Goal: Download file/media: Download file/media

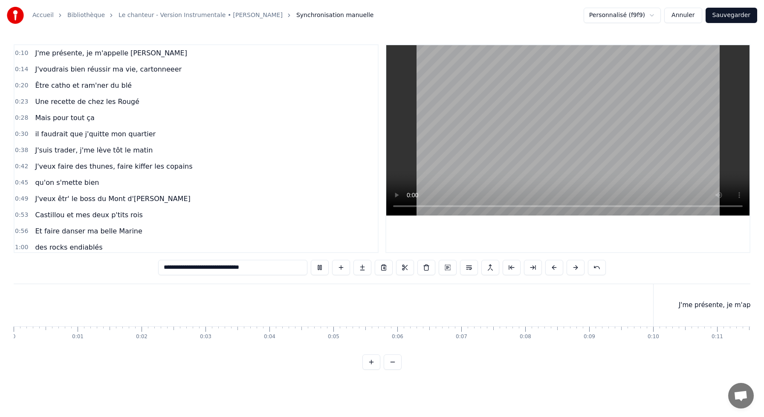
scroll to position [0, 4421]
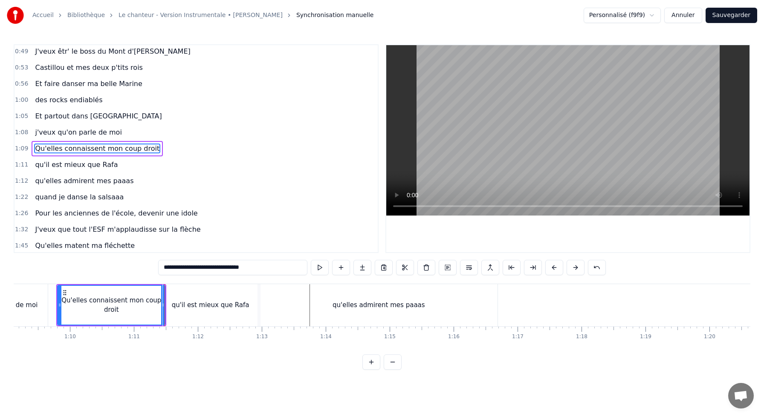
click at [171, 303] on div "qu'il est mieux que Rafa" at bounding box center [210, 305] width 95 height 42
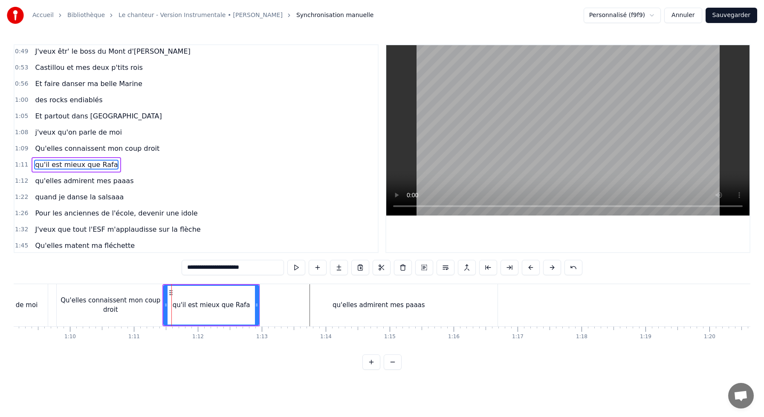
scroll to position [164, 0]
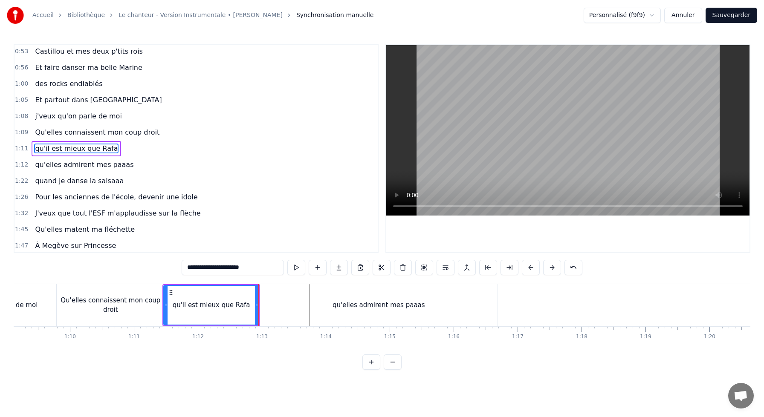
click at [269, 282] on div "0:10 J'me présente, je m'appelle [PERSON_NAME] 0:14 J'voudrais bien réussir ma …" at bounding box center [382, 207] width 737 height 326
click at [266, 292] on div "qu'elles admirent mes paaas" at bounding box center [379, 305] width 238 height 42
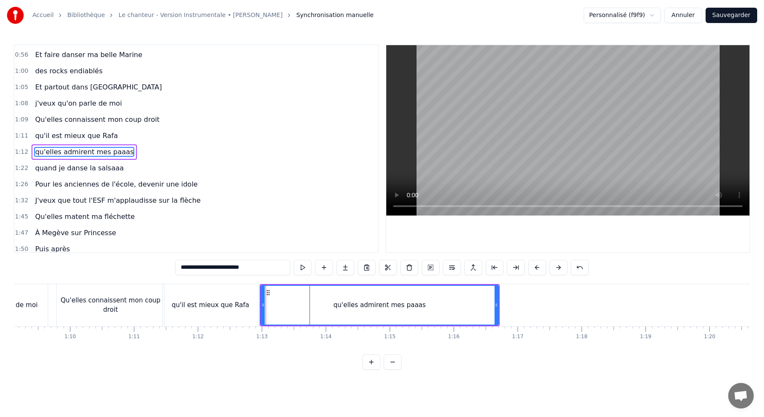
scroll to position [180, 0]
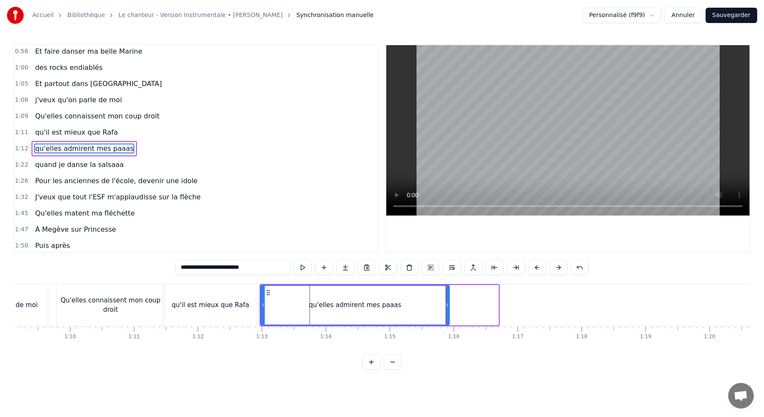
drag, startPoint x: 496, startPoint y: 304, endPoint x: 447, endPoint y: 304, distance: 49.0
click at [447, 304] on icon at bounding box center [447, 305] width 3 height 7
click at [307, 303] on div "qu'elles admirent mes paaas" at bounding box center [355, 305] width 188 height 39
drag, startPoint x: 447, startPoint y: 303, endPoint x: 498, endPoint y: 307, distance: 51.8
click at [491, 307] on icon at bounding box center [488, 305] width 3 height 7
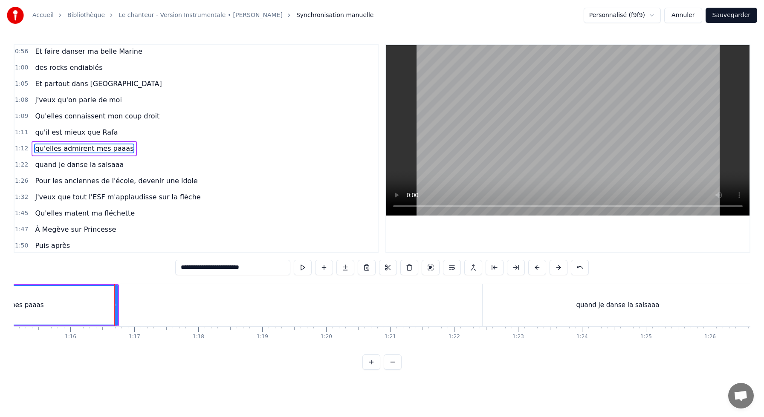
scroll to position [0, 4817]
click at [566, 301] on div "quand je danse la salsaaa" at bounding box center [605, 305] width 270 height 42
type input "**********"
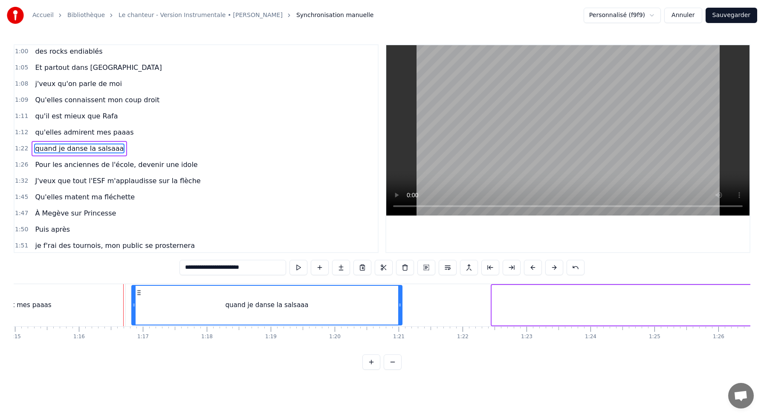
scroll to position [0, 4782]
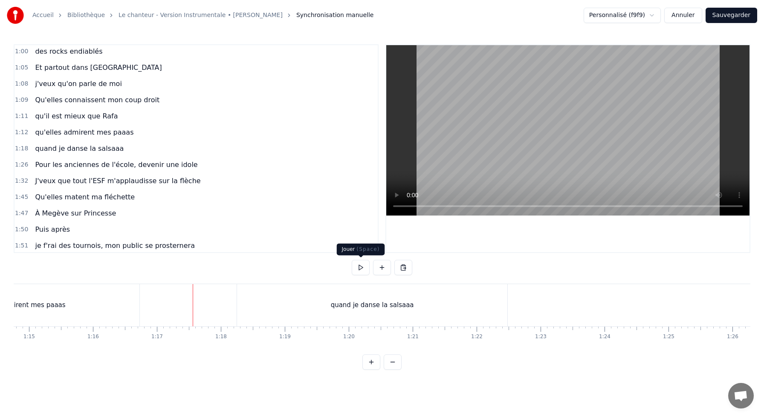
click at [362, 270] on button at bounding box center [361, 267] width 18 height 15
click at [317, 298] on div "quand je danse la salsaaa" at bounding box center [372, 305] width 270 height 42
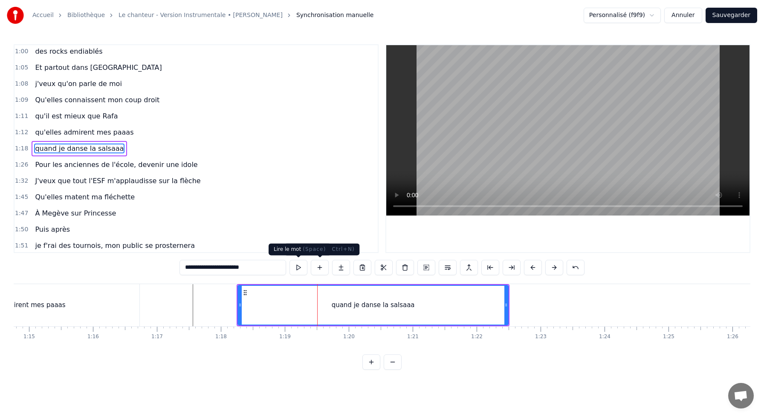
click at [302, 266] on button at bounding box center [299, 267] width 18 height 15
click at [290, 260] on button at bounding box center [299, 267] width 18 height 15
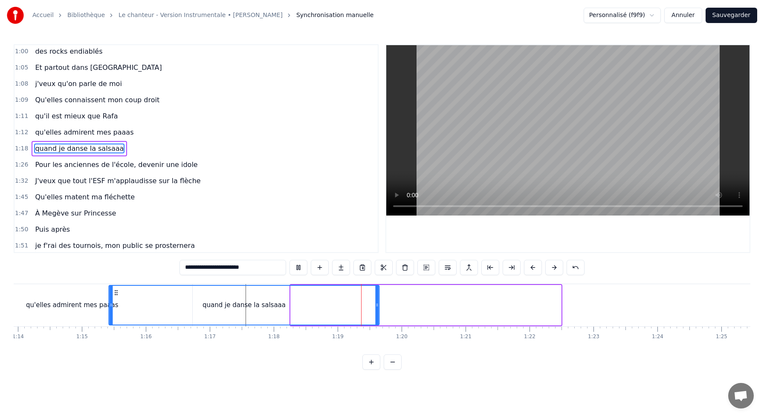
drag, startPoint x: 245, startPoint y: 293, endPoint x: 112, endPoint y: 306, distance: 133.7
click at [112, 306] on div "quand je danse la salsaaa" at bounding box center [245, 305] width 270 height 39
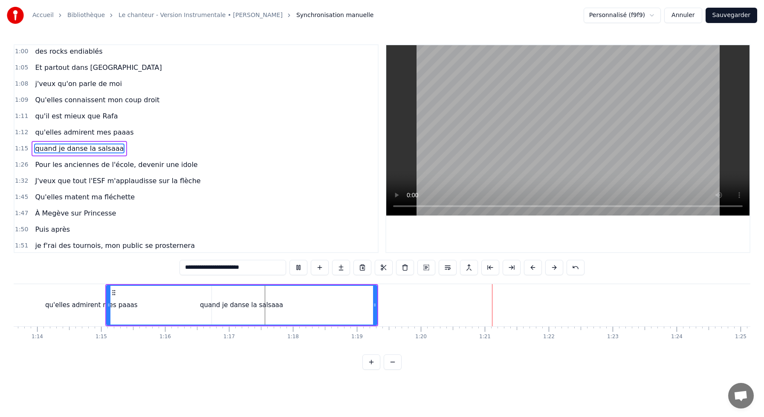
click at [107, 290] on div at bounding box center [108, 305] width 3 height 39
click at [76, 305] on div "qu'elles admirent mes paaas" at bounding box center [91, 306] width 93 height 10
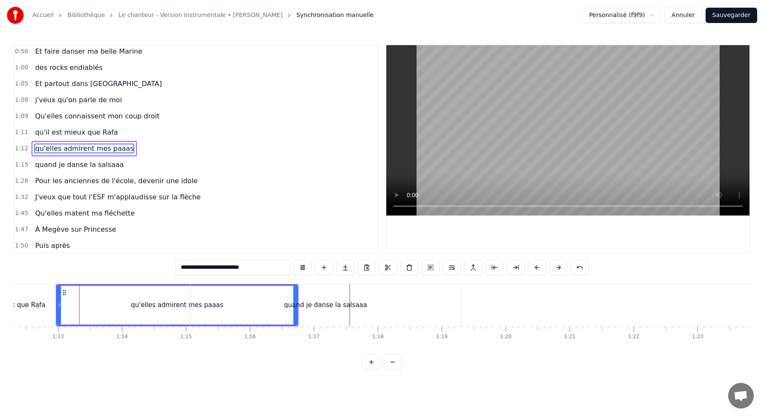
scroll to position [0, 4625]
click at [296, 311] on div "quand je danse la salsaaa" at bounding box center [326, 305] width 270 height 42
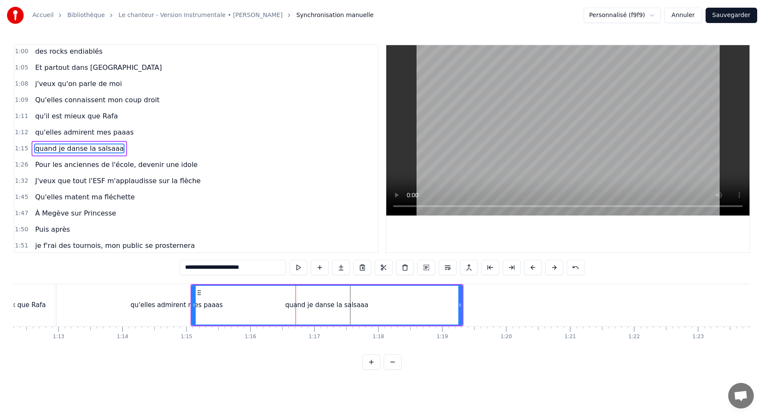
click at [183, 298] on div "qu'elles admirent mes paaas" at bounding box center [177, 305] width 240 height 42
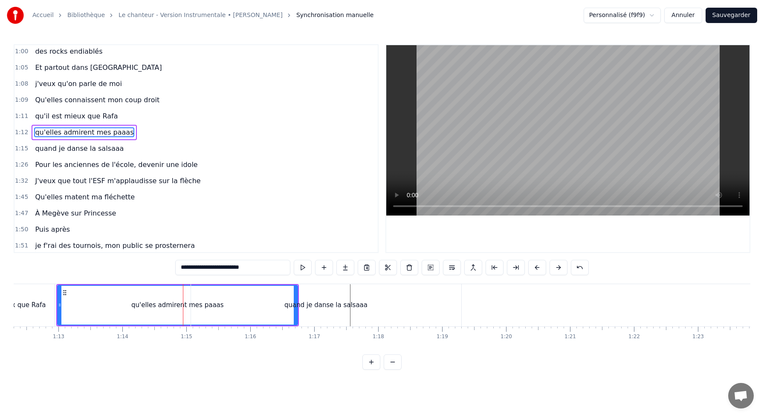
scroll to position [180, 0]
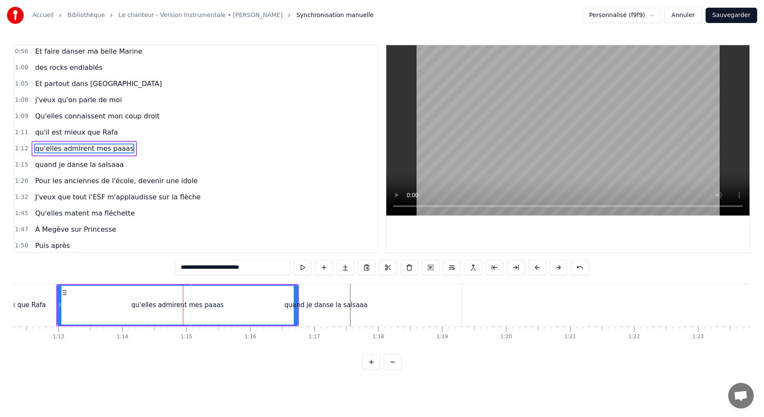
drag, startPoint x: 295, startPoint y: 298, endPoint x: 270, endPoint y: 298, distance: 24.7
click at [270, 298] on div "quand je danse la salsaaa" at bounding box center [326, 305] width 270 height 42
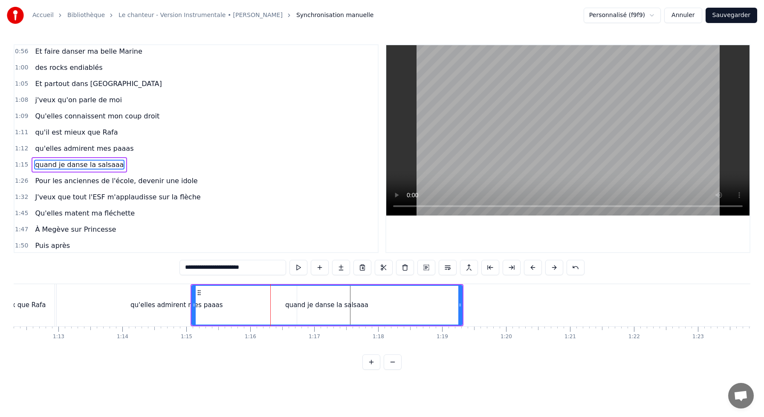
scroll to position [196, 0]
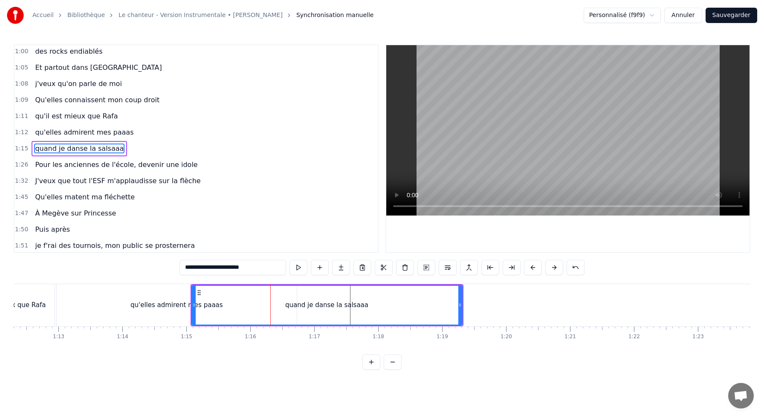
click at [216, 292] on div "quand je danse la salsaaa" at bounding box center [327, 305] width 270 height 39
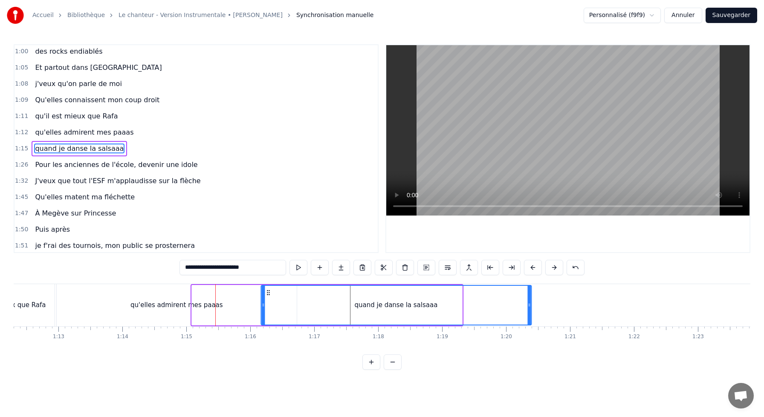
drag, startPoint x: 198, startPoint y: 293, endPoint x: 270, endPoint y: 298, distance: 72.2
click at [269, 298] on div "quand je danse la salsaaa" at bounding box center [396, 305] width 270 height 39
click at [191, 308] on div "qu'elles admirent mes paaas" at bounding box center [176, 306] width 93 height 10
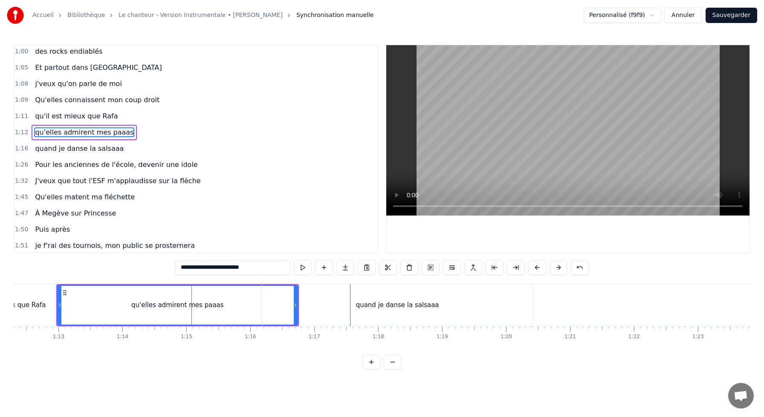
scroll to position [180, 0]
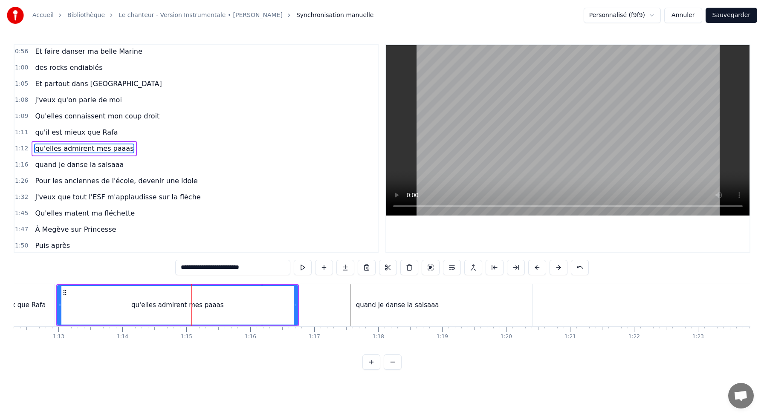
click at [294, 304] on div "quand je danse la salsaaa" at bounding box center [397, 305] width 270 height 42
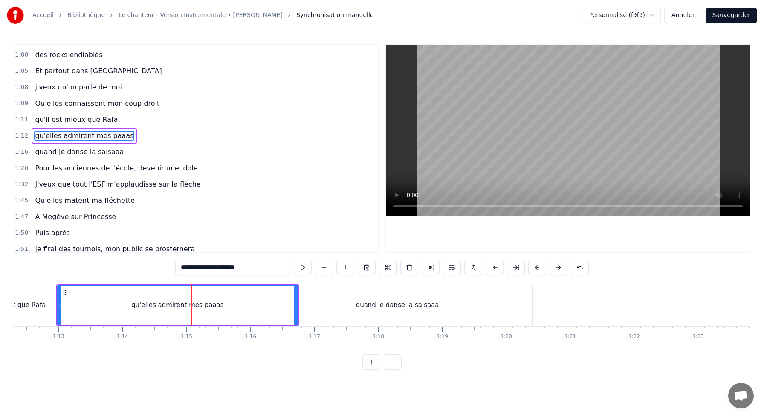
scroll to position [196, 0]
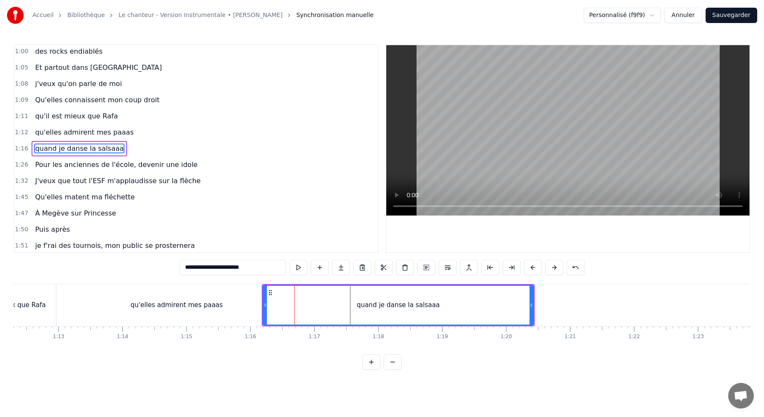
drag, startPoint x: 271, startPoint y: 289, endPoint x: 359, endPoint y: 298, distance: 89.2
click at [359, 300] on div "quand je danse la salsaaa" at bounding box center [399, 305] width 270 height 39
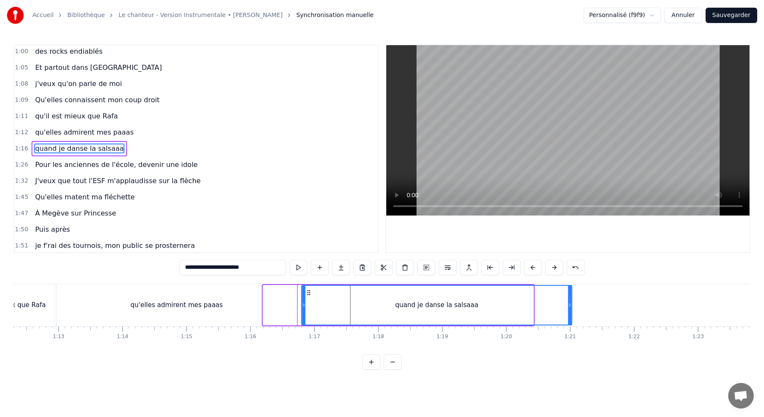
drag, startPoint x: 270, startPoint y: 293, endPoint x: 352, endPoint y: 304, distance: 83.2
click at [352, 304] on div "quand je danse la salsaaa" at bounding box center [437, 305] width 270 height 39
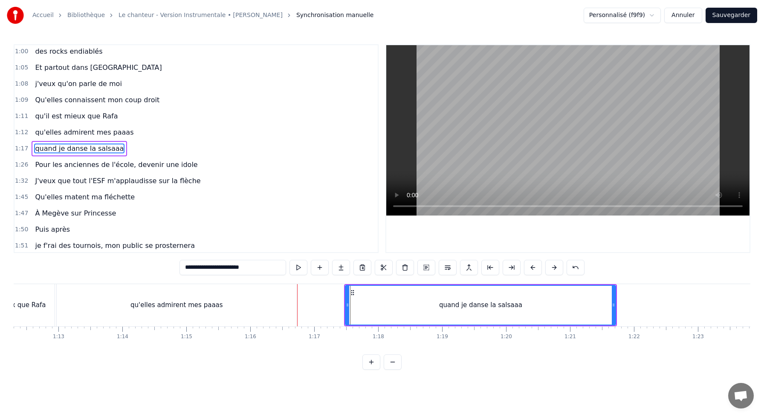
click at [267, 308] on div "qu'elles admirent mes paaas" at bounding box center [177, 305] width 240 height 42
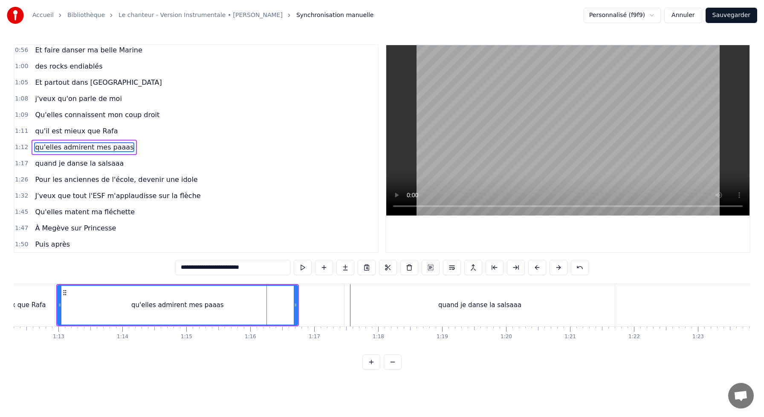
scroll to position [180, 0]
drag, startPoint x: 295, startPoint y: 307, endPoint x: 240, endPoint y: 307, distance: 54.6
click at [243, 308] on icon at bounding box center [244, 305] width 3 height 7
click at [362, 301] on div "quand je danse la salsaaa" at bounding box center [480, 305] width 270 height 42
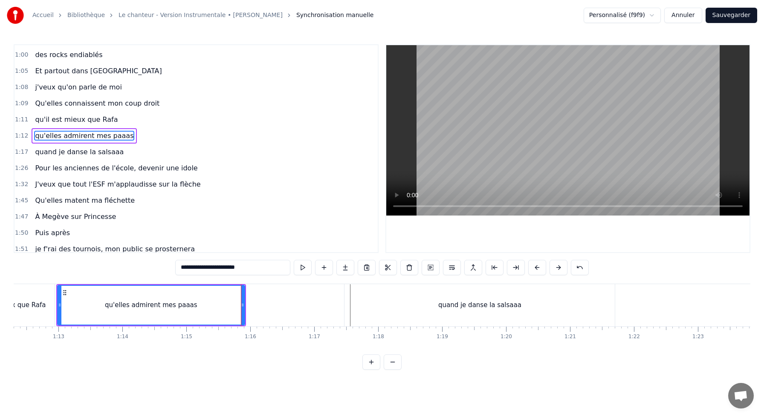
scroll to position [196, 0]
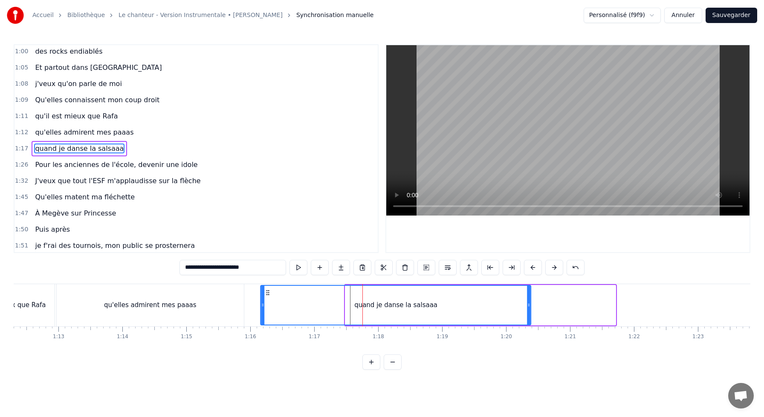
drag, startPoint x: 354, startPoint y: 293, endPoint x: 266, endPoint y: 293, distance: 88.3
click at [266, 293] on icon at bounding box center [268, 293] width 7 height 7
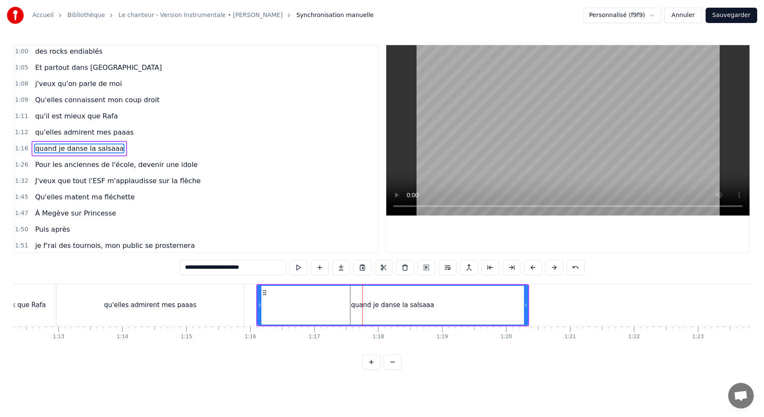
click at [78, 285] on div "qu'elles admirent mes paaas" at bounding box center [150, 305] width 187 height 42
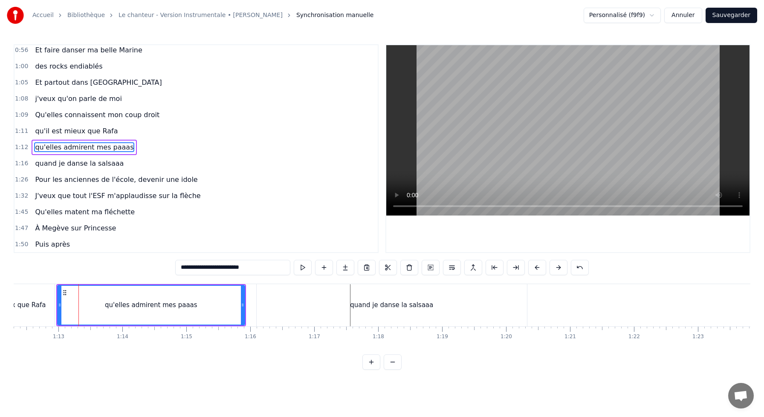
scroll to position [180, 0]
click at [65, 291] on circle at bounding box center [65, 290] width 0 height 0
drag, startPoint x: 242, startPoint y: 305, endPoint x: 208, endPoint y: 305, distance: 34.5
click at [208, 305] on icon at bounding box center [207, 305] width 3 height 7
click at [81, 293] on div "qu'elles admirent mes paaas" at bounding box center [134, 305] width 152 height 39
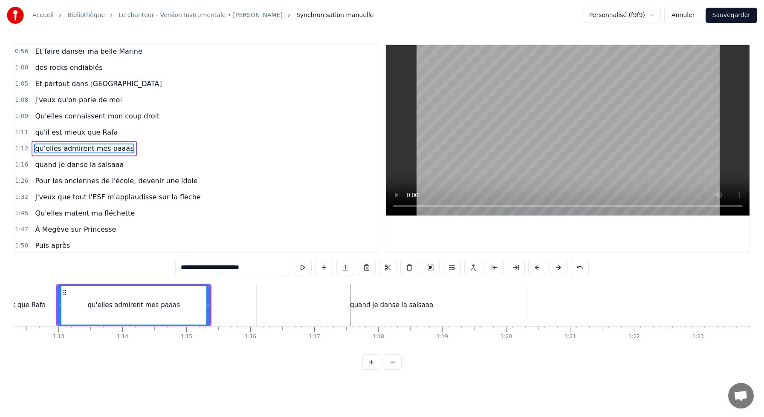
click at [314, 317] on div "quand je danse la salsaaa" at bounding box center [392, 305] width 270 height 42
type input "**********"
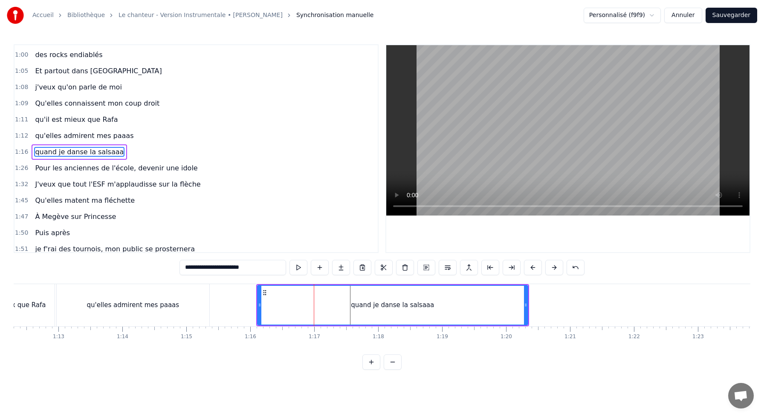
scroll to position [196, 0]
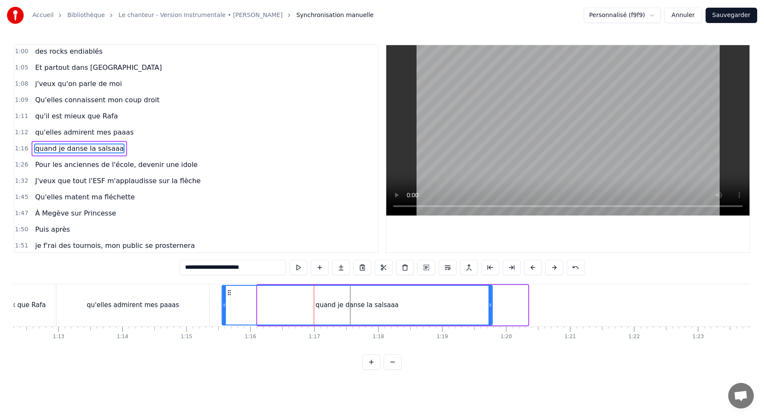
drag, startPoint x: 265, startPoint y: 295, endPoint x: 230, endPoint y: 298, distance: 35.5
click at [230, 298] on div "quand je danse la salsaaa" at bounding box center [358, 305] width 270 height 39
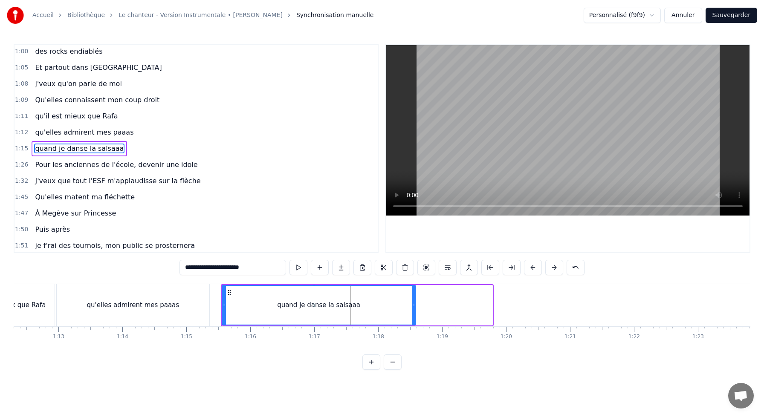
drag, startPoint x: 491, startPoint y: 304, endPoint x: 414, endPoint y: 304, distance: 76.8
click at [414, 304] on icon at bounding box center [413, 305] width 3 height 7
click at [214, 280] on div "0:10 J'me présente, je m'appelle [PERSON_NAME] 0:14 J'voudrais bien réussir ma …" at bounding box center [382, 207] width 737 height 326
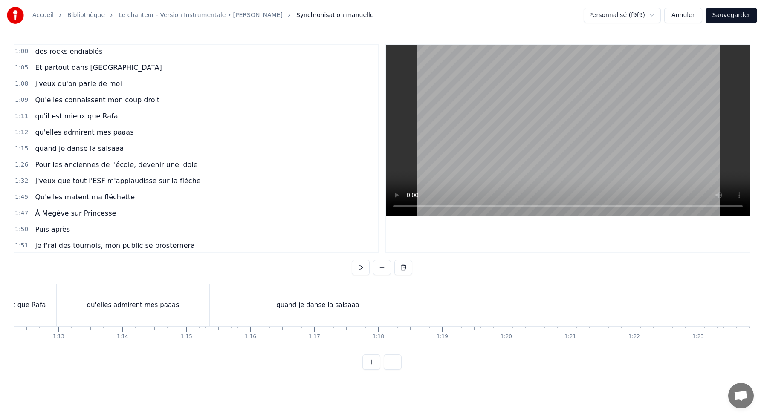
click at [347, 316] on div "quand je danse la salsaaa" at bounding box center [318, 305] width 194 height 42
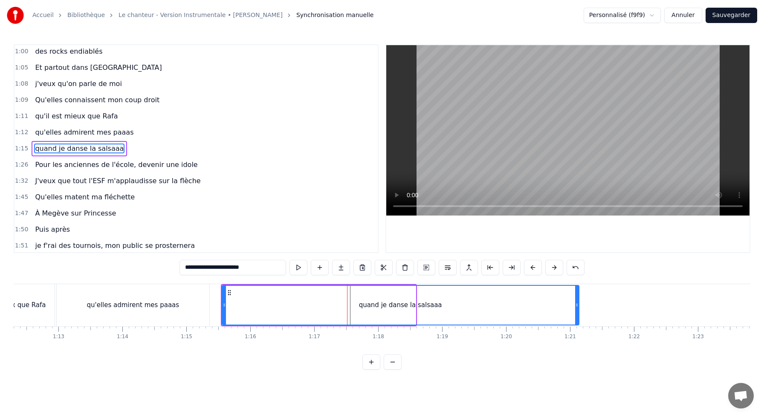
drag, startPoint x: 412, startPoint y: 302, endPoint x: 584, endPoint y: 317, distance: 172.5
click at [579, 317] on div at bounding box center [576, 305] width 3 height 39
click at [298, 288] on div "quand je danse la salsaaa" at bounding box center [405, 305] width 364 height 39
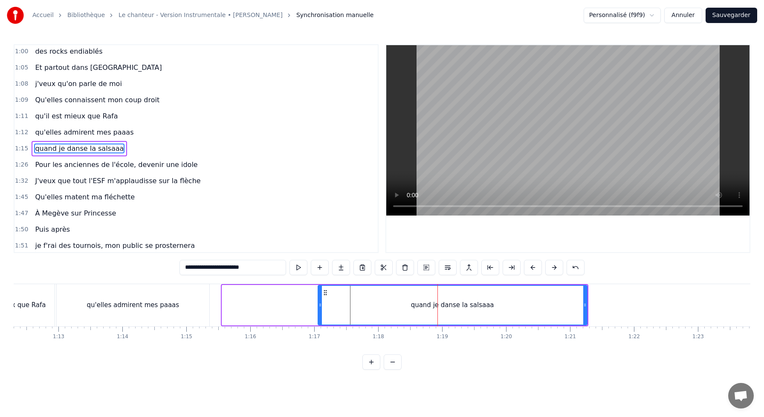
drag, startPoint x: 223, startPoint y: 303, endPoint x: 317, endPoint y: 307, distance: 93.9
click at [319, 307] on icon at bounding box center [320, 305] width 3 height 7
drag, startPoint x: 443, startPoint y: 305, endPoint x: 378, endPoint y: 309, distance: 65.8
click at [378, 309] on div "quand je danse la salsaaa" at bounding box center [451, 305] width 270 height 39
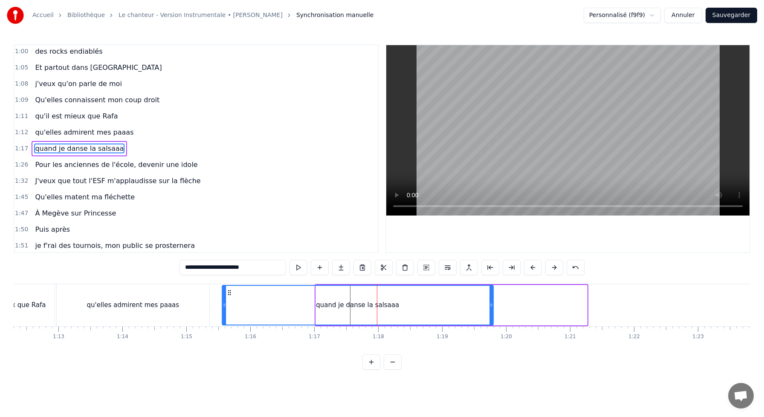
drag, startPoint x: 322, startPoint y: 293, endPoint x: 227, endPoint y: 326, distance: 100.7
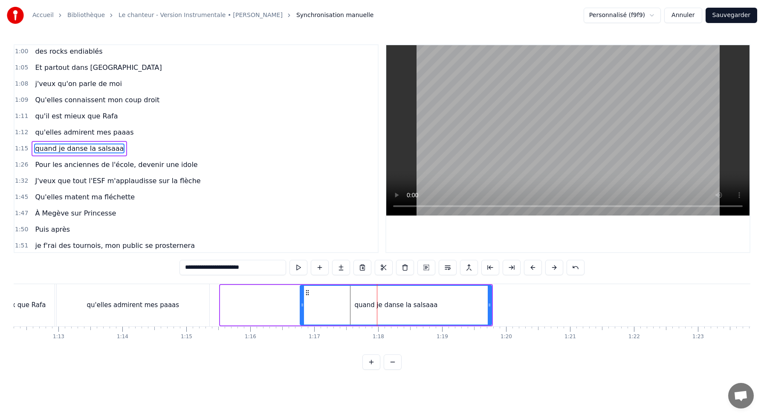
drag, startPoint x: 222, startPoint y: 302, endPoint x: 327, endPoint y: 306, distance: 105.8
click at [304, 306] on icon at bounding box center [302, 305] width 3 height 7
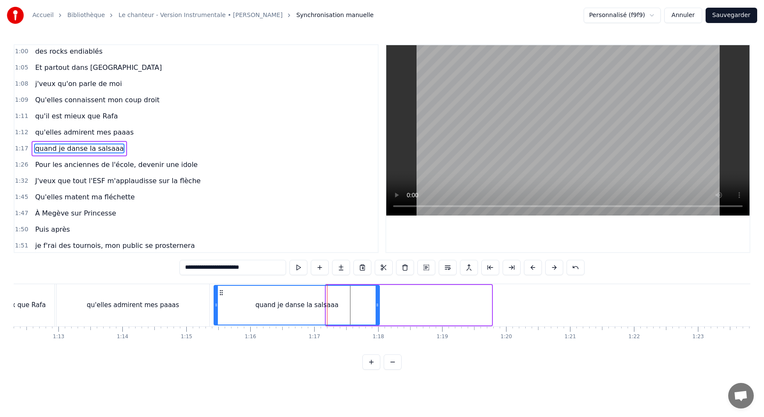
drag, startPoint x: 332, startPoint y: 292, endPoint x: 221, endPoint y: 312, distance: 112.7
click at [221, 312] on div "quand je danse la salsaaa" at bounding box center [296, 305] width 165 height 39
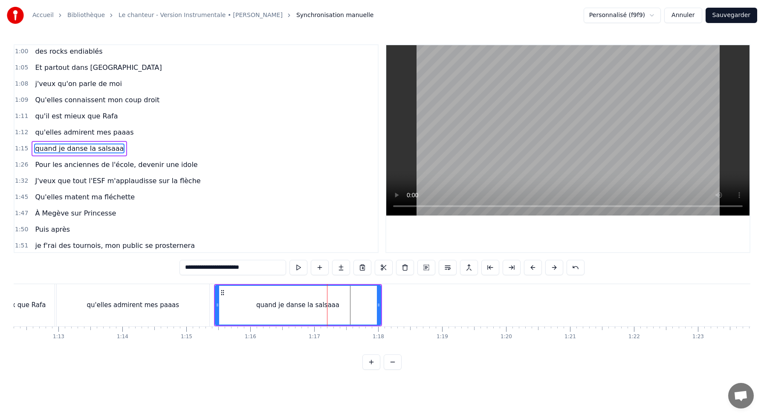
click at [230, 301] on div "quand je danse la salsaaa" at bounding box center [298, 305] width 165 height 39
drag, startPoint x: 378, startPoint y: 304, endPoint x: 453, endPoint y: 318, distance: 75.9
click at [450, 318] on div at bounding box center [447, 305] width 3 height 39
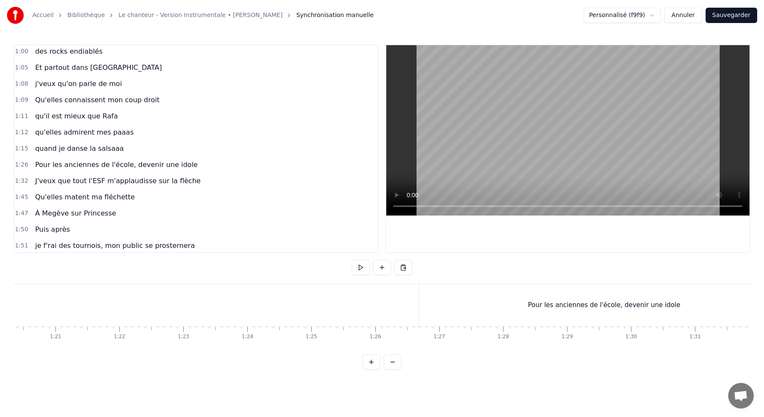
scroll to position [0, 5141]
click at [455, 299] on div "Pour les anciennes de l'école, devenir une idole" at bounding box center [602, 305] width 370 height 42
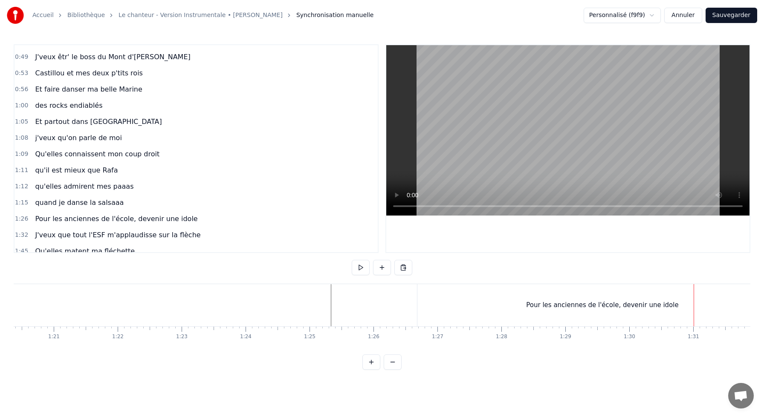
scroll to position [98, 0]
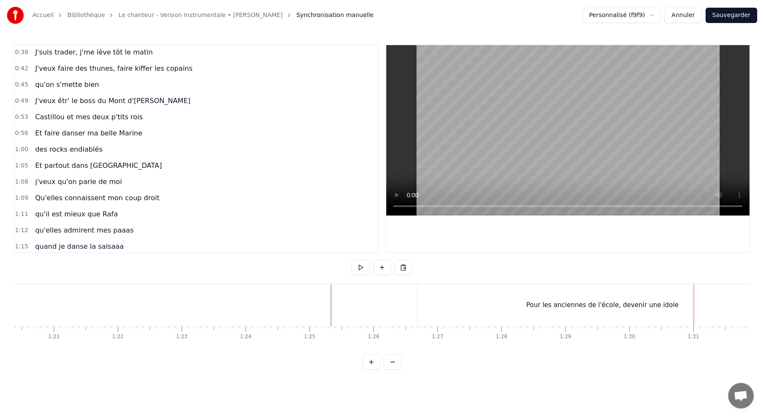
click at [654, 16] on html "Accueil Bibliothèque Le chanteur - Version Instrumentale • [PERSON_NAME] Synchr…" at bounding box center [382, 192] width 764 height 384
click at [564, 26] on html "Accueil Bibliothèque Le chanteur - Version Instrumentale • [PERSON_NAME] Synchr…" at bounding box center [382, 192] width 764 height 384
click at [425, 297] on div "Pour les anciennes de l'école, devenir une idole" at bounding box center [602, 305] width 370 height 42
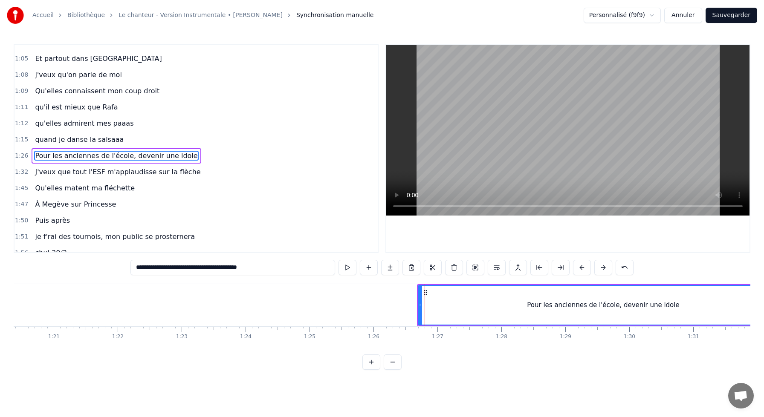
scroll to position [212, 0]
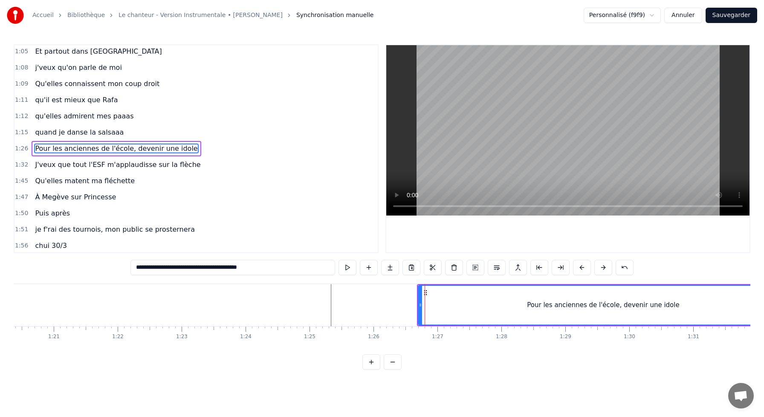
drag, startPoint x: 424, startPoint y: 293, endPoint x: 172, endPoint y: 298, distance: 252.5
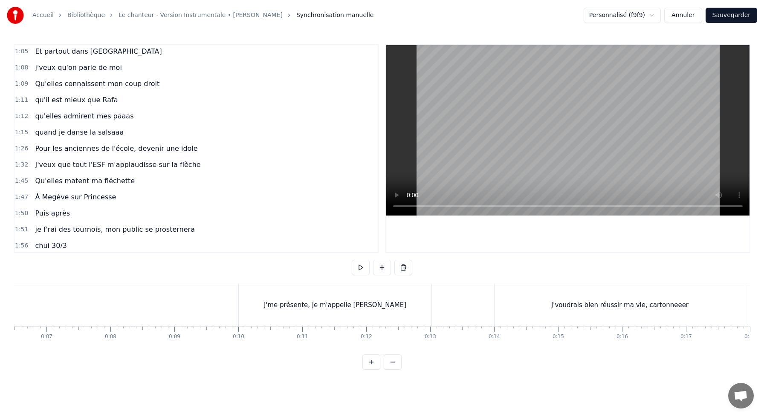
scroll to position [0, 0]
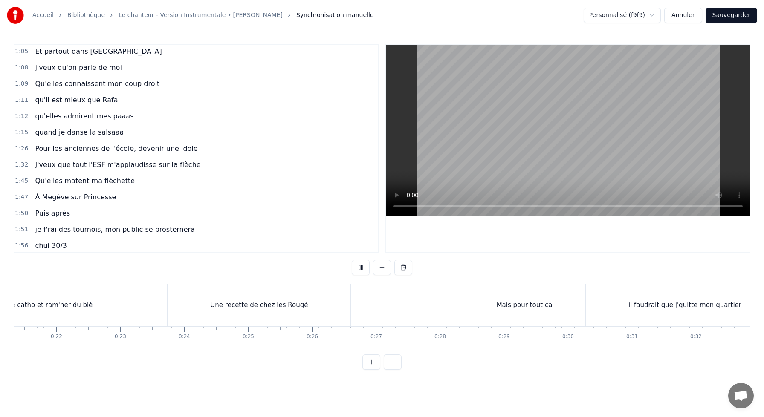
scroll to position [0, 1365]
click at [498, 317] on div "Mais pour tout ça" at bounding box center [524, 305] width 122 height 42
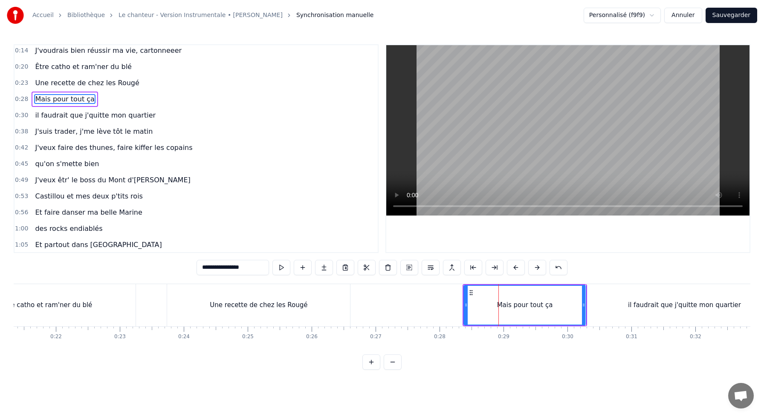
scroll to position [0, 0]
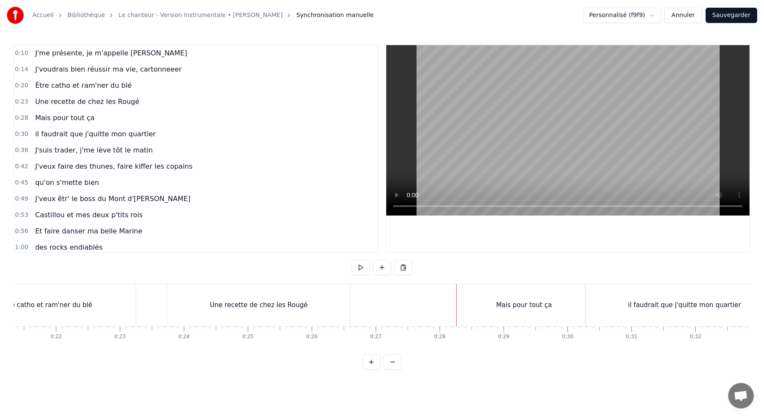
click at [469, 293] on div "Mais pour tout ça" at bounding box center [524, 305] width 122 height 42
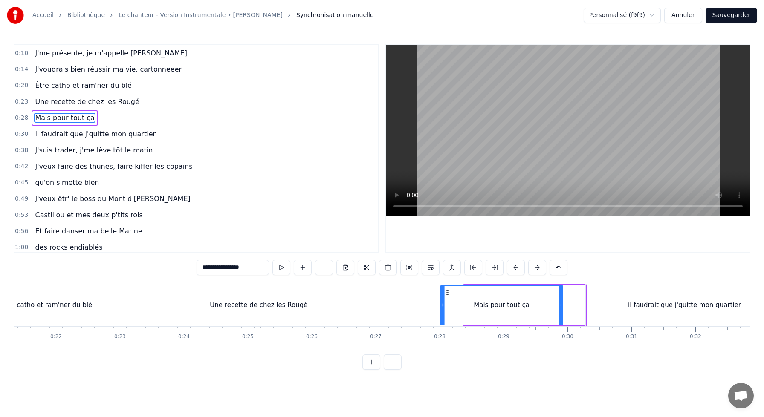
drag, startPoint x: 470, startPoint y: 293, endPoint x: 446, endPoint y: 293, distance: 23.5
click at [447, 293] on circle at bounding box center [447, 293] width 0 height 0
drag, startPoint x: 446, startPoint y: 293, endPoint x: 462, endPoint y: 293, distance: 15.8
click at [454, 293] on circle at bounding box center [453, 293] width 0 height 0
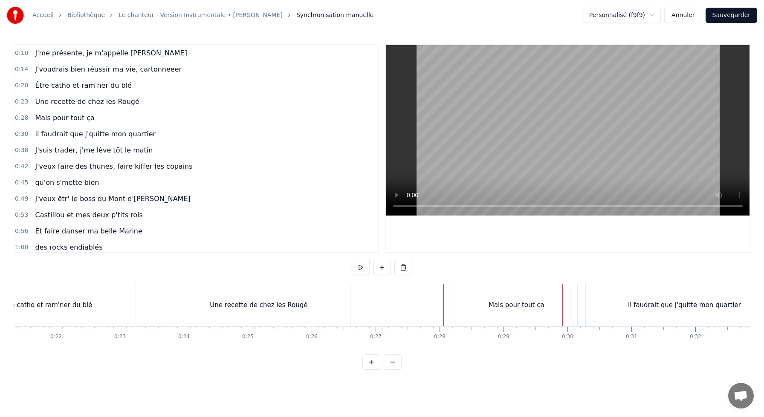
click at [588, 296] on div "il faudrait que j'quitte mon quartier" at bounding box center [684, 305] width 197 height 42
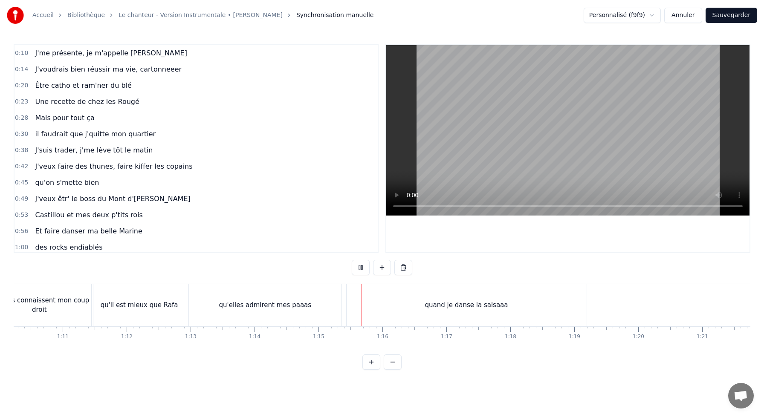
scroll to position [0, 4493]
click at [409, 307] on div "quand je danse la salsaaa" at bounding box center [466, 305] width 240 height 42
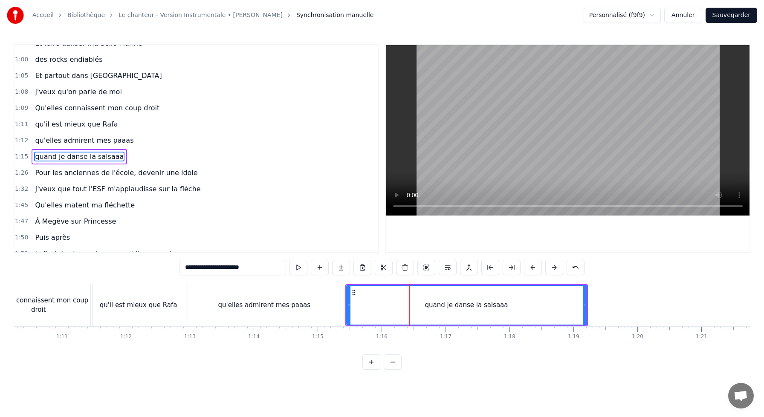
scroll to position [196, 0]
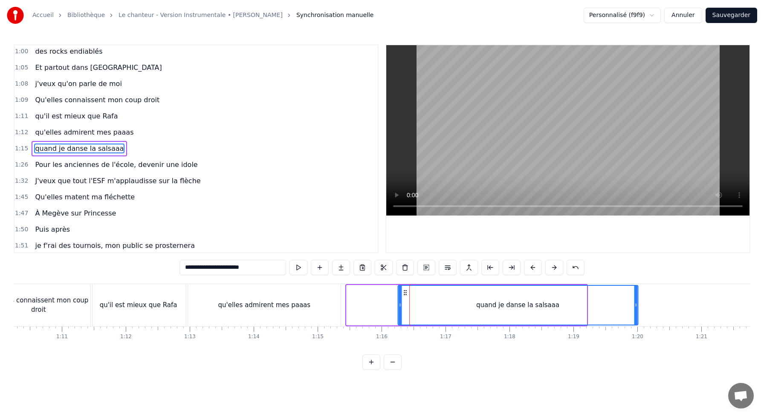
drag, startPoint x: 353, startPoint y: 290, endPoint x: 403, endPoint y: 293, distance: 50.0
click at [404, 295] on icon at bounding box center [405, 293] width 7 height 7
click at [419, 302] on div "quand je danse la salsaaa" at bounding box center [517, 305] width 239 height 39
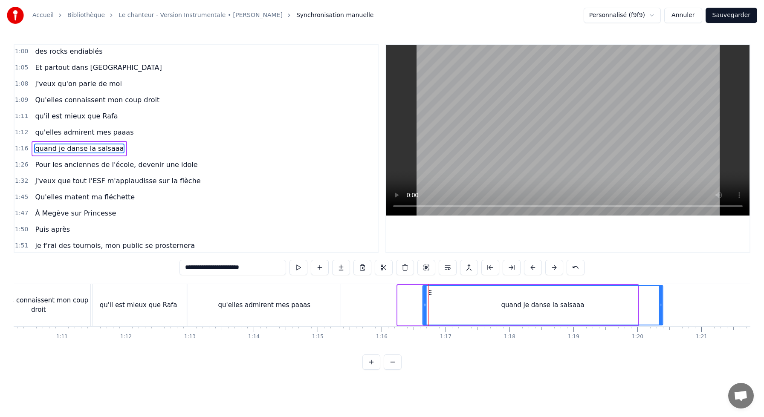
drag, startPoint x: 406, startPoint y: 294, endPoint x: 431, endPoint y: 295, distance: 25.2
click at [431, 295] on icon at bounding box center [430, 293] width 7 height 7
click at [431, 295] on circle at bounding box center [431, 295] width 0 height 0
click at [192, 305] on div "qu'elles admirent mes paaas" at bounding box center [264, 305] width 153 height 42
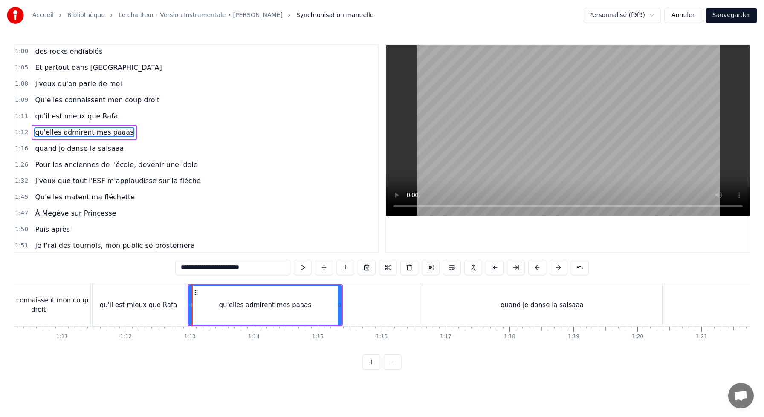
scroll to position [180, 0]
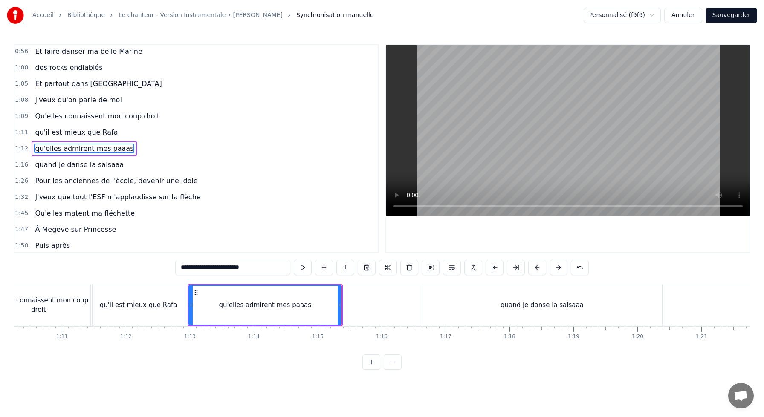
click at [449, 298] on div "quand je danse la salsaaa" at bounding box center [542, 305] width 240 height 42
type input "**********"
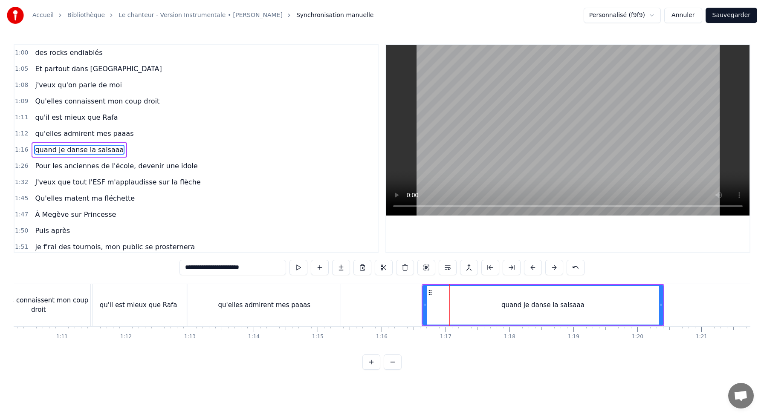
scroll to position [196, 0]
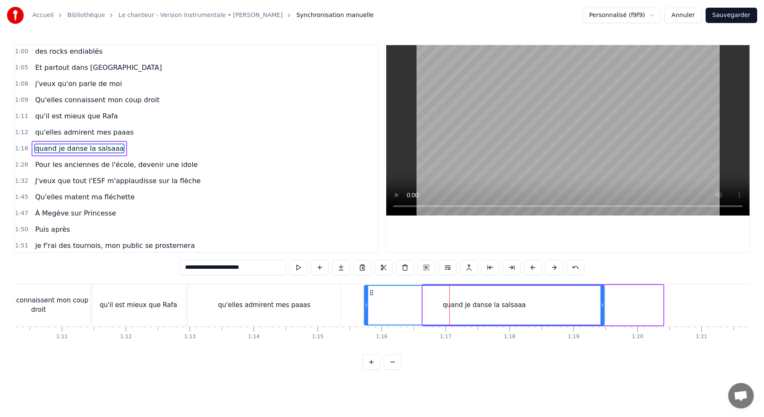
drag, startPoint x: 430, startPoint y: 290, endPoint x: 371, endPoint y: 301, distance: 59.9
click at [371, 301] on div "quand je danse la salsaaa" at bounding box center [484, 305] width 239 height 39
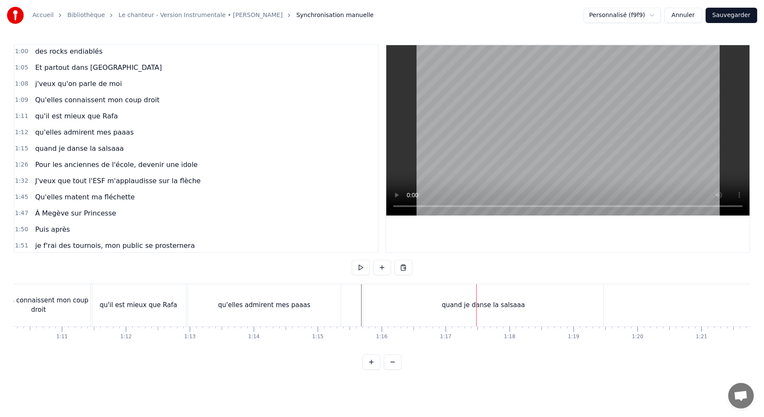
click at [499, 295] on div "quand je danse la salsaaa" at bounding box center [483, 305] width 240 height 42
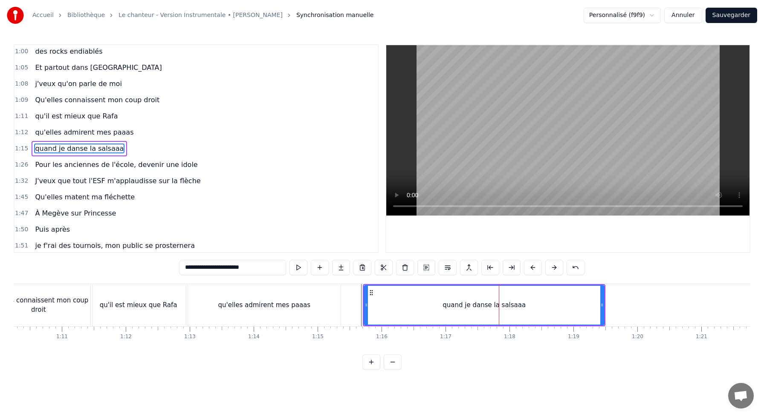
drag, startPoint x: 604, startPoint y: 307, endPoint x: 532, endPoint y: 307, distance: 72.1
click at [532, 307] on div "quand je danse la salsaaa" at bounding box center [484, 305] width 241 height 41
drag, startPoint x: 603, startPoint y: 306, endPoint x: 514, endPoint y: 305, distance: 88.3
click at [514, 306] on icon at bounding box center [513, 305] width 3 height 7
click at [388, 304] on div "quand je danse la salsaaa" at bounding box center [440, 305] width 151 height 39
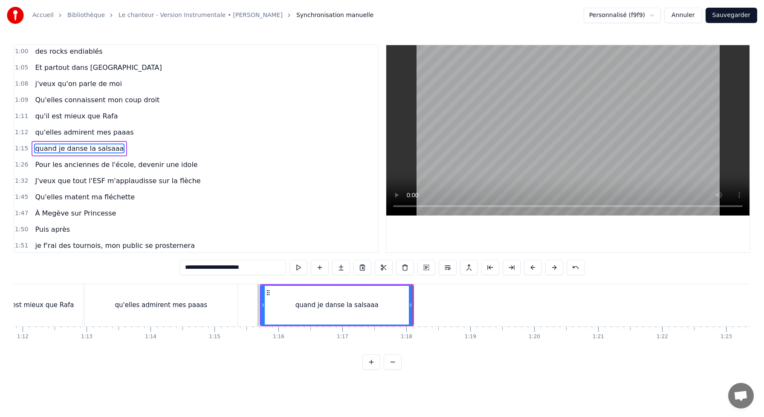
scroll to position [0, 4604]
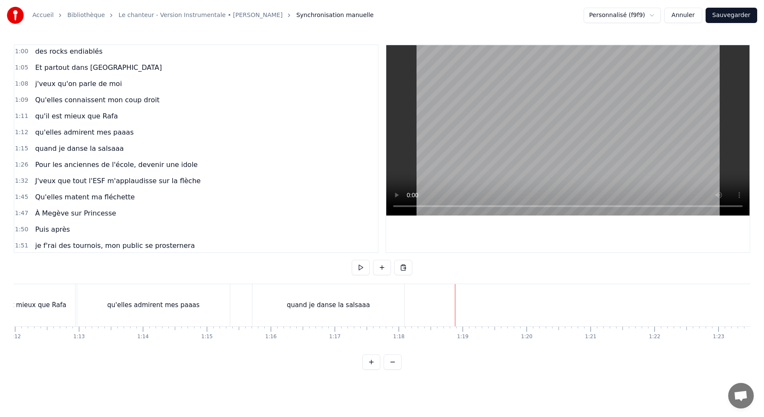
click at [372, 298] on div "quand je danse la salsaaa" at bounding box center [328, 305] width 152 height 42
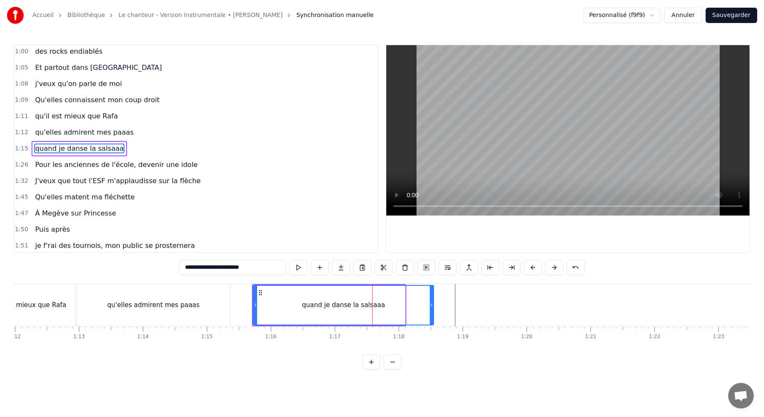
drag, startPoint x: 403, startPoint y: 304, endPoint x: 433, endPoint y: 304, distance: 29.8
click at [432, 304] on circle at bounding box center [432, 304] width 0 height 0
click at [433, 304] on circle at bounding box center [433, 304] width 0 height 0
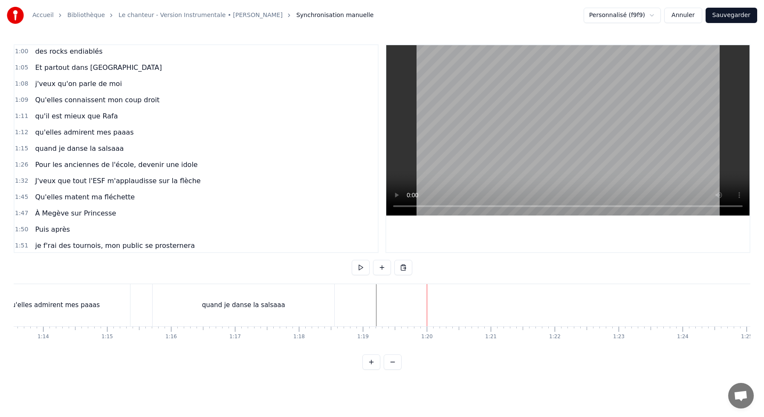
scroll to position [0, 4708]
click at [284, 298] on div "quand je danse la salsaaa" at bounding box center [239, 305] width 182 height 42
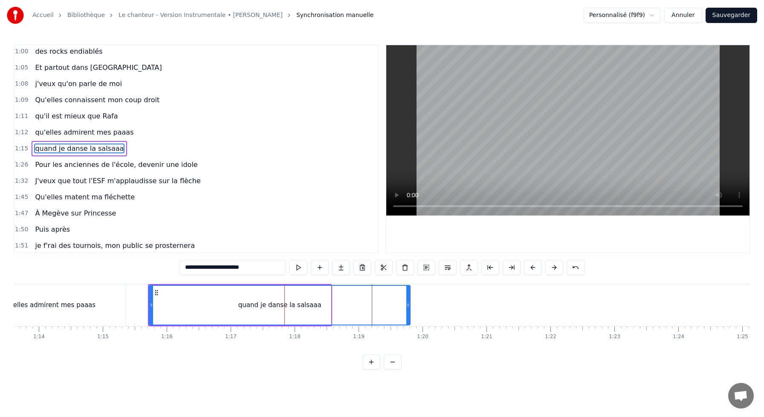
drag, startPoint x: 329, startPoint y: 306, endPoint x: 412, endPoint y: 307, distance: 82.7
click at [410, 307] on icon at bounding box center [407, 305] width 3 height 7
click at [412, 308] on icon at bounding box center [411, 305] width 3 height 7
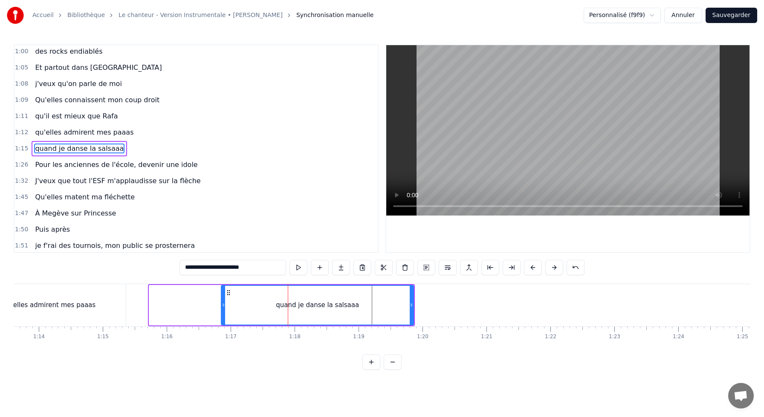
drag, startPoint x: 151, startPoint y: 304, endPoint x: 225, endPoint y: 306, distance: 73.4
click at [225, 306] on icon at bounding box center [223, 305] width 3 height 7
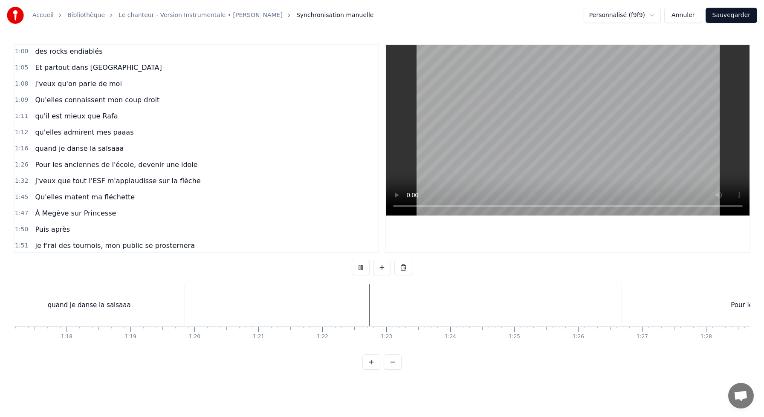
scroll to position [0, 4937]
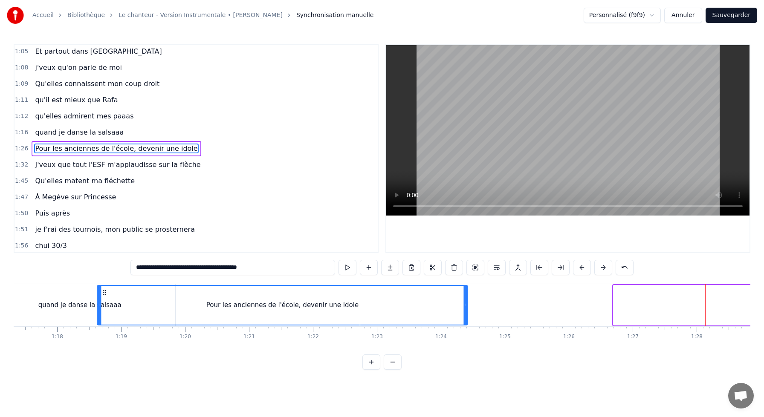
scroll to position [0, 4931]
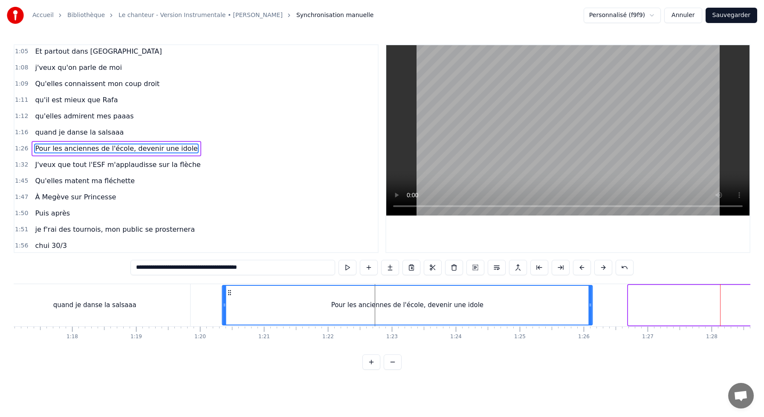
drag, startPoint x: 267, startPoint y: 292, endPoint x: 228, endPoint y: 319, distance: 47.4
click at [228, 319] on div "Pour les anciennes de l'école, devenir une idole" at bounding box center [407, 305] width 369 height 39
type input "**********"
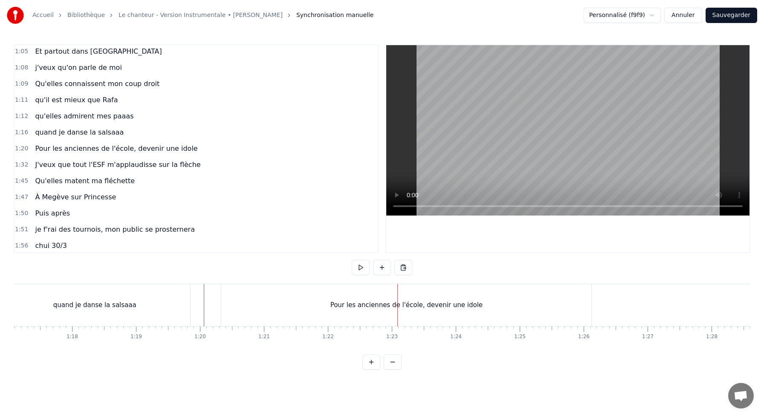
click at [351, 307] on div "Pour les anciennes de l'école, devenir une idole" at bounding box center [406, 306] width 152 height 10
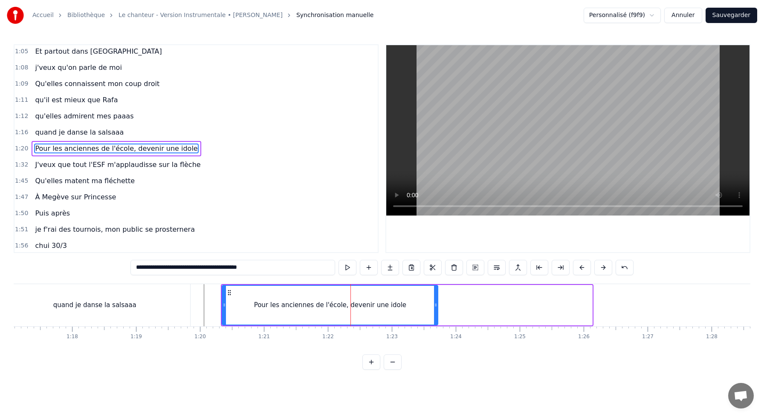
drag, startPoint x: 591, startPoint y: 304, endPoint x: 437, endPoint y: 321, distance: 155.3
click at [437, 321] on div at bounding box center [435, 305] width 3 height 39
click at [236, 290] on div "Pour les anciennes de l'école, devenir une idole" at bounding box center [330, 305] width 215 height 39
click at [214, 270] on input "**********" at bounding box center [232, 267] width 205 height 15
click at [219, 270] on input "**********" at bounding box center [232, 267] width 205 height 15
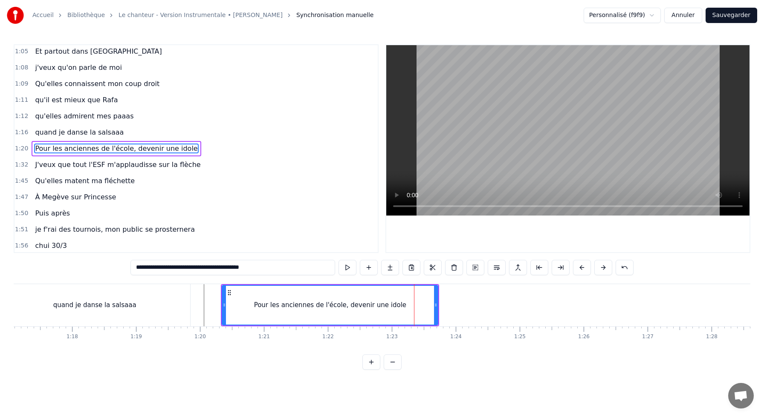
type input "**********"
click at [244, 294] on div "Pour les anciennes de l'école, devenir une idole" at bounding box center [330, 305] width 215 height 39
click at [516, 269] on button at bounding box center [518, 267] width 18 height 15
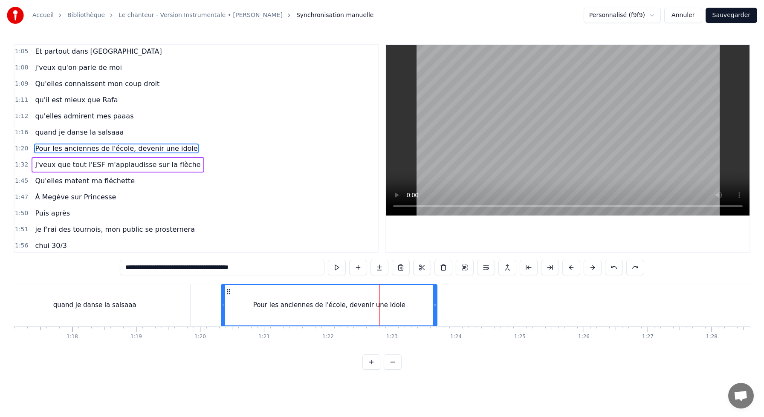
click at [371, 313] on div "Pour les anciennes de l'école, devenir une idole" at bounding box center [329, 305] width 215 height 41
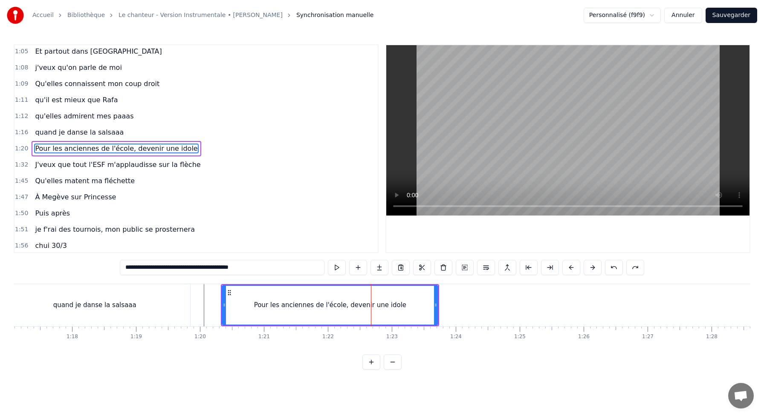
click at [261, 296] on div "Pour les anciennes de l'école, devenir une idole" at bounding box center [330, 305] width 215 height 39
click at [209, 270] on input "**********" at bounding box center [222, 267] width 205 height 15
drag, startPoint x: 209, startPoint y: 270, endPoint x: 276, endPoint y: 273, distance: 67.1
click at [276, 273] on input "**********" at bounding box center [222, 267] width 205 height 15
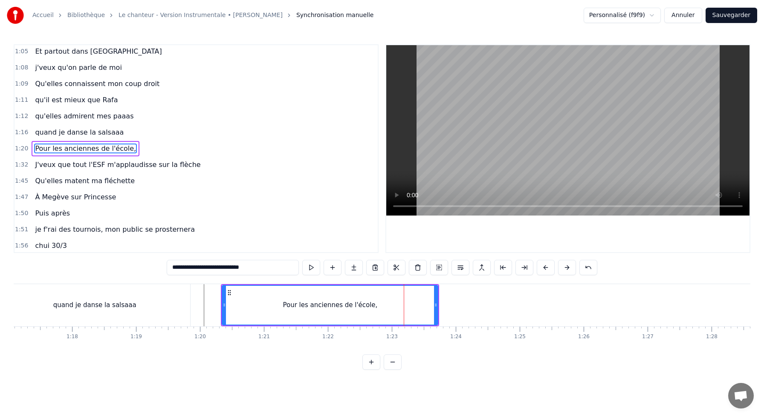
type input "**********"
click at [261, 302] on div "Pour les anciennes de l'école," at bounding box center [330, 305] width 215 height 39
drag, startPoint x: 437, startPoint y: 302, endPoint x: 396, endPoint y: 304, distance: 41.0
click at [396, 304] on icon at bounding box center [397, 305] width 3 height 7
click at [242, 296] on div "Pour les anciennes de l'école," at bounding box center [310, 305] width 174 height 39
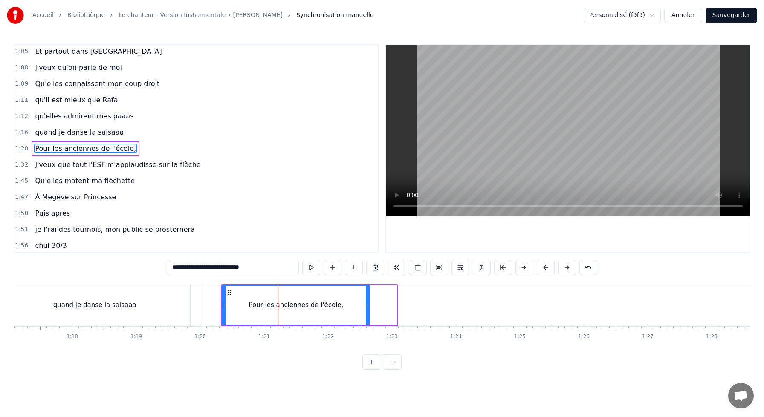
drag, startPoint x: 394, startPoint y: 301, endPoint x: 366, endPoint y: 301, distance: 28.6
click at [366, 302] on div at bounding box center [367, 305] width 3 height 39
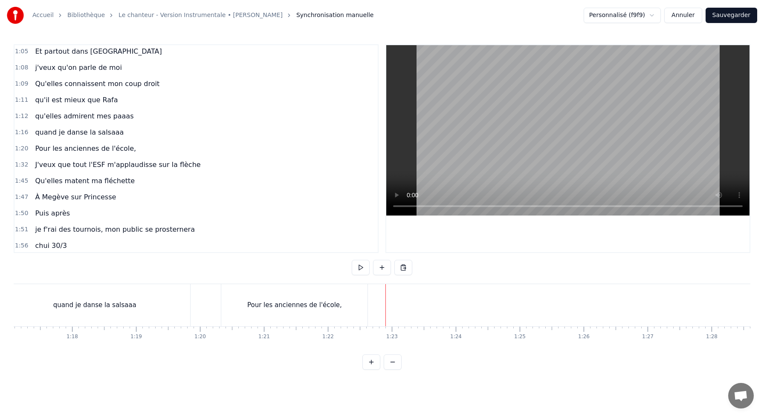
click at [339, 309] on div "Pour les anciennes de l'école," at bounding box center [294, 305] width 146 height 42
click at [325, 301] on div "Pour les anciennes de l'école," at bounding box center [294, 306] width 95 height 10
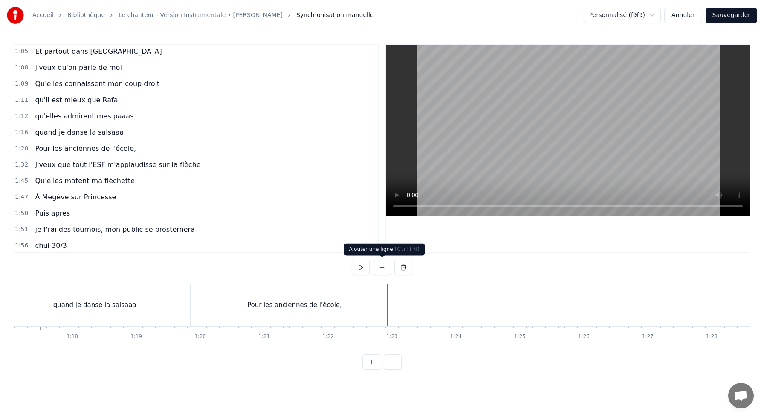
click at [384, 271] on button at bounding box center [382, 267] width 18 height 15
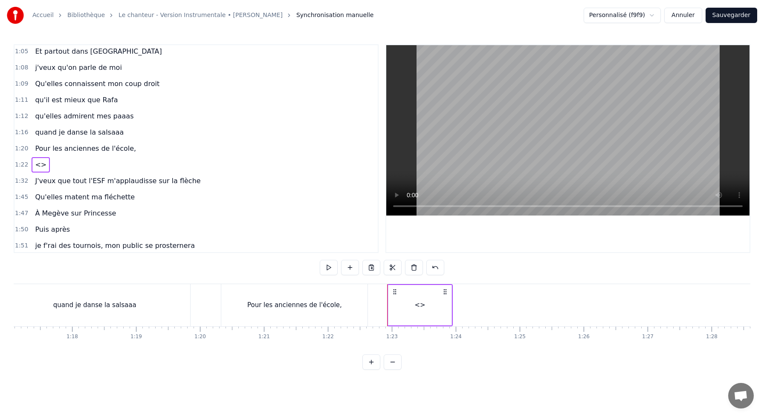
click at [408, 307] on div "<>" at bounding box center [419, 305] width 63 height 41
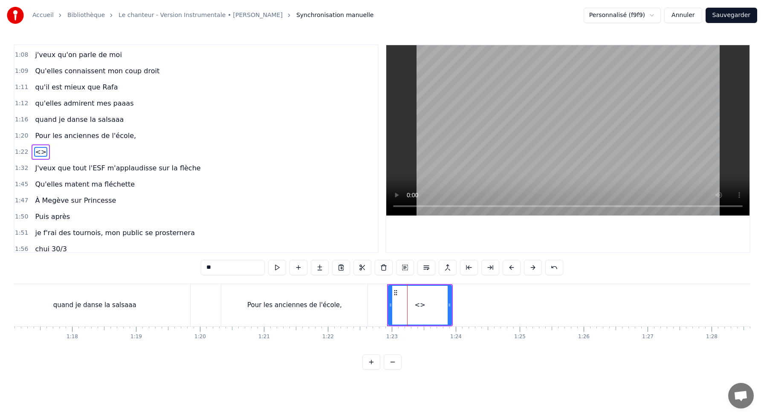
scroll to position [229, 0]
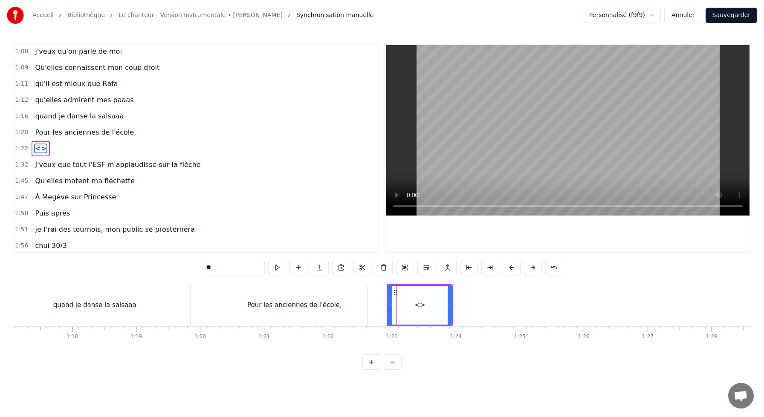
click at [241, 273] on input "**" at bounding box center [233, 267] width 64 height 15
drag, startPoint x: 232, startPoint y: 268, endPoint x: 116, endPoint y: 258, distance: 116.8
click at [133, 259] on div "0:10 J'me présente, je m'appelle [PERSON_NAME] 0:14 J'voudrais bien réussir ma …" at bounding box center [382, 207] width 737 height 326
paste input "**********"
click at [353, 311] on div "Pour les anciennes de l'école," at bounding box center [294, 305] width 146 height 42
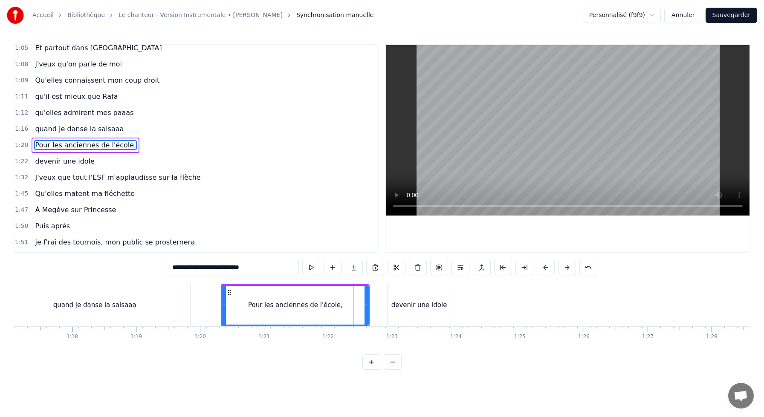
scroll to position [212, 0]
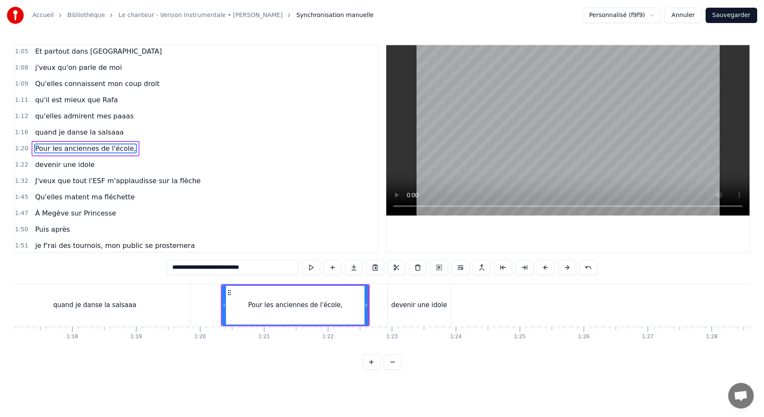
click at [406, 313] on div "devenir une idole" at bounding box center [419, 305] width 63 height 42
type input "**********"
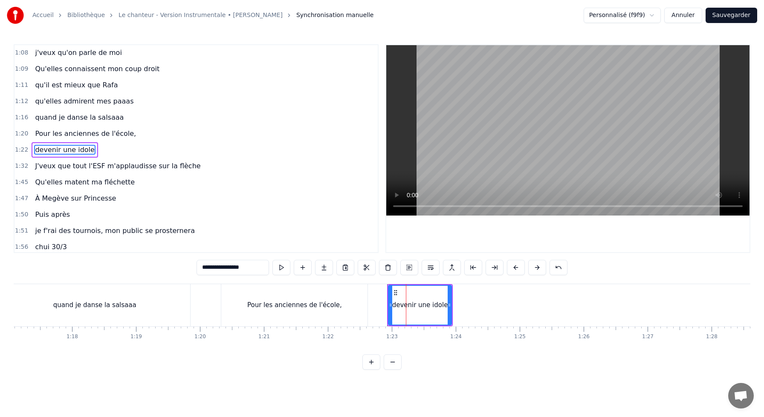
scroll to position [229, 0]
click at [282, 265] on button at bounding box center [281, 267] width 18 height 15
click at [272, 260] on button at bounding box center [281, 267] width 18 height 15
drag, startPoint x: 451, startPoint y: 305, endPoint x: 516, endPoint y: 306, distance: 65.7
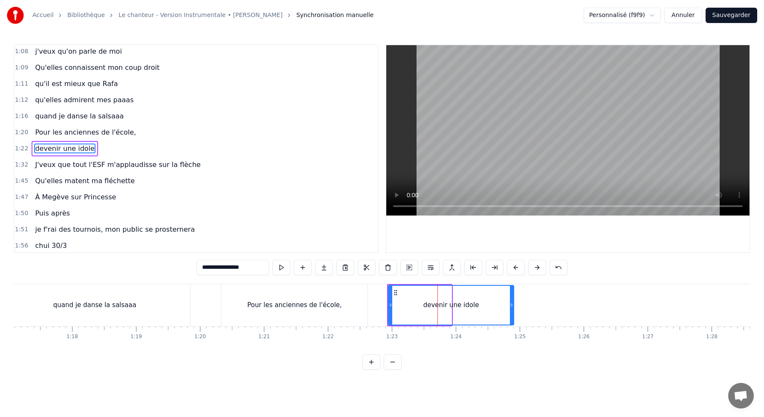
click at [514, 306] on div "devenir une idole" at bounding box center [451, 305] width 126 height 41
click at [360, 300] on div "Pour les anciennes de l'école," at bounding box center [294, 305] width 146 height 42
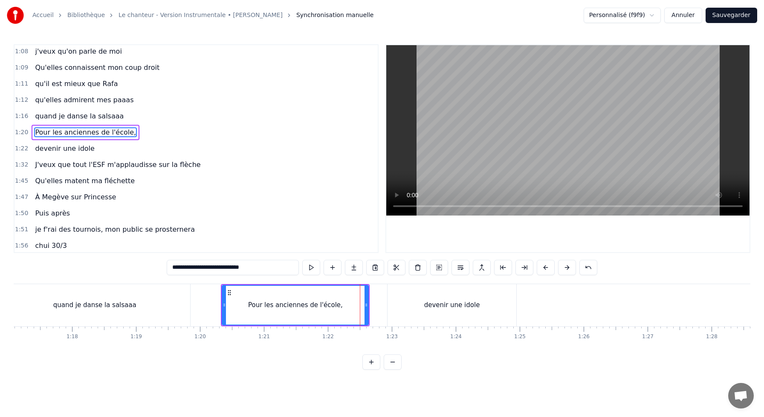
scroll to position [212, 0]
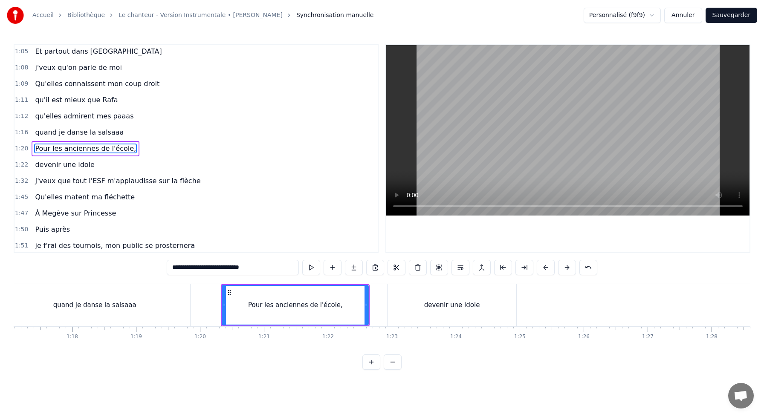
click at [390, 302] on div "devenir une idole" at bounding box center [452, 305] width 129 height 42
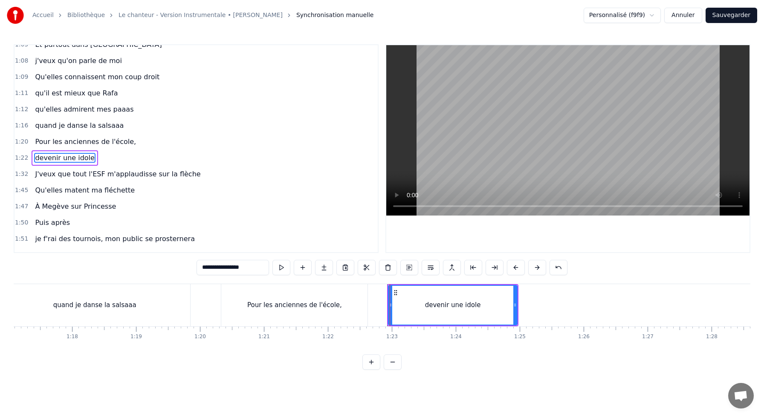
scroll to position [229, 0]
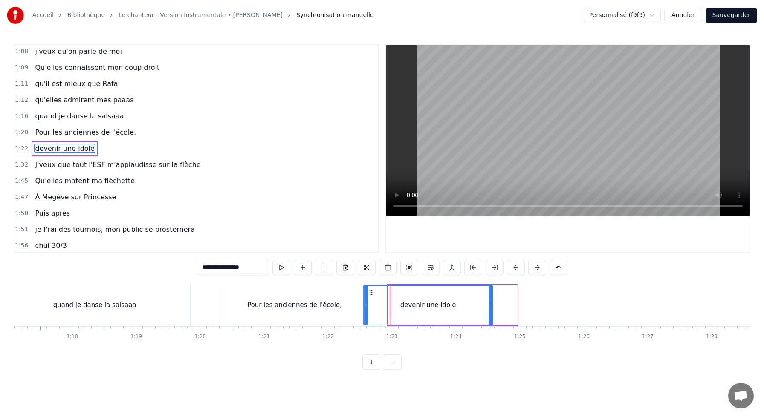
drag, startPoint x: 395, startPoint y: 293, endPoint x: 370, endPoint y: 293, distance: 24.7
click at [370, 293] on circle at bounding box center [370, 293] width 0 height 0
click at [294, 290] on div "Pour les anciennes de l'école," at bounding box center [294, 305] width 146 height 42
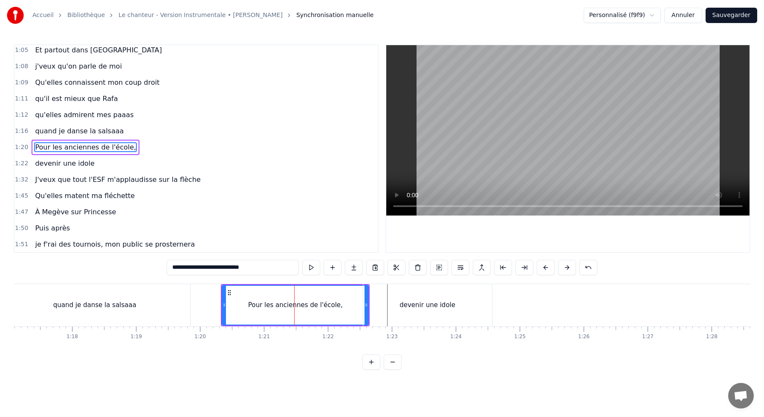
scroll to position [212, 0]
click at [436, 309] on div "devenir une idole" at bounding box center [428, 306] width 56 height 10
type input "**********"
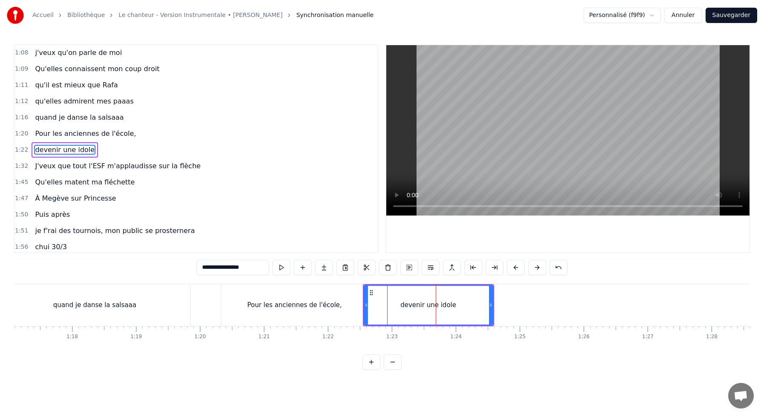
scroll to position [229, 0]
drag, startPoint x: 491, startPoint y: 305, endPoint x: 523, endPoint y: 310, distance: 32.3
click at [494, 310] on div at bounding box center [492, 305] width 3 height 39
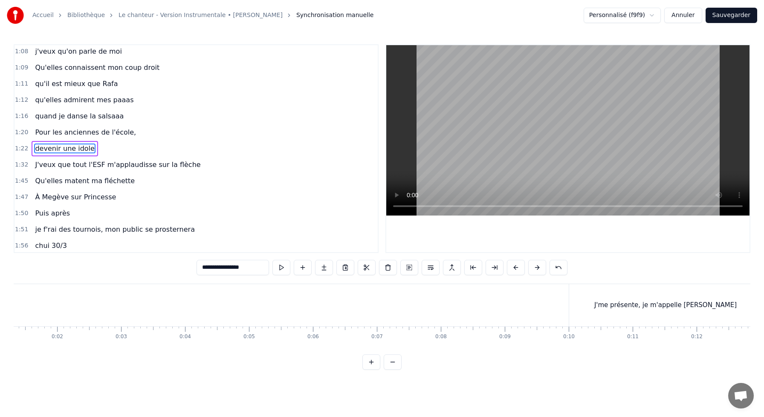
scroll to position [0, 0]
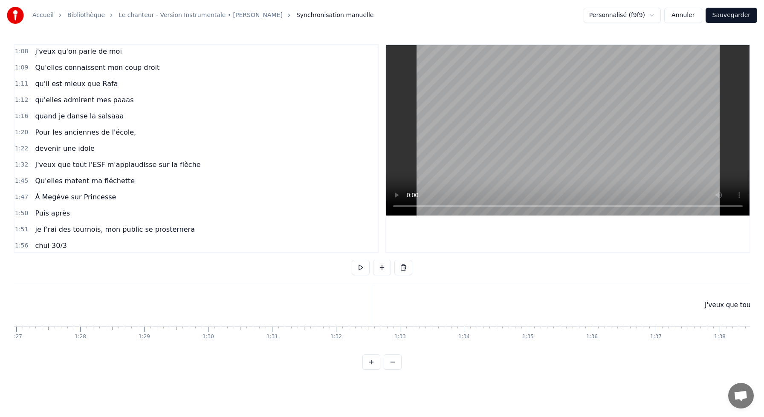
scroll to position [0, 5560]
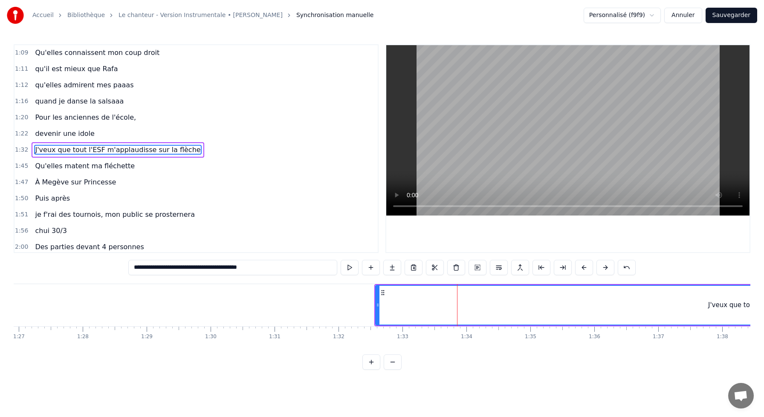
scroll to position [245, 0]
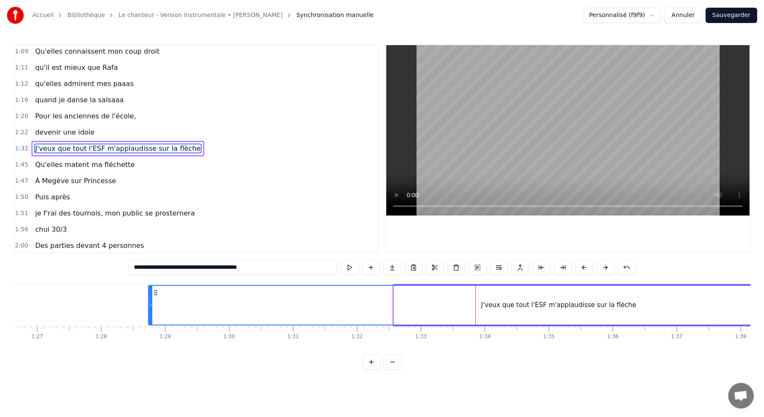
drag, startPoint x: 383, startPoint y: 293, endPoint x: 139, endPoint y: 309, distance: 244.0
click at [149, 309] on div "J'veux que tout l'ESF m'applaudisse sur la flèche" at bounding box center [559, 305] width 820 height 39
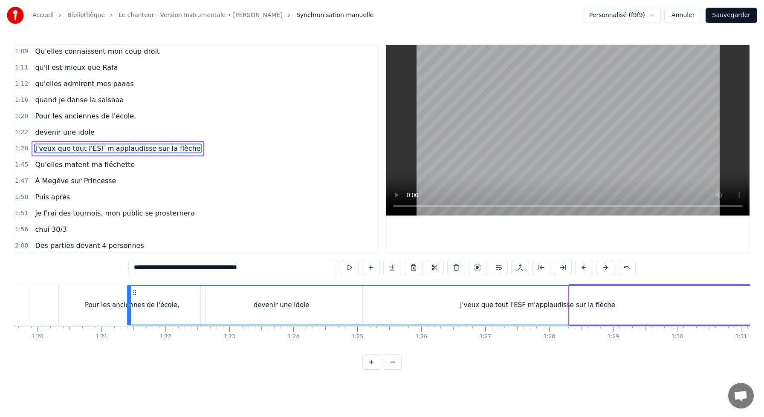
scroll to position [0, 5085]
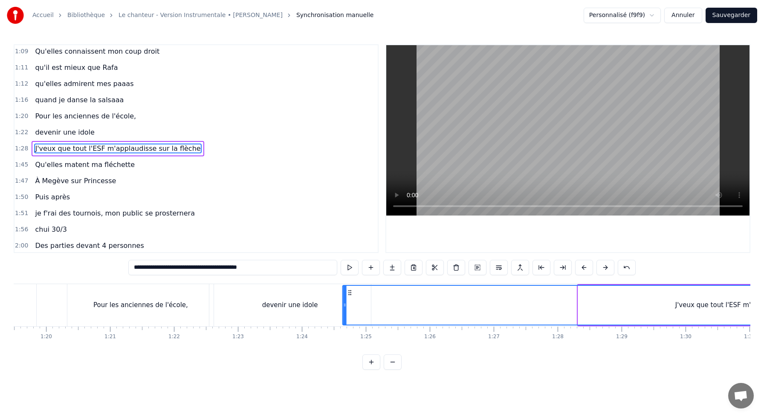
drag, startPoint x: 293, startPoint y: 295, endPoint x: 350, endPoint y: 318, distance: 61.4
click at [350, 318] on div "J'veux que tout l'ESF m'applaudisse sur la flèche" at bounding box center [753, 305] width 820 height 39
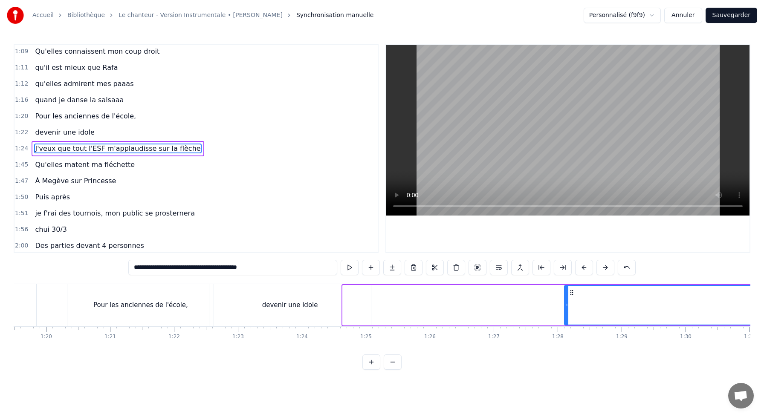
drag, startPoint x: 343, startPoint y: 307, endPoint x: 585, endPoint y: 311, distance: 241.4
click at [568, 311] on div at bounding box center [566, 305] width 3 height 39
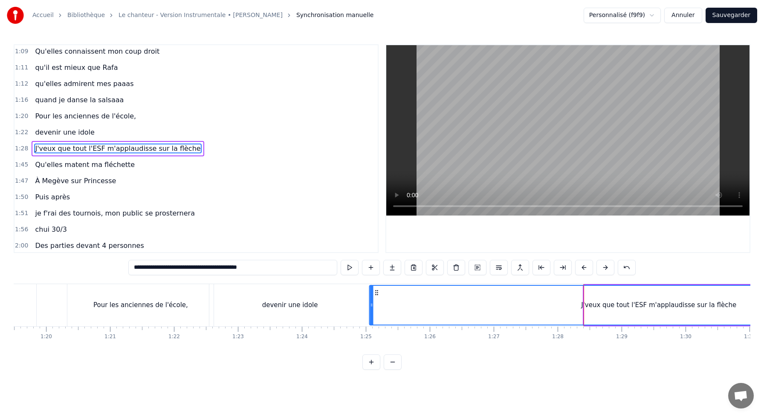
drag, startPoint x: 590, startPoint y: 293, endPoint x: 375, endPoint y: 306, distance: 215.3
click at [375, 306] on div "J'veux que tout l'ESF m'applaudisse sur la flèche" at bounding box center [659, 305] width 578 height 39
click at [197, 298] on div "Pour les anciennes de l'école," at bounding box center [140, 305] width 146 height 42
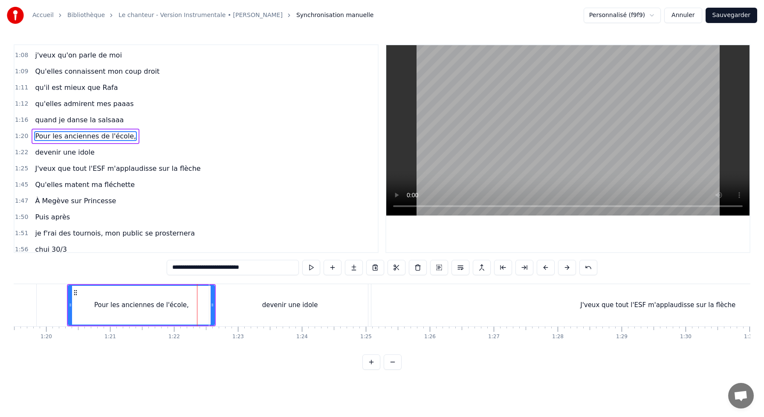
scroll to position [212, 0]
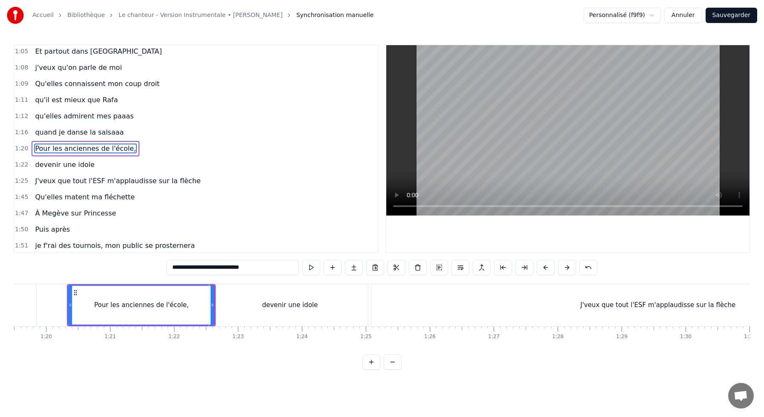
click at [224, 294] on div "devenir une idole" at bounding box center [290, 305] width 162 height 42
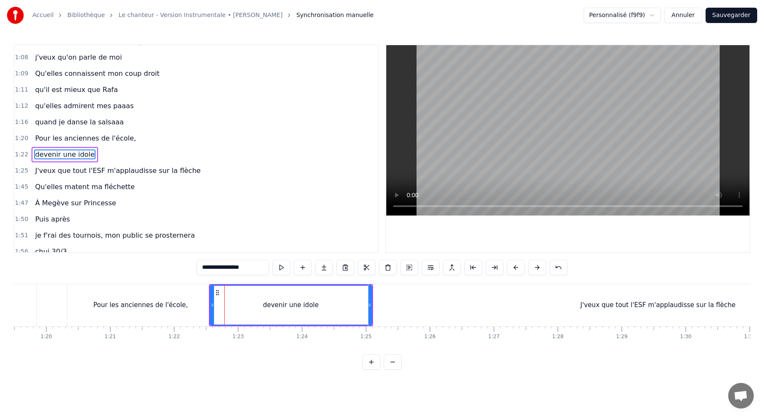
scroll to position [229, 0]
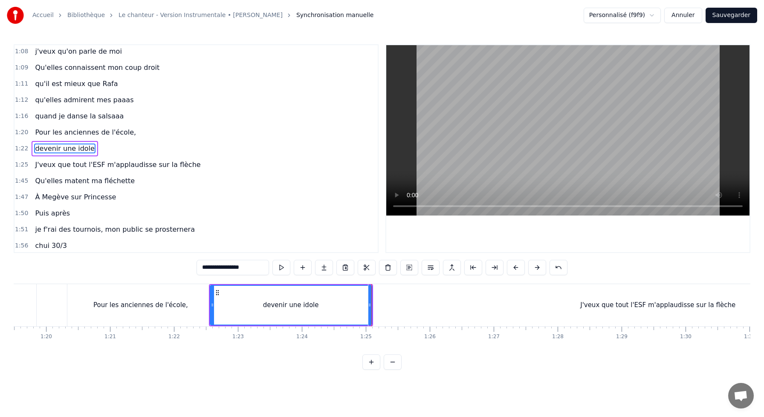
click at [379, 290] on div "J'veux que tout l'ESF m'applaudisse sur la flèche" at bounding box center [657, 305] width 579 height 42
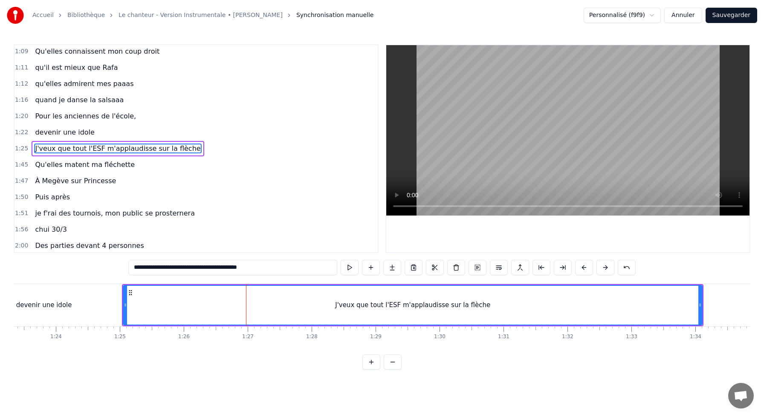
scroll to position [0, 5330]
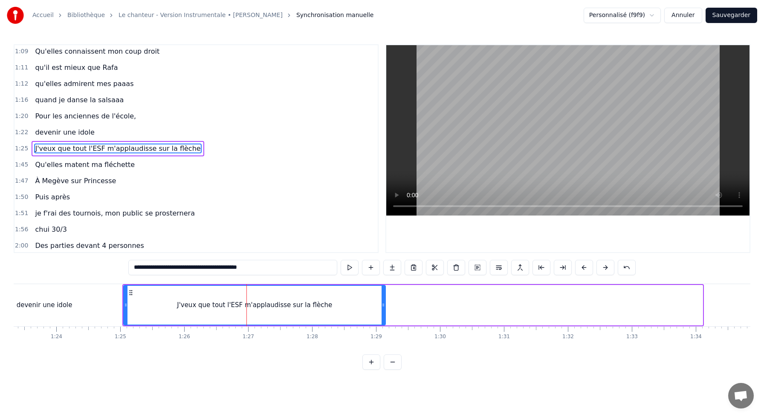
drag, startPoint x: 700, startPoint y: 305, endPoint x: 383, endPoint y: 320, distance: 317.6
click at [383, 320] on div at bounding box center [383, 305] width 3 height 39
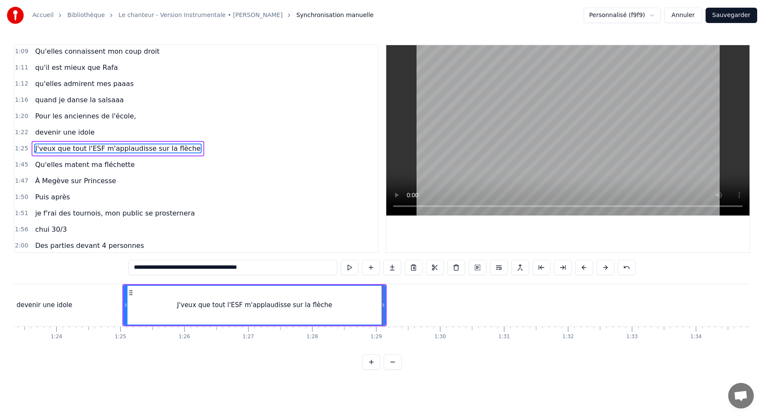
click at [146, 295] on div "J'veux que tout l'ESF m'applaudisse sur la flèche" at bounding box center [254, 305] width 261 height 39
click at [236, 270] on input "**********" at bounding box center [232, 267] width 209 height 15
click at [243, 270] on input "**********" at bounding box center [232, 267] width 209 height 15
click at [244, 268] on input "**********" at bounding box center [233, 267] width 200 height 15
click at [238, 267] on input "**********" at bounding box center [233, 267] width 200 height 15
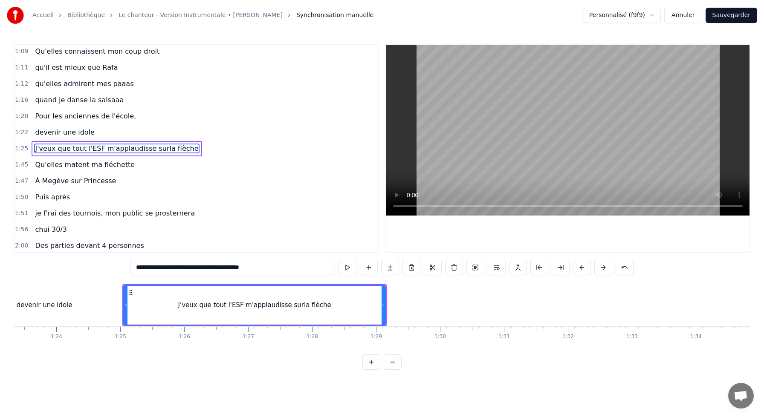
click at [248, 268] on input "**********" at bounding box center [232, 267] width 205 height 15
click at [246, 268] on input "**********" at bounding box center [232, 267] width 205 height 15
click at [186, 300] on div "J'veux que tout l'ESF m'applaudisse sur la flèche" at bounding box center [254, 305] width 261 height 39
click at [220, 272] on input "**********" at bounding box center [232, 267] width 209 height 15
drag, startPoint x: 194, startPoint y: 268, endPoint x: 293, endPoint y: 269, distance: 98.1
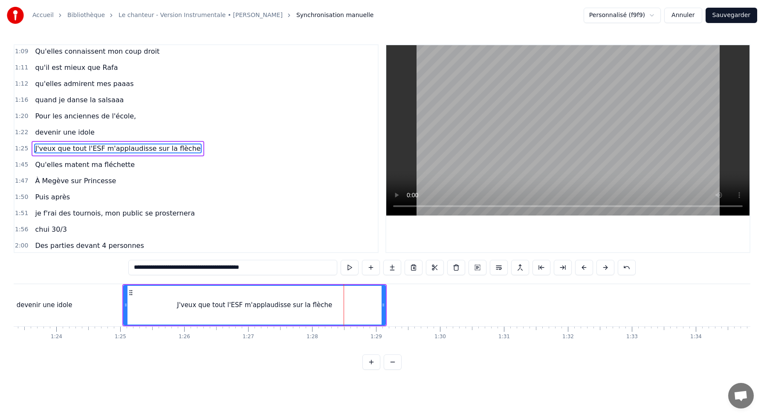
click at [293, 269] on input "**********" at bounding box center [232, 267] width 209 height 15
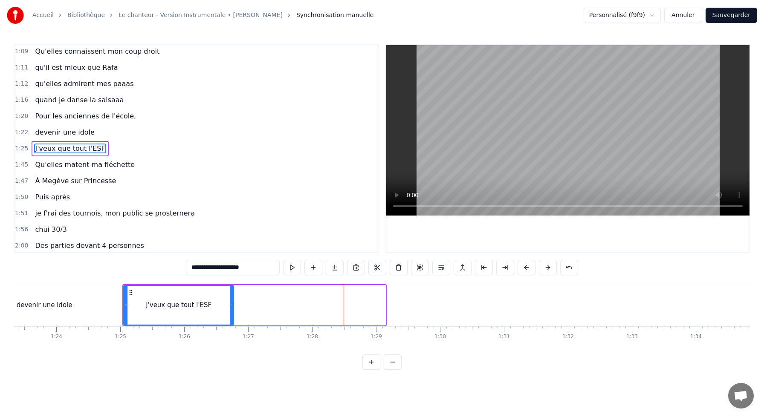
drag, startPoint x: 383, startPoint y: 305, endPoint x: 229, endPoint y: 307, distance: 154.0
click at [230, 307] on icon at bounding box center [231, 305] width 3 height 7
type input "**********"
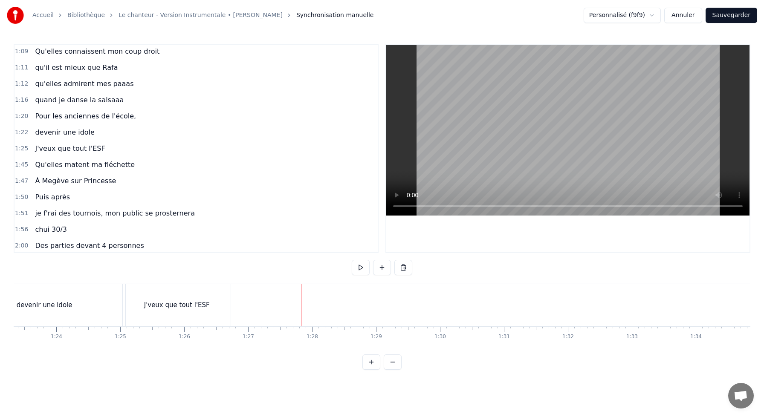
click at [214, 295] on div "J'veux que tout l'ESF" at bounding box center [177, 305] width 108 height 42
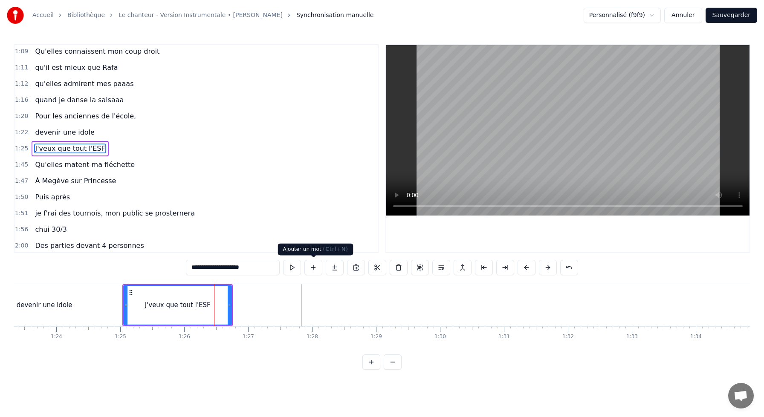
click at [313, 267] on button at bounding box center [313, 267] width 18 height 15
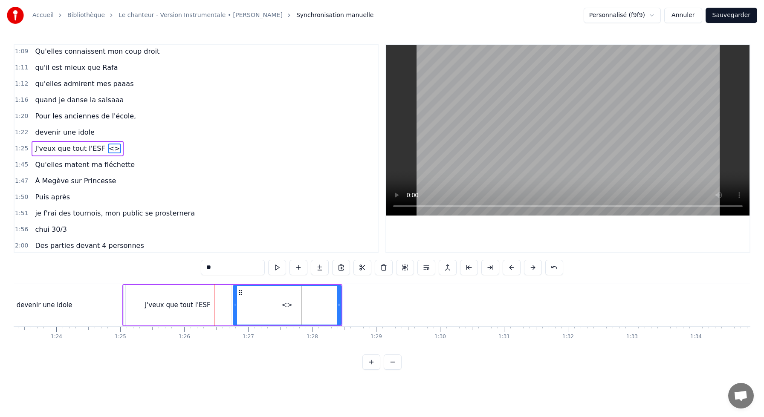
click at [218, 262] on input "**" at bounding box center [233, 267] width 64 height 15
click at [221, 270] on input "**" at bounding box center [233, 267] width 64 height 15
drag, startPoint x: 221, startPoint y: 270, endPoint x: 188, endPoint y: 267, distance: 33.0
click at [188, 267] on div "0:10 J'me présente, je m'appelle [PERSON_NAME] 0:14 J'voudrais bien réussir ma …" at bounding box center [382, 207] width 737 height 326
paste input "**********"
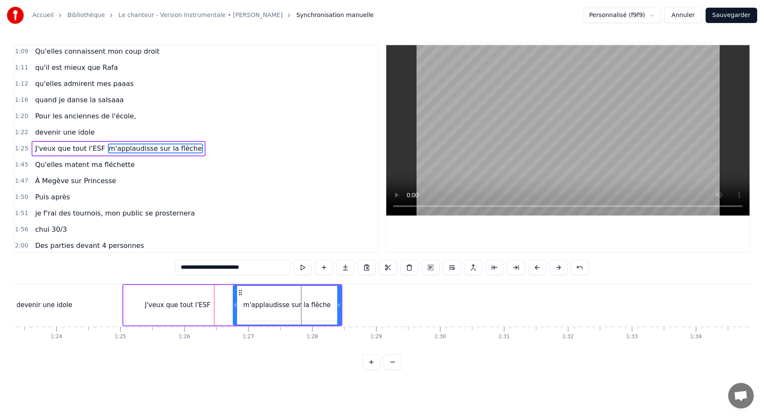
click at [187, 298] on div "J'veux que tout l'ESF" at bounding box center [178, 305] width 108 height 41
type input "**********"
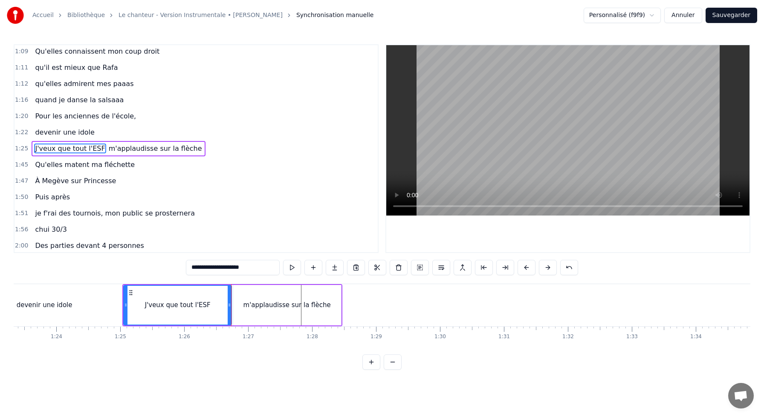
click at [231, 297] on div at bounding box center [231, 305] width 0 height 42
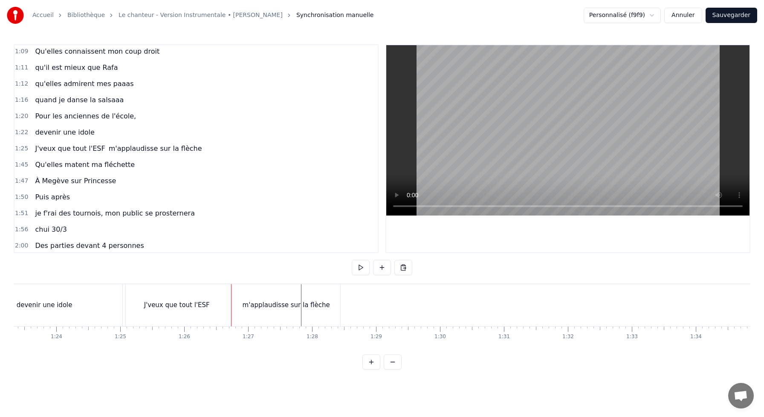
click at [241, 297] on div "m'applaudisse sur la flèche" at bounding box center [286, 305] width 108 height 42
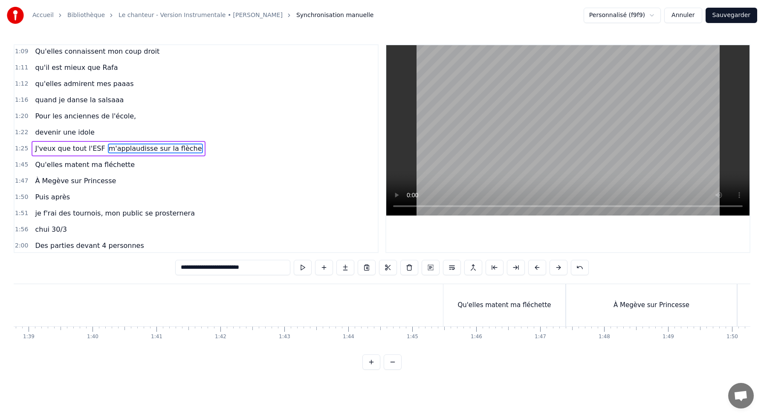
scroll to position [0, 6326]
click at [437, 291] on div "Qu'elles matent ma fléchette" at bounding box center [496, 305] width 122 height 42
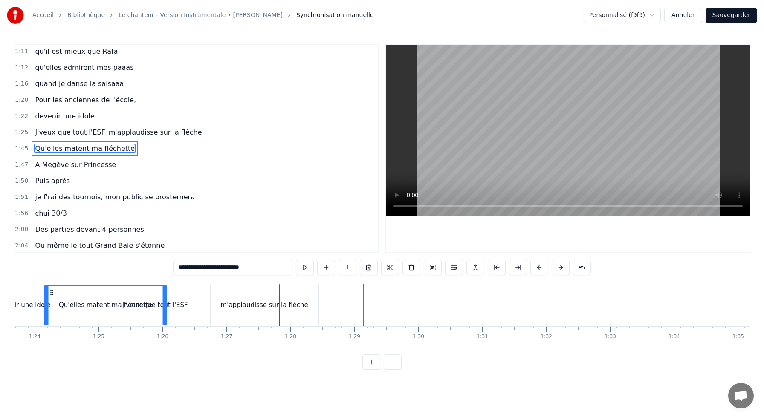
scroll to position [0, 5276]
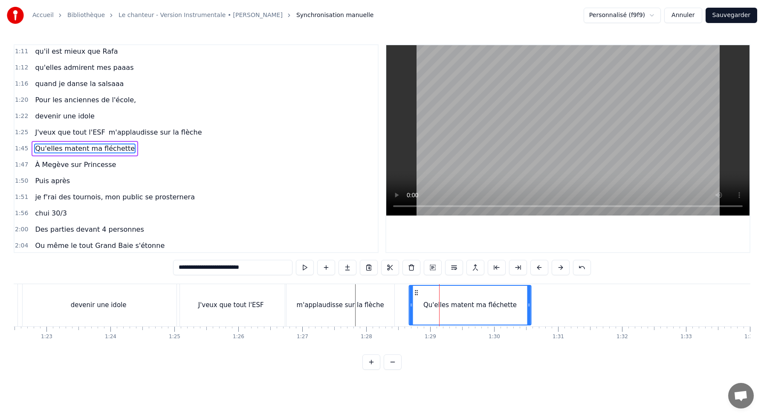
drag, startPoint x: 627, startPoint y: 293, endPoint x: 417, endPoint y: 342, distance: 215.5
click at [417, 342] on div "J'me présente, je m'appelle [PERSON_NAME]voudrais bien réussir ma vie, cartonne…" at bounding box center [382, 316] width 737 height 64
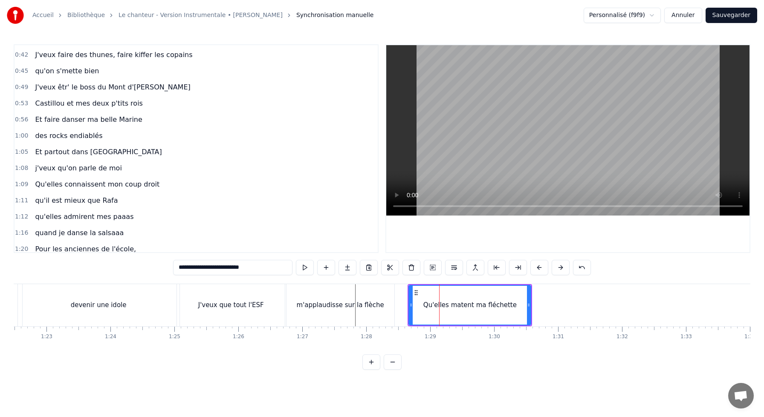
scroll to position [114, 0]
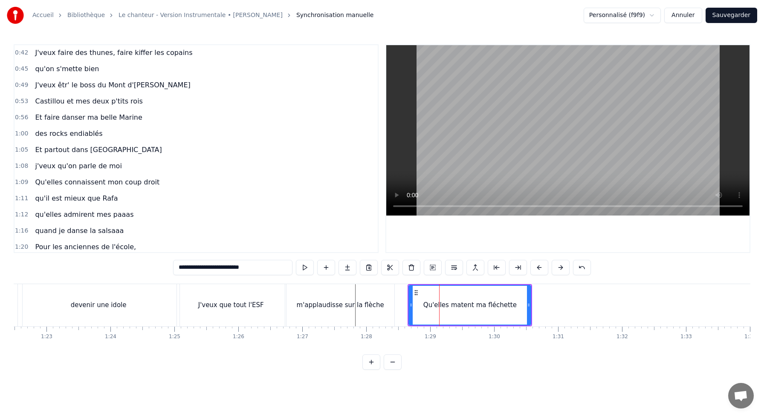
click at [393, 299] on div "m'applaudisse sur la flèche" at bounding box center [341, 305] width 108 height 42
type input "**********"
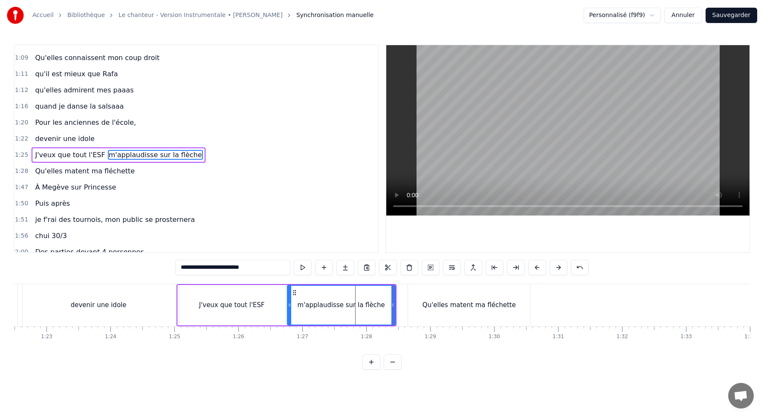
scroll to position [245, 0]
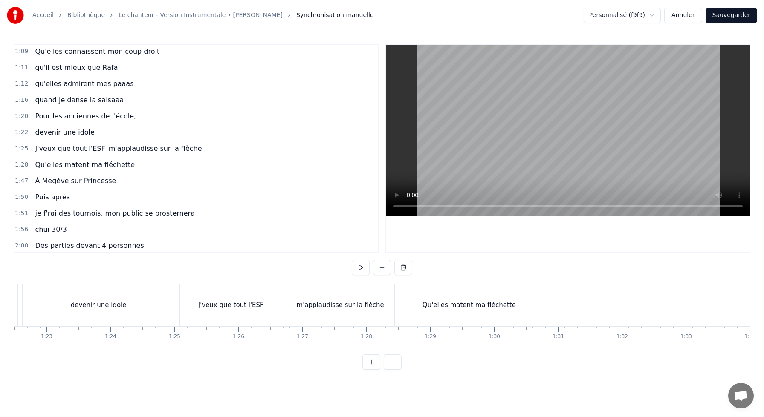
click at [139, 301] on div "devenir une idole" at bounding box center [99, 305] width 162 height 42
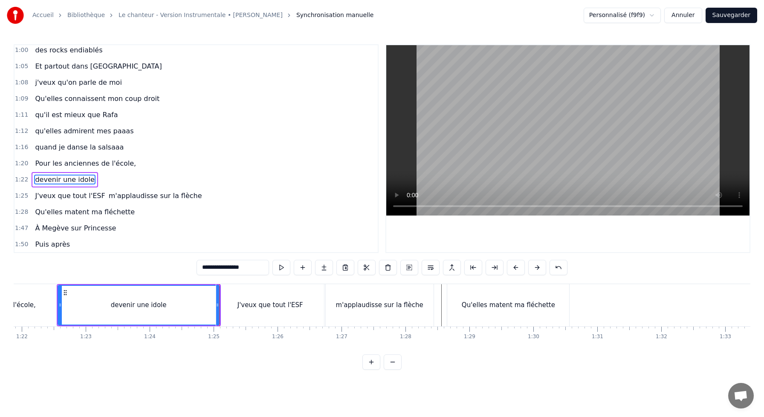
scroll to position [200, 0]
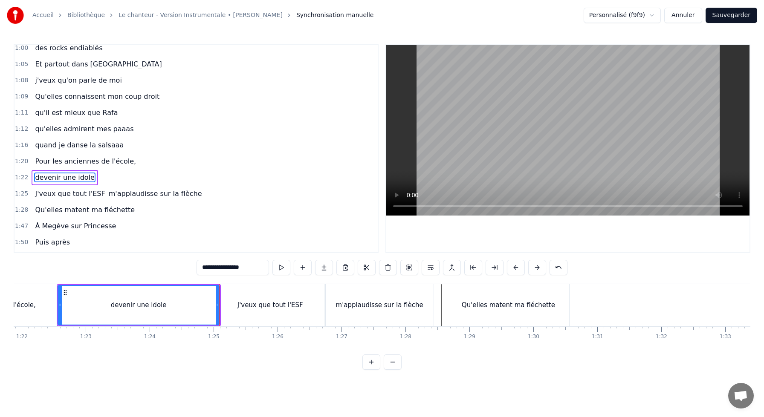
click at [77, 217] on div "Qu'elles matent ma fléchette" at bounding box center [85, 210] width 107 height 15
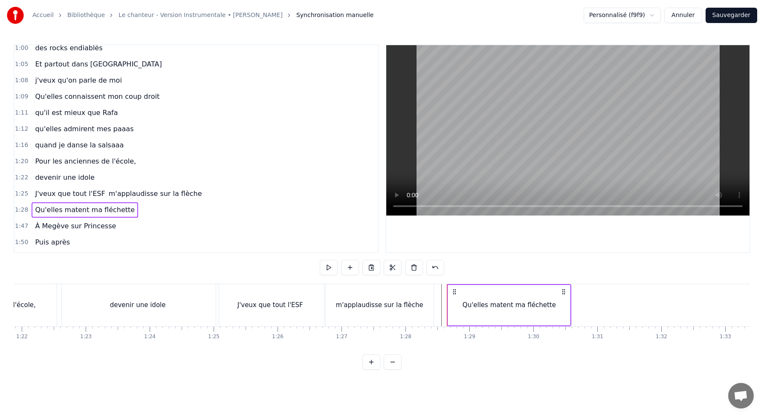
click at [79, 206] on span "Qu'elles matent ma fléchette" at bounding box center [84, 210] width 101 height 10
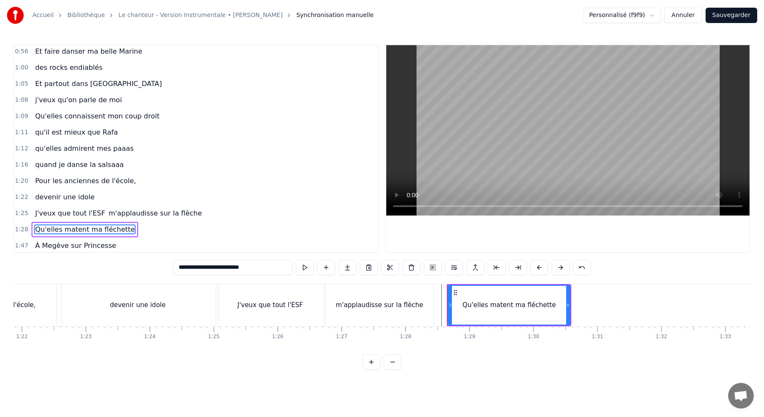
scroll to position [179, 0]
click at [450, 296] on div at bounding box center [450, 305] width 3 height 39
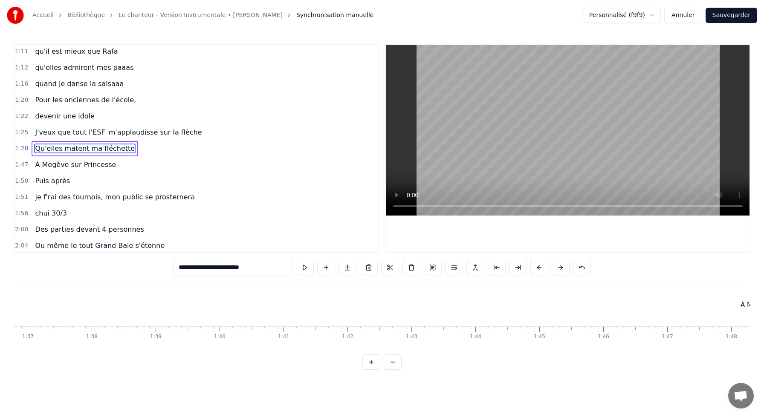
scroll to position [0, 6192]
click at [539, 265] on button at bounding box center [539, 267] width 18 height 15
click at [594, 313] on div "À Megève sur Princesse" at bounding box center [631, 305] width 171 height 42
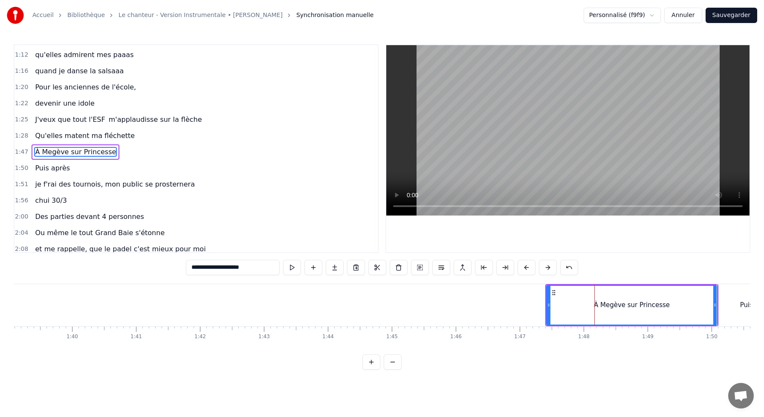
scroll to position [277, 0]
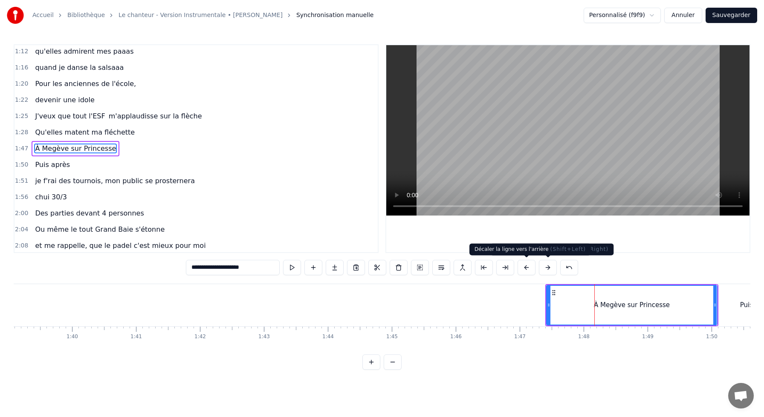
click at [529, 268] on button at bounding box center [527, 267] width 18 height 15
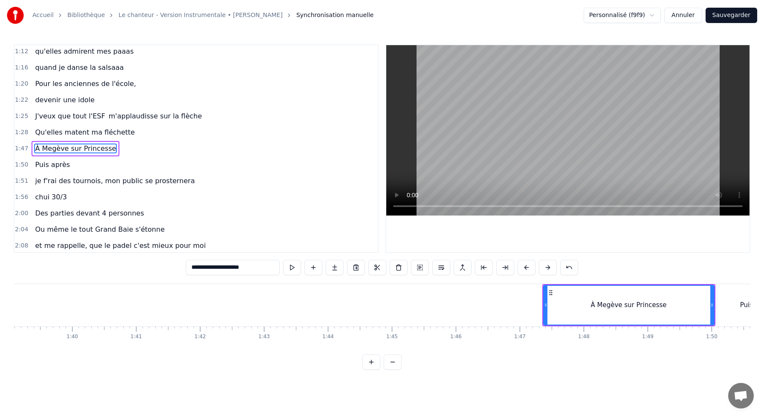
click at [529, 268] on button at bounding box center [527, 267] width 18 height 15
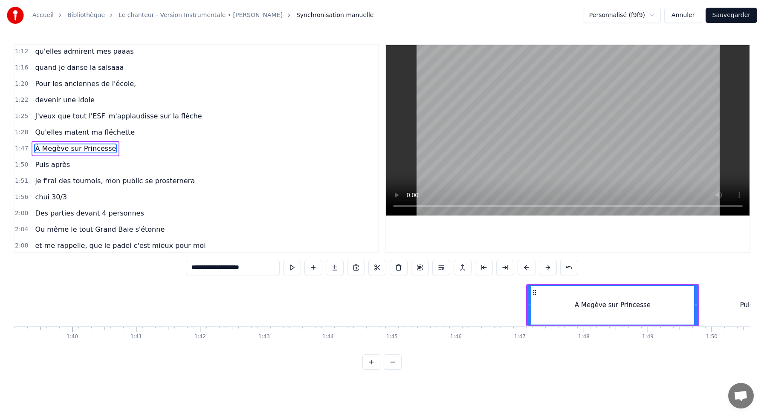
click at [529, 268] on button at bounding box center [527, 267] width 18 height 15
click at [392, 362] on button at bounding box center [393, 362] width 18 height 15
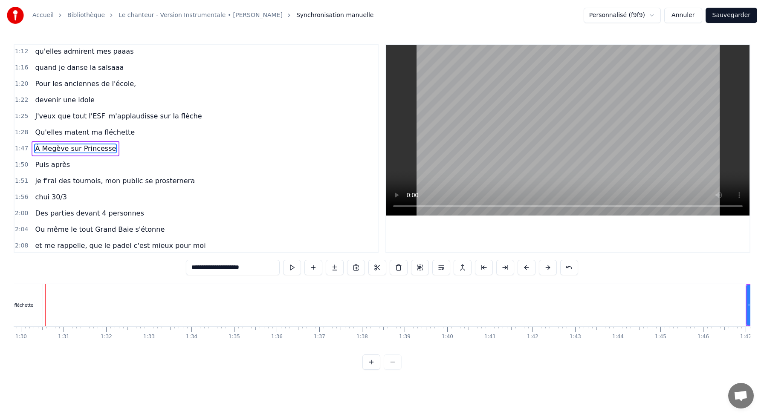
scroll to position [0, 3820]
click at [393, 362] on div at bounding box center [381, 362] width 39 height 15
click at [373, 362] on button at bounding box center [371, 362] width 18 height 15
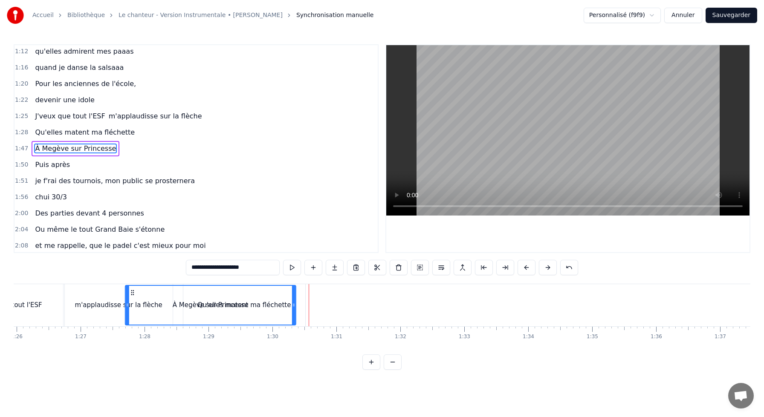
scroll to position [0, 5497]
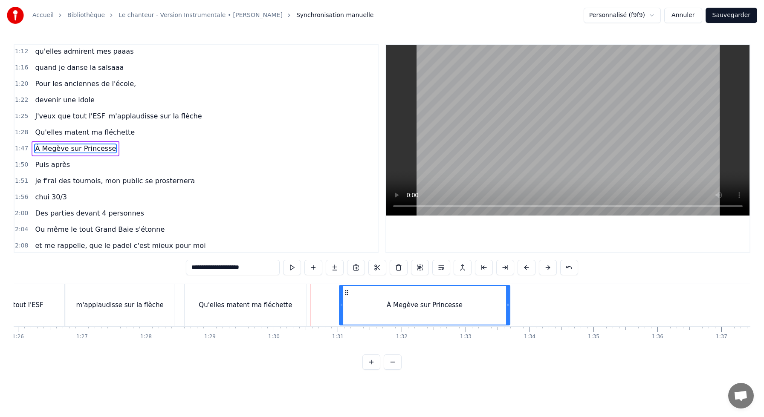
drag, startPoint x: 82, startPoint y: 292, endPoint x: 337, endPoint y: 308, distance: 255.9
click at [340, 308] on div "À Megève sur Princesse" at bounding box center [425, 305] width 170 height 39
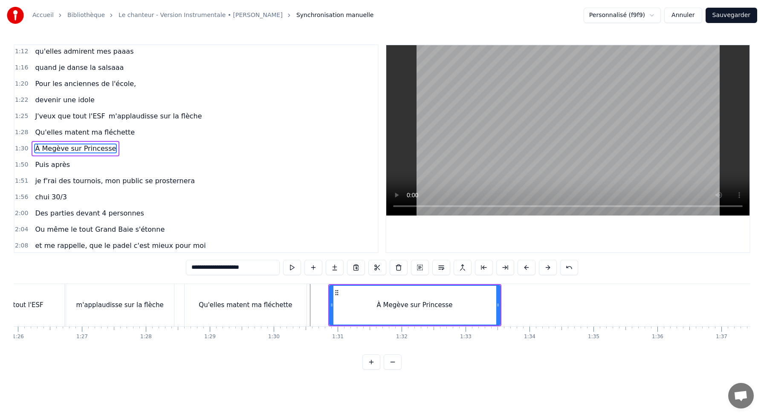
click at [197, 288] on div "Qu'elles matent ma fléchette" at bounding box center [246, 305] width 122 height 42
type input "**********"
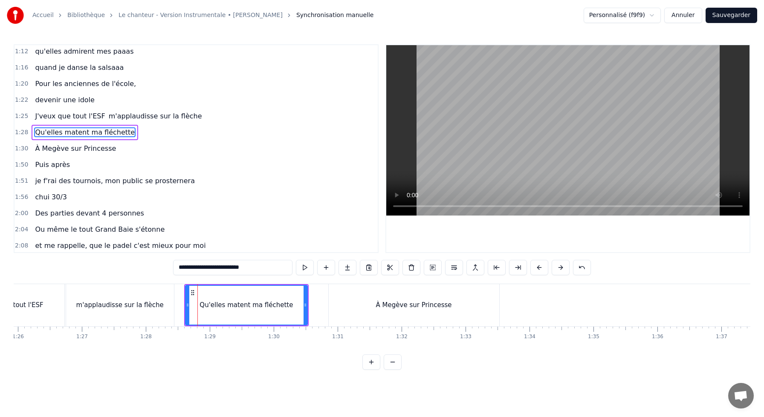
scroll to position [261, 0]
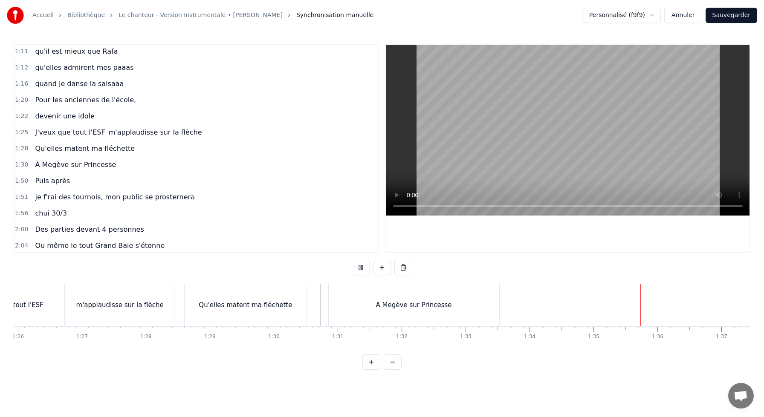
click at [461, 304] on div "À Megève sur Princesse" at bounding box center [414, 305] width 171 height 42
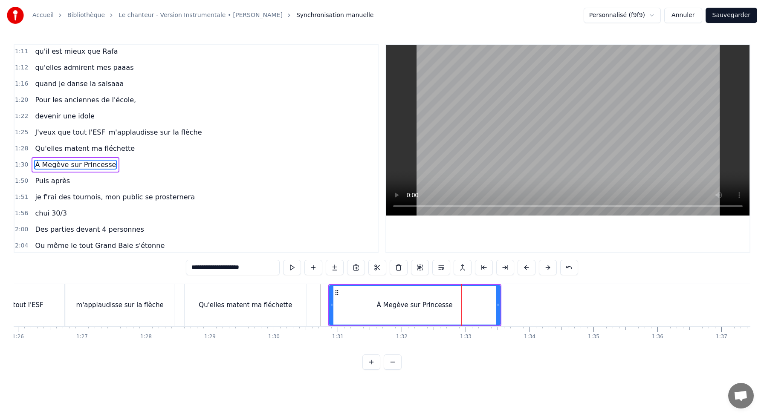
scroll to position [277, 0]
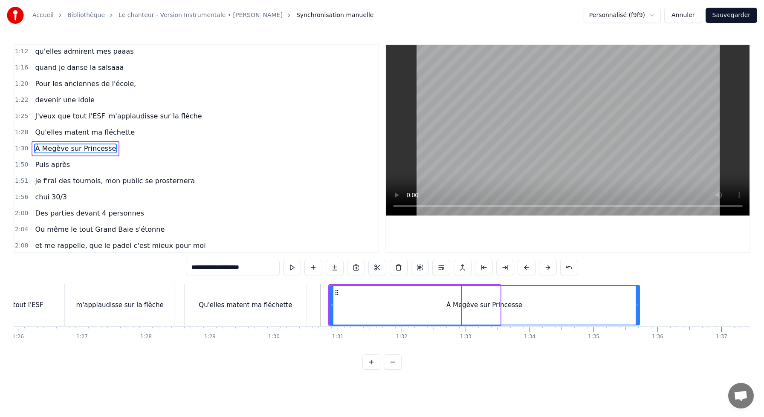
drag, startPoint x: 498, startPoint y: 304, endPoint x: 671, endPoint y: 317, distance: 173.6
click at [639, 317] on div at bounding box center [637, 305] width 3 height 39
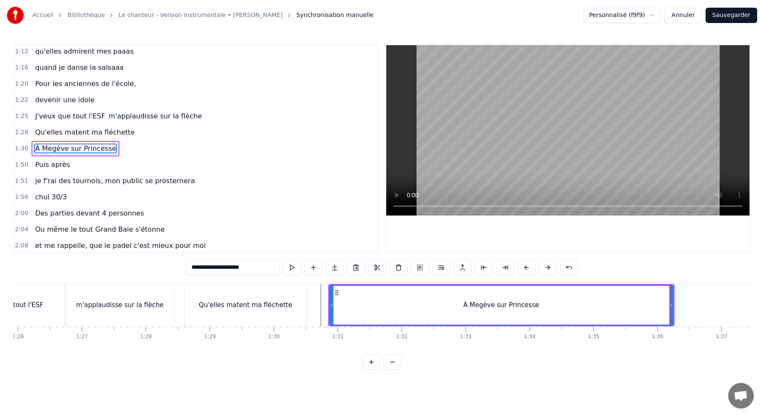
click at [545, 276] on div "**********" at bounding box center [382, 268] width 392 height 17
click at [548, 291] on div "À Megève sur Princesse" at bounding box center [501, 305] width 343 height 39
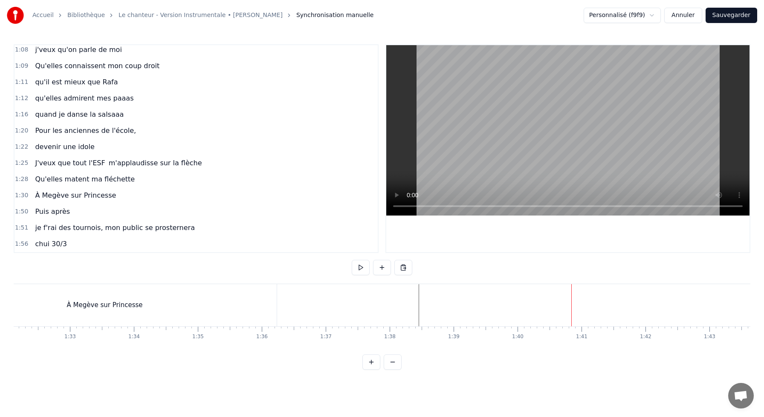
scroll to position [232, 0]
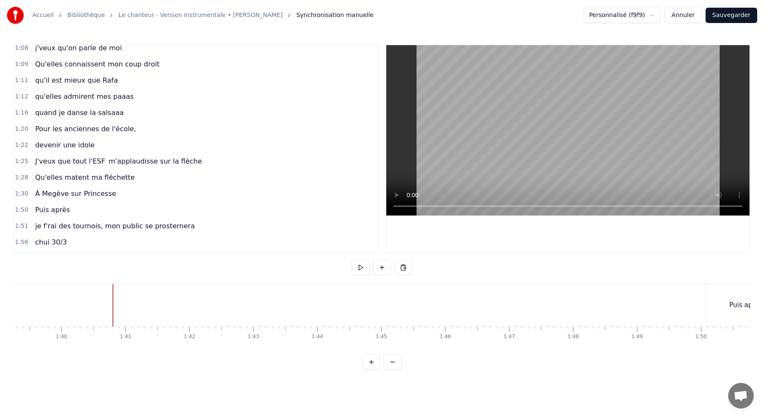
scroll to position [0, 6352]
click at [727, 305] on div "Puis après" at bounding box center [742, 305] width 78 height 42
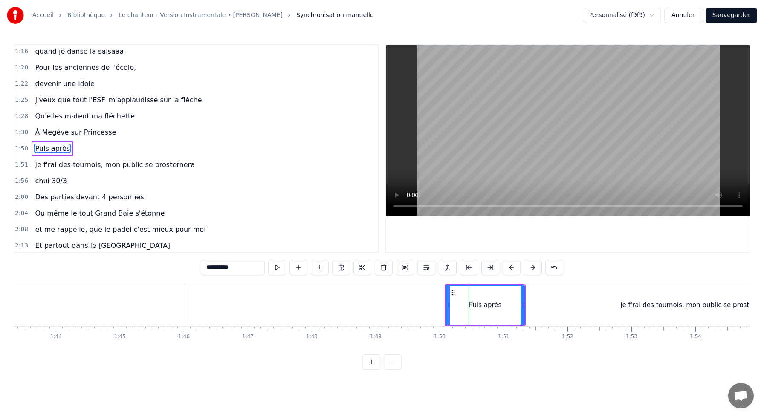
scroll to position [0, 6601]
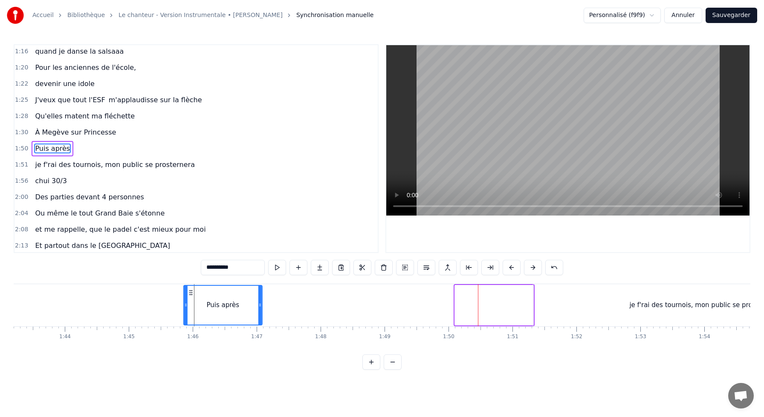
drag, startPoint x: 462, startPoint y: 293, endPoint x: 191, endPoint y: 307, distance: 271.6
click at [191, 307] on div "Puis après" at bounding box center [223, 305] width 78 height 39
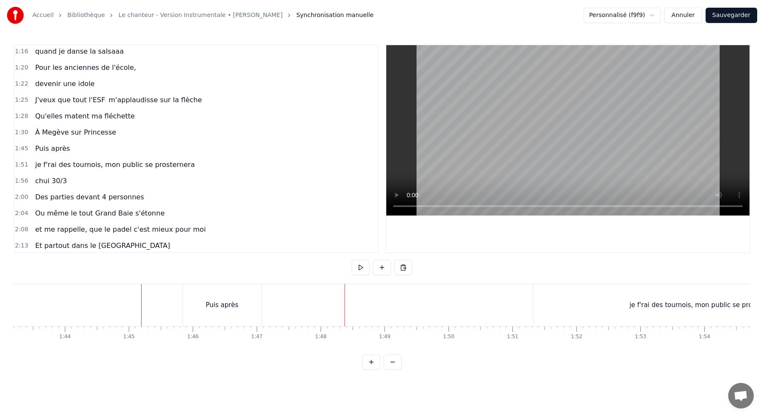
click at [217, 299] on div "Puis après" at bounding box center [222, 305] width 78 height 42
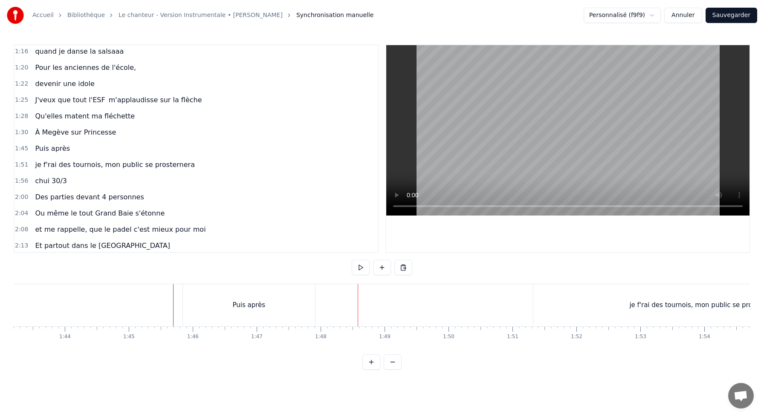
click at [631, 302] on div "je f'rai des tournois, mon public se prosternera" at bounding box center [704, 305] width 342 height 42
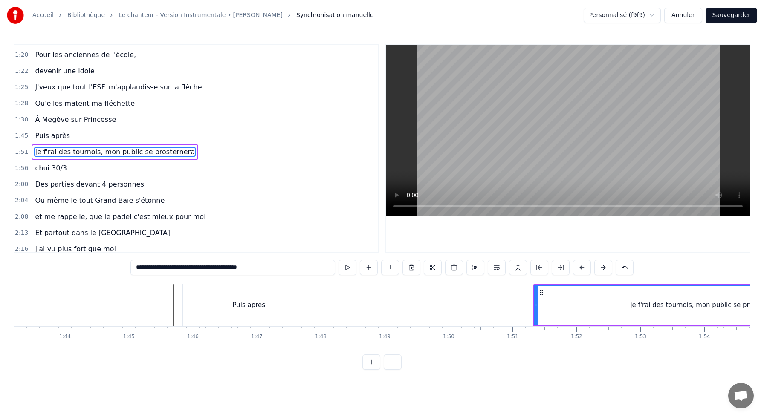
scroll to position [310, 0]
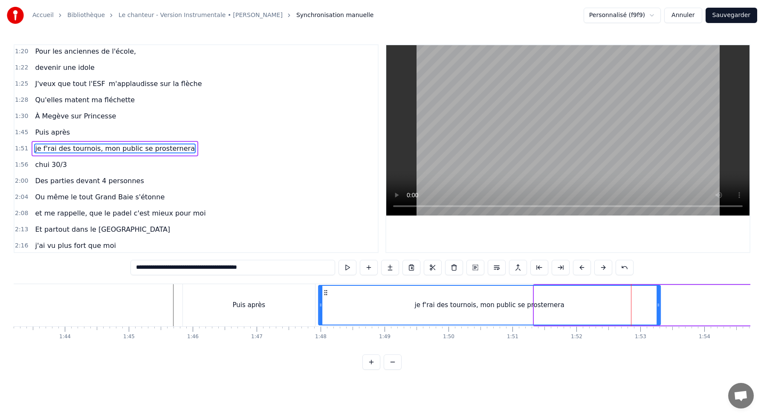
drag, startPoint x: 542, startPoint y: 290, endPoint x: 327, endPoint y: 347, distance: 223.2
click at [327, 347] on div "J'me présente, je m'appelle [PERSON_NAME]voudrais bien réussir ma vie, cartonne…" at bounding box center [382, 316] width 737 height 64
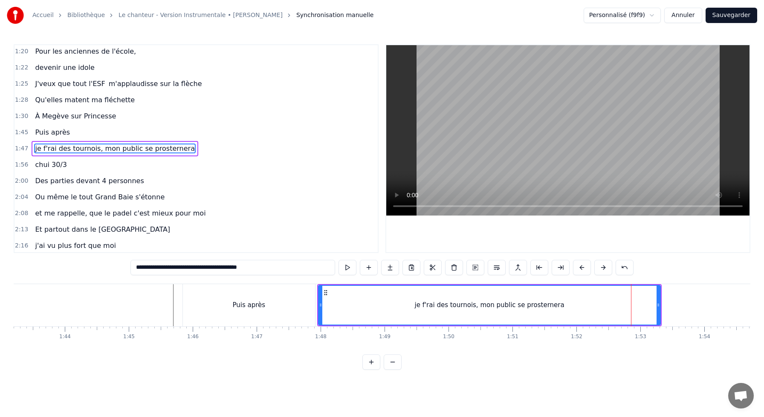
click at [203, 307] on div "Puis après" at bounding box center [249, 305] width 132 height 42
type input "**********"
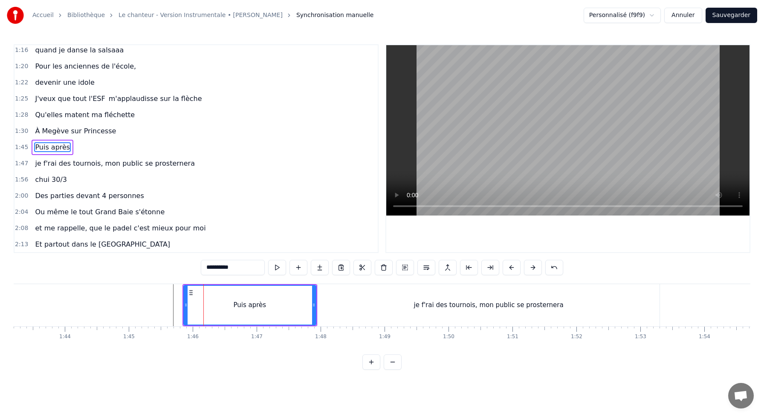
scroll to position [293, 0]
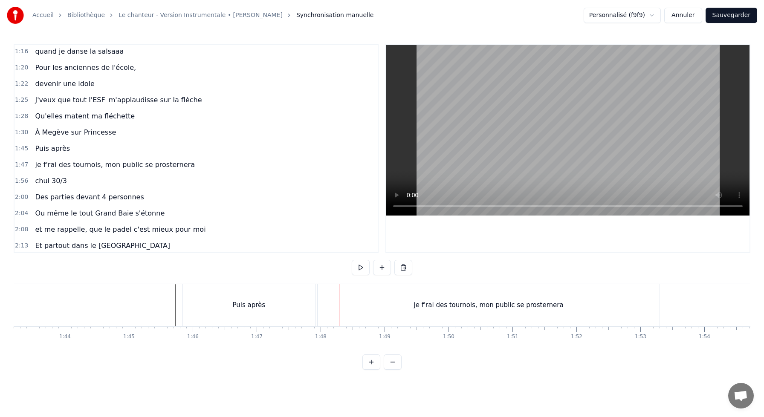
click at [383, 298] on div "je f'rai des tournois, mon public se prosternera" at bounding box center [489, 305] width 342 height 42
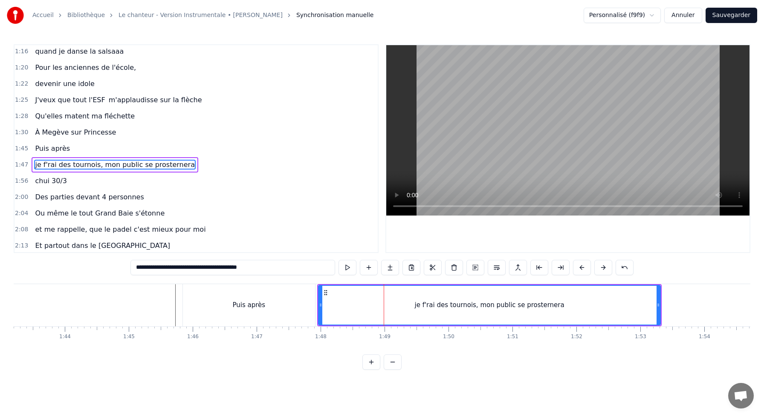
scroll to position [310, 0]
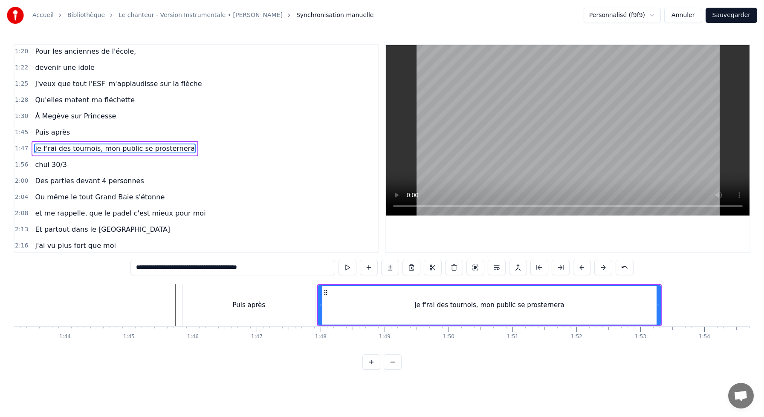
click at [309, 295] on div "Puis après" at bounding box center [249, 305] width 132 height 42
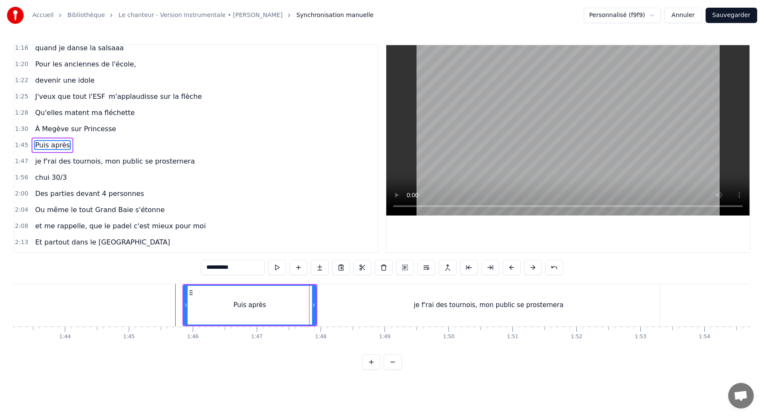
scroll to position [293, 0]
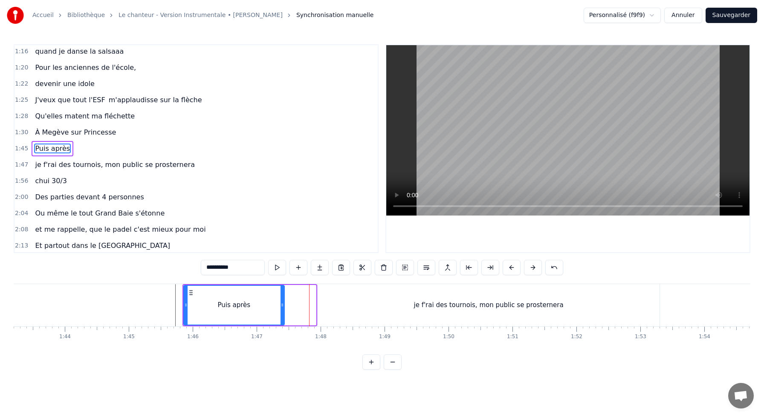
drag, startPoint x: 313, startPoint y: 302, endPoint x: 281, endPoint y: 302, distance: 31.6
click at [281, 302] on icon at bounding box center [282, 305] width 3 height 7
click at [331, 301] on div "je f'rai des tournois, mon public se prosternera" at bounding box center [489, 305] width 342 height 42
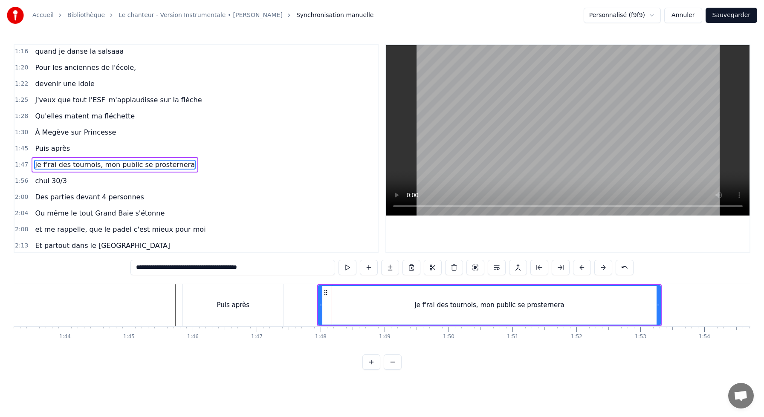
scroll to position [310, 0]
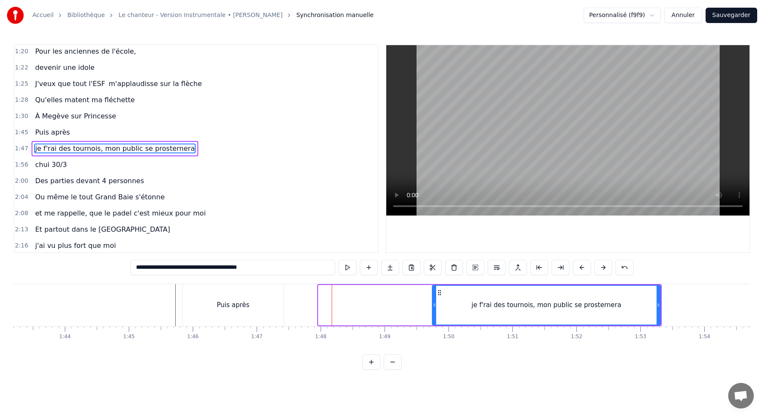
drag, startPoint x: 321, startPoint y: 307, endPoint x: 454, endPoint y: 307, distance: 133.0
click at [436, 307] on icon at bounding box center [434, 305] width 3 height 7
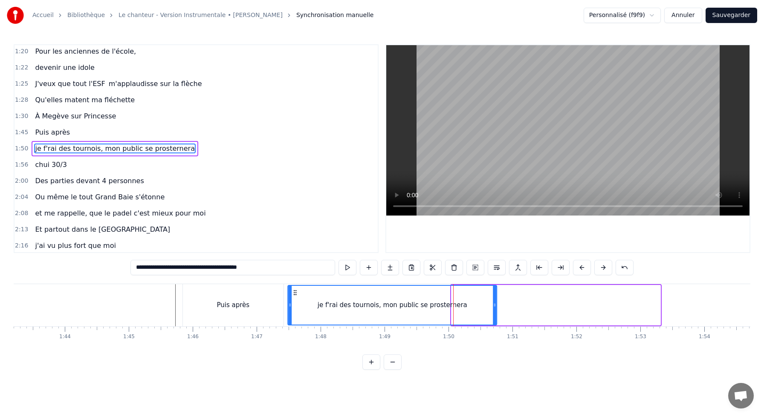
drag, startPoint x: 459, startPoint y: 291, endPoint x: 295, endPoint y: 292, distance: 163.7
click at [295, 292] on icon at bounding box center [295, 293] width 7 height 7
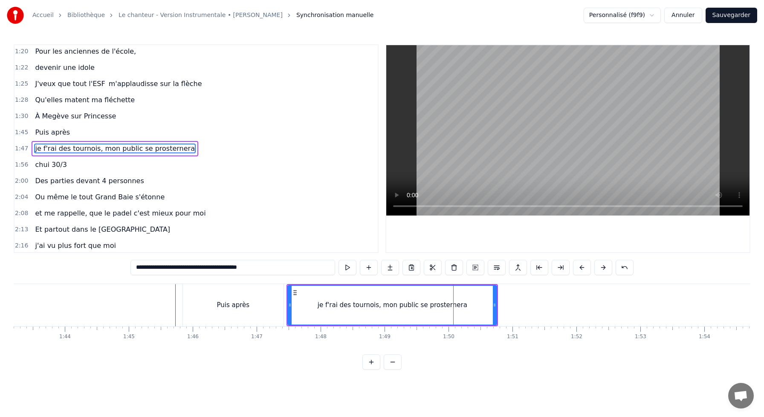
click at [202, 298] on div "Puis après" at bounding box center [233, 305] width 101 height 42
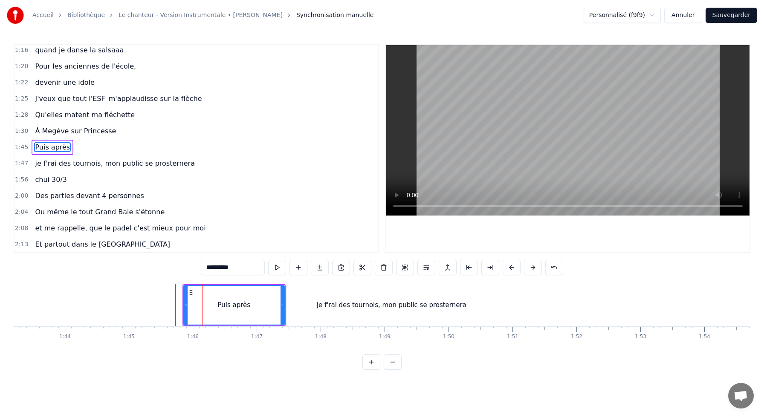
scroll to position [293, 0]
click at [294, 298] on div "je f'rai des tournois, mon public se prosternera" at bounding box center [391, 305] width 209 height 42
type input "**********"
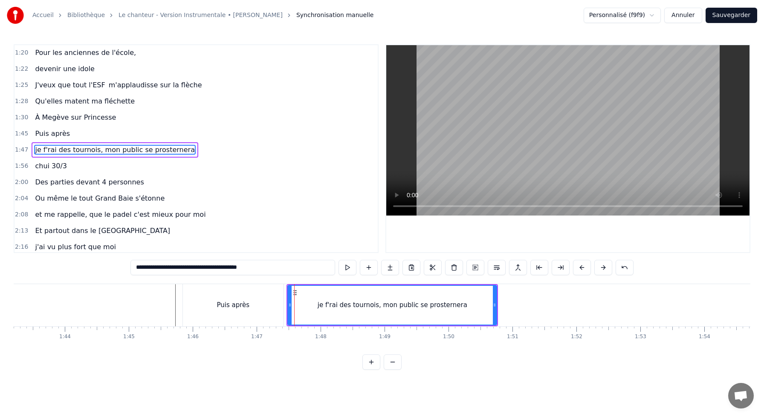
scroll to position [310, 0]
click at [350, 270] on button at bounding box center [348, 267] width 18 height 15
click at [339, 260] on button at bounding box center [348, 267] width 18 height 15
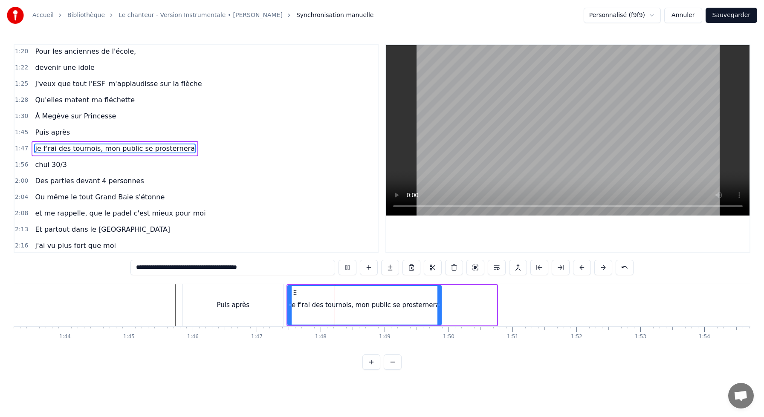
drag, startPoint x: 496, startPoint y: 306, endPoint x: 439, endPoint y: 306, distance: 57.1
click at [439, 306] on icon at bounding box center [439, 305] width 3 height 7
click at [243, 298] on div "Puis après" at bounding box center [233, 305] width 101 height 42
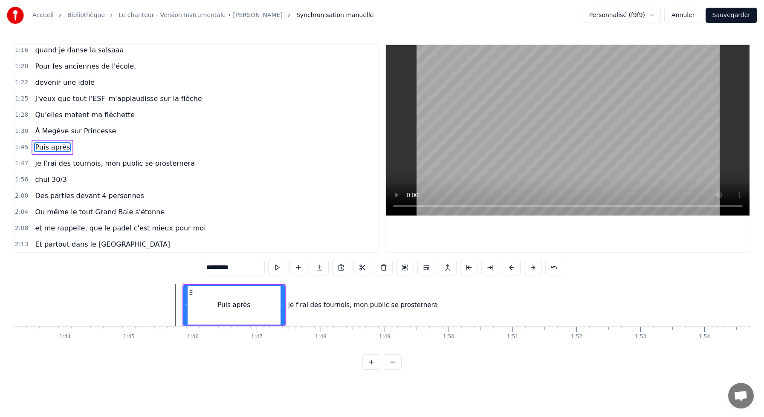
scroll to position [293, 0]
click at [295, 297] on div "je f'rai des tournois, mon public se prosternera" at bounding box center [363, 305] width 152 height 42
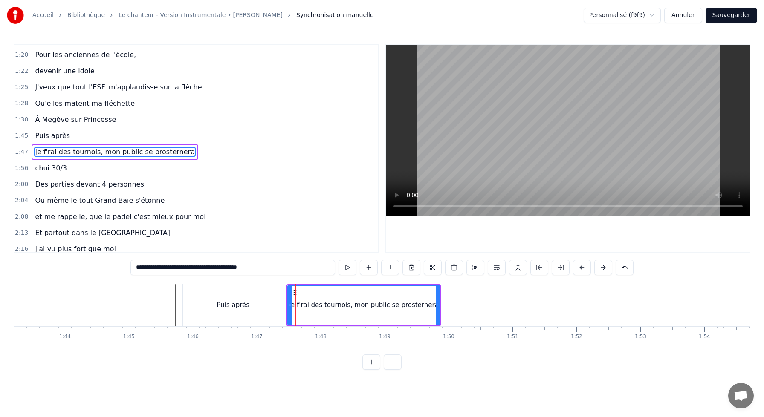
scroll to position [310, 0]
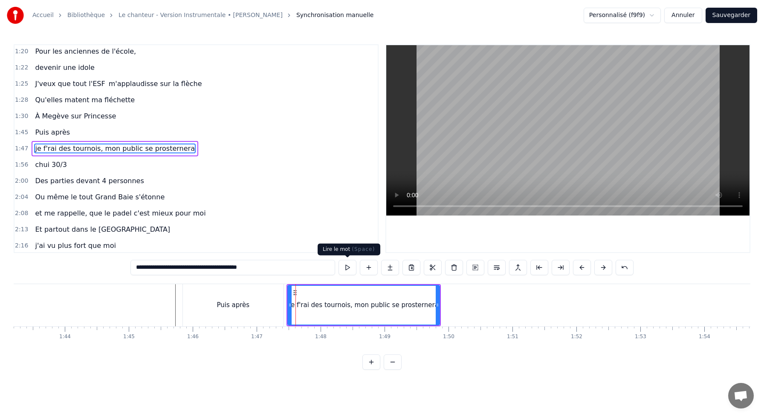
click at [343, 273] on button at bounding box center [348, 267] width 18 height 15
click at [339, 260] on button at bounding box center [348, 267] width 18 height 15
click at [356, 310] on div "je f'rai des tournois, mon public se prosternera" at bounding box center [364, 306] width 150 height 10
drag, startPoint x: 191, startPoint y: 269, endPoint x: 306, endPoint y: 281, distance: 115.4
click at [306, 282] on div "0:10 J'me présente, je m'appelle [PERSON_NAME] 0:14 J'voudrais bien réussir ma …" at bounding box center [382, 207] width 737 height 326
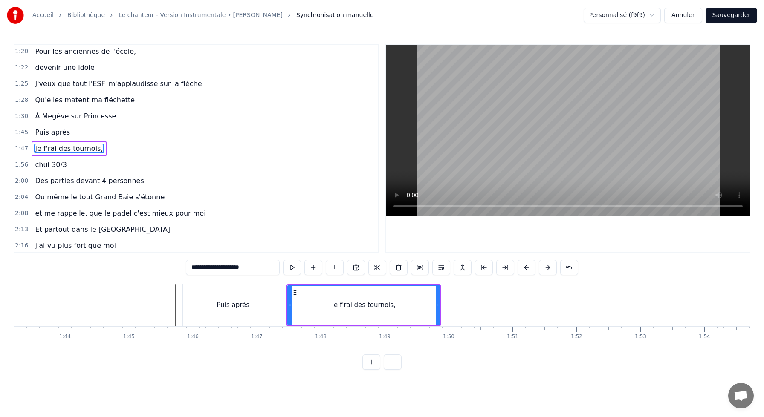
type input "**********"
click at [401, 298] on div "je f'rai des tournois," at bounding box center [363, 305] width 151 height 39
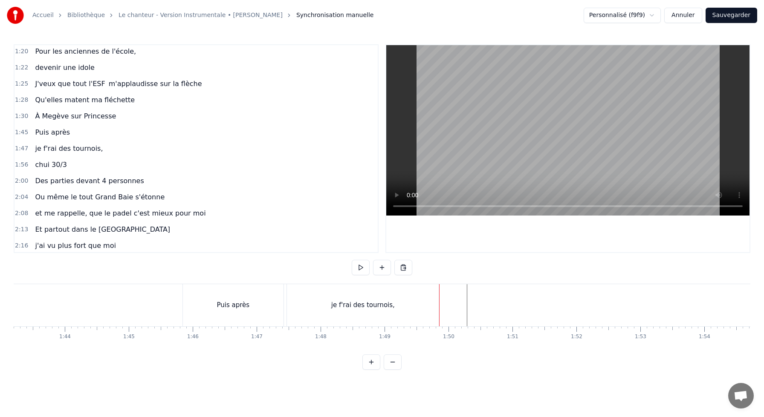
click at [379, 266] on button at bounding box center [382, 267] width 18 height 15
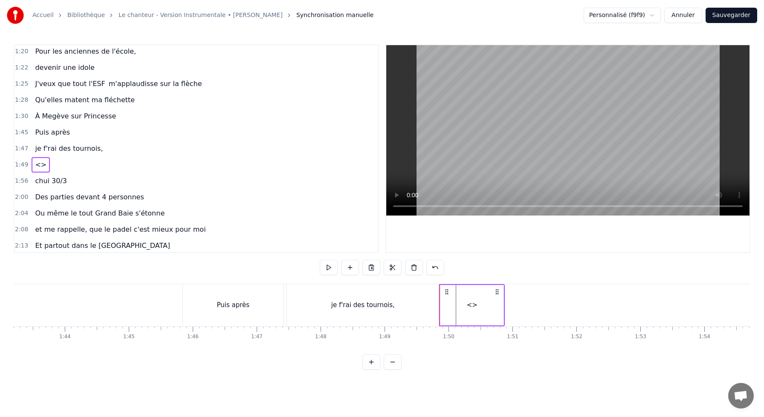
click at [471, 304] on div "<>" at bounding box center [472, 306] width 11 height 10
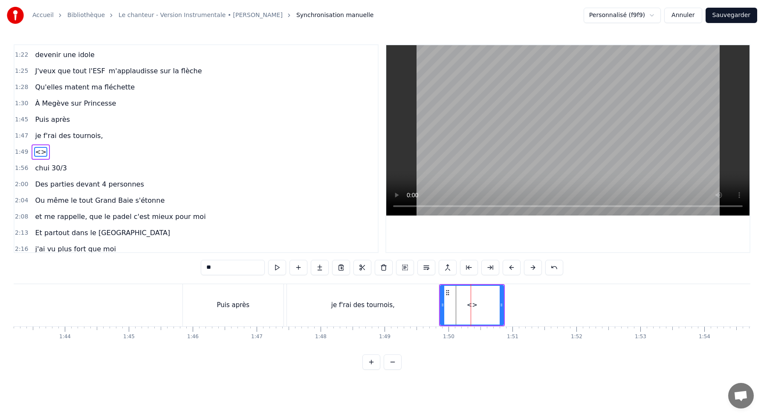
scroll to position [326, 0]
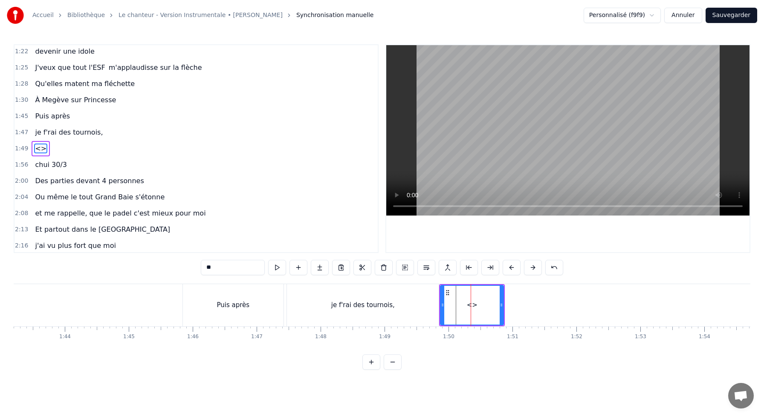
click at [217, 268] on input "**" at bounding box center [233, 267] width 64 height 15
drag, startPoint x: 217, startPoint y: 269, endPoint x: 152, endPoint y: 258, distance: 66.0
click at [165, 266] on div "0:10 J'me présente, je m'appelle [PERSON_NAME] 0:14 J'voudrais bien réussir ma …" at bounding box center [382, 207] width 737 height 326
paste input "**********"
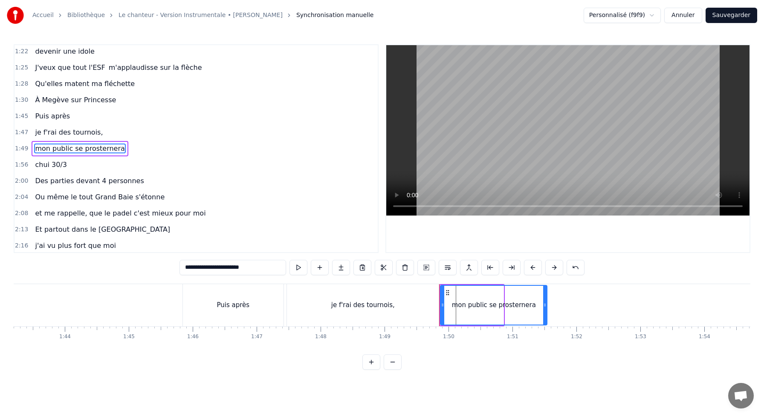
drag, startPoint x: 502, startPoint y: 304, endPoint x: 560, endPoint y: 308, distance: 57.7
click at [547, 307] on icon at bounding box center [544, 305] width 3 height 7
click at [440, 294] on div "mon public se prosternera" at bounding box center [500, 305] width 121 height 41
drag, startPoint x: 559, startPoint y: 305, endPoint x: 610, endPoint y: 313, distance: 51.3
click at [609, 313] on div at bounding box center [606, 305] width 3 height 39
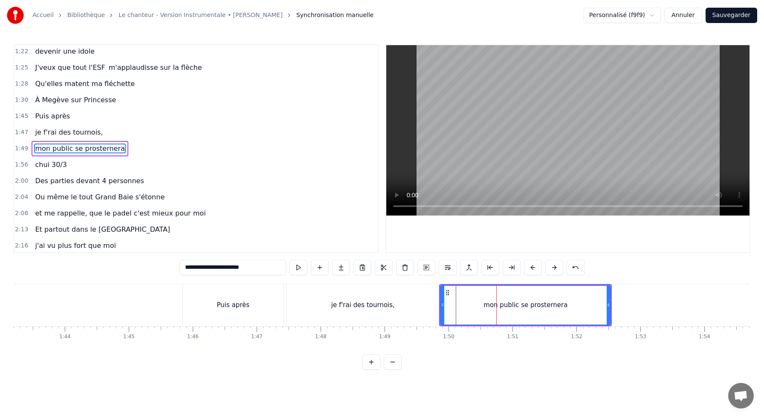
click at [430, 303] on div "je f'rai des tournois," at bounding box center [363, 305] width 152 height 42
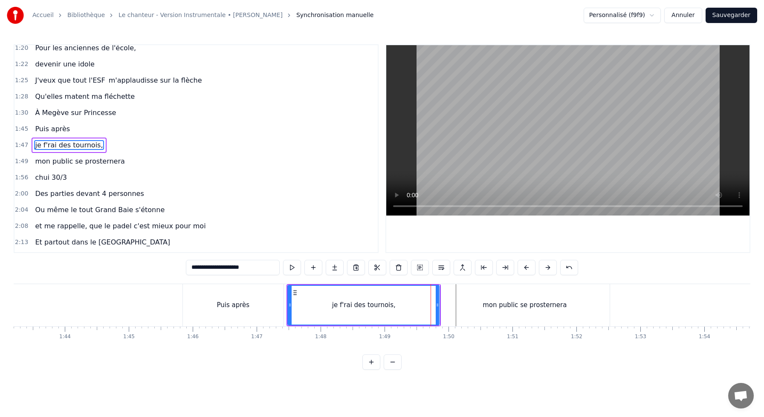
scroll to position [310, 0]
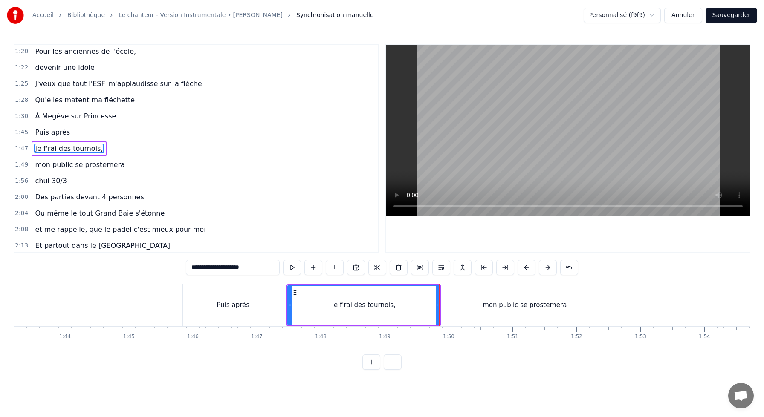
click at [450, 295] on div "mon public se prosternera" at bounding box center [525, 305] width 170 height 42
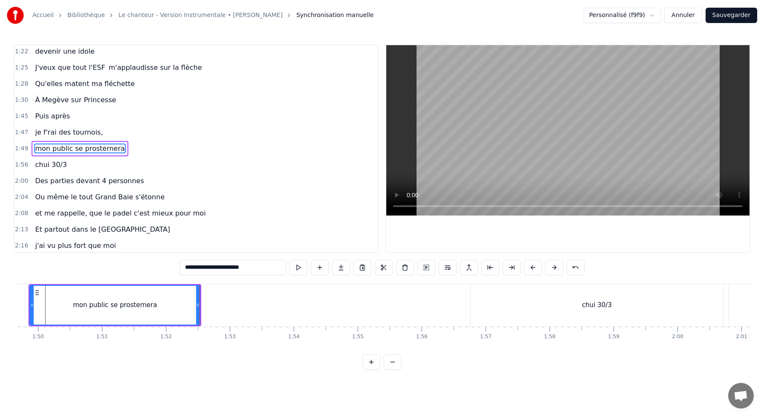
scroll to position [0, 7010]
click at [583, 307] on div "chui 30/3" at bounding box center [598, 305] width 252 height 42
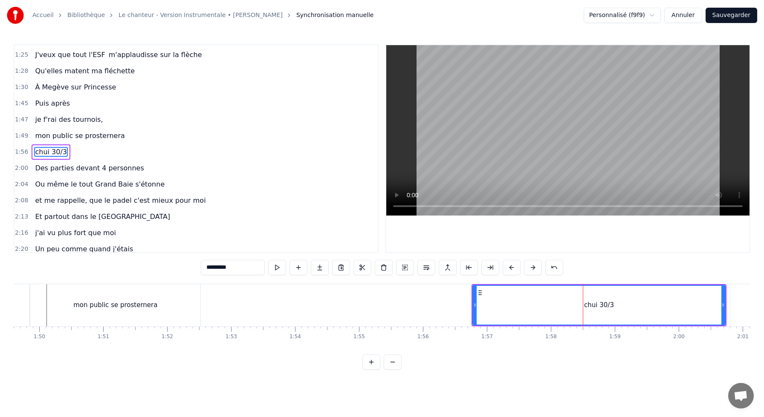
scroll to position [342, 0]
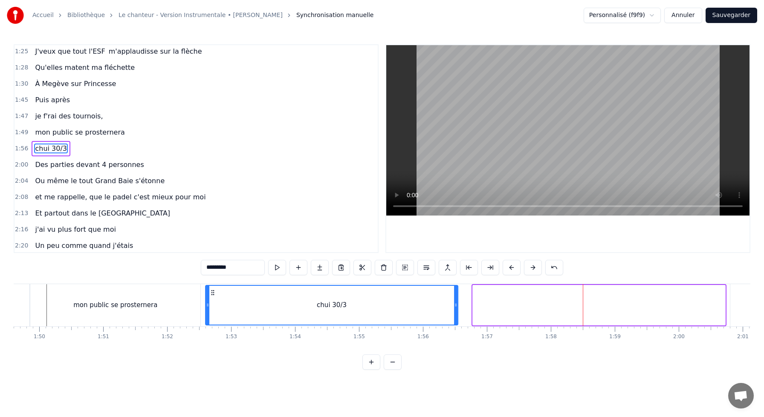
drag, startPoint x: 480, startPoint y: 294, endPoint x: 212, endPoint y: 305, distance: 268.0
click at [212, 305] on div "chui 30/3" at bounding box center [332, 305] width 252 height 39
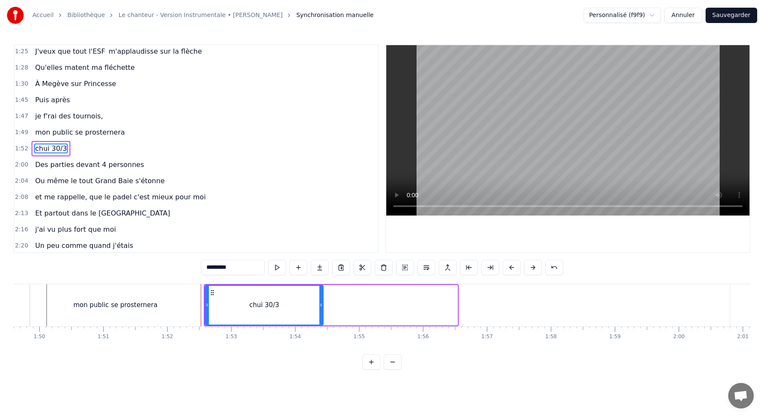
drag, startPoint x: 456, startPoint y: 306, endPoint x: 310, endPoint y: 303, distance: 145.9
click at [319, 303] on icon at bounding box center [320, 305] width 3 height 7
click at [184, 301] on div "mon public se prosternera" at bounding box center [115, 305] width 170 height 42
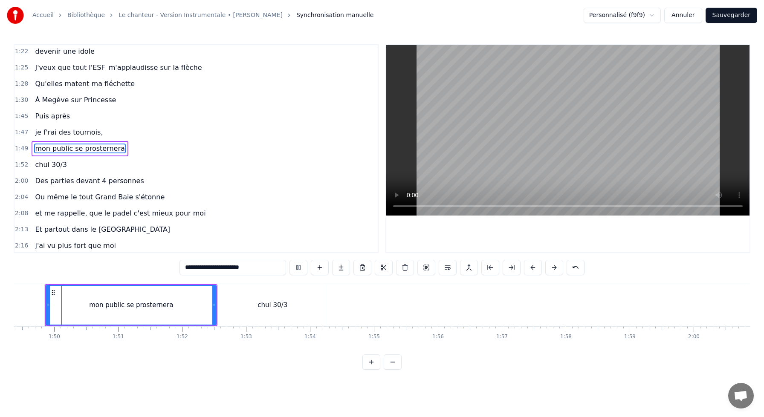
scroll to position [0, 6984]
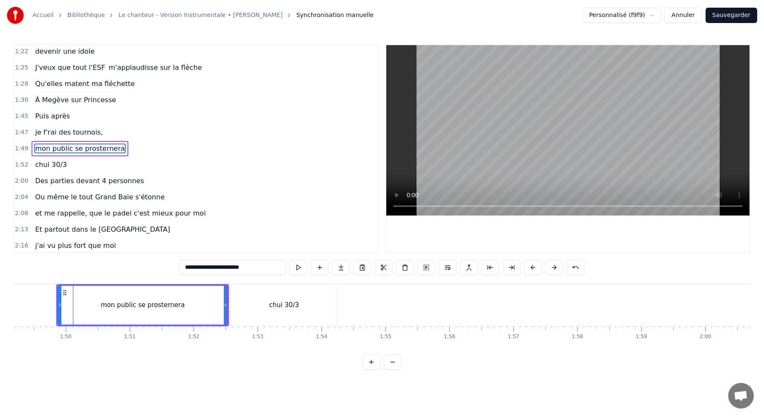
click at [255, 294] on div "chui 30/3" at bounding box center [284, 305] width 107 height 42
type input "*********"
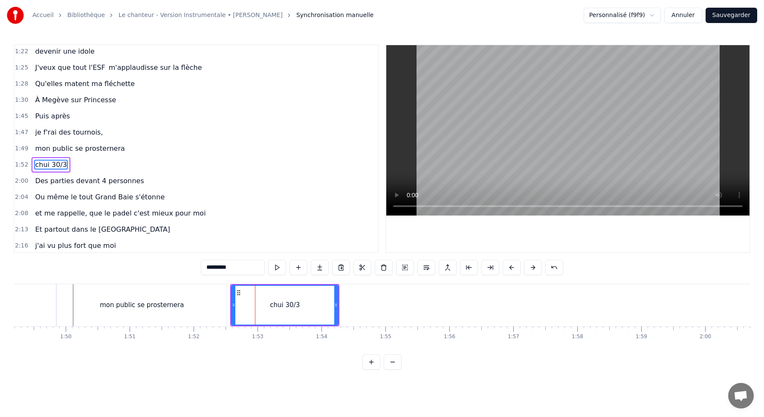
scroll to position [342, 0]
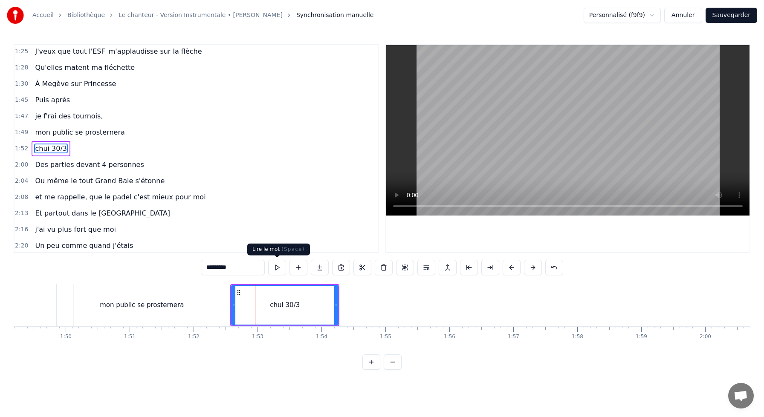
click at [282, 267] on button at bounding box center [277, 267] width 18 height 15
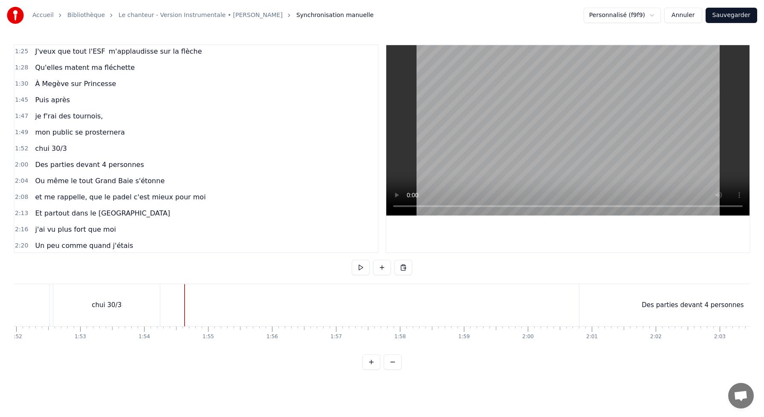
scroll to position [0, 7167]
click at [272, 299] on div at bounding box center [364, 305] width 15035 height 42
click at [662, 311] on div "Des parties devant 4 personnes" at bounding box center [687, 305] width 227 height 42
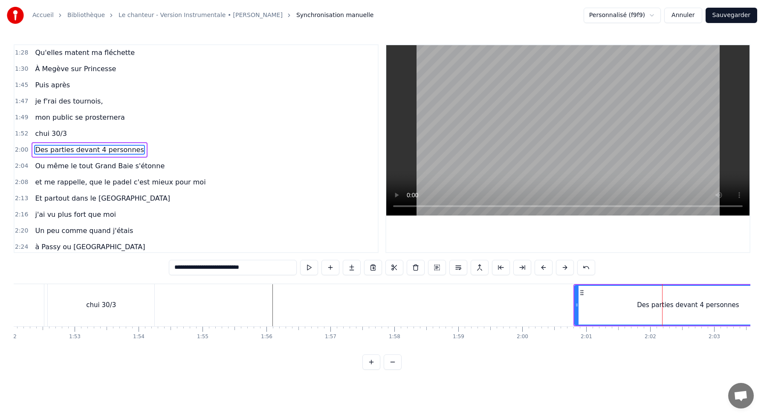
scroll to position [358, 0]
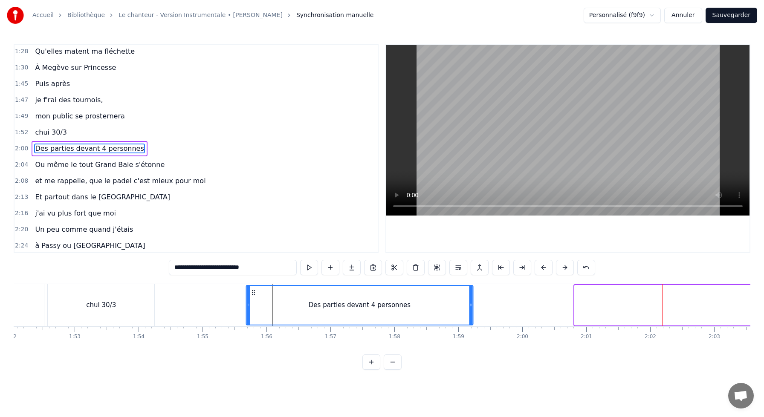
drag, startPoint x: 581, startPoint y: 290, endPoint x: 252, endPoint y: 308, distance: 329.7
click at [252, 308] on div "Des parties devant 4 personnes" at bounding box center [359, 305] width 226 height 39
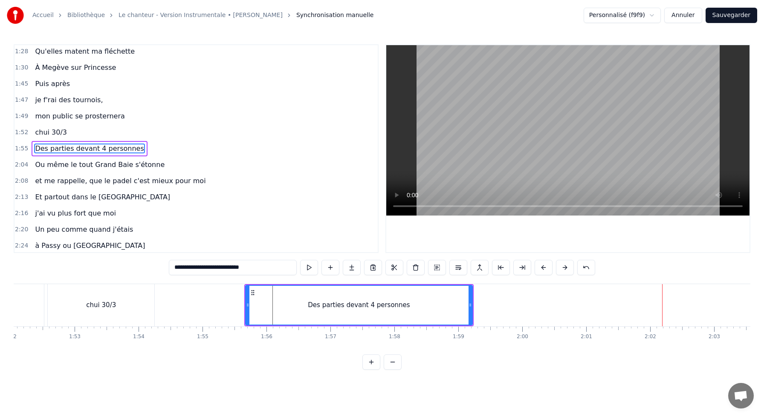
click at [229, 298] on div at bounding box center [364, 305] width 15035 height 42
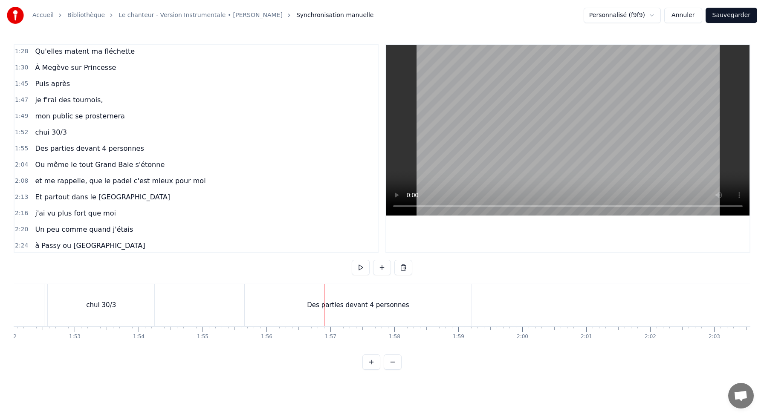
click at [258, 295] on div "Des parties devant 4 personnes" at bounding box center [358, 305] width 227 height 42
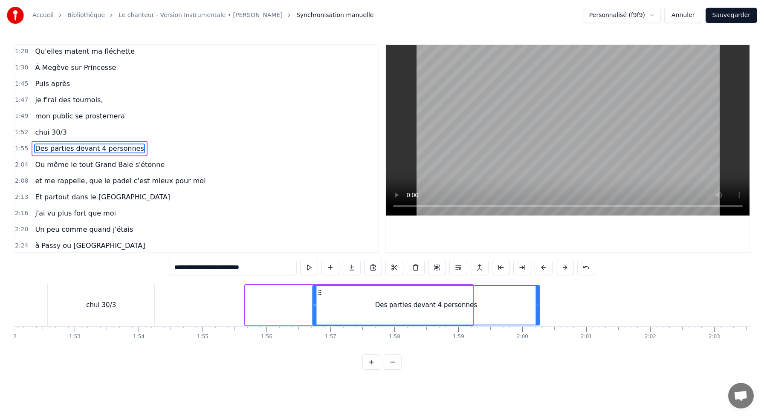
drag, startPoint x: 252, startPoint y: 292, endPoint x: 317, endPoint y: 299, distance: 65.2
click at [317, 299] on div "Des parties devant 4 personnes" at bounding box center [426, 305] width 226 height 39
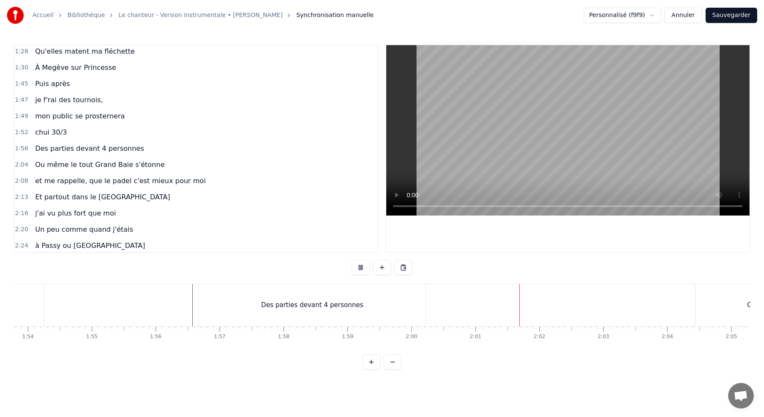
scroll to position [0, 7290]
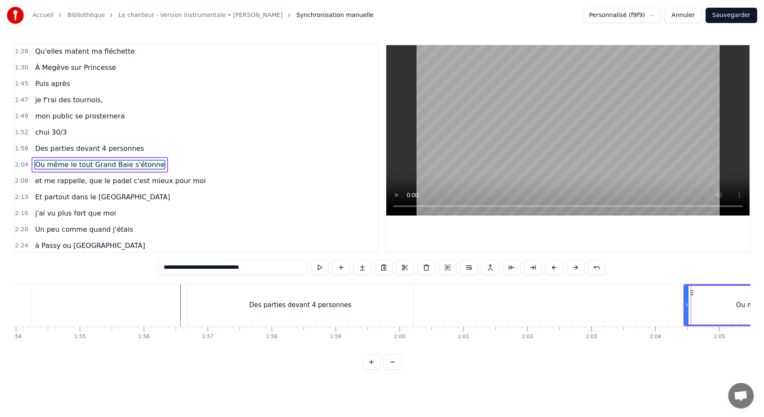
scroll to position [374, 0]
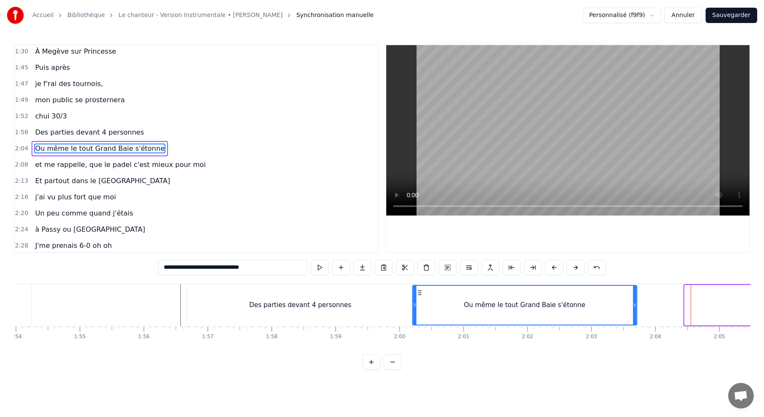
drag, startPoint x: 692, startPoint y: 292, endPoint x: 423, endPoint y: 307, distance: 269.9
click at [423, 307] on div "Ou même le tout Grand Baie s'étonne" at bounding box center [524, 305] width 223 height 39
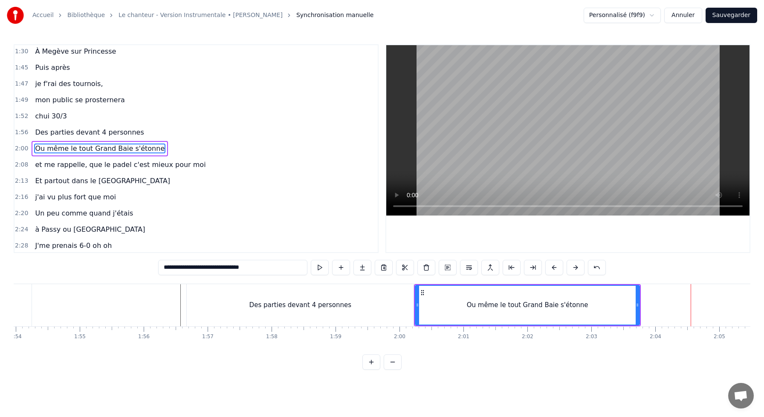
click at [400, 296] on div "Des parties devant 4 personnes" at bounding box center [300, 305] width 227 height 42
type input "**********"
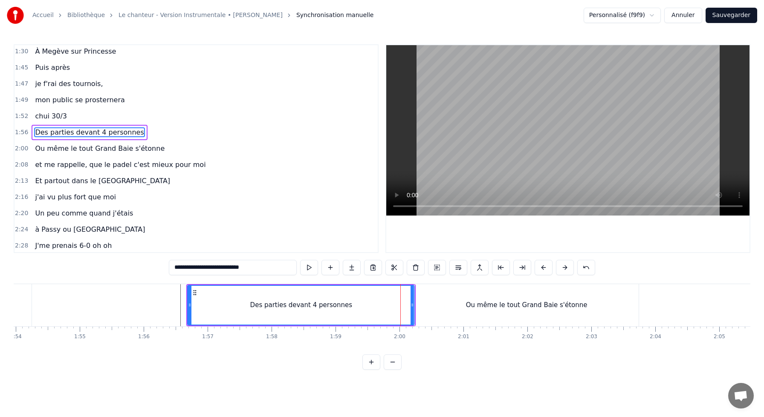
scroll to position [358, 0]
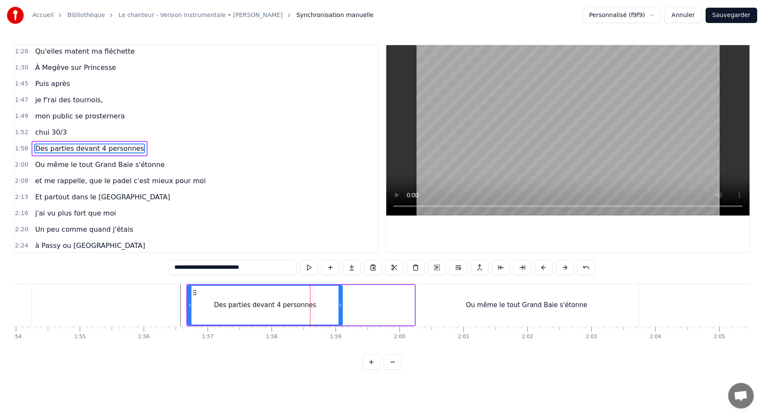
drag, startPoint x: 413, startPoint y: 305, endPoint x: 334, endPoint y: 315, distance: 79.4
click at [339, 315] on div at bounding box center [340, 305] width 3 height 39
click at [239, 295] on div "Des parties devant 4 personnes" at bounding box center [261, 305] width 147 height 39
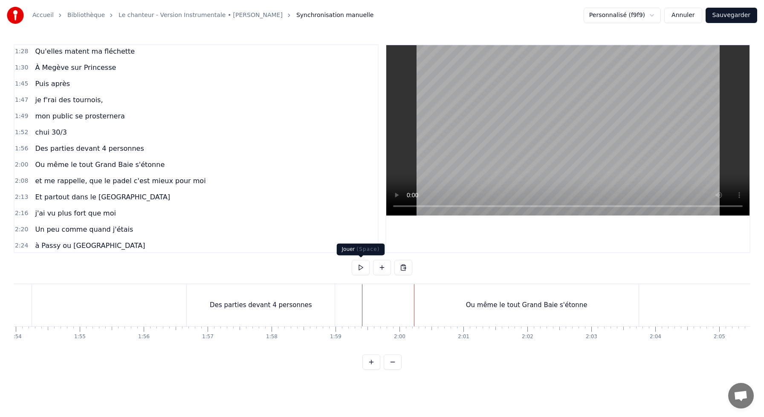
click at [360, 271] on button at bounding box center [361, 267] width 18 height 15
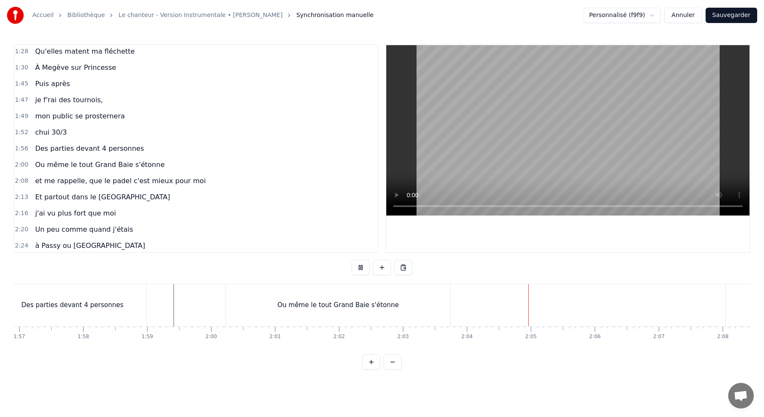
scroll to position [0, 7480]
click at [352, 260] on button at bounding box center [361, 267] width 18 height 15
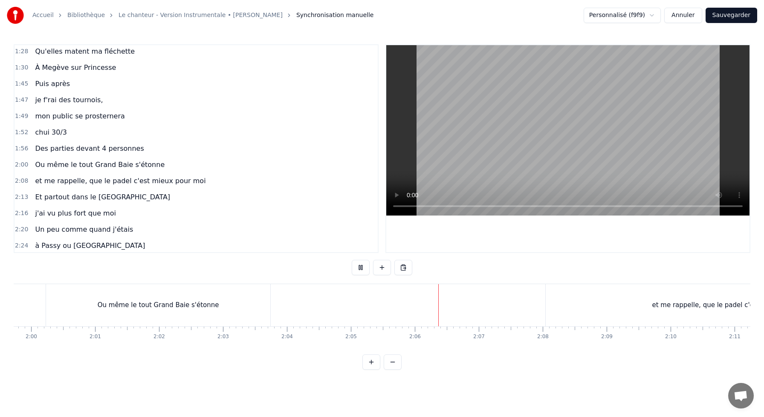
click at [352, 260] on button at bounding box center [361, 267] width 18 height 15
click at [548, 292] on div "et me rappelle, que le padel c'est mieux pour moi" at bounding box center [725, 305] width 373 height 42
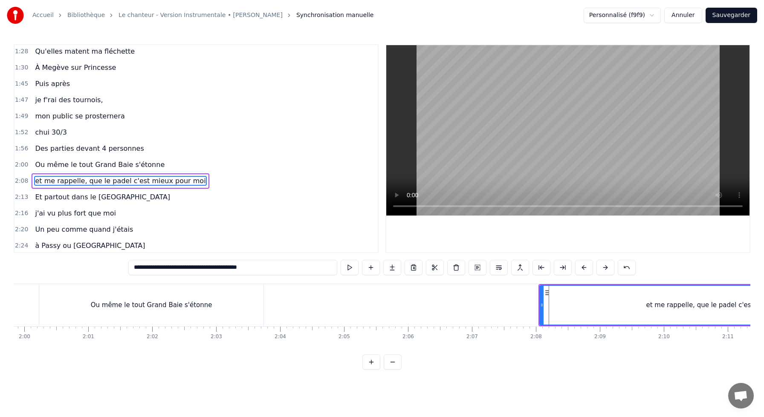
scroll to position [391, 0]
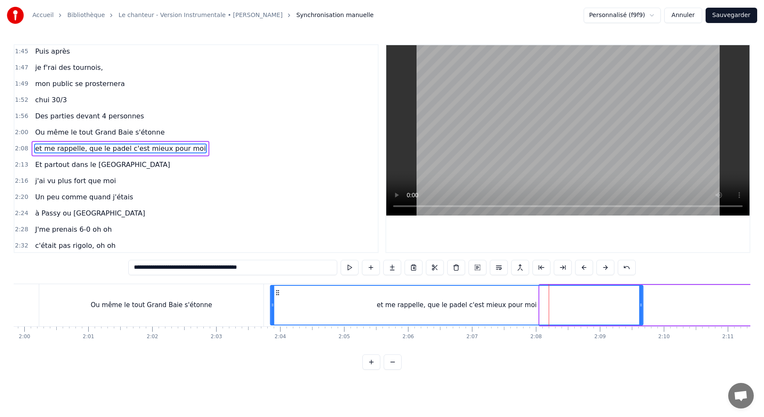
drag, startPoint x: 547, startPoint y: 292, endPoint x: 277, endPoint y: 310, distance: 270.6
click at [278, 311] on div "et me rappelle, que le padel c'est mieux pour moi" at bounding box center [457, 305] width 372 height 39
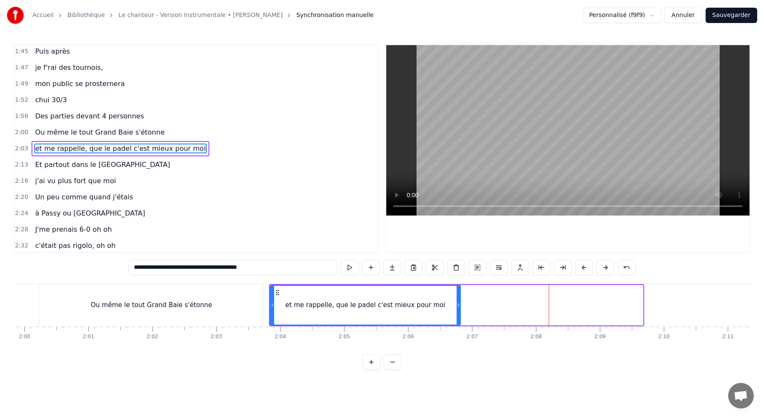
drag, startPoint x: 639, startPoint y: 304, endPoint x: 457, endPoint y: 301, distance: 182.5
click at [457, 301] on div at bounding box center [458, 305] width 3 height 39
click at [231, 302] on div "Ou même le tout Grand Baie s'étonne" at bounding box center [151, 305] width 224 height 42
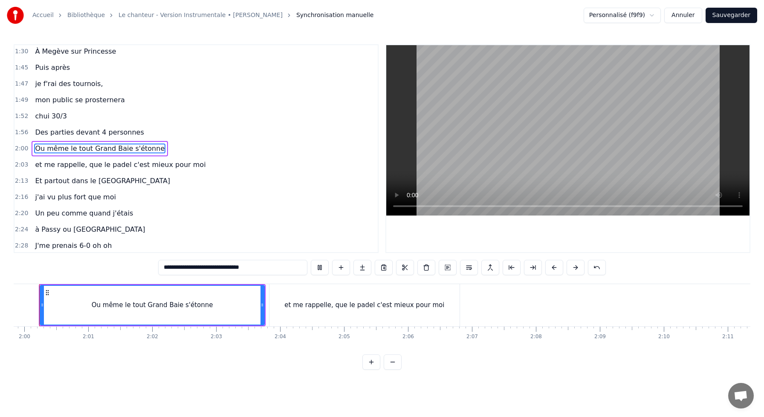
scroll to position [0, 7648]
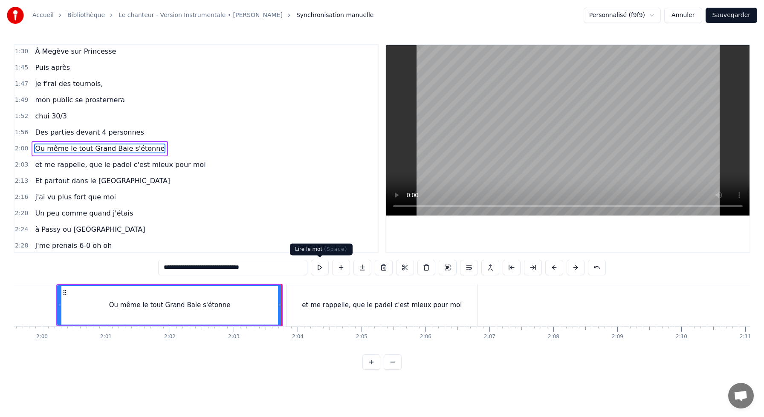
click at [312, 293] on div "et me rappelle, que le padel c'est mieux pour moi" at bounding box center [382, 305] width 190 height 42
type input "**********"
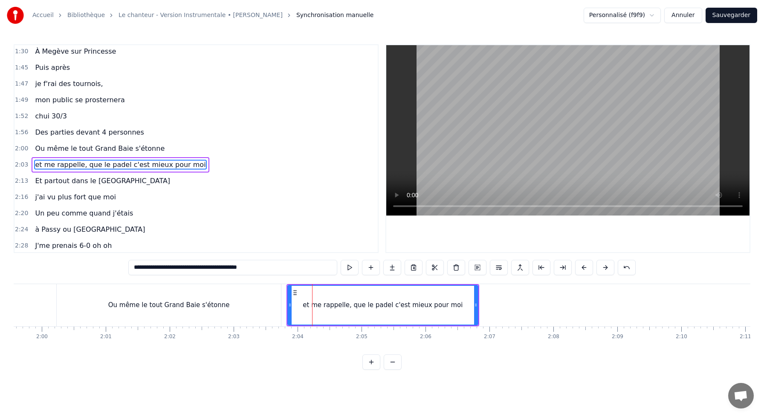
scroll to position [391, 0]
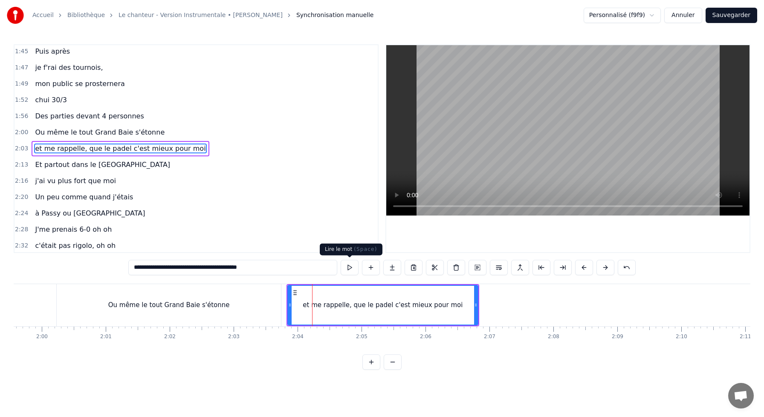
click at [345, 273] on button at bounding box center [350, 267] width 18 height 15
click at [341, 260] on button at bounding box center [350, 267] width 18 height 15
click at [302, 293] on div "et me rappelle, que le padel c'est mieux pour moi" at bounding box center [382, 305] width 189 height 39
drag, startPoint x: 289, startPoint y: 304, endPoint x: 316, endPoint y: 308, distance: 27.1
click at [316, 308] on icon at bounding box center [314, 305] width 3 height 7
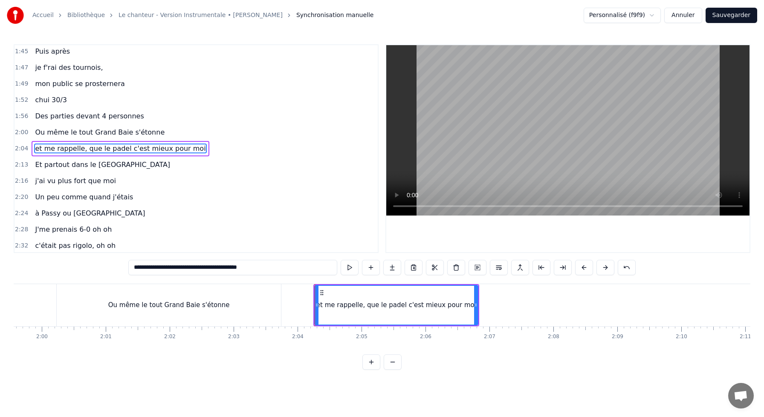
click at [318, 296] on div at bounding box center [316, 305] width 3 height 39
drag, startPoint x: 211, startPoint y: 267, endPoint x: 300, endPoint y: 281, distance: 90.1
click at [300, 281] on div "0:10 J'me présente, je m'appelle [PERSON_NAME] 0:14 J'voudrais bien réussir ma …" at bounding box center [382, 207] width 737 height 326
click at [210, 267] on input "**********" at bounding box center [232, 267] width 209 height 15
type input "**********"
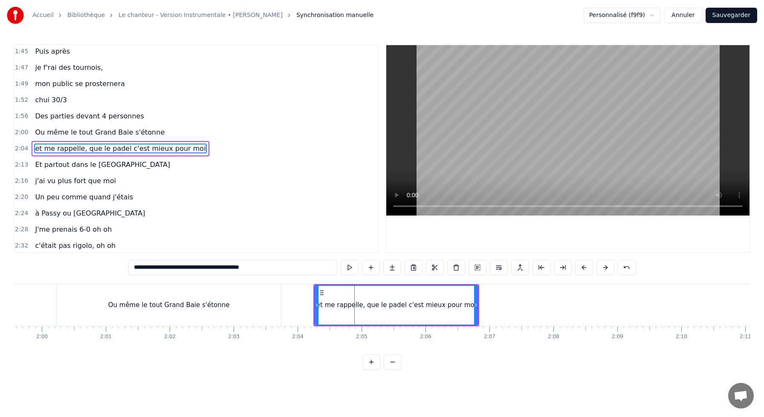
click at [323, 301] on div "et me rappelle, que le padel c'est mieux pour moi" at bounding box center [396, 305] width 162 height 39
drag, startPoint x: 475, startPoint y: 305, endPoint x: 535, endPoint y: 309, distance: 59.4
click at [521, 309] on div at bounding box center [518, 305] width 3 height 39
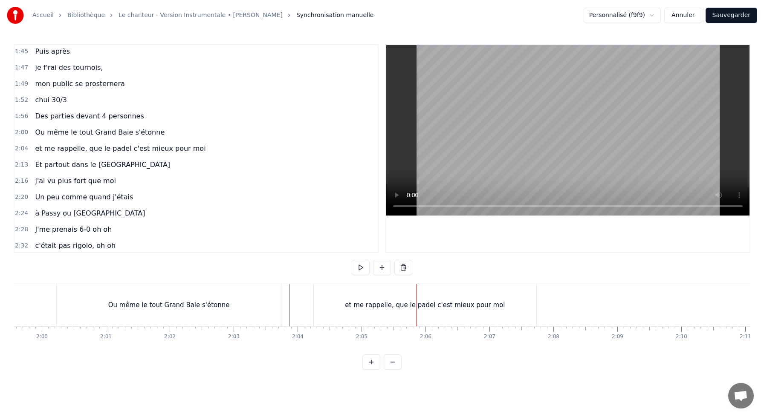
click at [246, 296] on div "Ou même le tout Grand Baie s'étonne" at bounding box center [169, 305] width 224 height 42
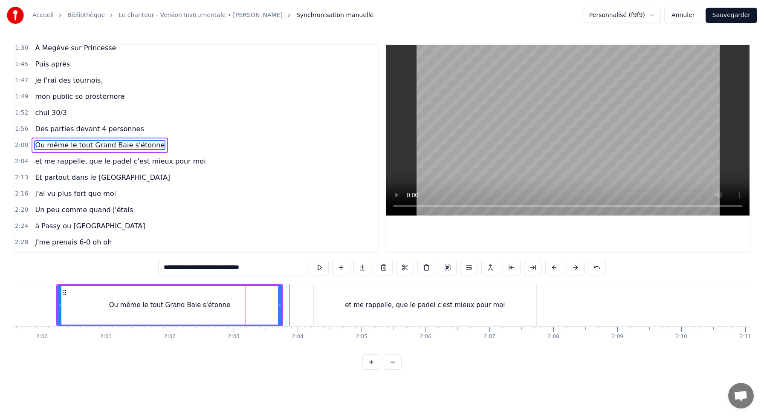
scroll to position [374, 0]
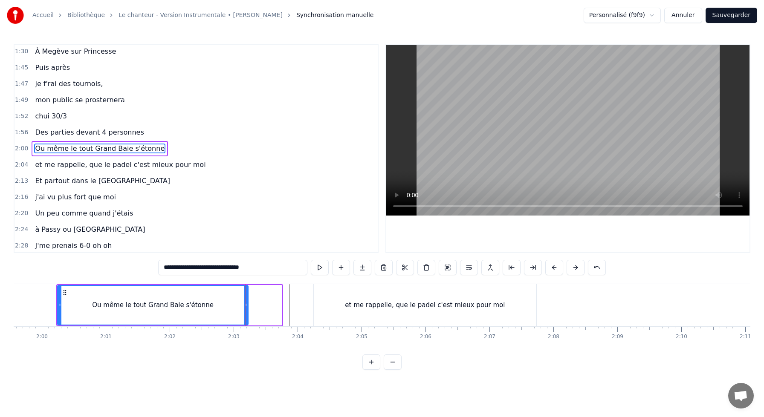
drag, startPoint x: 280, startPoint y: 304, endPoint x: 243, endPoint y: 303, distance: 37.5
click at [244, 303] on icon at bounding box center [245, 305] width 3 height 7
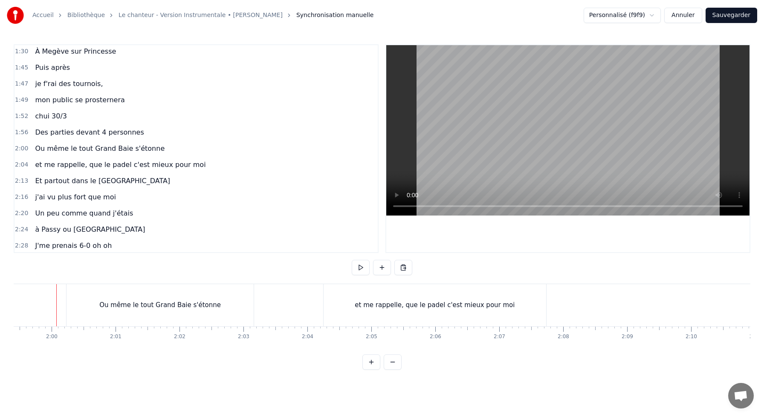
scroll to position [0, 7638]
click at [373, 301] on div "et me rappelle, que le padel c'est mieux pour moi" at bounding box center [435, 306] width 160 height 10
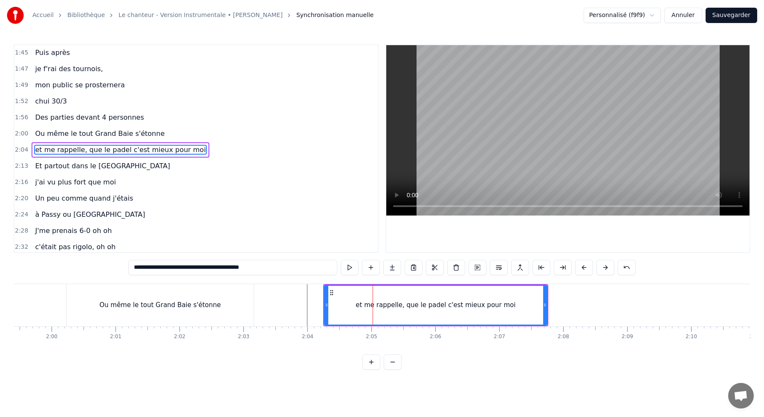
scroll to position [391, 0]
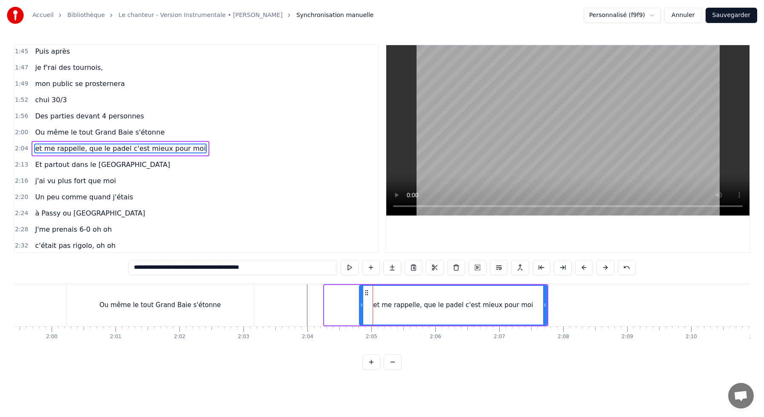
drag, startPoint x: 326, startPoint y: 303, endPoint x: 385, endPoint y: 304, distance: 59.3
click at [363, 304] on icon at bounding box center [361, 305] width 3 height 7
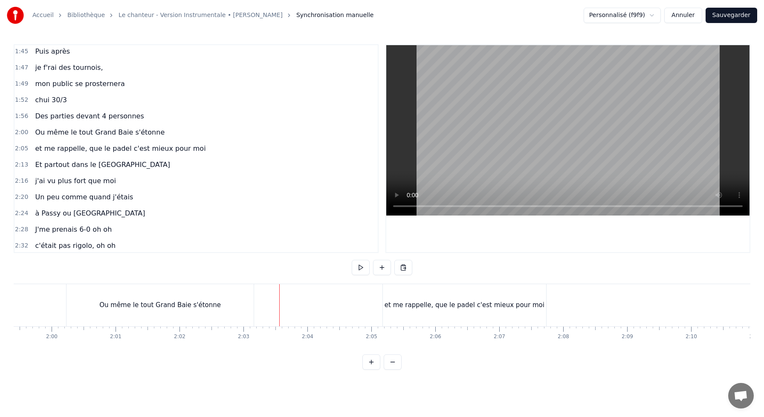
click at [151, 304] on div "Ou même le tout Grand Baie s'étonne" at bounding box center [160, 306] width 122 height 10
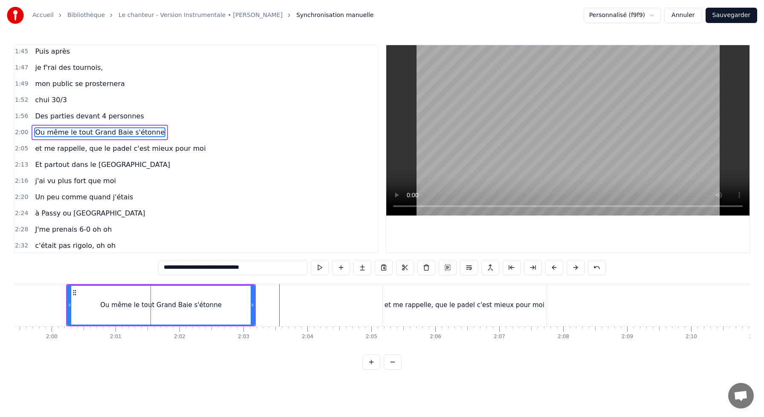
scroll to position [374, 0]
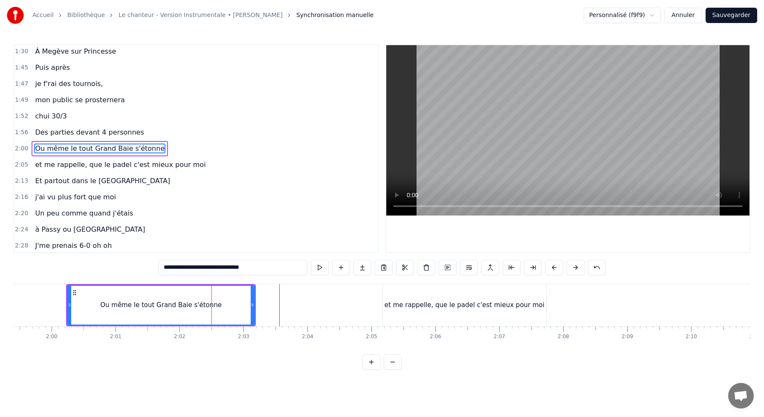
click at [393, 301] on div "et me rappelle, que le padel c'est mieux pour moi" at bounding box center [465, 306] width 160 height 10
type input "**********"
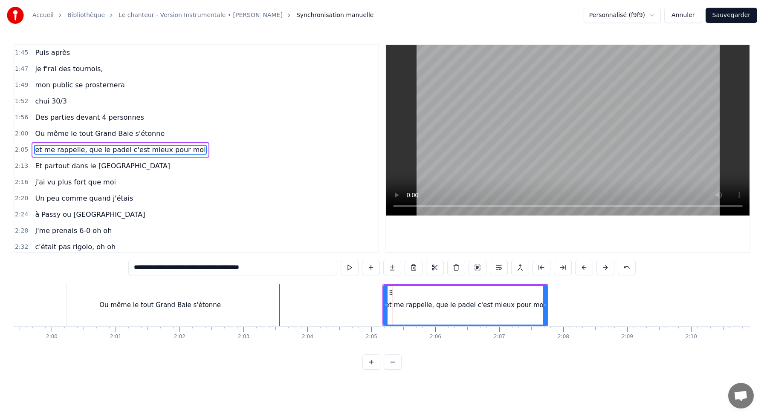
scroll to position [391, 0]
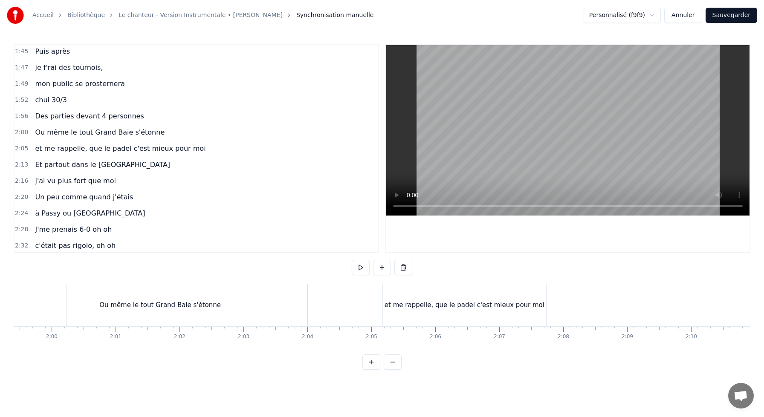
click at [250, 288] on div "Ou même le tout Grand Baie s'étonne" at bounding box center [169, 305] width 187 height 42
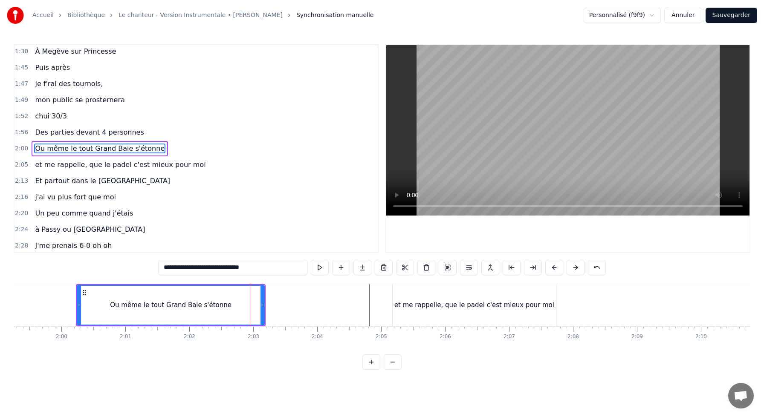
click at [463, 313] on div "et me rappelle, que le padel c'est mieux pour moi" at bounding box center [474, 305] width 163 height 42
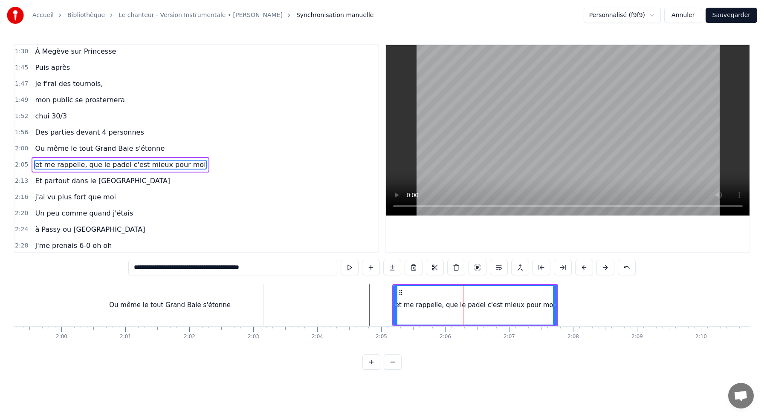
scroll to position [391, 0]
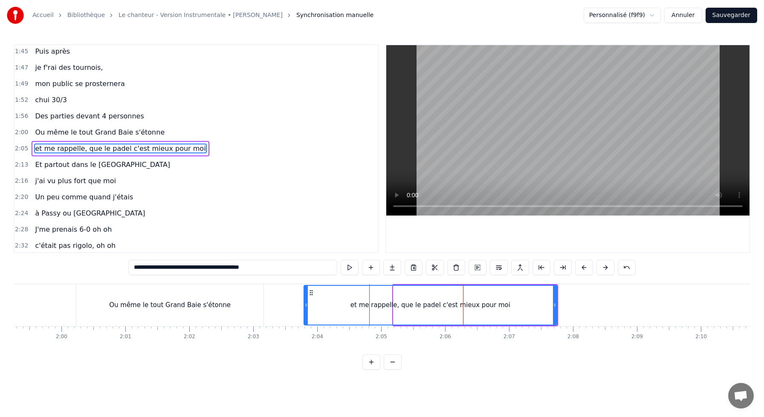
drag, startPoint x: 395, startPoint y: 305, endPoint x: 305, endPoint y: 306, distance: 90.0
click at [305, 306] on icon at bounding box center [305, 305] width 3 height 7
click at [257, 304] on div "Ou même le tout Grand Baie s'étonne" at bounding box center [169, 305] width 187 height 42
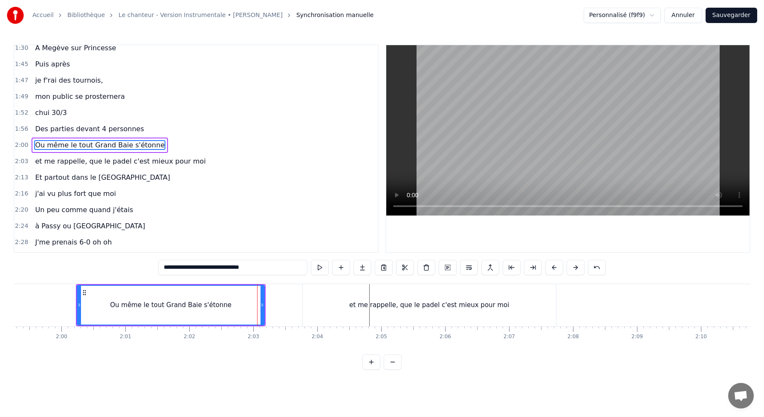
scroll to position [374, 0]
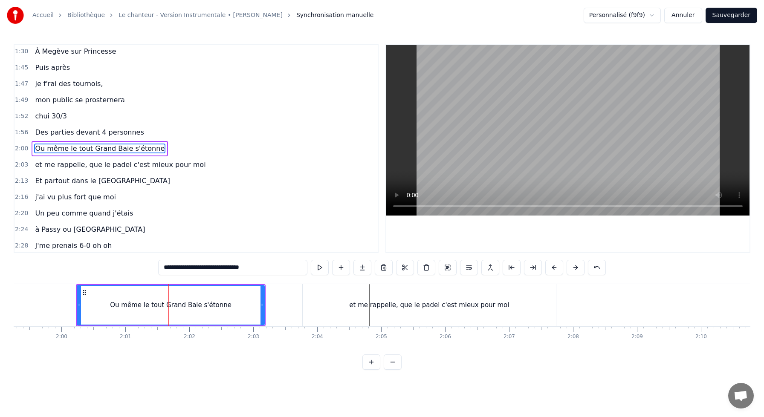
click at [458, 305] on div "et me rappelle, que le padel c'est mieux pour moi" at bounding box center [429, 306] width 160 height 10
type input "**********"
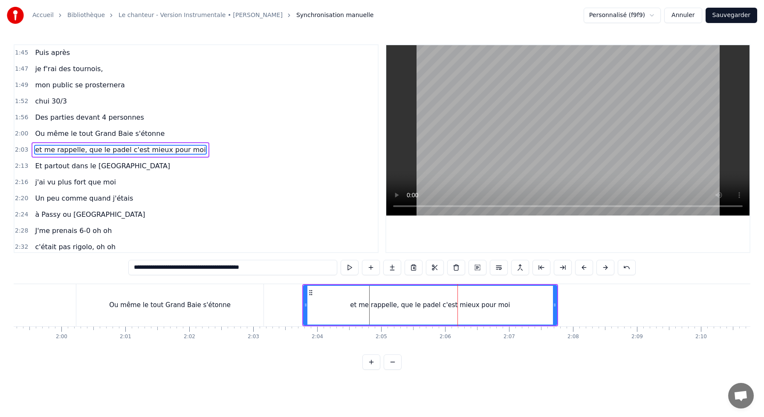
scroll to position [391, 0]
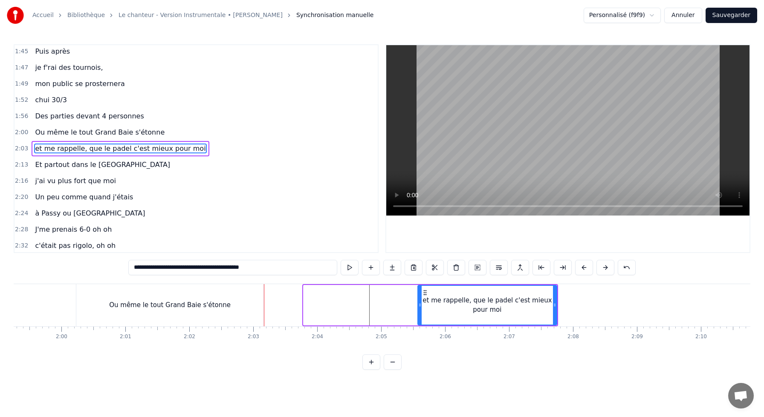
drag, startPoint x: 304, startPoint y: 304, endPoint x: 419, endPoint y: 305, distance: 114.7
click at [419, 309] on div at bounding box center [419, 305] width 3 height 39
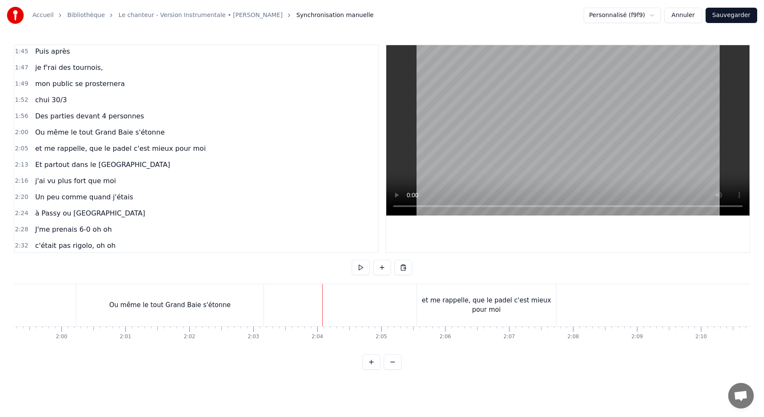
click at [493, 310] on div "et me rappelle, que le padel c'est mieux pour moi" at bounding box center [486, 305] width 139 height 19
click at [431, 278] on div "0:10 J'me présente, je m'appelle [PERSON_NAME] 0:14 J'voudrais bien réussir ma …" at bounding box center [382, 207] width 737 height 326
click at [431, 292] on div "et me rappelle, que le padel c'est mieux pour moi" at bounding box center [486, 305] width 139 height 42
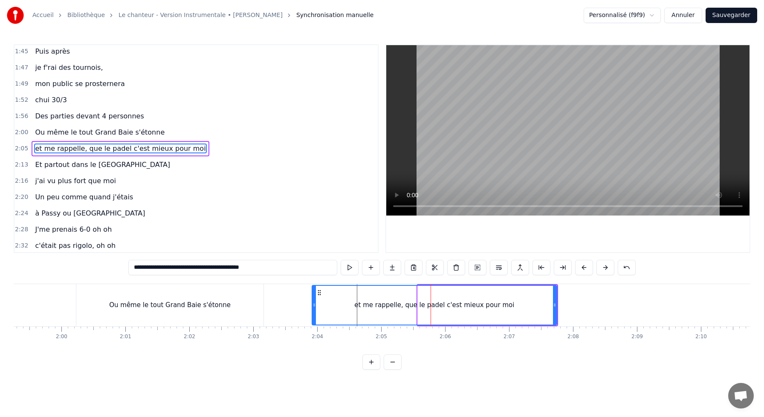
drag, startPoint x: 420, startPoint y: 291, endPoint x: 312, endPoint y: 304, distance: 108.2
click at [313, 304] on div at bounding box center [314, 305] width 3 height 39
click at [209, 298] on div "Ou même le tout Grand Baie s'étonne" at bounding box center [169, 305] width 187 height 42
type input "**********"
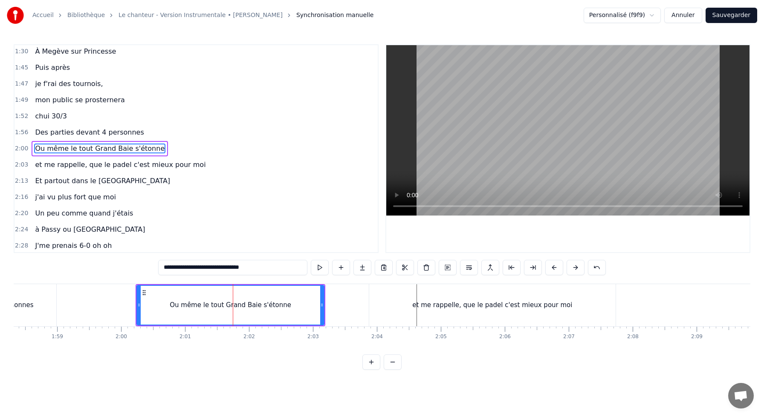
scroll to position [0, 7544]
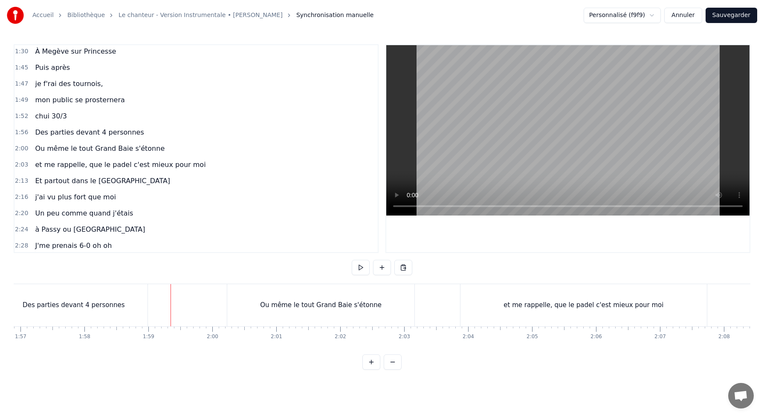
scroll to position [0, 7473]
click at [69, 301] on div "Des parties devant 4 personnes" at bounding box center [77, 306] width 102 height 10
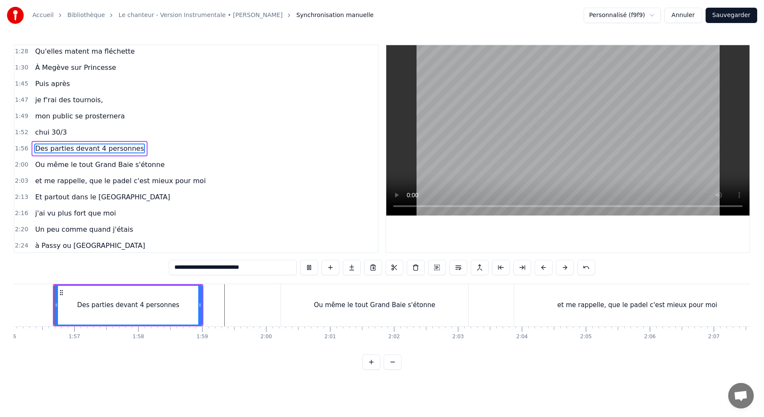
scroll to position [0, 7420]
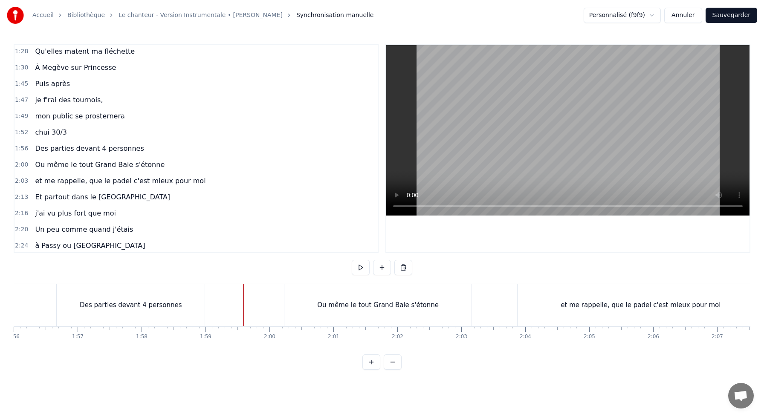
click at [222, 289] on div at bounding box center [111, 305] width 15035 height 42
click at [580, 304] on div "et me rappelle, que le padel c'est mieux pour moi" at bounding box center [641, 306] width 160 height 10
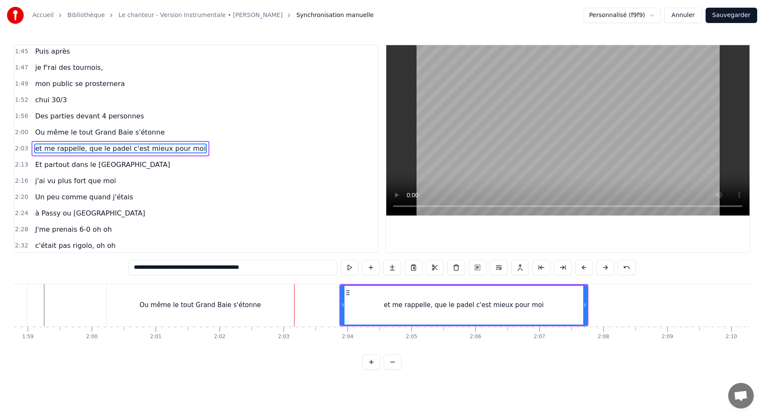
scroll to position [0, 7622]
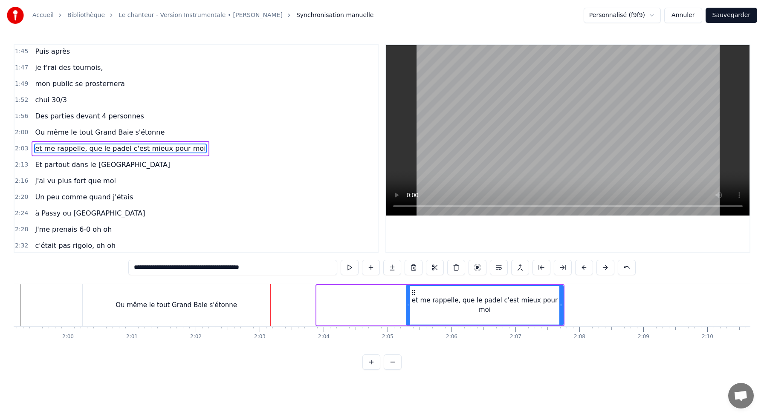
drag, startPoint x: 319, startPoint y: 304, endPoint x: 434, endPoint y: 300, distance: 115.2
click at [410, 301] on div at bounding box center [408, 305] width 3 height 39
click at [252, 298] on div "Ou même le tout Grand Baie s'étonne" at bounding box center [176, 305] width 187 height 42
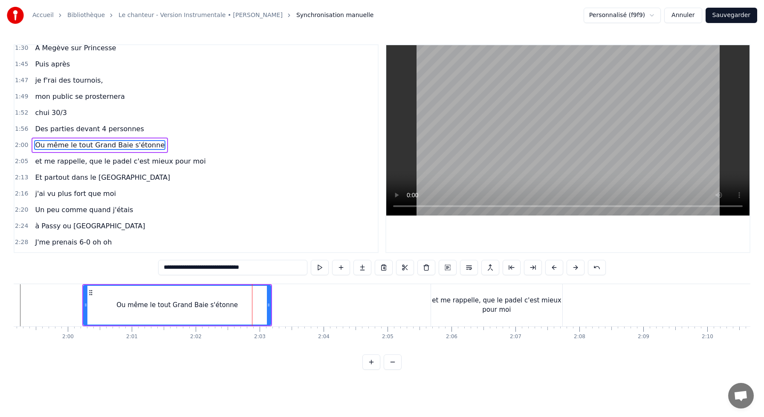
scroll to position [374, 0]
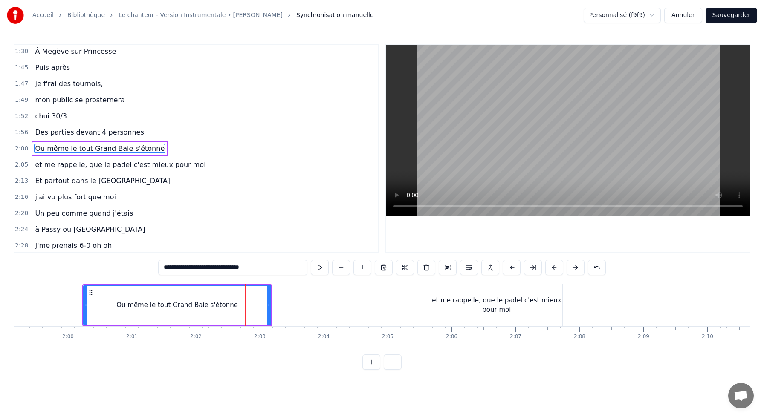
click at [113, 133] on span "Des parties devant 4 personnes" at bounding box center [89, 133] width 110 height 10
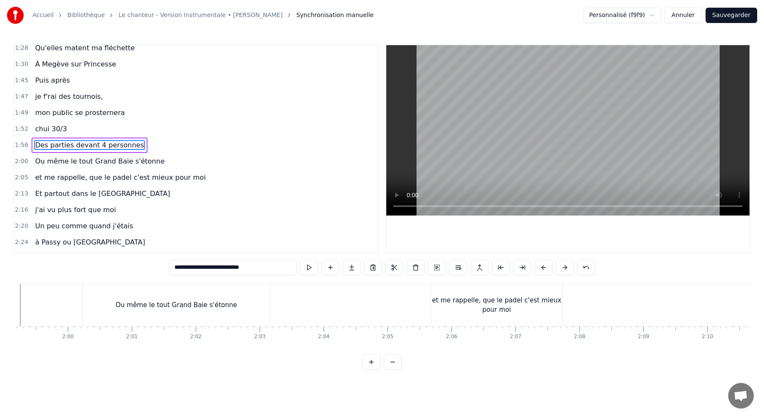
scroll to position [358, 0]
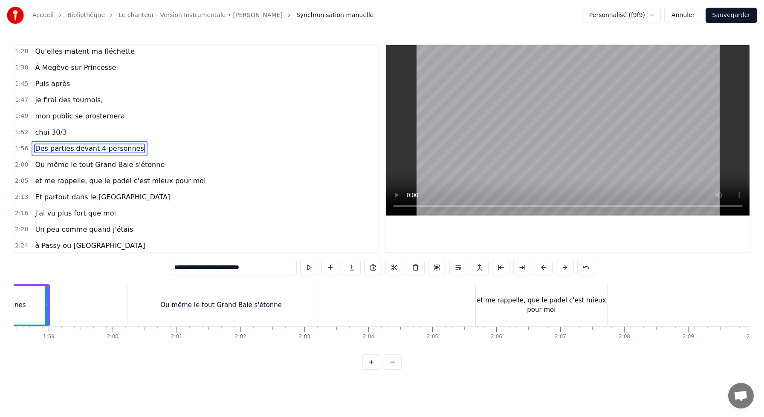
click at [110, 169] on span "Ou même le tout Grand Baie s'étonne" at bounding box center [99, 165] width 131 height 10
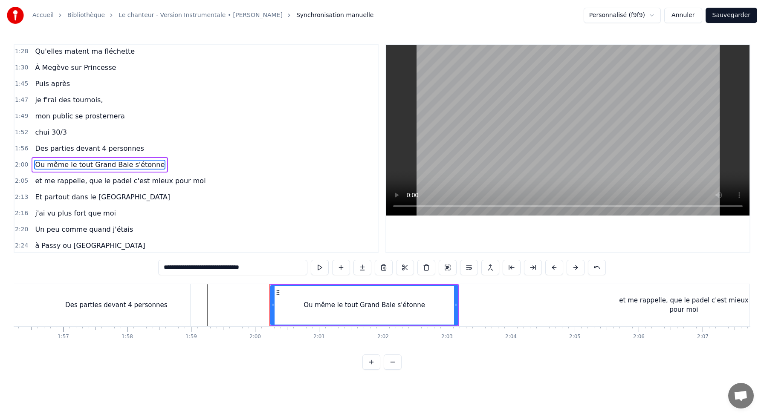
scroll to position [0, 7420]
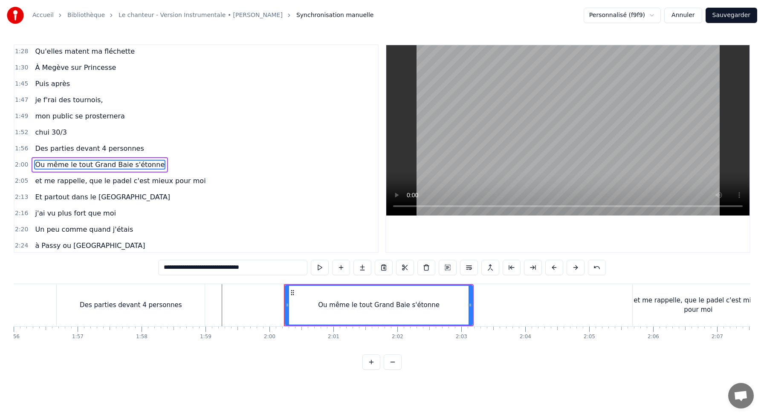
click at [110, 184] on span "et me rappelle, que le padel c'est mieux pour moi" at bounding box center [120, 181] width 172 height 10
type input "**********"
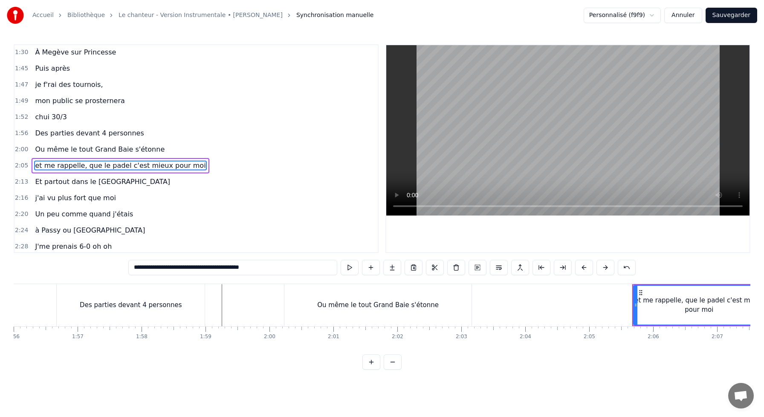
scroll to position [391, 0]
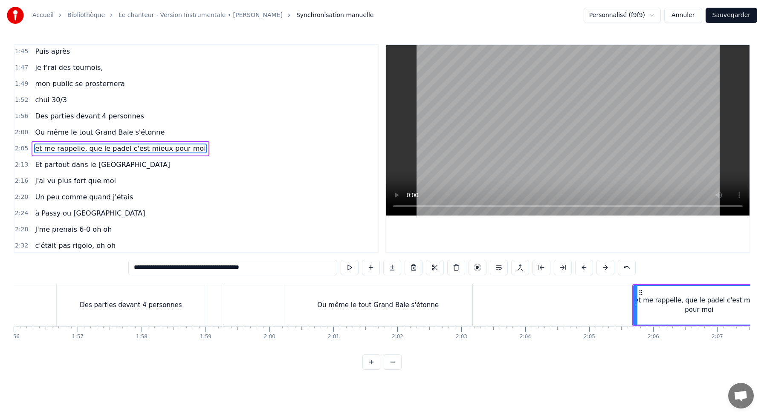
click at [644, 300] on div "et me rappelle, que le padel c'est mieux pour moi" at bounding box center [699, 305] width 130 height 19
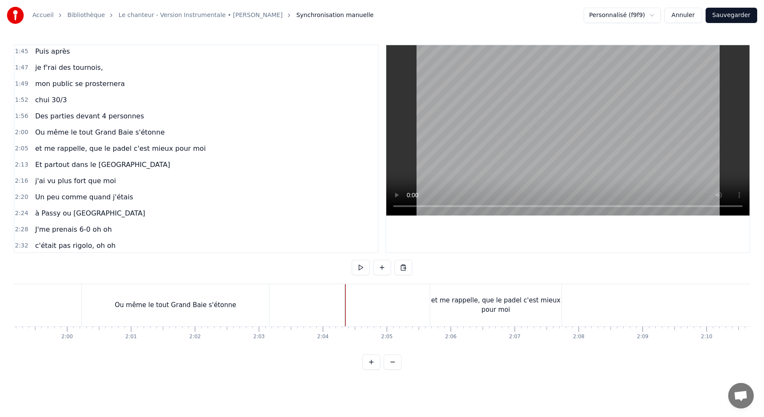
scroll to position [0, 7624]
click at [498, 304] on div "et me rappelle, que le padel c'est mieux pour moi" at bounding box center [494, 305] width 131 height 19
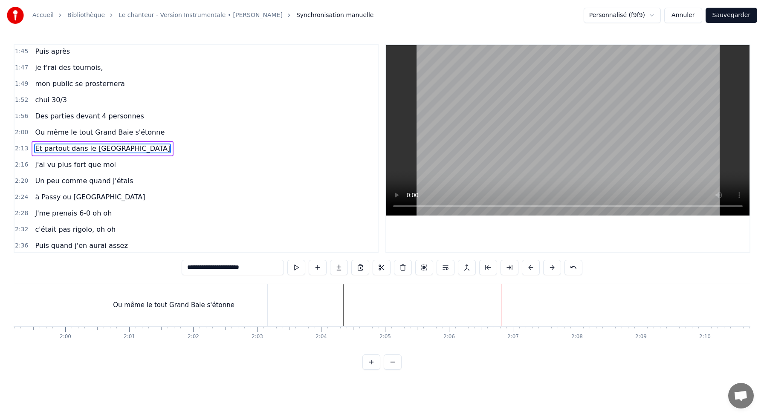
click at [234, 289] on div "Ou même le tout Grand Baie s'étonne" at bounding box center [173, 305] width 187 height 42
type input "**********"
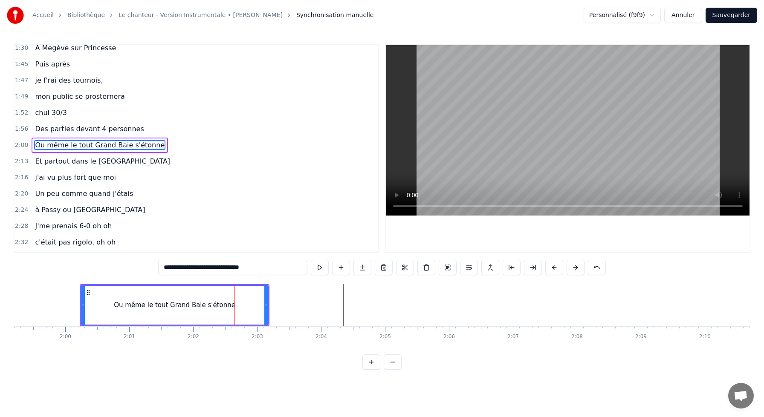
scroll to position [374, 0]
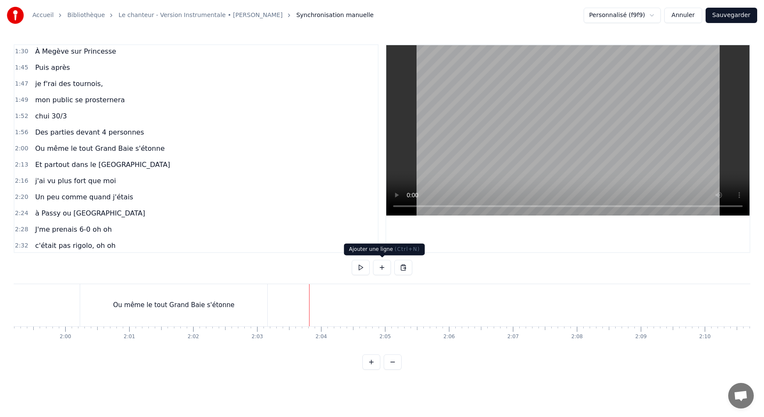
click at [383, 272] on button at bounding box center [382, 267] width 18 height 15
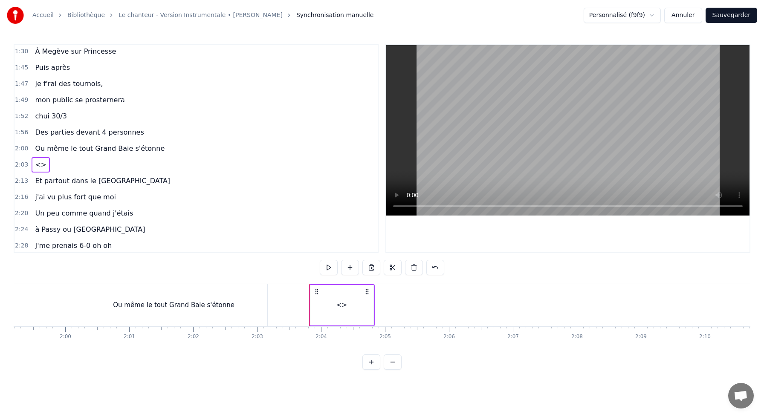
click at [342, 303] on div "<>" at bounding box center [341, 306] width 11 height 10
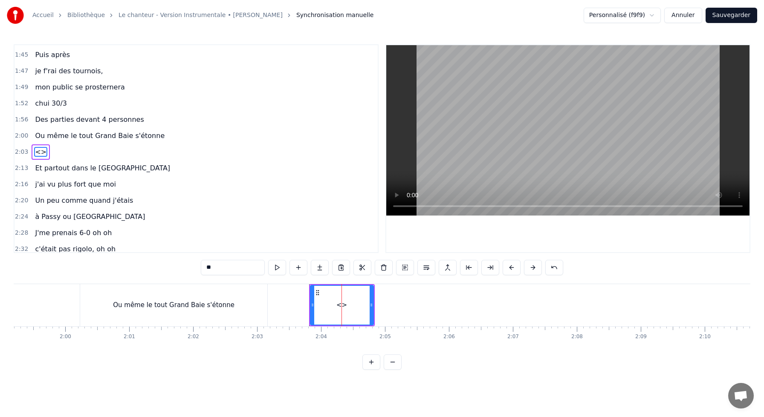
scroll to position [391, 0]
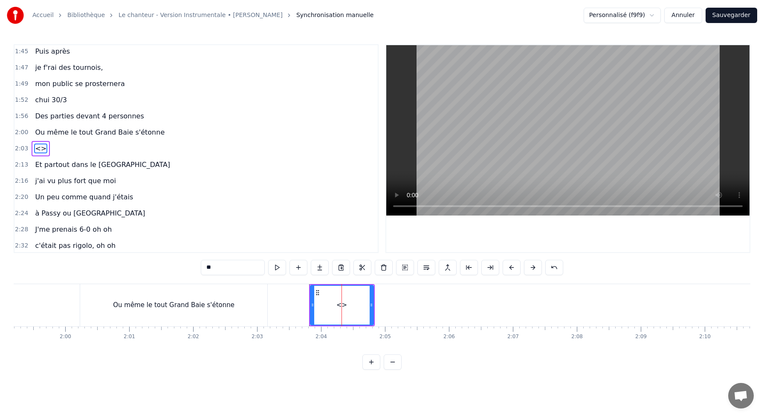
click at [348, 307] on div "<>" at bounding box center [342, 305] width 62 height 39
drag, startPoint x: 224, startPoint y: 268, endPoint x: 146, endPoint y: 261, distance: 78.8
click at [146, 261] on div "0:10 J'me présente, je m'appelle [PERSON_NAME] 0:14 J'voudrais bien réussir ma …" at bounding box center [382, 207] width 737 height 326
drag, startPoint x: 225, startPoint y: 270, endPoint x: 182, endPoint y: 267, distance: 43.2
click at [182, 267] on div "0:10 J'me présente, je m'appelle [PERSON_NAME] 0:14 J'voudrais bien réussir ma …" at bounding box center [382, 207] width 737 height 326
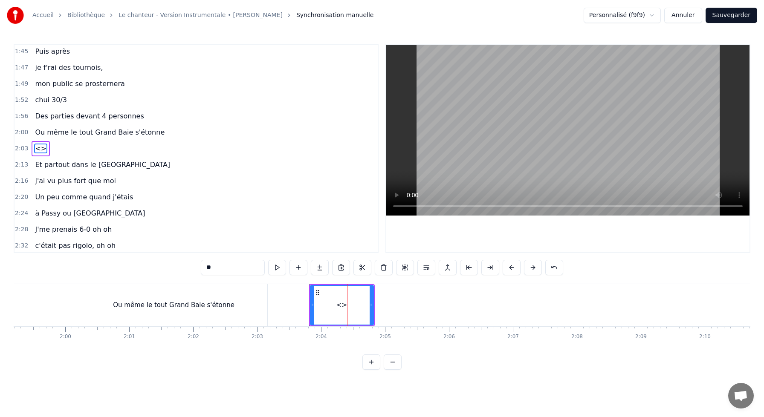
paste input "**********"
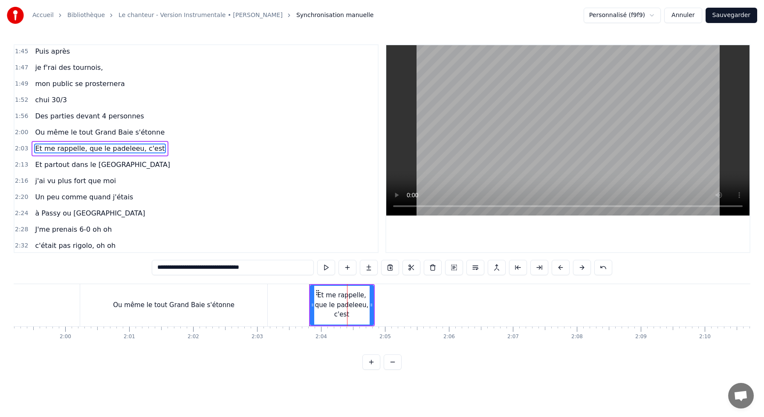
click at [220, 269] on input "**********" at bounding box center [233, 267] width 162 height 15
drag, startPoint x: 201, startPoint y: 269, endPoint x: 291, endPoint y: 275, distance: 89.8
click at [291, 275] on div "**********" at bounding box center [382, 268] width 461 height 17
click at [281, 269] on input "**********" at bounding box center [233, 267] width 162 height 15
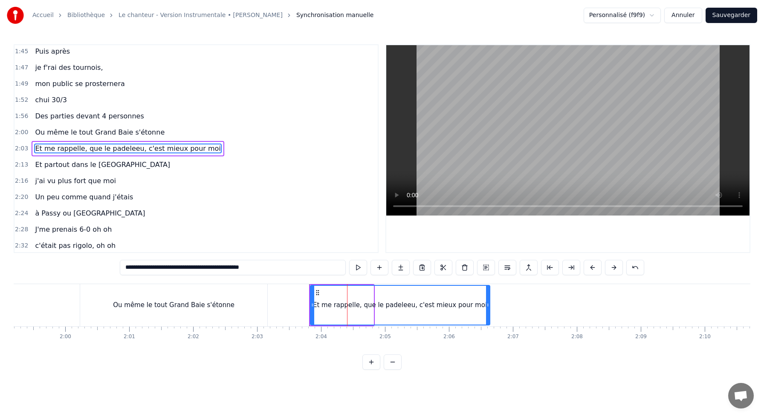
drag, startPoint x: 371, startPoint y: 307, endPoint x: 488, endPoint y: 308, distance: 117.3
click at [488, 308] on icon at bounding box center [487, 305] width 3 height 7
type input "**********"
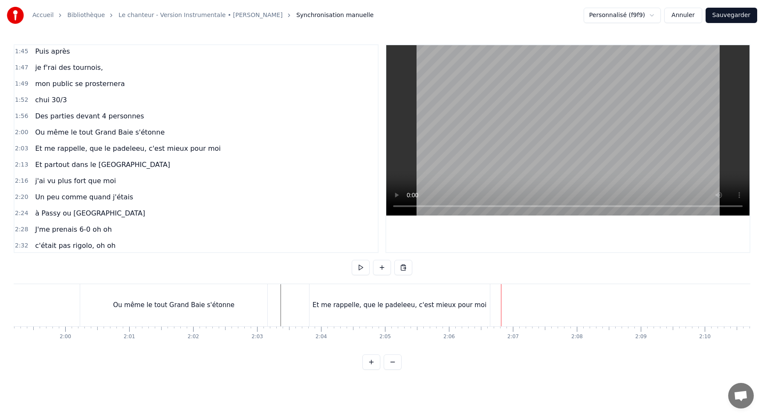
click at [406, 306] on div "Et me rappelle, que le padeleeu, c'est mieux pour moi" at bounding box center [400, 306] width 174 height 10
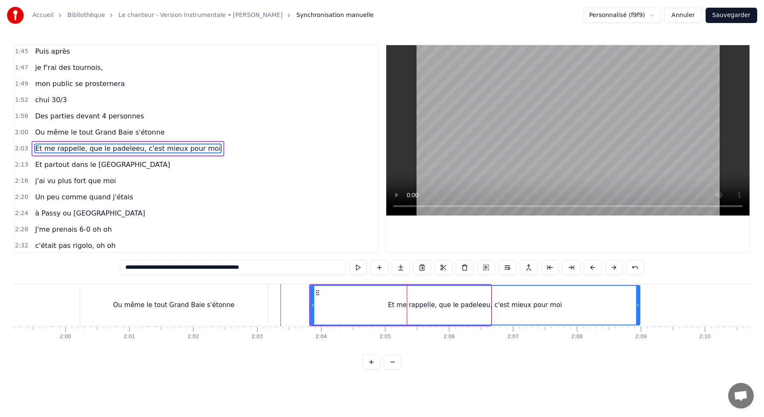
drag, startPoint x: 490, startPoint y: 304, endPoint x: 641, endPoint y: 304, distance: 151.4
click at [640, 304] on icon at bounding box center [637, 305] width 3 height 7
click at [267, 316] on div "Ou même le tout Grand Baie s'étonne" at bounding box center [174, 305] width 188 height 42
type input "**********"
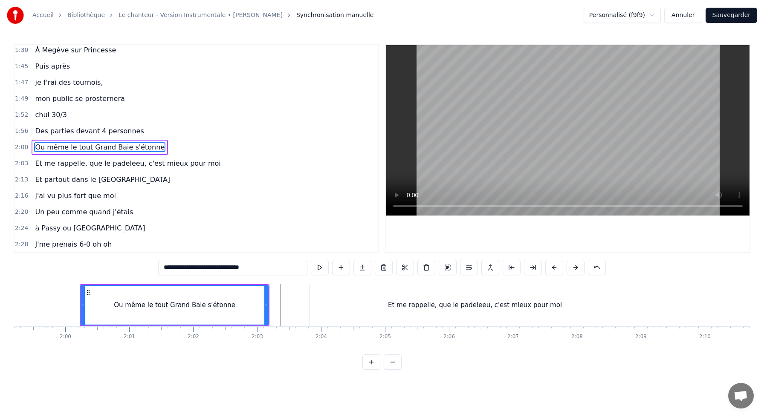
scroll to position [374, 0]
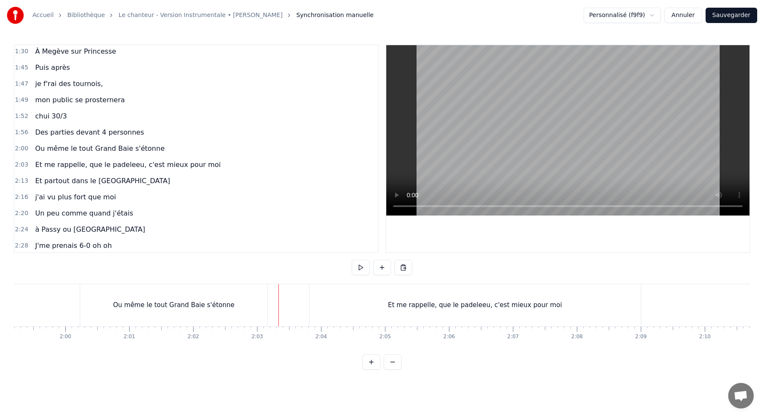
drag, startPoint x: 276, startPoint y: 305, endPoint x: 317, endPoint y: 313, distance: 41.7
click at [278, 309] on div at bounding box center [278, 305] width 0 height 42
click at [309, 304] on div "Et me rappelle, que le padeleeu, c'est mieux pour moi" at bounding box center [475, 305] width 332 height 42
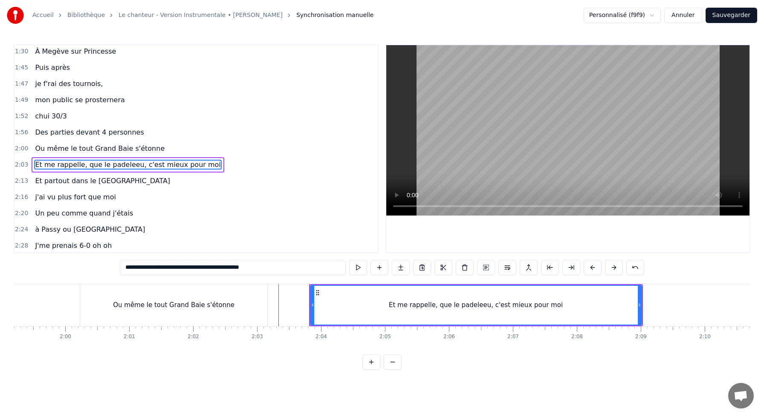
scroll to position [391, 0]
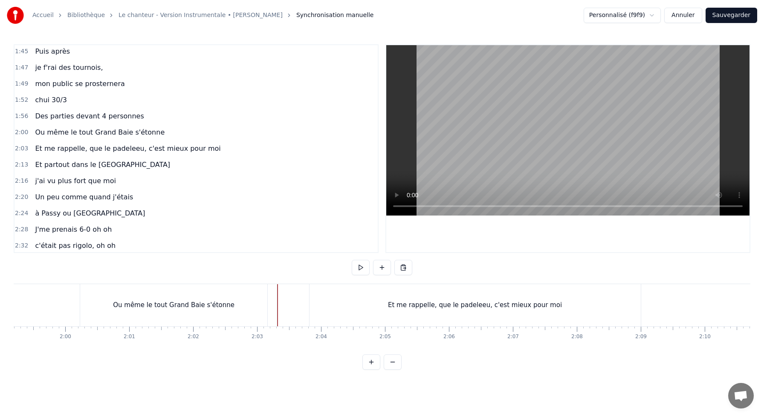
click at [267, 301] on div "Ou même le tout Grand Baie s'étonne" at bounding box center [175, 305] width 190 height 42
click at [404, 267] on button at bounding box center [403, 267] width 18 height 15
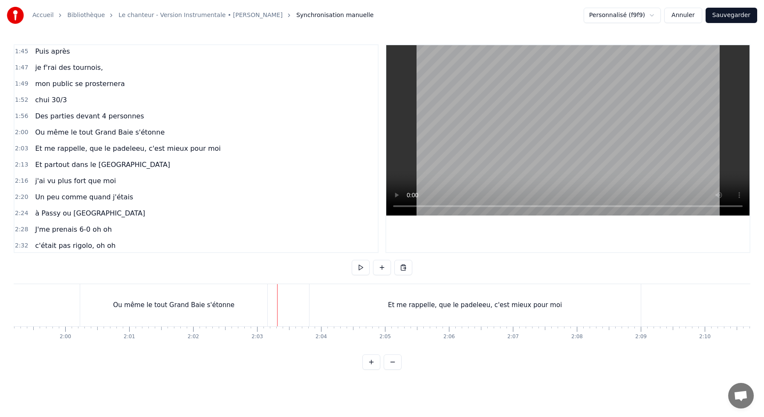
click at [255, 306] on div "Ou même le tout Grand Baie s'étonne" at bounding box center [173, 305] width 187 height 42
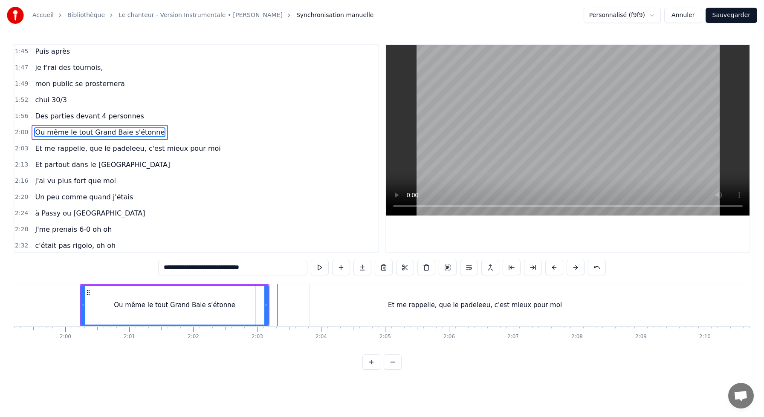
scroll to position [374, 0]
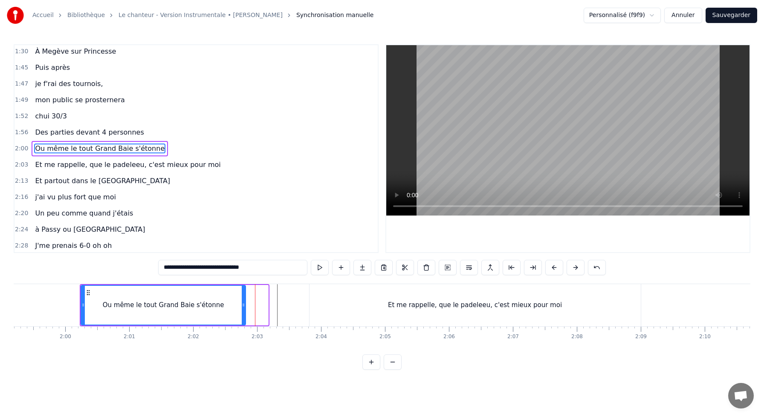
drag, startPoint x: 267, startPoint y: 306, endPoint x: 244, endPoint y: 306, distance: 22.6
click at [244, 306] on icon at bounding box center [243, 305] width 3 height 7
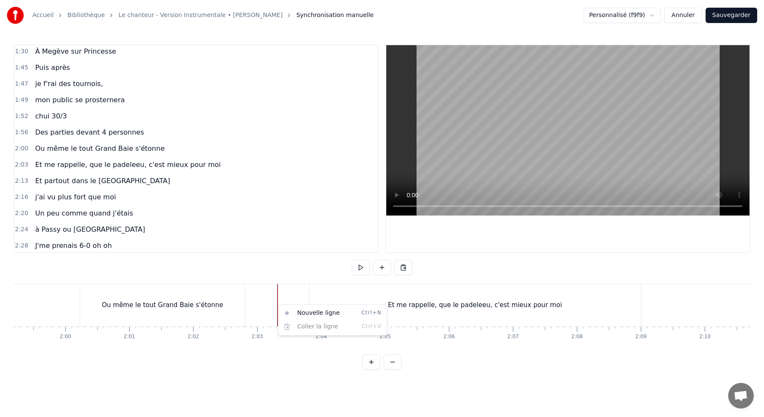
click at [214, 297] on html "Accueil Bibliothèque Le chanteur - Version Instrumentale • [PERSON_NAME] Synchr…" at bounding box center [382, 192] width 764 height 384
click at [520, 304] on div "Et me rappelle, que le padeleeu, c'est mieux pour moi" at bounding box center [475, 306] width 174 height 10
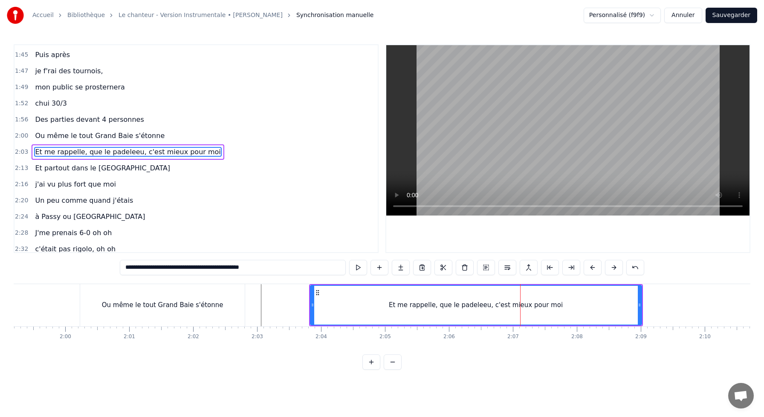
scroll to position [391, 0]
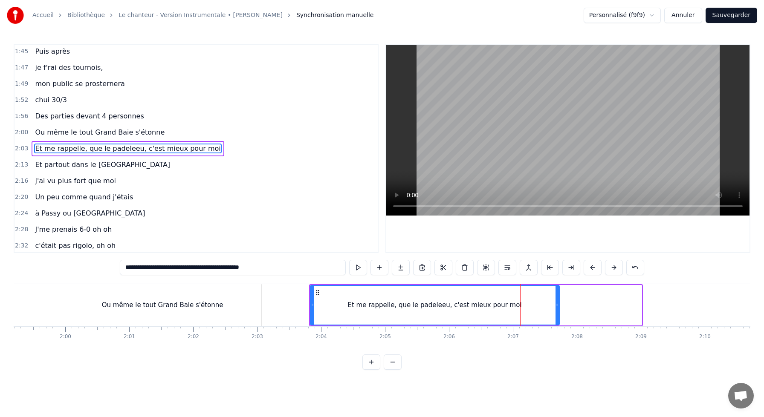
drag, startPoint x: 640, startPoint y: 310, endPoint x: 557, endPoint y: 310, distance: 82.3
click at [557, 310] on div at bounding box center [557, 305] width 3 height 39
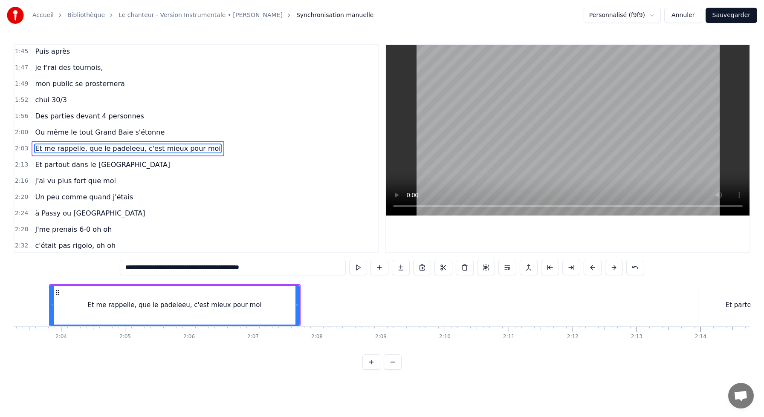
scroll to position [0, 7903]
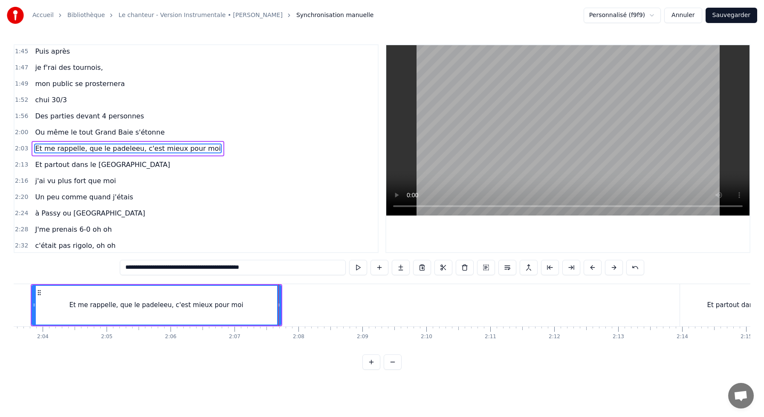
click at [707, 307] on div "Et partout dans le [GEOGRAPHIC_DATA]" at bounding box center [770, 305] width 181 height 42
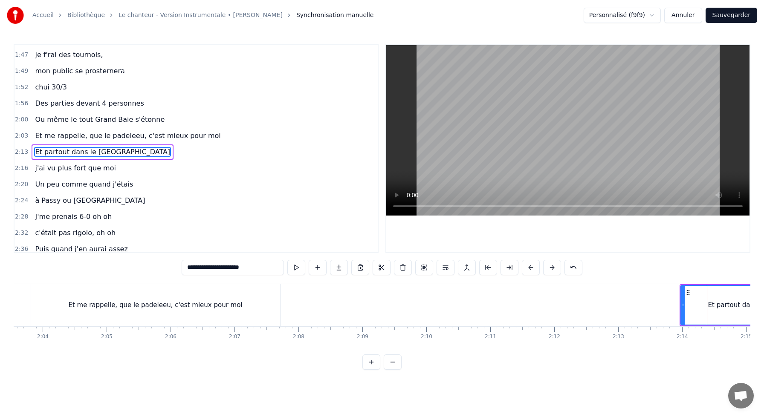
scroll to position [407, 0]
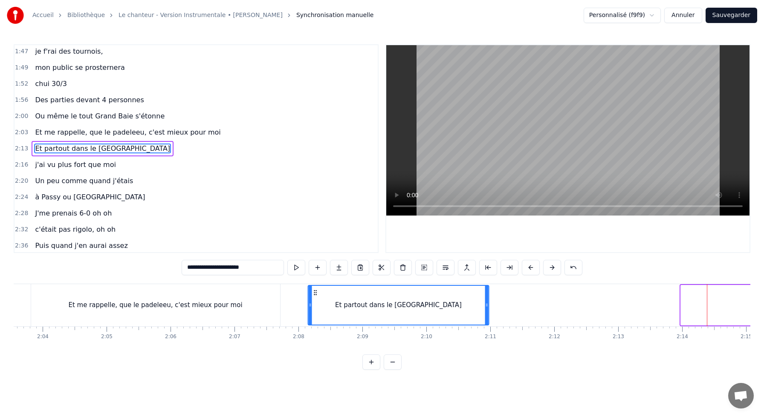
drag, startPoint x: 687, startPoint y: 292, endPoint x: 315, endPoint y: 319, distance: 372.4
click at [315, 319] on div "Et partout dans le [GEOGRAPHIC_DATA]" at bounding box center [399, 305] width 180 height 39
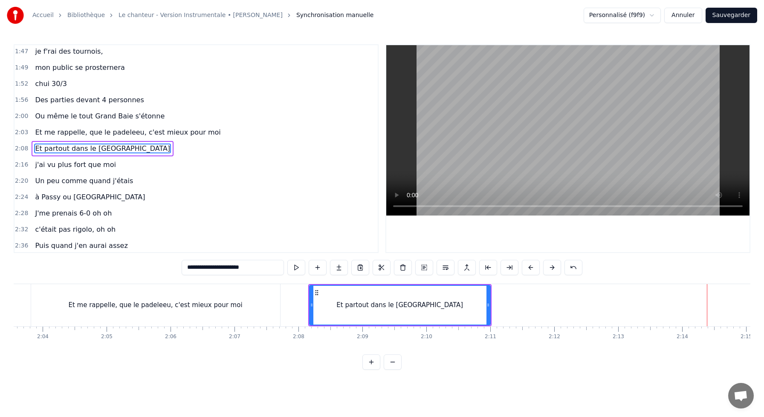
click at [270, 301] on div "Et me rappelle, que le padeleeu, c'est mieux pour moi" at bounding box center [155, 305] width 249 height 42
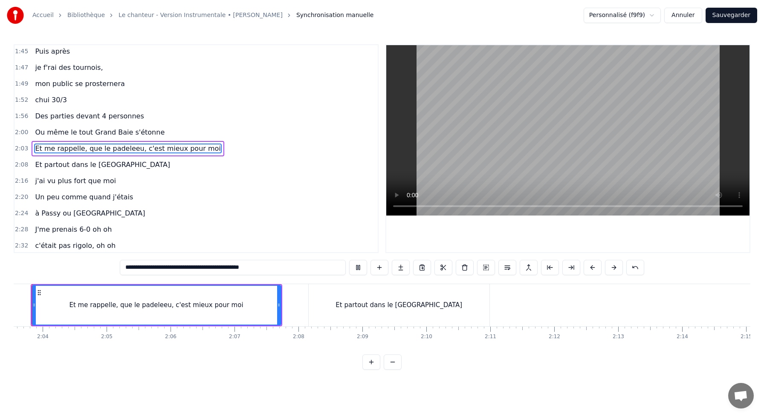
scroll to position [0, 7877]
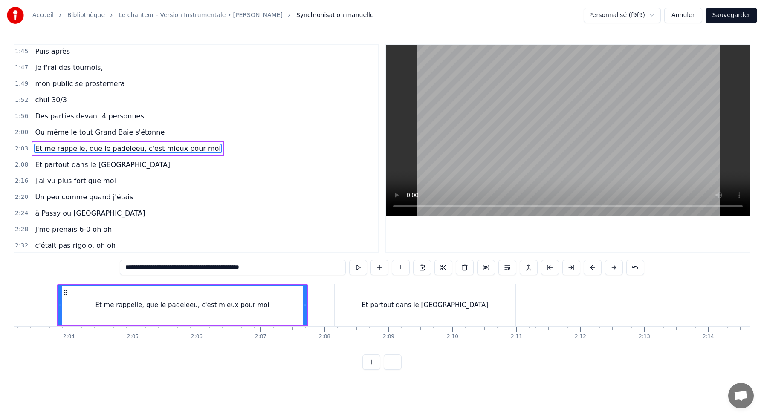
click at [336, 297] on div "Et partout dans le [GEOGRAPHIC_DATA]" at bounding box center [425, 305] width 181 height 42
type input "**********"
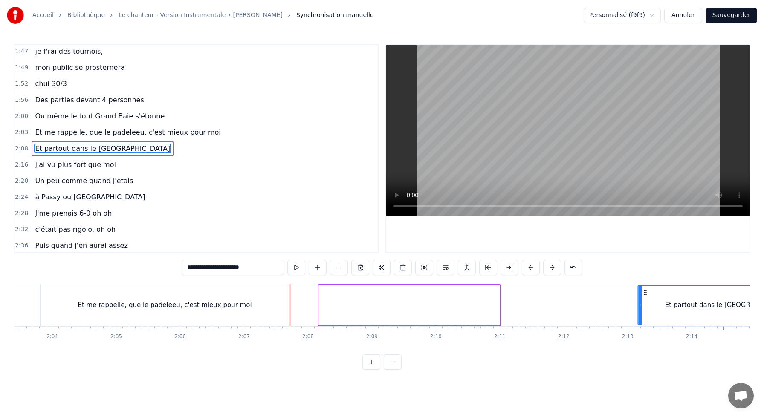
scroll to position [0, 7908]
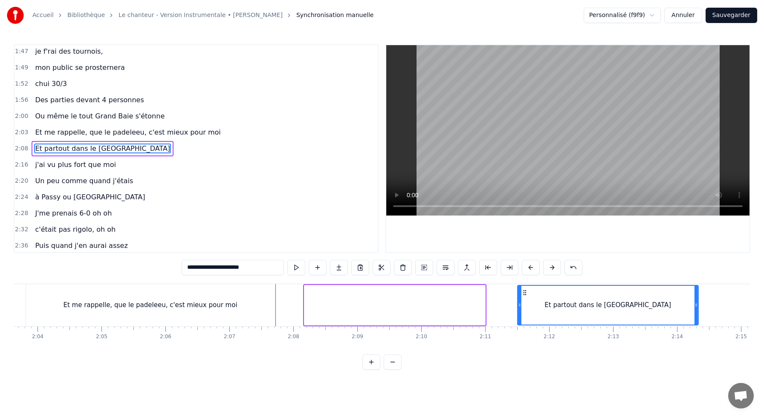
drag, startPoint x: 341, startPoint y: 294, endPoint x: 520, endPoint y: 295, distance: 179.1
click at [520, 296] on div "Et partout dans le [GEOGRAPHIC_DATA]" at bounding box center [608, 305] width 180 height 39
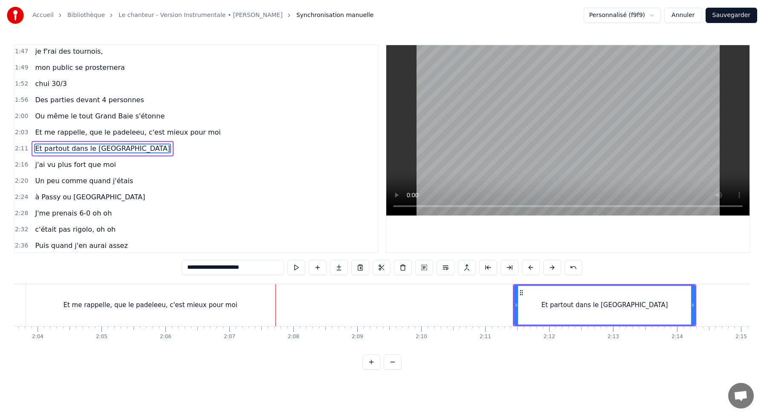
click at [725, 18] on button "Sauvegarder" at bounding box center [732, 15] width 52 height 15
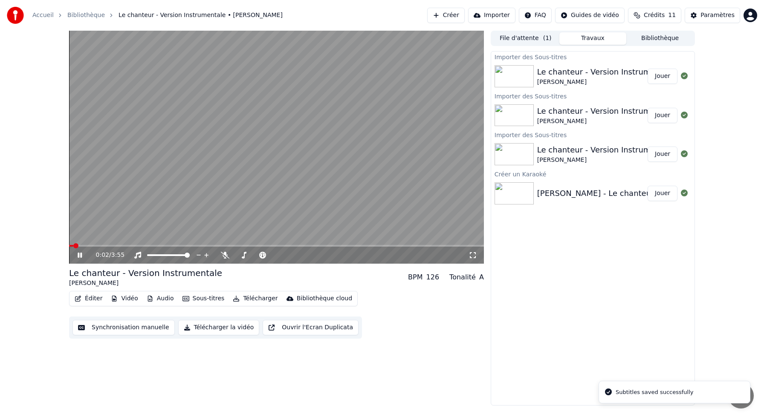
click at [81, 256] on icon at bounding box center [80, 255] width 4 height 5
click at [145, 330] on button "Synchronisation manuelle" at bounding box center [123, 327] width 102 height 15
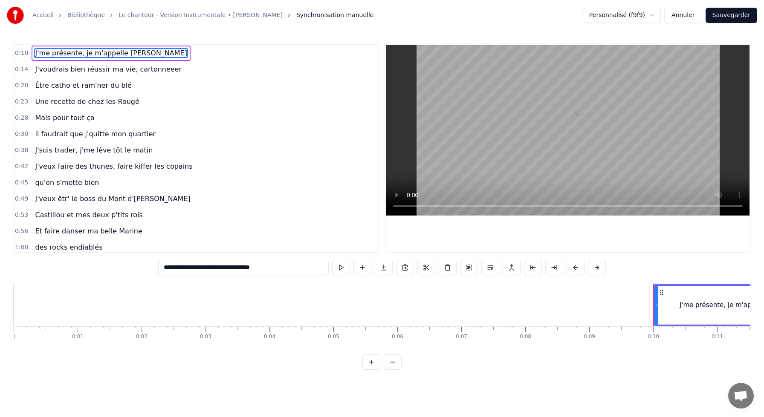
click at [101, 229] on span "Et faire danser ma belle Marine" at bounding box center [88, 231] width 109 height 10
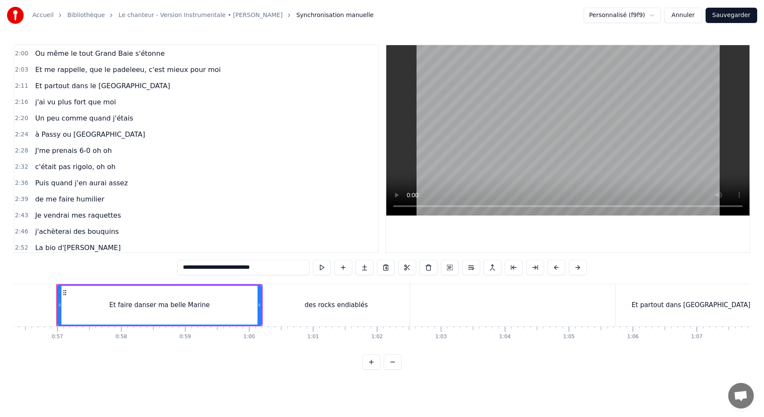
scroll to position [470, 0]
click at [51, 82] on span "Et partout dans le [GEOGRAPHIC_DATA]" at bounding box center [102, 86] width 137 height 10
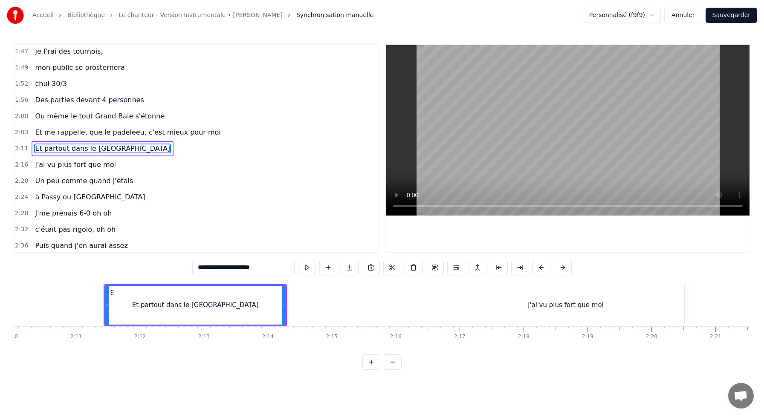
scroll to position [0, 8364]
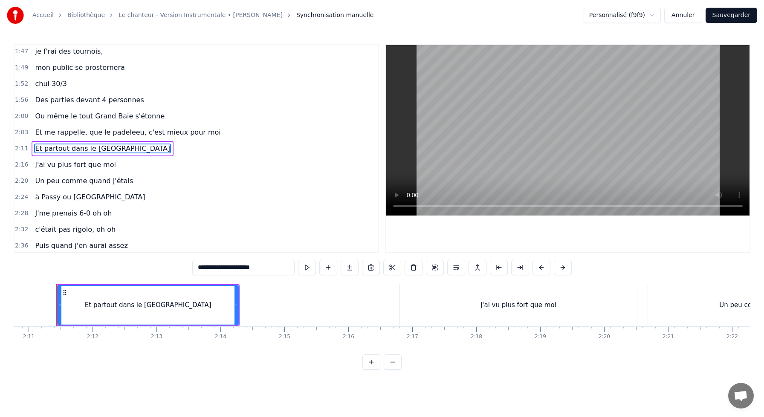
click at [44, 130] on span "Et me rappelle, que le padeleeu, c'est mieux pour moi" at bounding box center [127, 133] width 187 height 10
type input "**********"
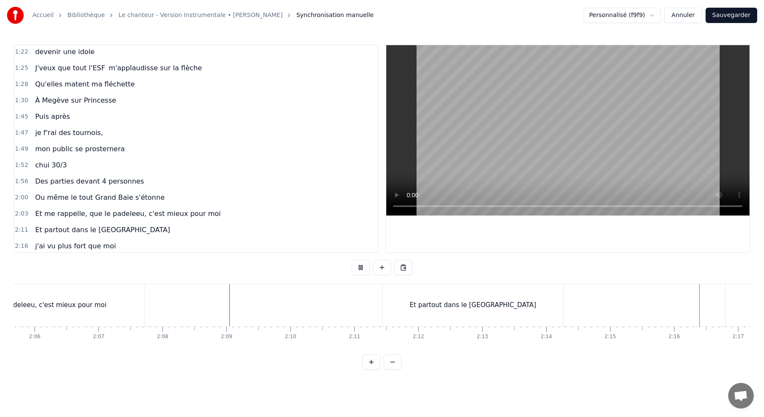
scroll to position [323, 0]
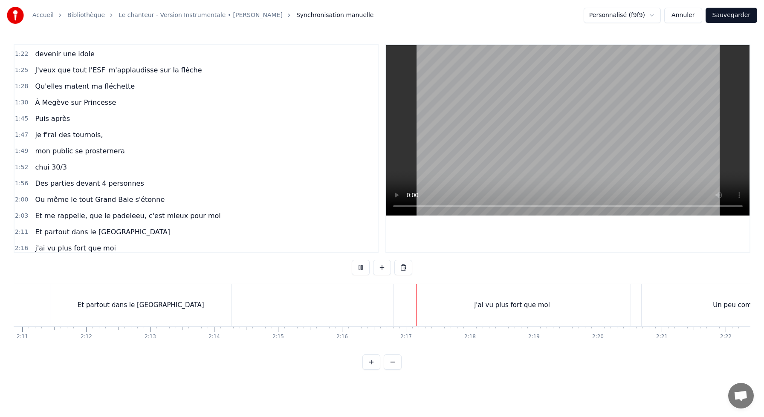
click at [61, 118] on span "Puis après" at bounding box center [52, 119] width 37 height 10
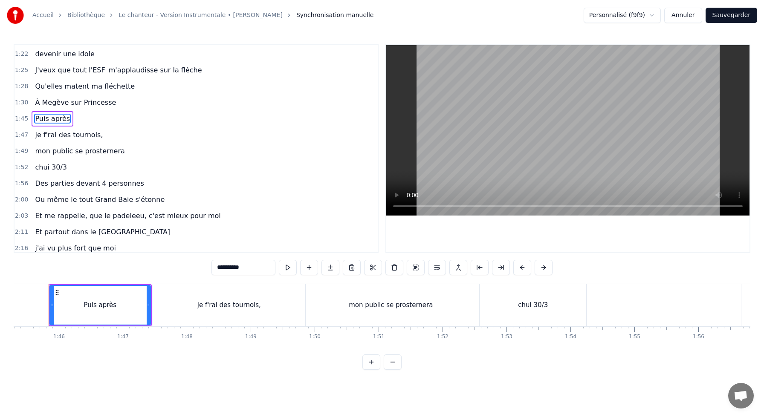
scroll to position [0, 6727]
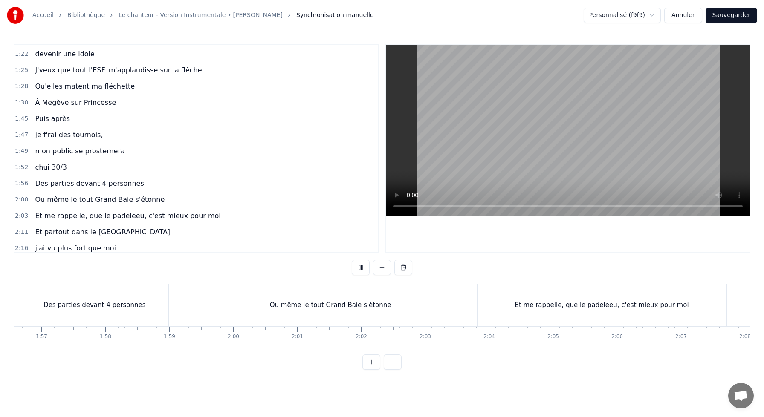
scroll to position [0, 7457]
click at [400, 306] on div "Ou même le tout Grand Baie s'étonne" at bounding box center [330, 305] width 165 height 42
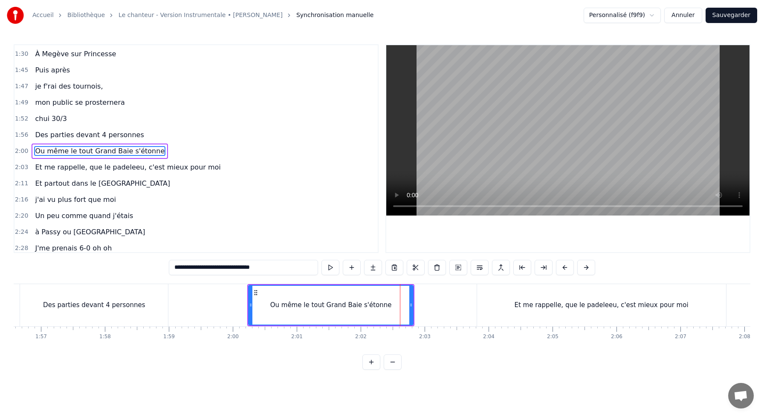
scroll to position [374, 0]
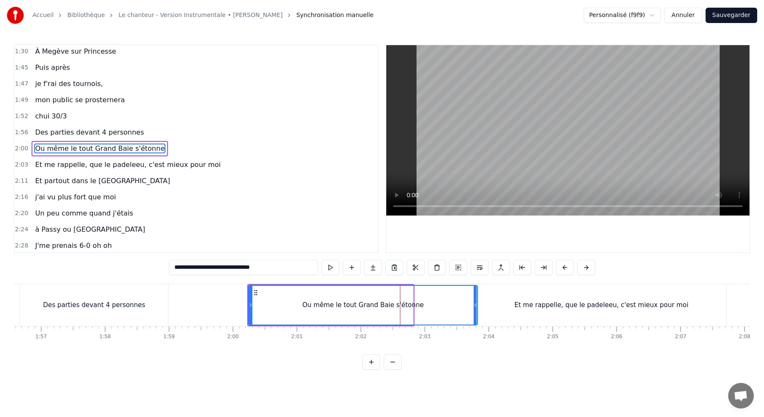
drag, startPoint x: 412, startPoint y: 307, endPoint x: 477, endPoint y: 308, distance: 64.4
click at [477, 308] on div "J'me présente, je m'appelle [PERSON_NAME]voudrais bien réussir ma vie, cartonne…" at bounding box center [74, 305] width 15035 height 43
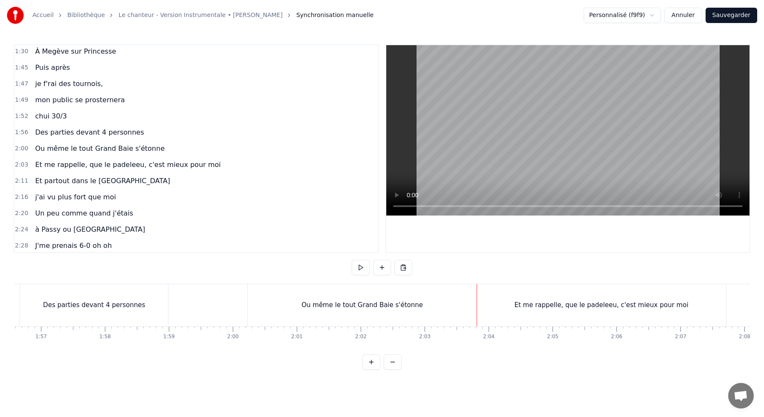
click at [512, 298] on div "Et me rappelle, que le padeleeu, c'est mieux pour moi" at bounding box center [601, 305] width 249 height 42
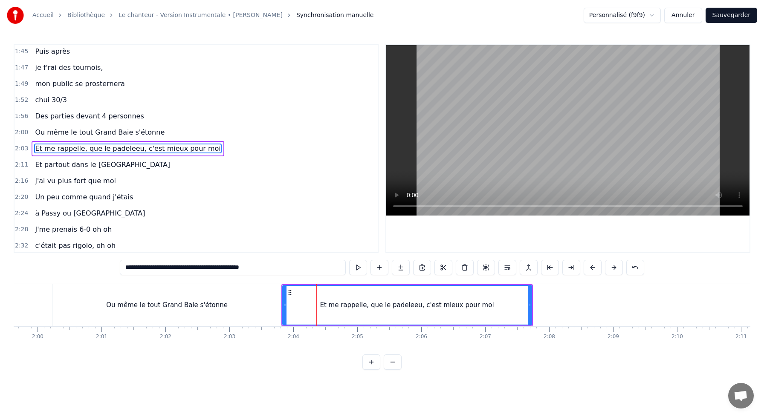
scroll to position [0, 7660]
drag, startPoint x: 277, startPoint y: 306, endPoint x: 313, endPoint y: 308, distance: 36.8
click at [313, 308] on icon at bounding box center [310, 305] width 3 height 7
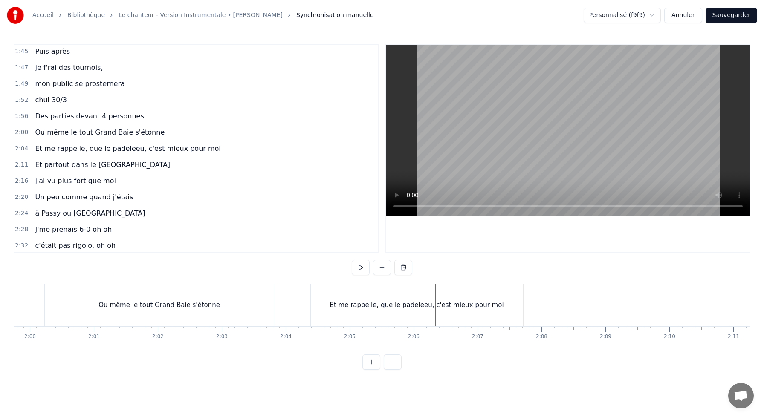
click at [499, 319] on div "Et me rappelle, que le padeleeu, c'est mieux pour moi" at bounding box center [417, 305] width 212 height 42
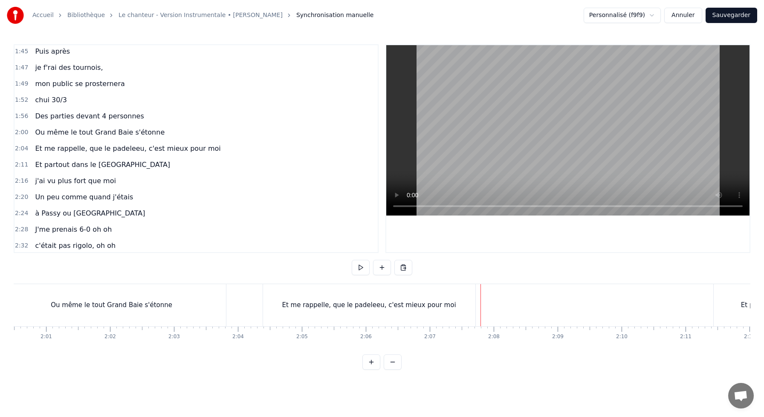
scroll to position [0, 7709]
click at [444, 311] on div "Et me rappelle, que le padeleeu, c'est mieux pour moi" at bounding box center [367, 305] width 212 height 42
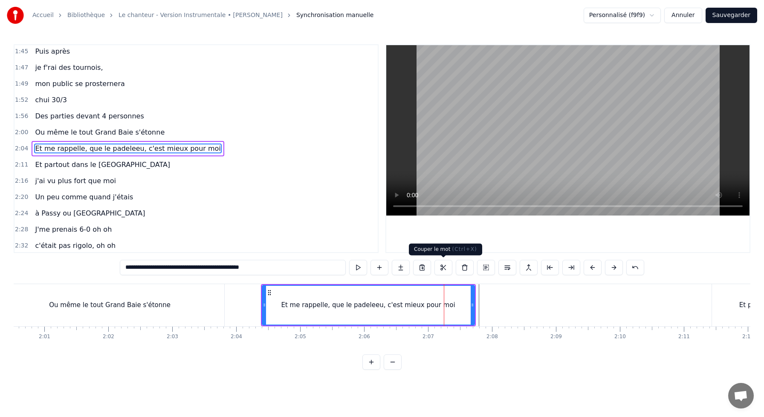
click at [445, 267] on button at bounding box center [444, 267] width 18 height 15
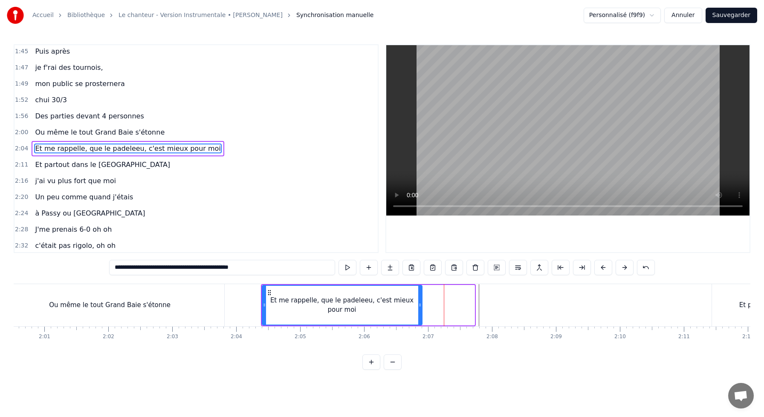
drag, startPoint x: 472, startPoint y: 302, endPoint x: 420, endPoint y: 302, distance: 52.5
click at [420, 302] on icon at bounding box center [419, 305] width 3 height 7
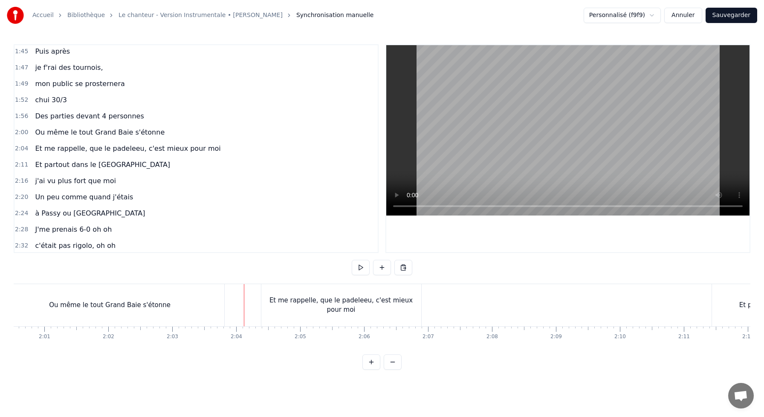
click at [221, 305] on div "Ou même le tout Grand Baie s'étonne" at bounding box center [109, 305] width 229 height 42
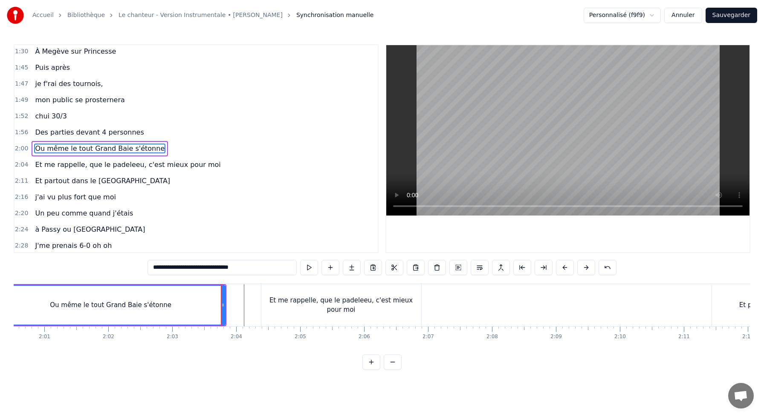
click at [262, 300] on div "Et me rappelle, que le padeleeu, c'est mieux pour moi" at bounding box center [341, 305] width 160 height 42
type input "**********"
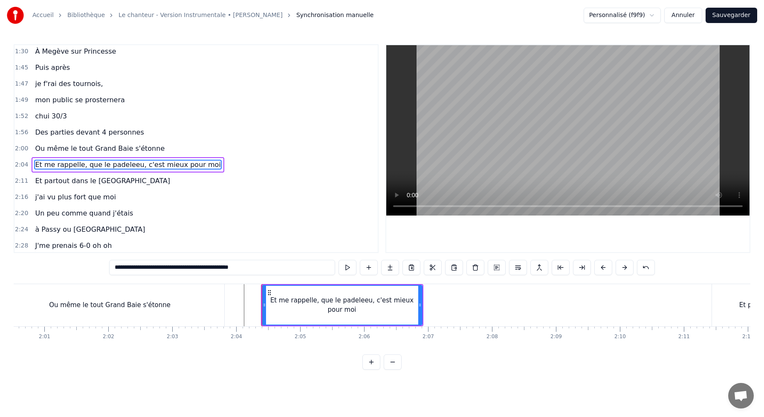
scroll to position [391, 0]
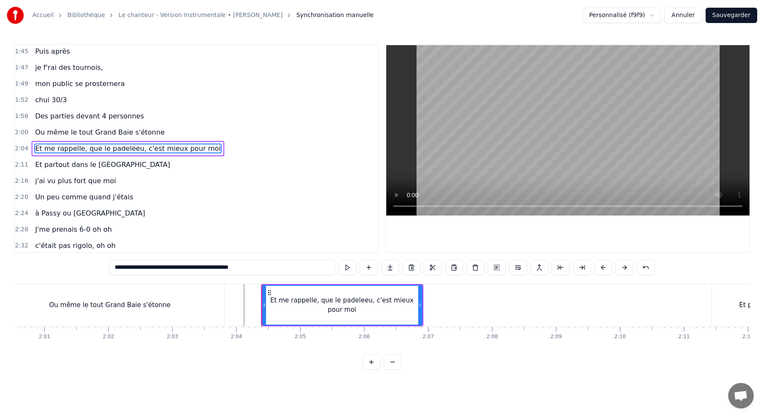
drag, startPoint x: 262, startPoint y: 300, endPoint x: 284, endPoint y: 300, distance: 22.6
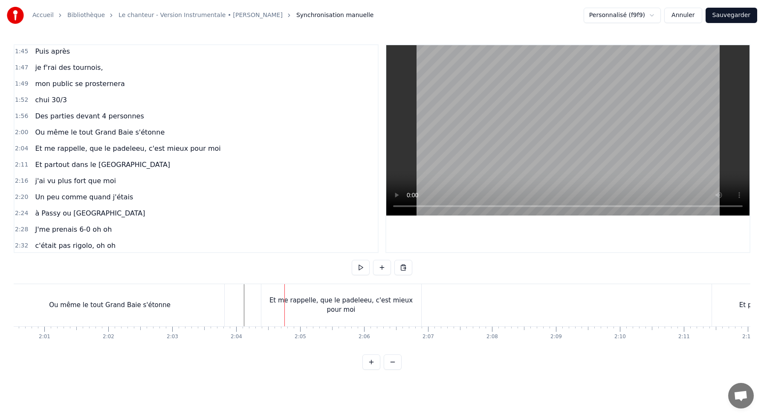
click at [261, 300] on div "Et me rappelle, que le padeleeu, c'est mieux pour moi" at bounding box center [341, 305] width 160 height 42
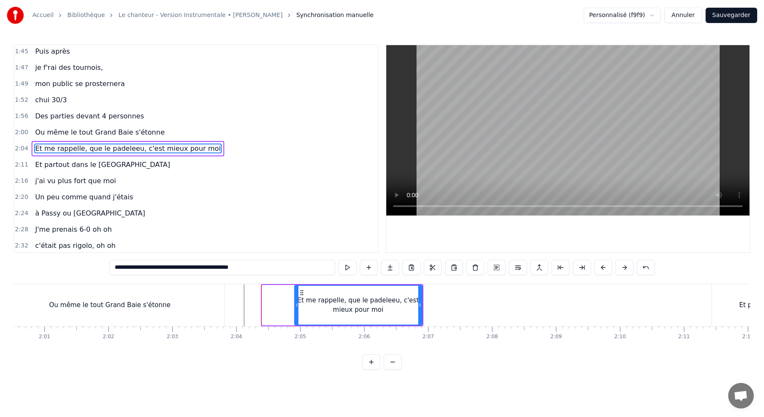
drag, startPoint x: 264, startPoint y: 306, endPoint x: 297, endPoint y: 305, distance: 33.3
click at [297, 306] on icon at bounding box center [296, 305] width 3 height 7
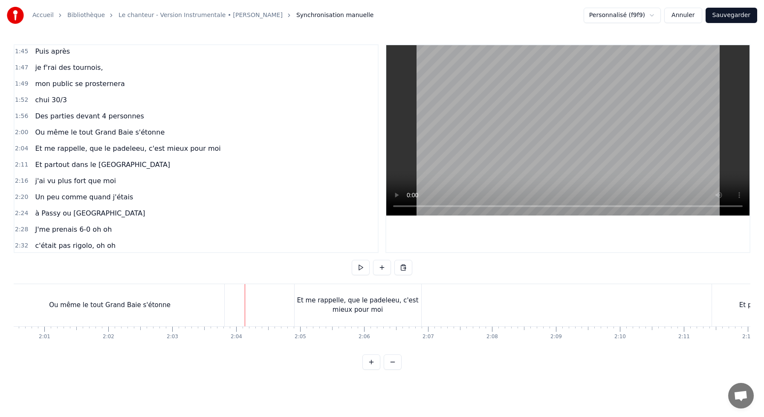
click at [219, 298] on div "Ou même le tout Grand Baie s'étonne" at bounding box center [109, 305] width 229 height 42
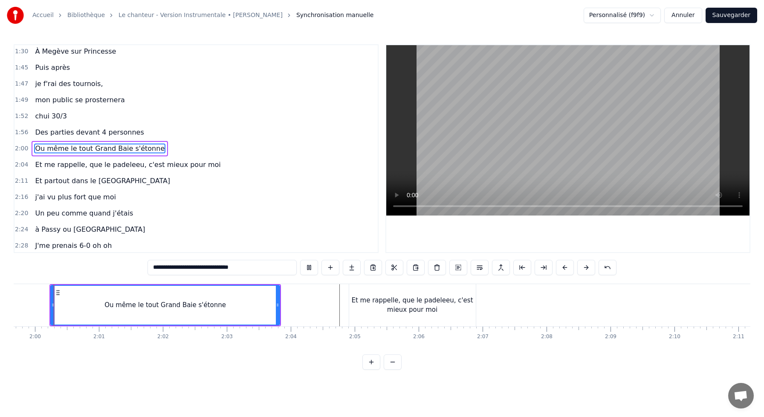
scroll to position [0, 7648]
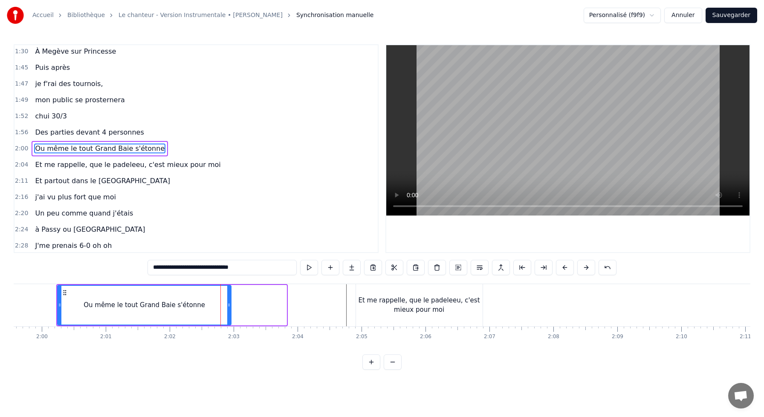
drag, startPoint x: 286, startPoint y: 304, endPoint x: 226, endPoint y: 301, distance: 59.4
click at [227, 301] on div at bounding box center [228, 305] width 3 height 39
click at [177, 298] on div "Ou même le tout Grand Baie s'étonne" at bounding box center [142, 305] width 169 height 39
click at [211, 303] on div "Ou même le tout Grand Baie s'étonne" at bounding box center [142, 305] width 169 height 39
type input "**********"
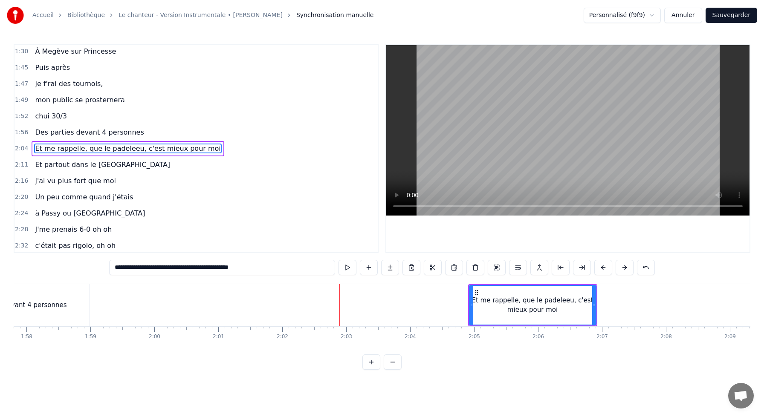
scroll to position [0, 7528]
click at [122, 307] on div at bounding box center [3, 305] width 15035 height 42
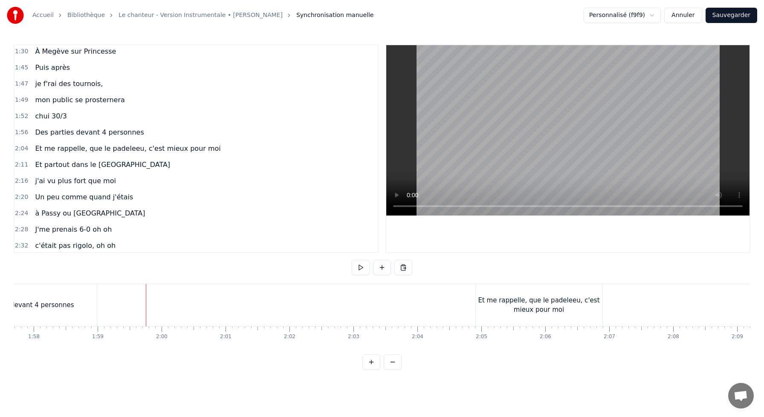
click at [383, 272] on button at bounding box center [382, 267] width 18 height 15
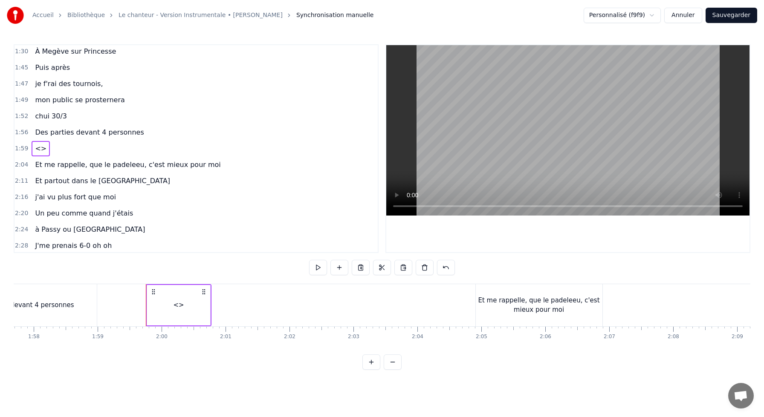
click at [209, 309] on div "<>" at bounding box center [178, 305] width 63 height 41
click at [262, 313] on div "J'me présente, je m'appelle [PERSON_NAME]voudrais bien réussir ma vie, cartonne…" at bounding box center [3, 305] width 15035 height 43
click at [195, 307] on div "<>" at bounding box center [177, 305] width 63 height 42
drag, startPoint x: 218, startPoint y: 268, endPoint x: 130, endPoint y: 267, distance: 87.9
click at [146, 267] on div "0:10 J'me présente, je m'appelle [PERSON_NAME] 0:14 J'voudrais bien réussir ma …" at bounding box center [382, 207] width 737 height 326
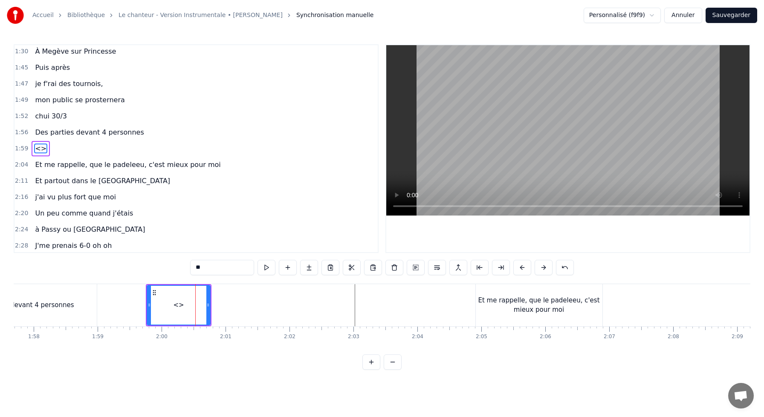
paste input "**********"
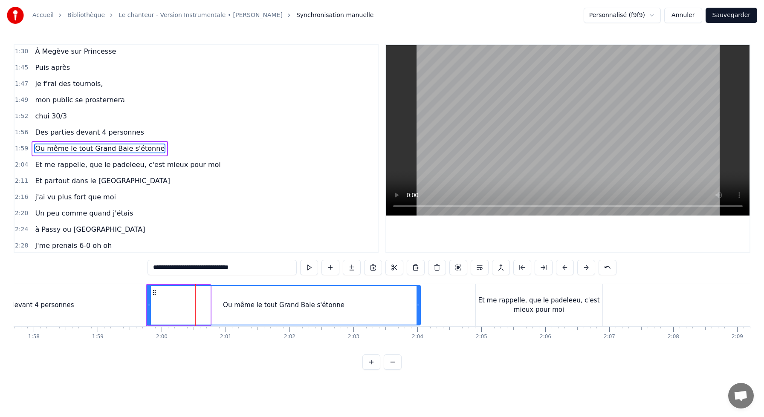
drag, startPoint x: 208, startPoint y: 304, endPoint x: 451, endPoint y: 303, distance: 243.1
click at [420, 303] on icon at bounding box center [418, 305] width 3 height 7
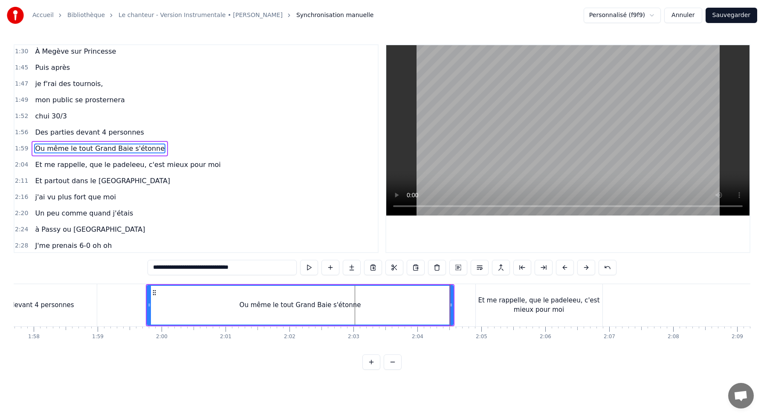
click at [160, 298] on div "Ou même le tout Grand Baie s'étonne" at bounding box center [300, 305] width 305 height 39
click at [57, 167] on span "Et me rappelle, que le padeleeu, c'est mieux pour moi" at bounding box center [127, 165] width 187 height 10
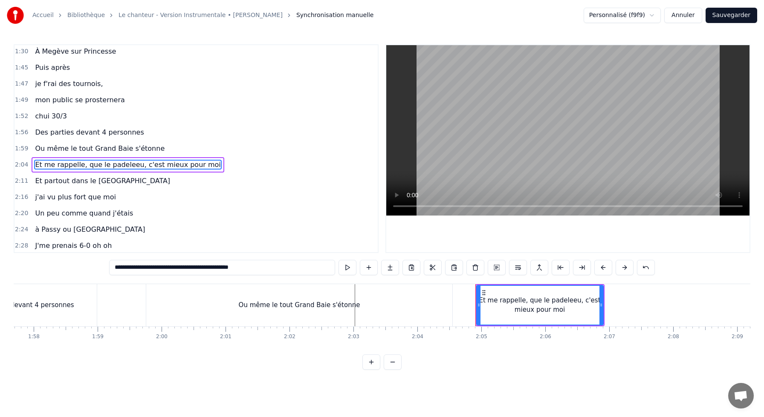
scroll to position [391, 0]
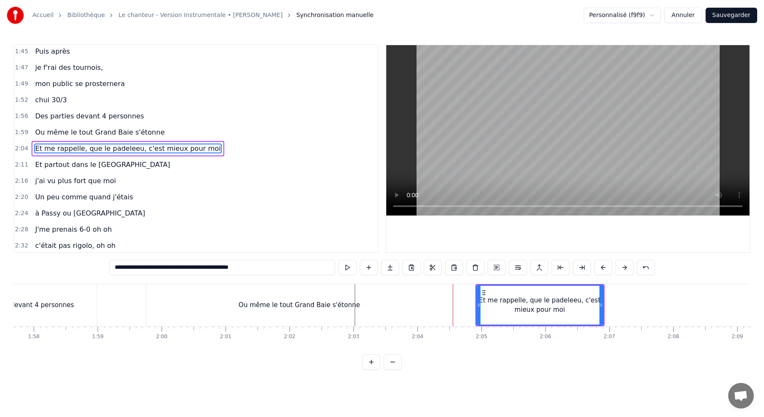
type input "**********"
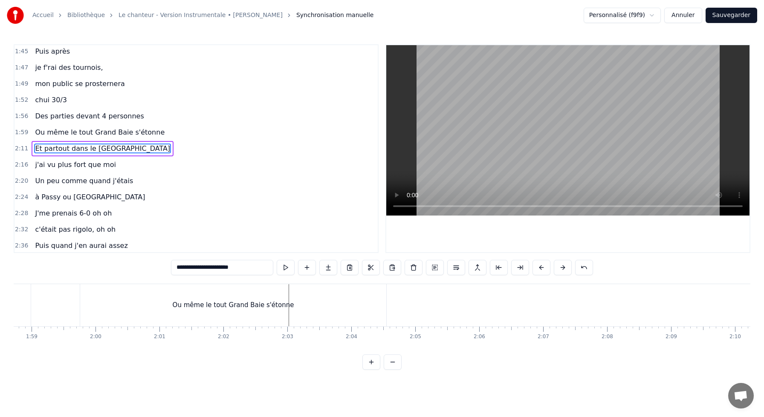
scroll to position [0, 7596]
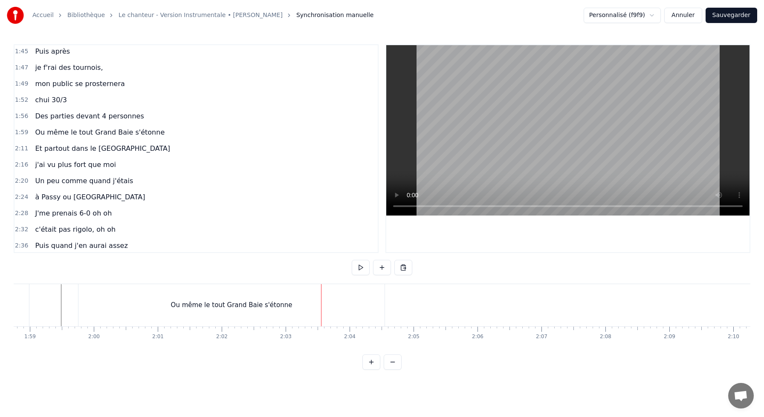
click at [367, 308] on div "Ou même le tout Grand Baie s'étonne" at bounding box center [231, 305] width 306 height 42
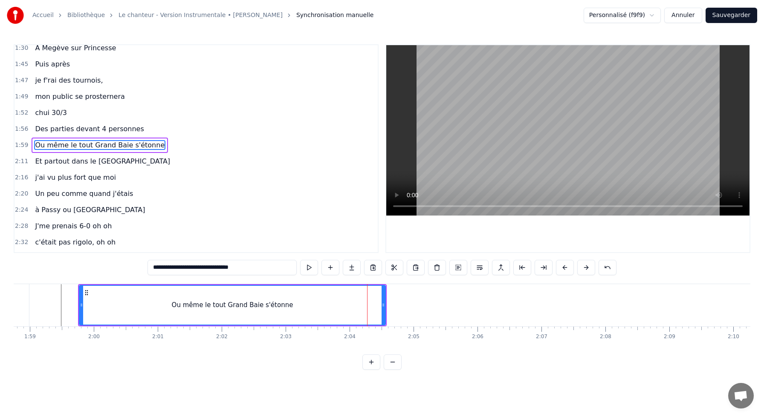
scroll to position [374, 0]
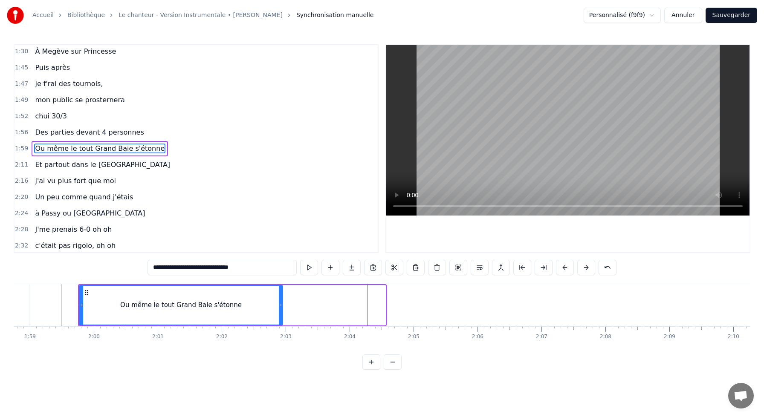
drag, startPoint x: 383, startPoint y: 304, endPoint x: 280, endPoint y: 306, distance: 102.8
click at [280, 307] on icon at bounding box center [280, 305] width 3 height 7
click at [107, 291] on div "Ou même le tout Grand Baie s'étonne" at bounding box center [181, 305] width 203 height 39
drag, startPoint x: 281, startPoint y: 307, endPoint x: 328, endPoint y: 307, distance: 46.9
click at [304, 307] on icon at bounding box center [302, 305] width 3 height 7
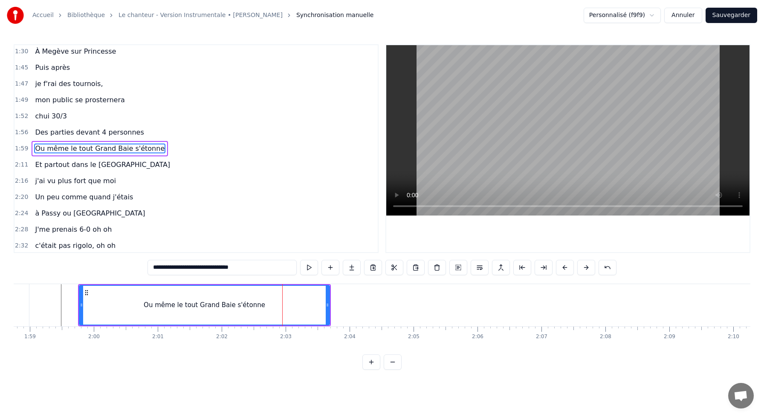
click at [255, 284] on div "Ou même le tout Grand Baie s'étonne" at bounding box center [204, 305] width 253 height 42
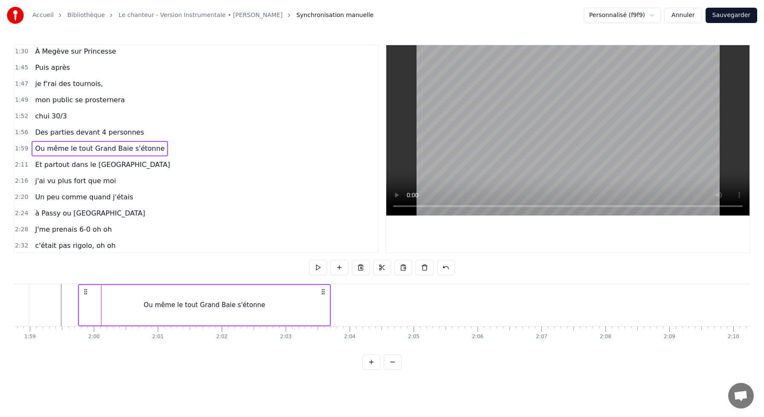
click at [106, 311] on div "Ou même le tout Grand Baie s'étonne" at bounding box center [204, 305] width 250 height 41
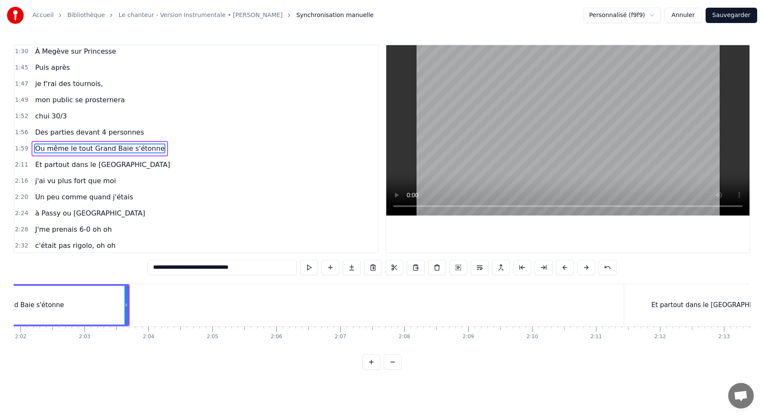
scroll to position [0, 7794]
click at [660, 296] on div "Et partout dans le [GEOGRAPHIC_DATA]" at bounding box center [717, 305] width 181 height 42
type input "**********"
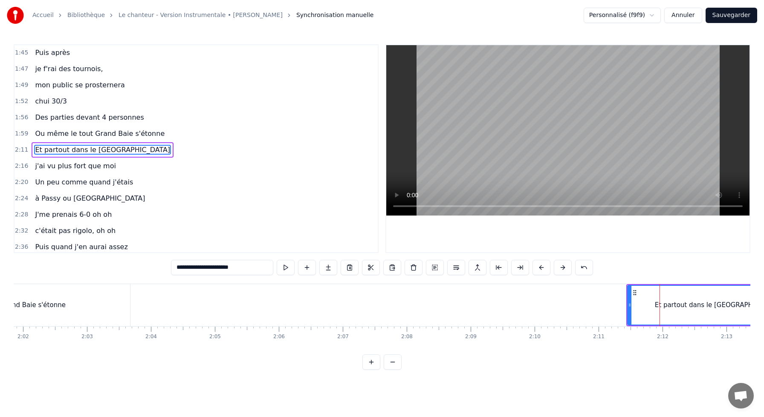
scroll to position [391, 0]
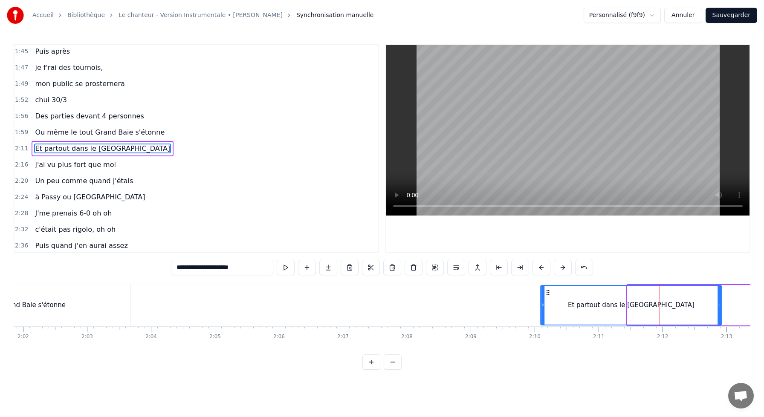
drag, startPoint x: 633, startPoint y: 292, endPoint x: 547, endPoint y: 325, distance: 92.0
click at [547, 325] on div "Et partout dans le [GEOGRAPHIC_DATA]" at bounding box center [631, 305] width 182 height 41
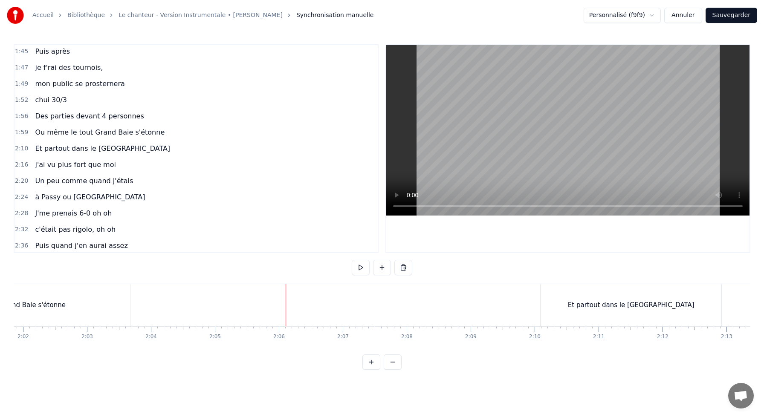
click at [383, 271] on button at bounding box center [382, 267] width 18 height 15
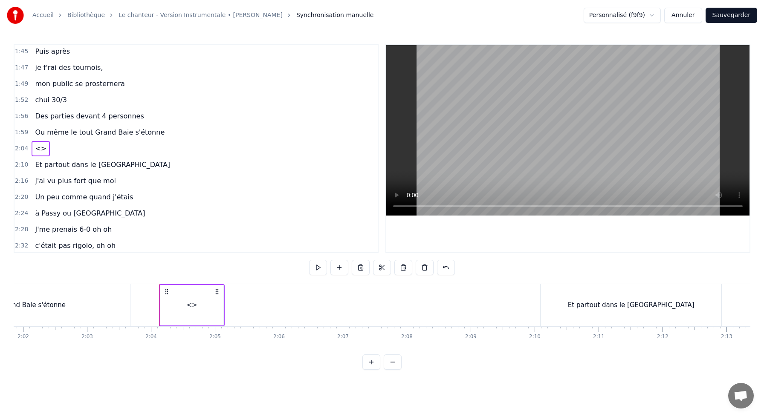
click at [217, 303] on div "<>" at bounding box center [191, 305] width 63 height 41
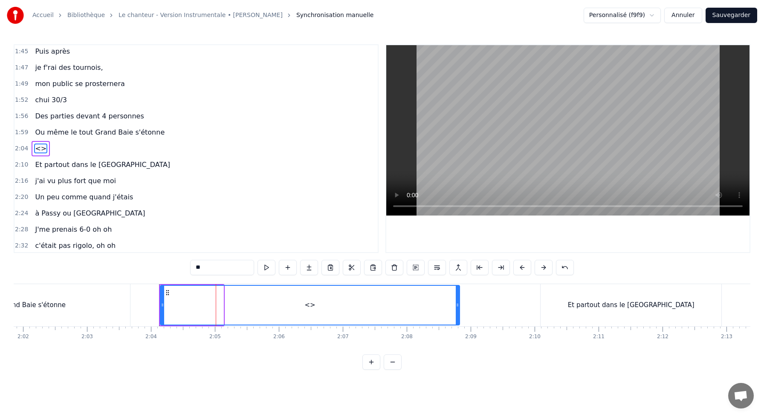
drag, startPoint x: 223, startPoint y: 304, endPoint x: 474, endPoint y: 295, distance: 251.3
click at [459, 295] on div at bounding box center [457, 305] width 3 height 39
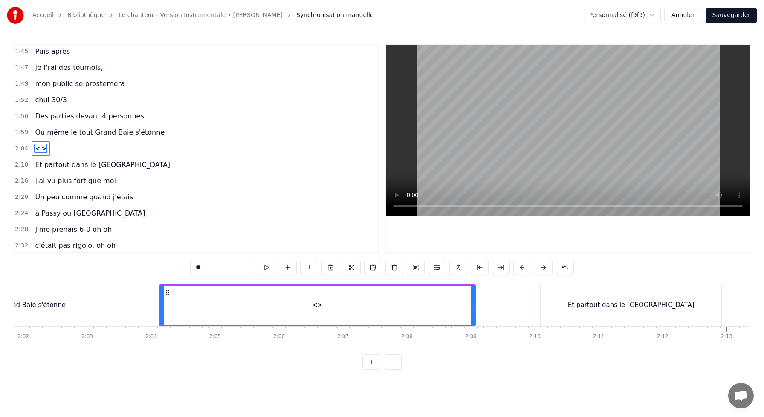
click at [232, 272] on input "**" at bounding box center [222, 267] width 64 height 15
drag, startPoint x: 232, startPoint y: 272, endPoint x: 150, endPoint y: 261, distance: 82.7
click at [157, 261] on div "0:10 J'me présente, je m'appelle [PERSON_NAME] 0:14 J'voudrais bien réussir ma …" at bounding box center [382, 207] width 737 height 326
paste input "**********"
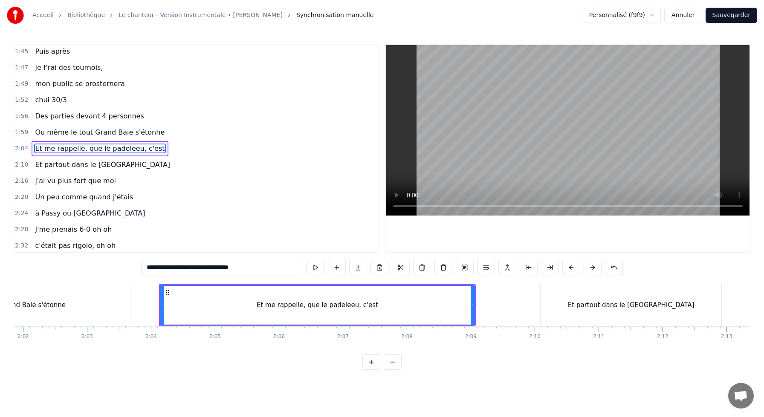
click at [202, 299] on div "Et me rappelle, que le padeleeu, c'est" at bounding box center [317, 305] width 313 height 39
click at [251, 269] on input "**********" at bounding box center [222, 267] width 162 height 15
drag, startPoint x: 234, startPoint y: 268, endPoint x: 323, endPoint y: 273, distance: 89.2
click at [314, 272] on div "**********" at bounding box center [382, 267] width 482 height 15
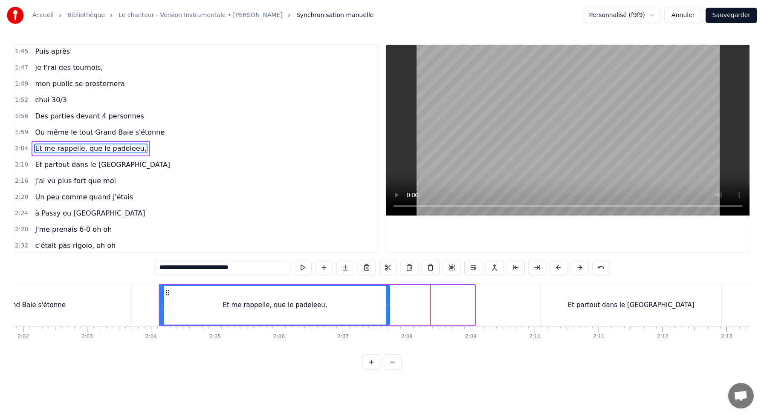
drag, startPoint x: 472, startPoint y: 303, endPoint x: 379, endPoint y: 307, distance: 93.5
click at [386, 307] on icon at bounding box center [387, 305] width 3 height 7
type input "**********"
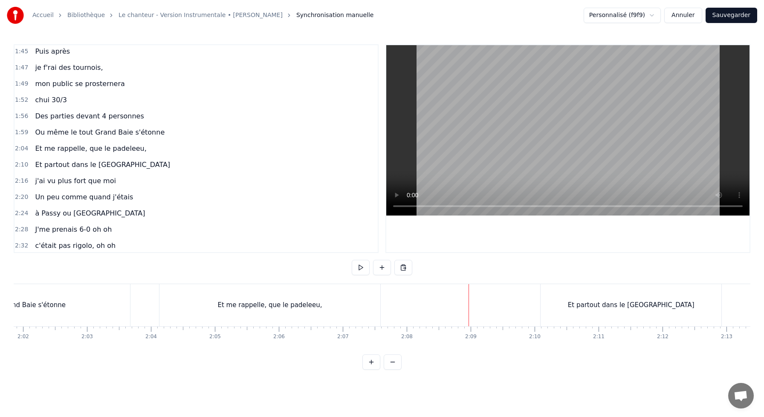
click at [570, 303] on div "Et partout dans le [GEOGRAPHIC_DATA]" at bounding box center [631, 305] width 181 height 42
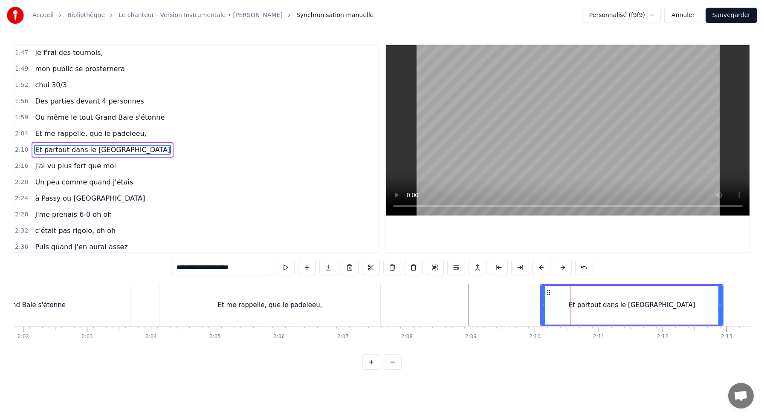
scroll to position [407, 0]
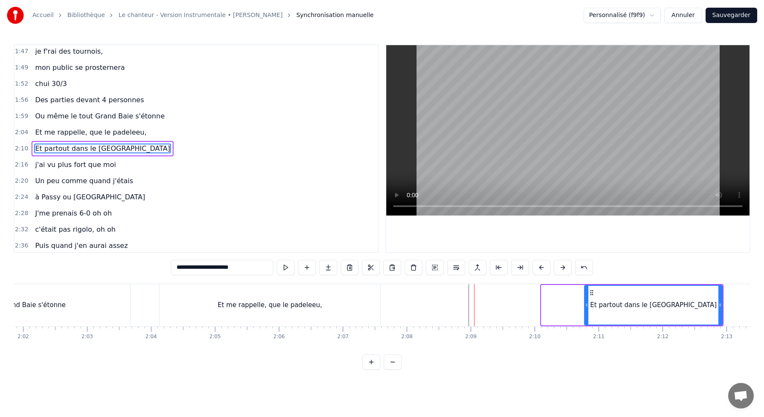
drag, startPoint x: 543, startPoint y: 303, endPoint x: 592, endPoint y: 301, distance: 48.6
click at [588, 304] on icon at bounding box center [586, 305] width 3 height 7
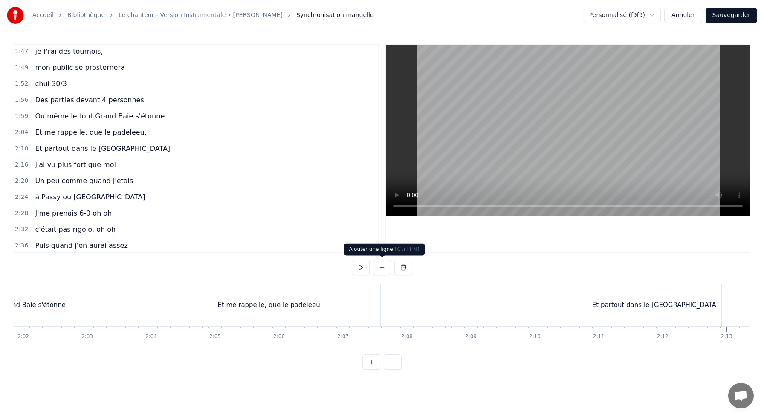
click at [380, 268] on button at bounding box center [382, 267] width 18 height 15
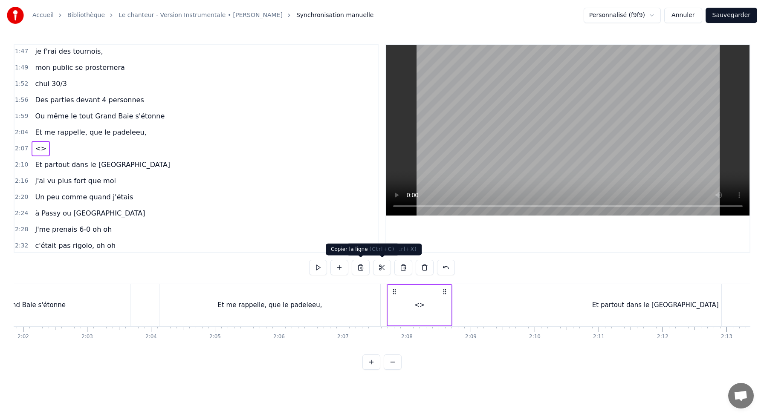
click at [272, 312] on div "Et me rappelle, que le padeleeu," at bounding box center [269, 305] width 221 height 42
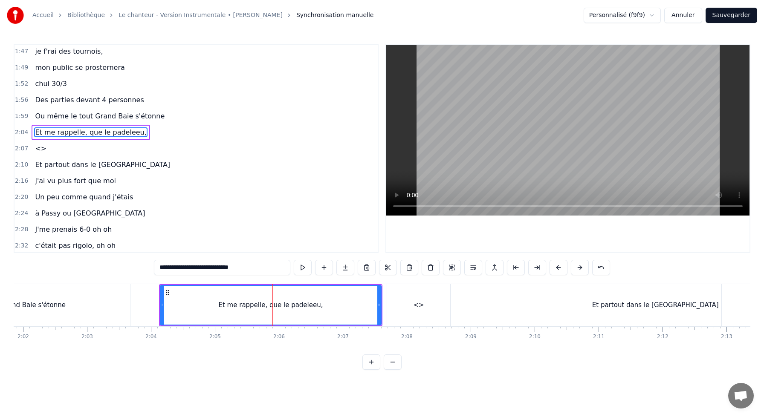
scroll to position [391, 0]
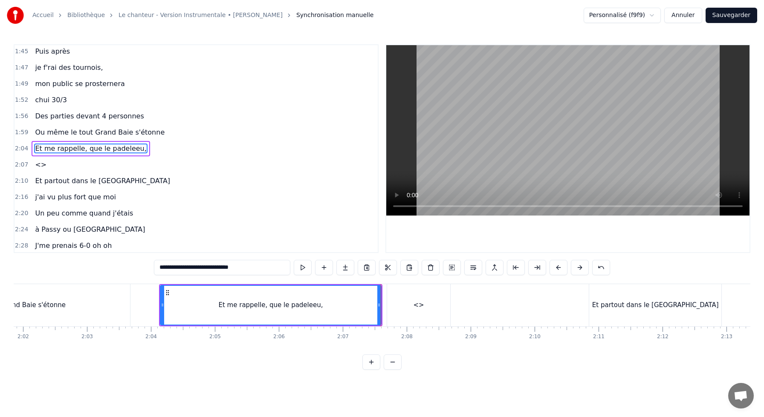
click at [413, 316] on div "<>" at bounding box center [418, 305] width 63 height 42
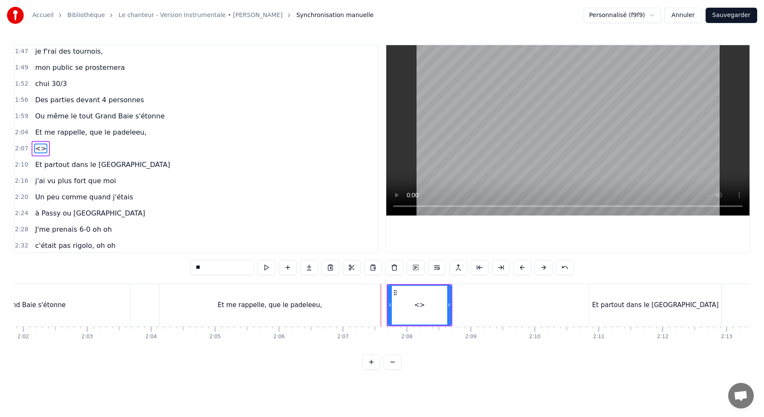
click at [214, 266] on input "**" at bounding box center [222, 267] width 64 height 15
drag, startPoint x: 214, startPoint y: 266, endPoint x: 158, endPoint y: 261, distance: 56.9
click at [158, 262] on div "0:10 J'me présente, je m'appelle [PERSON_NAME] 0:14 J'voudrais bien réussir ma …" at bounding box center [382, 207] width 737 height 326
click at [267, 296] on div "Et me rappelle, que le padeleeu," at bounding box center [269, 305] width 221 height 42
type input "**********"
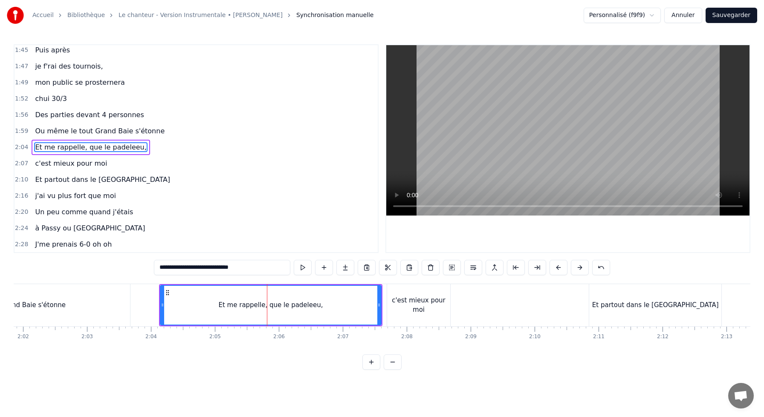
scroll to position [391, 0]
drag, startPoint x: 162, startPoint y: 306, endPoint x: 221, endPoint y: 307, distance: 59.7
click at [221, 308] on icon at bounding box center [221, 305] width 3 height 7
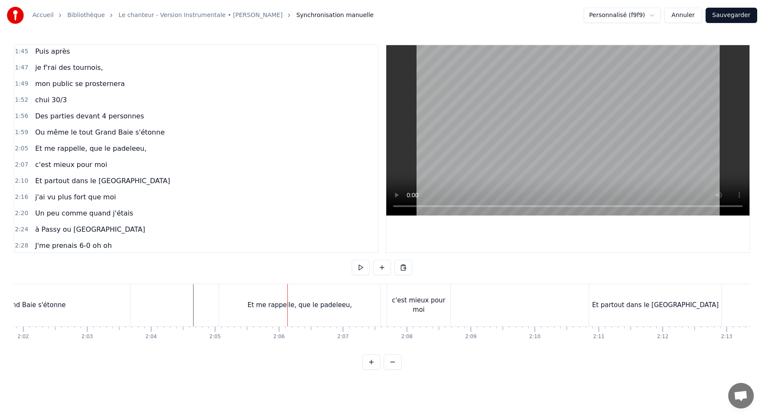
click at [226, 301] on div "Et me rappelle, que le padeleeu," at bounding box center [299, 305] width 161 height 42
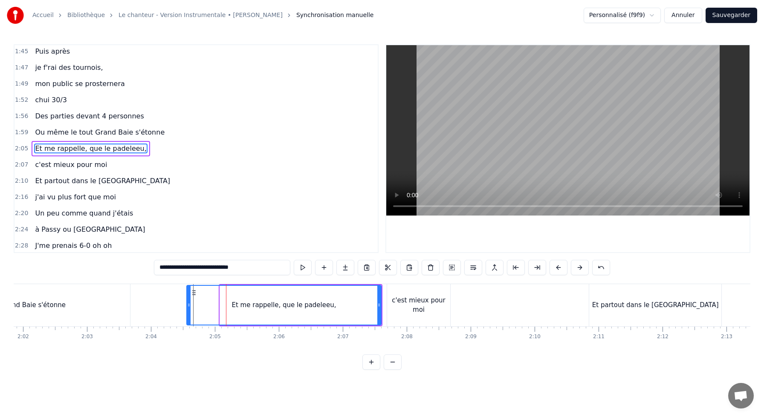
drag, startPoint x: 220, startPoint y: 304, endPoint x: 187, endPoint y: 302, distance: 33.3
click at [187, 302] on icon at bounding box center [188, 305] width 3 height 7
click at [186, 304] on div "Et me rappelle, que le padeleeu," at bounding box center [283, 305] width 195 height 41
click at [390, 306] on div "c'est mieux pour moi" at bounding box center [418, 305] width 63 height 19
type input "**********"
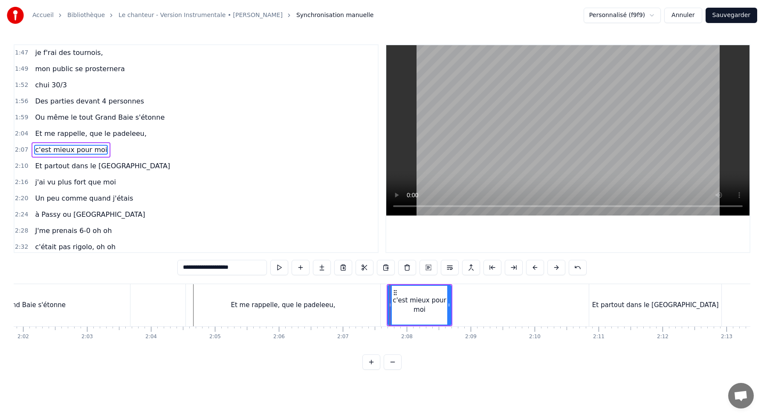
scroll to position [407, 0]
click at [269, 268] on div "**********" at bounding box center [381, 267] width 409 height 15
click at [273, 269] on button at bounding box center [279, 267] width 18 height 15
drag, startPoint x: 448, startPoint y: 305, endPoint x: 495, endPoint y: 305, distance: 46.9
click at [495, 305] on icon at bounding box center [492, 305] width 3 height 7
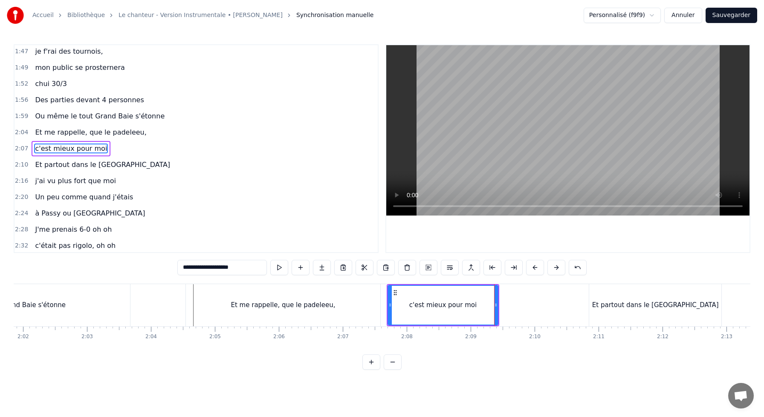
click at [406, 299] on div "c'est mieux pour moi" at bounding box center [442, 305] width 109 height 39
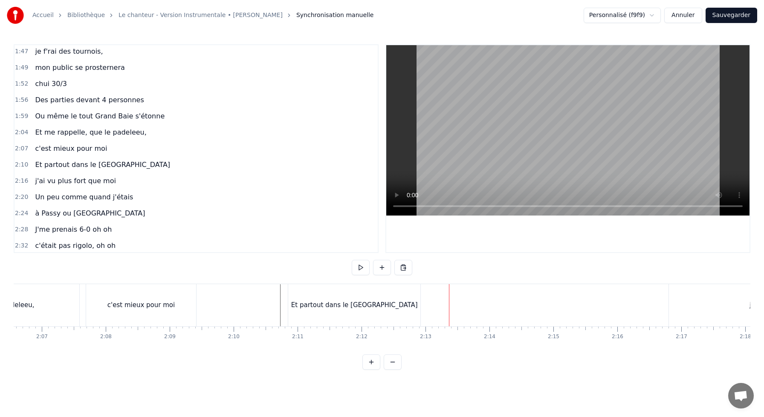
scroll to position [0, 8104]
click at [354, 299] on div "Et partout dans le [GEOGRAPHIC_DATA]" at bounding box center [346, 305] width 132 height 42
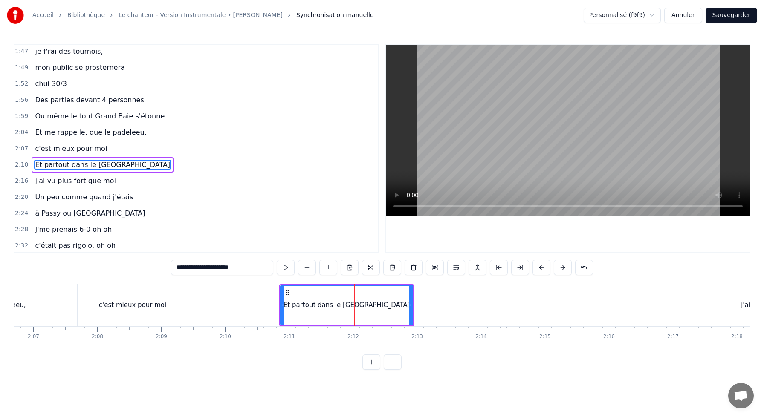
scroll to position [423, 0]
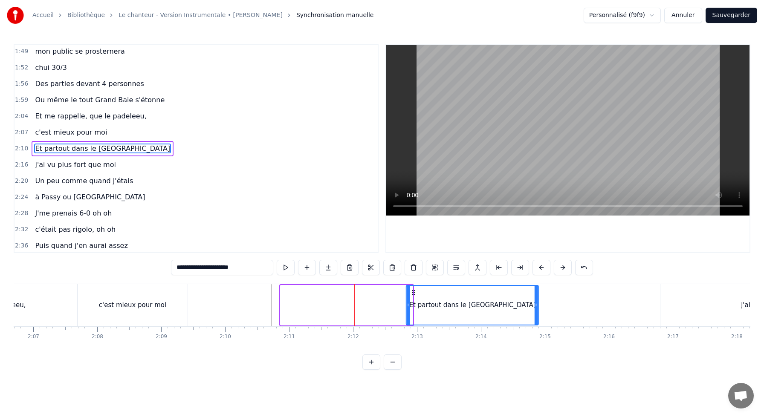
drag, startPoint x: 290, startPoint y: 291, endPoint x: 415, endPoint y: 302, distance: 125.9
click at [415, 302] on div "Et partout dans le [GEOGRAPHIC_DATA]" at bounding box center [472, 305] width 131 height 39
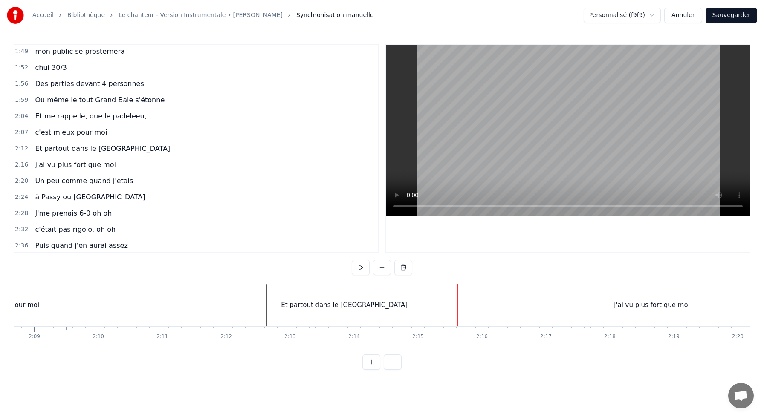
scroll to position [0, 8232]
click at [621, 309] on div "j'ai vu plus fort que moi" at bounding box center [651, 306] width 76 height 10
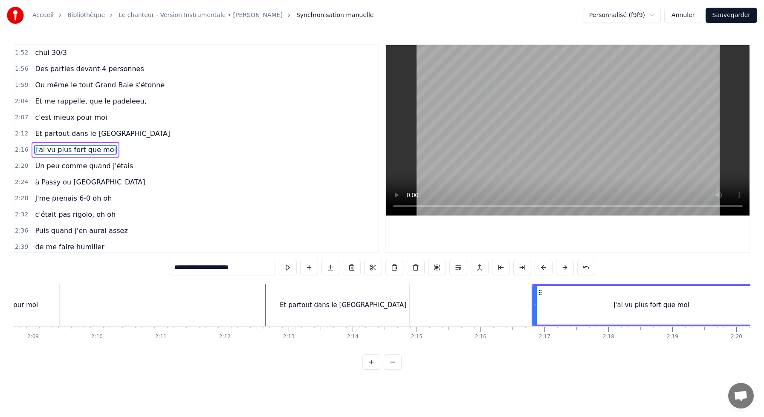
scroll to position [439, 0]
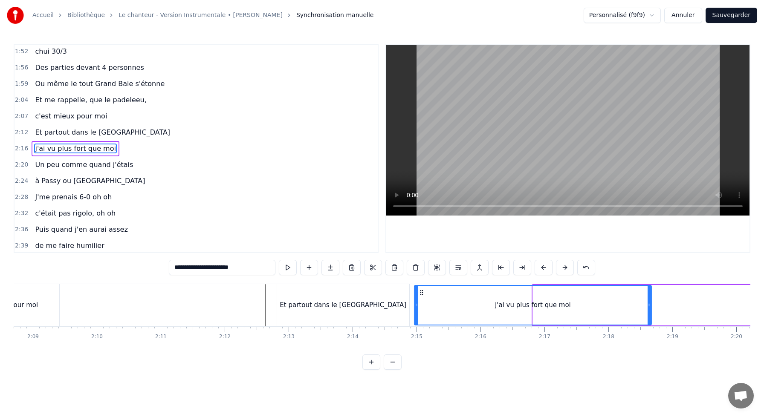
drag, startPoint x: 539, startPoint y: 292, endPoint x: 419, endPoint y: 301, distance: 120.6
click at [419, 301] on div "j'ai vu plus fort que moi" at bounding box center [533, 305] width 236 height 39
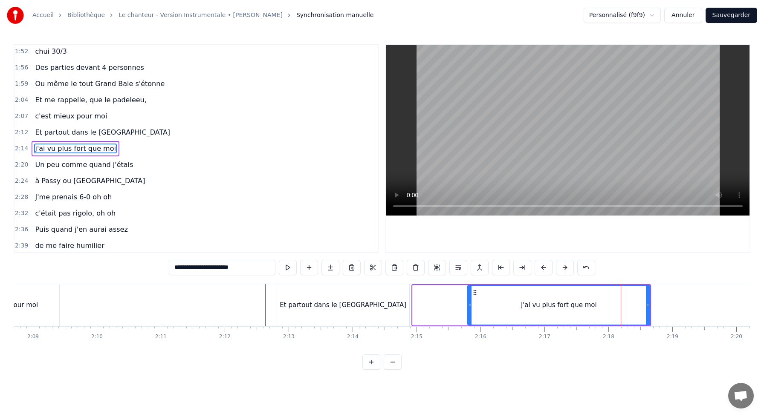
drag, startPoint x: 414, startPoint y: 304, endPoint x: 476, endPoint y: 307, distance: 61.9
click at [472, 308] on icon at bounding box center [469, 305] width 3 height 7
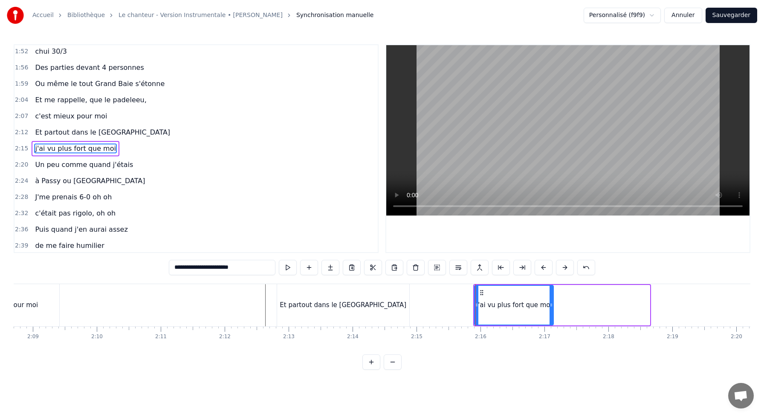
drag, startPoint x: 648, startPoint y: 307, endPoint x: 551, endPoint y: 300, distance: 97.9
click at [551, 301] on div at bounding box center [551, 305] width 3 height 39
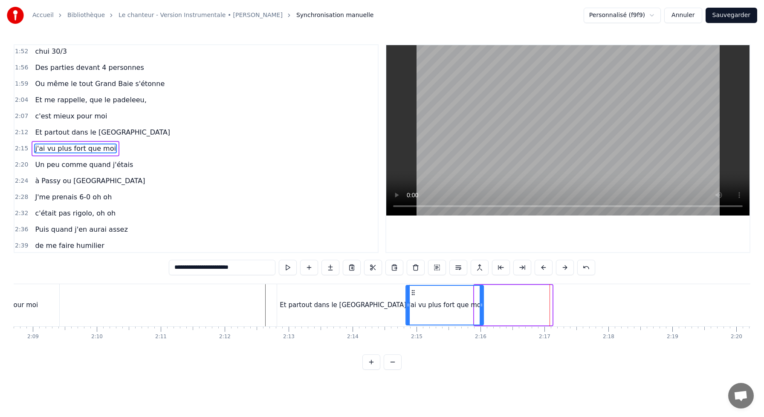
drag, startPoint x: 481, startPoint y: 293, endPoint x: 413, endPoint y: 292, distance: 68.7
click at [413, 292] on icon at bounding box center [413, 293] width 7 height 7
click at [304, 289] on div "Et partout dans le [GEOGRAPHIC_DATA]" at bounding box center [343, 305] width 132 height 42
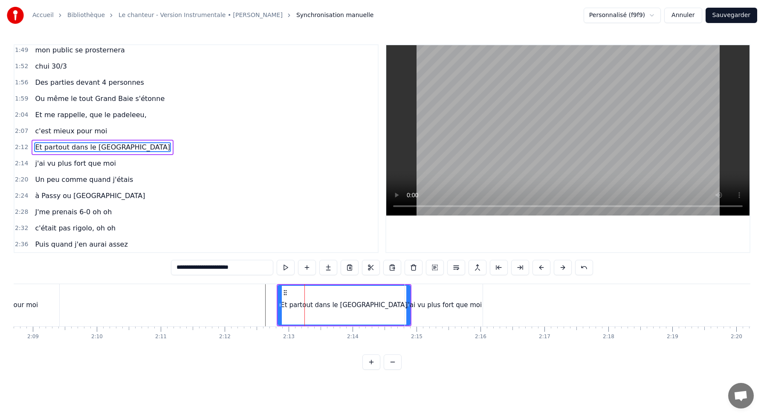
scroll to position [423, 0]
click at [417, 301] on div "j'ai vu plus fort que moi" at bounding box center [444, 306] width 76 height 10
type input "**********"
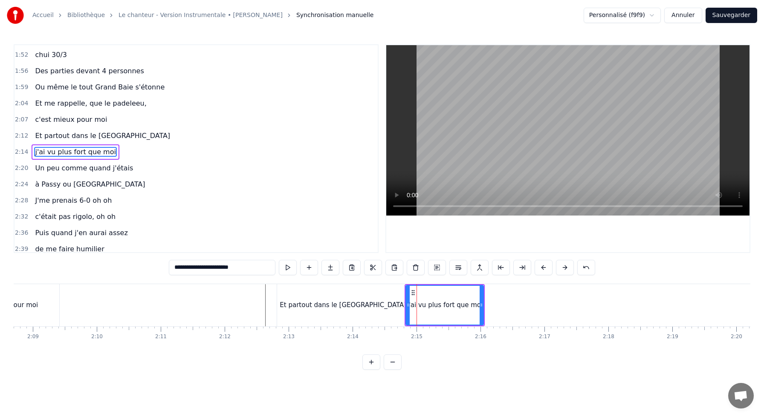
scroll to position [439, 0]
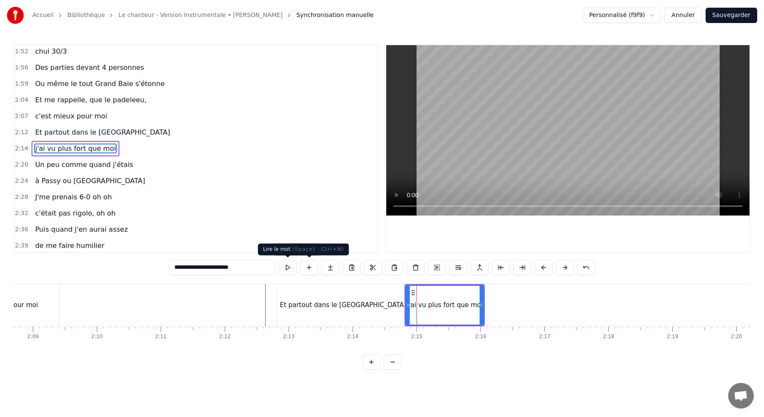
click at [287, 269] on button at bounding box center [288, 267] width 18 height 15
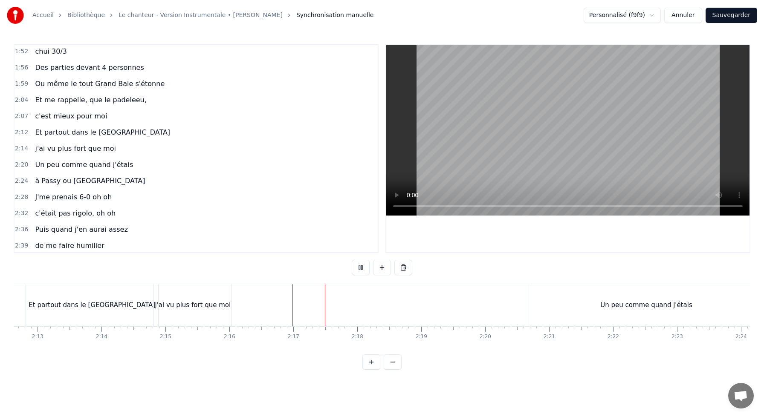
scroll to position [0, 8484]
click at [619, 307] on div "Un peu comme quand j'étais" at bounding box center [646, 306] width 92 height 10
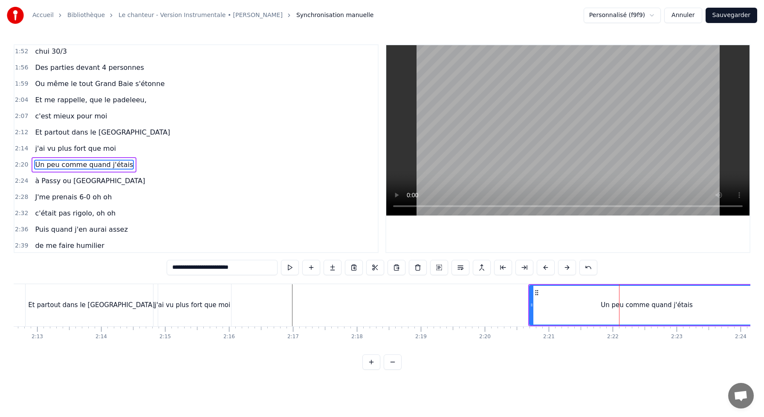
scroll to position [455, 0]
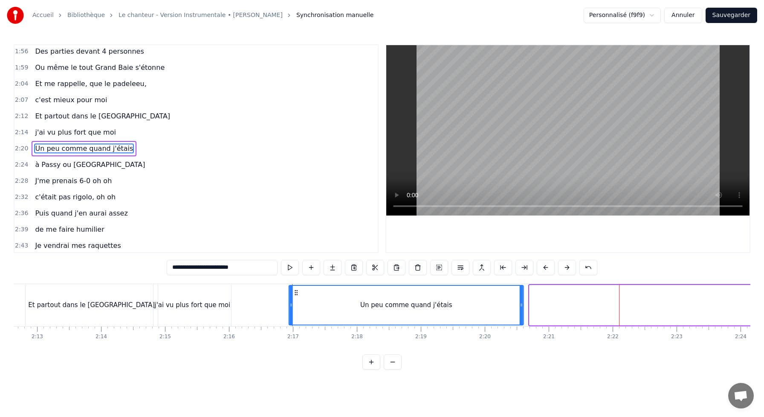
drag, startPoint x: 535, startPoint y: 293, endPoint x: 294, endPoint y: 304, distance: 241.1
click at [294, 304] on div "Un peu comme quand j'étais" at bounding box center [407, 305] width 234 height 39
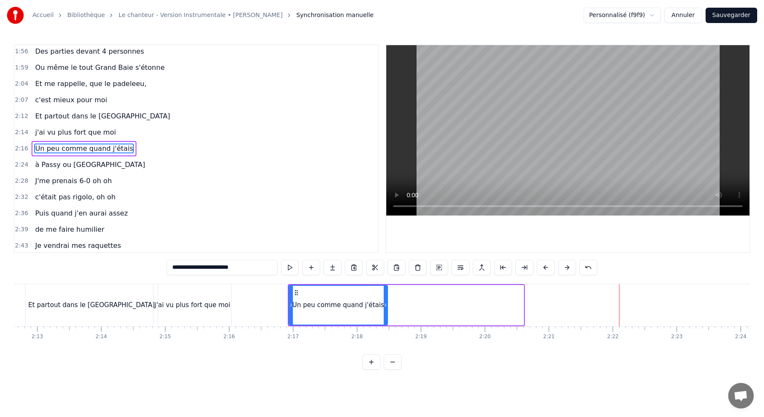
drag, startPoint x: 522, startPoint y: 304, endPoint x: 380, endPoint y: 301, distance: 142.5
click at [384, 303] on icon at bounding box center [385, 305] width 3 height 7
drag, startPoint x: 295, startPoint y: 289, endPoint x: 272, endPoint y: 289, distance: 22.2
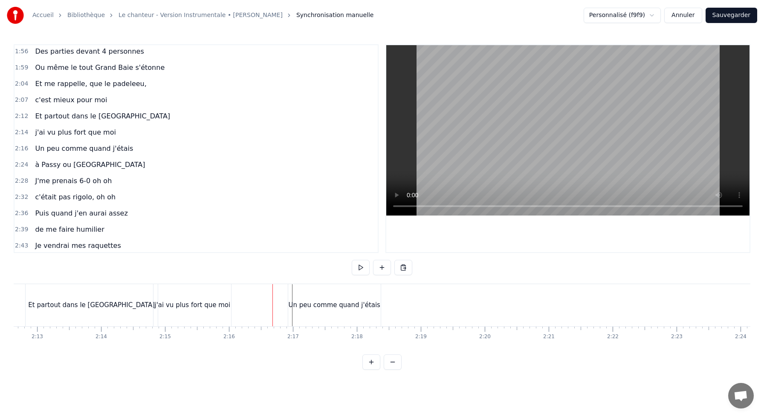
click at [300, 288] on div "Un peu comme quand j'étais" at bounding box center [334, 305] width 93 height 42
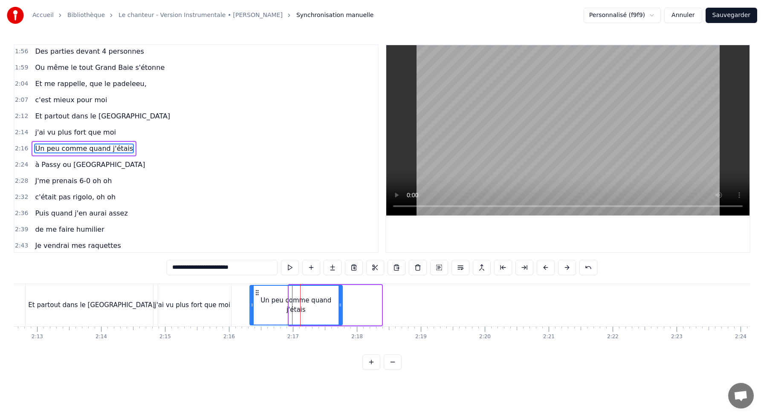
drag, startPoint x: 295, startPoint y: 292, endPoint x: 255, endPoint y: 293, distance: 39.3
click at [255, 294] on icon at bounding box center [257, 293] width 7 height 7
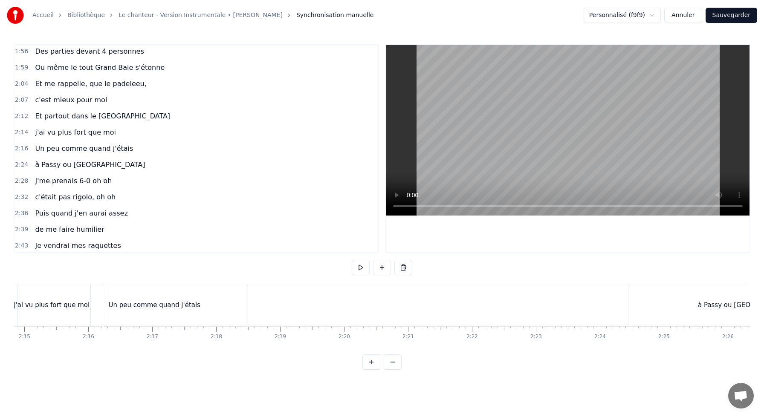
scroll to position [0, 8627]
click at [713, 306] on div "à Passy ou [GEOGRAPHIC_DATA]" at bounding box center [747, 306] width 103 height 10
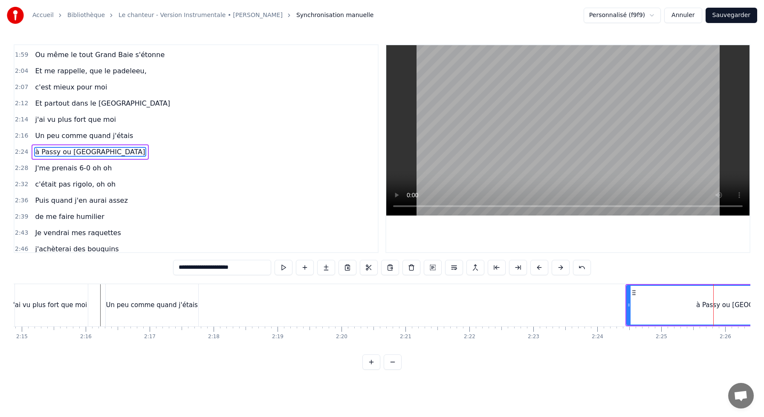
scroll to position [472, 0]
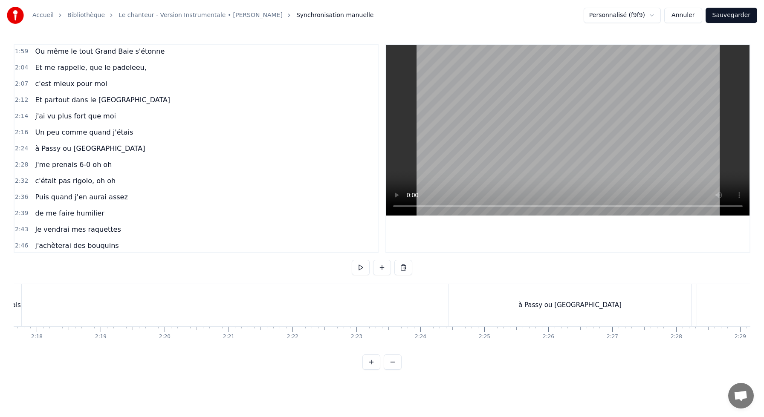
scroll to position [0, 8799]
click at [539, 322] on div "à Passy ou [GEOGRAPHIC_DATA]" at bounding box center [575, 305] width 242 height 42
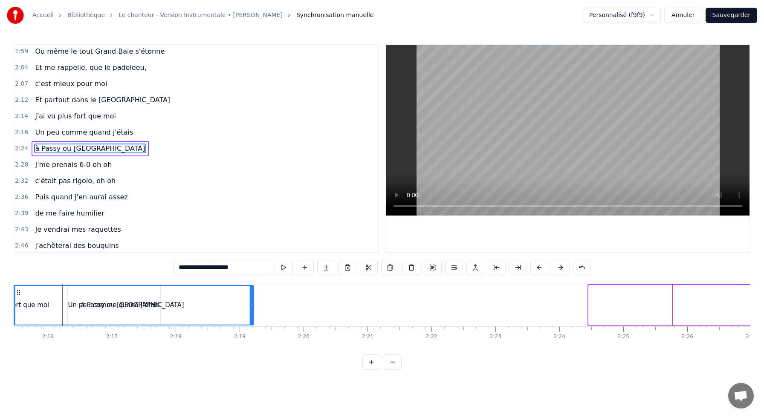
scroll to position [0, 8597]
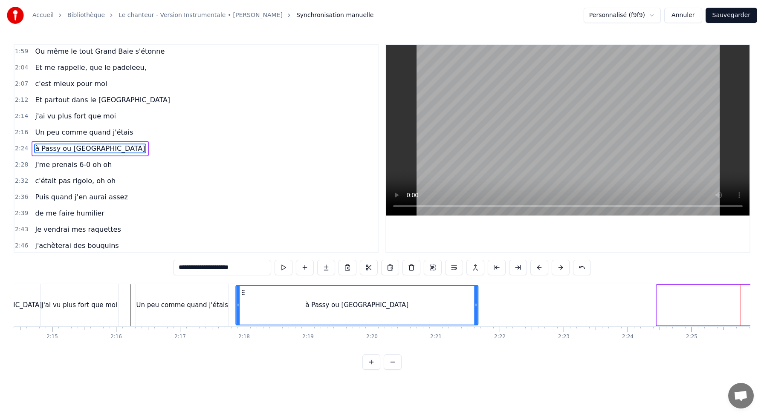
drag, startPoint x: 461, startPoint y: 294, endPoint x: 238, endPoint y: 324, distance: 225.0
click at [238, 324] on div "à Passy ou [GEOGRAPHIC_DATA]" at bounding box center [356, 305] width 241 height 39
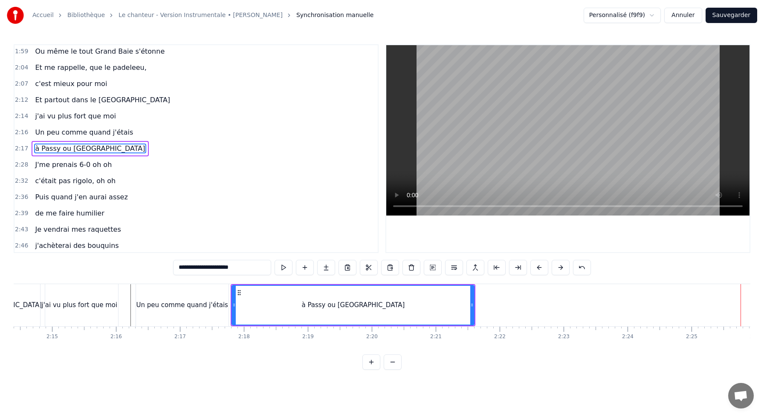
click at [219, 298] on div "Un peu comme quand j'étais" at bounding box center [182, 305] width 93 height 42
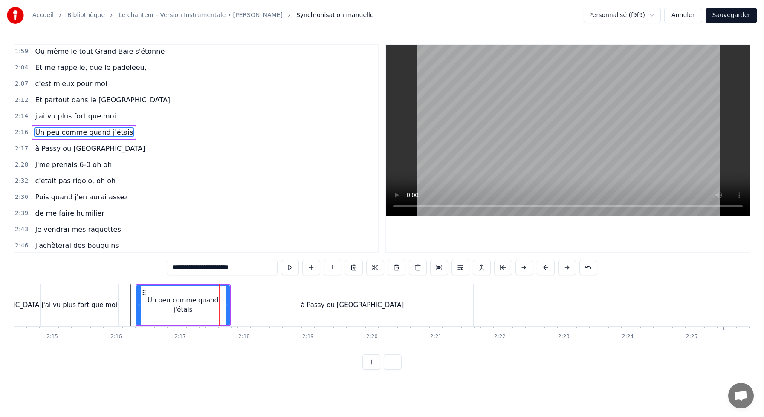
scroll to position [455, 0]
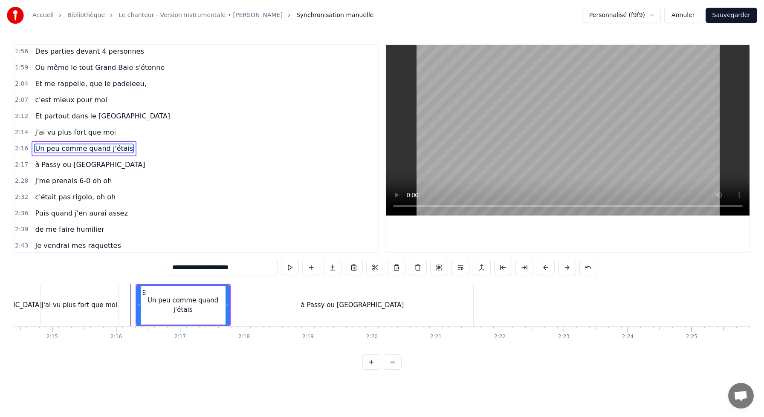
click at [246, 298] on div "à Passy ou [GEOGRAPHIC_DATA]" at bounding box center [352, 305] width 242 height 42
type input "**********"
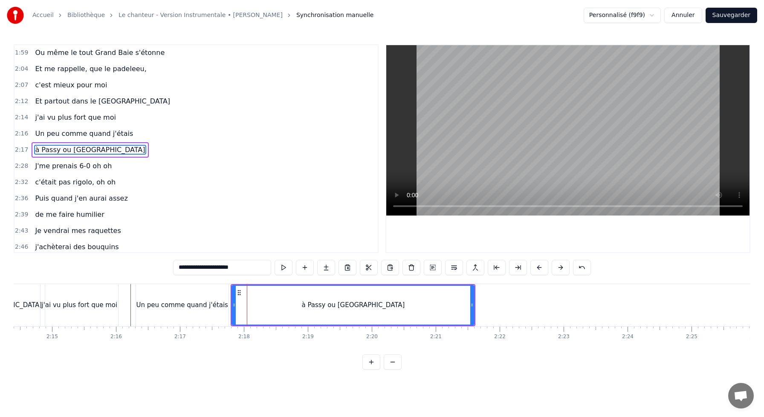
scroll to position [472, 0]
click at [281, 270] on button at bounding box center [284, 267] width 18 height 15
click at [275, 260] on button at bounding box center [284, 267] width 18 height 15
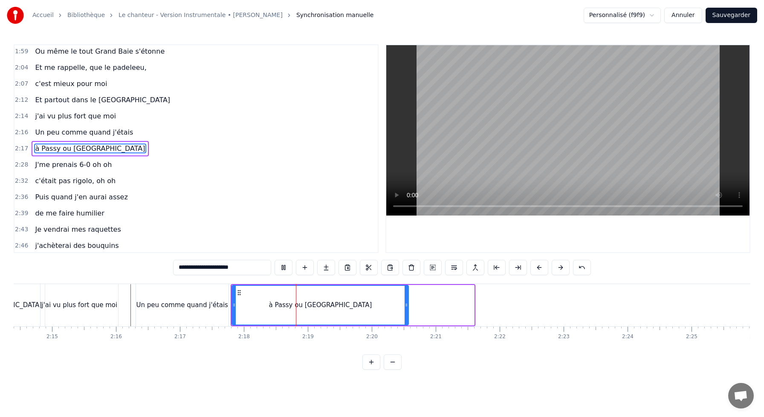
drag, startPoint x: 471, startPoint y: 305, endPoint x: 401, endPoint y: 299, distance: 70.2
click at [405, 303] on icon at bounding box center [406, 305] width 3 height 7
click at [271, 294] on div "à Passy ou [GEOGRAPHIC_DATA]" at bounding box center [318, 305] width 173 height 39
drag, startPoint x: 402, startPoint y: 305, endPoint x: 368, endPoint y: 305, distance: 33.7
click at [401, 305] on icon at bounding box center [402, 305] width 3 height 7
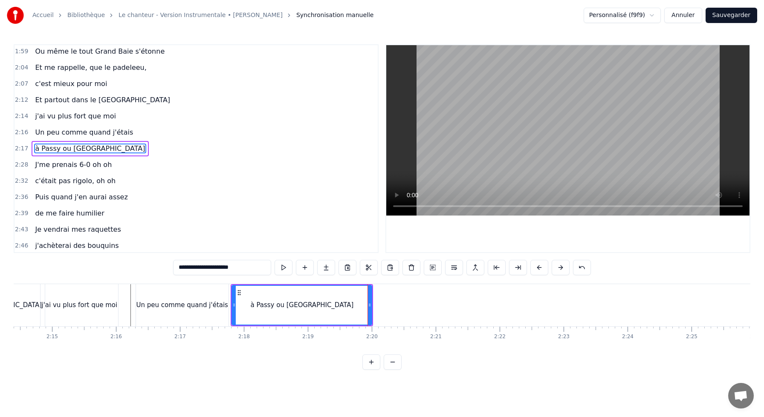
click at [254, 290] on div "à Passy ou [GEOGRAPHIC_DATA]" at bounding box center [301, 305] width 139 height 39
drag, startPoint x: 368, startPoint y: 305, endPoint x: 341, endPoint y: 303, distance: 26.9
click at [341, 304] on div "à Passy ou [GEOGRAPHIC_DATA]" at bounding box center [288, 305] width 112 height 39
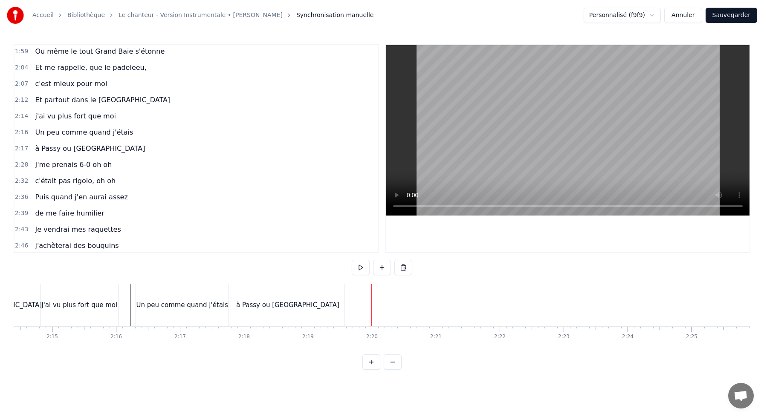
click at [334, 304] on div "à Passy ou [GEOGRAPHIC_DATA]" at bounding box center [287, 305] width 113 height 42
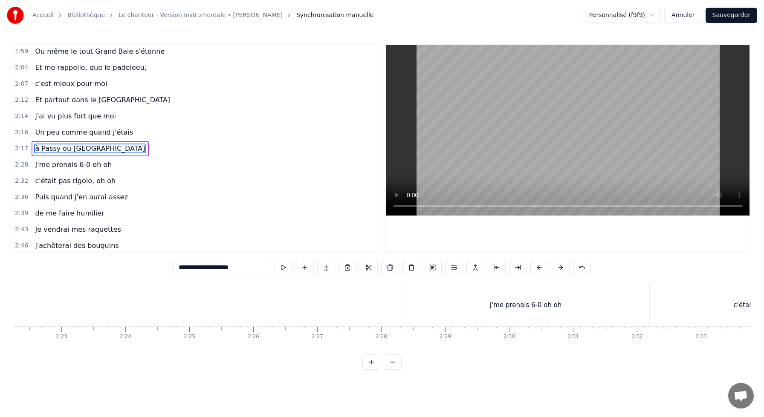
scroll to position [0, 9121]
click at [421, 301] on div "J'me prenais 6-0 oh oh" at bounding box center [503, 305] width 247 height 42
type input "**********"
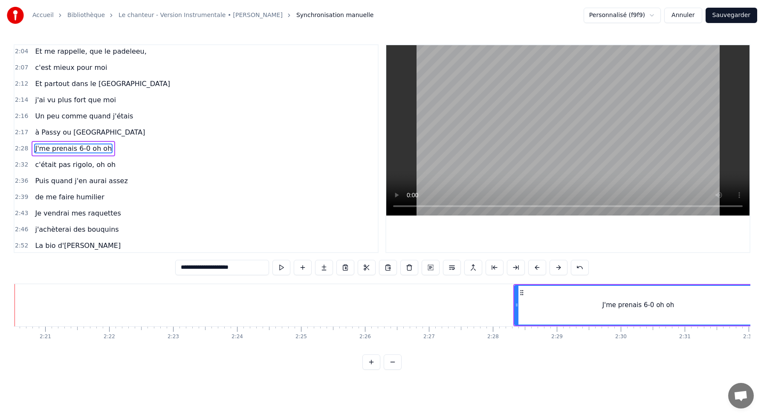
scroll to position [0, 8946]
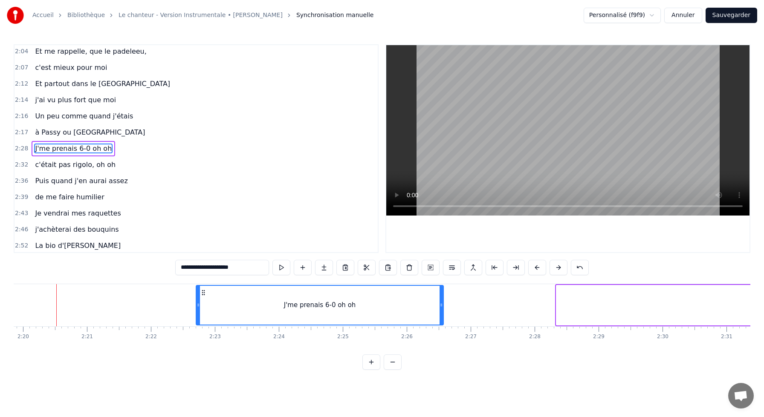
drag, startPoint x: 565, startPoint y: 293, endPoint x: 168, endPoint y: 280, distance: 396.8
click at [171, 280] on div "0:10 J'me présente, je m'appelle [PERSON_NAME] 0:14 J'voudrais bien réussir ma …" at bounding box center [382, 207] width 737 height 326
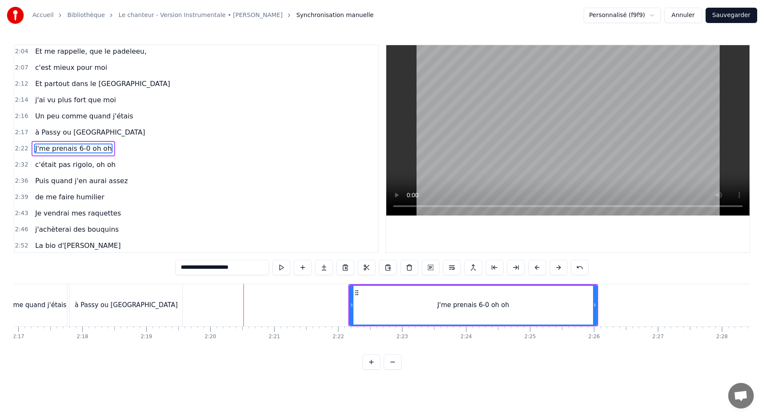
scroll to position [0, 8749]
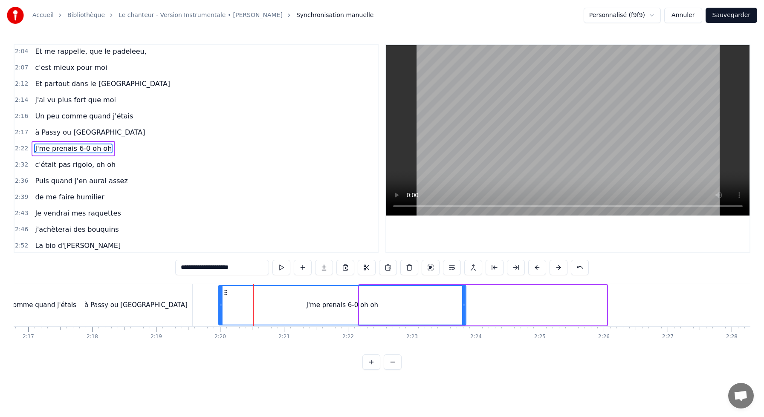
drag, startPoint x: 366, startPoint y: 293, endPoint x: 226, endPoint y: 298, distance: 140.8
click at [226, 298] on div "J'me prenais 6-0 oh oh" at bounding box center [342, 305] width 246 height 39
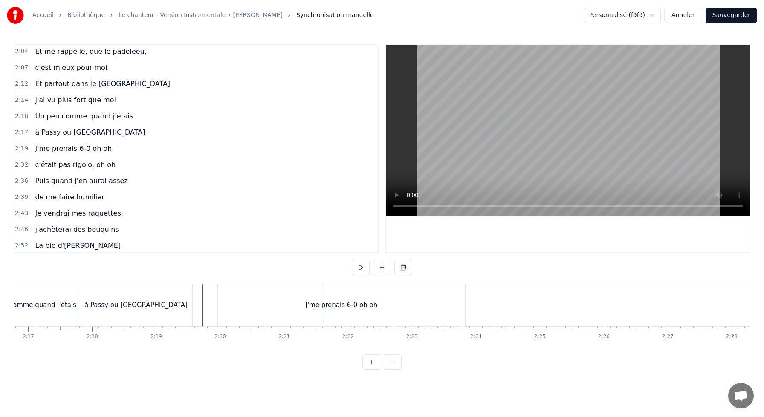
click at [236, 302] on div "J'me prenais 6-0 oh oh" at bounding box center [341, 305] width 247 height 42
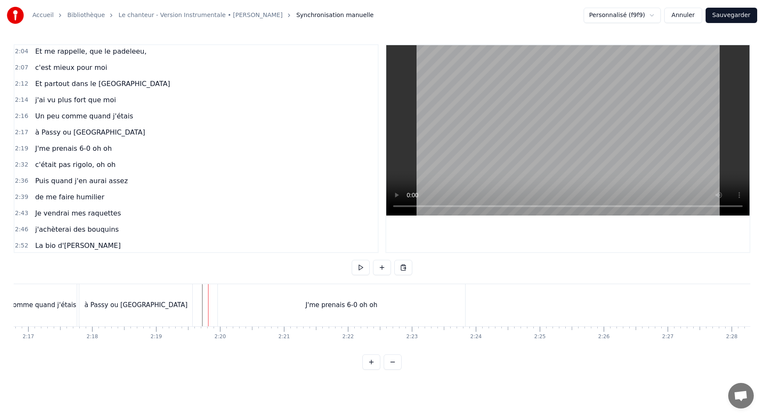
click at [295, 309] on div "J'me prenais 6-0 oh oh" at bounding box center [341, 305] width 247 height 42
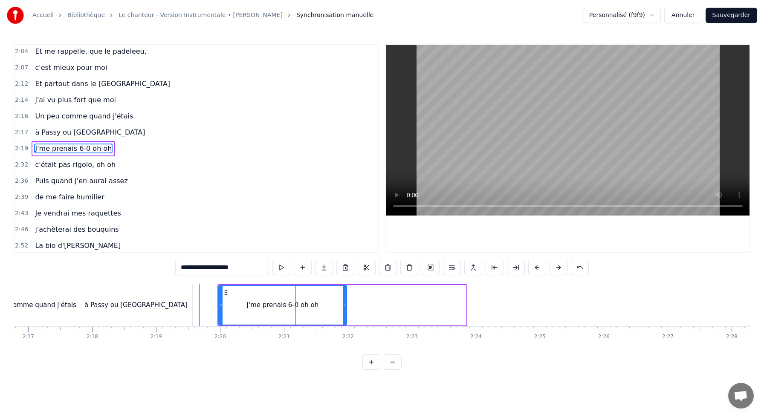
drag, startPoint x: 464, startPoint y: 304, endPoint x: 344, endPoint y: 301, distance: 119.4
click at [344, 301] on div at bounding box center [344, 305] width 3 height 39
click at [239, 290] on div "J'me prenais 6-0 oh oh" at bounding box center [282, 305] width 127 height 39
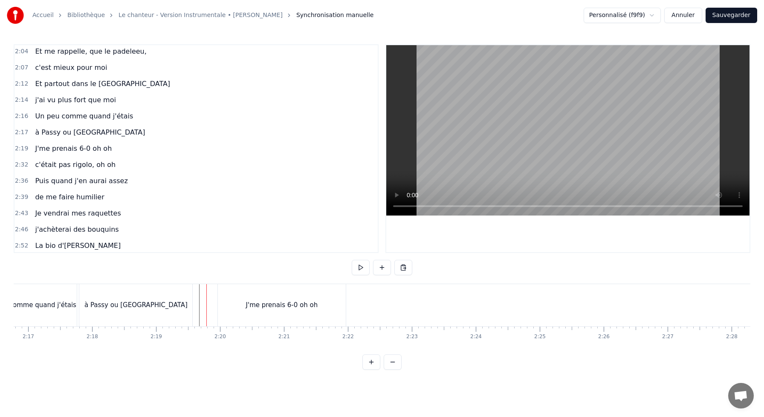
click at [221, 293] on div "J'me prenais 6-0 oh oh" at bounding box center [282, 305] width 128 height 42
click at [169, 299] on div "à Passy ou [GEOGRAPHIC_DATA]" at bounding box center [135, 305] width 113 height 42
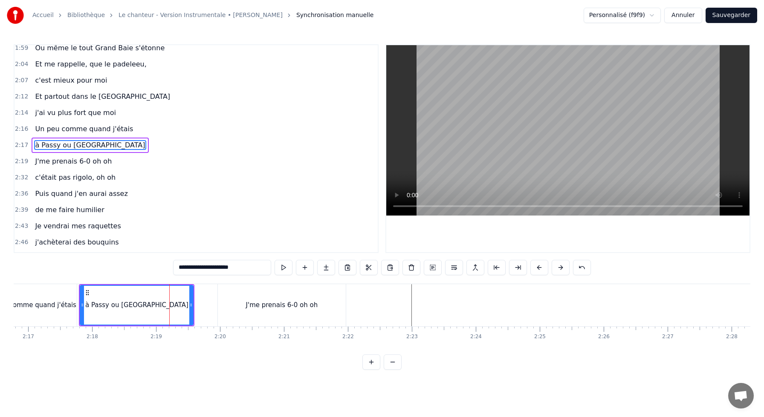
scroll to position [472, 0]
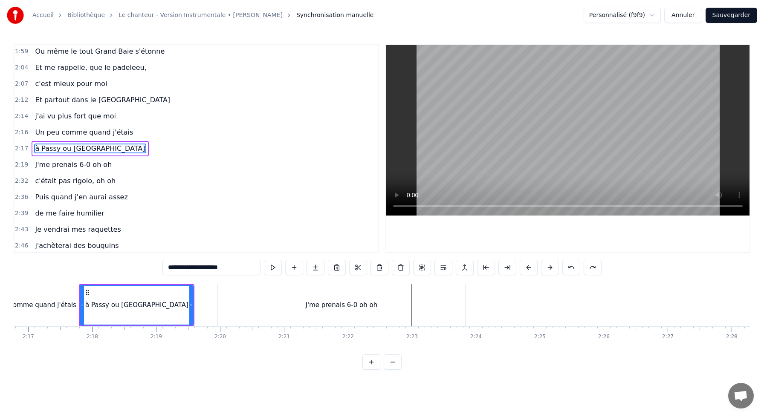
click at [136, 293] on div "à Passy ou [GEOGRAPHIC_DATA]" at bounding box center [137, 305] width 112 height 39
click at [418, 296] on div "J'me prenais 6-0 oh oh" at bounding box center [482, 305] width 247 height 42
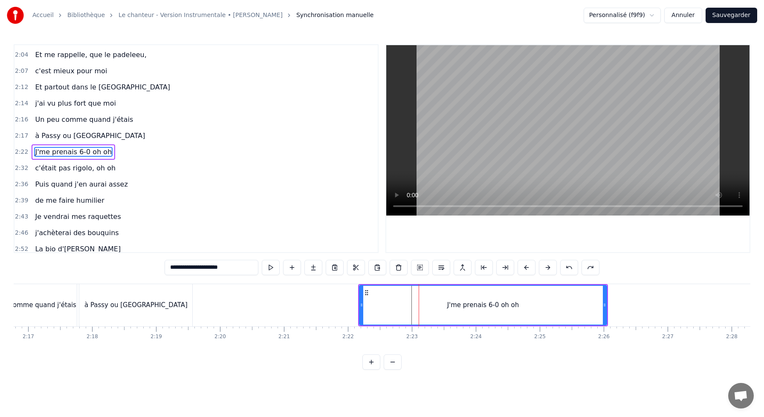
scroll to position [488, 0]
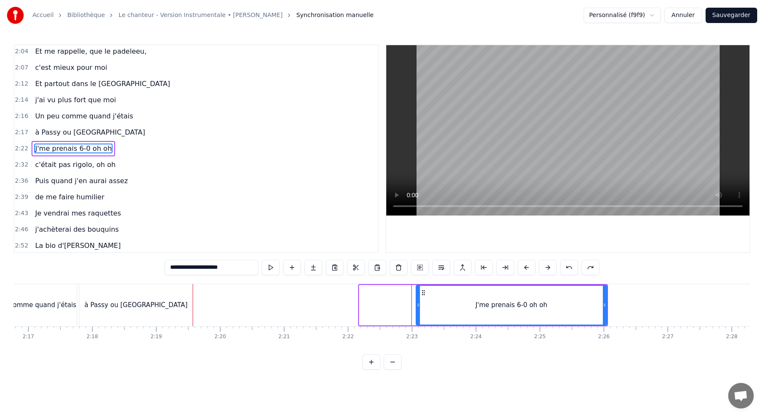
drag, startPoint x: 361, startPoint y: 305, endPoint x: 422, endPoint y: 306, distance: 61.4
click at [420, 306] on icon at bounding box center [418, 305] width 3 height 7
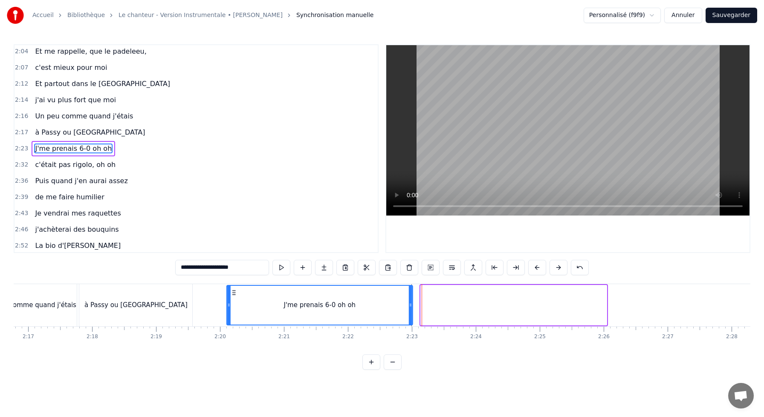
drag, startPoint x: 427, startPoint y: 290, endPoint x: 232, endPoint y: 309, distance: 196.2
click at [232, 309] on div "J'me prenais 6-0 oh oh" at bounding box center [319, 305] width 185 height 39
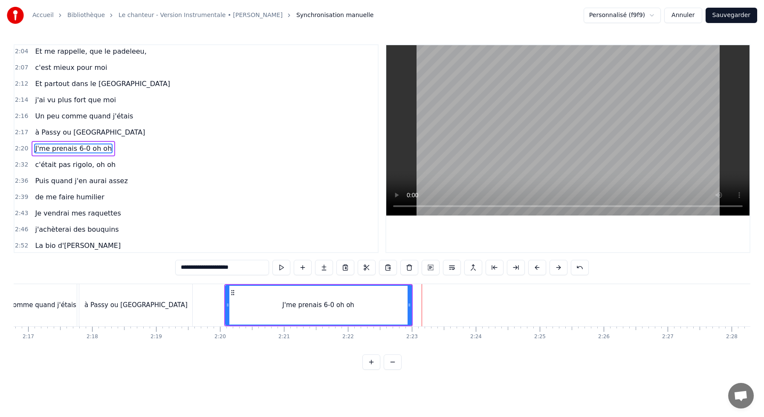
click at [154, 299] on div "à Passy ou [GEOGRAPHIC_DATA]" at bounding box center [135, 305] width 113 height 42
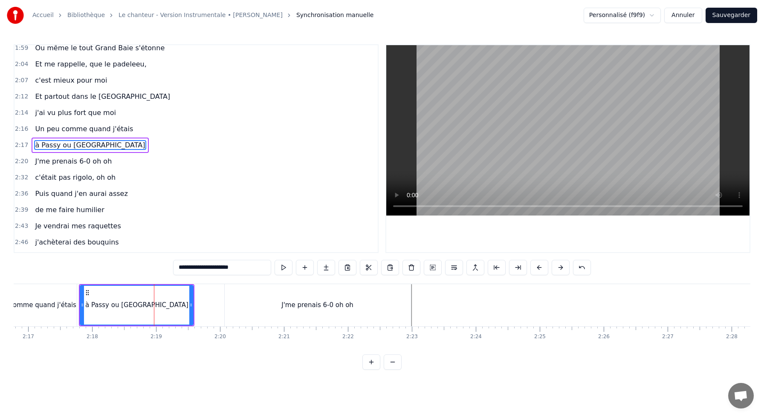
scroll to position [472, 0]
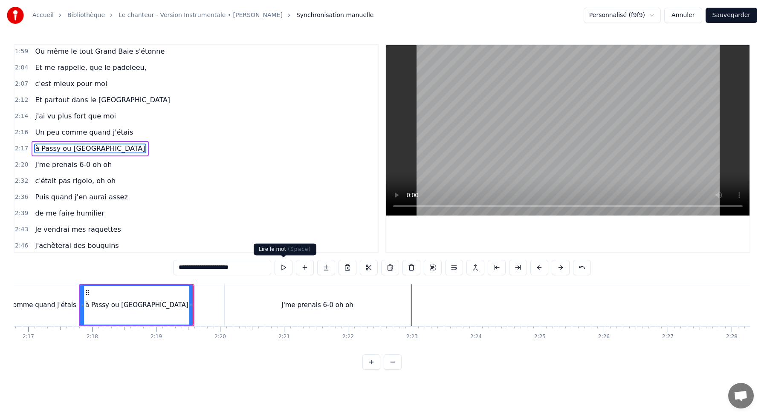
click at [280, 268] on button at bounding box center [284, 267] width 18 height 15
click at [265, 304] on div "J'me prenais 6-0 oh oh" at bounding box center [318, 305] width 186 height 42
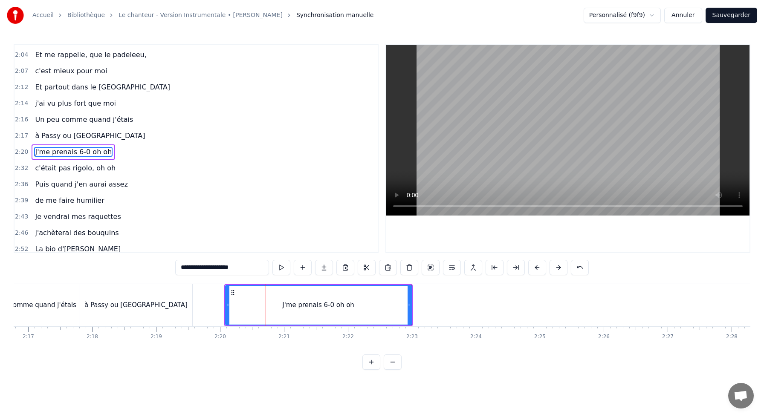
scroll to position [488, 0]
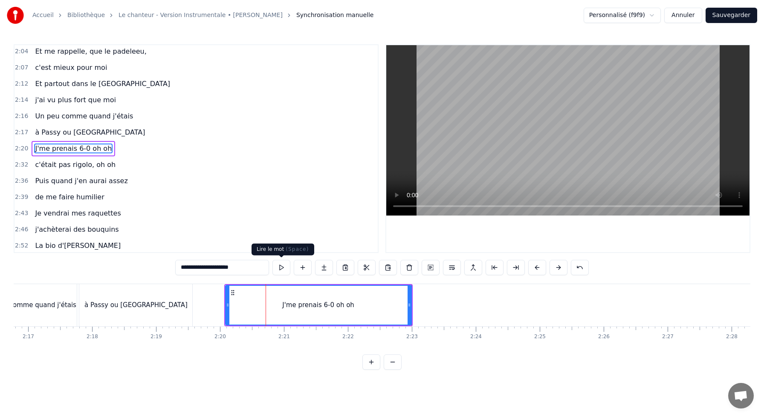
click at [275, 267] on button at bounding box center [281, 267] width 18 height 15
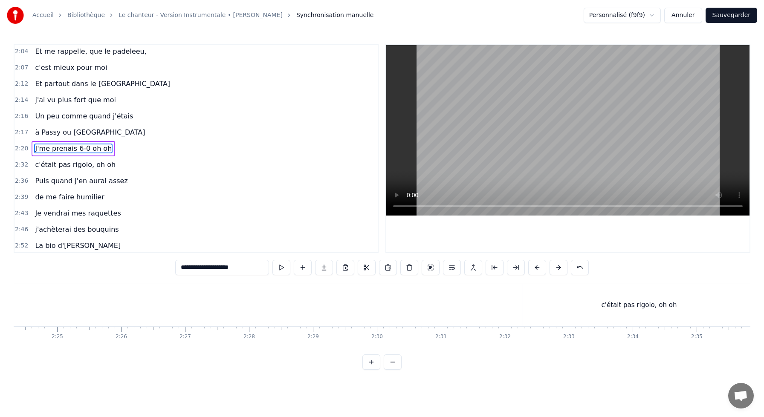
scroll to position [0, 9237]
click at [578, 308] on div "c'était pas rigolo, oh oh" at bounding box center [633, 305] width 232 height 42
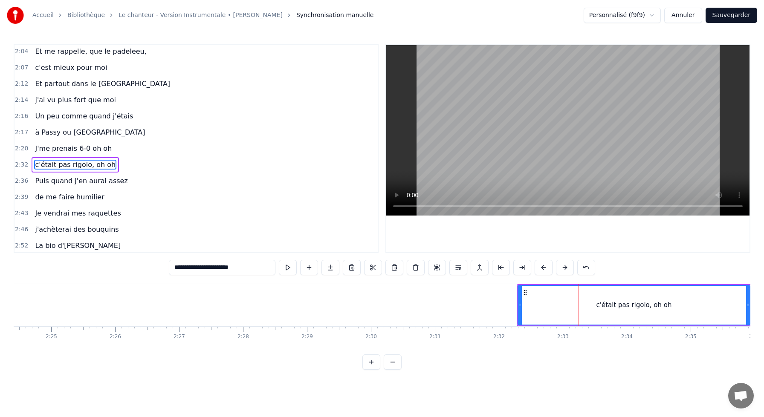
scroll to position [504, 0]
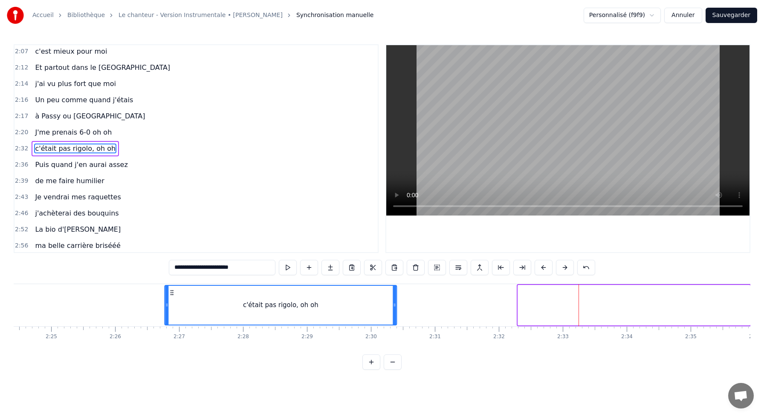
drag, startPoint x: 525, startPoint y: 293, endPoint x: 159, endPoint y: 303, distance: 366.0
click at [165, 303] on div "c'était pas rigolo, oh oh" at bounding box center [280, 305] width 231 height 39
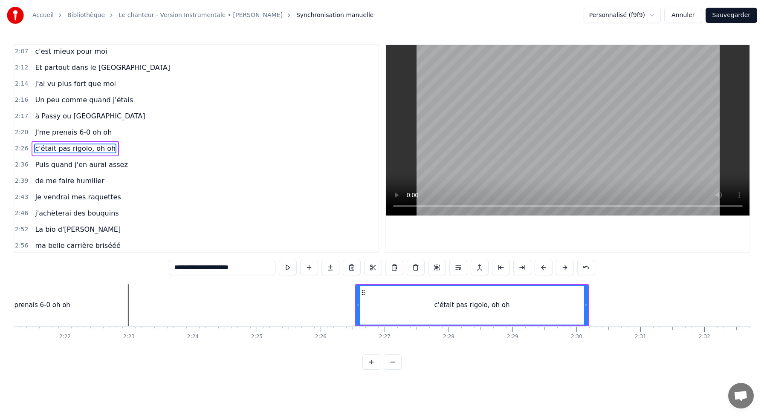
scroll to position [0, 8969]
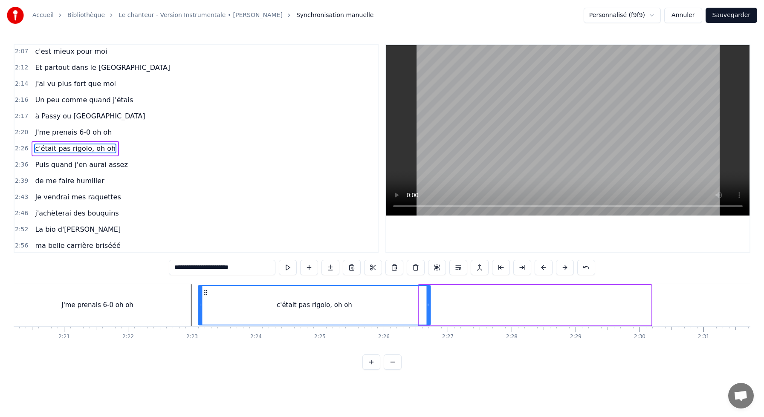
drag, startPoint x: 429, startPoint y: 293, endPoint x: 208, endPoint y: 297, distance: 220.9
click at [208, 297] on div "c'était pas rigolo, oh oh" at bounding box center [314, 305] width 231 height 39
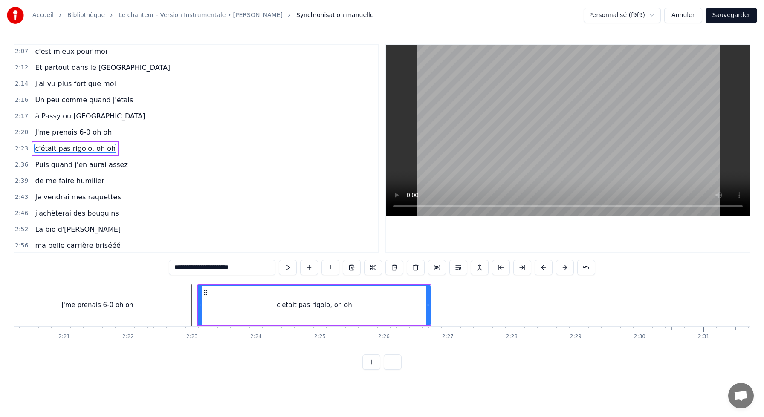
click at [202, 307] on div "c'était pas rigolo, oh oh" at bounding box center [314, 305] width 231 height 39
drag, startPoint x: 200, startPoint y: 306, endPoint x: 269, endPoint y: 304, distance: 69.5
click at [269, 305] on icon at bounding box center [270, 305] width 3 height 7
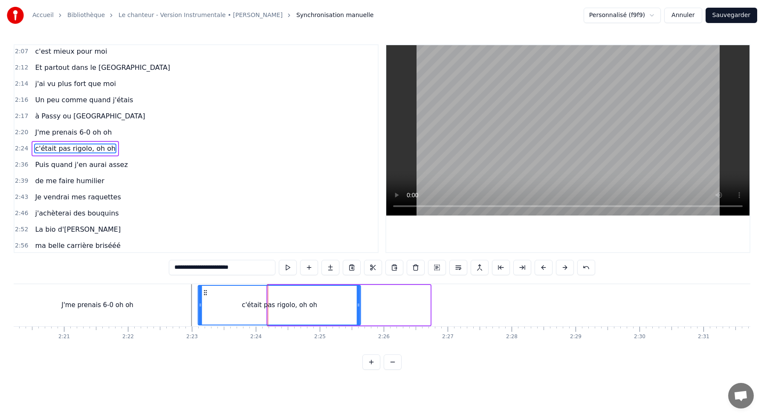
drag, startPoint x: 274, startPoint y: 290, endPoint x: 203, endPoint y: 288, distance: 70.8
click at [203, 290] on icon at bounding box center [205, 293] width 7 height 7
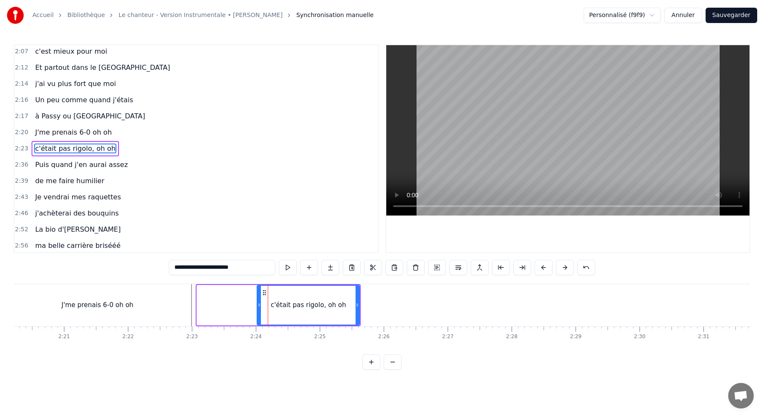
drag, startPoint x: 200, startPoint y: 309, endPoint x: 261, endPoint y: 309, distance: 61.0
click at [261, 309] on div "c'était pas rigolo, oh oh" at bounding box center [308, 305] width 101 height 39
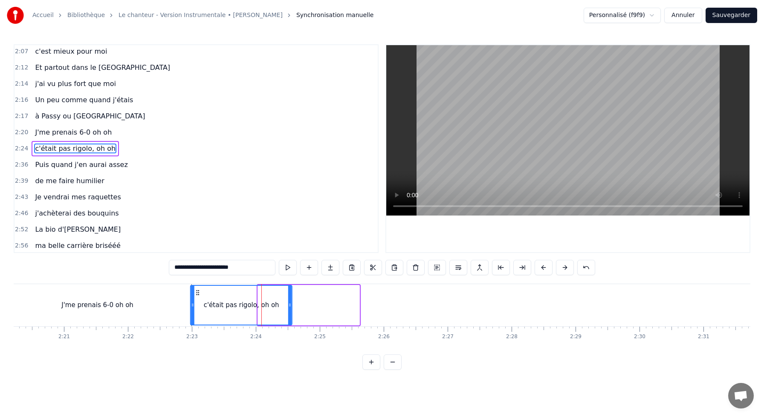
drag, startPoint x: 264, startPoint y: 293, endPoint x: 196, endPoint y: 291, distance: 67.8
click at [196, 292] on icon at bounding box center [197, 293] width 7 height 7
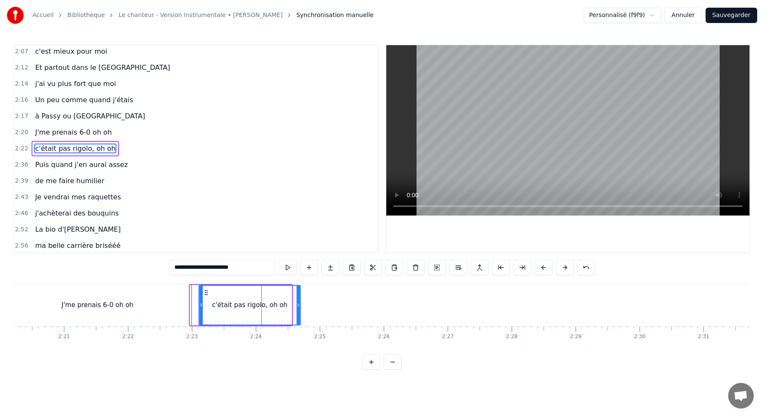
drag, startPoint x: 196, startPoint y: 291, endPoint x: 205, endPoint y: 289, distance: 9.3
click at [205, 290] on icon at bounding box center [206, 293] width 7 height 7
click at [166, 289] on div "J'me prenais 6-0 oh oh" at bounding box center [98, 305] width 186 height 42
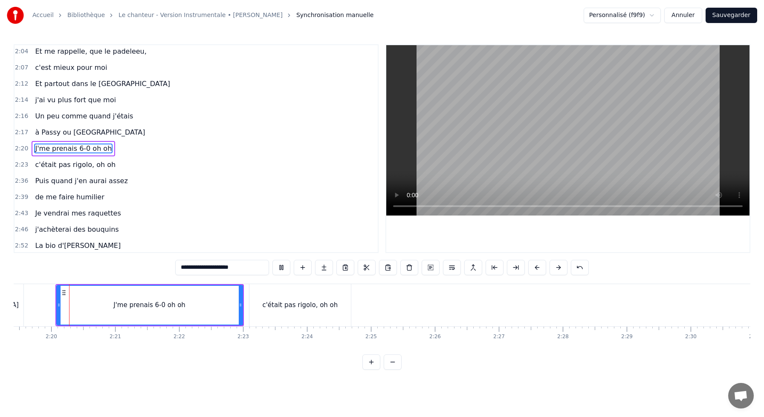
scroll to position [0, 8916]
click at [263, 295] on div "c'était pas rigolo, oh oh" at bounding box center [301, 305] width 101 height 42
type input "**********"
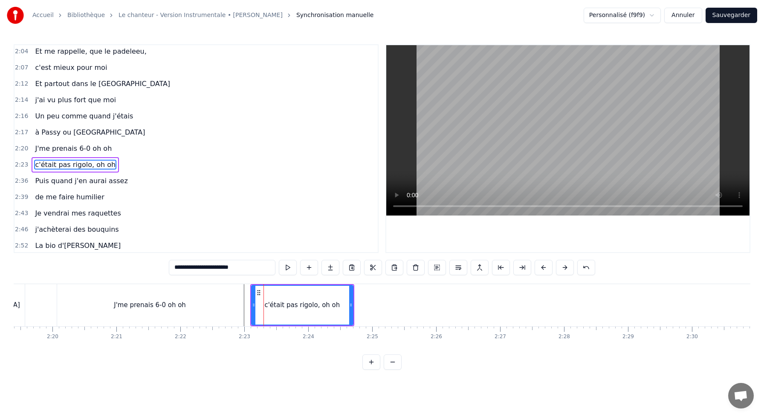
scroll to position [504, 0]
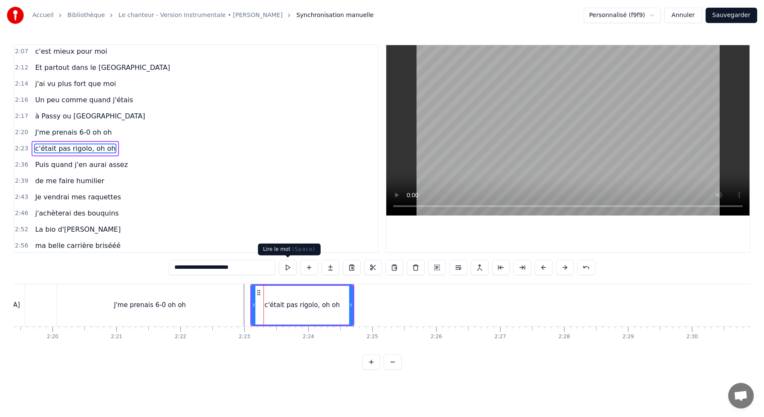
click at [284, 270] on button at bounding box center [288, 267] width 18 height 15
click at [279, 260] on button at bounding box center [288, 267] width 18 height 15
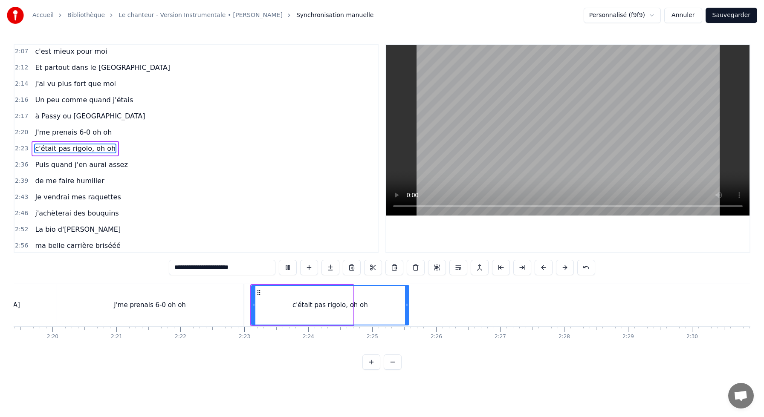
drag, startPoint x: 351, startPoint y: 303, endPoint x: 413, endPoint y: 307, distance: 62.4
click at [409, 307] on div "c'était pas rigolo, oh oh" at bounding box center [330, 305] width 158 height 41
click at [280, 267] on button at bounding box center [288, 267] width 18 height 15
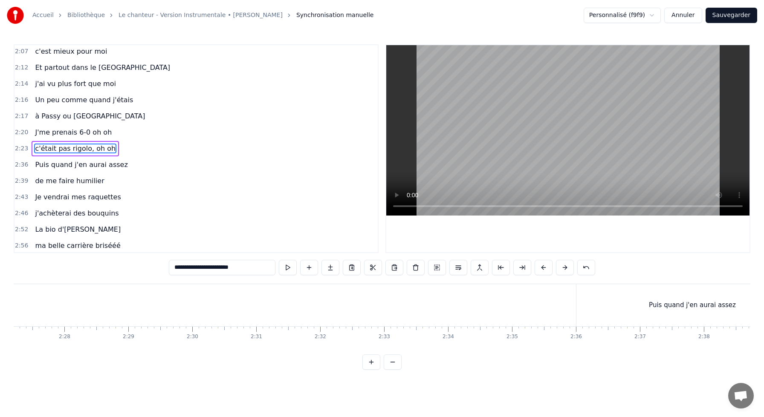
scroll to position [0, 9417]
click at [651, 311] on div "Puis quand j'en aurai assez" at bounding box center [692, 305] width 232 height 42
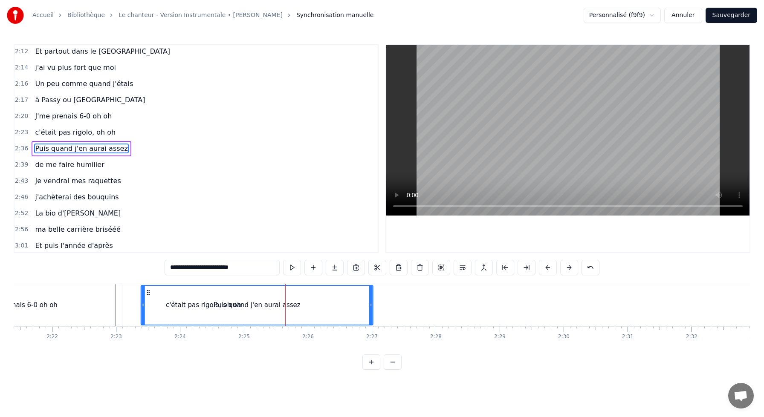
scroll to position [0, 9043]
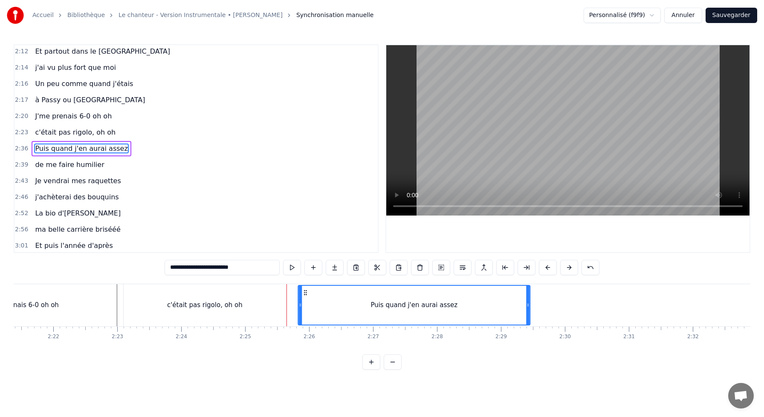
drag, startPoint x: 726, startPoint y: 294, endPoint x: 236, endPoint y: 327, distance: 491.1
click at [236, 327] on div "J'me présente, je m'appelle [PERSON_NAME]voudrais bien réussir ma vie, cartonne…" at bounding box center [382, 316] width 737 height 64
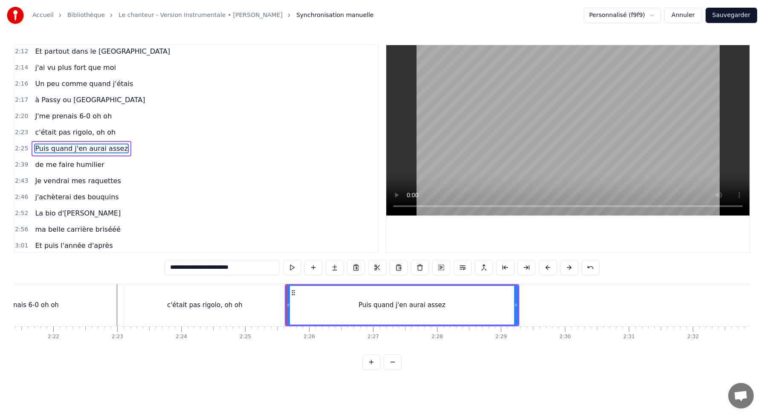
click at [264, 293] on div "c'était pas rigolo, oh oh" at bounding box center [205, 305] width 162 height 42
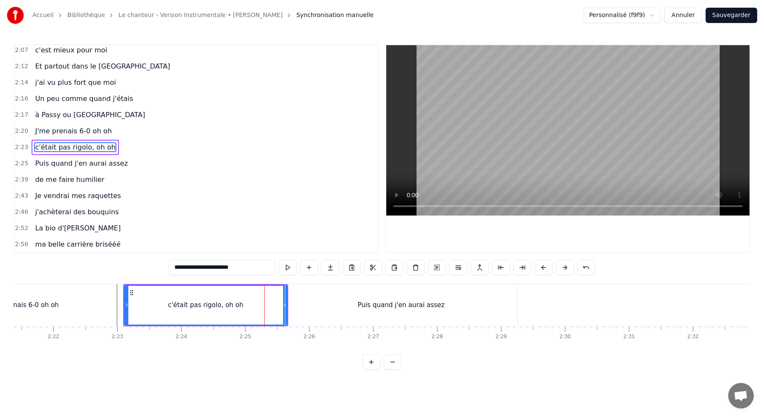
scroll to position [504, 0]
click at [140, 302] on div "c'était pas rigolo, oh oh" at bounding box center [206, 305] width 162 height 39
click at [296, 295] on div "Puis quand j'en aurai assez" at bounding box center [401, 305] width 232 height 42
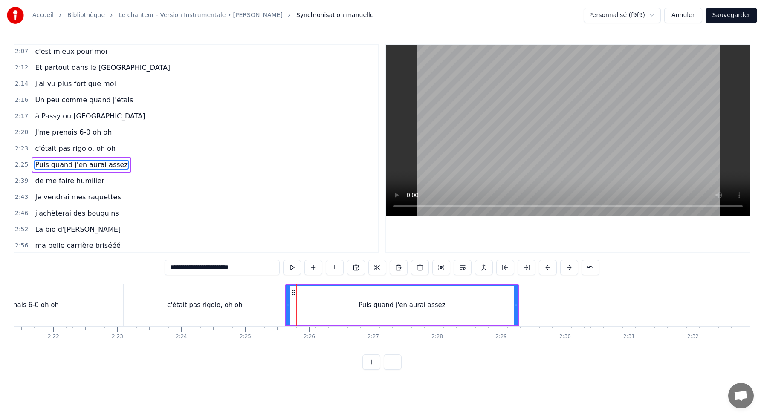
scroll to position [520, 0]
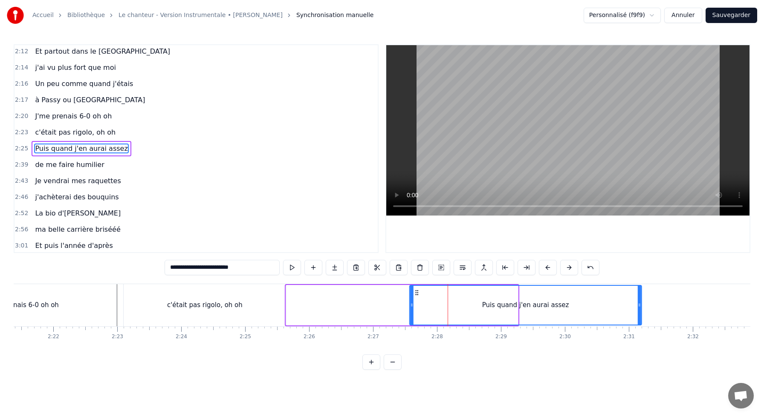
drag, startPoint x: 294, startPoint y: 290, endPoint x: 417, endPoint y: 306, distance: 123.8
click at [417, 309] on div "Puis quand j'en aurai assez" at bounding box center [525, 305] width 231 height 39
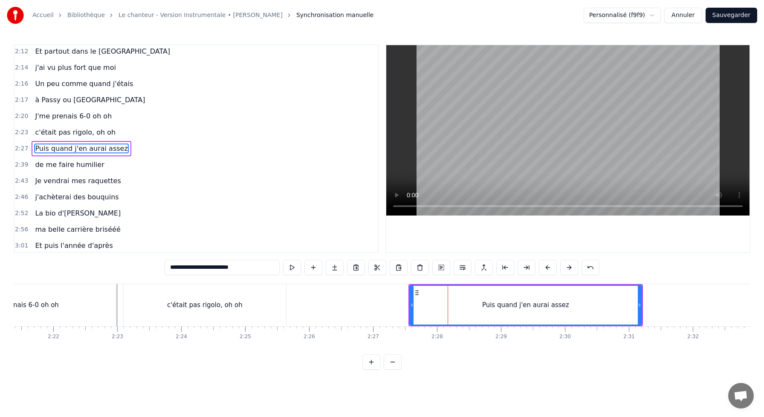
click at [161, 289] on div "c'était pas rigolo, oh oh" at bounding box center [205, 305] width 162 height 42
type input "**********"
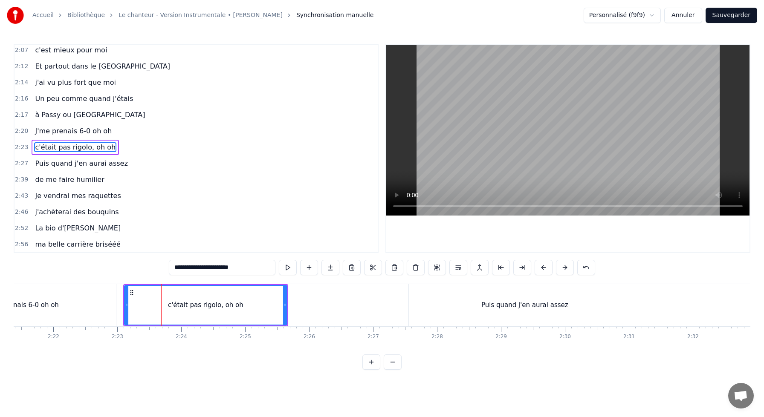
scroll to position [504, 0]
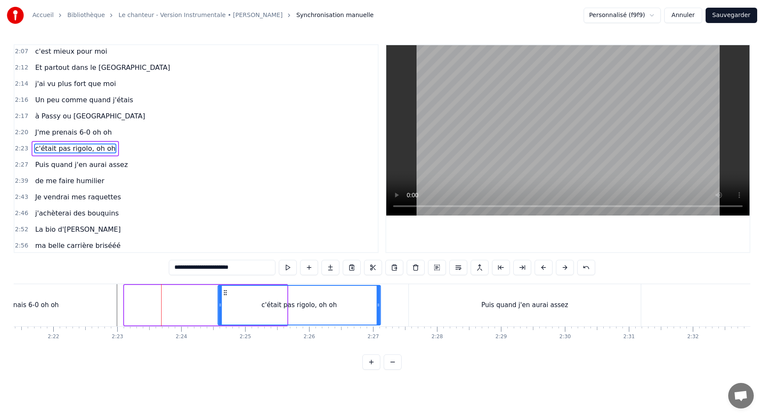
drag, startPoint x: 132, startPoint y: 290, endPoint x: 230, endPoint y: 300, distance: 98.1
click at [230, 300] on div "c'était pas rigolo, oh oh" at bounding box center [299, 305] width 162 height 39
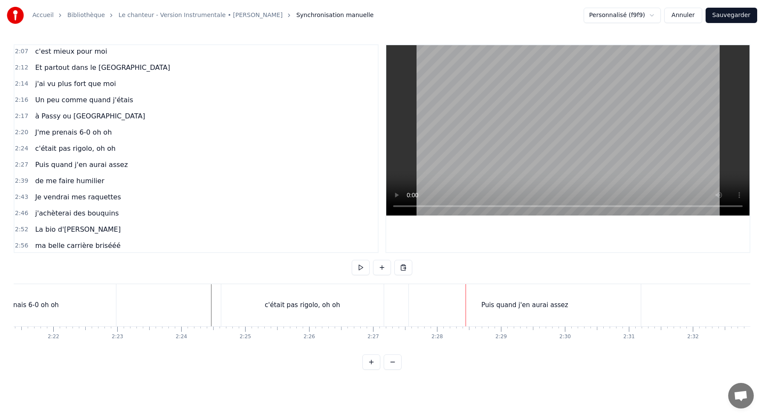
click at [440, 293] on div "Puis quand j'en aurai assez" at bounding box center [525, 305] width 232 height 42
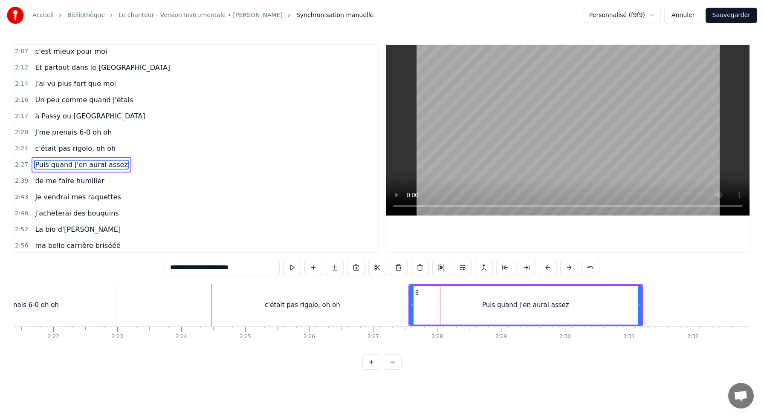
scroll to position [520, 0]
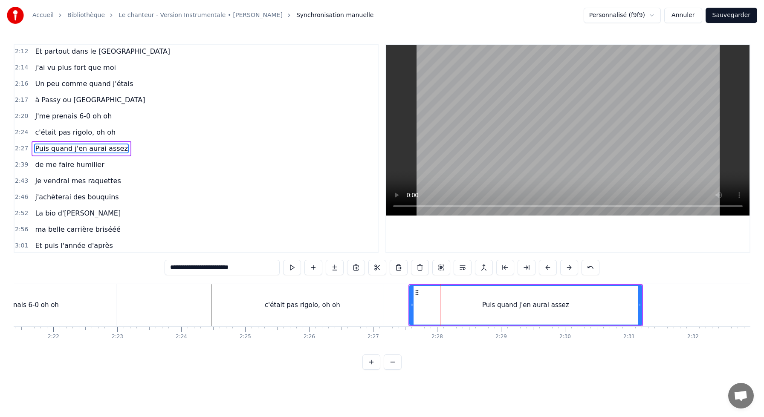
drag, startPoint x: 414, startPoint y: 289, endPoint x: 498, endPoint y: 294, distance: 84.2
click at [498, 294] on div "Puis quand j'en aurai assez" at bounding box center [525, 305] width 231 height 39
click at [417, 291] on circle at bounding box center [417, 290] width 0 height 0
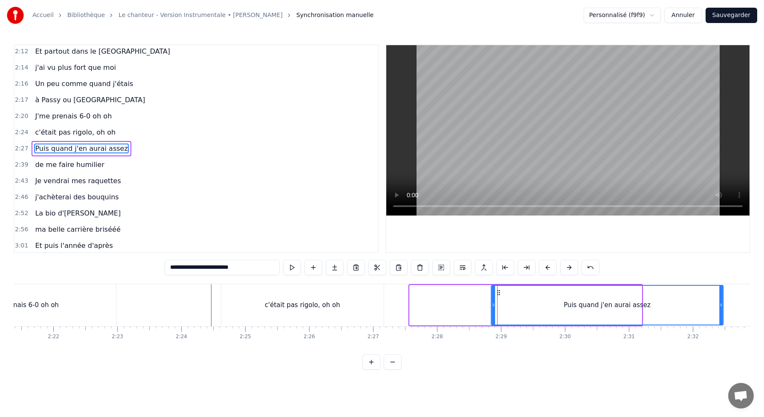
drag, startPoint x: 416, startPoint y: 291, endPoint x: 514, endPoint y: 293, distance: 98.1
click at [502, 293] on icon at bounding box center [498, 293] width 7 height 7
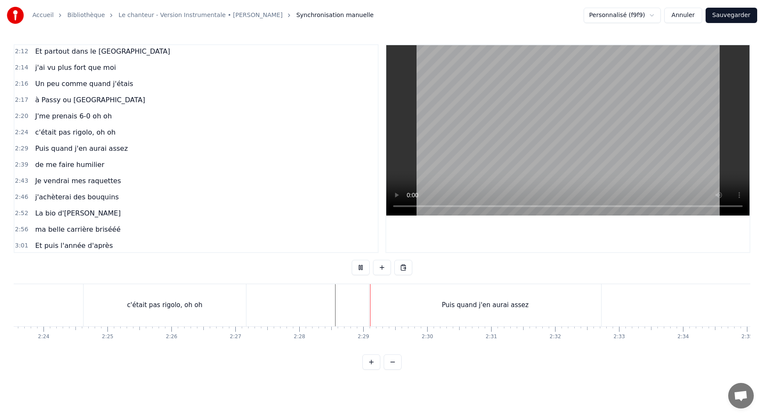
scroll to position [0, 9184]
click at [362, 264] on button at bounding box center [361, 267] width 18 height 15
click at [352, 260] on button at bounding box center [361, 267] width 18 height 15
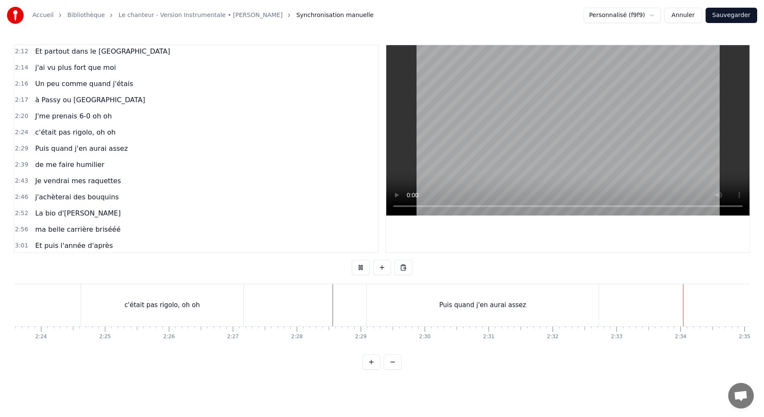
click at [352, 260] on button at bounding box center [361, 267] width 18 height 15
click at [415, 304] on div "Puis quand j'en aurai assez" at bounding box center [446, 305] width 232 height 42
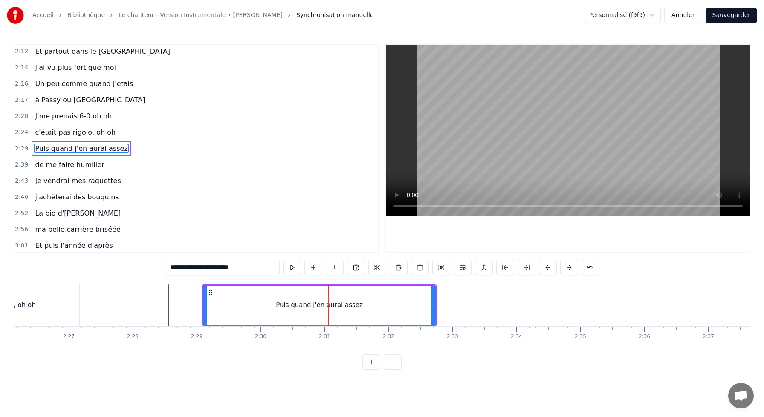
scroll to position [0, 9346]
drag, startPoint x: 214, startPoint y: 292, endPoint x: 181, endPoint y: 292, distance: 32.8
click at [181, 292] on icon at bounding box center [180, 293] width 7 height 7
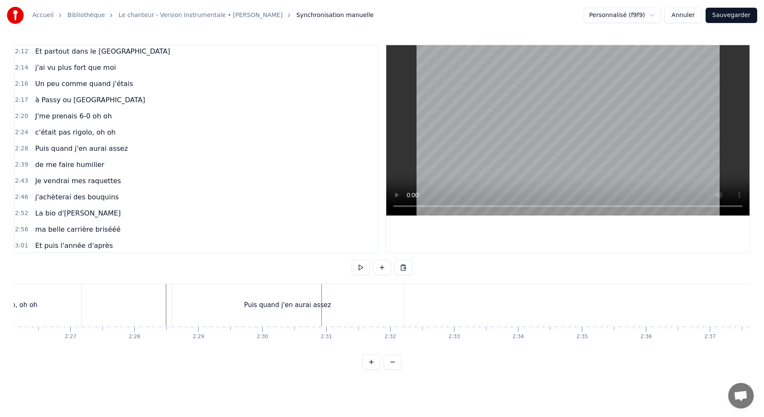
click at [365, 310] on div "Puis quand j'en aurai assez" at bounding box center [288, 305] width 232 height 42
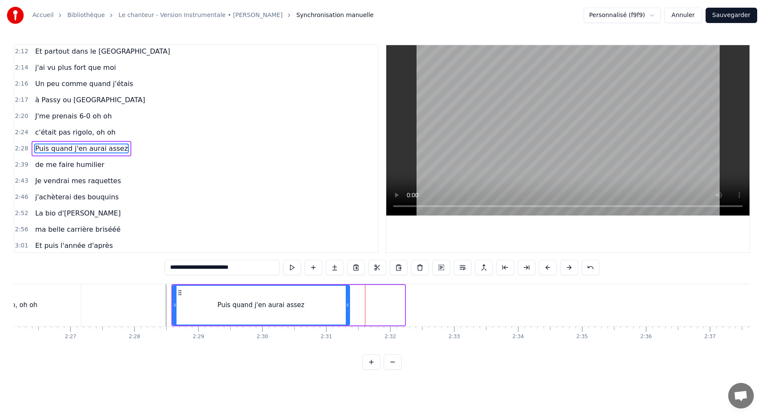
drag, startPoint x: 400, startPoint y: 304, endPoint x: 345, endPoint y: 303, distance: 55.0
click at [346, 304] on icon at bounding box center [347, 305] width 3 height 7
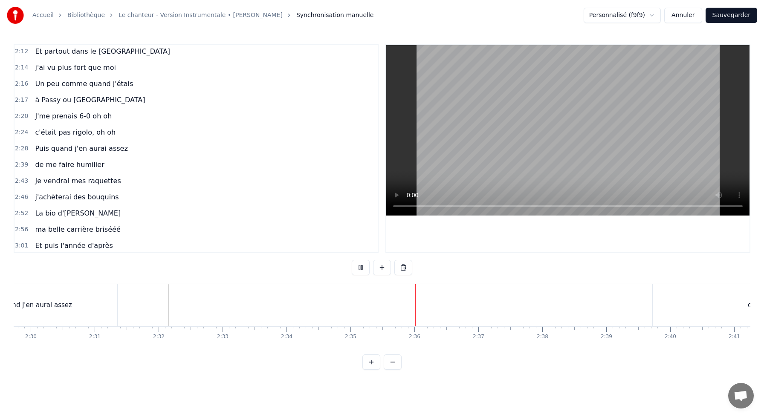
scroll to position [0, 9577]
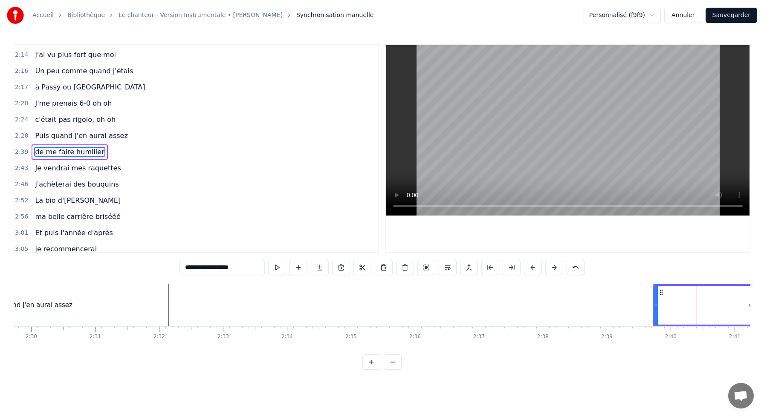
scroll to position [536, 0]
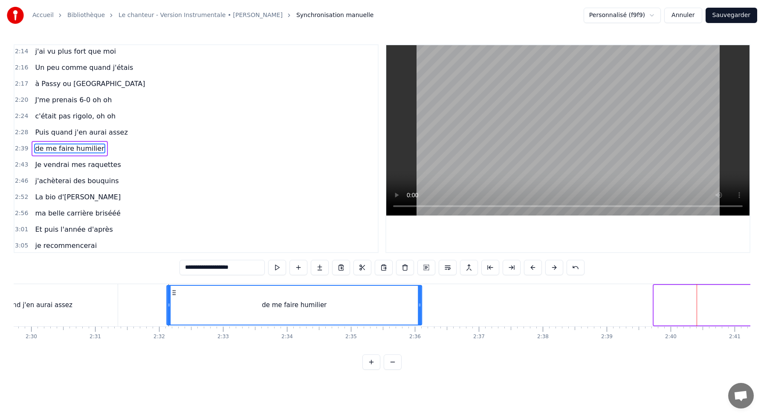
drag, startPoint x: 661, startPoint y: 294, endPoint x: 171, endPoint y: 299, distance: 489.6
click at [171, 299] on div "de me faire humilier" at bounding box center [294, 305] width 254 height 39
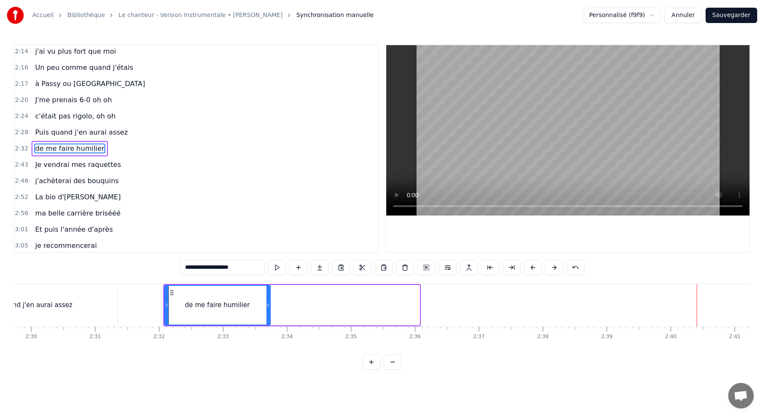
drag, startPoint x: 417, startPoint y: 304, endPoint x: 261, endPoint y: 306, distance: 156.1
click at [267, 306] on icon at bounding box center [268, 305] width 3 height 7
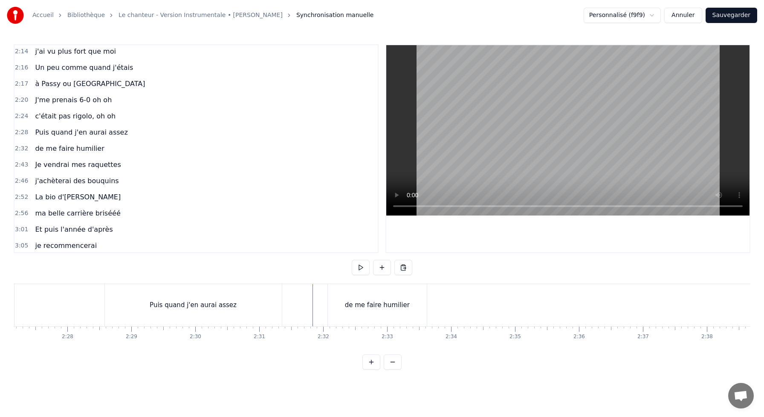
scroll to position [0, 9397]
click at [144, 301] on div "Puis quand j'en aurai assez" at bounding box center [209, 305] width 177 height 42
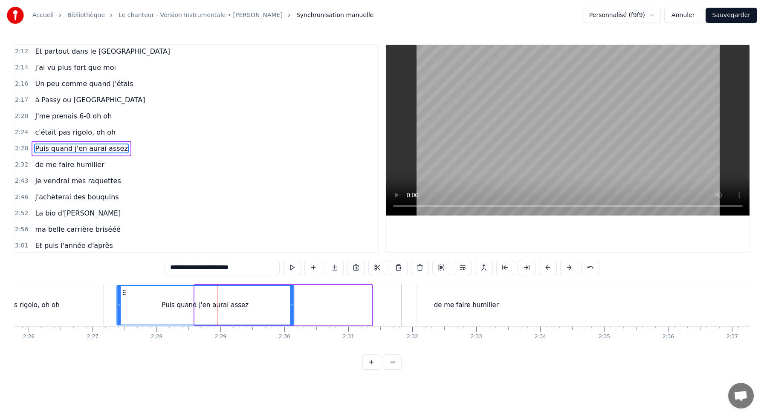
scroll to position [0, 9300]
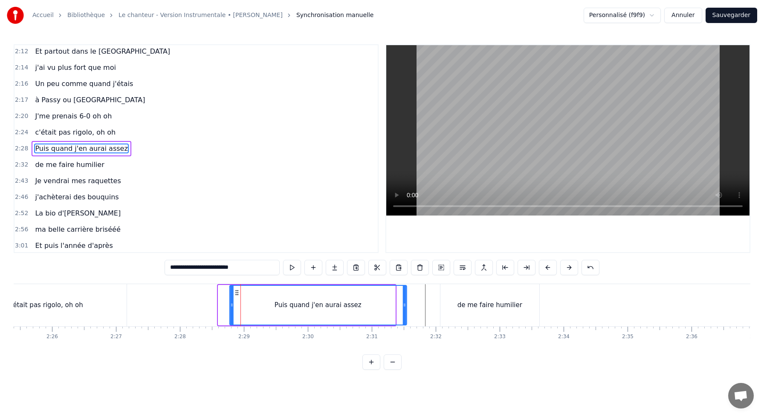
drag, startPoint x: 128, startPoint y: 291, endPoint x: 236, endPoint y: 304, distance: 108.7
click at [236, 304] on div "Puis quand j'en aurai assez" at bounding box center [318, 305] width 176 height 39
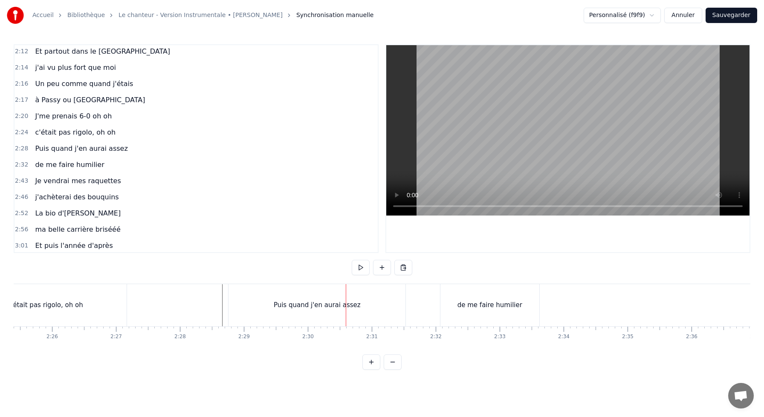
click at [358, 307] on div "Puis quand j'en aurai assez" at bounding box center [317, 305] width 177 height 42
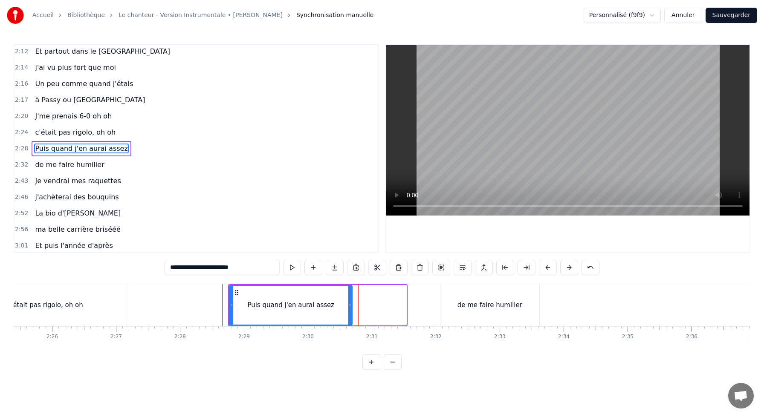
drag, startPoint x: 404, startPoint y: 304, endPoint x: 349, endPoint y: 304, distance: 55.0
click at [349, 304] on icon at bounding box center [349, 305] width 3 height 7
click at [452, 308] on div "de me faire humilier" at bounding box center [490, 305] width 99 height 42
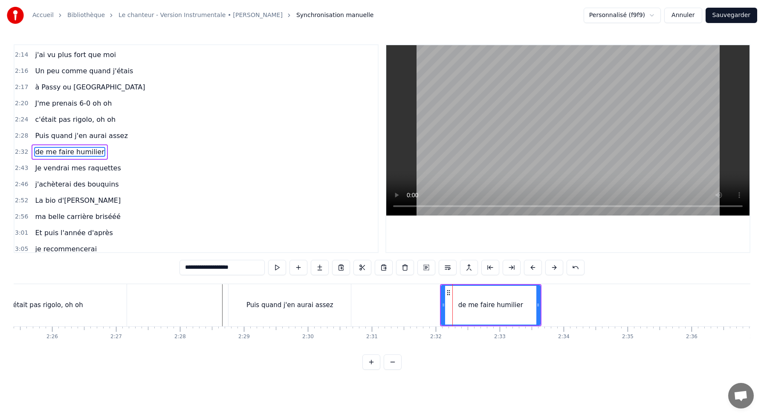
scroll to position [536, 0]
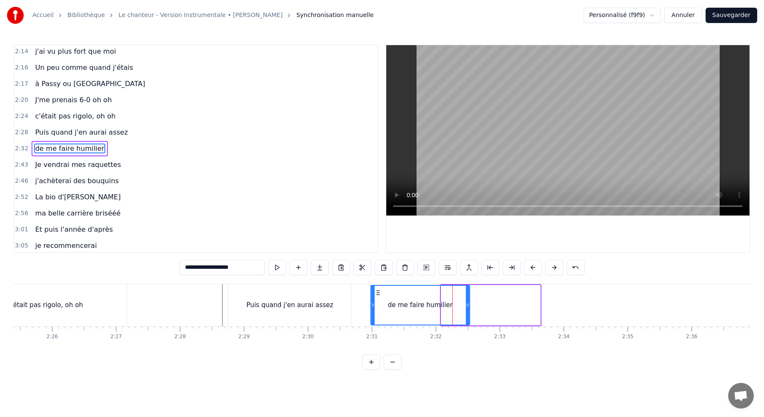
drag, startPoint x: 449, startPoint y: 291, endPoint x: 378, endPoint y: 298, distance: 71.2
click at [378, 298] on div "de me faire humilier" at bounding box center [420, 305] width 98 height 39
click at [311, 301] on div "Puis quand j'en aurai assez" at bounding box center [289, 306] width 87 height 10
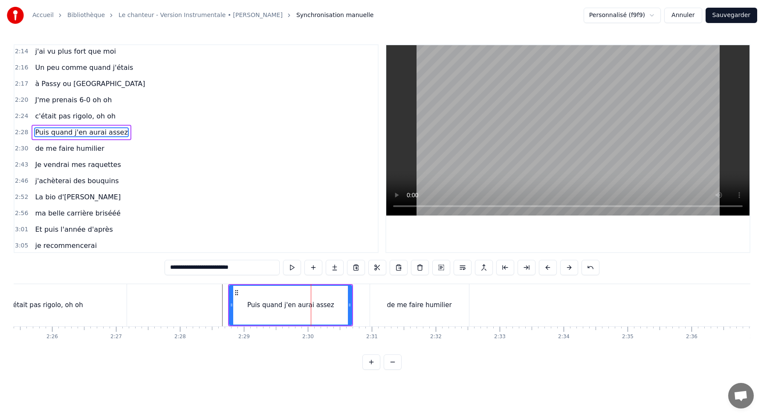
scroll to position [520, 0]
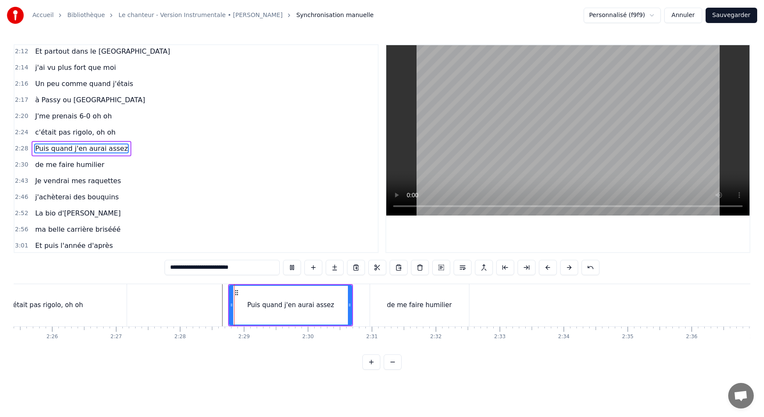
click at [380, 301] on div "de me faire humilier" at bounding box center [419, 305] width 99 height 42
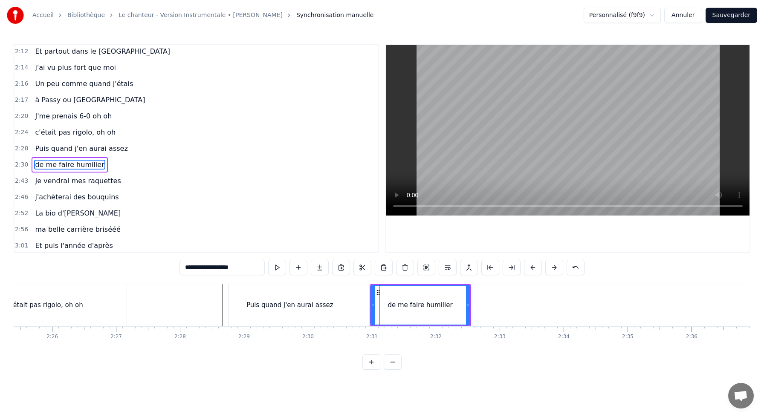
scroll to position [536, 0]
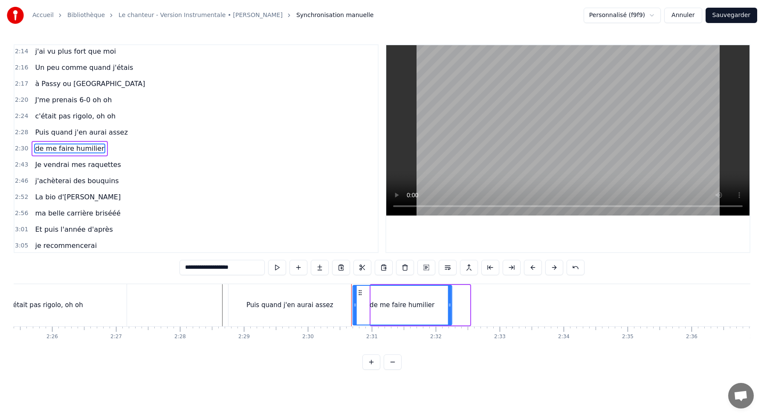
drag, startPoint x: 377, startPoint y: 290, endPoint x: 359, endPoint y: 290, distance: 17.9
click at [359, 290] on icon at bounding box center [359, 293] width 7 height 7
click at [336, 286] on div "Puis quand j'en aurai assez" at bounding box center [290, 305] width 122 height 42
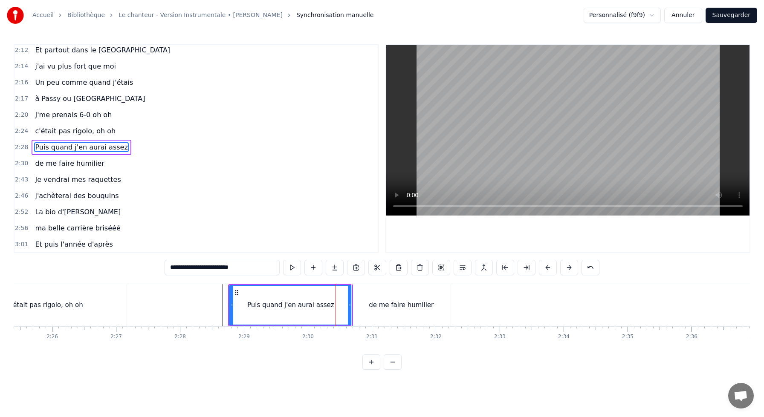
scroll to position [520, 0]
click at [370, 296] on div "de me faire humilier" at bounding box center [401, 305] width 99 height 42
type input "**********"
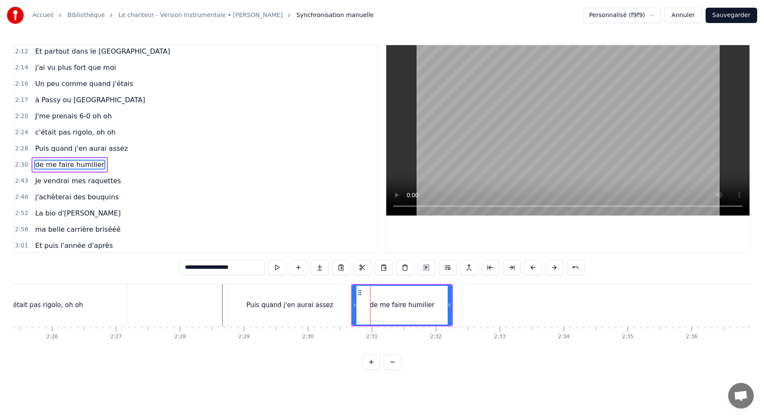
scroll to position [536, 0]
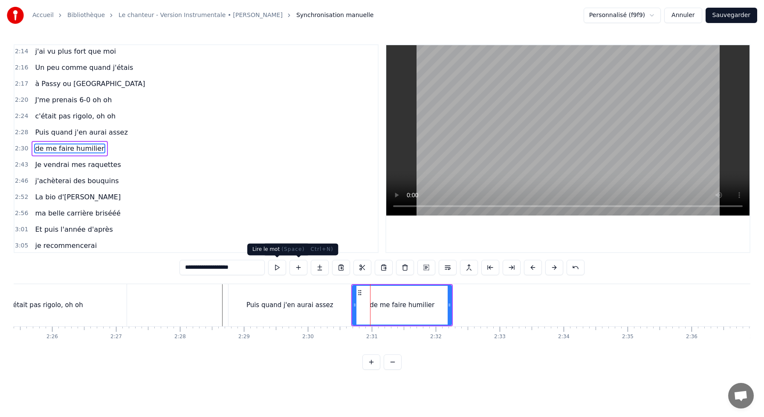
click at [276, 267] on button at bounding box center [277, 267] width 18 height 15
click at [268, 260] on button at bounding box center [277, 267] width 18 height 15
drag, startPoint x: 449, startPoint y: 303, endPoint x: 432, endPoint y: 303, distance: 16.6
click at [432, 303] on icon at bounding box center [432, 305] width 3 height 7
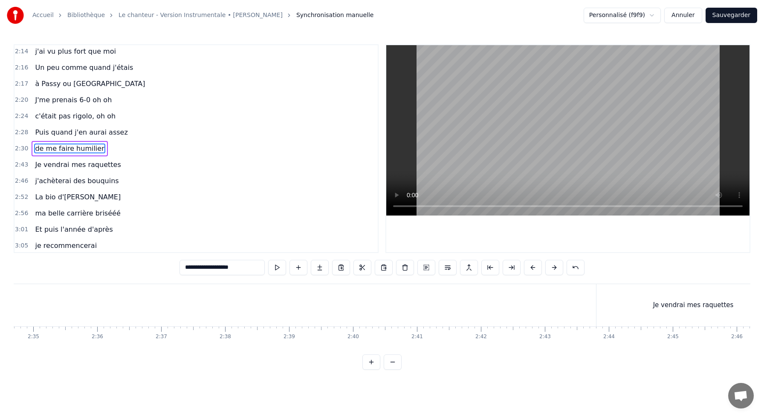
scroll to position [0, 9899]
click at [627, 285] on div "Je vendrai mes raquettes" at bounding box center [690, 305] width 194 height 42
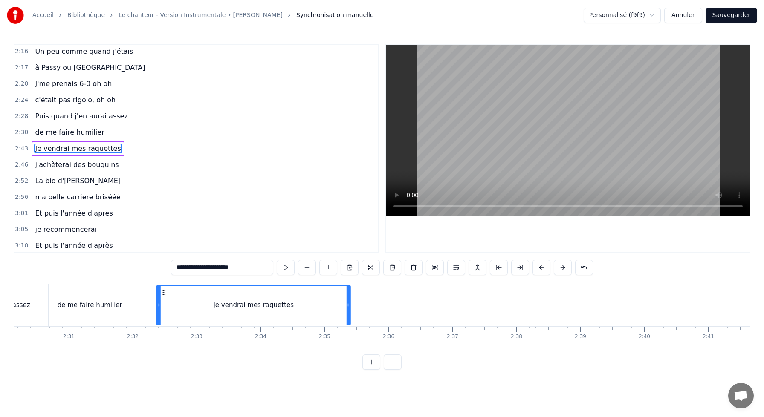
scroll to position [0, 9603]
drag, startPoint x: 693, startPoint y: 292, endPoint x: 194, endPoint y: 330, distance: 499.9
click at [195, 331] on div "J'me présente, je m'appelle [PERSON_NAME]voudrais bien réussir ma vie, cartonne…" at bounding box center [382, 316] width 737 height 64
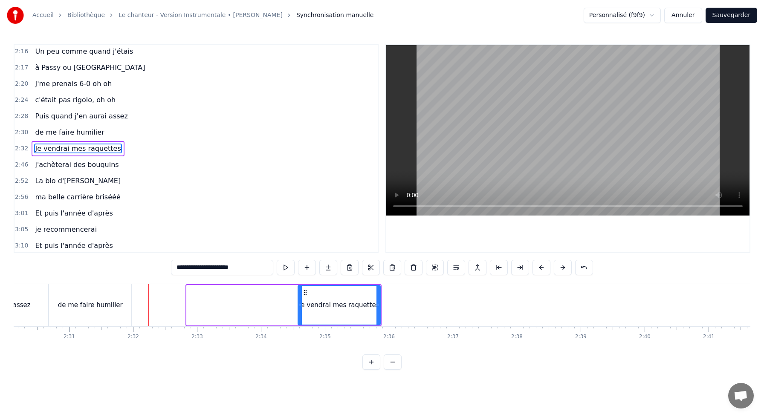
drag, startPoint x: 188, startPoint y: 301, endPoint x: 301, endPoint y: 314, distance: 113.7
click at [301, 314] on div at bounding box center [299, 305] width 3 height 39
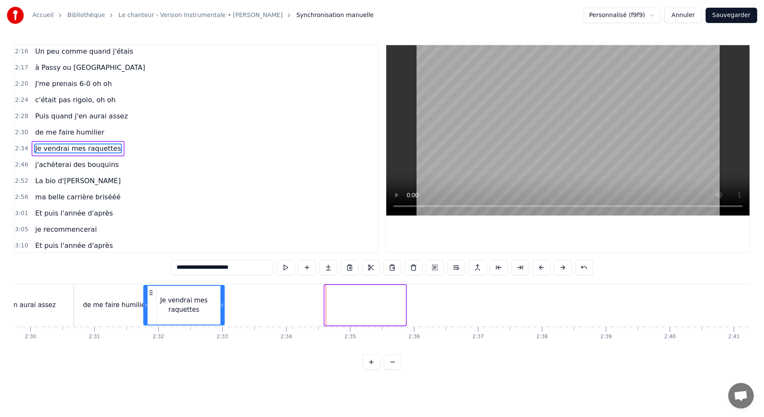
scroll to position [0, 9570]
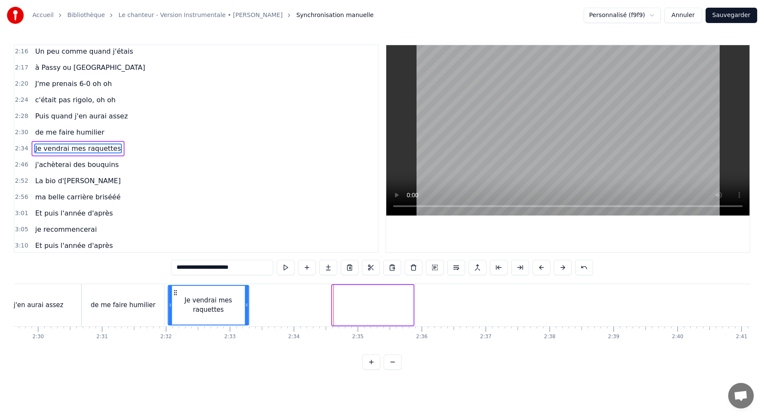
drag, startPoint x: 306, startPoint y: 292, endPoint x: 176, endPoint y: 301, distance: 130.0
click at [175, 301] on div "Je vendrai mes raquettes" at bounding box center [208, 305] width 80 height 39
click at [154, 295] on div "de me faire humilier" at bounding box center [123, 305] width 82 height 42
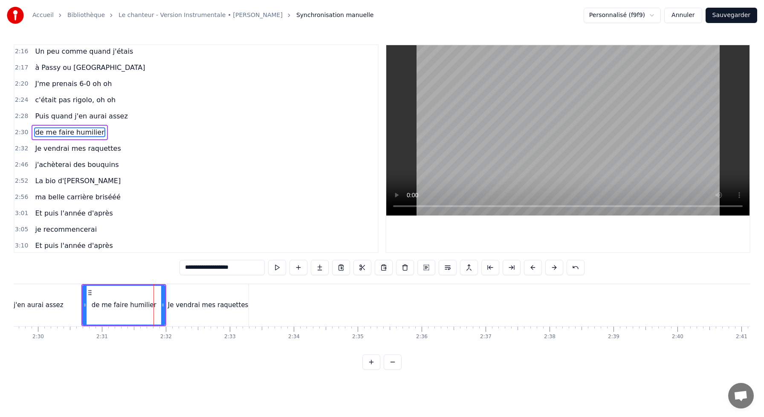
scroll to position [536, 0]
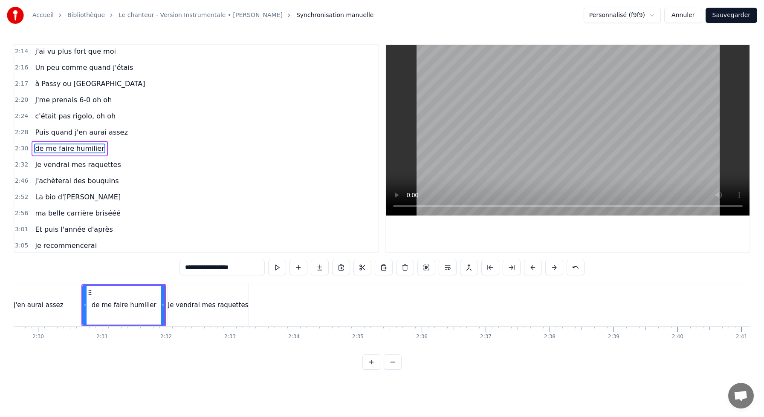
click at [180, 296] on div "Je vendrai mes raquettes" at bounding box center [208, 305] width 81 height 42
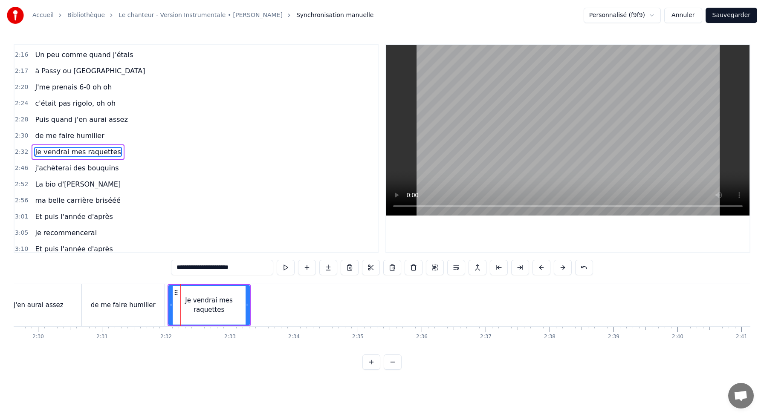
scroll to position [553, 0]
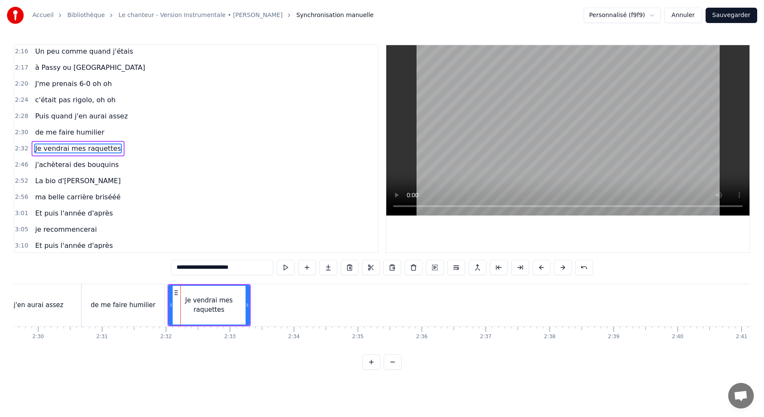
click at [175, 293] on icon at bounding box center [176, 293] width 7 height 7
click at [136, 298] on div "de me faire humilier" at bounding box center [123, 305] width 82 height 42
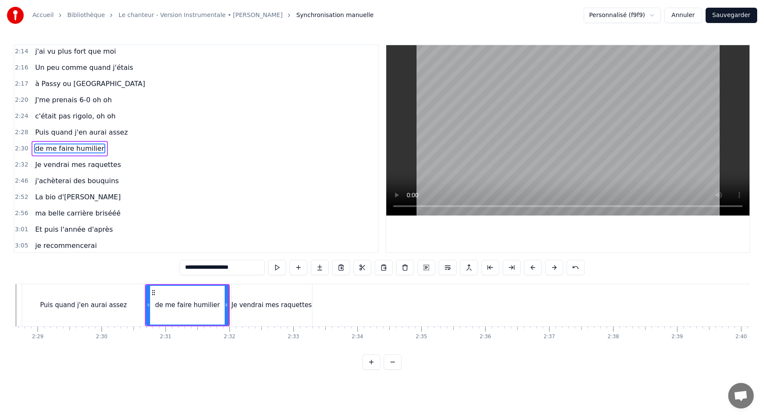
scroll to position [0, 9505]
click at [161, 287] on div "de me faire humilier" at bounding box center [189, 305] width 81 height 39
click at [273, 274] on button at bounding box center [277, 267] width 18 height 15
click at [138, 307] on div "Puis quand j'en aurai assez" at bounding box center [85, 305] width 122 height 42
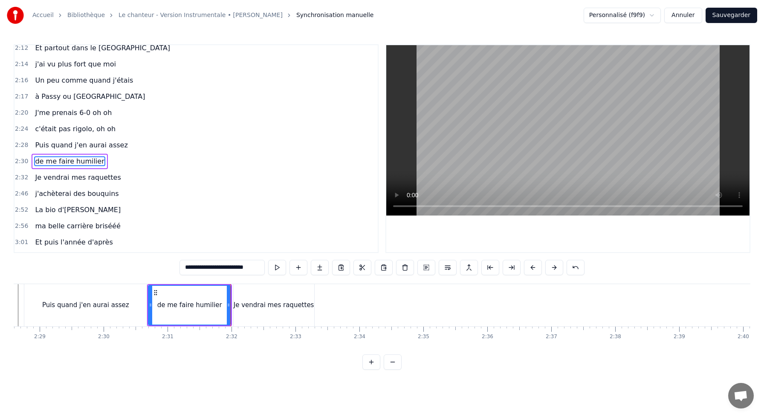
scroll to position [520, 0]
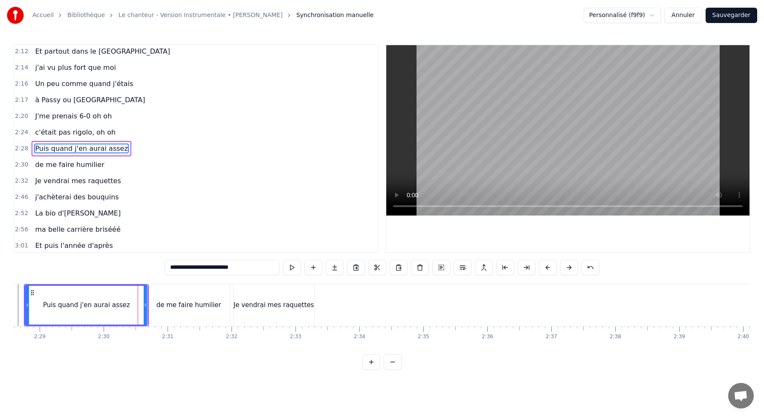
click at [43, 291] on div "Puis quand j'en aurai assez" at bounding box center [87, 305] width 122 height 39
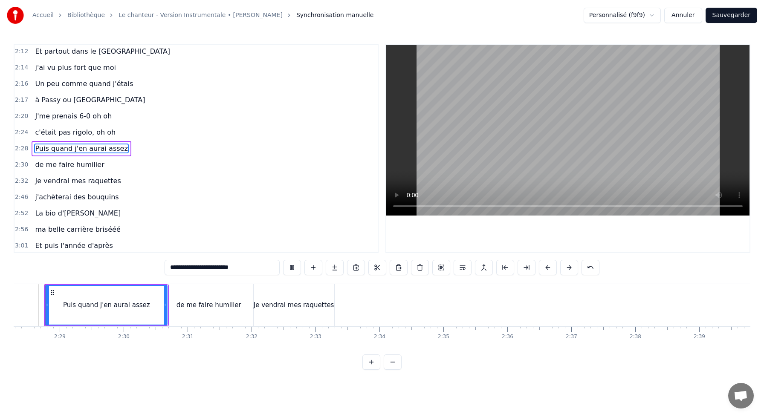
scroll to position [0, 9472]
drag, startPoint x: 178, startPoint y: 305, endPoint x: 163, endPoint y: 305, distance: 14.9
click at [163, 305] on circle at bounding box center [163, 305] width 0 height 0
click at [185, 307] on div "de me faire humilier" at bounding box center [221, 305] width 82 height 42
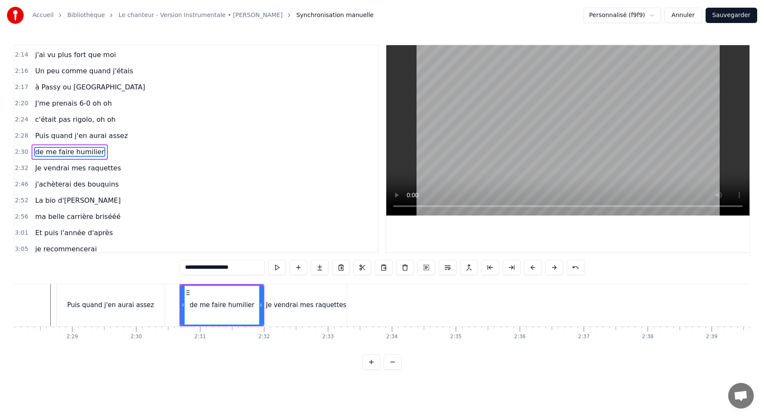
scroll to position [536, 0]
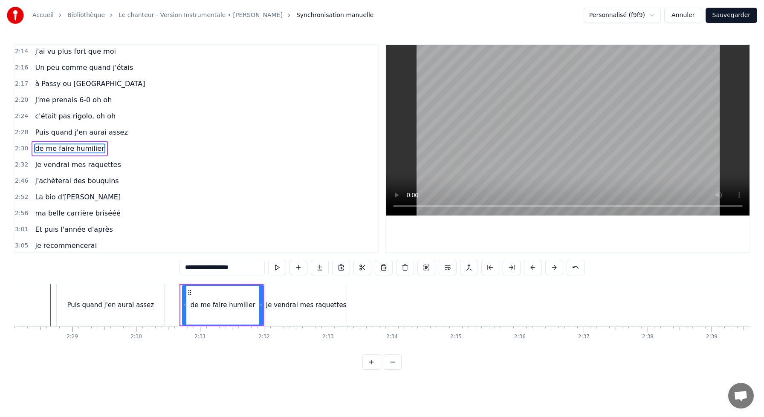
drag, startPoint x: 182, startPoint y: 306, endPoint x: 194, endPoint y: 307, distance: 11.5
click at [186, 306] on icon at bounding box center [184, 305] width 3 height 7
drag, startPoint x: 200, startPoint y: 295, endPoint x: 176, endPoint y: 294, distance: 24.8
click at [176, 294] on icon at bounding box center [174, 293] width 7 height 7
click at [83, 291] on div "Puis quand j'en aurai assez" at bounding box center [110, 305] width 107 height 42
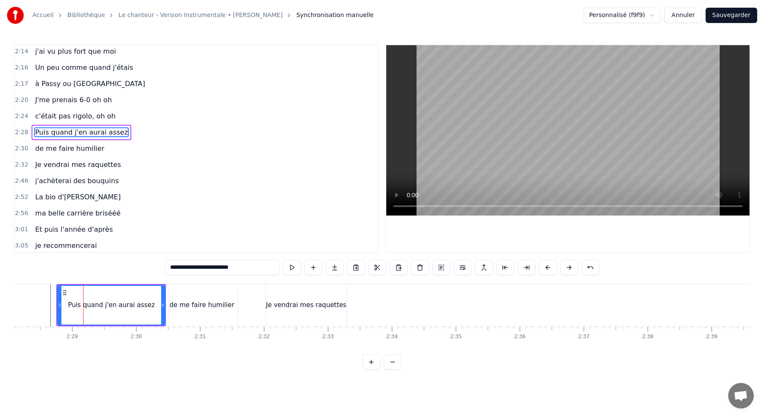
scroll to position [520, 0]
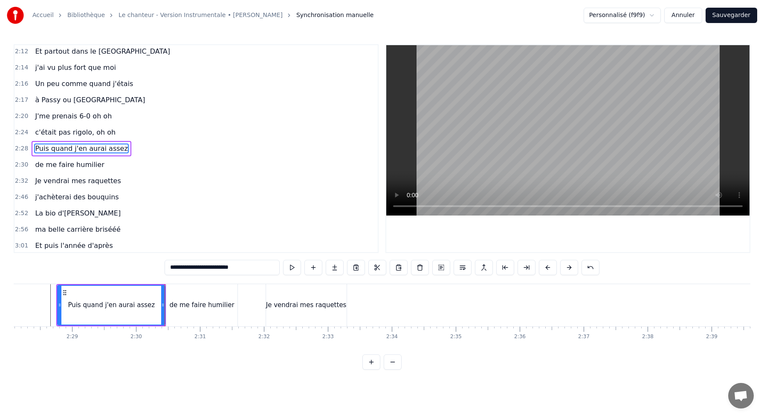
click at [180, 289] on div "de me faire humilier" at bounding box center [201, 305] width 71 height 42
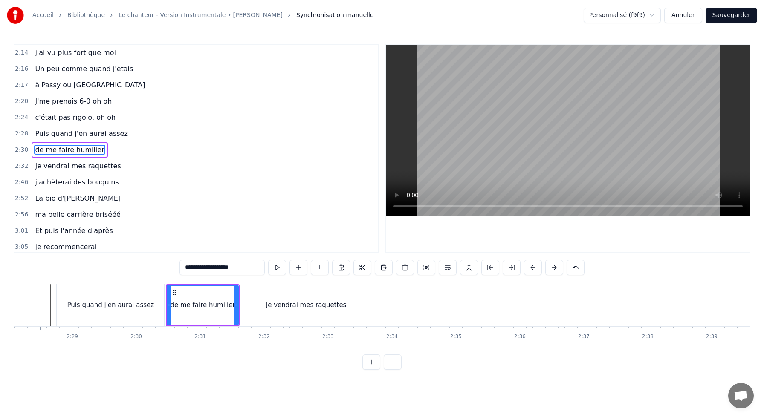
scroll to position [536, 0]
click at [277, 270] on button at bounding box center [277, 267] width 18 height 15
click at [271, 293] on div "Je vendrai mes raquettes" at bounding box center [306, 305] width 81 height 42
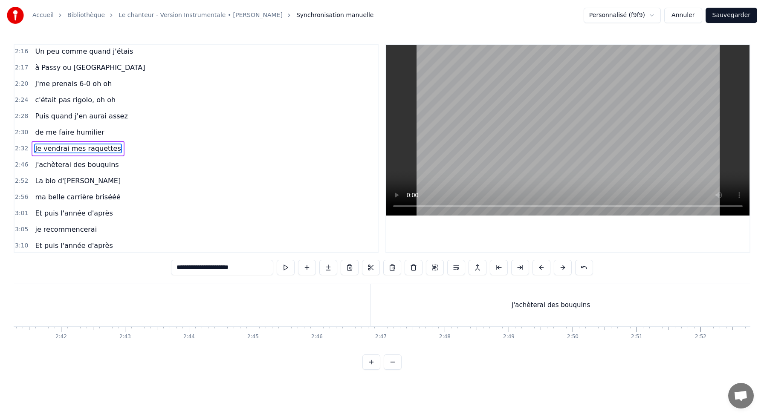
scroll to position [0, 10327]
click at [515, 308] on div "j'achèterai des bouquins" at bounding box center [538, 306] width 78 height 10
type input "**********"
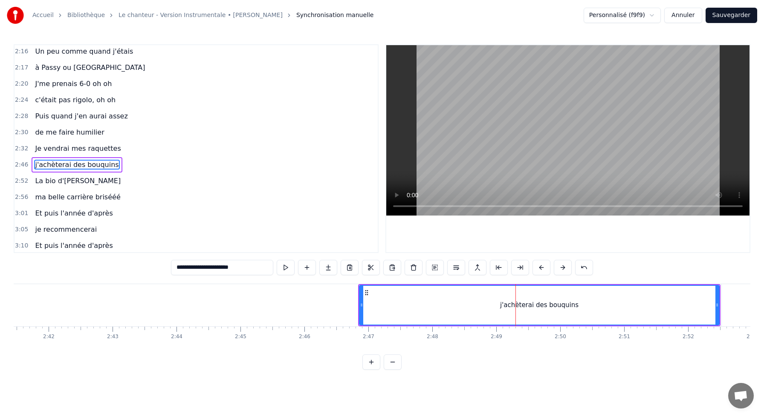
scroll to position [569, 0]
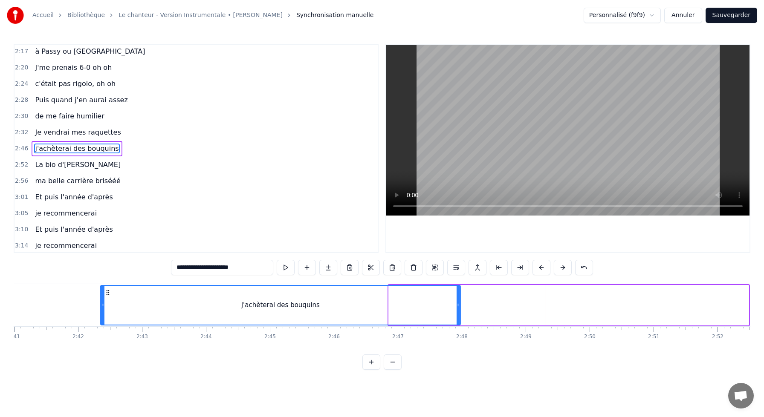
drag, startPoint x: 366, startPoint y: 293, endPoint x: 106, endPoint y: 281, distance: 260.4
click at [106, 281] on div "0:10 J'me présente, je m'appelle [PERSON_NAME] 0:14 J'voudrais bien réussir ma …" at bounding box center [382, 207] width 737 height 326
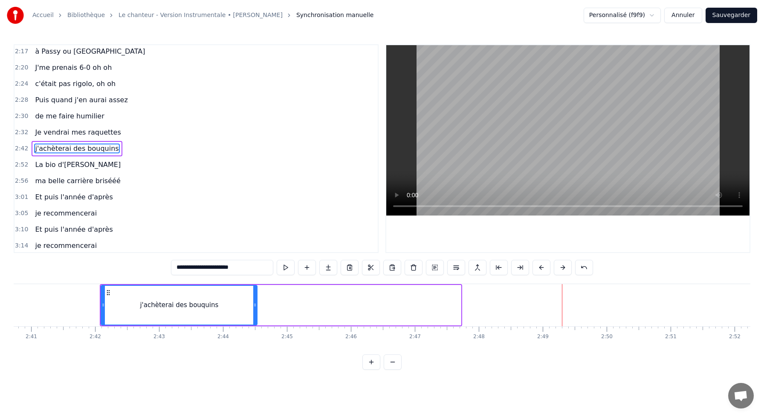
drag, startPoint x: 458, startPoint y: 304, endPoint x: 255, endPoint y: 293, distance: 204.1
click at [255, 293] on div at bounding box center [254, 305] width 3 height 39
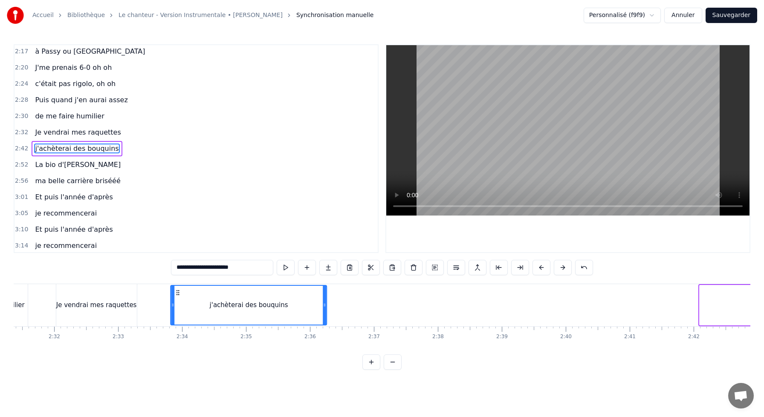
scroll to position [0, 9678]
drag, startPoint x: 662, startPoint y: 293, endPoint x: 172, endPoint y: 297, distance: 490.4
click at [172, 297] on div "j'achèterai des bouquins" at bounding box center [243, 305] width 155 height 39
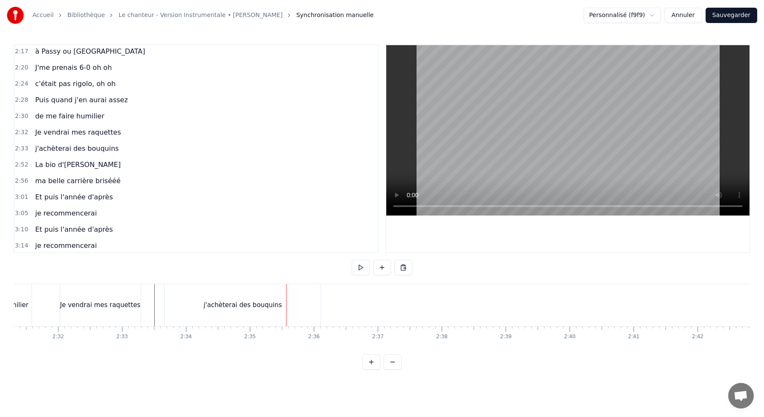
click at [72, 295] on div "Je vendrai mes raquettes" at bounding box center [100, 305] width 81 height 42
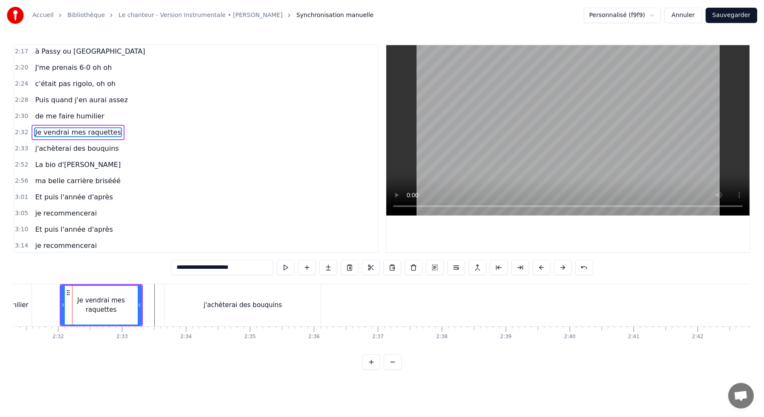
scroll to position [553, 0]
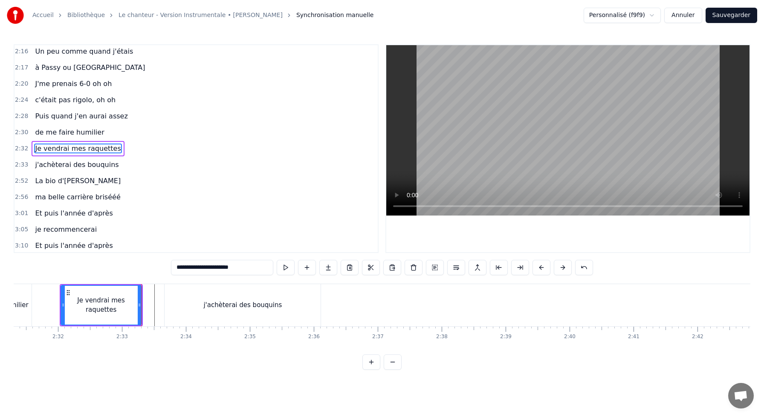
click at [172, 297] on div "j'achèterai des bouquins" at bounding box center [243, 305] width 156 height 42
type input "**********"
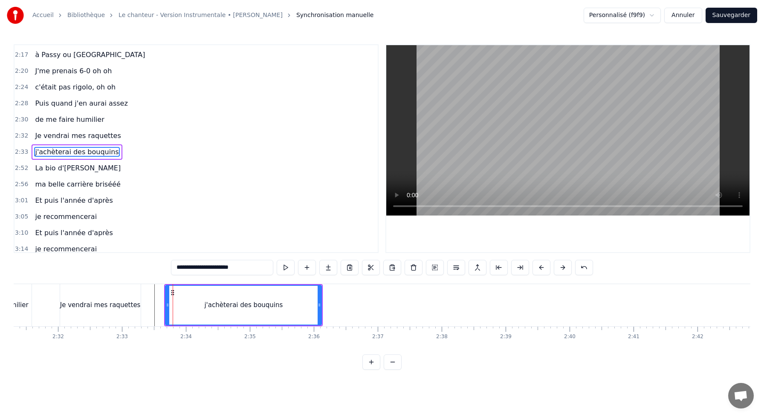
scroll to position [569, 0]
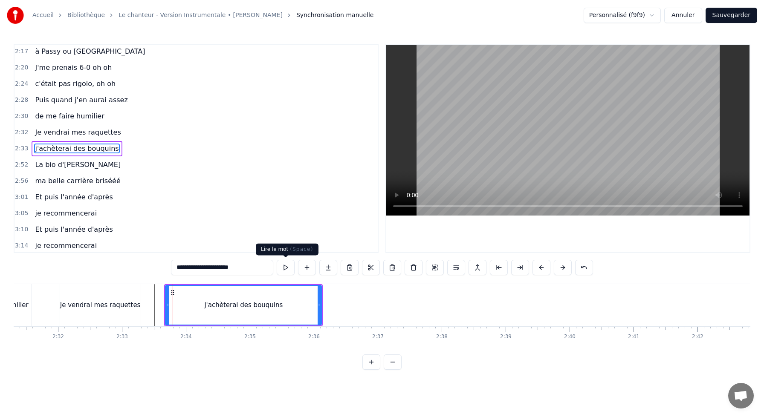
click at [283, 272] on button at bounding box center [286, 267] width 18 height 15
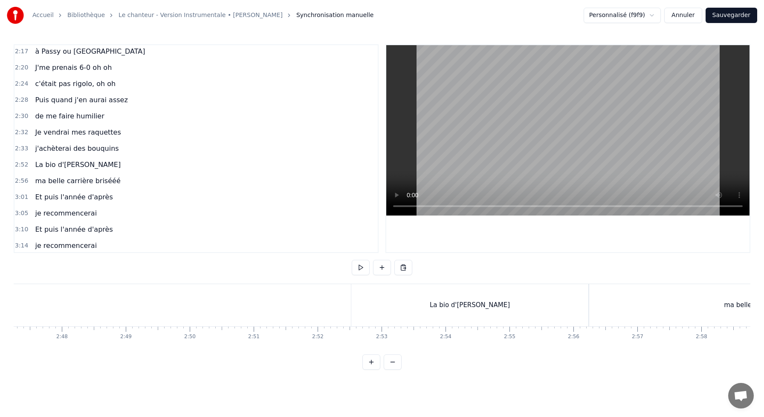
scroll to position [0, 10715]
click at [427, 303] on div "La bio d'[PERSON_NAME]" at bounding box center [453, 306] width 80 height 10
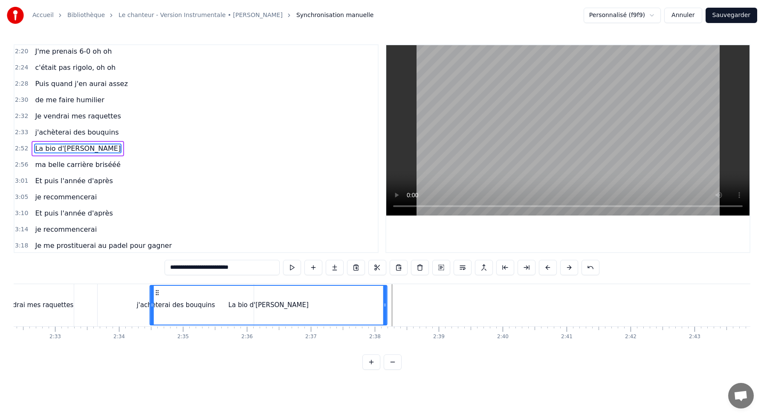
scroll to position [0, 9740]
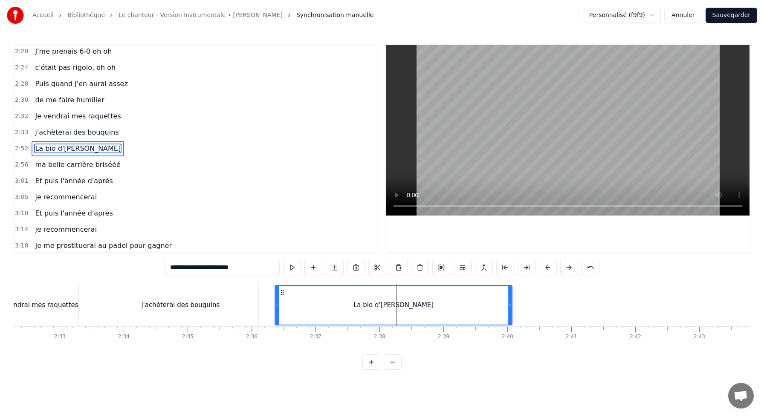
drag, startPoint x: 342, startPoint y: 294, endPoint x: 282, endPoint y: 320, distance: 65.1
click at [282, 320] on div "La bio d'[PERSON_NAME]" at bounding box center [393, 305] width 236 height 39
click at [259, 298] on div "j'achèterai des bouquins" at bounding box center [181, 305] width 159 height 42
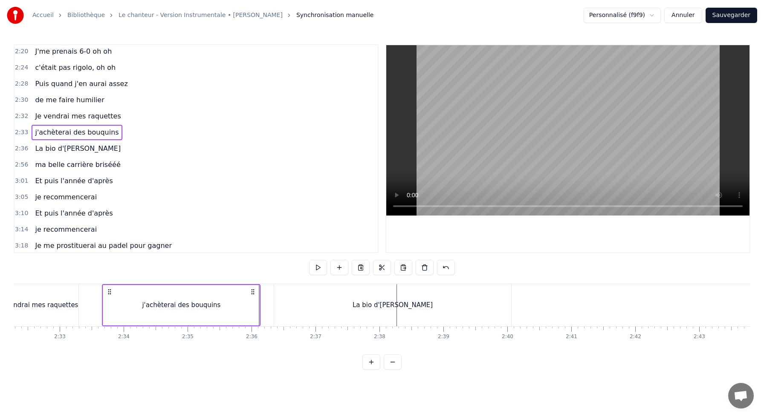
click at [283, 293] on div "La bio d'[PERSON_NAME]" at bounding box center [392, 305] width 237 height 42
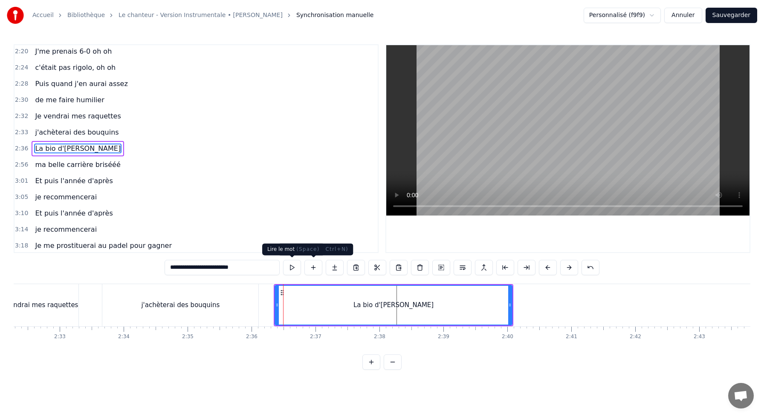
click at [291, 264] on button at bounding box center [292, 267] width 18 height 15
click at [283, 260] on button at bounding box center [292, 267] width 18 height 15
click at [246, 310] on div "j'achèterai des bouquins" at bounding box center [180, 305] width 156 height 42
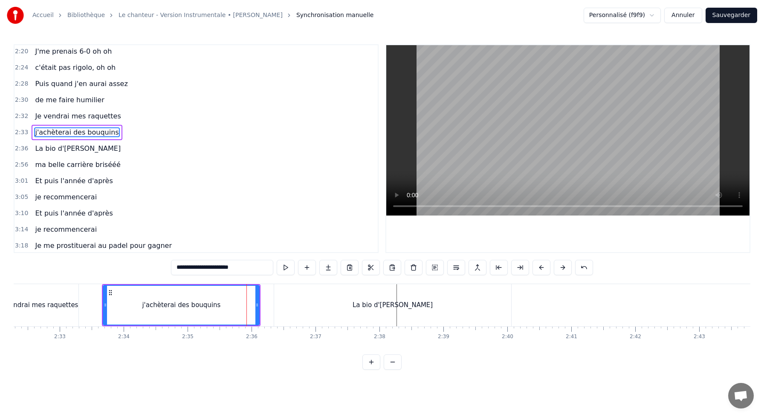
scroll to position [569, 0]
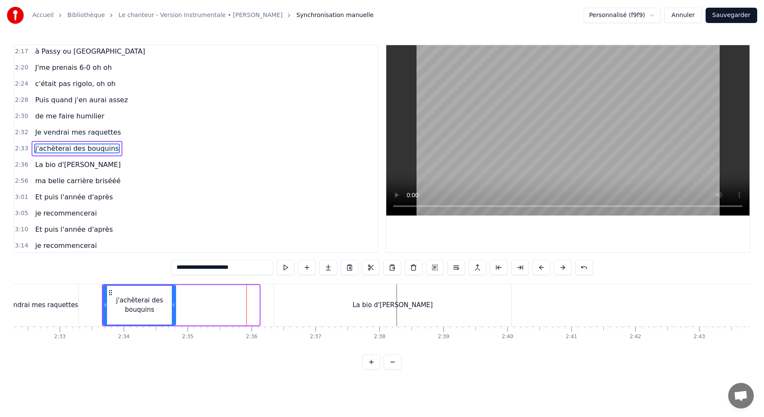
drag, startPoint x: 257, startPoint y: 303, endPoint x: 173, endPoint y: 303, distance: 83.6
click at [173, 303] on icon at bounding box center [173, 305] width 3 height 7
click at [285, 307] on div "La bio d'[PERSON_NAME]" at bounding box center [392, 305] width 237 height 42
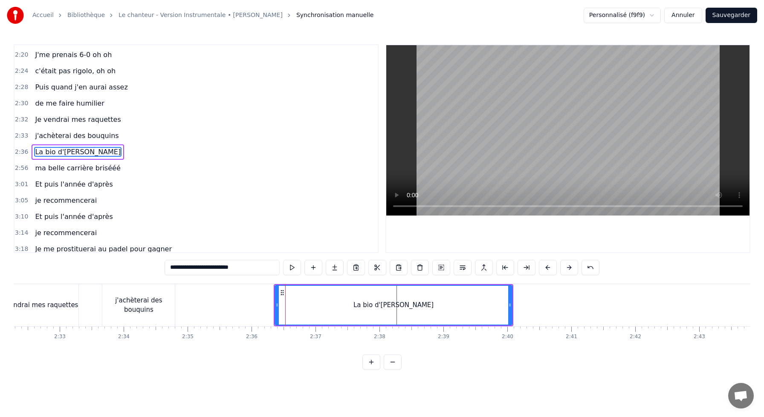
scroll to position [585, 0]
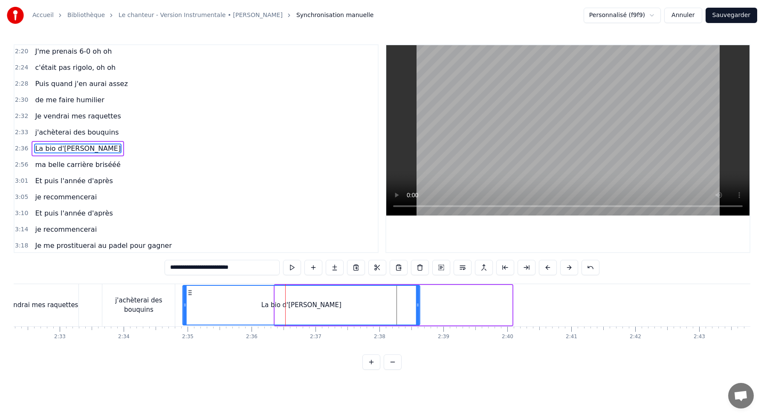
drag, startPoint x: 281, startPoint y: 289, endPoint x: 188, endPoint y: 291, distance: 92.6
click at [188, 292] on icon at bounding box center [190, 293] width 7 height 7
click at [218, 298] on div "La bio d'[PERSON_NAME]" at bounding box center [301, 305] width 236 height 39
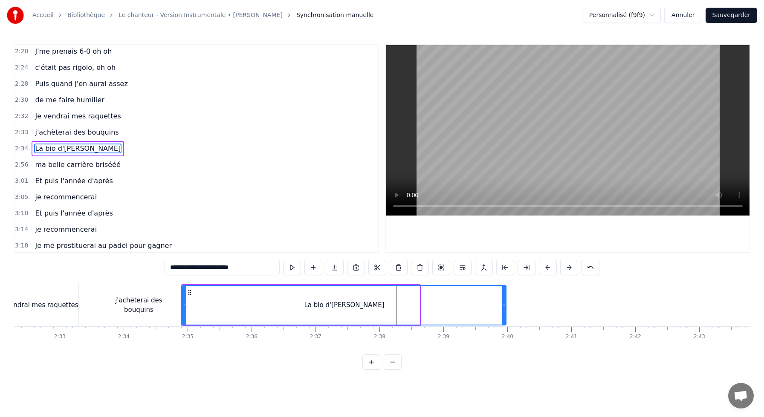
drag, startPoint x: 419, startPoint y: 304, endPoint x: 507, endPoint y: 297, distance: 89.0
click at [506, 302] on icon at bounding box center [503, 305] width 3 height 7
click at [225, 297] on div "La bio d'[PERSON_NAME]" at bounding box center [345, 305] width 325 height 39
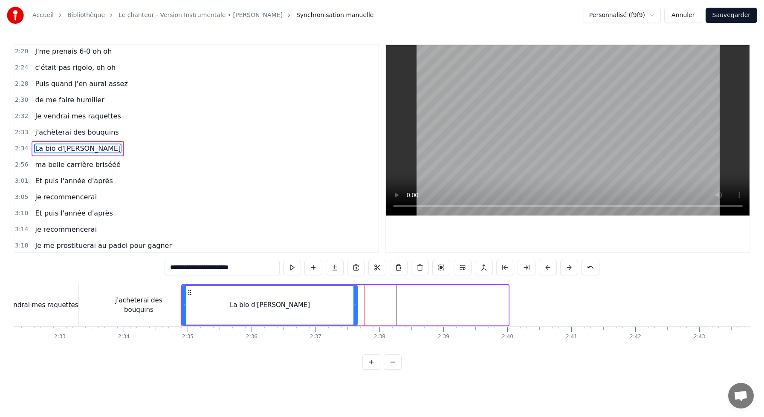
drag, startPoint x: 507, startPoint y: 305, endPoint x: 356, endPoint y: 308, distance: 151.0
click at [356, 308] on icon at bounding box center [355, 305] width 3 height 7
click at [137, 303] on div "j'achèterai des bouquins" at bounding box center [138, 305] width 72 height 19
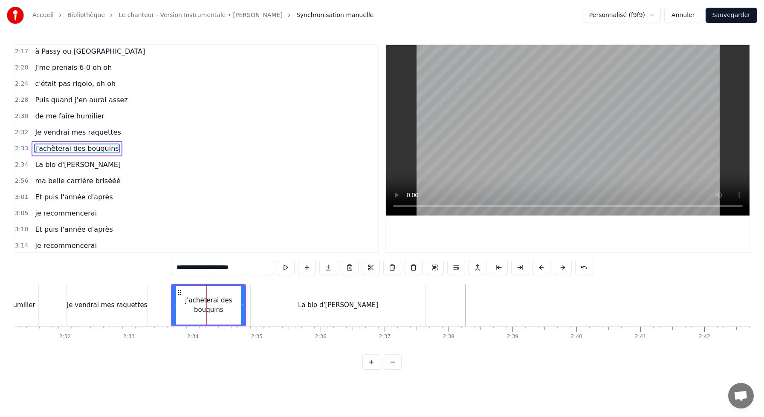
scroll to position [0, 9608]
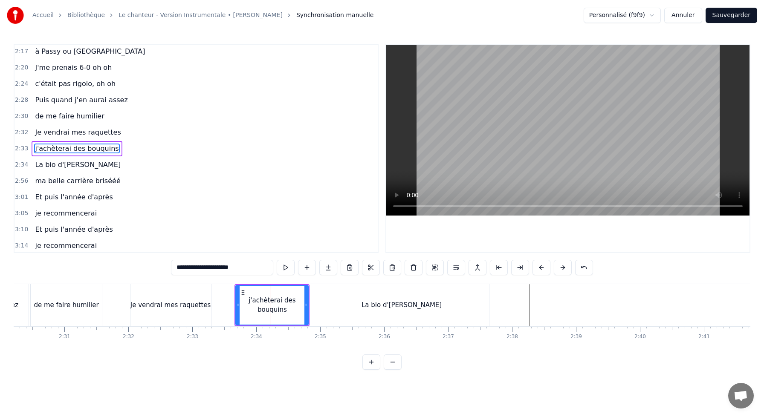
click at [358, 302] on div "La bio d'[PERSON_NAME]" at bounding box center [401, 305] width 175 height 42
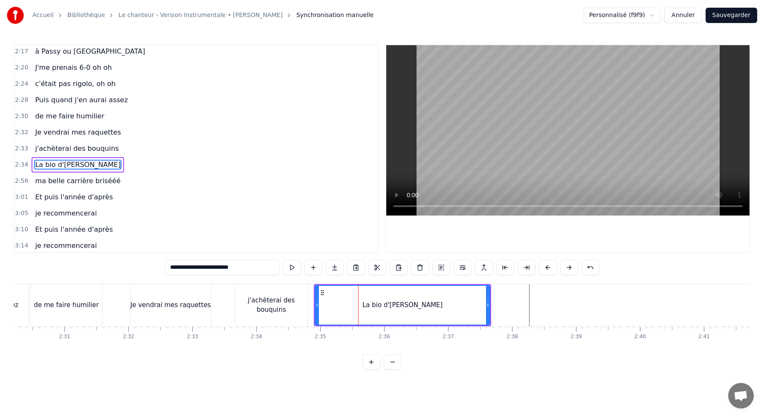
scroll to position [585, 0]
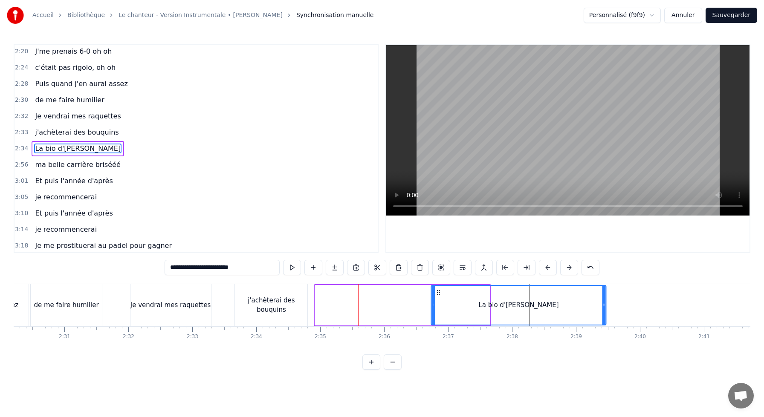
drag, startPoint x: 322, startPoint y: 291, endPoint x: 440, endPoint y: 299, distance: 118.0
click at [440, 301] on div "La bio d'[PERSON_NAME]" at bounding box center [519, 305] width 174 height 39
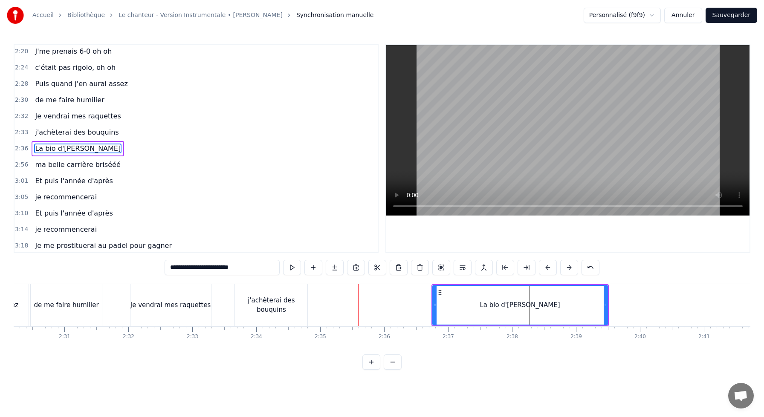
click at [276, 308] on div "j'achèterai des bouquins" at bounding box center [271, 305] width 72 height 19
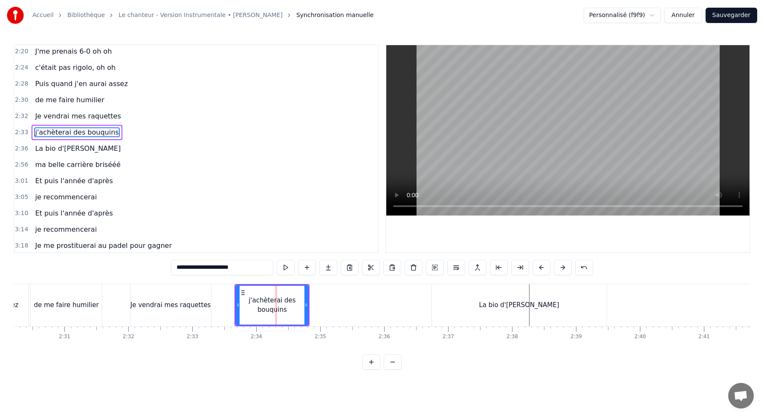
scroll to position [569, 0]
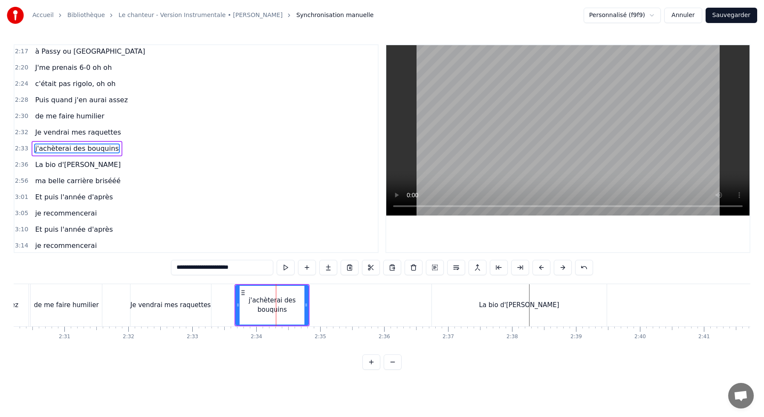
drag, startPoint x: 243, startPoint y: 289, endPoint x: 263, endPoint y: 290, distance: 20.1
click at [263, 290] on div "j'achèterai des bouquins" at bounding box center [272, 305] width 72 height 39
click at [243, 293] on icon at bounding box center [243, 293] width 7 height 7
drag, startPoint x: 243, startPoint y: 293, endPoint x: 263, endPoint y: 293, distance: 19.6
click at [263, 293] on icon at bounding box center [262, 293] width 7 height 7
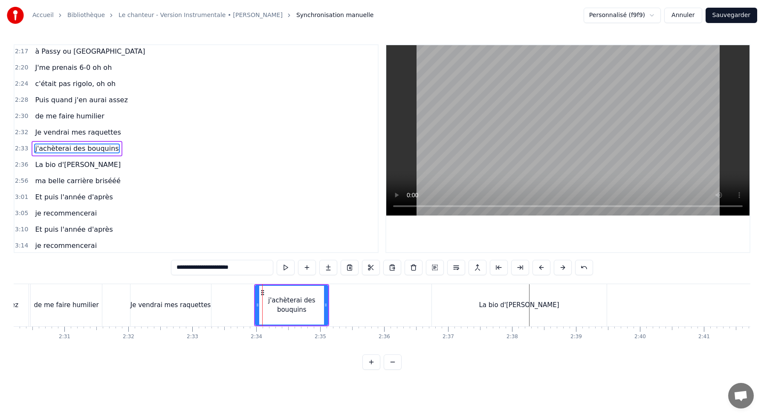
click at [165, 293] on div "Je vendrai mes raquettes" at bounding box center [170, 305] width 81 height 42
type input "**********"
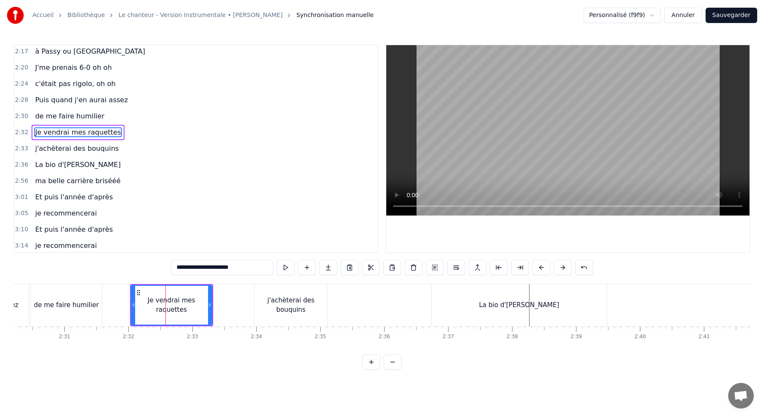
scroll to position [553, 0]
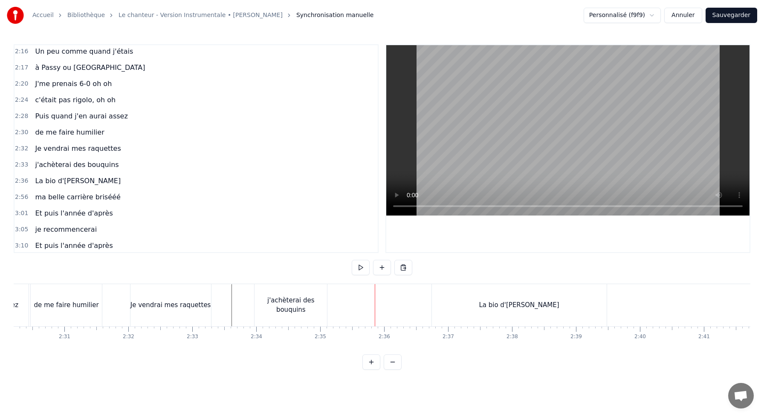
click at [433, 290] on div "La bio d'[PERSON_NAME]" at bounding box center [519, 305] width 175 height 42
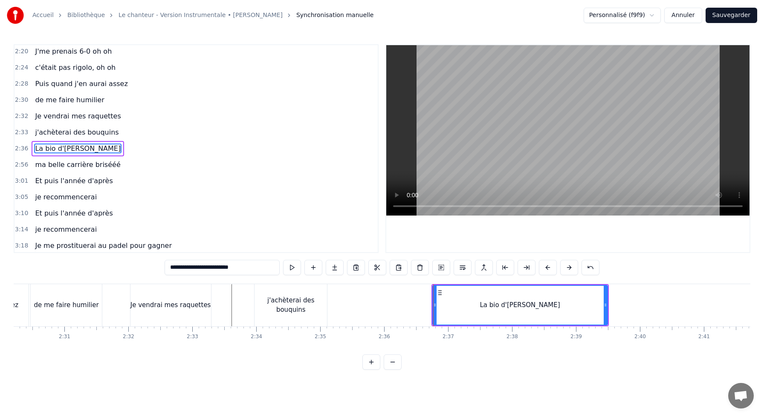
scroll to position [585, 0]
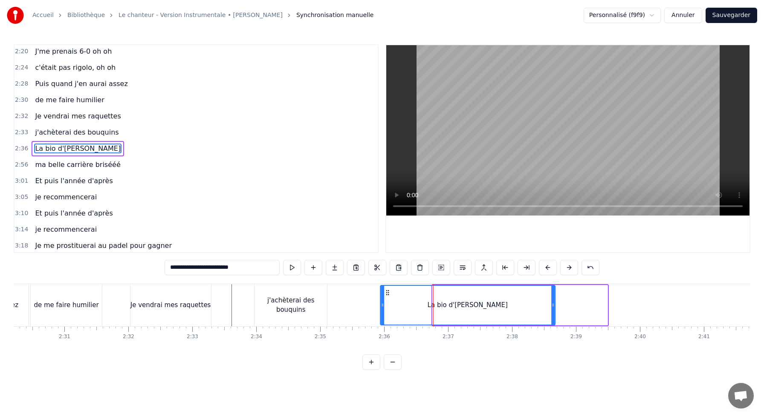
drag, startPoint x: 439, startPoint y: 291, endPoint x: 387, endPoint y: 297, distance: 52.4
click at [387, 297] on div "La bio d'[PERSON_NAME]" at bounding box center [468, 305] width 174 height 39
click at [382, 287] on div at bounding box center [382, 305] width 3 height 39
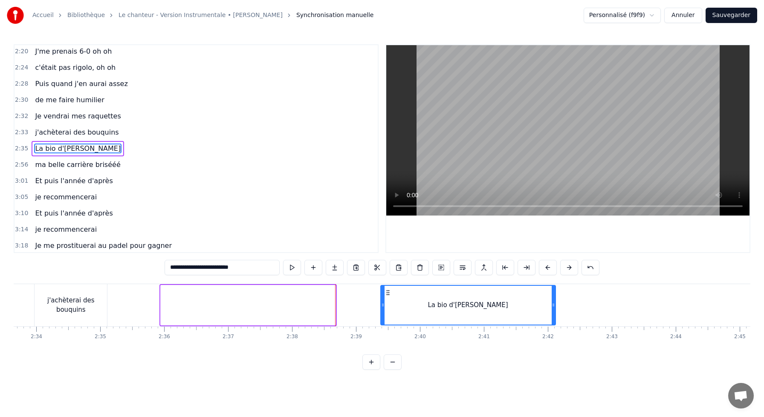
scroll to position [0, 9827]
drag, startPoint x: 389, startPoint y: 293, endPoint x: 173, endPoint y: 307, distance: 217.1
click at [173, 309] on div "La bio d'[PERSON_NAME]" at bounding box center [249, 305] width 176 height 41
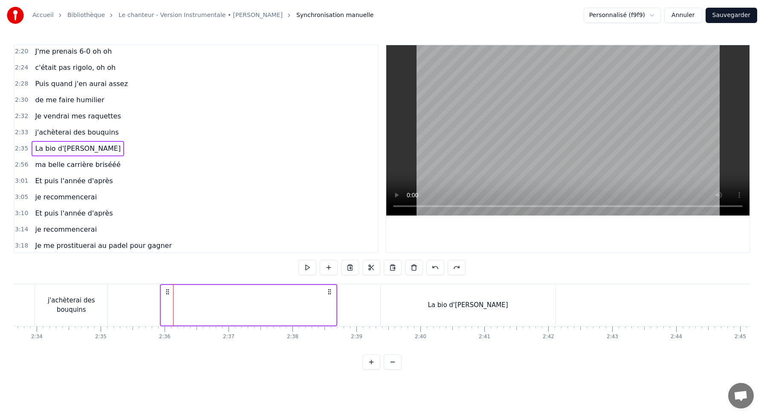
click at [399, 291] on div "La bio d'[PERSON_NAME]" at bounding box center [468, 305] width 175 height 41
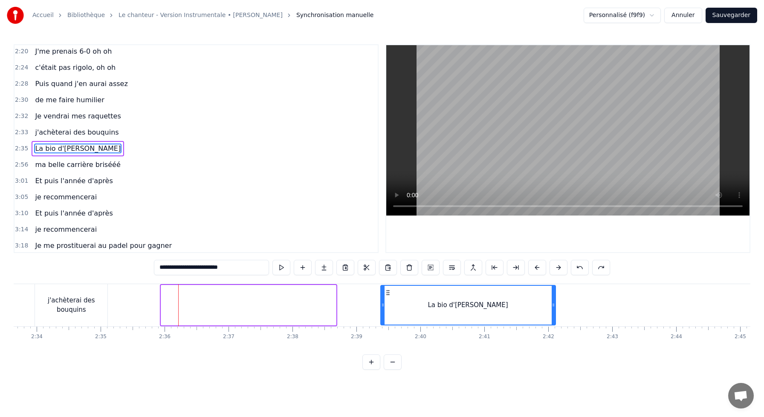
drag, startPoint x: 384, startPoint y: 291, endPoint x: 192, endPoint y: 293, distance: 191.9
click at [192, 293] on div "La bio d'[PERSON_NAME]" at bounding box center [249, 305] width 176 height 41
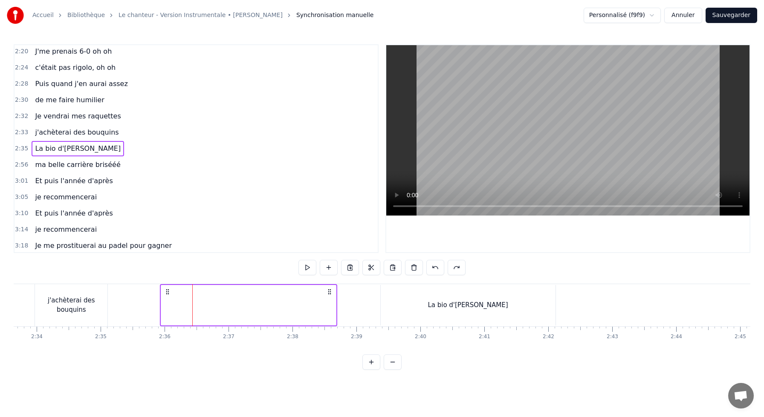
click at [171, 292] on div "La bio d'[PERSON_NAME]" at bounding box center [249, 305] width 176 height 41
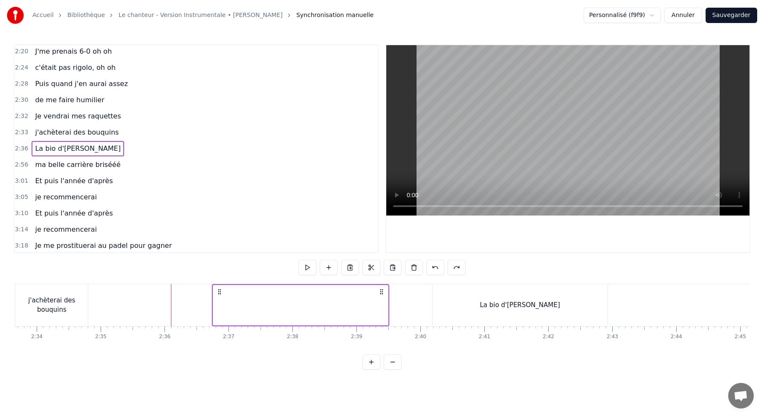
click at [223, 353] on div "0:10 J'me présente, je m'appelle [PERSON_NAME] 0:14 J'voudrais bien réussir ma …" at bounding box center [382, 207] width 737 height 326
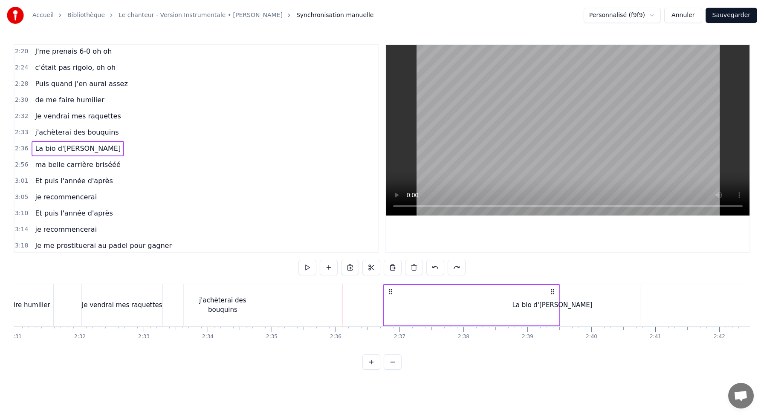
scroll to position [0, 9651]
click at [435, 290] on div "La bio d'[PERSON_NAME]" at bounding box center [520, 305] width 175 height 41
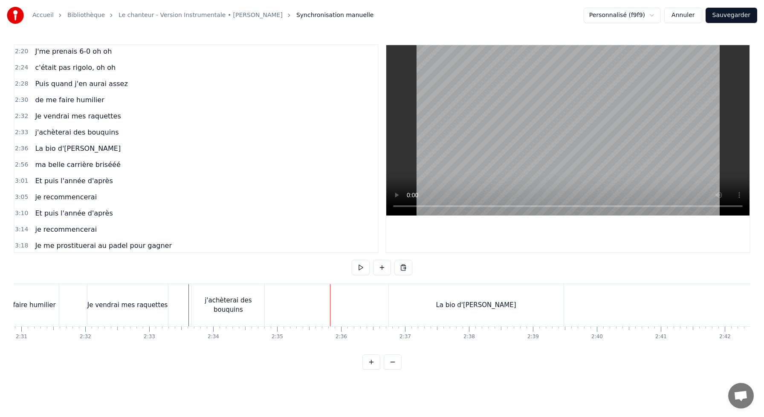
click at [410, 304] on div "La bio d'[PERSON_NAME]" at bounding box center [476, 305] width 175 height 42
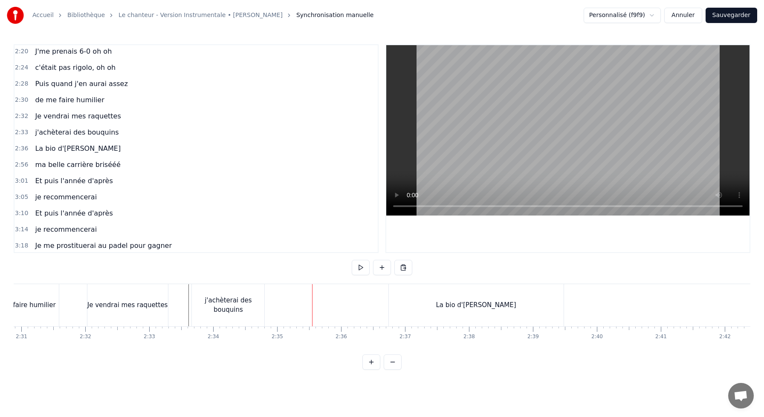
click at [402, 309] on div "La bio d'[PERSON_NAME]" at bounding box center [476, 305] width 175 height 42
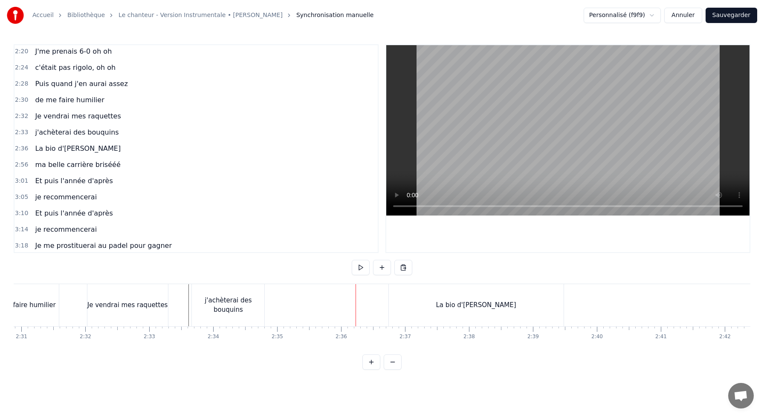
click at [408, 301] on div "La bio d'[PERSON_NAME]" at bounding box center [476, 305] width 175 height 42
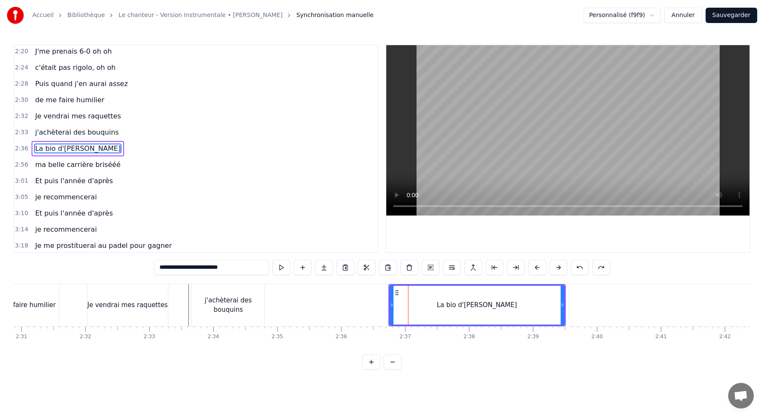
click at [396, 291] on circle at bounding box center [396, 290] width 0 height 0
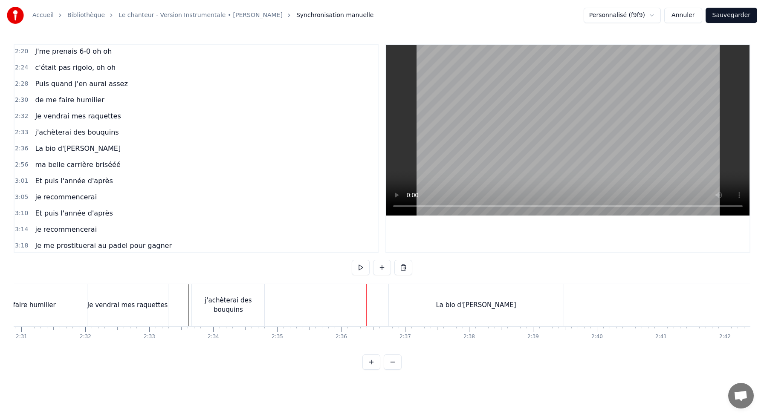
click at [391, 294] on div "La bio d'[PERSON_NAME]" at bounding box center [476, 305] width 175 height 42
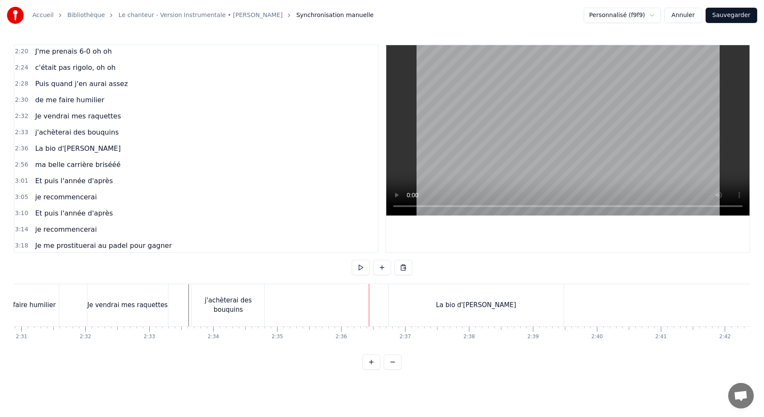
click at [207, 294] on div "j'achèterai des bouquins" at bounding box center [228, 305] width 72 height 42
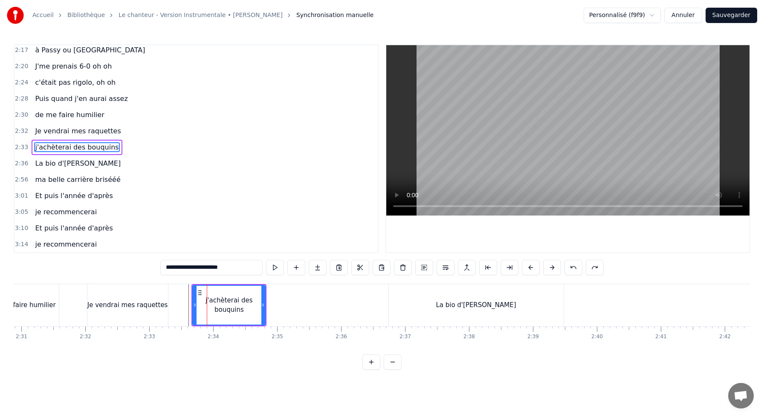
scroll to position [569, 0]
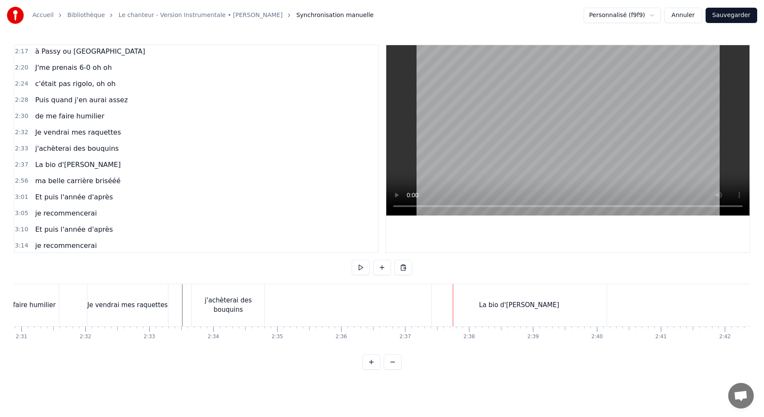
click at [490, 306] on div "La bio d'[PERSON_NAME]" at bounding box center [519, 306] width 80 height 10
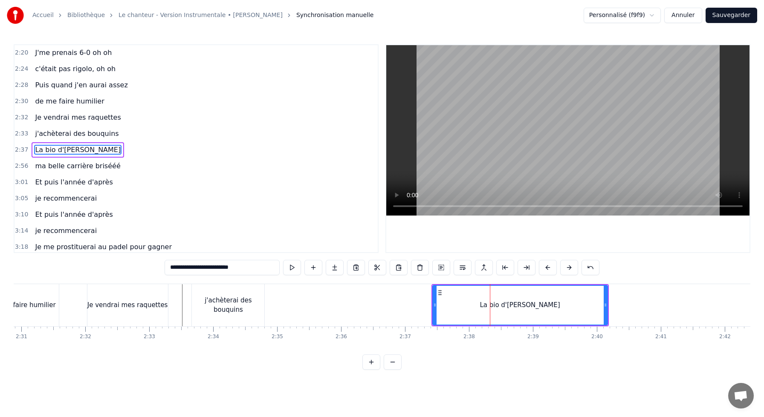
scroll to position [585, 0]
click at [734, 16] on button "Sauvegarder" at bounding box center [732, 15] width 52 height 15
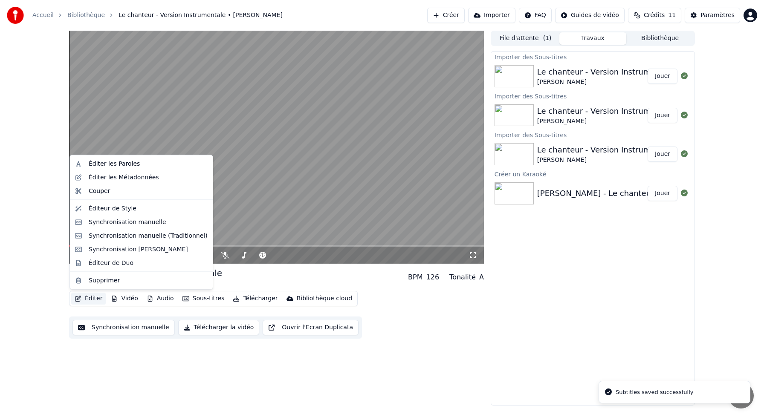
click at [91, 296] on button "Éditer" at bounding box center [88, 299] width 35 height 12
click at [118, 226] on div "Synchronisation manuelle" at bounding box center [128, 222] width 78 height 9
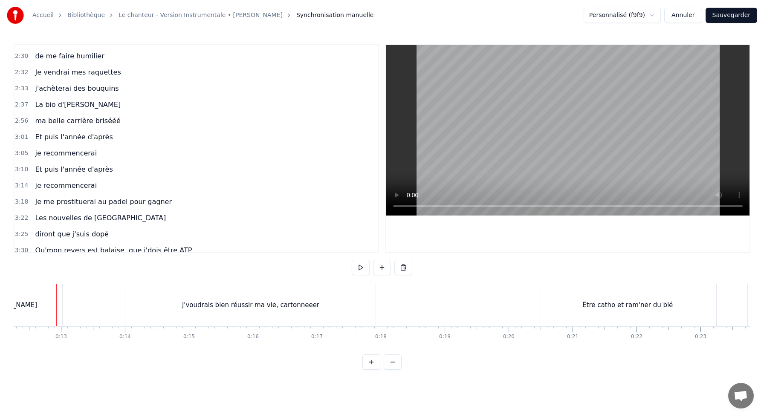
scroll to position [635, 0]
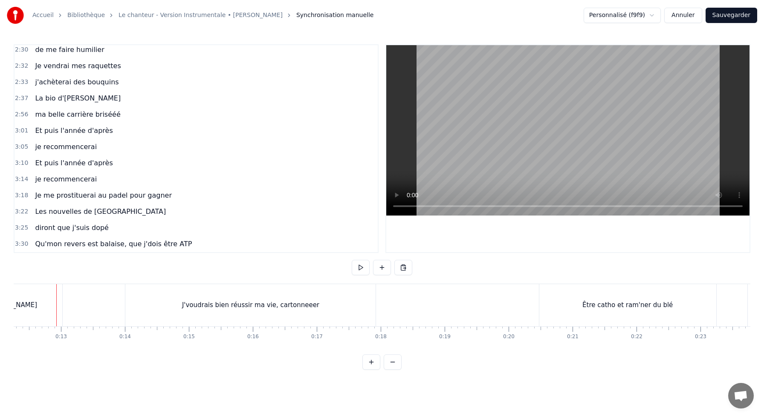
click at [67, 103] on span "La bio d'[PERSON_NAME]" at bounding box center [77, 98] width 87 height 10
click at [80, 97] on span "La bio d'[PERSON_NAME]" at bounding box center [77, 98] width 87 height 10
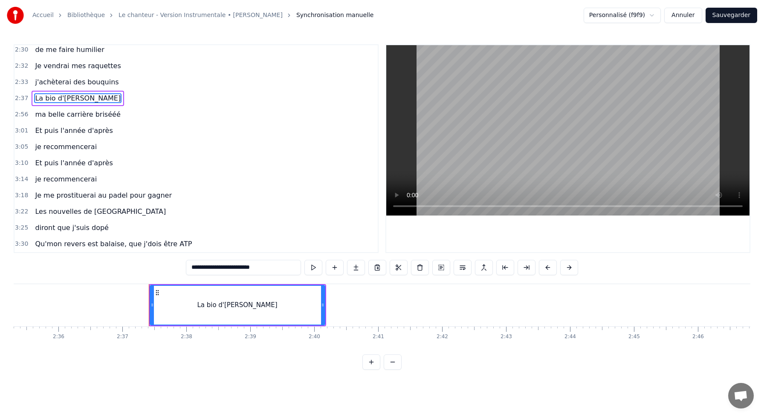
scroll to position [0, 10026]
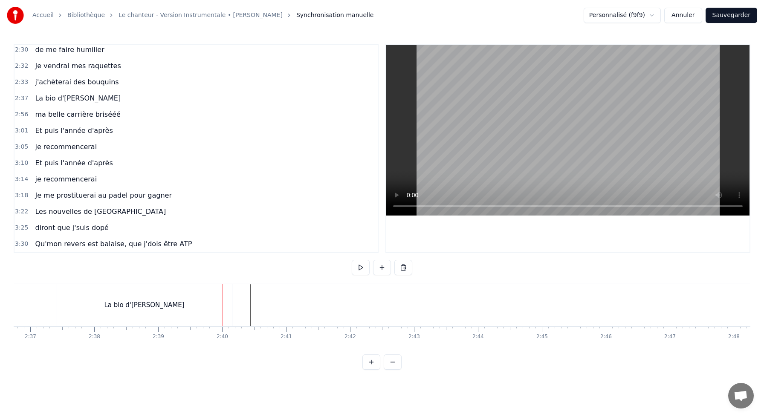
click at [211, 302] on div "La bio d'[PERSON_NAME]" at bounding box center [156, 305] width 175 height 42
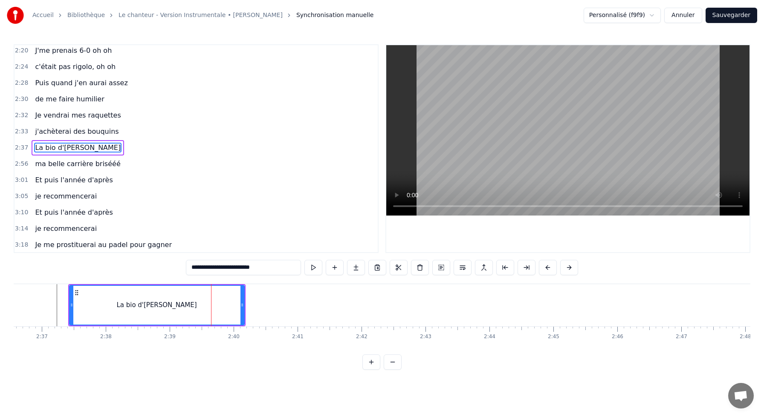
scroll to position [585, 0]
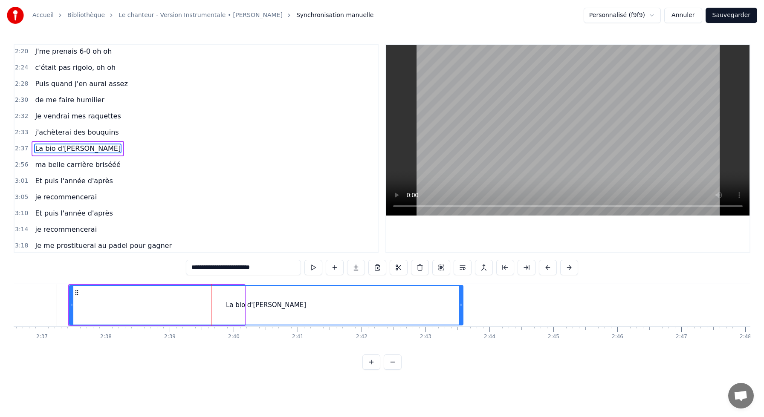
drag, startPoint x: 243, startPoint y: 305, endPoint x: 461, endPoint y: 307, distance: 218.8
click at [461, 307] on icon at bounding box center [460, 305] width 3 height 7
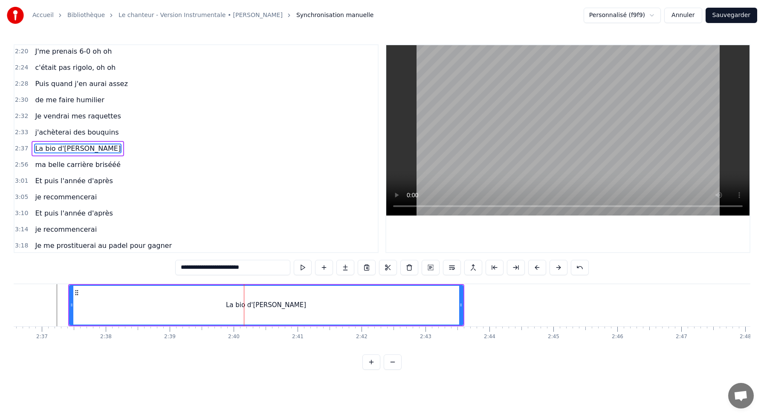
click at [97, 305] on div "La bio d'[PERSON_NAME]" at bounding box center [266, 305] width 393 height 39
drag, startPoint x: 459, startPoint y: 306, endPoint x: 381, endPoint y: 304, distance: 77.6
click at [383, 305] on icon at bounding box center [384, 305] width 3 height 7
click at [181, 293] on div "La bio d'[PERSON_NAME]" at bounding box center [228, 305] width 316 height 39
click at [383, 304] on icon at bounding box center [384, 305] width 3 height 7
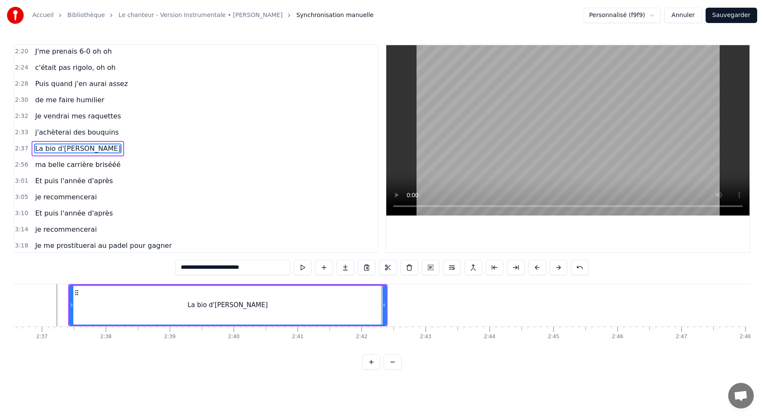
click at [383, 304] on icon at bounding box center [384, 305] width 3 height 7
drag, startPoint x: 383, startPoint y: 302, endPoint x: 300, endPoint y: 305, distance: 83.2
click at [300, 305] on icon at bounding box center [301, 305] width 3 height 7
click at [133, 298] on div "La bio d'[PERSON_NAME]" at bounding box center [186, 305] width 233 height 39
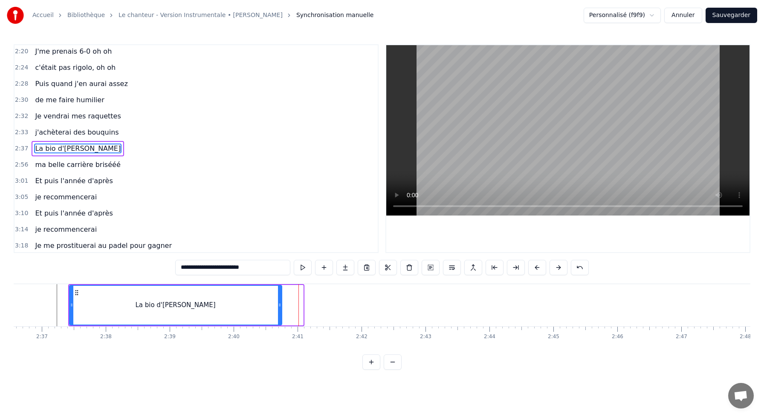
drag, startPoint x: 301, startPoint y: 304, endPoint x: 249, endPoint y: 301, distance: 51.7
click at [278, 302] on icon at bounding box center [279, 305] width 3 height 7
click at [120, 296] on div "La bio d'[PERSON_NAME]" at bounding box center [161, 305] width 182 height 39
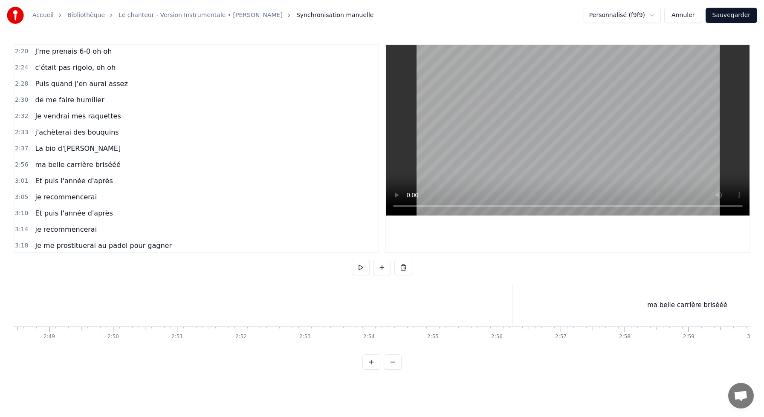
scroll to position [635, 0]
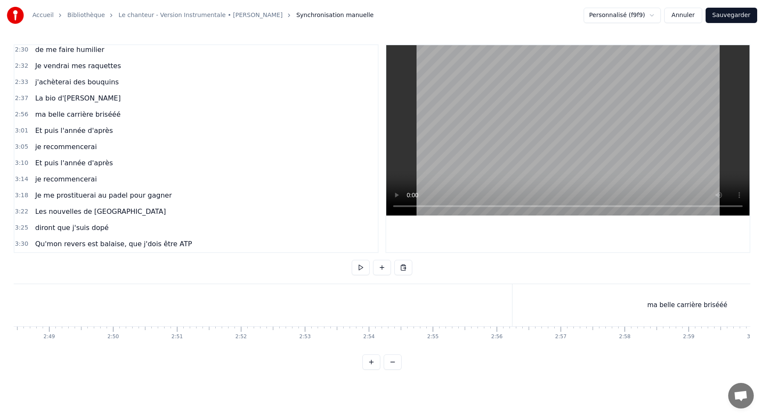
click at [632, 298] on div "ma belle carrière brisééé" at bounding box center [688, 305] width 350 height 42
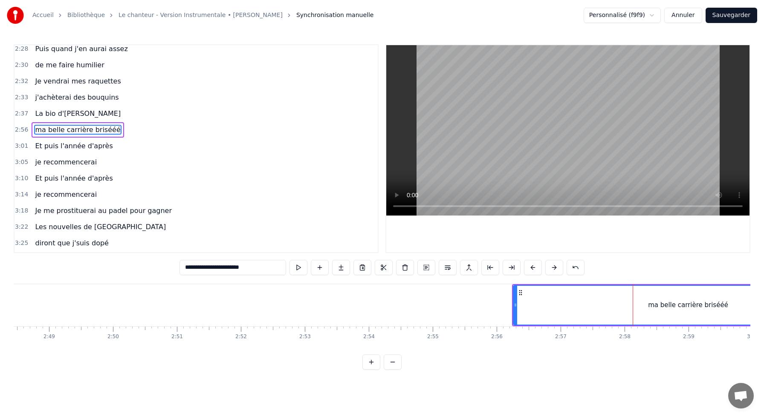
scroll to position [601, 0]
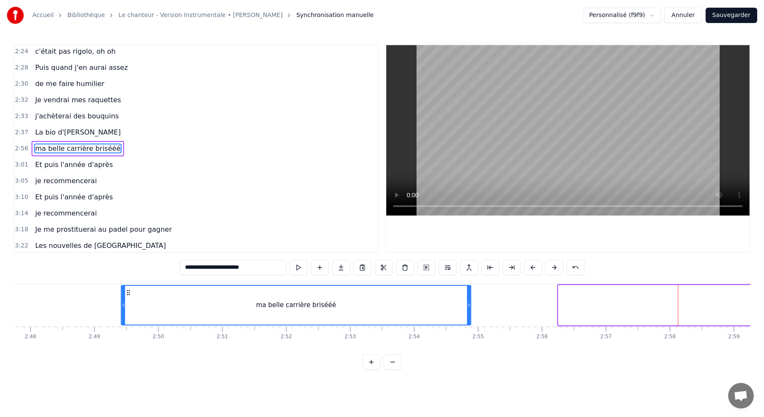
drag, startPoint x: 520, startPoint y: 293, endPoint x: 109, endPoint y: 310, distance: 411.4
click at [122, 310] on div "ma belle carrière brisééé" at bounding box center [296, 305] width 349 height 39
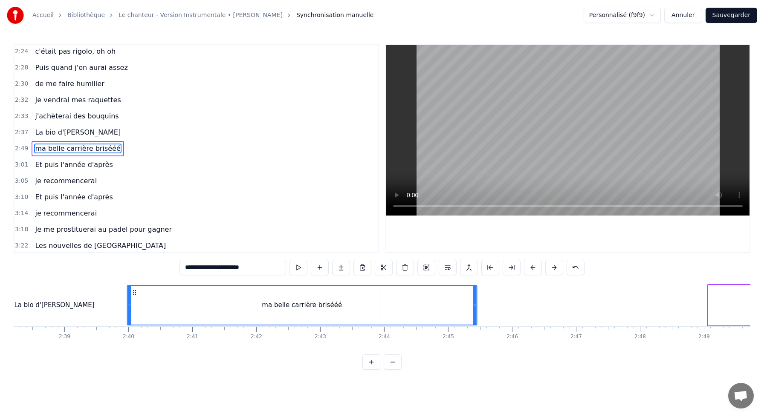
scroll to position [0, 10099]
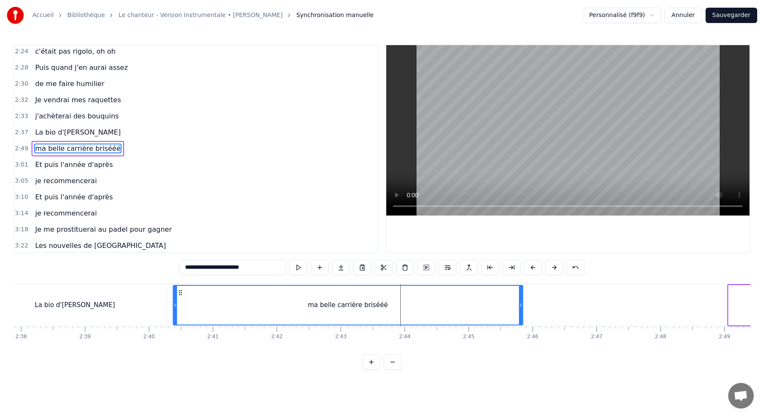
drag, startPoint x: 268, startPoint y: 293, endPoint x: 180, endPoint y: 311, distance: 89.8
click at [180, 311] on div "ma belle carrière brisééé" at bounding box center [348, 305] width 349 height 39
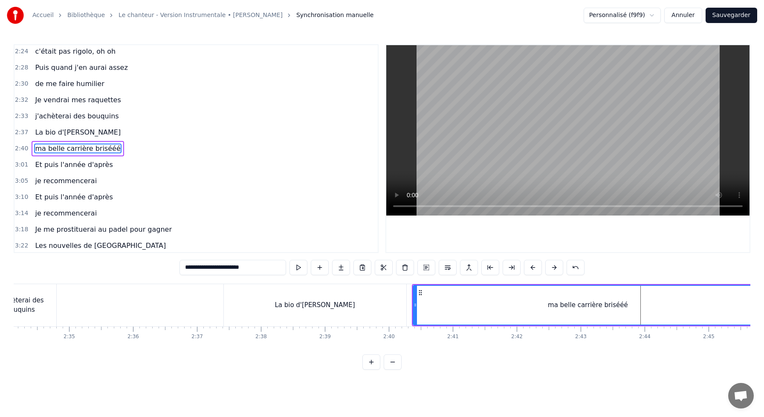
scroll to position [0, 9838]
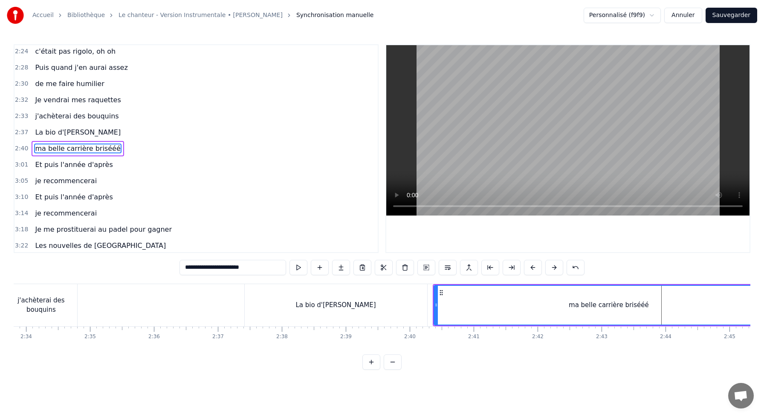
click at [271, 301] on div "La bio d'[PERSON_NAME]" at bounding box center [336, 305] width 183 height 42
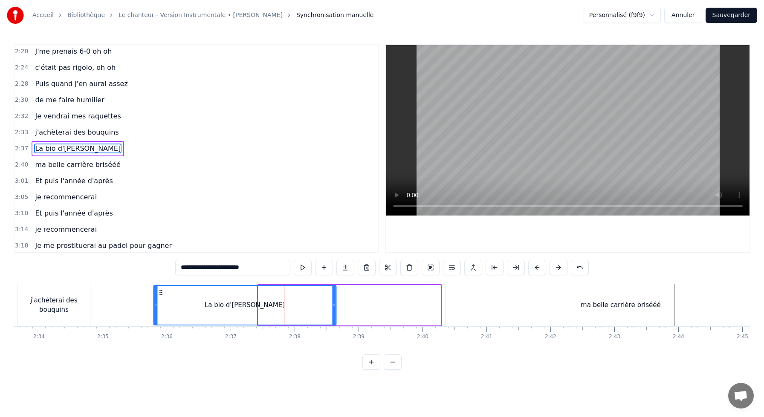
scroll to position [0, 9822]
drag, startPoint x: 250, startPoint y: 291, endPoint x: 171, endPoint y: 294, distance: 79.4
click at [171, 294] on icon at bounding box center [173, 293] width 7 height 7
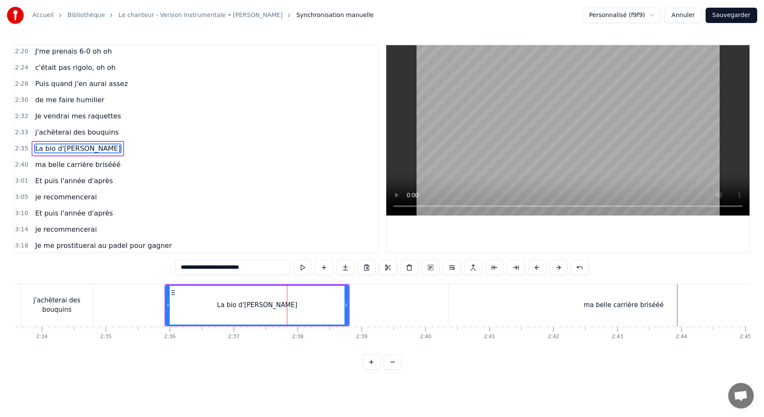
click at [463, 295] on div "ma belle carrière brisééé" at bounding box center [624, 305] width 350 height 42
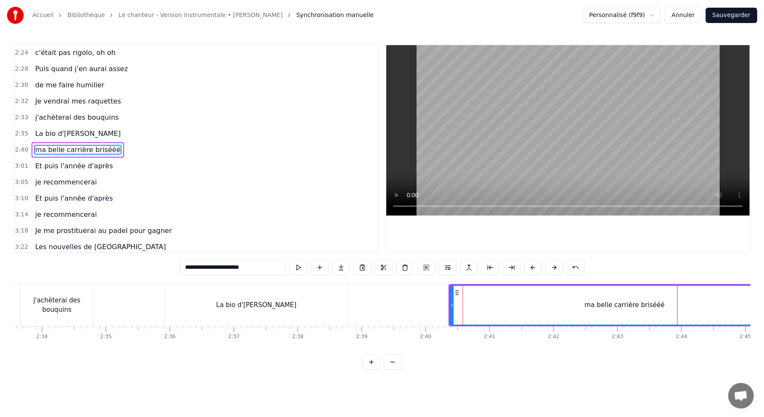
scroll to position [601, 0]
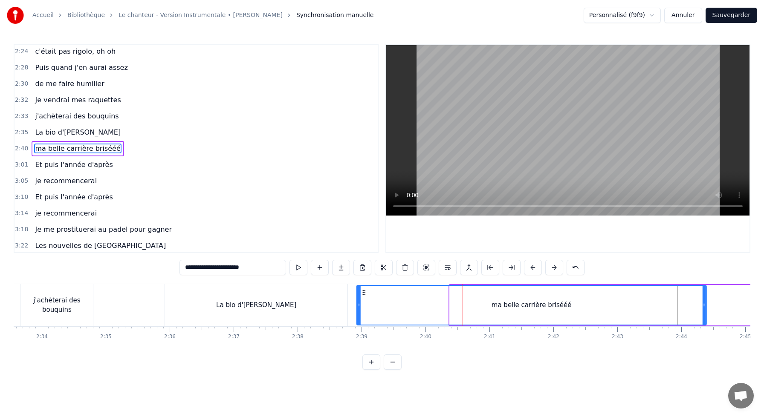
drag, startPoint x: 458, startPoint y: 291, endPoint x: 364, endPoint y: 290, distance: 93.4
click at [364, 291] on icon at bounding box center [364, 293] width 7 height 7
click at [173, 303] on div "La bio d'[PERSON_NAME]" at bounding box center [256, 305] width 183 height 42
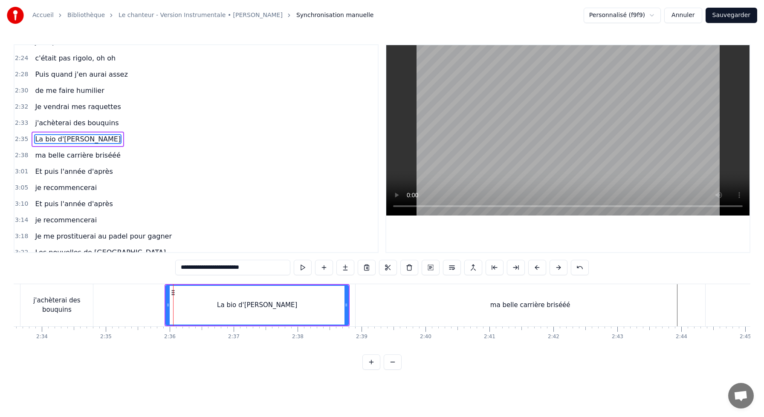
scroll to position [585, 0]
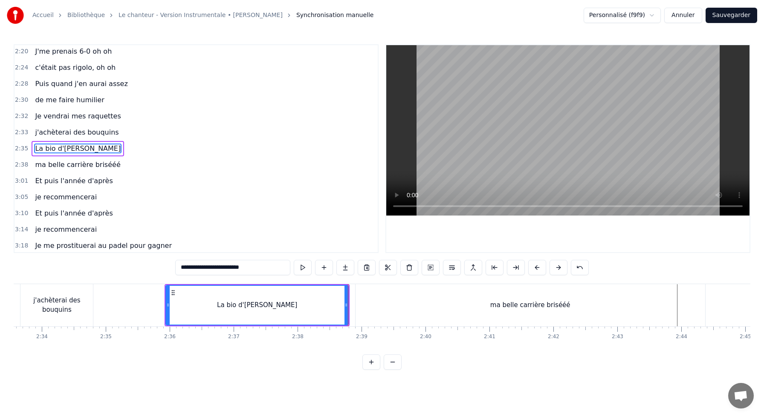
click at [362, 292] on div "ma belle carrière brisééé" at bounding box center [531, 305] width 350 height 42
type input "**********"
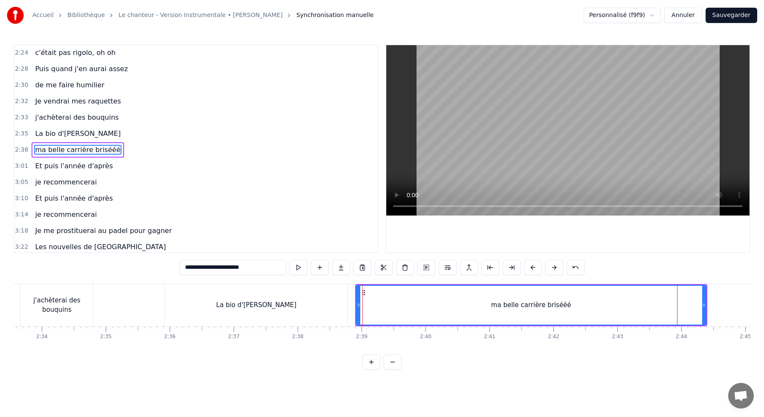
scroll to position [601, 0]
click at [299, 273] on button at bounding box center [299, 267] width 18 height 15
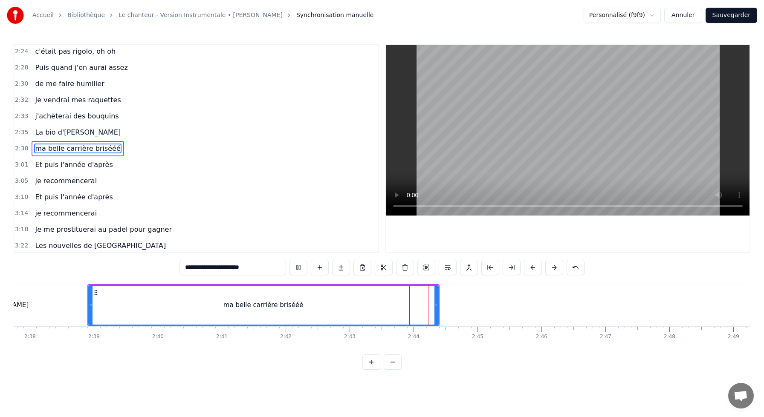
scroll to position [0, 10121]
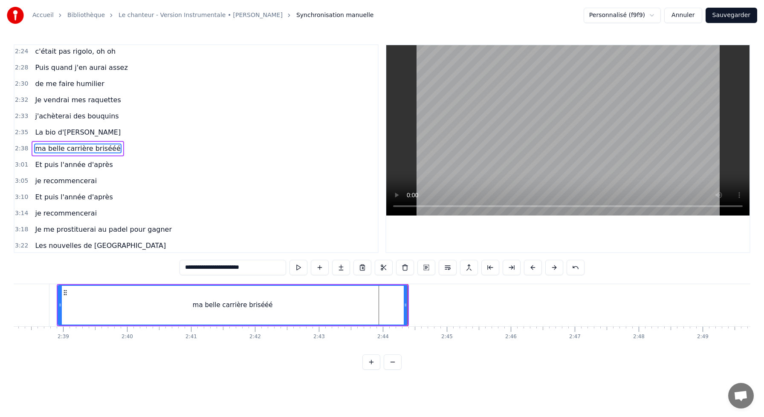
click at [290, 260] on button at bounding box center [299, 267] width 18 height 15
drag, startPoint x: 405, startPoint y: 305, endPoint x: 341, endPoint y: 304, distance: 64.0
click at [341, 304] on icon at bounding box center [341, 305] width 3 height 7
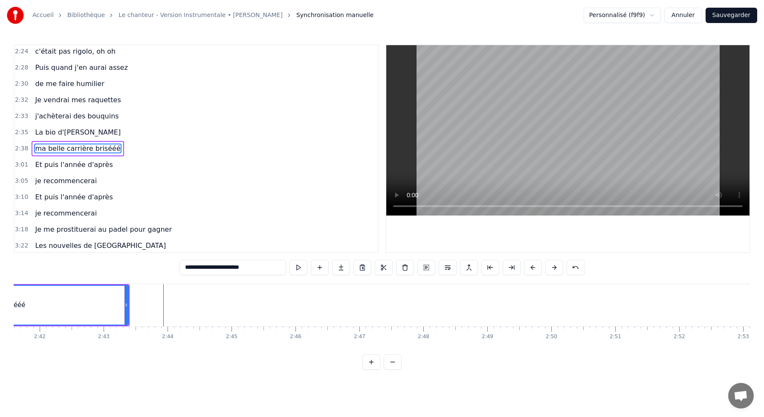
scroll to position [0, 10468]
click at [80, 161] on span "Et puis l'année d'après" at bounding box center [73, 165] width 79 height 10
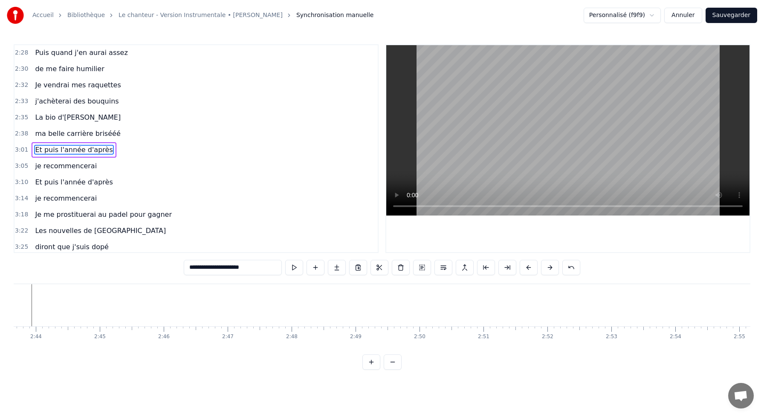
scroll to position [617, 0]
click at [83, 148] on span "Et puis l'année d'après" at bounding box center [73, 149] width 79 height 10
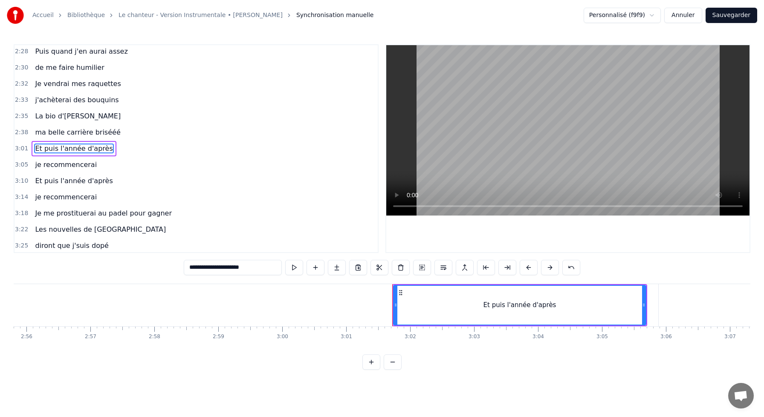
scroll to position [0, 11244]
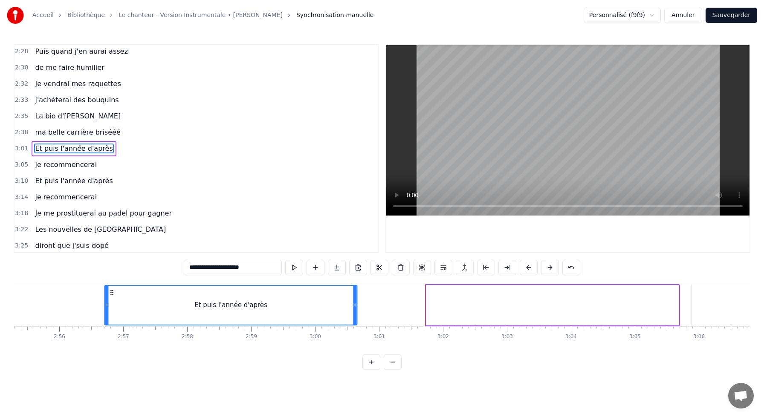
drag, startPoint x: 401, startPoint y: 292, endPoint x: 104, endPoint y: 293, distance: 297.2
click at [108, 293] on icon at bounding box center [111, 293] width 7 height 7
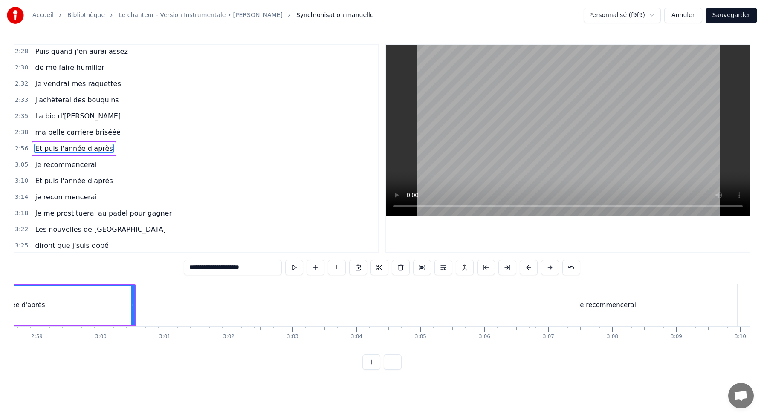
scroll to position [0, 11434]
click at [474, 291] on div "je recommencerai" at bounding box center [600, 305] width 260 height 42
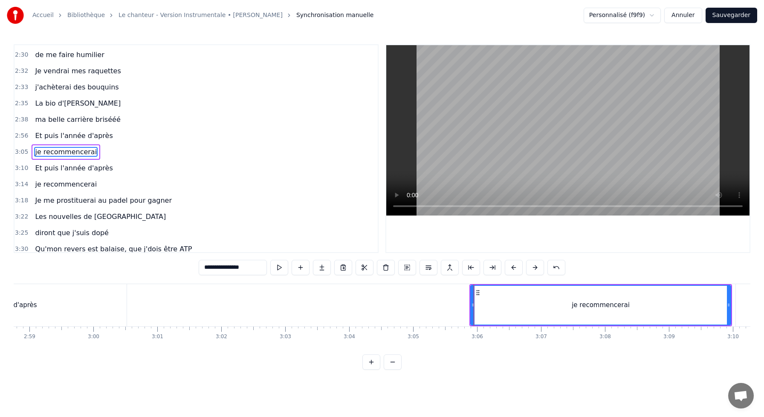
scroll to position [634, 0]
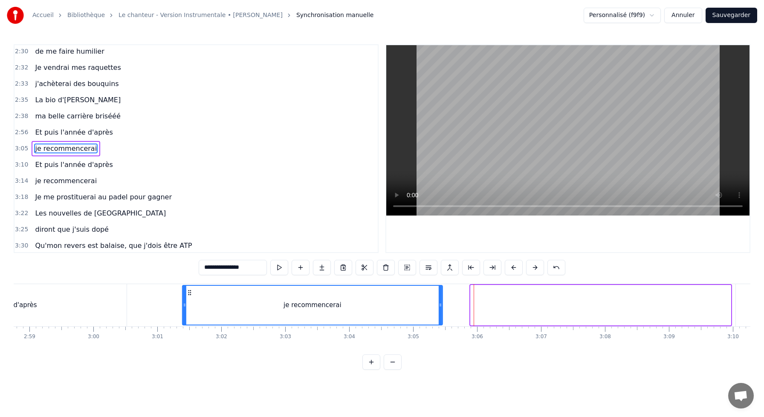
drag, startPoint x: 478, startPoint y: 291, endPoint x: 186, endPoint y: 294, distance: 292.1
click at [186, 295] on icon at bounding box center [189, 293] width 7 height 7
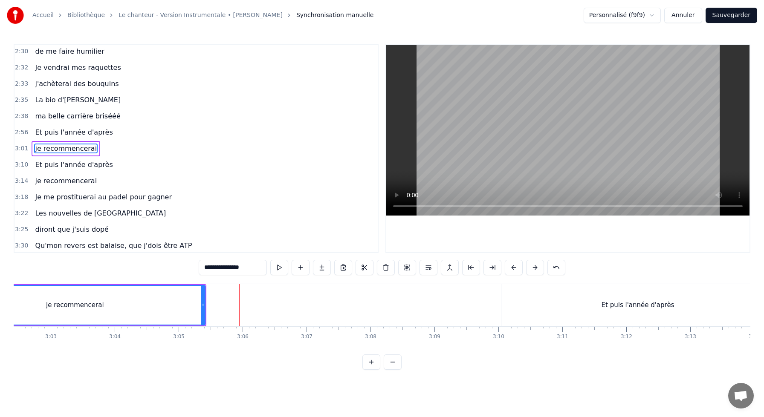
scroll to position [0, 11698]
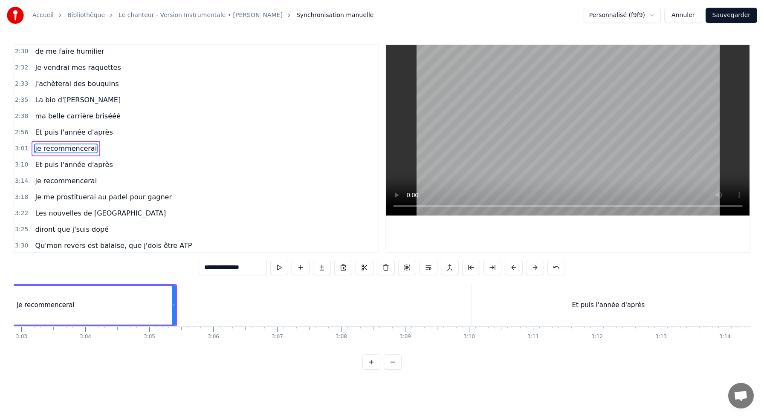
click at [477, 288] on div "Et puis l'année d'après" at bounding box center [608, 305] width 273 height 42
type input "**********"
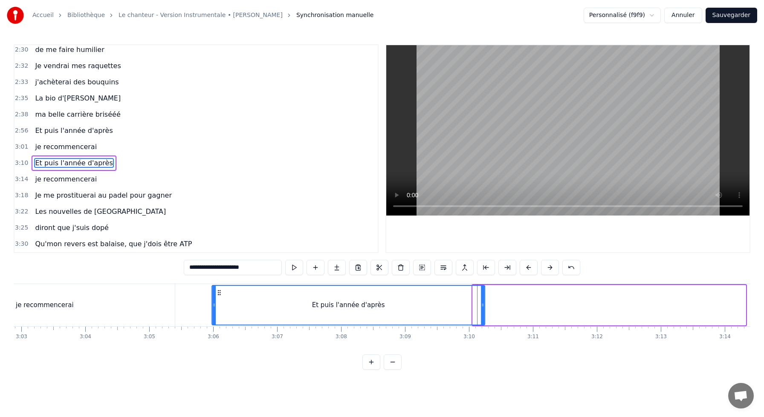
drag, startPoint x: 481, startPoint y: 291, endPoint x: 212, endPoint y: 299, distance: 268.8
click at [212, 300] on div "Et puis l'année d'après" at bounding box center [348, 305] width 272 height 39
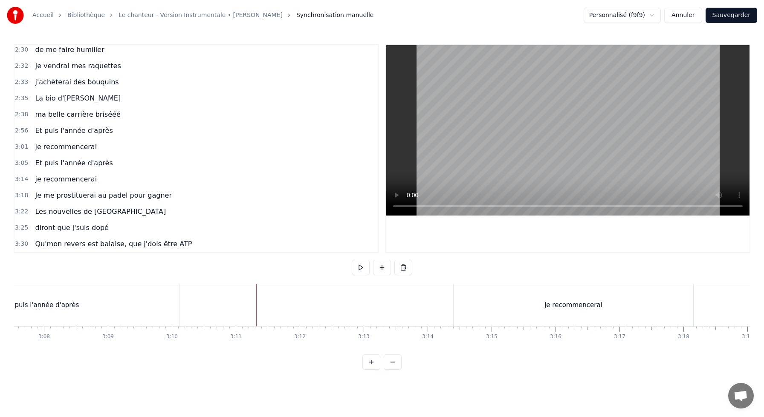
scroll to position [0, 12014]
click at [527, 302] on div "je recommencerai" at bounding box center [555, 305] width 240 height 42
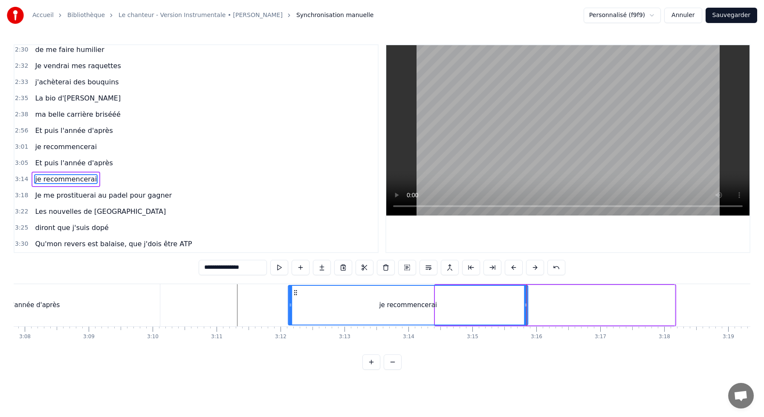
drag, startPoint x: 443, startPoint y: 294, endPoint x: 282, endPoint y: 309, distance: 161.0
click at [289, 309] on div "je recommencerai" at bounding box center [408, 305] width 239 height 39
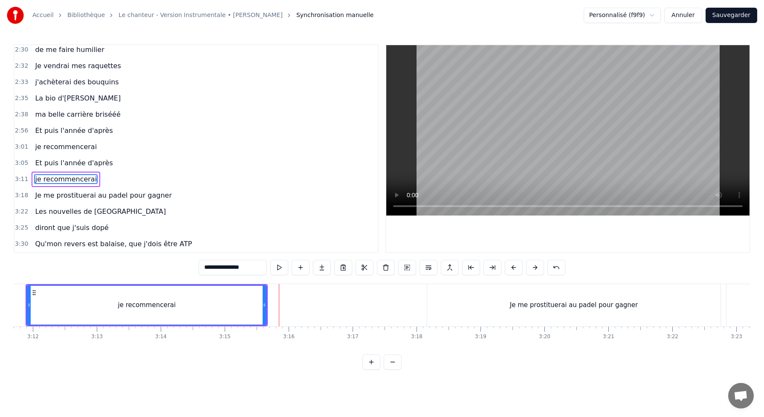
scroll to position [0, 12282]
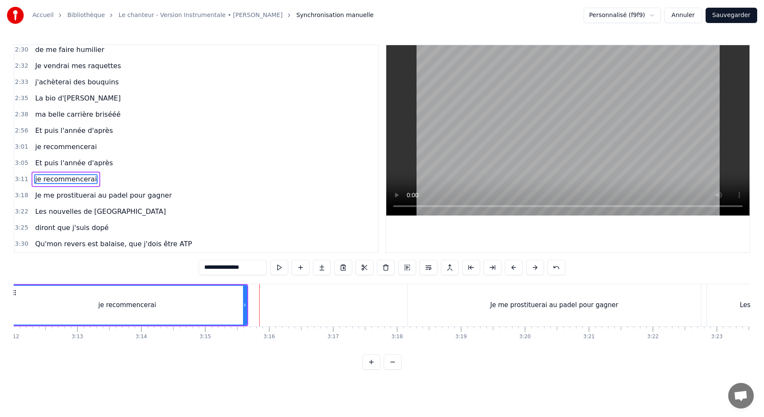
click at [486, 313] on div "Je me prostituerai au padel pour gagner" at bounding box center [554, 305] width 293 height 42
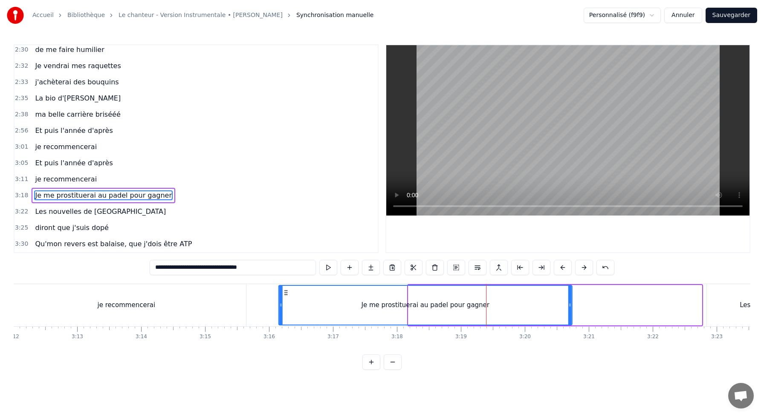
drag, startPoint x: 415, startPoint y: 290, endPoint x: 282, endPoint y: 315, distance: 135.5
click at [282, 315] on div "Je me prostituerai au padel pour gagner" at bounding box center [425, 305] width 293 height 39
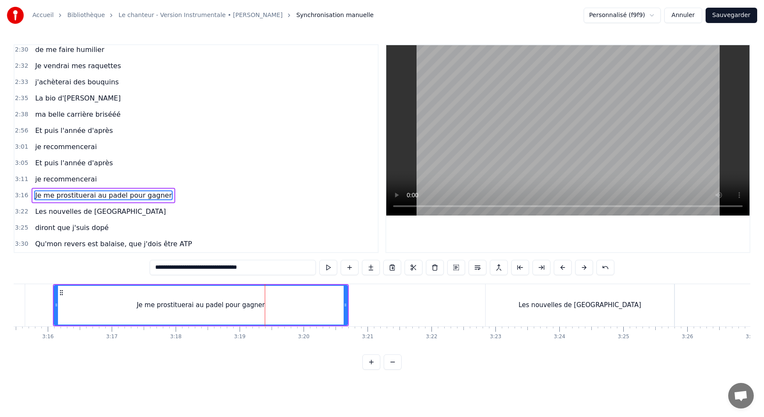
scroll to position [0, 12504]
click at [505, 301] on div "Les nouvelles de [GEOGRAPHIC_DATA]" at bounding box center [578, 305] width 188 height 42
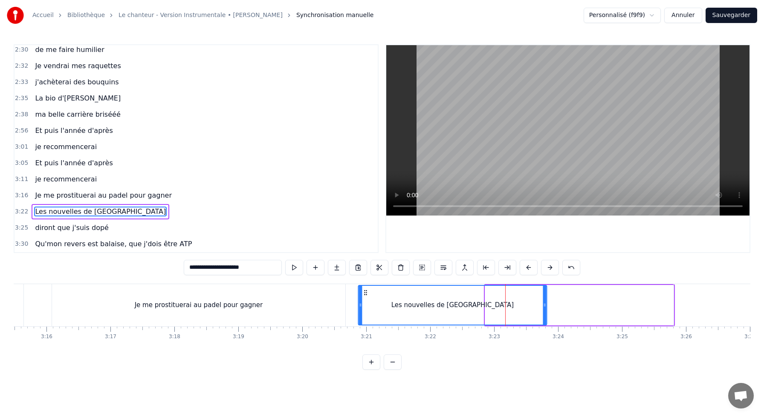
drag, startPoint x: 492, startPoint y: 293, endPoint x: 370, endPoint y: 297, distance: 122.0
click at [370, 297] on div "Les nouvelles de [GEOGRAPHIC_DATA]" at bounding box center [453, 305] width 188 height 39
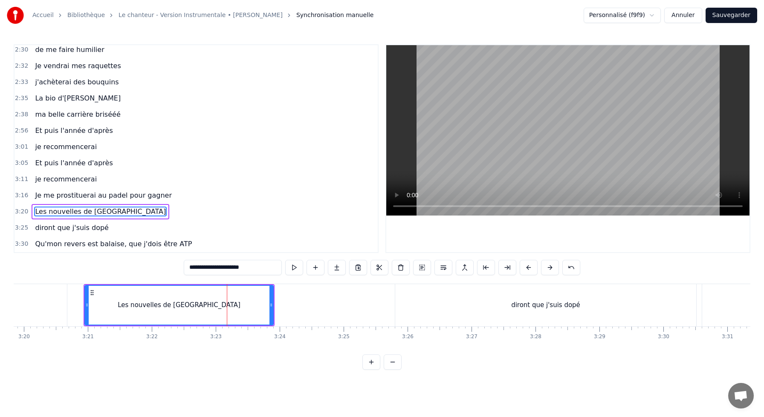
scroll to position [0, 12786]
click at [523, 314] on div "diront que j'suis dopé" at bounding box center [542, 305] width 301 height 42
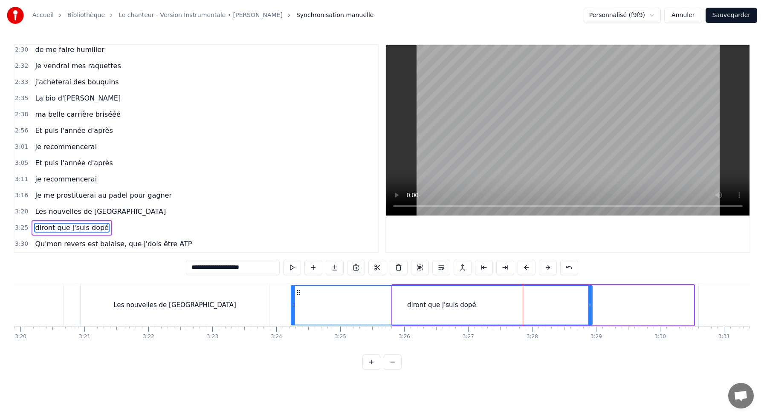
drag, startPoint x: 400, startPoint y: 291, endPoint x: 299, endPoint y: 291, distance: 101.5
click at [299, 291] on icon at bounding box center [298, 293] width 7 height 7
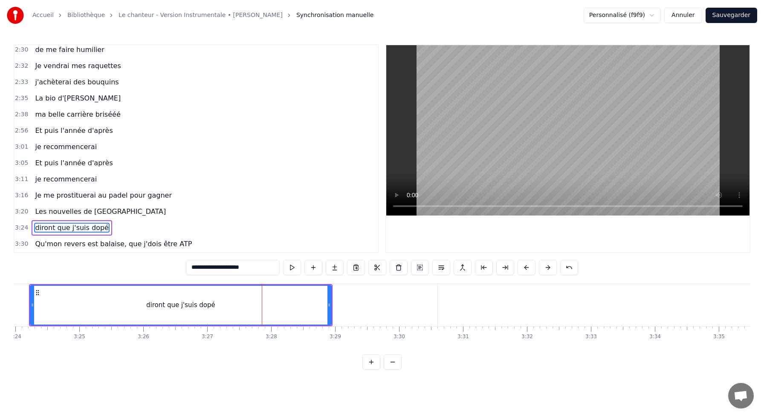
scroll to position [0, 13049]
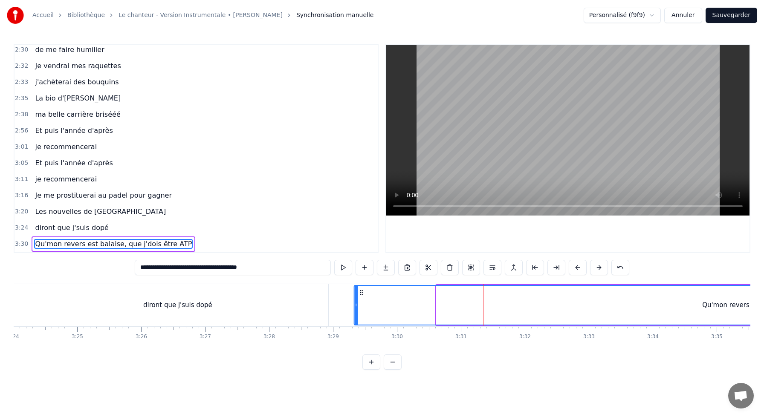
drag, startPoint x: 442, startPoint y: 292, endPoint x: 355, endPoint y: 298, distance: 87.2
click at [355, 298] on div "Qu'mon revers est balaise, que j'dois être ATP" at bounding box center [776, 305] width 843 height 39
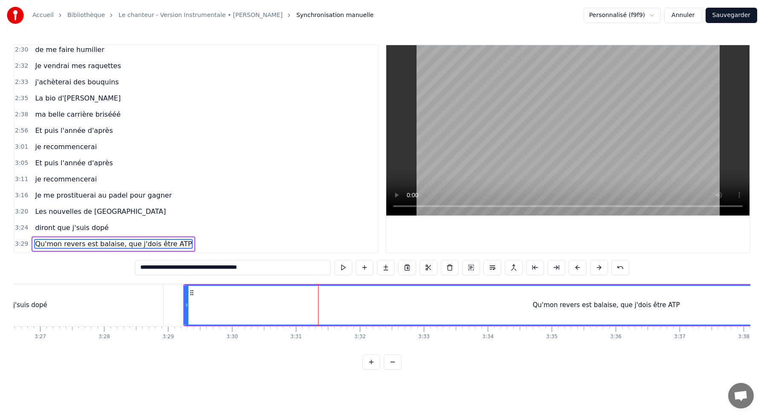
click at [609, 306] on div "Qu'mon revers est balaise, que j'dois être ATP" at bounding box center [606, 306] width 147 height 10
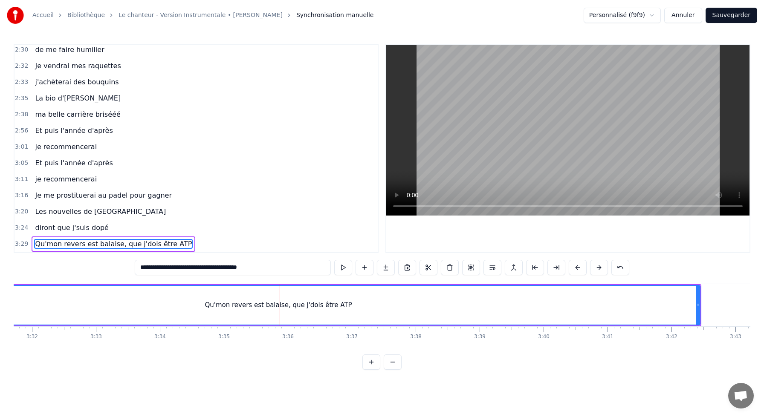
scroll to position [0, 13548]
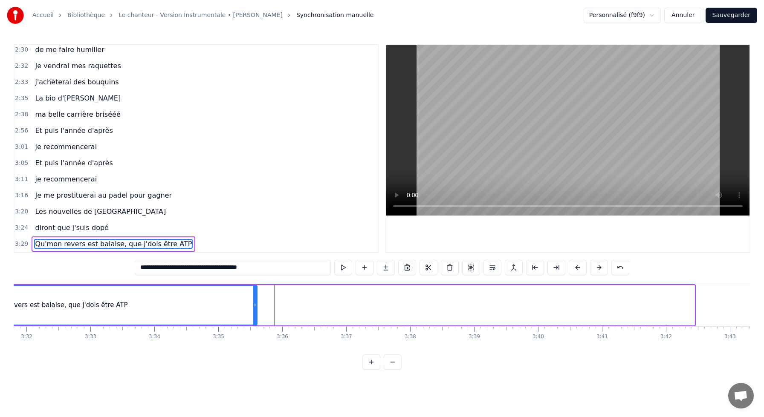
drag, startPoint x: 693, startPoint y: 305, endPoint x: 255, endPoint y: 323, distance: 437.9
click at [255, 323] on div at bounding box center [254, 305] width 3 height 39
type input "**********"
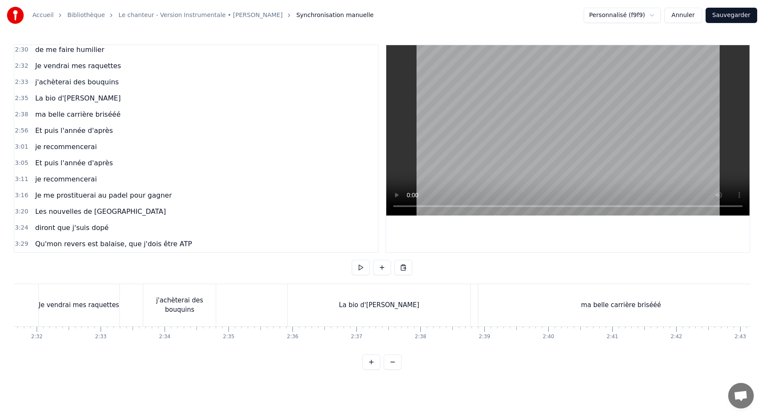
scroll to position [0, 9703]
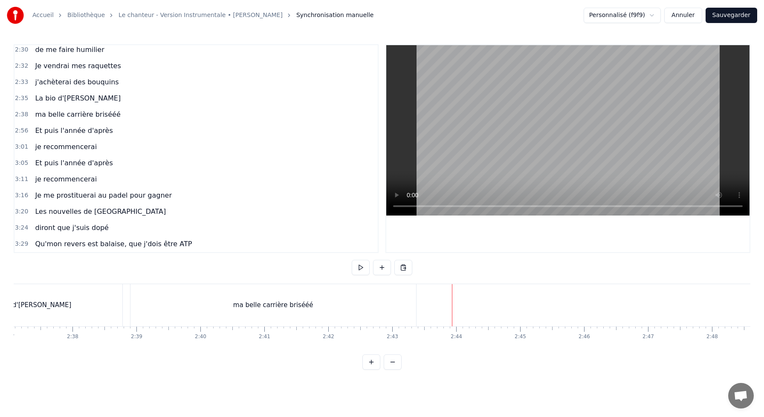
scroll to position [0, 10050]
click at [184, 296] on div "ma belle carrière brisééé" at bounding box center [271, 305] width 286 height 42
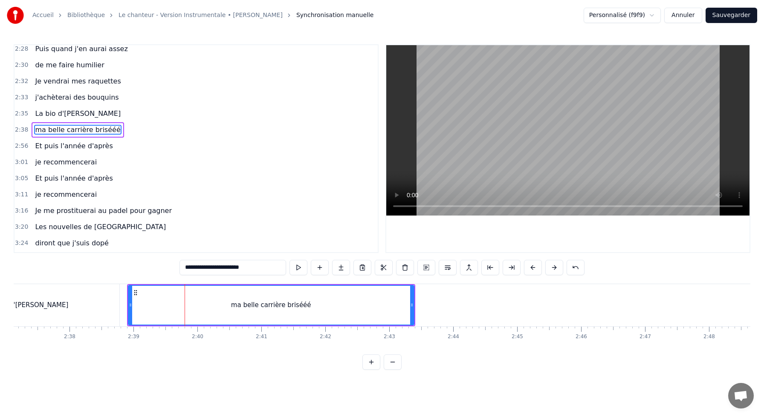
scroll to position [601, 0]
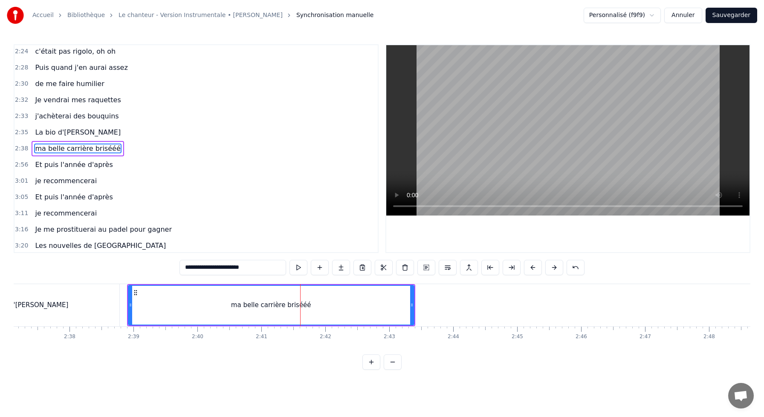
click at [413, 301] on div "ma belle carrière brisééé" at bounding box center [271, 305] width 287 height 41
drag, startPoint x: 412, startPoint y: 303, endPoint x: 391, endPoint y: 303, distance: 20.5
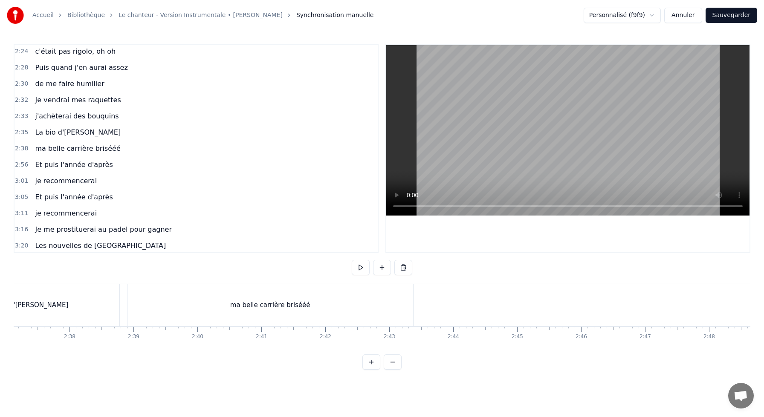
click at [384, 304] on div "ma belle carrière brisééé" at bounding box center [271, 305] width 286 height 42
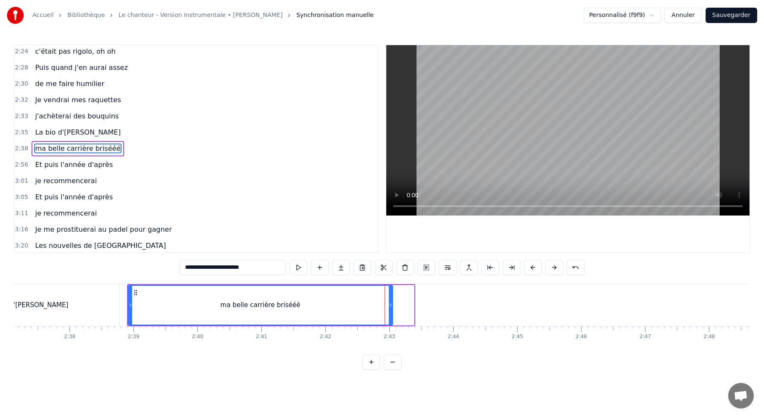
drag, startPoint x: 411, startPoint y: 305, endPoint x: 388, endPoint y: 305, distance: 22.2
click at [389, 305] on icon at bounding box center [390, 305] width 3 height 7
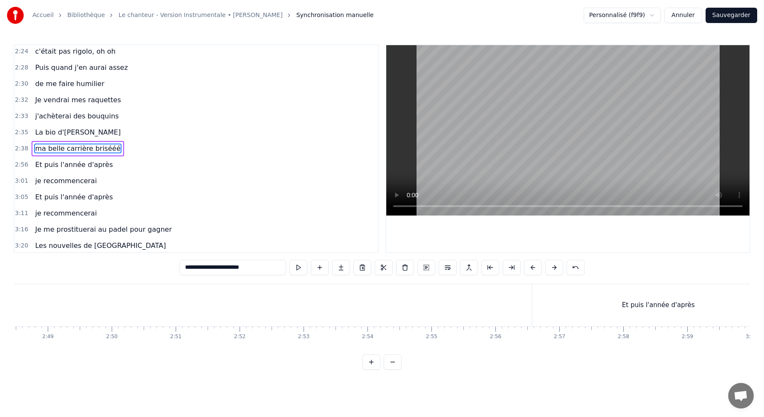
scroll to position [0, 10778]
click at [576, 305] on div "Et puis l'année d'après" at bounding box center [656, 305] width 252 height 42
type input "**********"
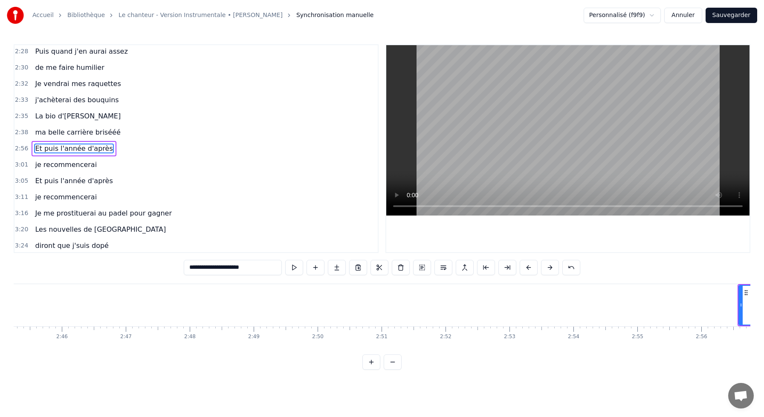
scroll to position [0, 10582]
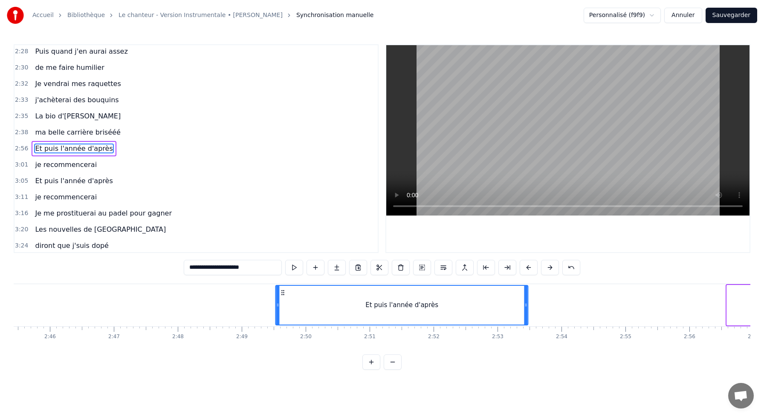
drag, startPoint x: 733, startPoint y: 293, endPoint x: 191, endPoint y: 332, distance: 544.3
click at [193, 331] on div "J'me présente, je m'appelle [PERSON_NAME]voudrais bien réussir ma vie, cartonne…" at bounding box center [382, 316] width 737 height 64
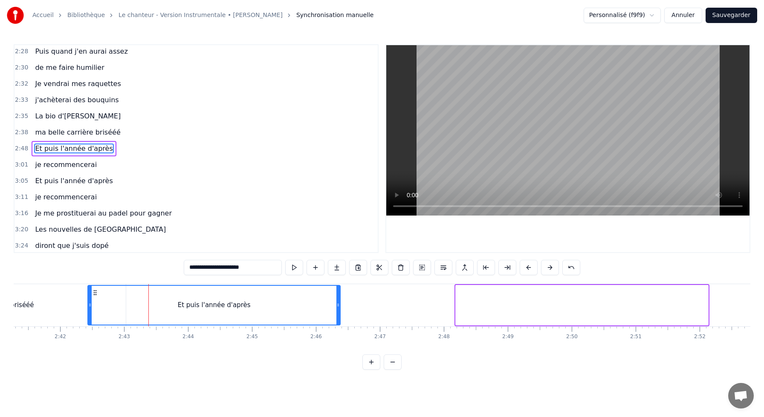
scroll to position [0, 10271]
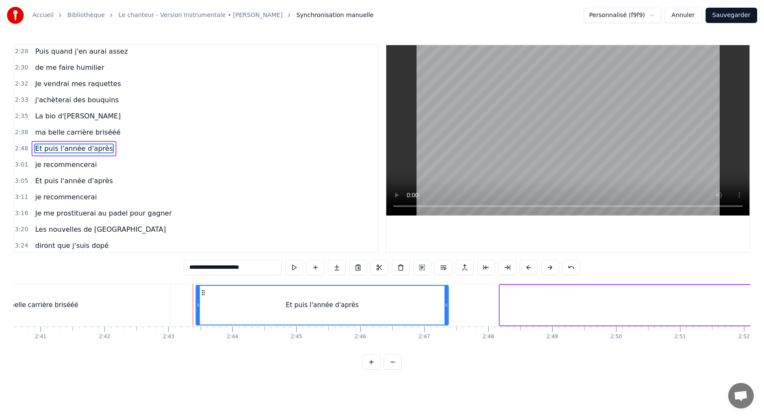
drag, startPoint x: 197, startPoint y: 293, endPoint x: 203, endPoint y: 296, distance: 6.7
click at [203, 296] on div "Et puis l'année d'après" at bounding box center [323, 305] width 252 height 39
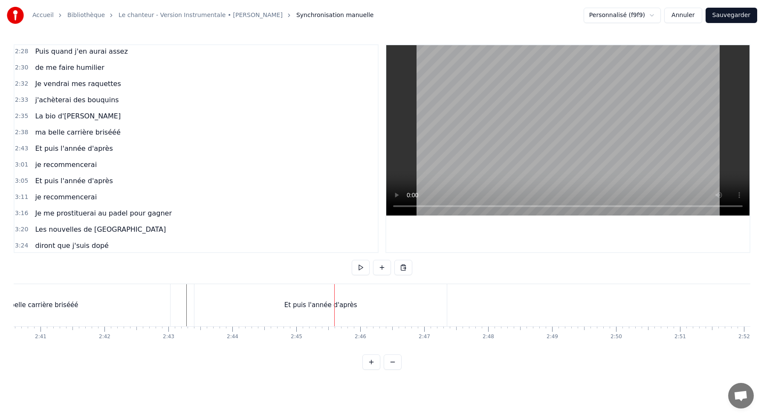
click at [426, 301] on div "Et puis l'année d'après" at bounding box center [320, 305] width 252 height 42
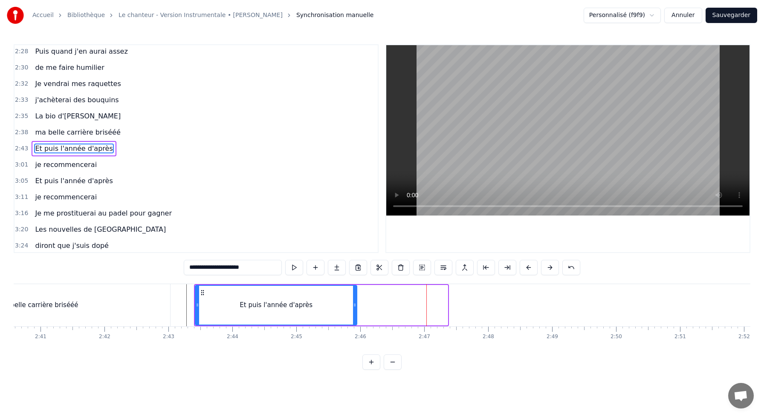
drag, startPoint x: 443, startPoint y: 304, endPoint x: 349, endPoint y: 304, distance: 94.7
click at [349, 304] on div "Et puis l'année d'après" at bounding box center [276, 305] width 161 height 39
click at [210, 290] on div "Et puis l'année d'après" at bounding box center [274, 305] width 157 height 39
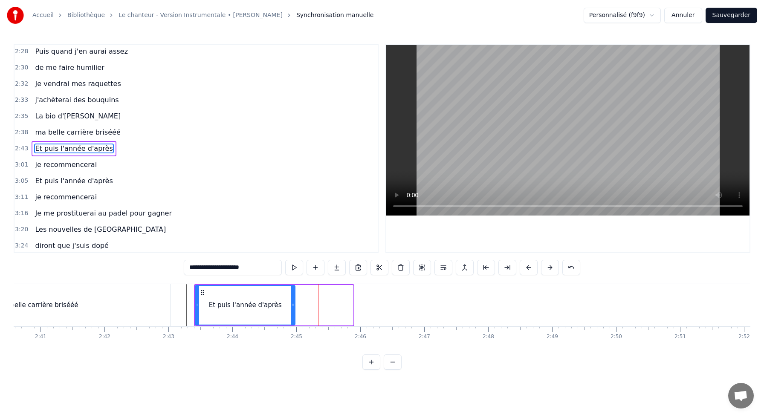
drag, startPoint x: 351, startPoint y: 303, endPoint x: 284, endPoint y: 304, distance: 67.0
click at [291, 304] on icon at bounding box center [292, 305] width 3 height 7
click at [209, 289] on div "Et puis l'année d'après" at bounding box center [241, 305] width 90 height 39
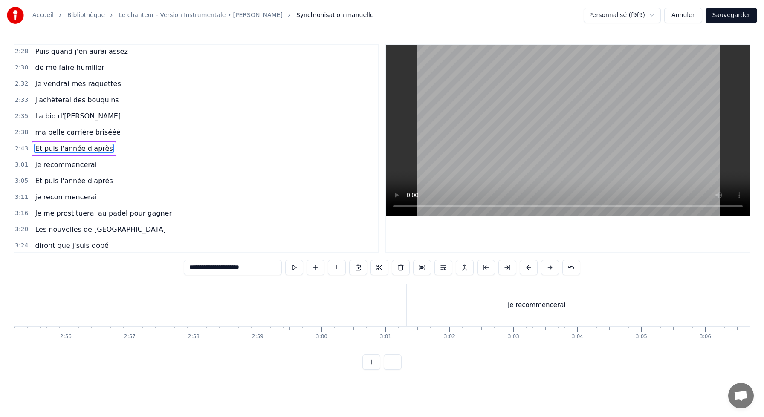
scroll to position [0, 11213]
click at [517, 304] on div "je recommencerai" at bounding box center [530, 306] width 58 height 10
type input "**********"
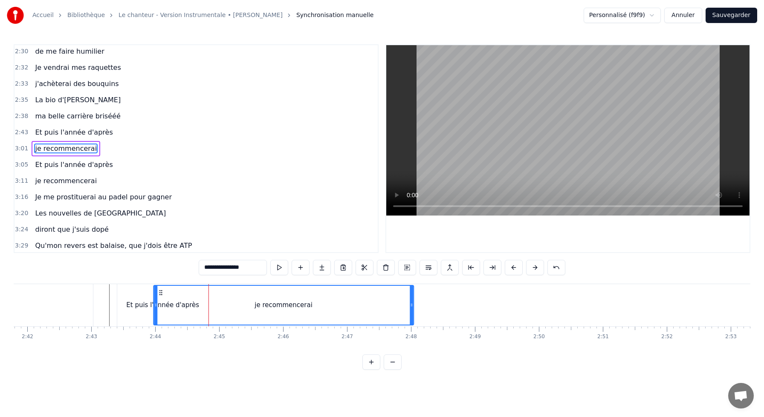
scroll to position [0, 10343]
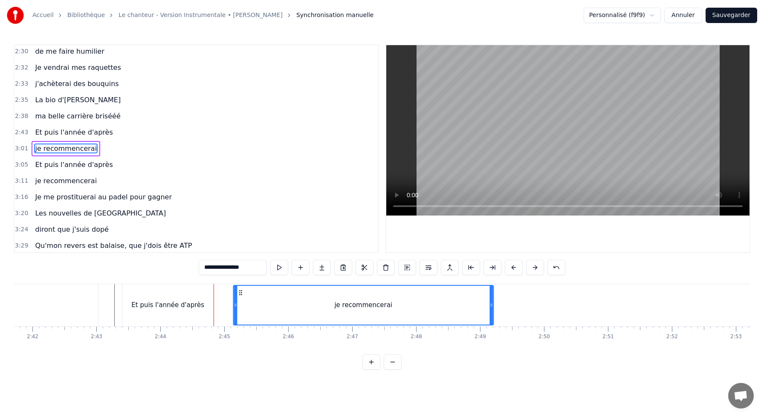
drag, startPoint x: 623, startPoint y: 293, endPoint x: 240, endPoint y: 296, distance: 383.4
click at [240, 296] on icon at bounding box center [240, 293] width 7 height 7
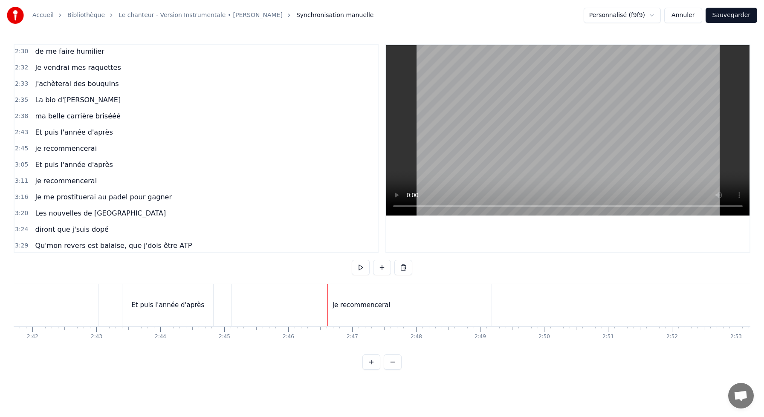
click at [467, 307] on div "je recommencerai" at bounding box center [362, 305] width 260 height 42
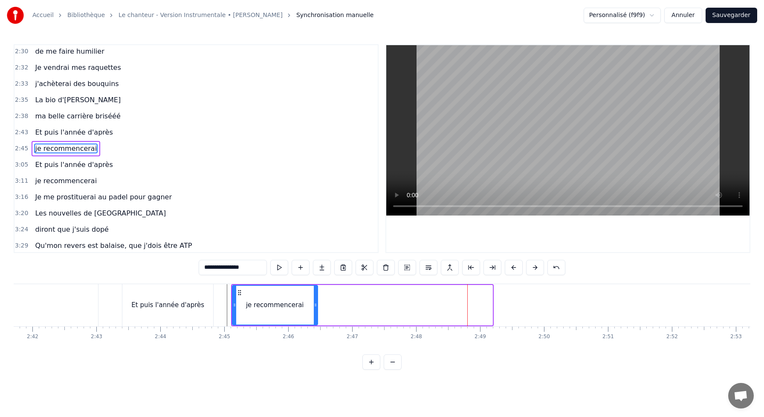
drag, startPoint x: 489, startPoint y: 303, endPoint x: 314, endPoint y: 310, distance: 175.4
click at [314, 310] on div at bounding box center [315, 305] width 3 height 39
click at [242, 300] on div "je recommencerai" at bounding box center [275, 305] width 84 height 39
click at [208, 287] on div "Et puis l'année d'après" at bounding box center [167, 305] width 91 height 42
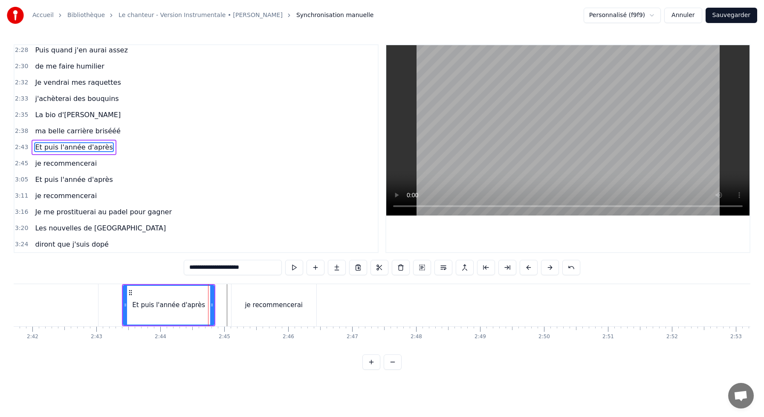
scroll to position [617, 0]
click at [235, 290] on div "je recommencerai" at bounding box center [274, 305] width 85 height 42
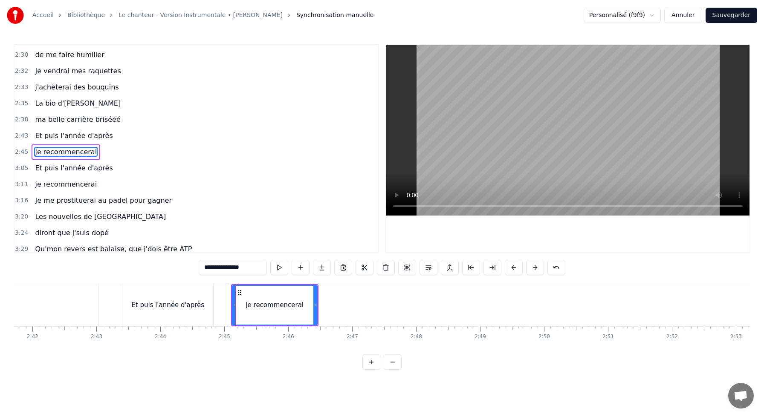
scroll to position [634, 0]
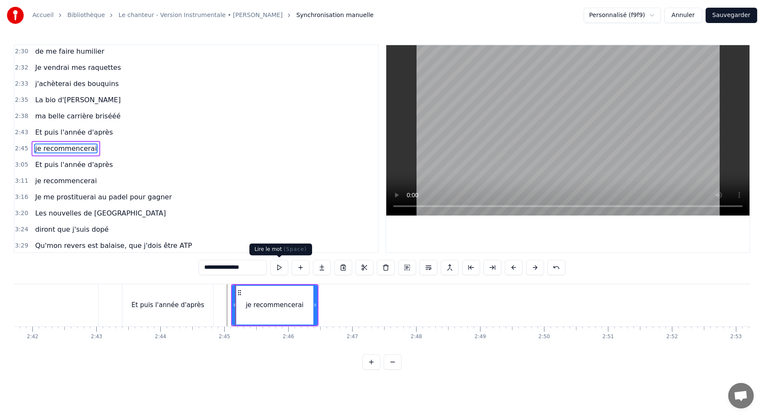
click at [276, 268] on button at bounding box center [279, 267] width 18 height 15
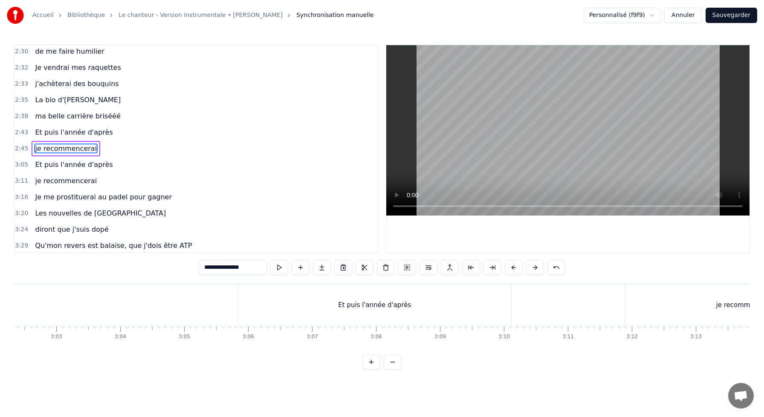
scroll to position [0, 11671]
click at [252, 325] on div "Et puis l'année d'après" at bounding box center [366, 305] width 273 height 42
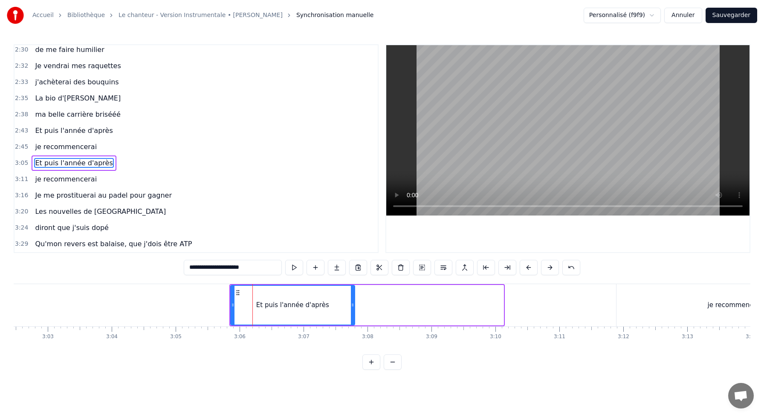
drag, startPoint x: 502, startPoint y: 303, endPoint x: 353, endPoint y: 304, distance: 148.8
click at [353, 304] on icon at bounding box center [352, 305] width 3 height 7
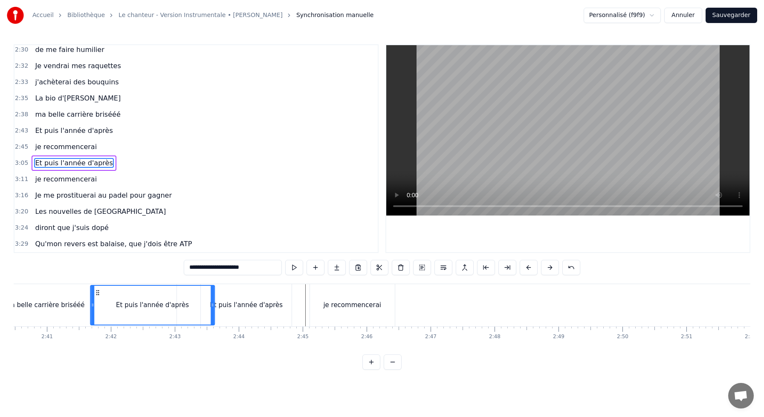
scroll to position [0, 10250]
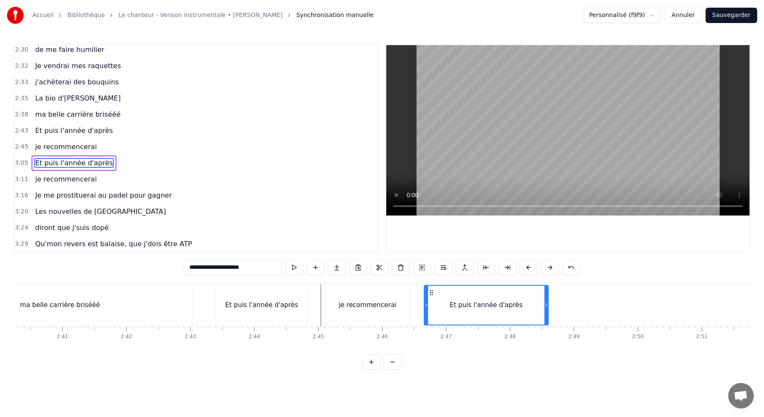
drag, startPoint x: 238, startPoint y: 291, endPoint x: 432, endPoint y: 287, distance: 193.7
click at [432, 287] on div "Et puis l'année d'après" at bounding box center [486, 305] width 123 height 39
click at [396, 286] on div "je recommencerai" at bounding box center [367, 305] width 85 height 42
type input "**********"
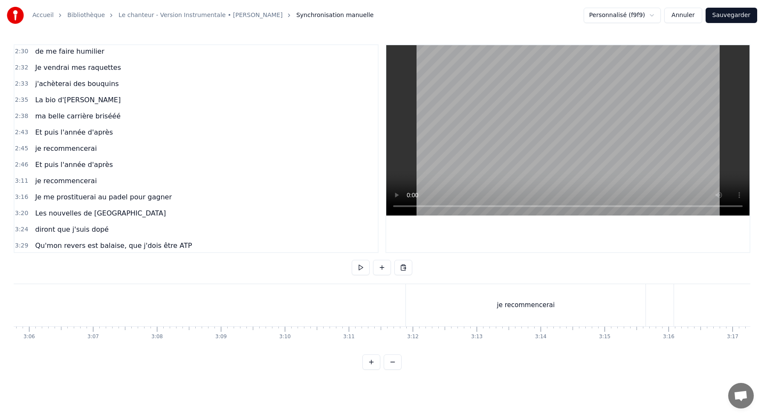
scroll to position [0, 11912]
click at [486, 299] on div "je recommencerai" at bounding box center [496, 305] width 240 height 42
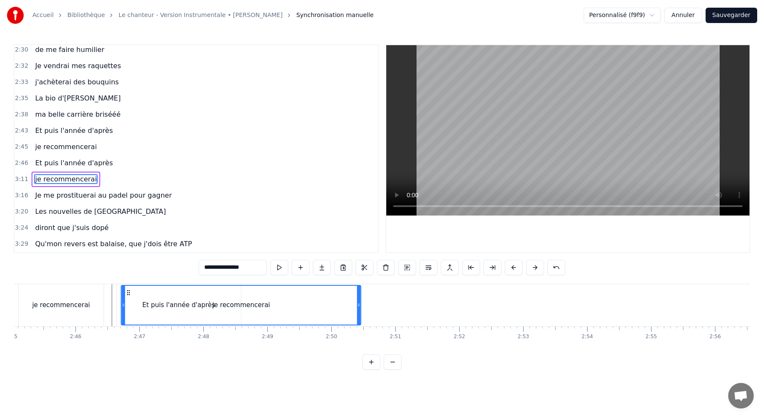
scroll to position [0, 10549]
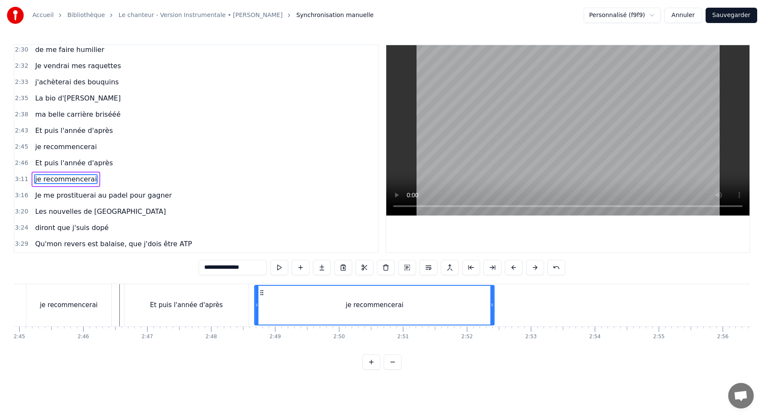
drag, startPoint x: 384, startPoint y: 291, endPoint x: 261, endPoint y: 304, distance: 123.5
click at [262, 305] on div "je recommencerai" at bounding box center [374, 305] width 239 height 39
click at [203, 297] on div "Et puis l'année d'après" at bounding box center [187, 305] width 124 height 42
type input "**********"
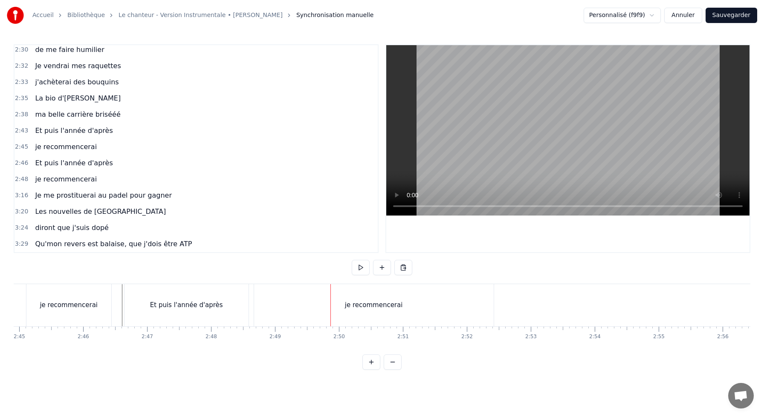
click at [294, 289] on div "je recommencerai" at bounding box center [374, 305] width 240 height 42
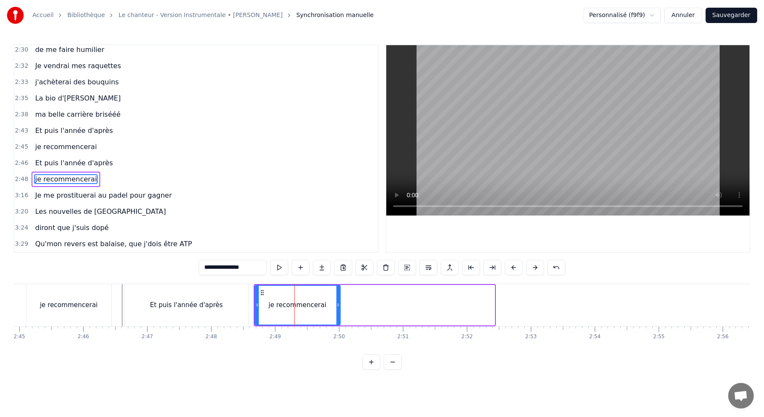
drag, startPoint x: 493, startPoint y: 303, endPoint x: 338, endPoint y: 304, distance: 154.4
click at [338, 304] on icon at bounding box center [337, 305] width 3 height 7
click at [170, 301] on div "Et puis l'année d'après" at bounding box center [186, 306] width 73 height 10
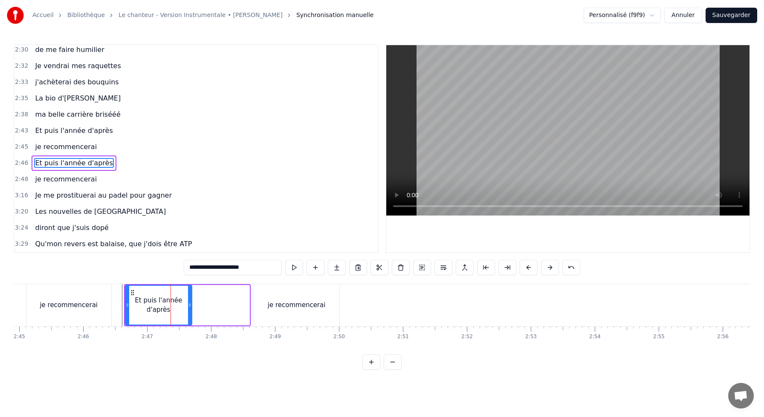
drag, startPoint x: 247, startPoint y: 304, endPoint x: 189, endPoint y: 304, distance: 58.0
click at [189, 304] on icon at bounding box center [189, 305] width 3 height 7
click at [65, 301] on div "je recommencerai" at bounding box center [69, 306] width 58 height 10
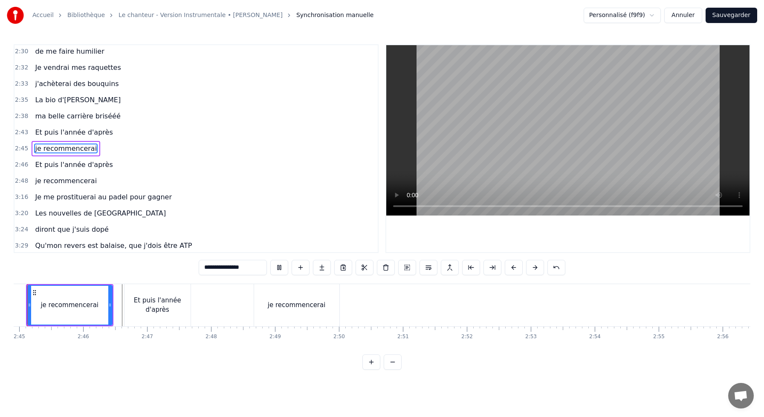
scroll to position [0, 10518]
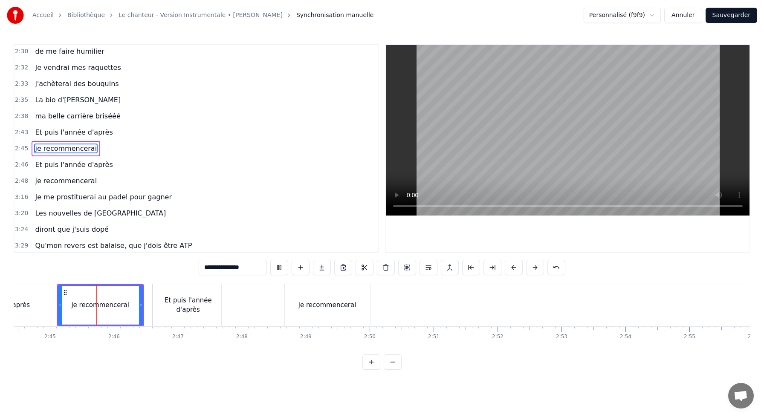
click at [159, 299] on div "Et puis l'année d'après" at bounding box center [188, 305] width 66 height 19
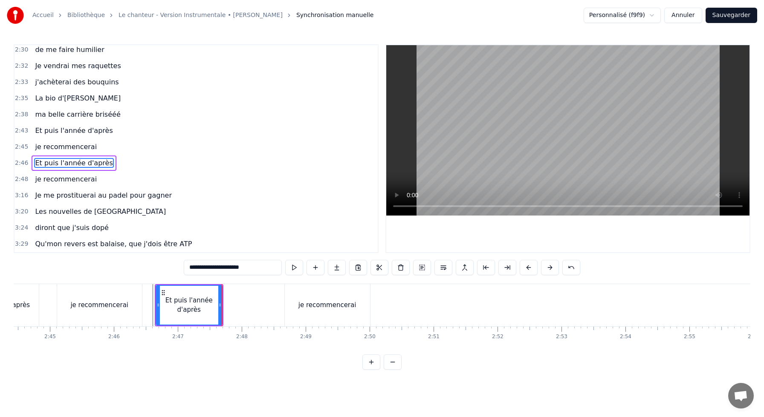
click at [309, 297] on div "je recommencerai" at bounding box center [327, 305] width 85 height 42
type input "**********"
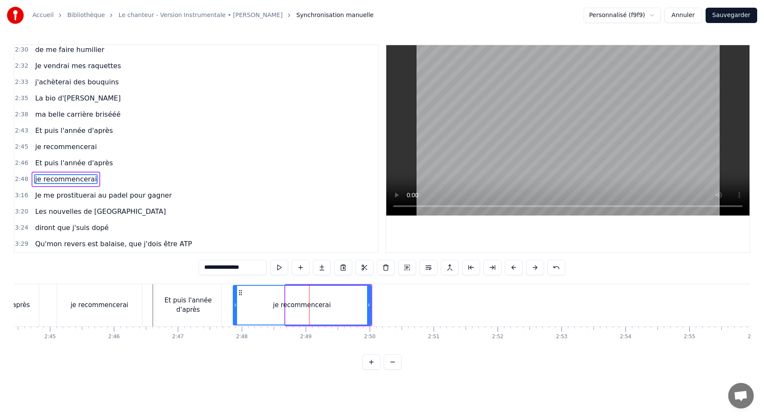
drag, startPoint x: 287, startPoint y: 296, endPoint x: 235, endPoint y: 296, distance: 52.5
click at [235, 296] on div at bounding box center [235, 305] width 3 height 39
click at [234, 293] on div at bounding box center [235, 305] width 3 height 39
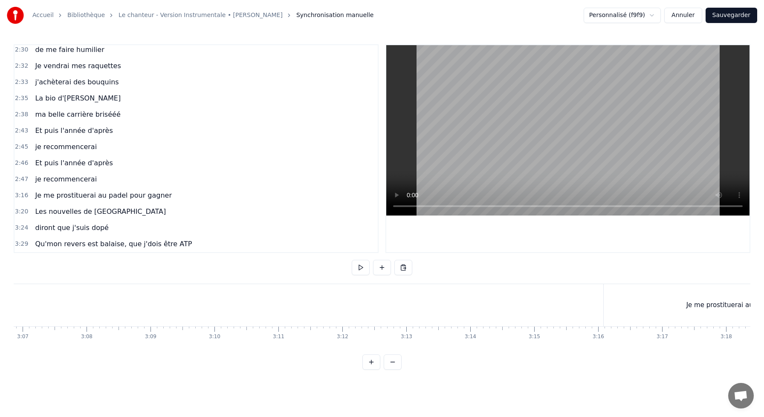
scroll to position [0, 11954]
click at [702, 298] on div "Je me prostituerai au padel pour gagner" at bounding box center [749, 305] width 293 height 42
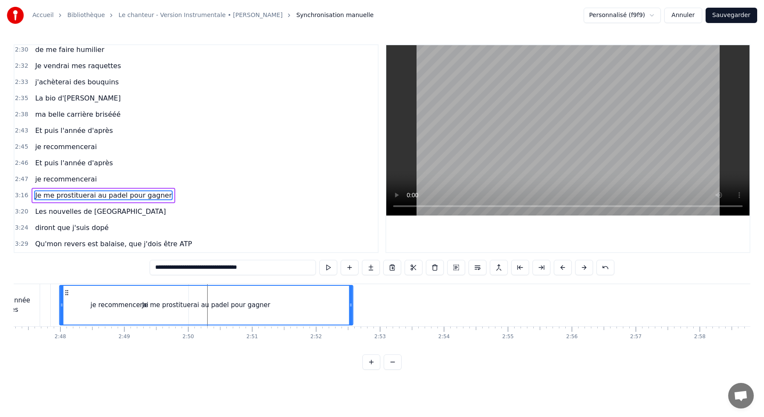
scroll to position [0, 10622]
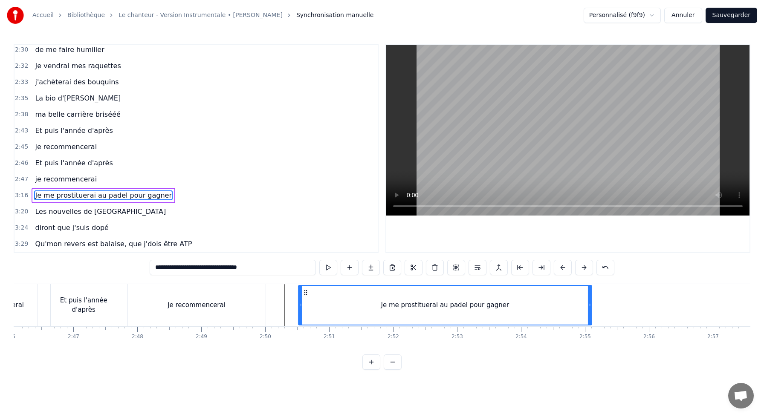
drag, startPoint x: 611, startPoint y: 294, endPoint x: 307, endPoint y: 302, distance: 304.2
click at [306, 302] on div "Je me prostituerai au padel pour gagner" at bounding box center [445, 305] width 293 height 39
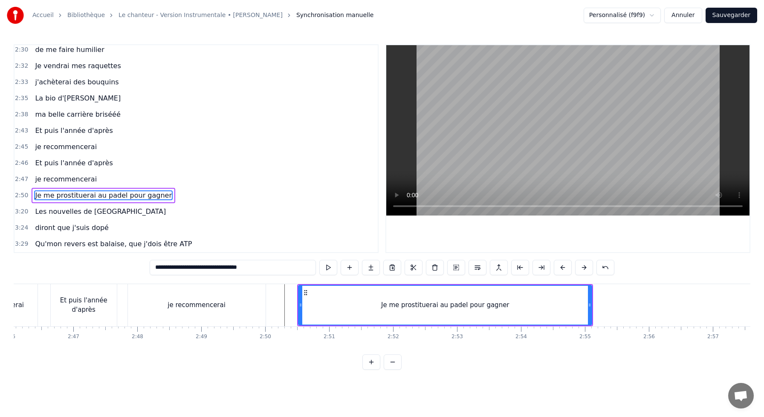
click at [262, 292] on div "je recommencerai" at bounding box center [197, 305] width 138 height 42
type input "**********"
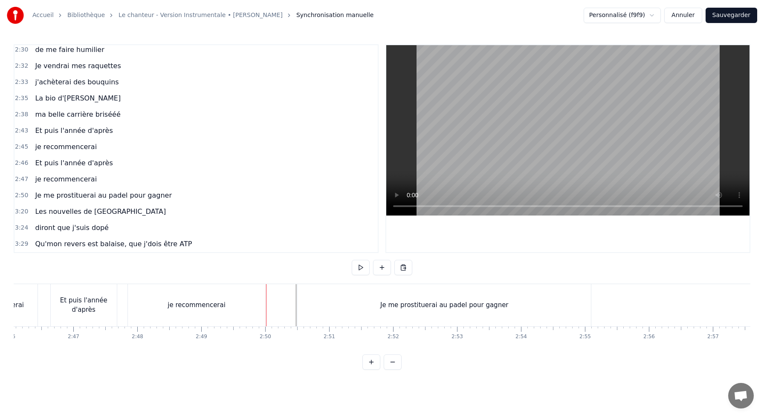
click at [325, 298] on div "Je me prostituerai au padel pour gagner" at bounding box center [444, 305] width 293 height 42
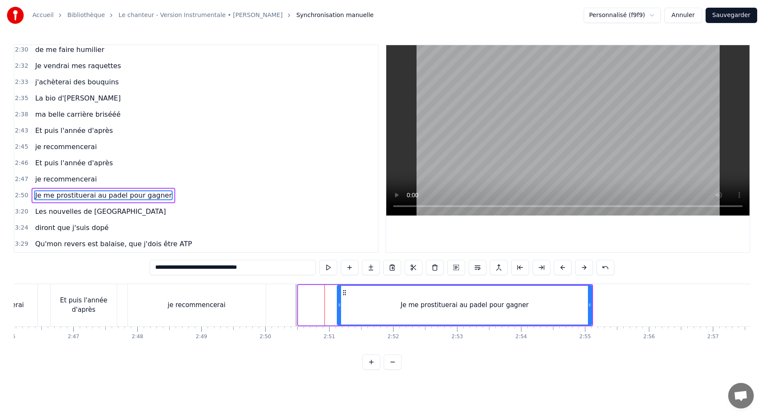
drag, startPoint x: 299, startPoint y: 292, endPoint x: 346, endPoint y: 301, distance: 47.9
click at [341, 301] on div at bounding box center [339, 305] width 3 height 39
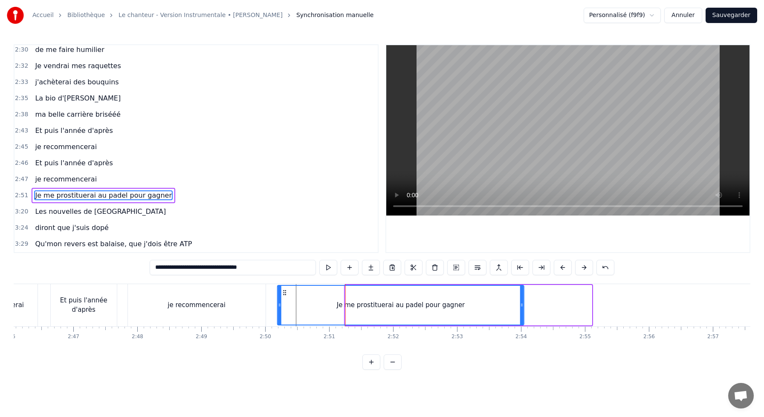
drag, startPoint x: 351, startPoint y: 290, endPoint x: 284, endPoint y: 293, distance: 67.9
click at [284, 293] on icon at bounding box center [284, 293] width 7 height 7
click at [186, 294] on div "je recommencerai" at bounding box center [197, 305] width 138 height 42
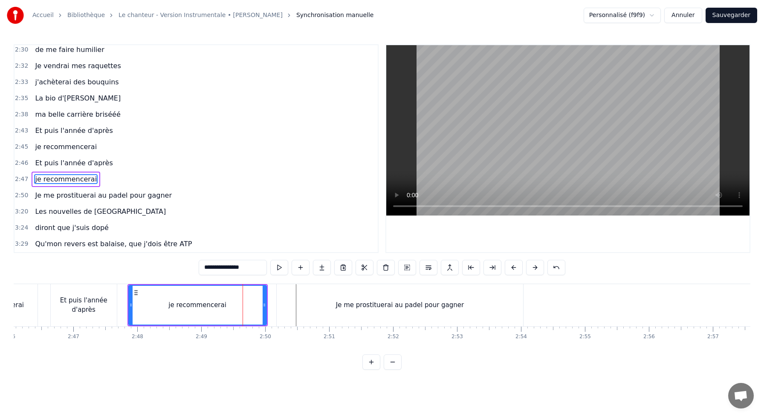
click at [116, 287] on div "Et puis l'année d'après" at bounding box center [83, 305] width 67 height 42
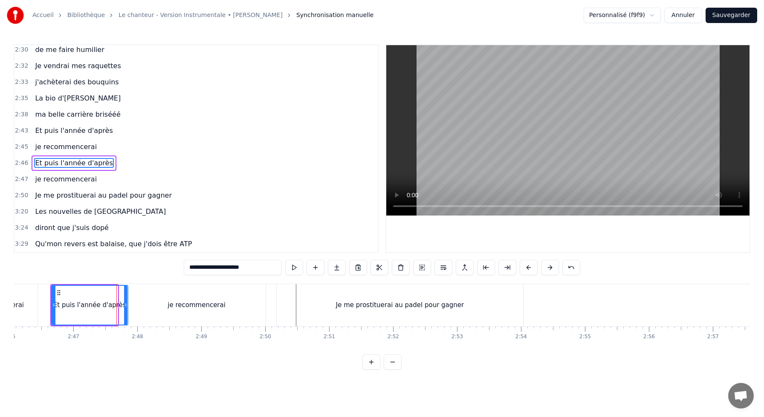
drag, startPoint x: 115, startPoint y: 296, endPoint x: 125, endPoint y: 296, distance: 10.2
click at [125, 296] on div at bounding box center [125, 305] width 3 height 39
click at [148, 296] on div "je recommencerai" at bounding box center [197, 305] width 138 height 42
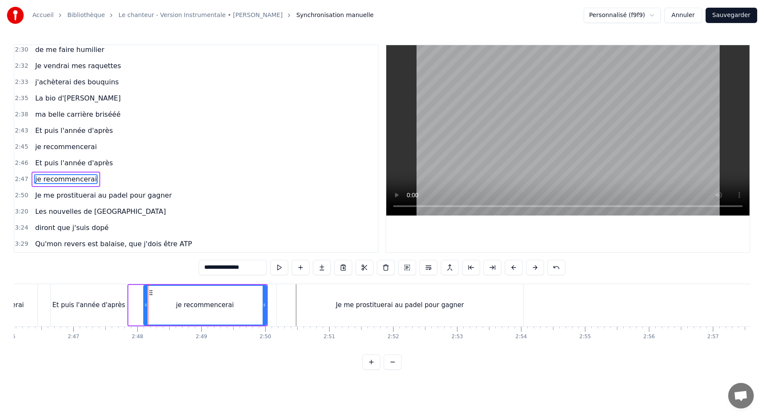
drag, startPoint x: 130, startPoint y: 301, endPoint x: 152, endPoint y: 301, distance: 21.7
click at [148, 301] on div at bounding box center [145, 305] width 3 height 39
click at [73, 296] on div "Et puis l'année d'après" at bounding box center [89, 305] width 76 height 42
type input "**********"
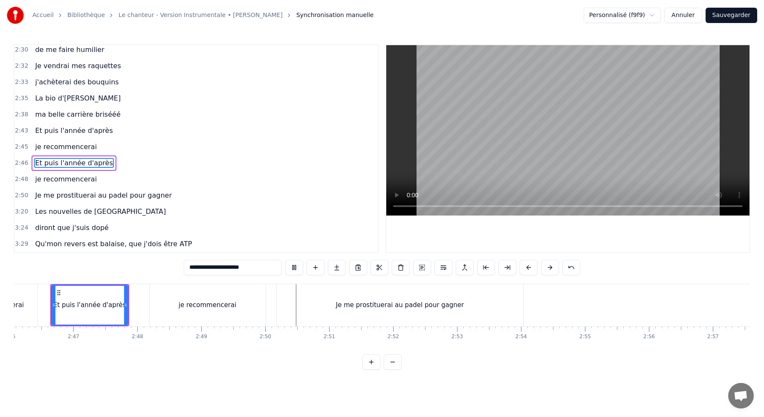
scroll to position [0, 10616]
click at [45, 287] on div "je recommencerai" at bounding box center [2, 305] width 87 height 42
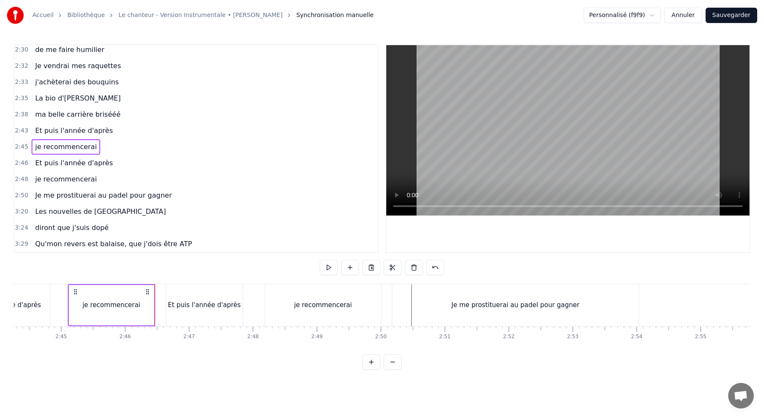
scroll to position [0, 10505]
click at [402, 296] on div "Je me prostituerai au padel pour gagner" at bounding box center [517, 305] width 246 height 42
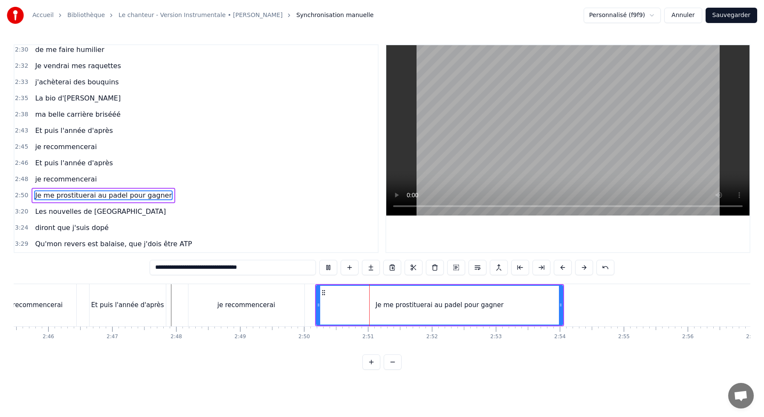
scroll to position [0, 10584]
click at [442, 307] on div "Je me prostituerai au padel pour gagner" at bounding box center [439, 306] width 128 height 10
click at [436, 304] on div "Je me prostituerai au padel pour gagner" at bounding box center [439, 306] width 128 height 10
click at [212, 269] on input "**********" at bounding box center [233, 267] width 166 height 15
click at [212, 268] on input "**********" at bounding box center [233, 267] width 166 height 15
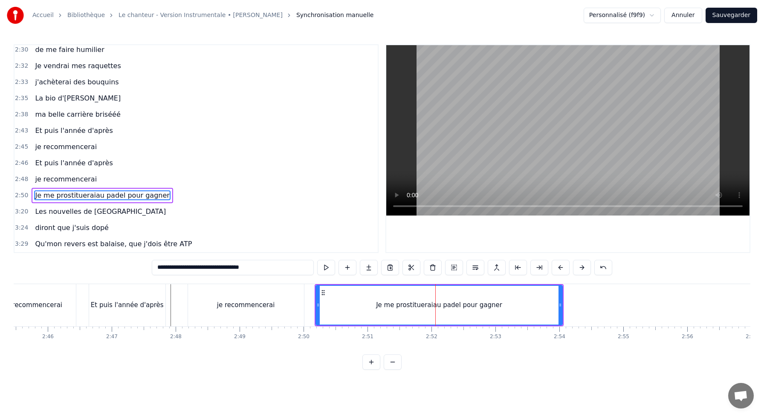
click at [214, 267] on input "**********" at bounding box center [233, 267] width 162 height 15
click at [210, 270] on input "**********" at bounding box center [233, 267] width 158 height 15
click at [211, 270] on input "**********" at bounding box center [233, 267] width 158 height 15
click at [206, 298] on div "je recommencerai" at bounding box center [246, 305] width 116 height 42
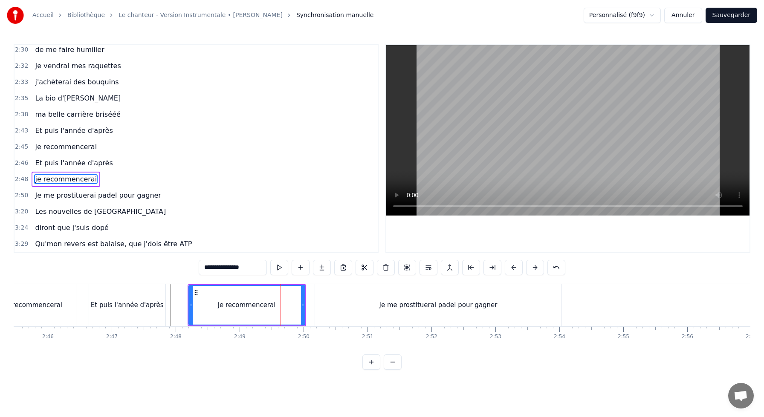
click at [323, 300] on div "Je me prostituerai padel pour gagner" at bounding box center [438, 305] width 246 height 42
type input "**********"
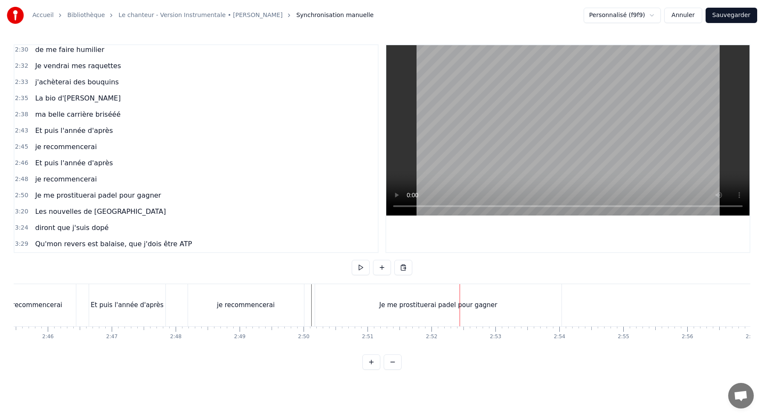
click at [388, 302] on div "Je me prostituerai padel pour gagner" at bounding box center [438, 306] width 118 height 10
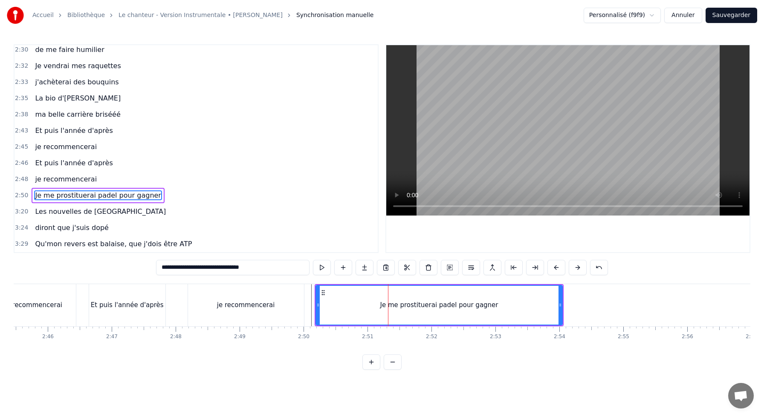
click at [225, 268] on input "**********" at bounding box center [233, 267] width 154 height 15
drag, startPoint x: 213, startPoint y: 268, endPoint x: 315, endPoint y: 274, distance: 102.1
click at [315, 274] on div "**********" at bounding box center [382, 267] width 452 height 15
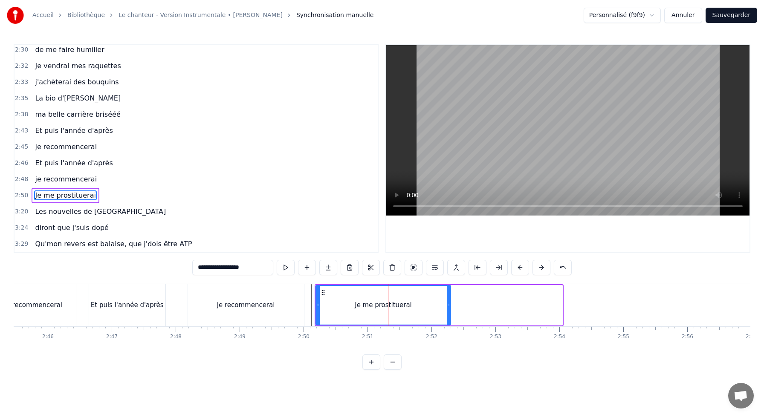
drag, startPoint x: 560, startPoint y: 305, endPoint x: 447, endPoint y: 308, distance: 112.6
click at [448, 308] on icon at bounding box center [448, 305] width 3 height 7
click at [241, 306] on div "je recommencerai" at bounding box center [246, 306] width 58 height 10
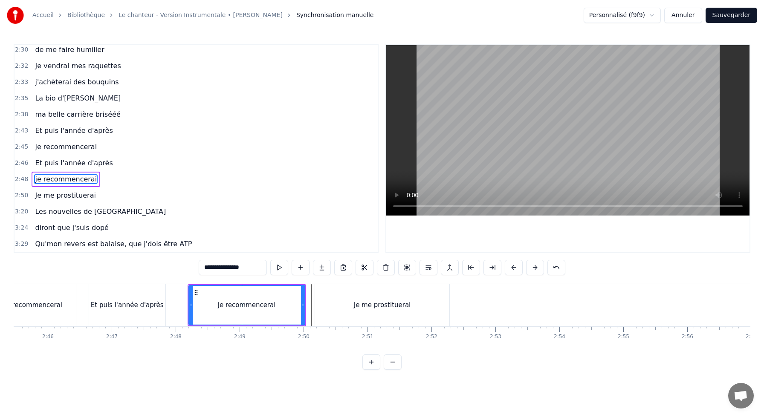
click at [194, 293] on icon at bounding box center [196, 293] width 7 height 7
click at [153, 298] on div "Et puis l'année d'après" at bounding box center [127, 305] width 76 height 42
type input "**********"
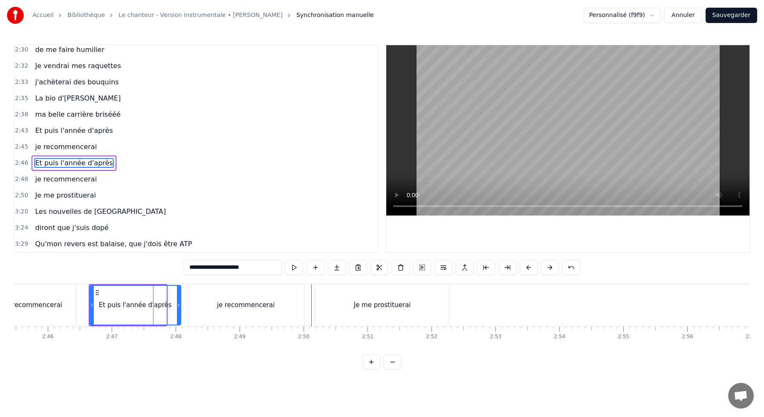
drag, startPoint x: 163, startPoint y: 302, endPoint x: 177, endPoint y: 302, distance: 14.5
click at [178, 302] on icon at bounding box center [178, 305] width 3 height 7
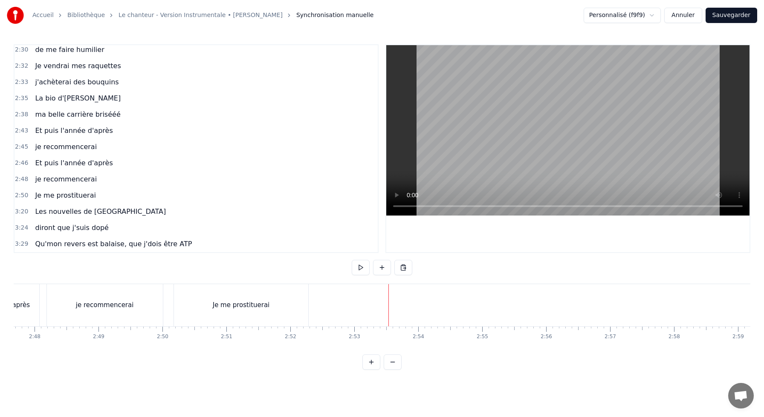
scroll to position [0, 10728]
click at [379, 268] on button at bounding box center [382, 267] width 18 height 15
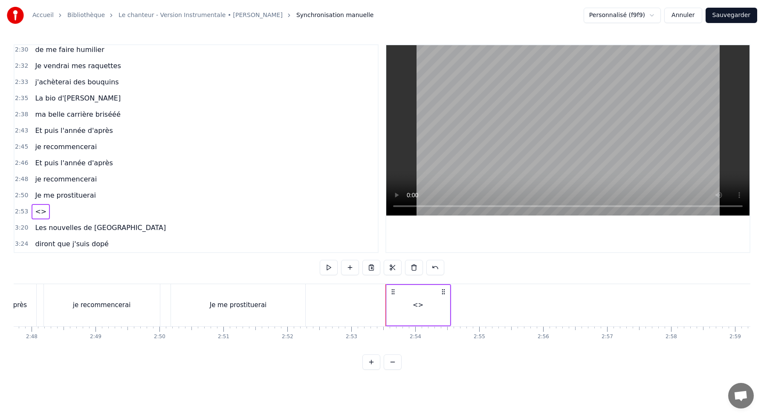
click at [419, 307] on div "<>" at bounding box center [418, 306] width 11 height 10
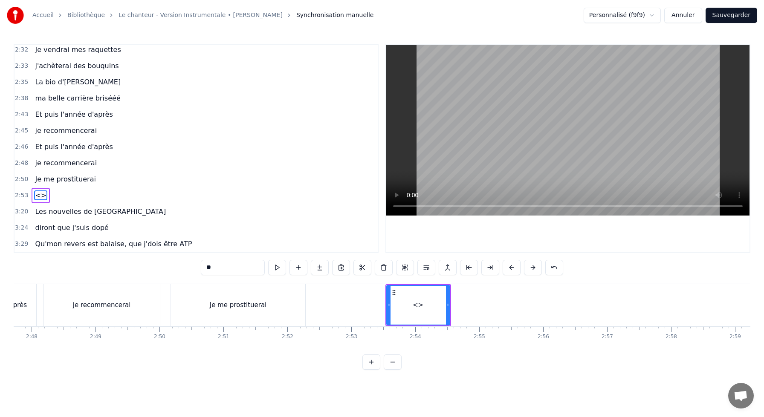
drag, startPoint x: 232, startPoint y: 264, endPoint x: 152, endPoint y: 267, distance: 80.7
click at [161, 266] on div "0:10 J'me présente, je m'appelle [PERSON_NAME] 0:14 J'voudrais bien réussir ma …" at bounding box center [382, 207] width 737 height 326
drag, startPoint x: 223, startPoint y: 269, endPoint x: 110, endPoint y: 243, distance: 115.9
click at [119, 249] on div "0:10 J'me présente, je m'appelle [PERSON_NAME] 0:14 J'voudrais bien réussir ma …" at bounding box center [382, 207] width 737 height 326
paste input "**********"
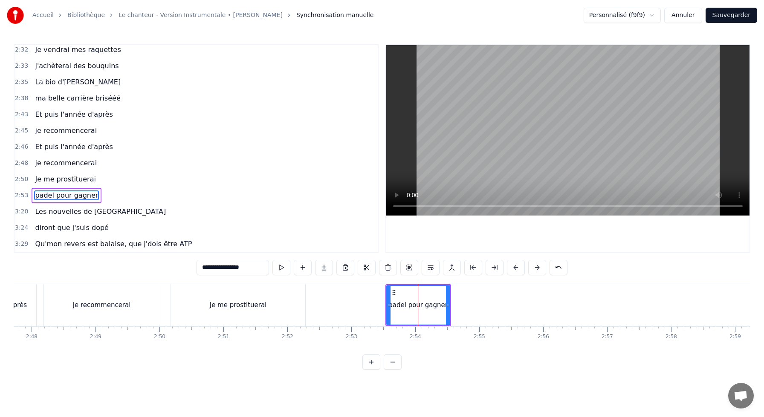
click at [202, 266] on input "**********" at bounding box center [233, 267] width 72 height 15
click at [204, 268] on input "**********" at bounding box center [232, 267] width 77 height 15
click at [206, 267] on input "**********" at bounding box center [232, 267] width 85 height 15
click at [202, 268] on input "**********" at bounding box center [232, 267] width 85 height 15
type input "**********"
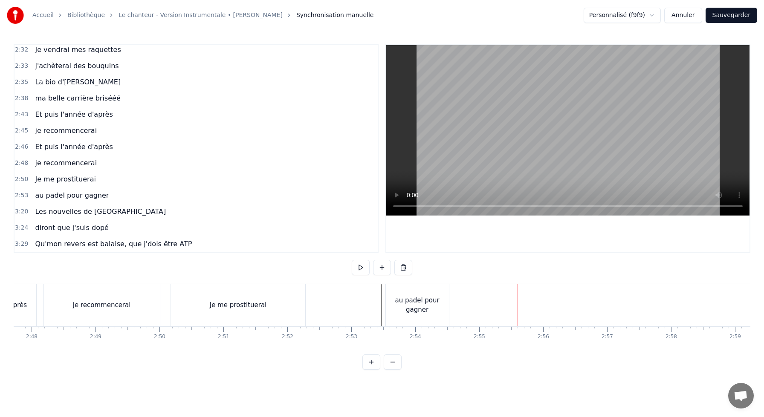
click at [390, 298] on div "au padel pour gagner" at bounding box center [417, 305] width 63 height 19
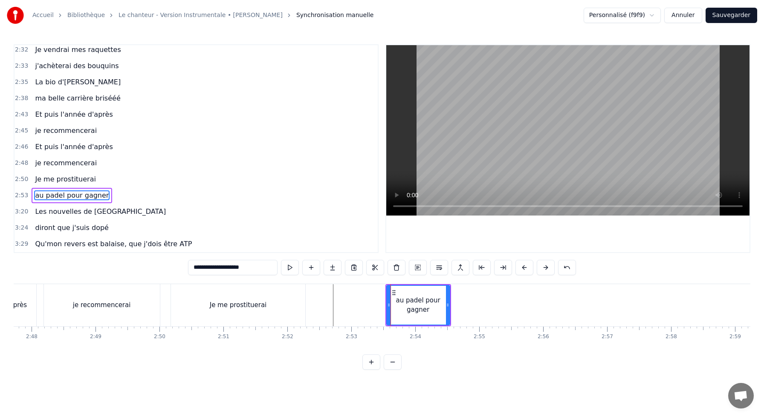
click at [386, 295] on div "au padel pour gagner" at bounding box center [418, 305] width 64 height 41
drag, startPoint x: 387, startPoint y: 296, endPoint x: 334, endPoint y: 295, distance: 52.9
click at [334, 295] on div at bounding box center [335, 305] width 3 height 39
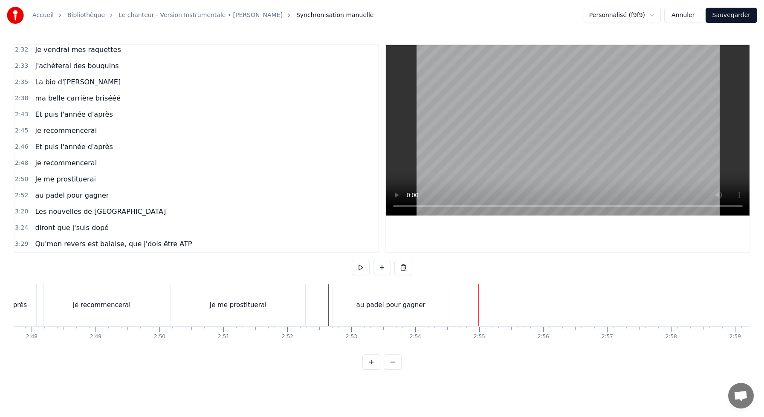
click at [414, 295] on div "au padel pour gagner" at bounding box center [391, 305] width 116 height 42
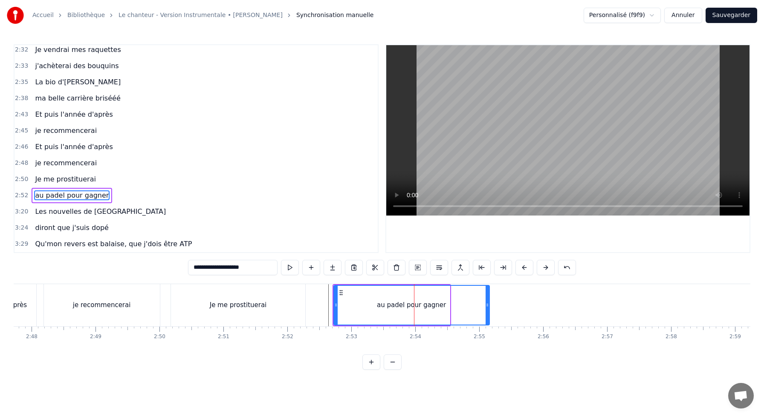
drag, startPoint x: 447, startPoint y: 305, endPoint x: 485, endPoint y: 306, distance: 38.0
click at [487, 307] on icon at bounding box center [487, 305] width 3 height 7
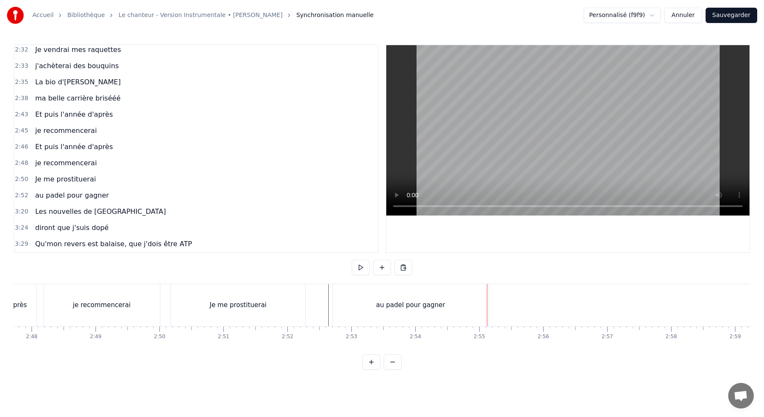
click at [464, 301] on div "au padel pour gagner" at bounding box center [411, 305] width 156 height 42
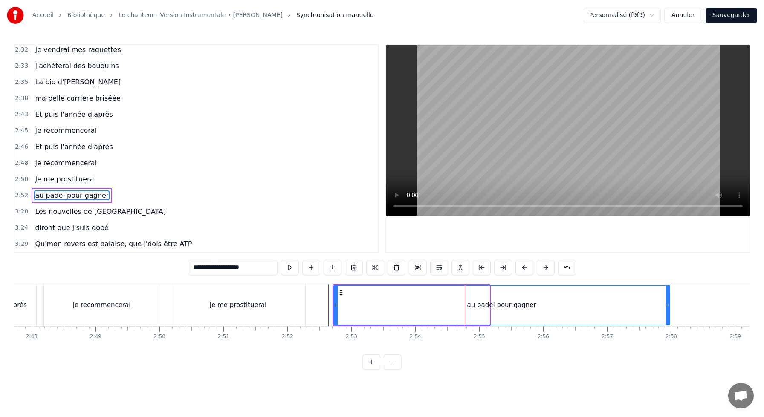
drag, startPoint x: 488, startPoint y: 304, endPoint x: 668, endPoint y: 309, distance: 180.5
click at [668, 309] on div at bounding box center [667, 305] width 3 height 39
click at [371, 309] on div "au padel pour gagner" at bounding box center [501, 305] width 335 height 39
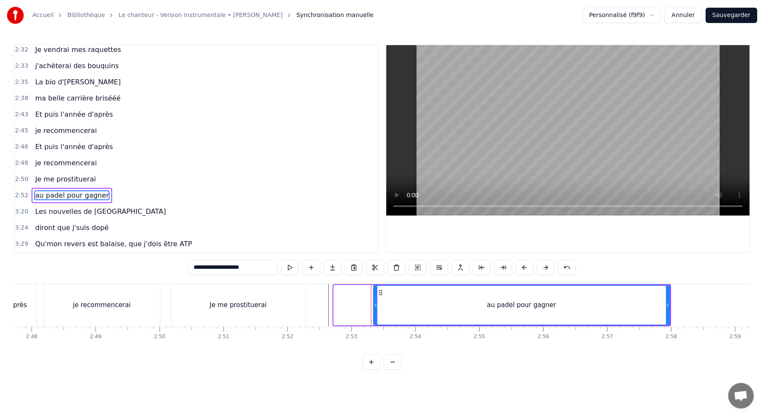
drag, startPoint x: 335, startPoint y: 306, endPoint x: 377, endPoint y: 305, distance: 42.2
click at [374, 310] on div at bounding box center [375, 305] width 3 height 39
click at [299, 296] on div "Je me prostituerai" at bounding box center [238, 305] width 134 height 42
type input "**********"
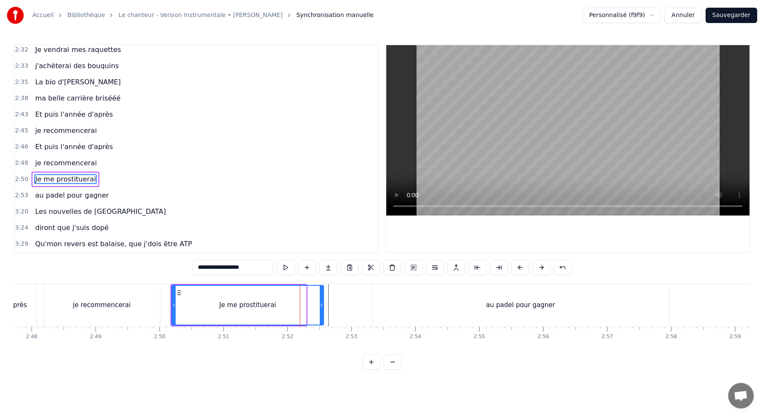
drag, startPoint x: 304, startPoint y: 302, endPoint x: 322, endPoint y: 302, distance: 17.5
click at [322, 302] on icon at bounding box center [321, 305] width 3 height 7
click at [225, 291] on div "Je me prostituerai" at bounding box center [247, 305] width 151 height 39
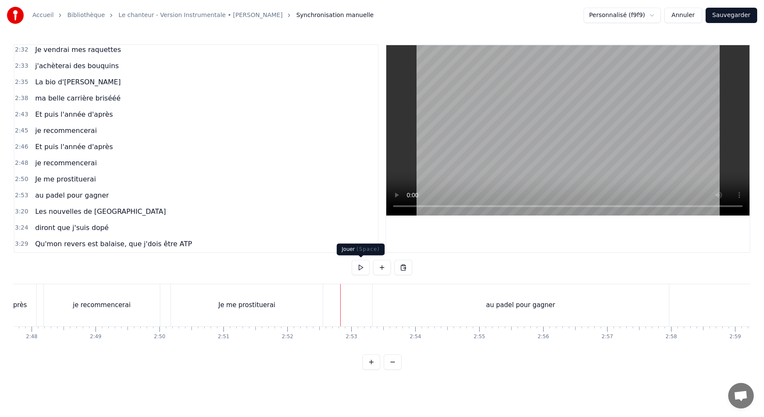
click at [361, 267] on button at bounding box center [361, 267] width 18 height 15
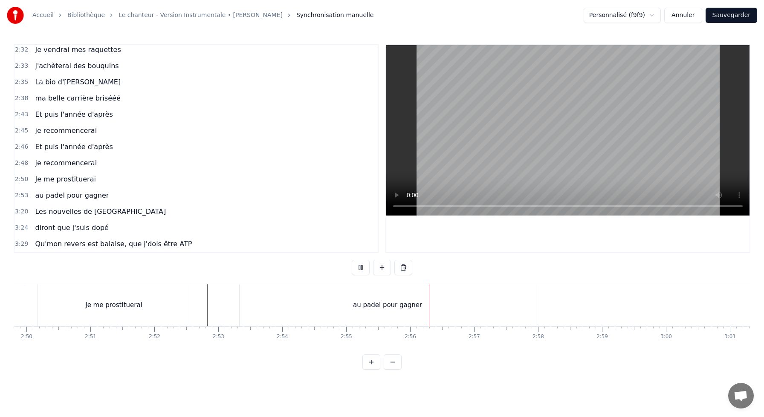
scroll to position [0, 10863]
click at [352, 260] on button at bounding box center [361, 267] width 18 height 15
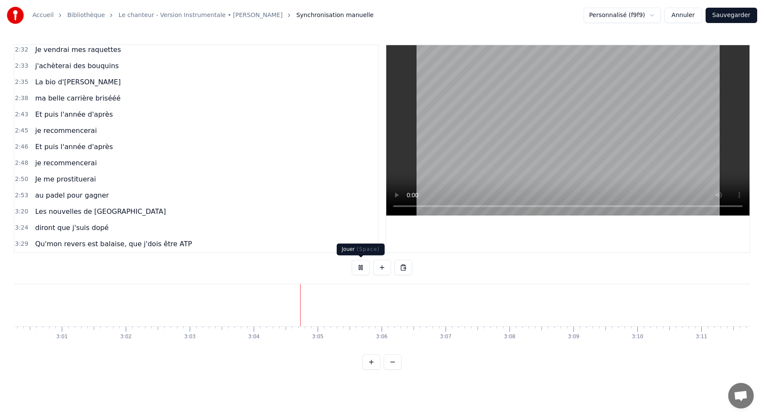
click at [352, 260] on button at bounding box center [361, 267] width 18 height 15
click at [358, 270] on button at bounding box center [361, 267] width 18 height 15
click at [108, 295] on div "au padel pour gagner" at bounding box center [150, 305] width 296 height 42
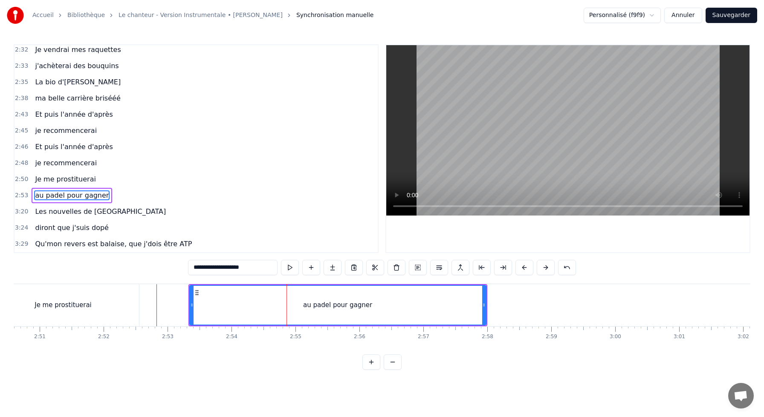
scroll to position [0, 10911]
click at [139, 301] on div "Je me prostituerai" at bounding box center [64, 305] width 152 height 42
type input "**********"
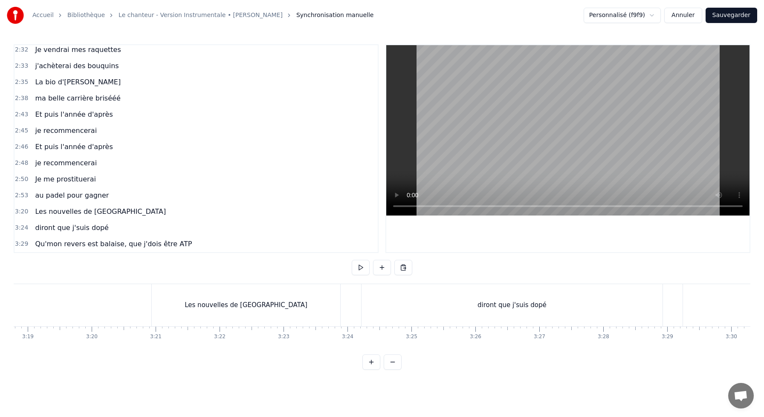
scroll to position [0, 12728]
click at [142, 305] on div "Les nouvelles de [GEOGRAPHIC_DATA]" at bounding box center [232, 305] width 188 height 42
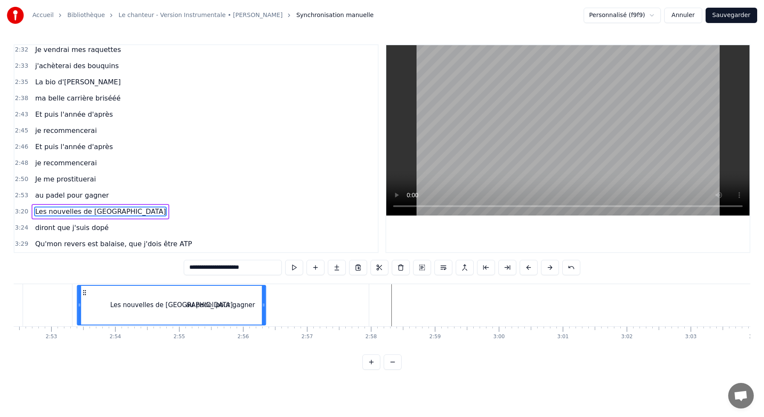
scroll to position [0, 11004]
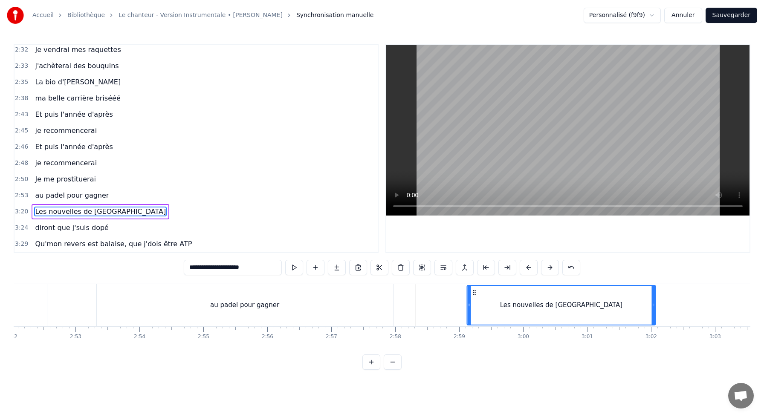
drag, startPoint x: 145, startPoint y: 295, endPoint x: 464, endPoint y: 321, distance: 320.1
click at [467, 322] on div "Les nouvelles de [GEOGRAPHIC_DATA]" at bounding box center [561, 305] width 188 height 39
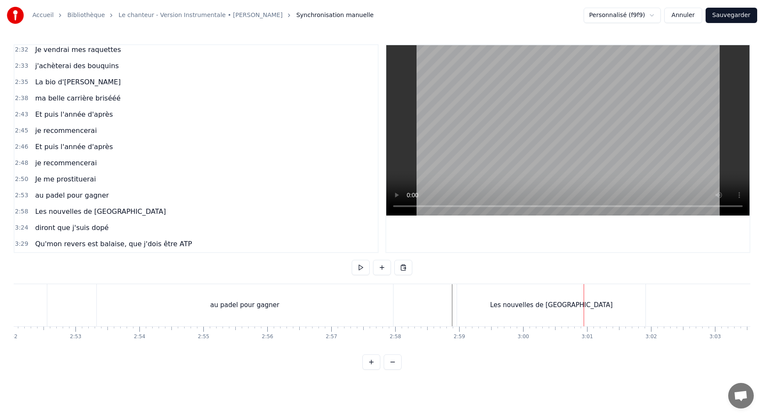
click at [545, 310] on div "Les nouvelles de [GEOGRAPHIC_DATA]" at bounding box center [551, 306] width 123 height 10
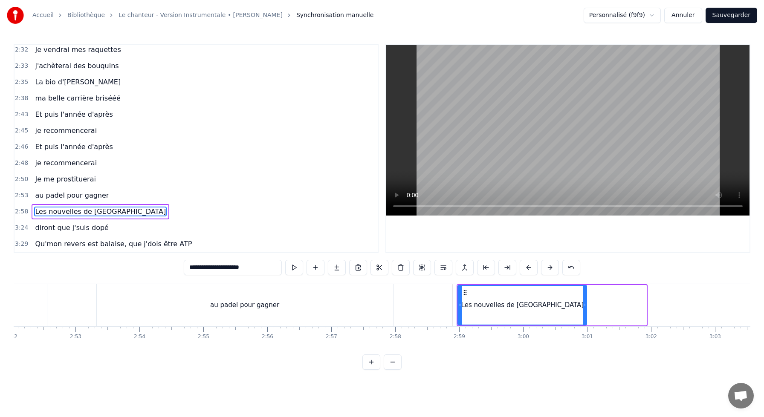
drag, startPoint x: 645, startPoint y: 305, endPoint x: 585, endPoint y: 305, distance: 59.7
click at [585, 305] on icon at bounding box center [584, 305] width 3 height 7
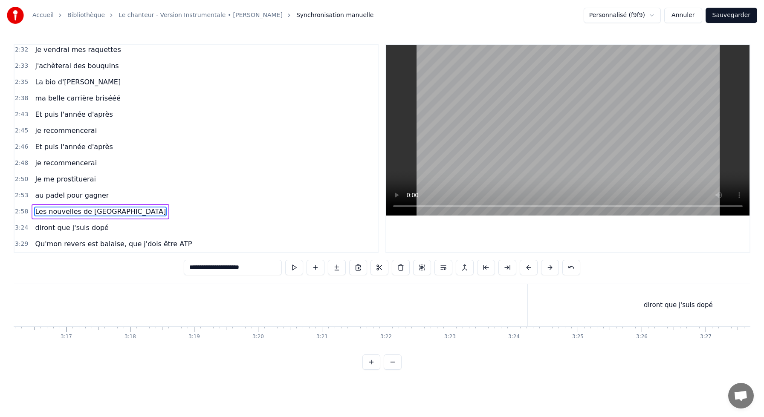
scroll to position [0, 12610]
click at [576, 295] on div "diront que j'suis dopé" at bounding box center [617, 305] width 301 height 42
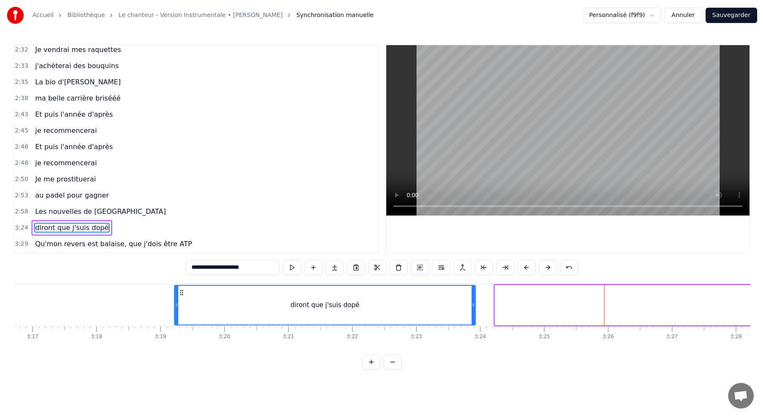
drag, startPoint x: 474, startPoint y: 293, endPoint x: 110, endPoint y: 326, distance: 365.7
click at [175, 323] on div "diront que j'suis dopé" at bounding box center [325, 305] width 300 height 39
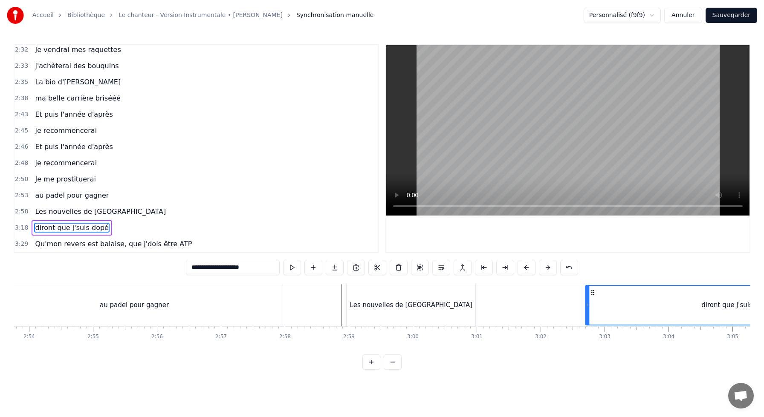
scroll to position [0, 11117]
drag, startPoint x: 368, startPoint y: 292, endPoint x: 515, endPoint y: 298, distance: 146.8
click at [515, 299] on div "diront que j'suis dopé" at bounding box center [658, 305] width 300 height 39
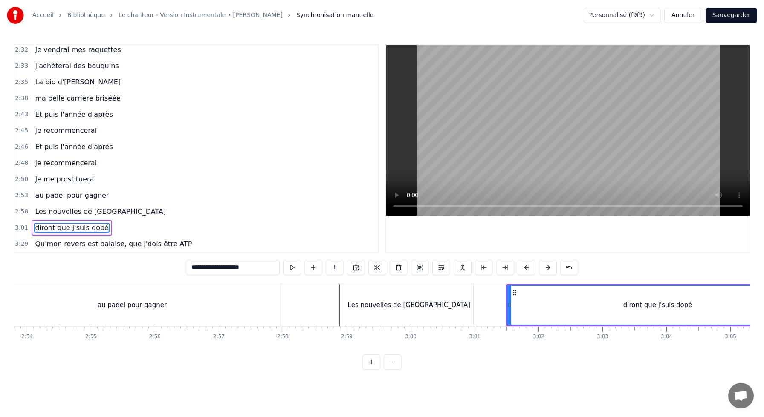
click at [418, 288] on div "Les nouvelles de [GEOGRAPHIC_DATA]" at bounding box center [409, 305] width 129 height 42
type input "**********"
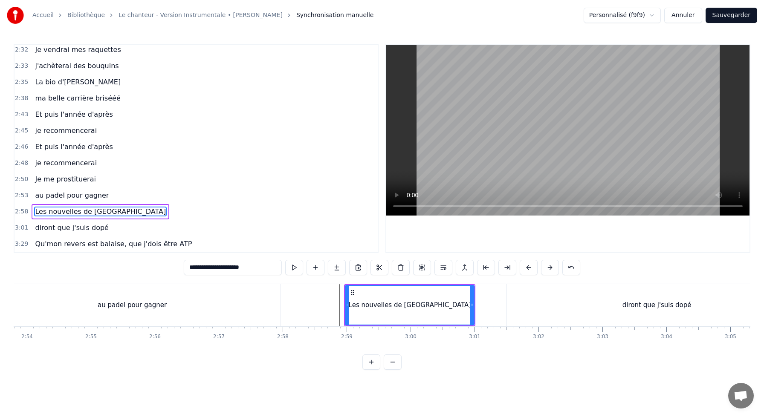
click at [355, 297] on div "Les nouvelles de [GEOGRAPHIC_DATA]" at bounding box center [410, 305] width 128 height 39
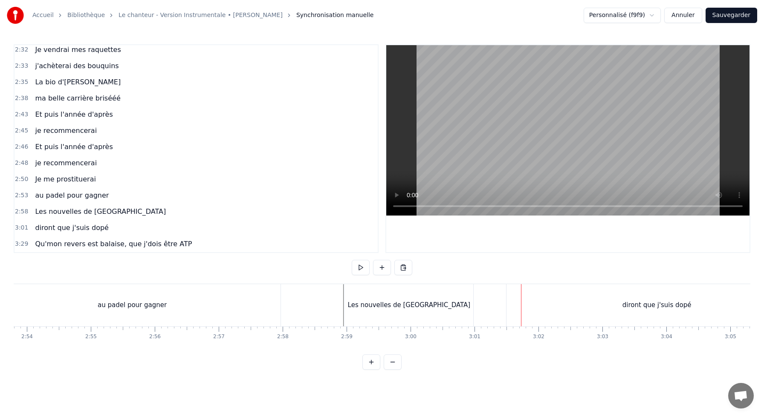
click at [596, 316] on div "diront que j'suis dopé" at bounding box center [657, 305] width 301 height 42
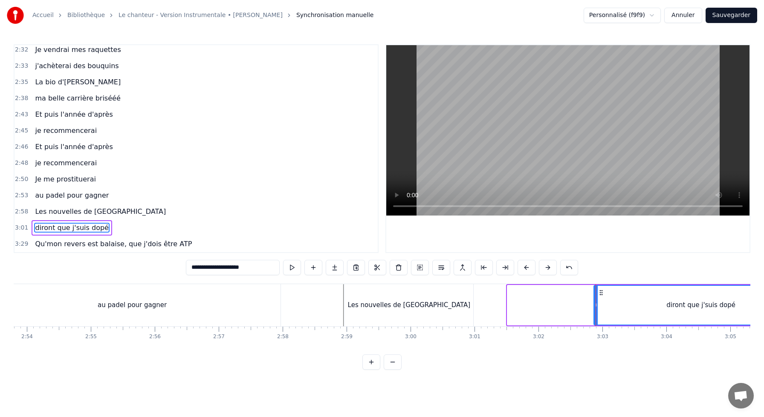
drag, startPoint x: 509, startPoint y: 301, endPoint x: 595, endPoint y: 309, distance: 86.1
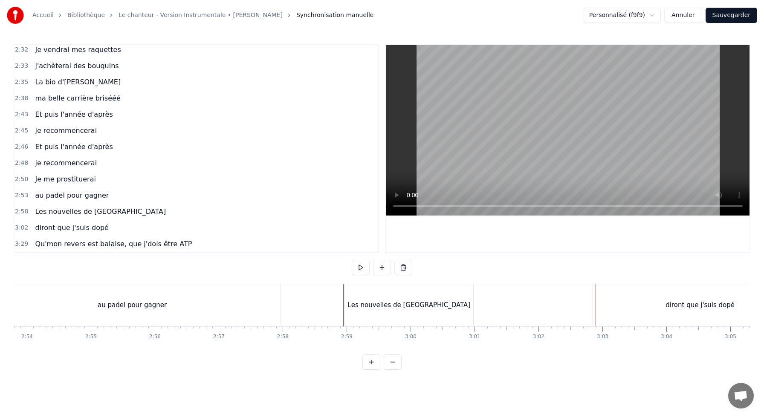
click at [602, 300] on div "diront que j'suis dopé" at bounding box center [700, 305] width 214 height 42
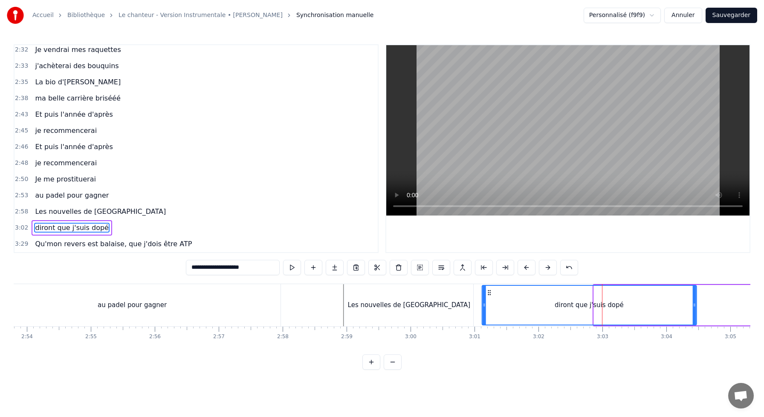
drag, startPoint x: 600, startPoint y: 291, endPoint x: 488, endPoint y: 295, distance: 111.8
click at [488, 295] on icon at bounding box center [489, 293] width 7 height 7
click at [461, 295] on div "Les nouvelles de [GEOGRAPHIC_DATA]" at bounding box center [409, 305] width 129 height 42
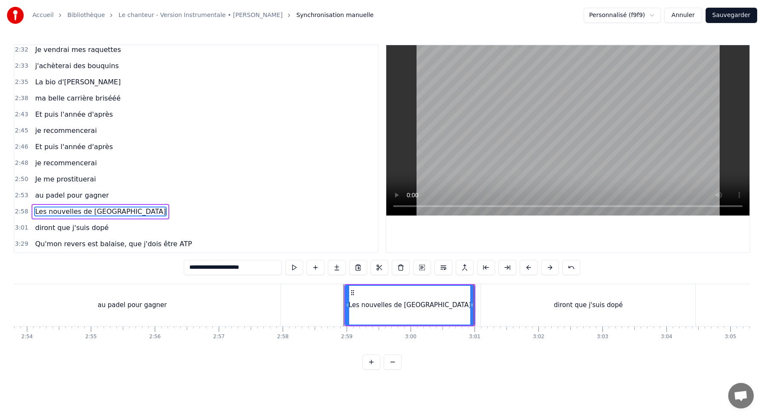
click at [449, 297] on div "Les nouvelles de [GEOGRAPHIC_DATA]" at bounding box center [410, 305] width 128 height 39
drag, startPoint x: 473, startPoint y: 300, endPoint x: 460, endPoint y: 300, distance: 13.2
click at [460, 300] on div at bounding box center [458, 305] width 3 height 39
click at [490, 299] on div "diront que j'suis dopé" at bounding box center [588, 305] width 214 height 42
type input "**********"
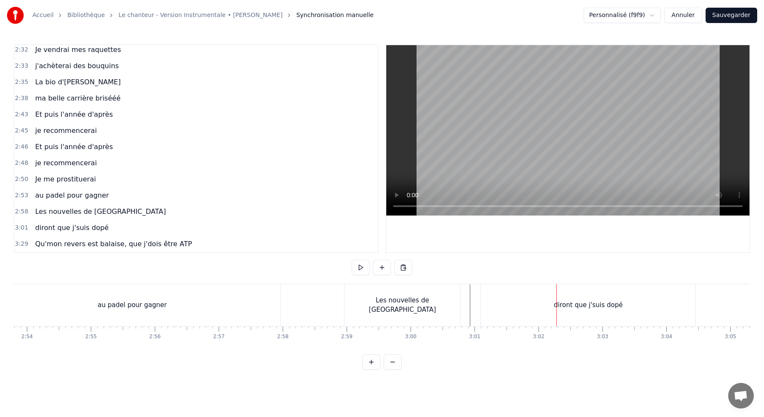
click at [524, 303] on div "diront que j'suis dopé" at bounding box center [588, 305] width 214 height 42
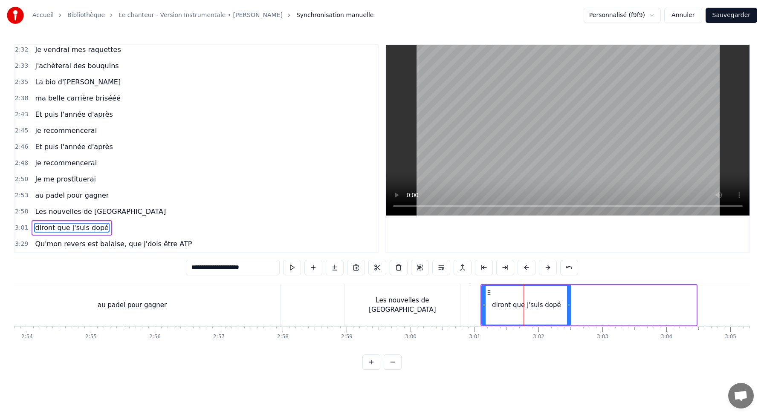
drag, startPoint x: 695, startPoint y: 304, endPoint x: 570, endPoint y: 306, distance: 125.0
click at [570, 306] on icon at bounding box center [568, 305] width 3 height 7
click at [432, 301] on div "Les nouvelles de [GEOGRAPHIC_DATA]" at bounding box center [403, 305] width 116 height 19
type input "**********"
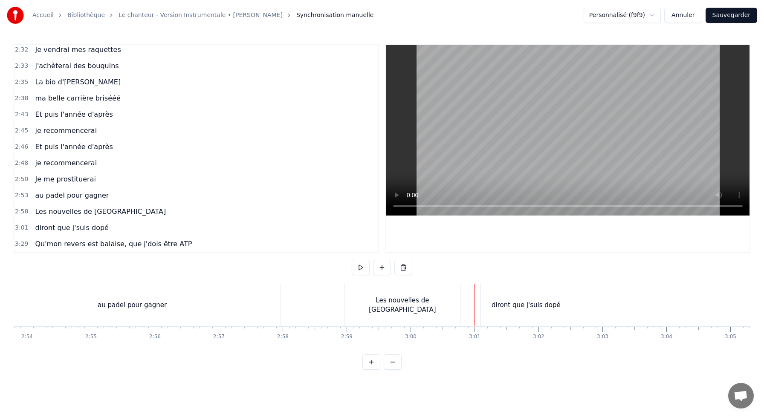
click at [489, 297] on div "diront que j'suis dopé" at bounding box center [526, 305] width 90 height 42
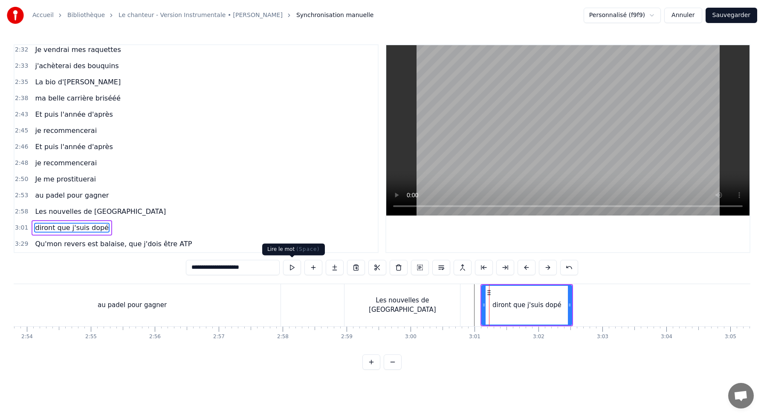
click at [296, 265] on button at bounding box center [292, 267] width 18 height 15
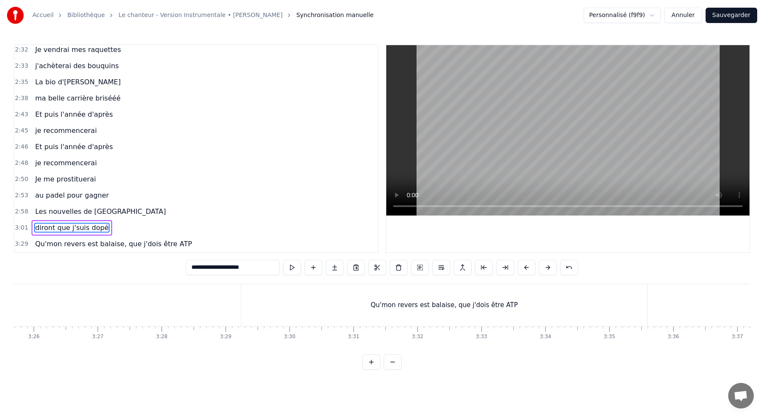
scroll to position [0, 13148]
click at [447, 307] on div "Qu'mon revers est balaise, que j'dois être ATP" at bounding box center [453, 306] width 147 height 10
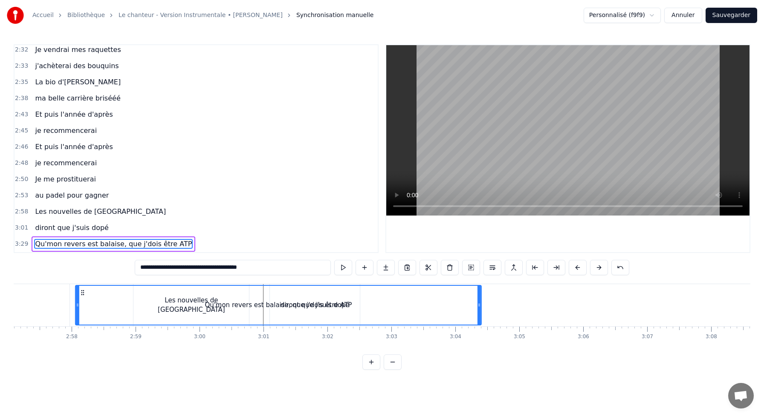
scroll to position [0, 11328]
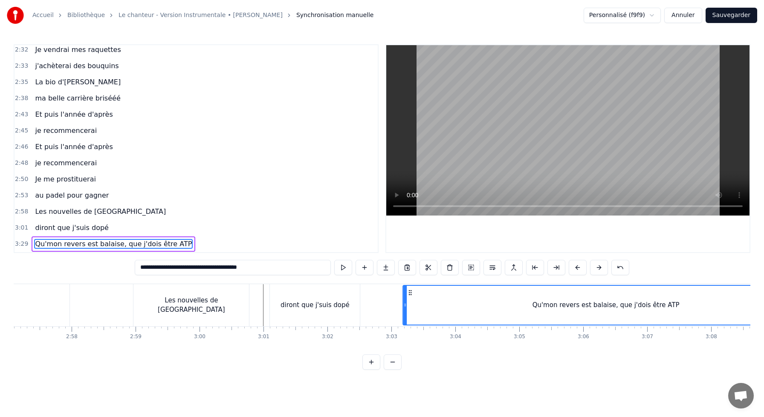
drag, startPoint x: 260, startPoint y: 291, endPoint x: 488, endPoint y: 310, distance: 229.0
click at [488, 310] on div "Qu'mon revers est balaise, que j'dois être ATP" at bounding box center [605, 305] width 405 height 39
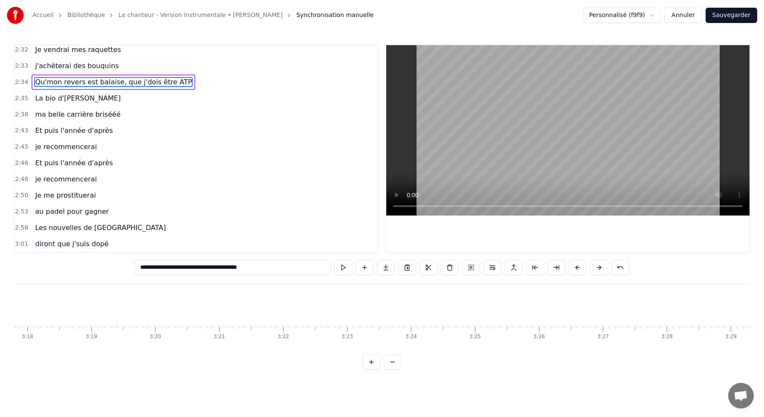
scroll to position [0, 12670]
click at [81, 244] on span "diront que j'suis dopé" at bounding box center [71, 244] width 75 height 10
type input "**********"
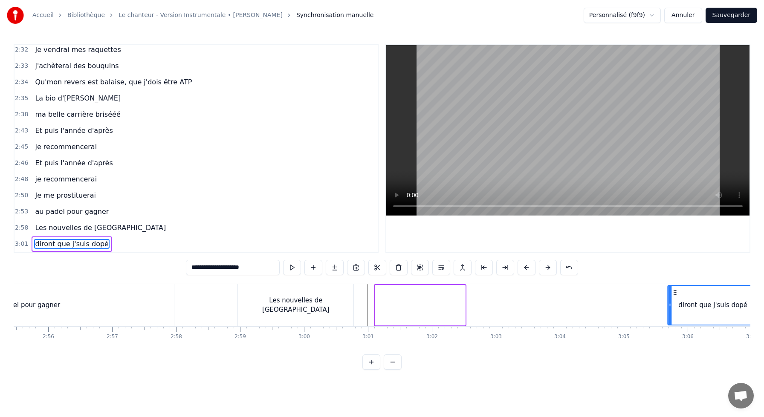
scroll to position [0, 11241]
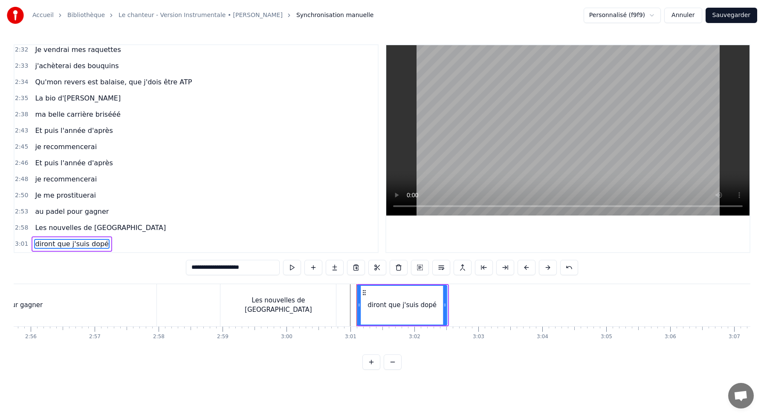
drag, startPoint x: 64, startPoint y: 293, endPoint x: 363, endPoint y: 282, distance: 299.5
click at [363, 282] on div "0:10 J'me présente, je m'appelle [PERSON_NAME] 0:14 J'voudrais bien réussir ma …" at bounding box center [382, 207] width 737 height 326
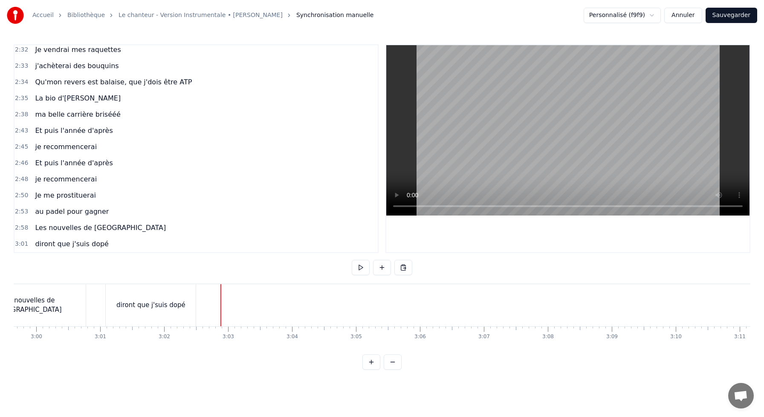
scroll to position [0, 11490]
click at [380, 270] on button at bounding box center [382, 267] width 18 height 15
click at [251, 305] on div "<>" at bounding box center [254, 306] width 11 height 10
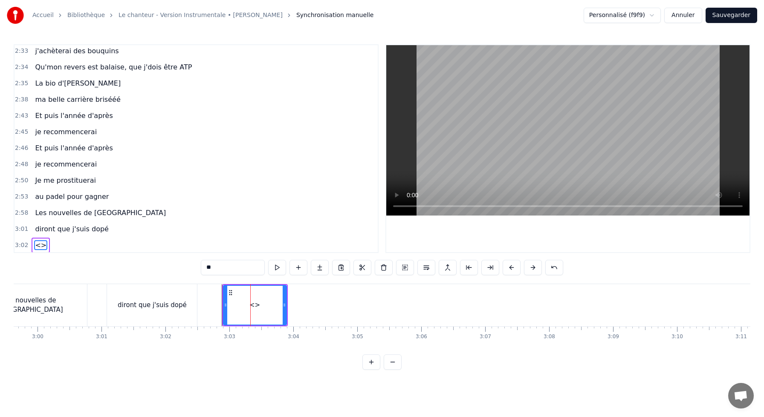
scroll to position [668, 0]
drag, startPoint x: 224, startPoint y: 268, endPoint x: 150, endPoint y: 255, distance: 75.0
click at [150, 255] on div "0:10 J'me présente, je m'appelle [PERSON_NAME] 0:14 J'voudrais bien réussir ma …" at bounding box center [382, 207] width 737 height 326
paste input "**********"
type input "**********"
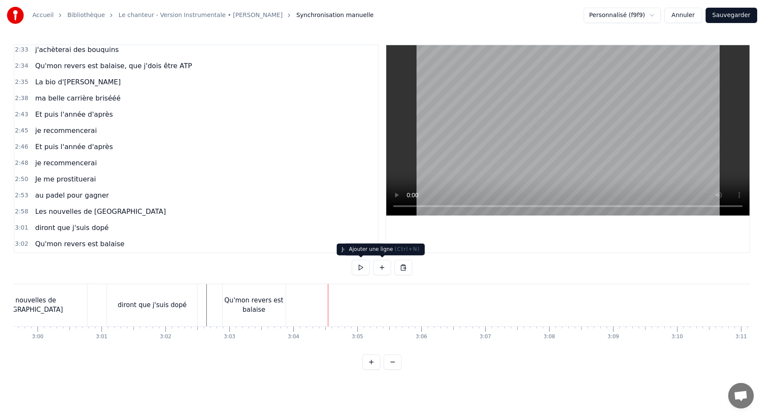
click at [379, 265] on button at bounding box center [382, 267] width 18 height 15
click at [356, 308] on div "<>" at bounding box center [360, 305] width 63 height 41
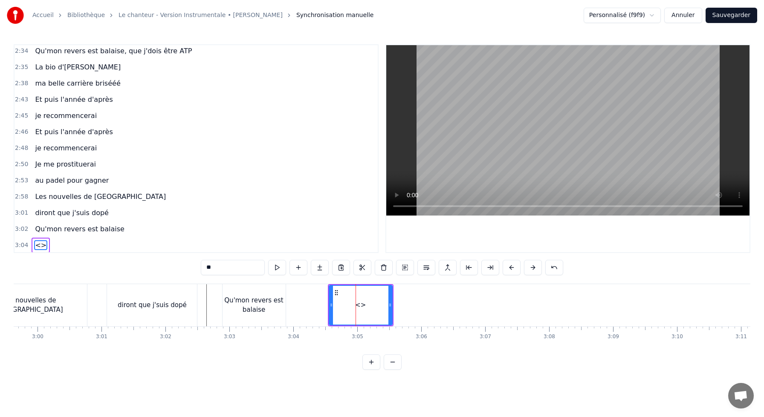
scroll to position [684, 0]
drag, startPoint x: 232, startPoint y: 272, endPoint x: 111, endPoint y: 264, distance: 121.0
click at [135, 265] on div "0:10 J'me présente, je m'appelle [PERSON_NAME] 0:14 J'voudrais bien réussir ma …" at bounding box center [382, 207] width 737 height 326
paste input "**********"
type input "**********"
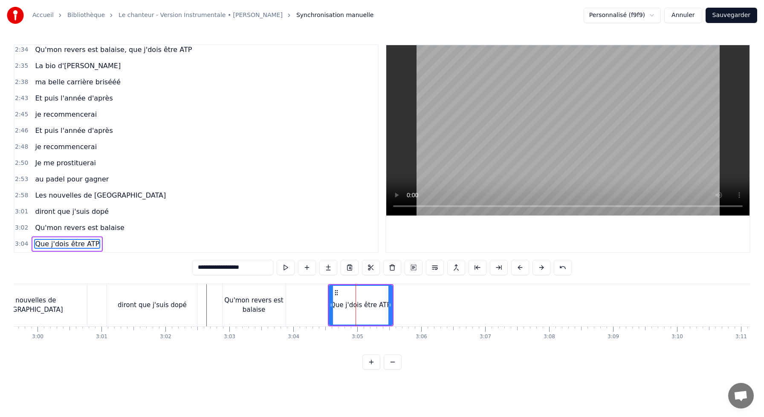
click at [296, 364] on div "0:10 J'me présente, je m'appelle [PERSON_NAME] 0:14 J'voudrais bien réussir ma …" at bounding box center [382, 207] width 737 height 326
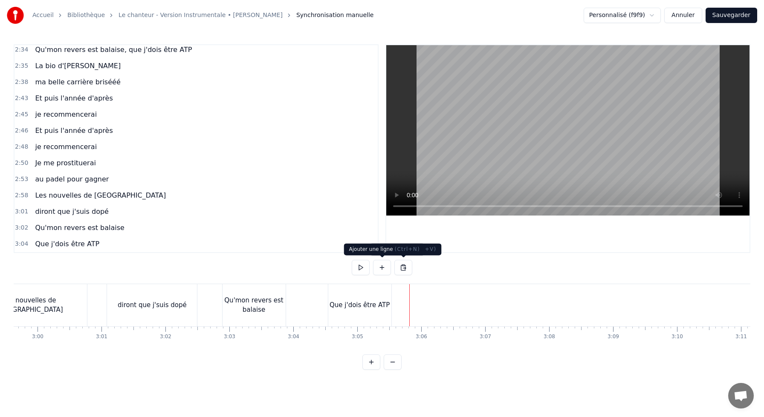
click at [382, 270] on button at bounding box center [382, 267] width 18 height 15
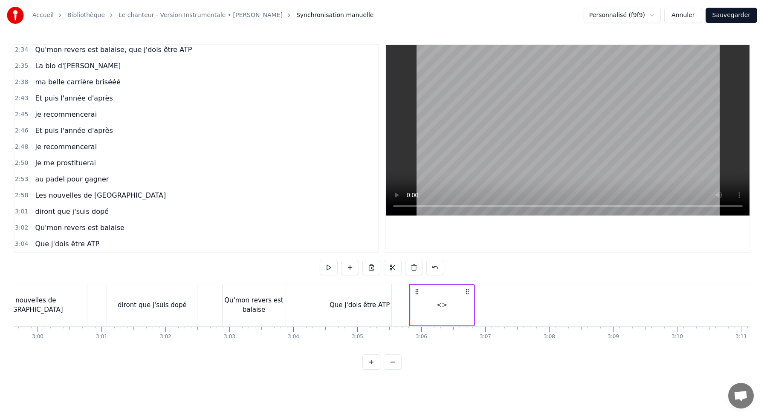
click at [447, 303] on div "<>" at bounding box center [441, 305] width 63 height 42
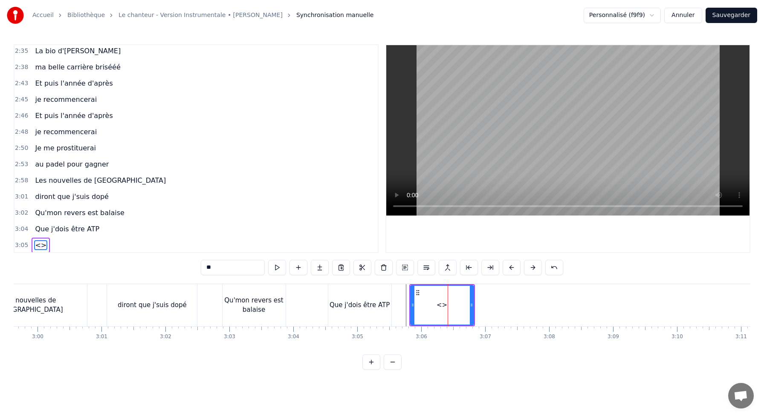
scroll to position [700, 0]
drag, startPoint x: 471, startPoint y: 304, endPoint x: 593, endPoint y: 318, distance: 122.3
click at [590, 318] on div at bounding box center [588, 305] width 3 height 39
click at [502, 304] on div "<>" at bounding box center [502, 306] width 11 height 10
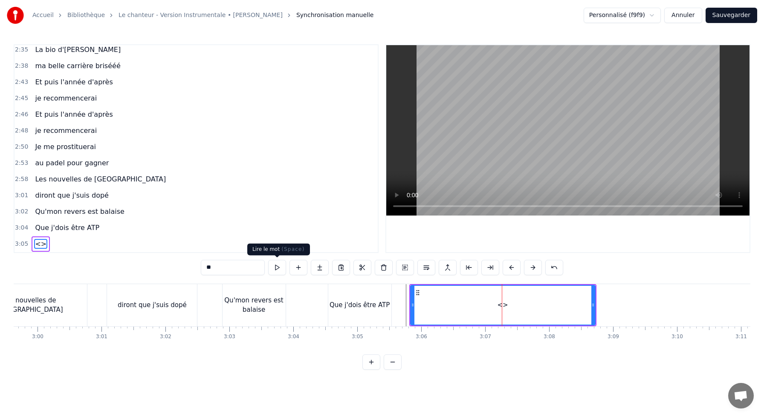
click at [234, 272] on input "**" at bounding box center [233, 267] width 64 height 15
drag, startPoint x: 216, startPoint y: 269, endPoint x: 118, endPoint y: 253, distance: 99.3
click at [122, 254] on div "0:10 J'me présente, je m'appelle [PERSON_NAME] 0:14 J'voudrais bien réussir ma …" at bounding box center [382, 207] width 737 height 326
paste input "**********"
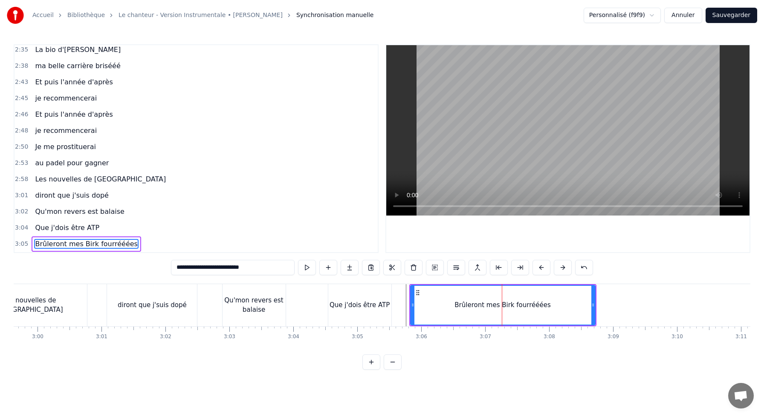
type input "**********"
click at [243, 369] on div "0:10 J'me présente, je m'appelle [PERSON_NAME] 0:14 J'voudrais bien réussir ma …" at bounding box center [382, 207] width 737 height 326
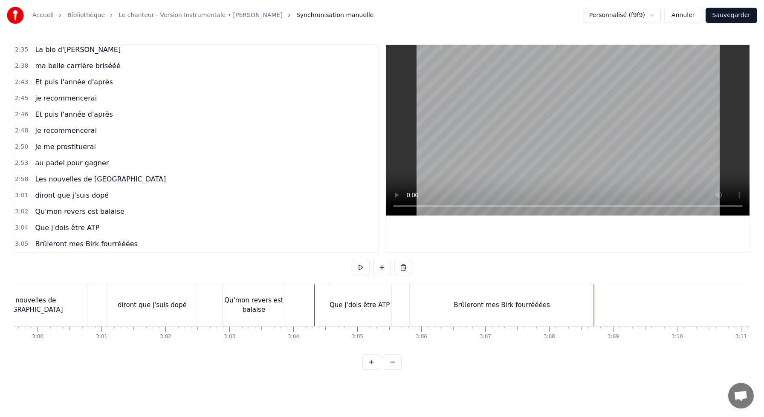
click at [229, 298] on div "Qu'mon revers est balaise" at bounding box center [254, 305] width 63 height 19
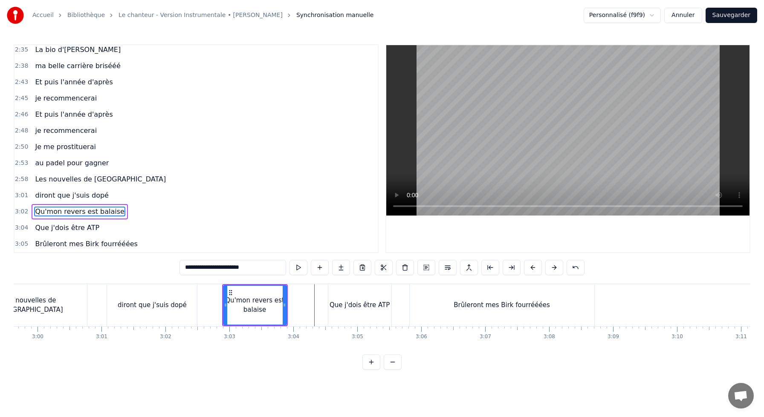
click at [278, 301] on div "Qu'mon revers est balaise" at bounding box center [255, 305] width 62 height 19
drag, startPoint x: 284, startPoint y: 306, endPoint x: 315, endPoint y: 305, distance: 31.1
click at [291, 306] on icon at bounding box center [288, 305] width 3 height 7
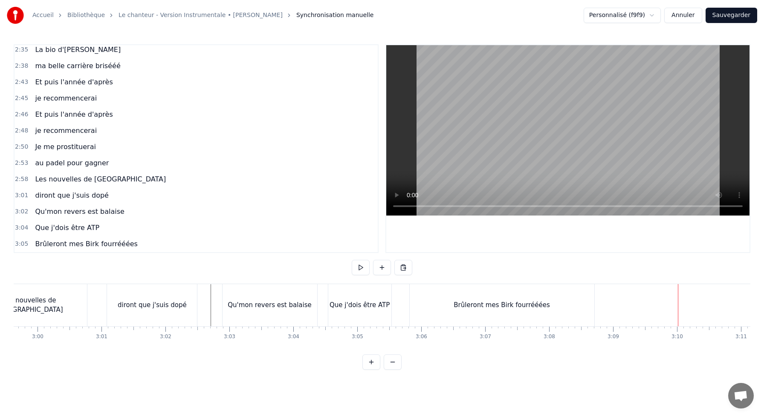
click at [550, 306] on div "Brûleront mes Birk fourrééées" at bounding box center [502, 305] width 185 height 42
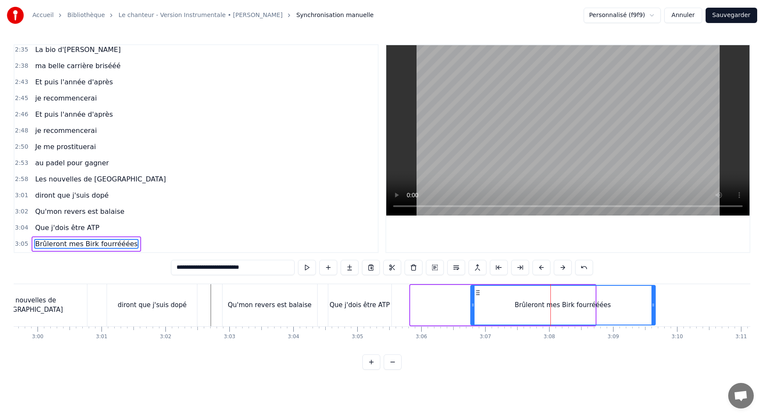
drag, startPoint x: 418, startPoint y: 291, endPoint x: 478, endPoint y: 298, distance: 60.6
click at [478, 298] on div "Brûleront mes Birk fourrééées" at bounding box center [563, 305] width 184 height 39
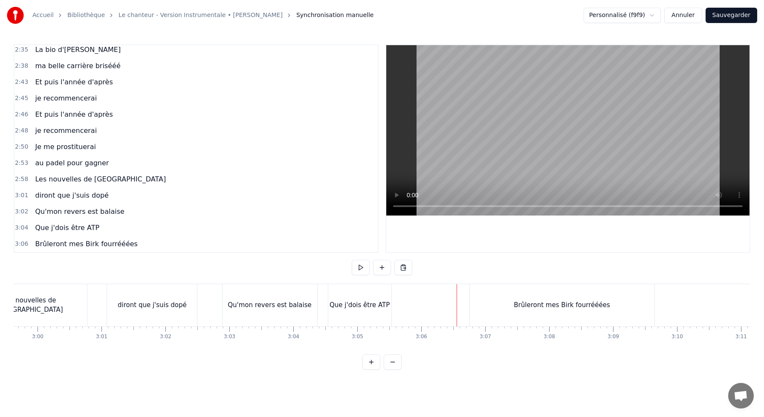
click at [485, 304] on div "Brûleront mes Birk fourrééées" at bounding box center [562, 305] width 185 height 42
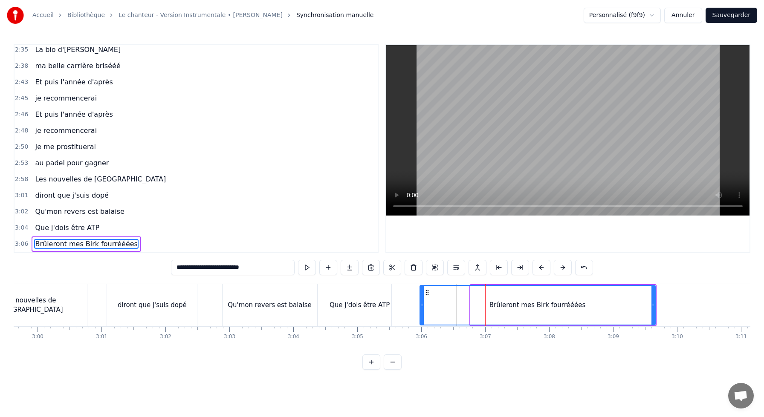
drag, startPoint x: 472, startPoint y: 303, endPoint x: 421, endPoint y: 303, distance: 50.7
click at [421, 303] on icon at bounding box center [421, 305] width 3 height 7
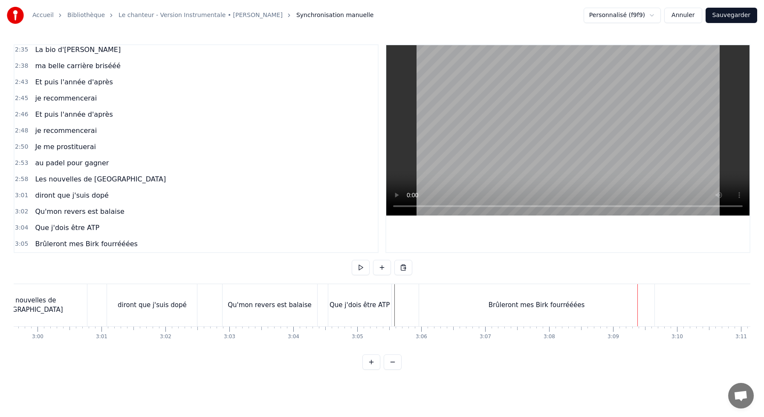
click at [445, 314] on div "Brûleront mes Birk fourrééées" at bounding box center [536, 305] width 235 height 42
click at [385, 263] on button at bounding box center [382, 267] width 18 height 15
click at [710, 304] on div "<>" at bounding box center [709, 306] width 11 height 10
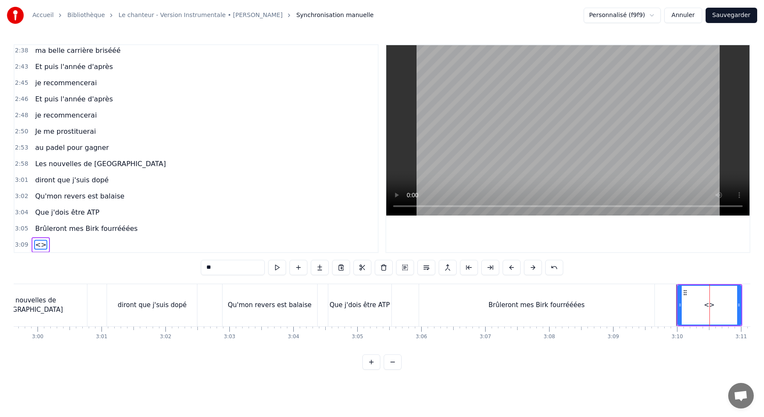
click at [710, 304] on div "<>" at bounding box center [709, 306] width 11 height 10
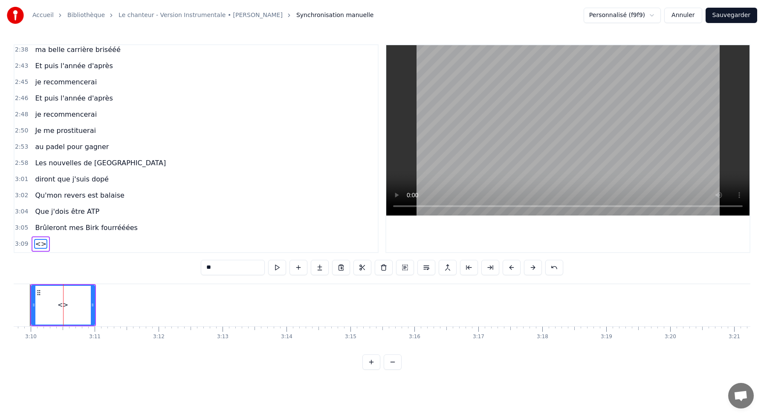
scroll to position [0, 12143]
drag, startPoint x: 226, startPoint y: 270, endPoint x: 102, endPoint y: 236, distance: 128.6
click at [116, 241] on div "0:10 J'me présente, je m'appelle [PERSON_NAME] 0:14 J'voudrais bien réussir ma …" at bounding box center [382, 207] width 737 height 326
paste input "**********"
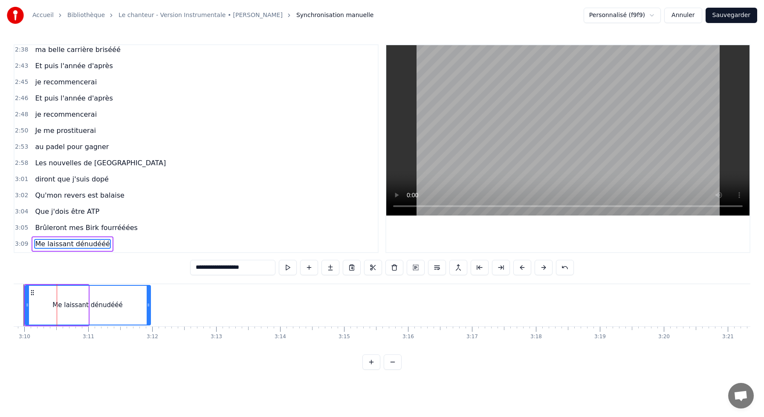
drag, startPoint x: 86, startPoint y: 305, endPoint x: 145, endPoint y: 311, distance: 59.6
click at [147, 313] on div at bounding box center [148, 305] width 3 height 39
type input "**********"
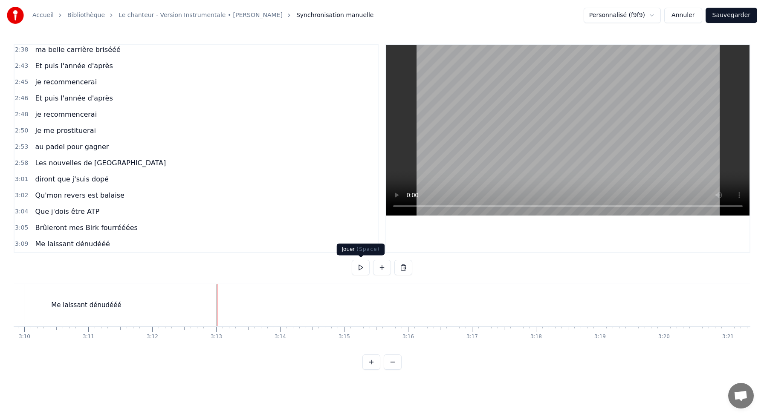
click at [377, 270] on button at bounding box center [382, 267] width 18 height 15
click at [249, 304] on div "<>" at bounding box center [249, 306] width 11 height 10
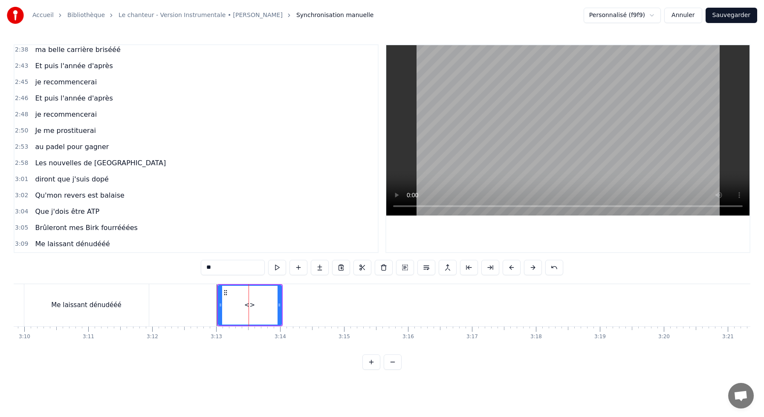
scroll to position [733, 0]
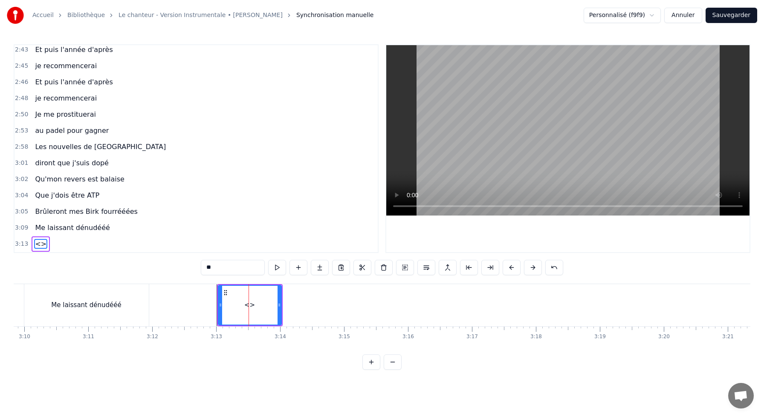
drag, startPoint x: 236, startPoint y: 264, endPoint x: 143, endPoint y: 253, distance: 93.6
click at [146, 254] on div "0:10 J'me présente, je m'appelle [PERSON_NAME] 0:14 J'voudrais bien réussir ma …" at bounding box center [382, 207] width 737 height 326
paste input "**********"
type input "**********"
click at [282, 384] on html "Accueil Bibliothèque Le chanteur - Version Instrumentale • [PERSON_NAME] Synchr…" at bounding box center [382, 192] width 764 height 384
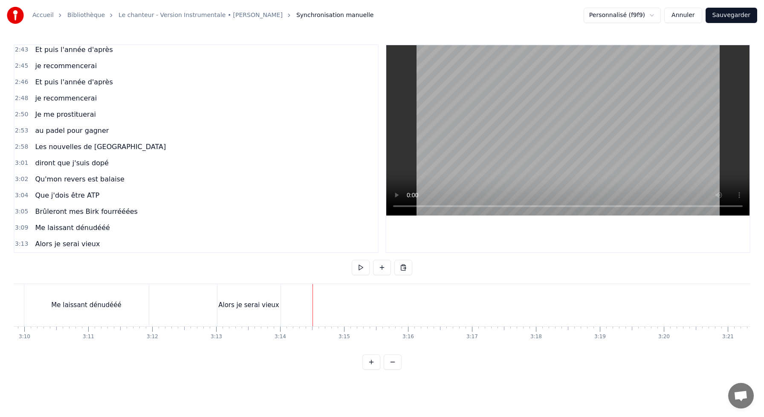
click at [261, 301] on div "Alors je serai vieux" at bounding box center [248, 306] width 61 height 10
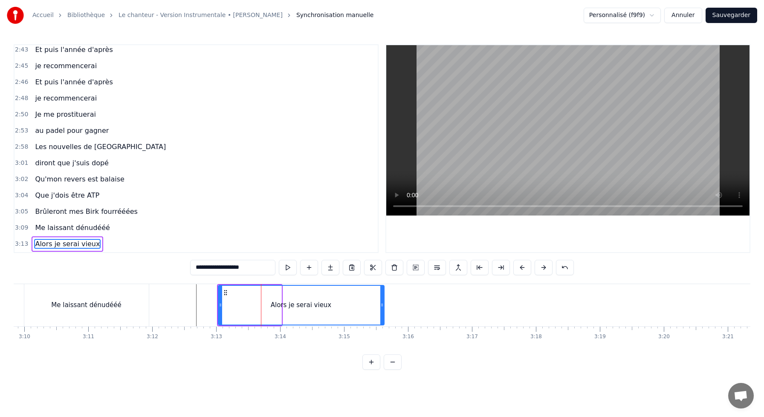
drag, startPoint x: 279, startPoint y: 307, endPoint x: 382, endPoint y: 320, distance: 103.1
click at [382, 320] on div at bounding box center [381, 305] width 3 height 39
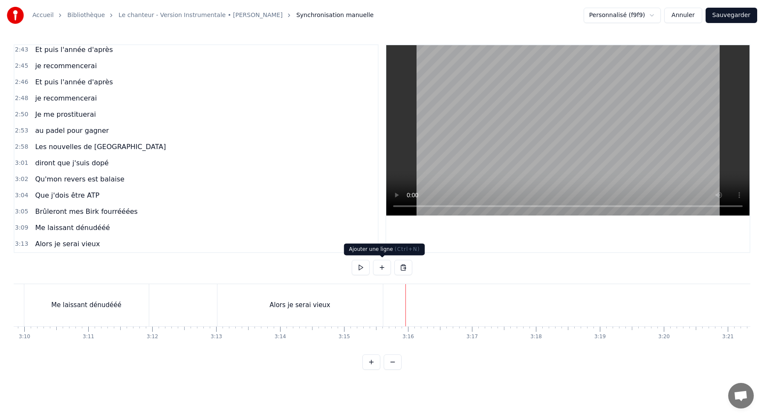
click at [383, 268] on button at bounding box center [382, 267] width 18 height 15
click at [435, 304] on div "<>" at bounding box center [438, 306] width 11 height 10
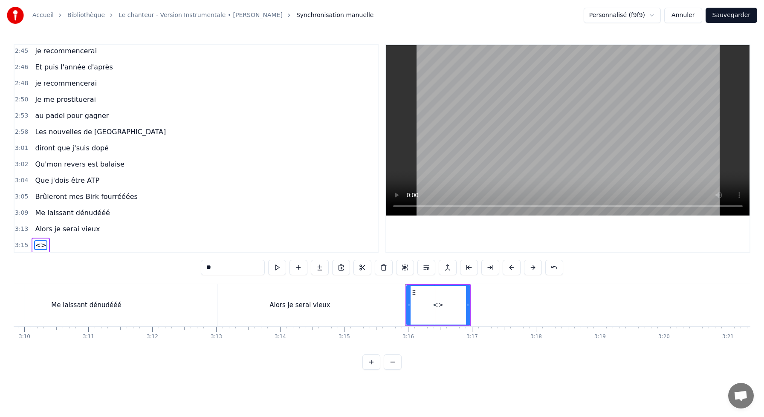
scroll to position [749, 0]
drag, startPoint x: 243, startPoint y: 270, endPoint x: 118, endPoint y: 253, distance: 125.7
click at [142, 260] on div "0:10 J'me présente, je m'appelle [PERSON_NAME] 0:14 J'voudrais bien réussir ma …" at bounding box center [382, 207] width 737 height 326
paste input "**********"
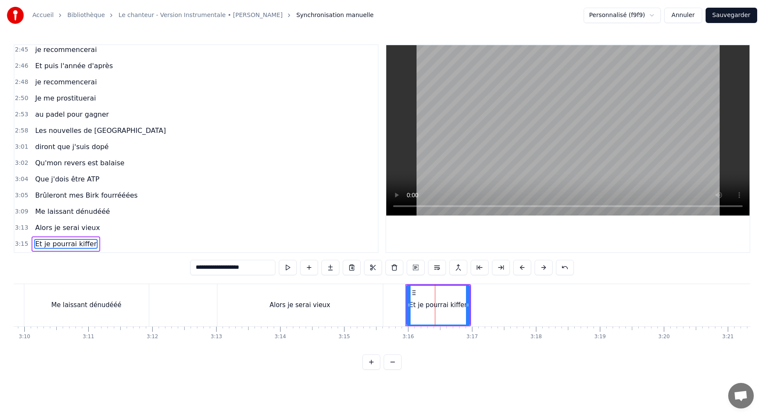
type input "**********"
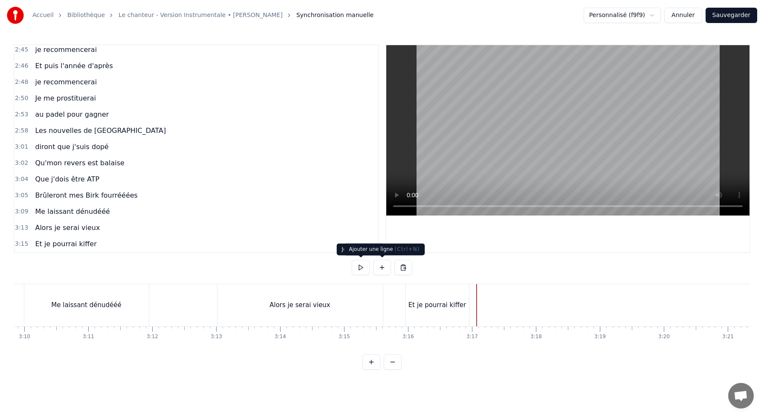
click at [377, 271] on button at bounding box center [382, 267] width 18 height 15
click at [510, 307] on div "<>" at bounding box center [509, 306] width 11 height 10
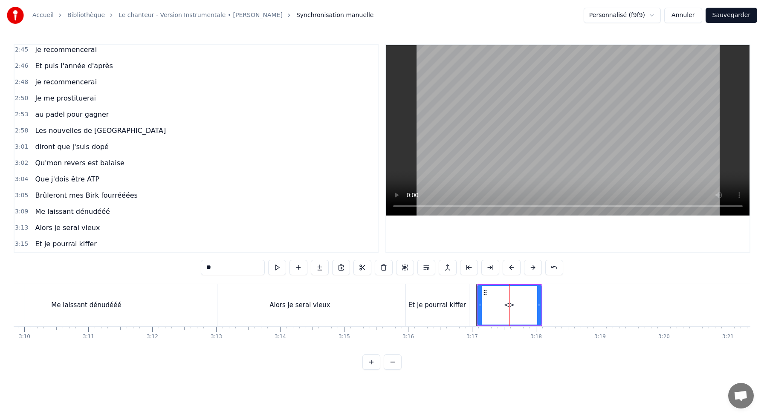
scroll to position [765, 0]
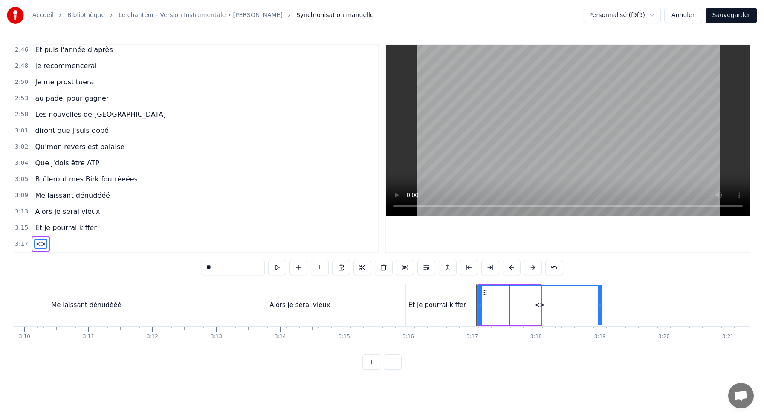
drag, startPoint x: 539, startPoint y: 304, endPoint x: 599, endPoint y: 313, distance: 60.7
click at [600, 313] on div at bounding box center [599, 305] width 3 height 39
click at [539, 305] on div "<>" at bounding box center [539, 306] width 11 height 10
drag, startPoint x: 229, startPoint y: 267, endPoint x: 141, endPoint y: 265, distance: 87.9
click at [141, 265] on div "0:10 J'me présente, je m'appelle [PERSON_NAME] 0:14 J'voudrais bien réussir ma …" at bounding box center [382, 207] width 737 height 326
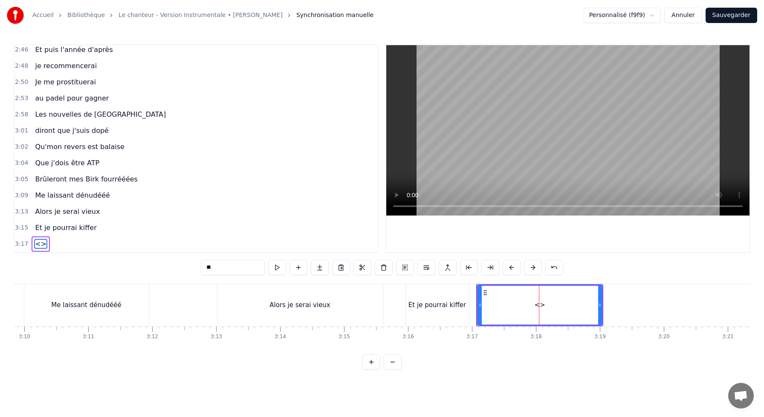
paste input "**********"
type input "**********"
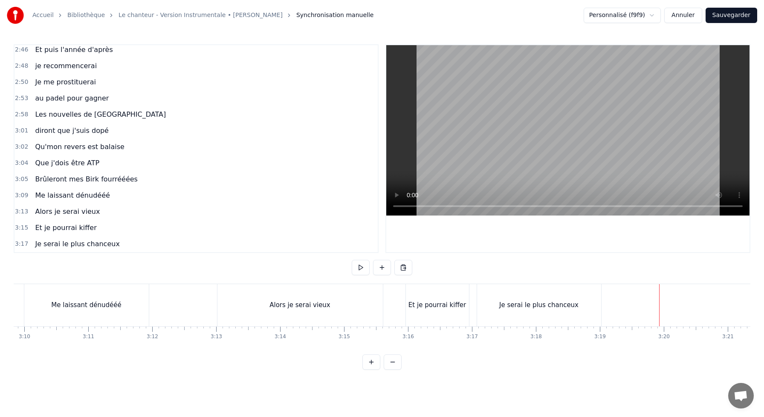
click at [580, 301] on div "Je serai le plus chanceux" at bounding box center [539, 305] width 124 height 42
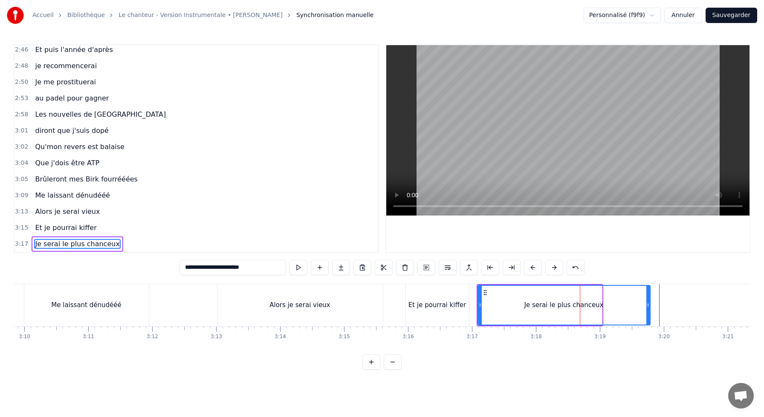
drag, startPoint x: 599, startPoint y: 305, endPoint x: 647, endPoint y: 307, distance: 48.2
click at [647, 307] on icon at bounding box center [647, 305] width 3 height 7
click at [319, 269] on button at bounding box center [320, 267] width 18 height 15
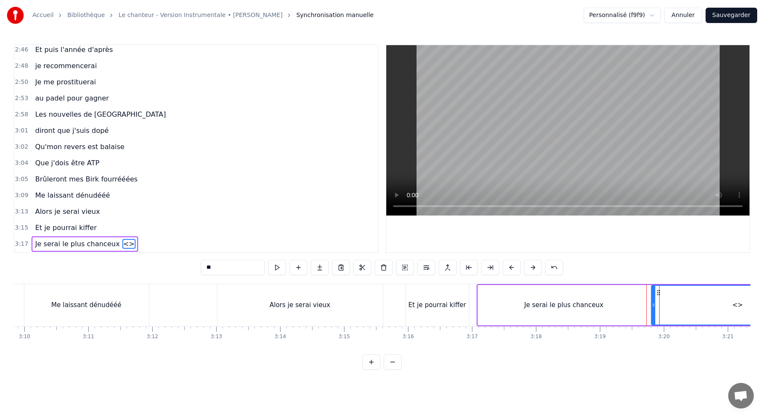
click at [609, 303] on div "Je serai le plus chanceux" at bounding box center [564, 305] width 172 height 41
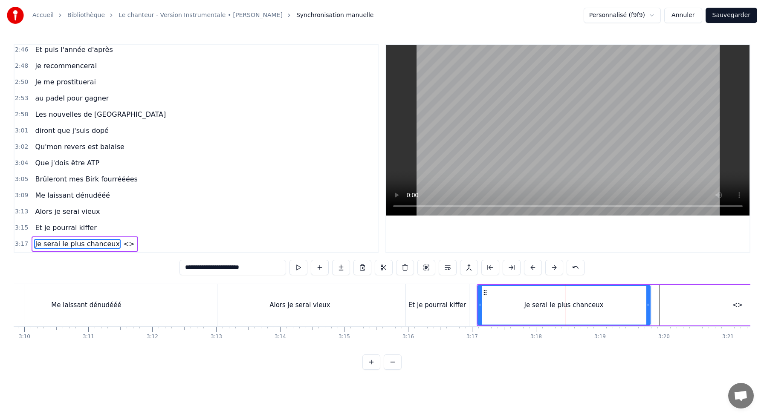
click at [727, 306] on div "<>" at bounding box center [738, 305] width 172 height 41
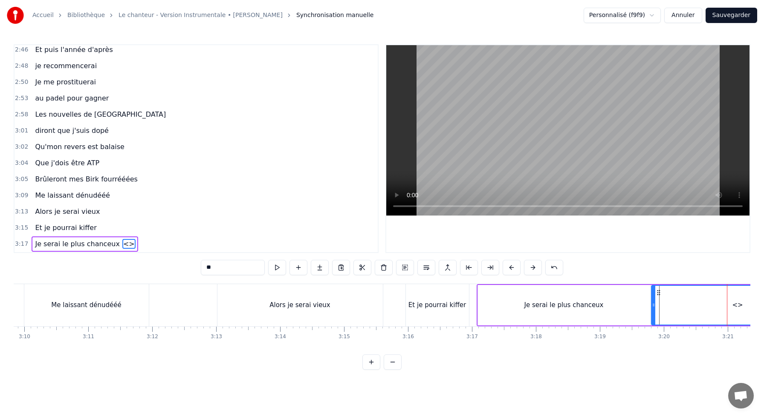
click at [739, 304] on div "<>" at bounding box center [737, 306] width 11 height 10
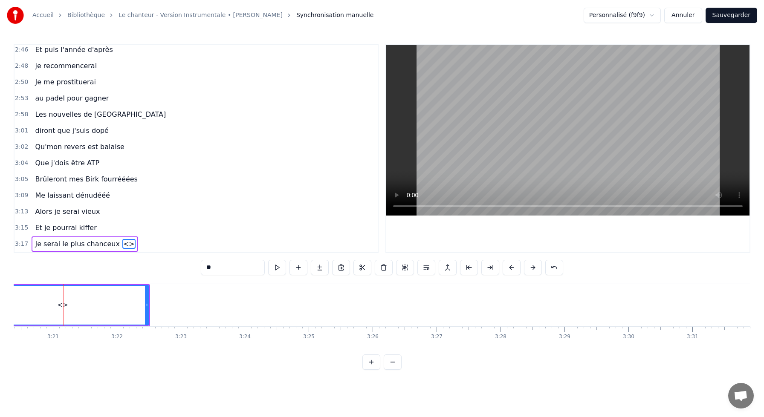
scroll to position [0, 12824]
click at [228, 272] on input "**" at bounding box center [233, 267] width 64 height 15
drag, startPoint x: 227, startPoint y: 270, endPoint x: 110, endPoint y: 260, distance: 117.3
click at [133, 267] on div "0:10 J'me présente, je m'appelle [PERSON_NAME] 0:14 J'voudrais bien réussir ma …" at bounding box center [382, 207] width 737 height 326
paste input "**********"
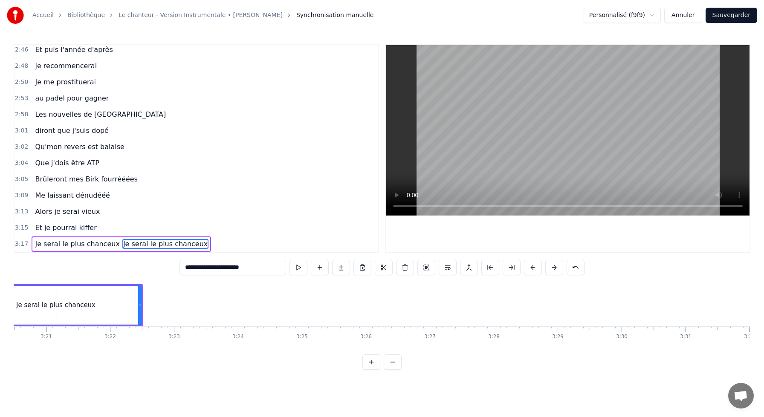
drag, startPoint x: 260, startPoint y: 270, endPoint x: 14, endPoint y: 220, distance: 251.5
click at [14, 220] on div "0:10 J'me présente, je m'appelle [PERSON_NAME] 0:14 J'voudrais bien réussir ma …" at bounding box center [382, 207] width 737 height 326
paste input "text"
type input "**********"
click at [64, 352] on div "0:10 J'me présente, je m'appelle [PERSON_NAME] 0:14 J'voudrais bien réussir ma …" at bounding box center [382, 207] width 737 height 326
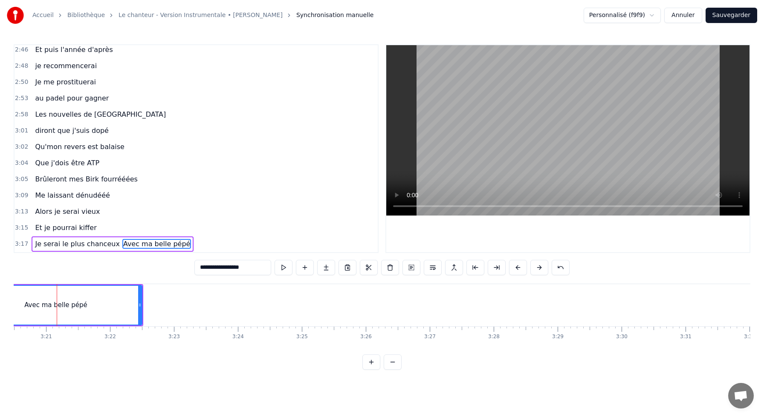
click at [157, 359] on div "0:10 J'me présente, je m'appelle [PERSON_NAME] 0:14 J'voudrais bien réussir ma …" at bounding box center [382, 207] width 737 height 326
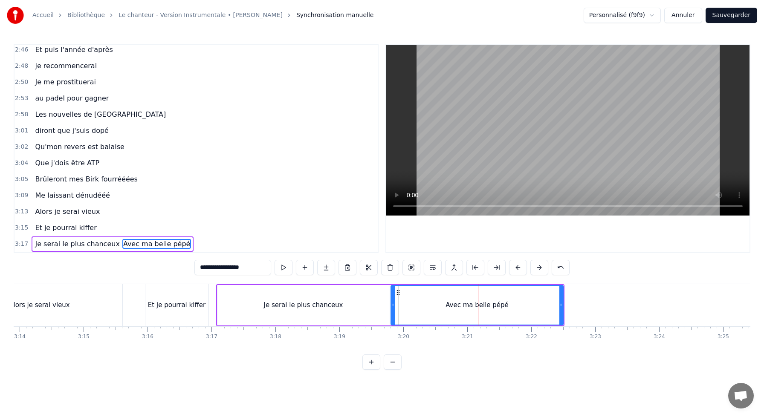
scroll to position [0, 12407]
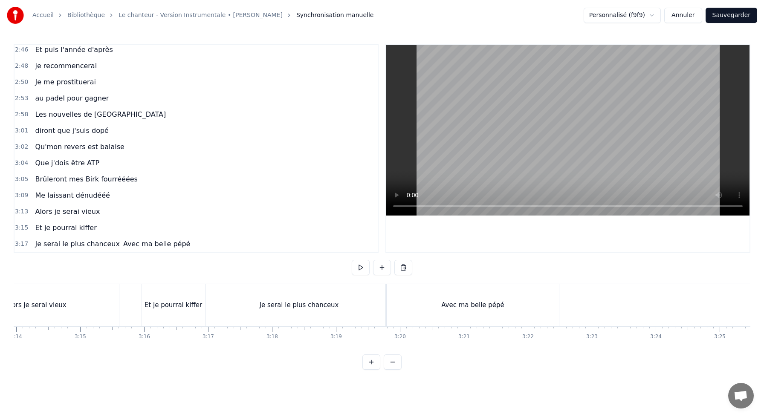
click at [449, 322] on div "Avec ma belle pépé" at bounding box center [473, 305] width 172 height 42
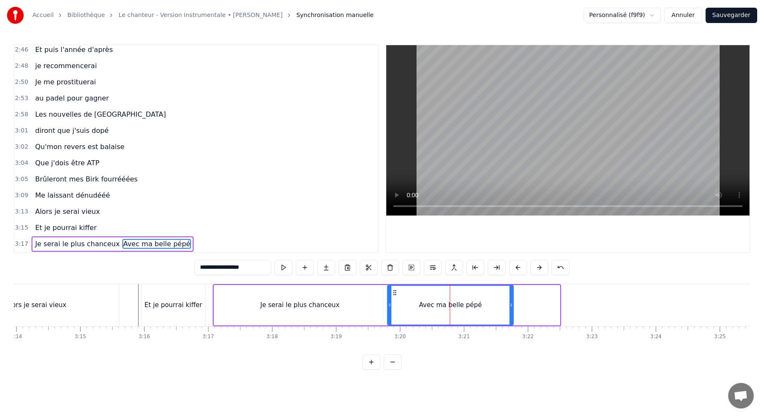
drag, startPoint x: 557, startPoint y: 301, endPoint x: 510, endPoint y: 301, distance: 46.5
click at [510, 302] on icon at bounding box center [511, 305] width 3 height 7
drag, startPoint x: 512, startPoint y: 307, endPoint x: 528, endPoint y: 308, distance: 15.8
click at [527, 308] on icon at bounding box center [525, 305] width 3 height 7
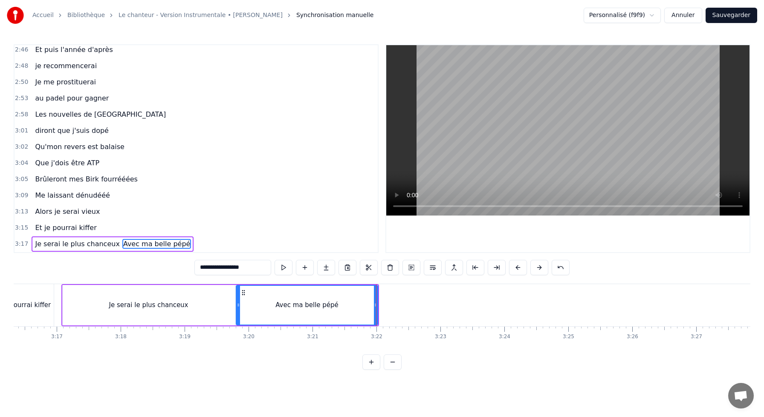
scroll to position [0, 12572]
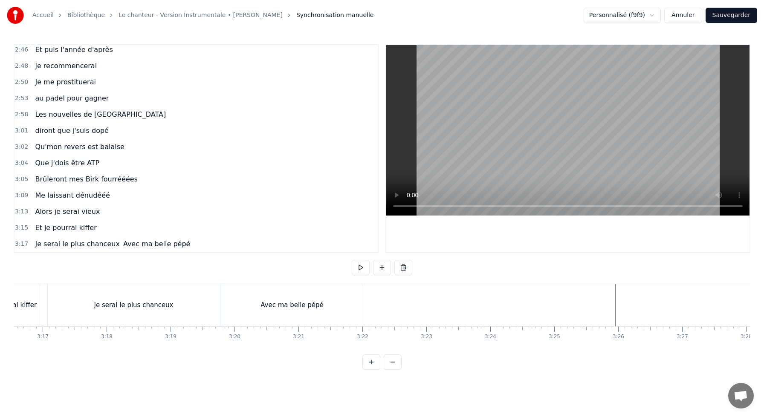
click at [378, 273] on button at bounding box center [382, 267] width 18 height 15
click at [583, 304] on div "<>" at bounding box center [585, 306] width 11 height 10
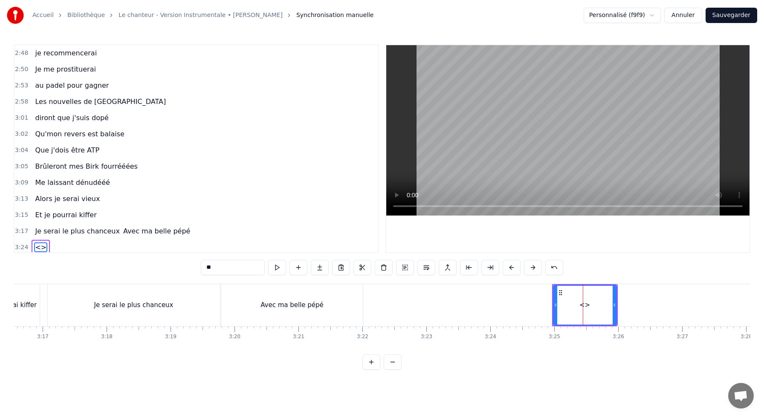
scroll to position [781, 0]
drag, startPoint x: 238, startPoint y: 267, endPoint x: 130, endPoint y: 248, distance: 109.1
click at [152, 255] on div "0:10 J'me présente, je m'appelle [PERSON_NAME] 0:14 J'voudrais bien réussir ma …" at bounding box center [382, 207] width 737 height 326
paste input "**********"
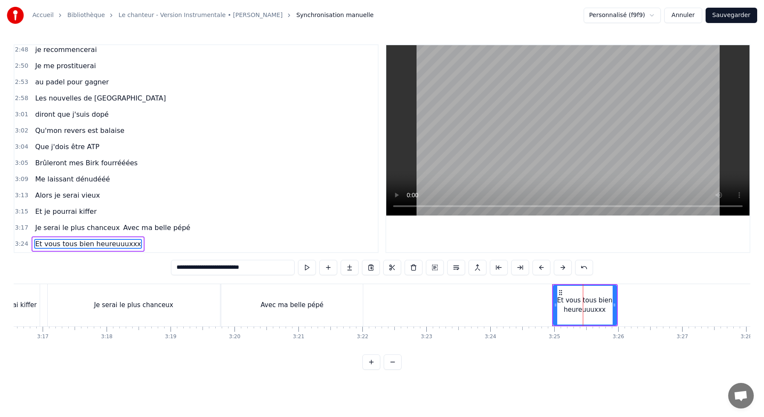
type input "**********"
drag, startPoint x: 615, startPoint y: 307, endPoint x: 678, endPoint y: 304, distance: 63.6
click at [643, 306] on icon at bounding box center [641, 305] width 3 height 7
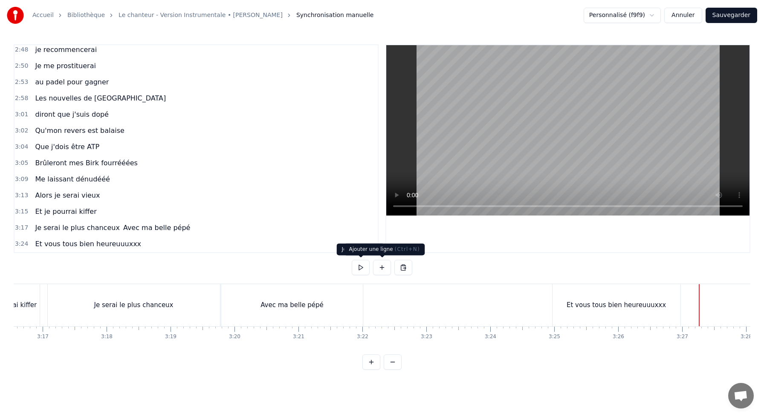
click at [384, 268] on button at bounding box center [382, 267] width 18 height 15
click at [731, 306] on div "<>" at bounding box center [732, 306] width 11 height 10
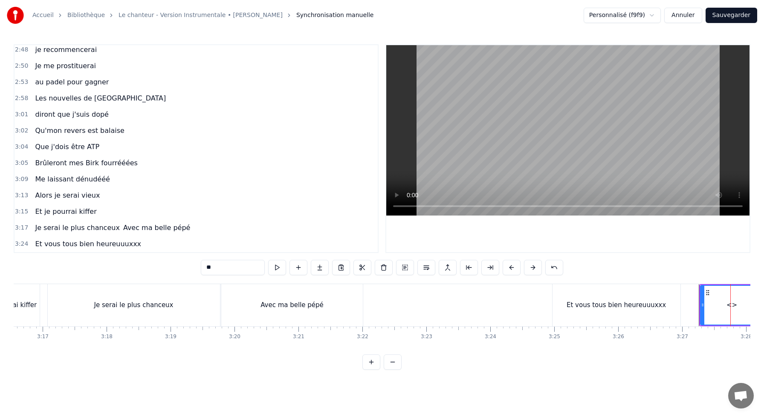
scroll to position [797, 0]
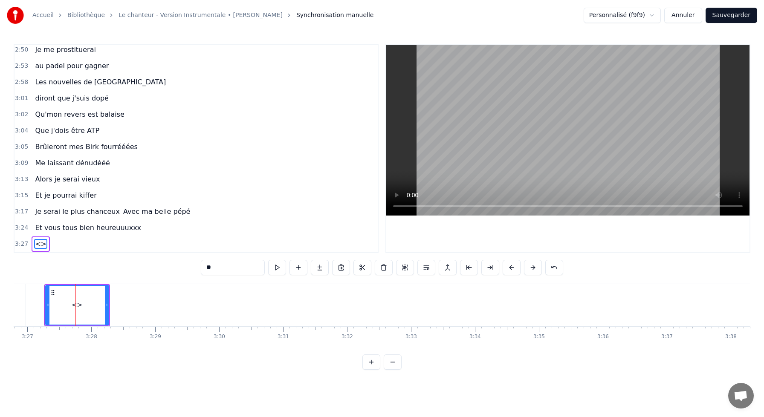
drag, startPoint x: 259, startPoint y: 270, endPoint x: -14, endPoint y: 261, distance: 272.6
click at [0, 261] on html "Accueil Bibliothèque Le chanteur - Version Instrumentale • [PERSON_NAME] Synchr…" at bounding box center [382, 192] width 764 height 384
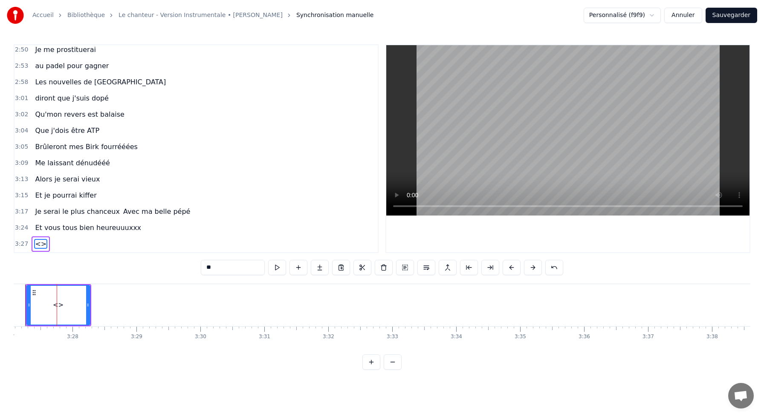
paste input "**********"
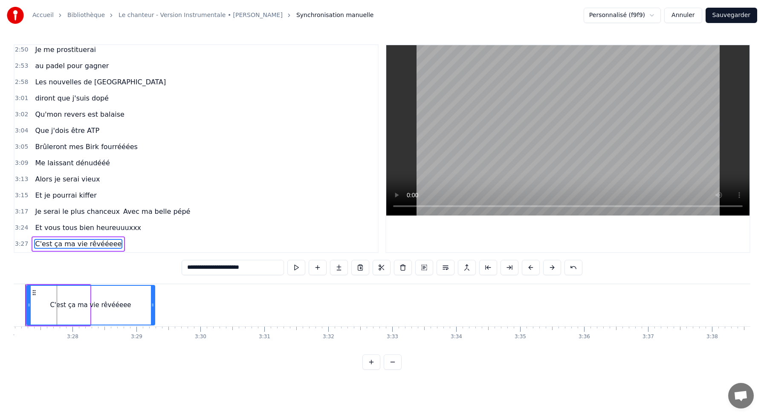
click at [154, 305] on icon at bounding box center [152, 305] width 3 height 7
type input "**********"
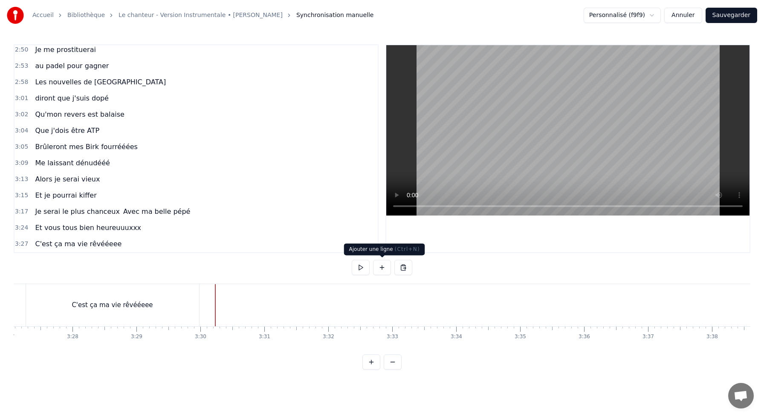
click at [376, 269] on button at bounding box center [382, 267] width 18 height 15
click at [264, 303] on div "<>" at bounding box center [248, 305] width 63 height 41
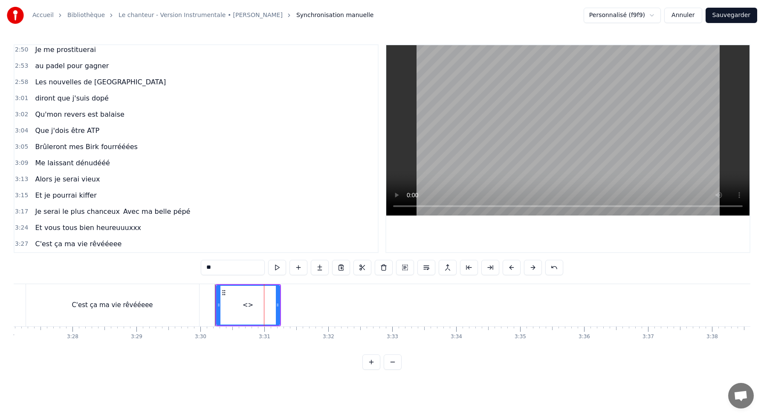
scroll to position [814, 0]
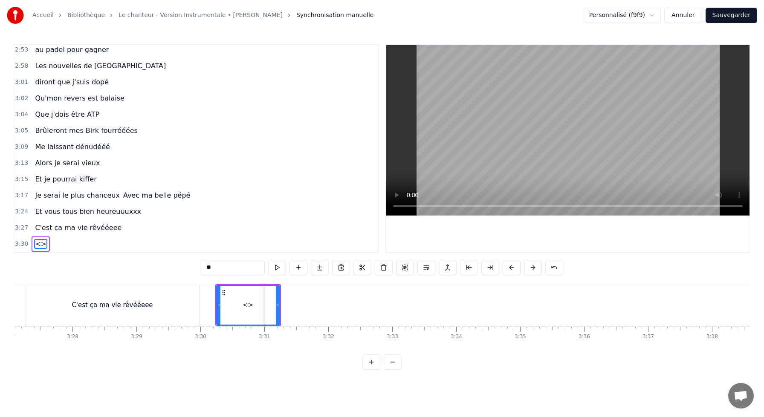
drag, startPoint x: 275, startPoint y: 308, endPoint x: 280, endPoint y: 308, distance: 4.7
click at [279, 315] on div at bounding box center [277, 305] width 3 height 39
drag, startPoint x: 246, startPoint y: 268, endPoint x: 61, endPoint y: 232, distance: 188.8
click at [90, 250] on div "0:10 J'me présente, je m'appelle [PERSON_NAME] 0:14 J'voudrais bien réussir ma …" at bounding box center [382, 207] width 737 height 326
paste input "**********"
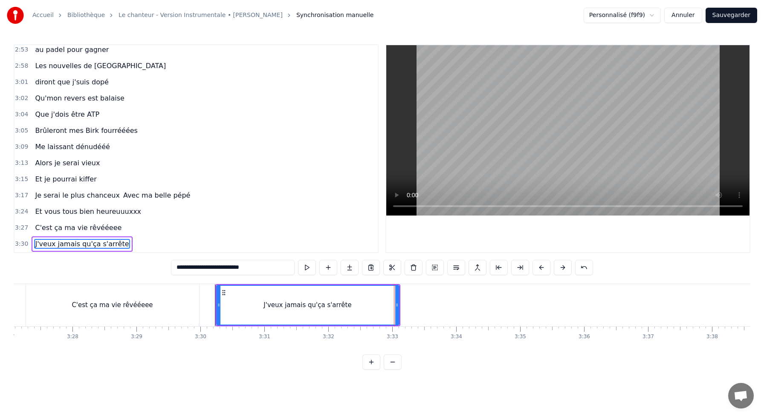
type input "**********"
click at [197, 348] on div "0:10 J'me présente, je m'appelle [PERSON_NAME] 0:14 J'voudrais bien réussir ma …" at bounding box center [382, 207] width 737 height 326
click at [336, 375] on html "Accueil Bibliothèque Le chanteur - Version Instrumentale • [PERSON_NAME] Synchr…" at bounding box center [382, 192] width 764 height 384
click at [735, 19] on button "Sauvegarder" at bounding box center [732, 15] width 52 height 15
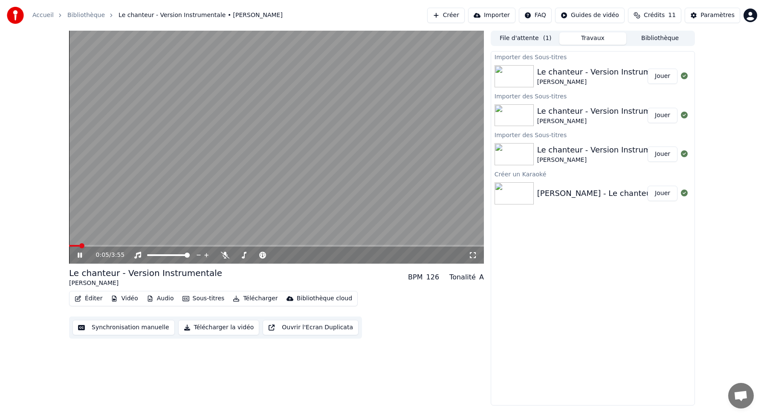
click at [475, 256] on icon at bounding box center [473, 255] width 9 height 7
click at [93, 298] on button "Éditer" at bounding box center [88, 299] width 35 height 12
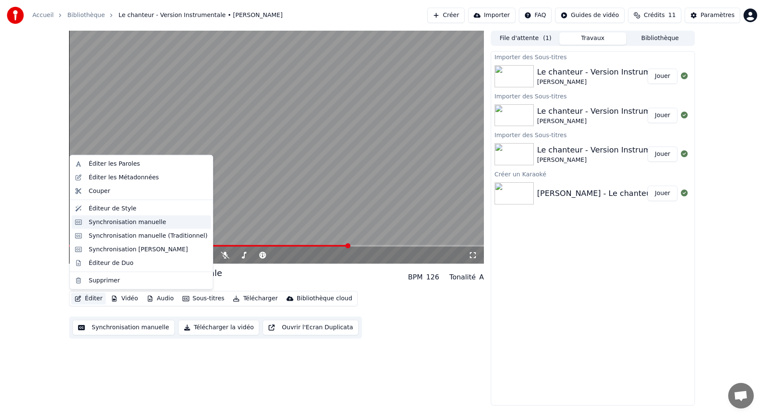
click at [126, 220] on div "Synchronisation manuelle" at bounding box center [128, 222] width 78 height 9
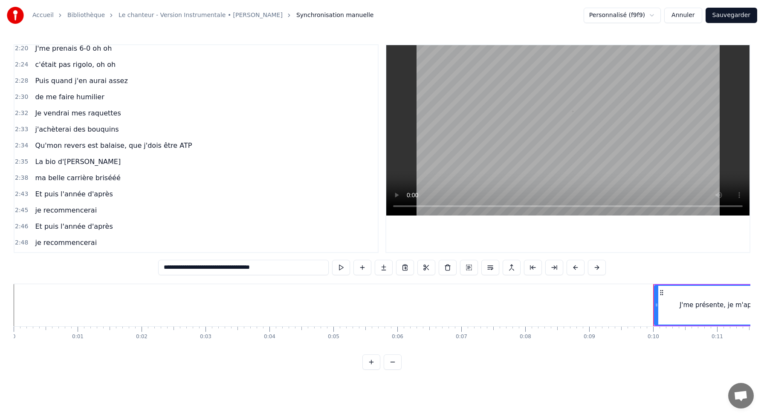
scroll to position [588, 0]
click at [100, 148] on span "Qu'mon revers est balaise, que j'dois être ATP" at bounding box center [113, 145] width 159 height 10
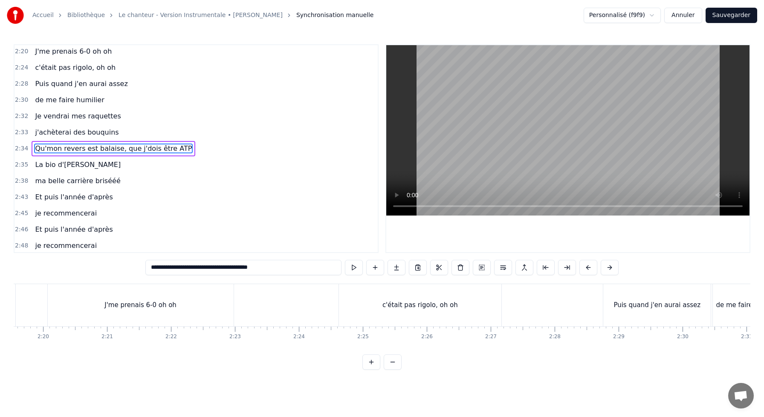
scroll to position [0, 9853]
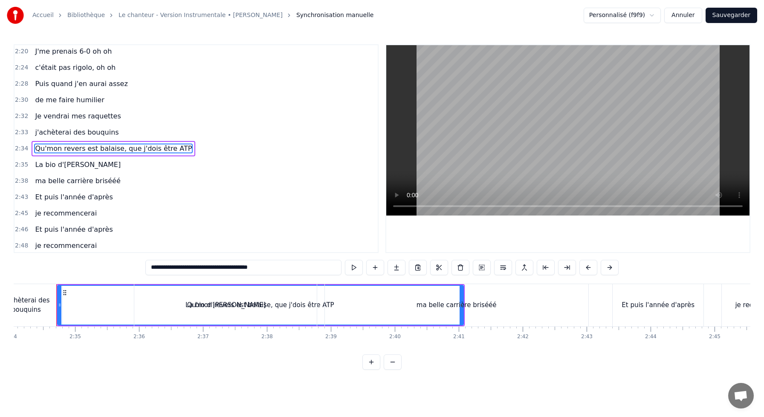
click at [344, 301] on div "ma belle carrière brisééé" at bounding box center [457, 305] width 264 height 42
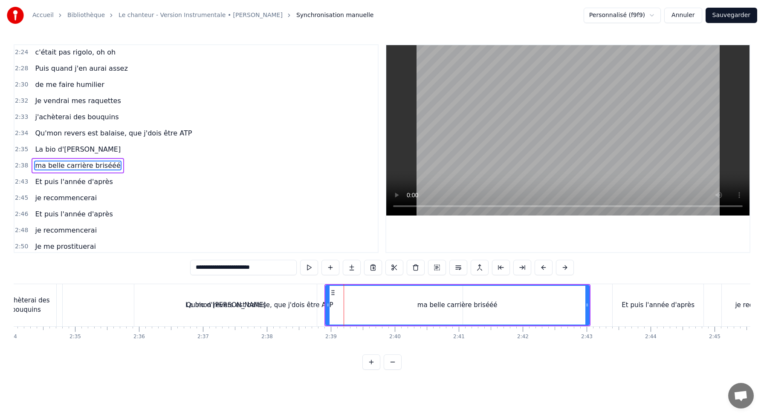
scroll to position [617, 0]
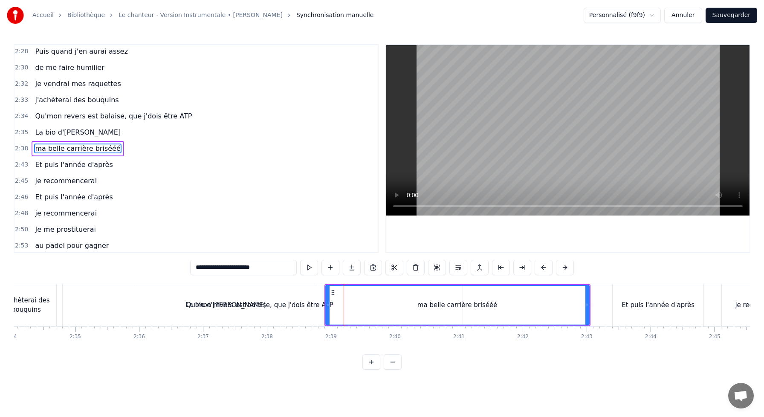
click at [239, 298] on div "La bio d'[PERSON_NAME]" at bounding box center [225, 305] width 183 height 42
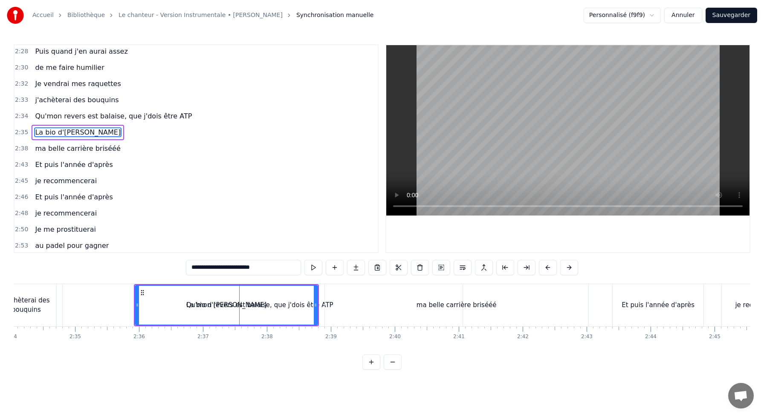
scroll to position [601, 0]
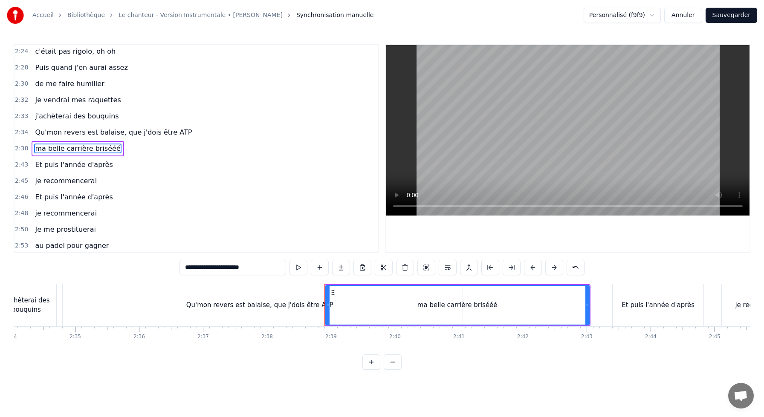
click at [351, 302] on div "ma belle carrière brisééé" at bounding box center [457, 305] width 263 height 39
drag, startPoint x: 327, startPoint y: 303, endPoint x: 398, endPoint y: 302, distance: 70.8
click at [398, 304] on icon at bounding box center [397, 305] width 3 height 7
click at [286, 303] on div "Qu'mon revers est balaise, que j'dois être ATP" at bounding box center [259, 306] width 147 height 10
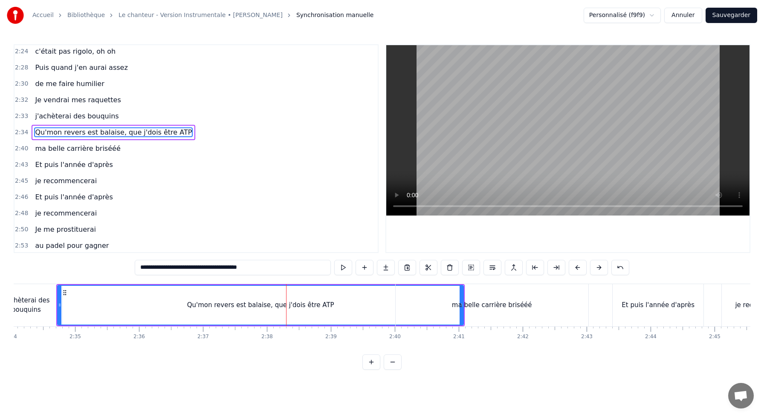
scroll to position [585, 0]
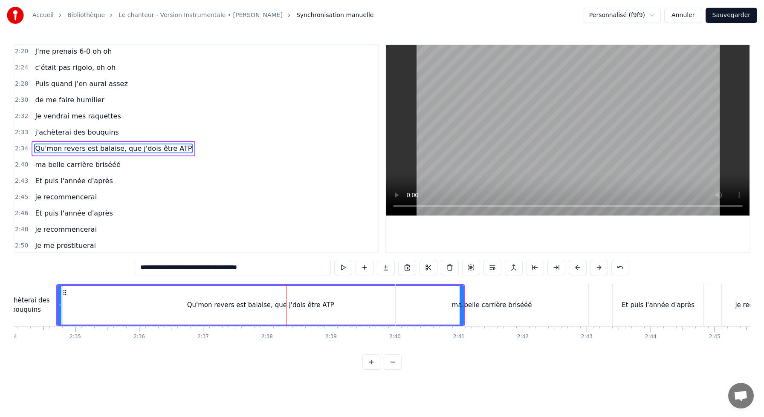
click at [312, 296] on div "Qu'mon revers est balaise, que j'dois être ATP" at bounding box center [260, 305] width 405 height 39
click at [463, 294] on div "ma belle carrière brisééé" at bounding box center [492, 305] width 193 height 42
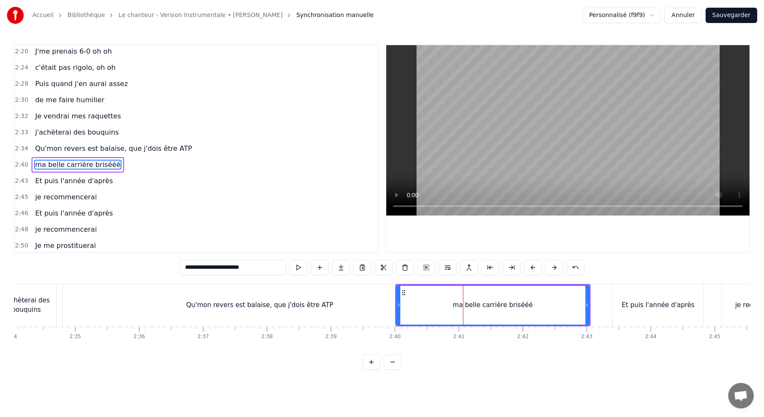
scroll to position [601, 0]
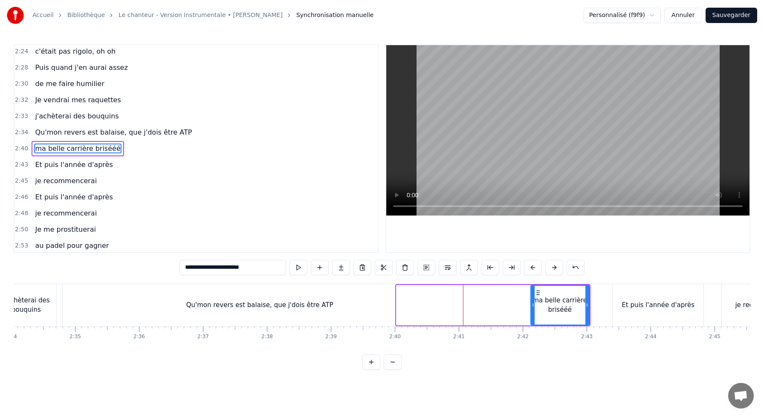
drag, startPoint x: 397, startPoint y: 304, endPoint x: 530, endPoint y: 304, distance: 133.0
click at [531, 304] on icon at bounding box center [532, 305] width 3 height 7
click at [417, 301] on div "Qu'mon revers est balaise, que j'dois être ATP" at bounding box center [260, 305] width 406 height 42
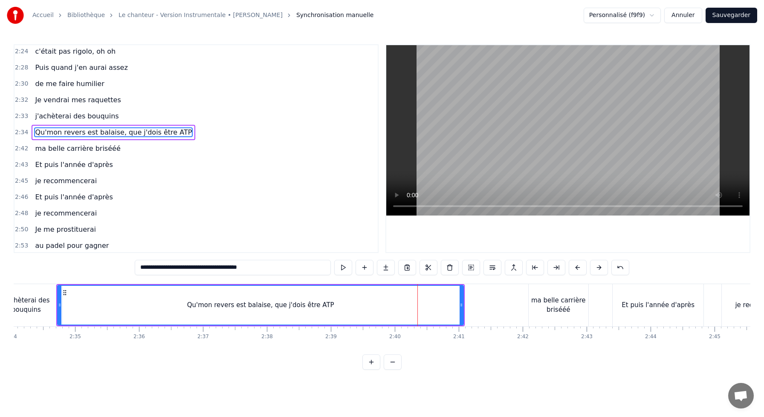
scroll to position [585, 0]
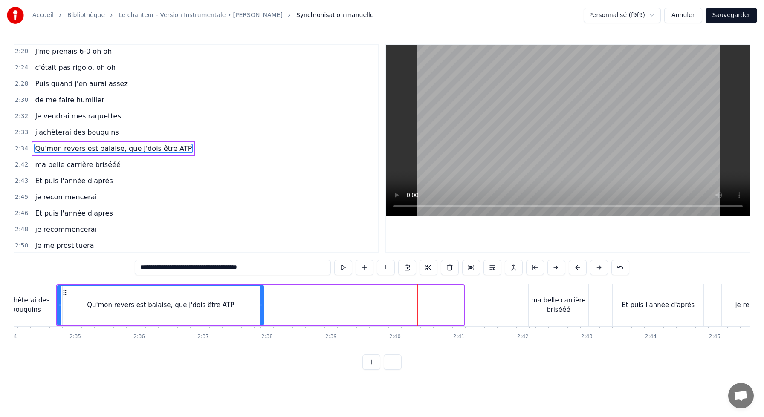
drag, startPoint x: 461, startPoint y: 306, endPoint x: 260, endPoint y: 317, distance: 200.8
click at [260, 317] on div at bounding box center [261, 305] width 3 height 39
click at [86, 294] on div "Qu'mon revers est balaise, que j'dois être ATP" at bounding box center [160, 305] width 205 height 39
click at [173, 306] on div "Qu'mon revers est balaise, que j'dois être ATP" at bounding box center [160, 306] width 147 height 10
drag, startPoint x: 214, startPoint y: 267, endPoint x: 306, endPoint y: 272, distance: 92.3
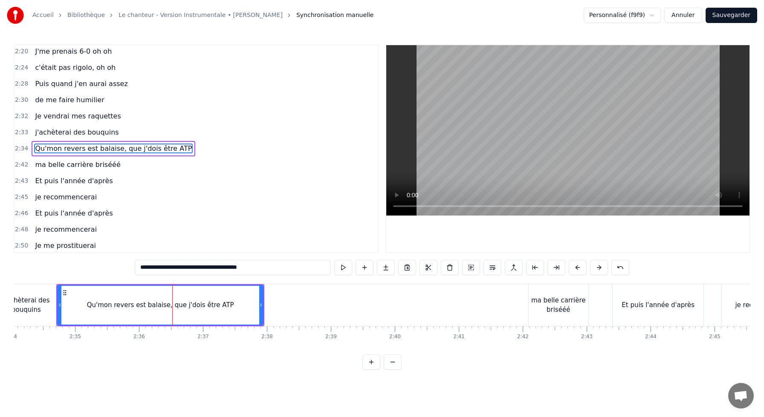
click at [301, 272] on input "**********" at bounding box center [233, 267] width 196 height 15
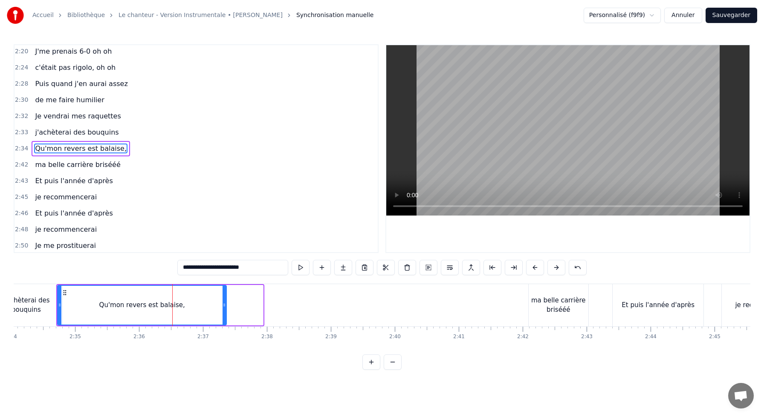
drag, startPoint x: 262, startPoint y: 301, endPoint x: 213, endPoint y: 301, distance: 49.0
click at [223, 301] on div at bounding box center [224, 305] width 3 height 39
type input "**********"
click at [72, 299] on div "Qu'mon revers est balaise," at bounding box center [136, 305] width 156 height 39
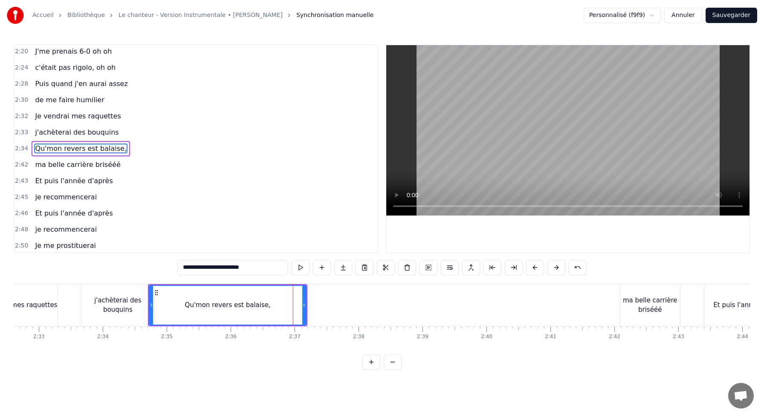
scroll to position [0, 9774]
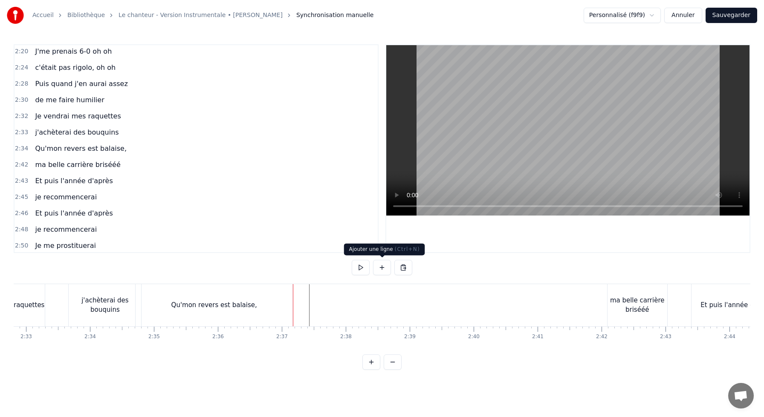
click at [381, 270] on button at bounding box center [382, 267] width 18 height 15
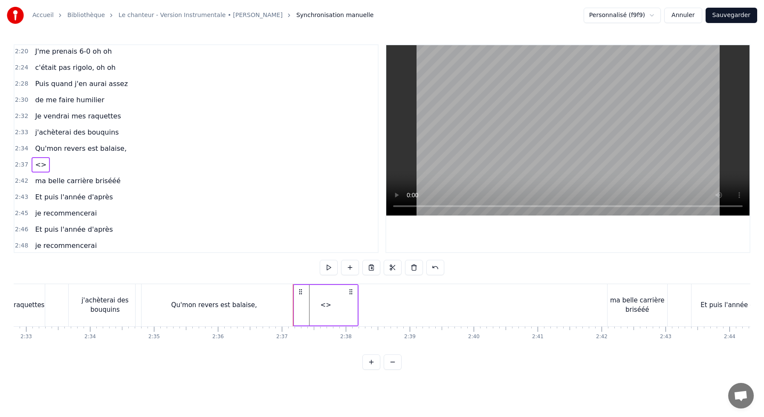
click at [323, 307] on div "<>" at bounding box center [326, 306] width 11 height 10
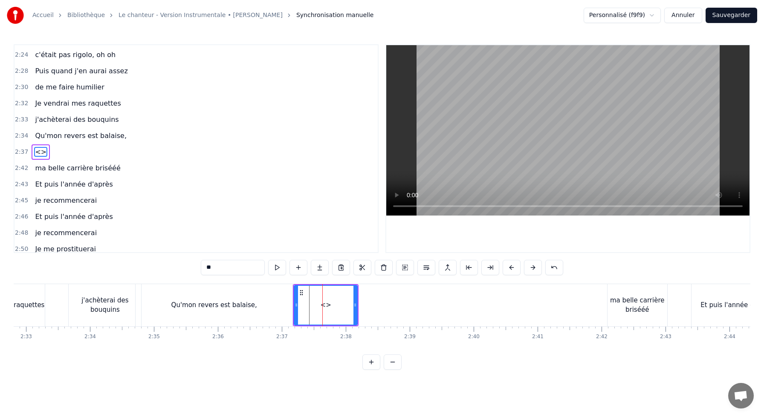
scroll to position [601, 0]
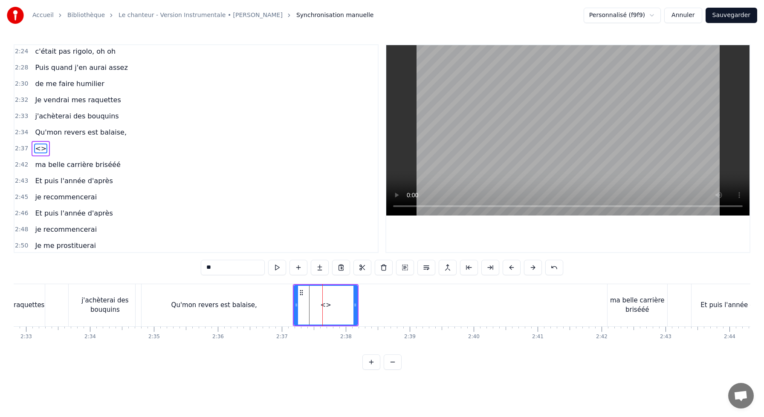
drag, startPoint x: 242, startPoint y: 264, endPoint x: 101, endPoint y: 249, distance: 141.6
click at [124, 253] on div "0:10 J'me présente, je m'appelle [PERSON_NAME] 0:14 J'voudrais bien réussir ma …" at bounding box center [382, 207] width 737 height 326
paste input "**********"
click at [164, 291] on div "Qu'mon revers est balaise," at bounding box center [214, 305] width 157 height 42
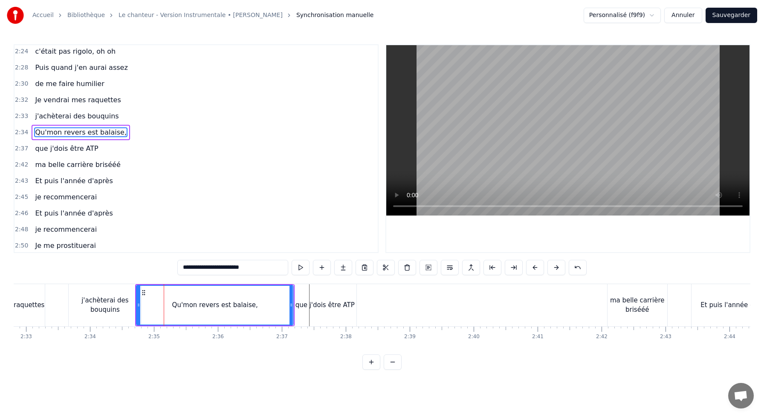
scroll to position [585, 0]
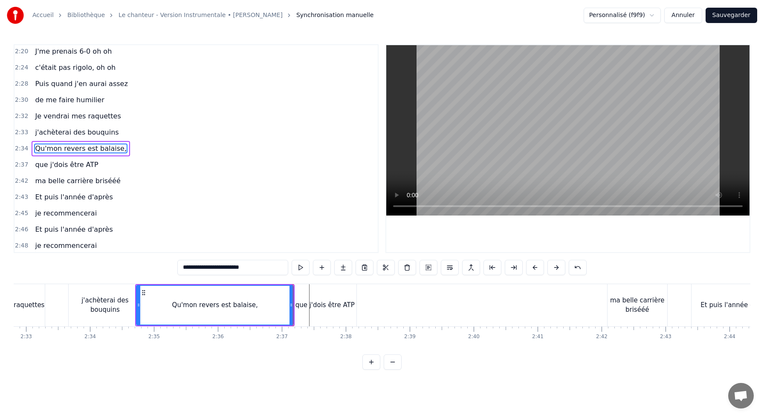
click at [322, 298] on div "que j'dois être ATP" at bounding box center [324, 305] width 63 height 42
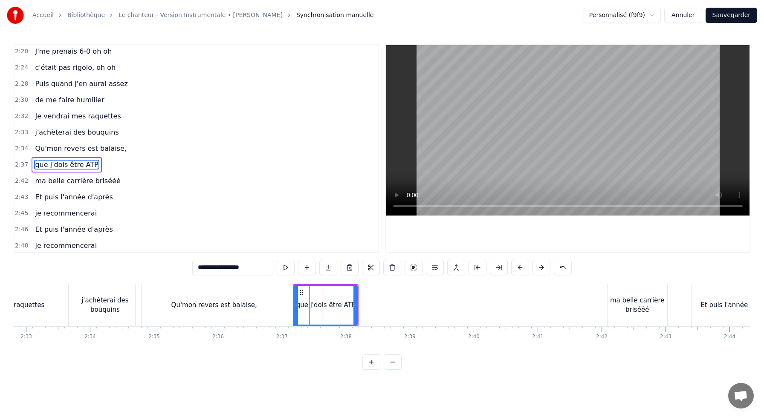
scroll to position [601, 0]
drag, startPoint x: 355, startPoint y: 304, endPoint x: 423, endPoint y: 303, distance: 67.8
click at [357, 304] on icon at bounding box center [355, 305] width 3 height 7
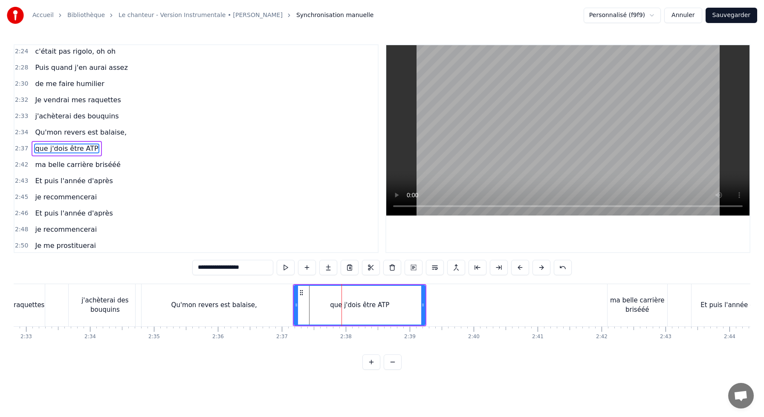
click at [73, 297] on div "j'achèterai des bouquins" at bounding box center [105, 305] width 72 height 42
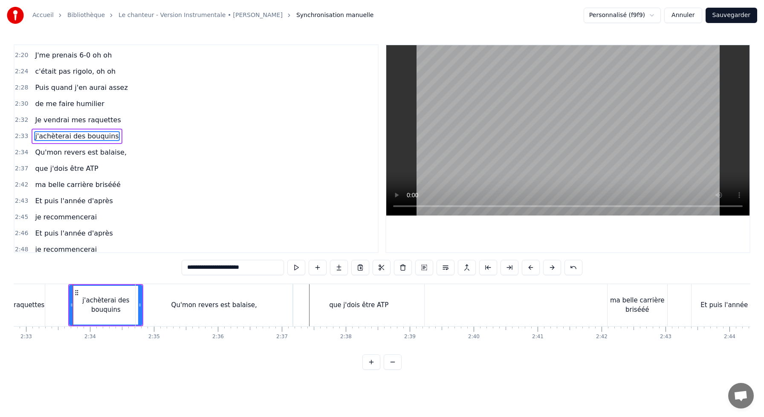
scroll to position [569, 0]
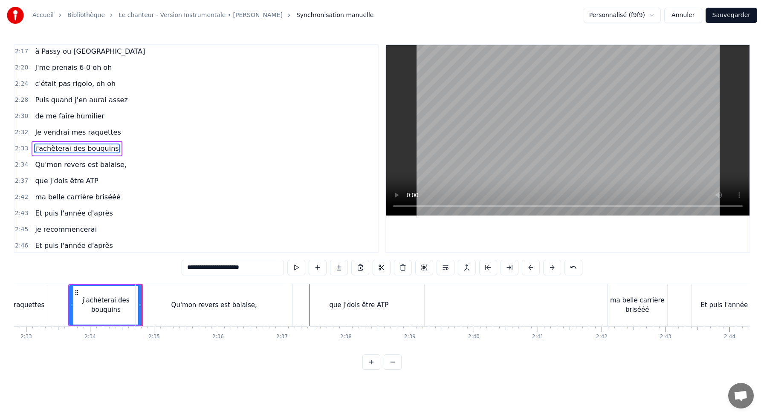
click at [158, 301] on div "Qu'mon revers est balaise," at bounding box center [214, 305] width 157 height 42
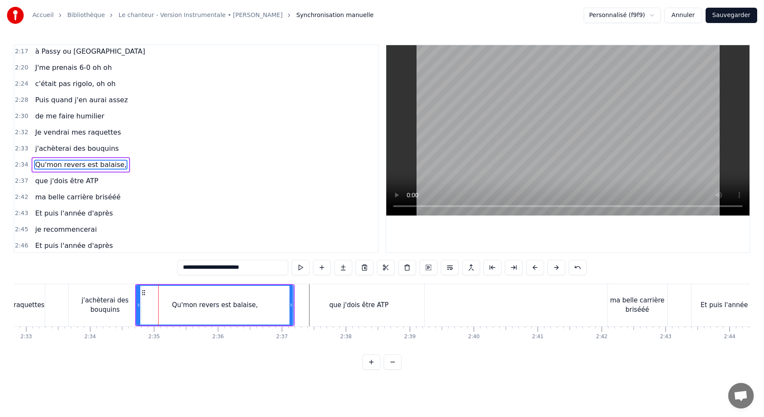
scroll to position [585, 0]
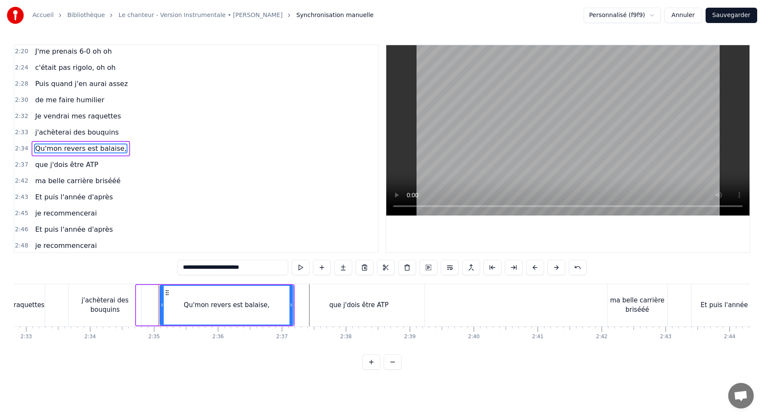
drag, startPoint x: 138, startPoint y: 304, endPoint x: 169, endPoint y: 303, distance: 30.7
click at [164, 304] on icon at bounding box center [161, 305] width 3 height 7
click at [105, 299] on div "j'achèterai des bouquins" at bounding box center [105, 305] width 72 height 42
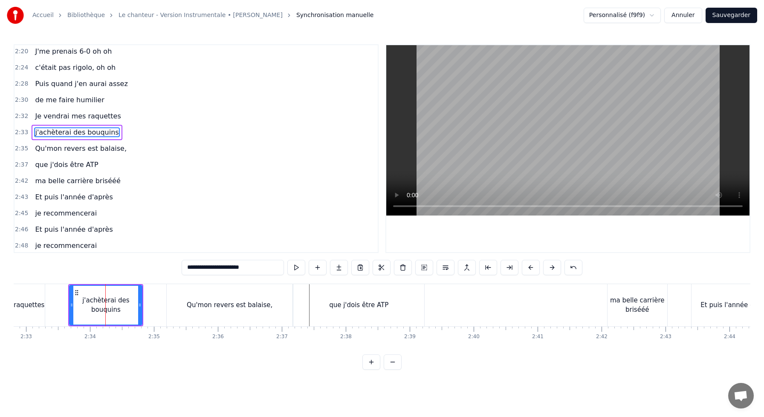
scroll to position [569, 0]
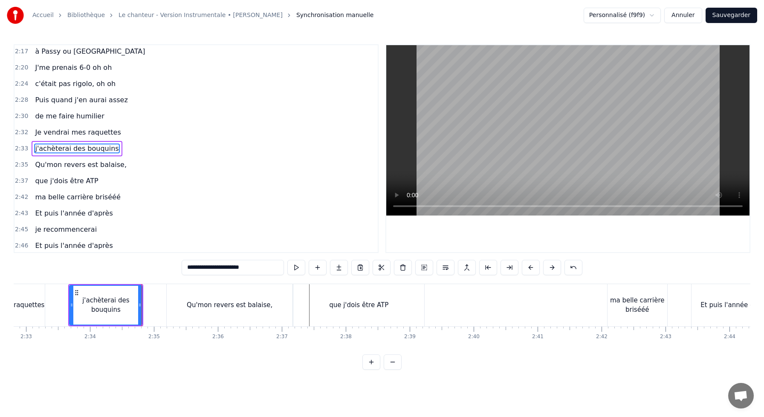
click at [194, 299] on div "Qu'mon revers est balaise," at bounding box center [230, 305] width 126 height 42
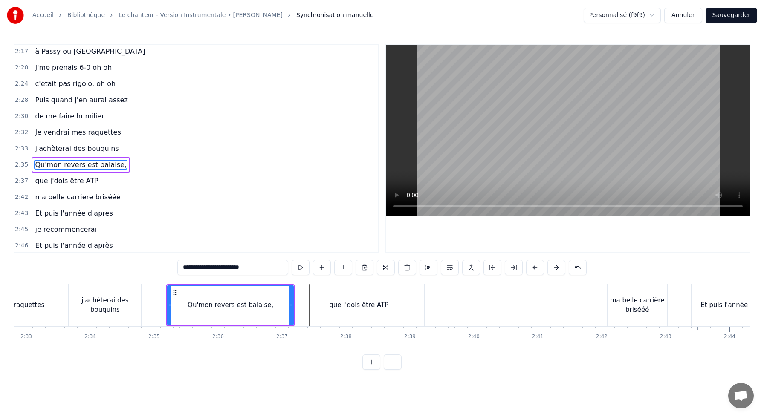
scroll to position [585, 0]
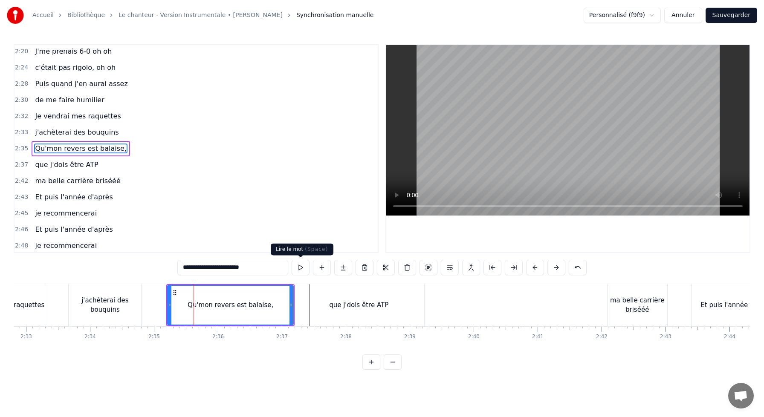
click at [301, 270] on button at bounding box center [301, 267] width 18 height 15
click at [313, 295] on div "que j'dois être ATP" at bounding box center [358, 305] width 131 height 42
type input "**********"
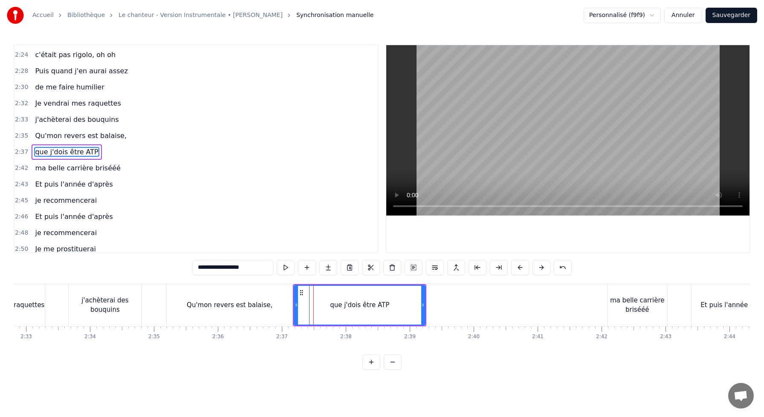
scroll to position [601, 0]
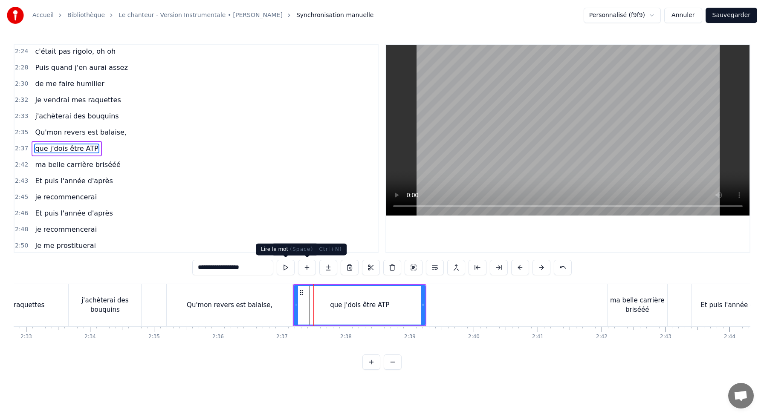
click at [286, 265] on button at bounding box center [286, 267] width 18 height 15
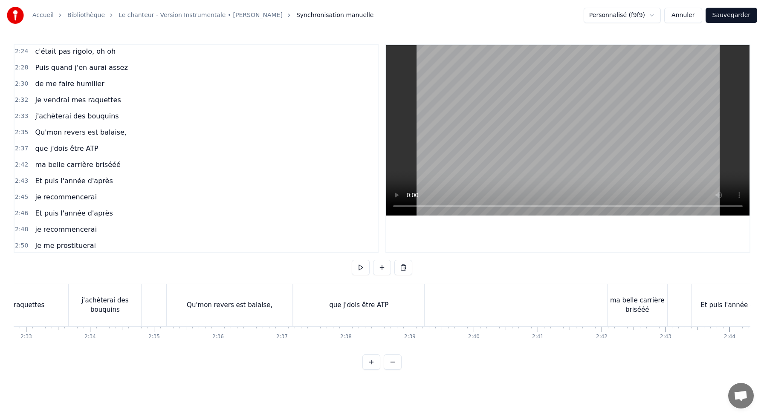
click at [613, 302] on div "ma belle carrière brisééé" at bounding box center [638, 305] width 60 height 19
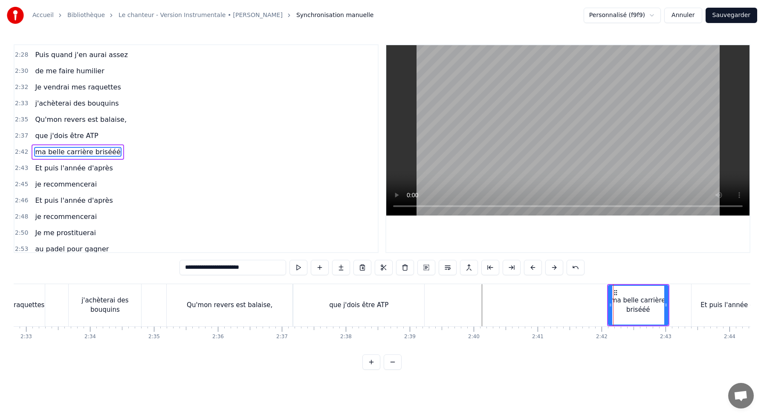
scroll to position [617, 0]
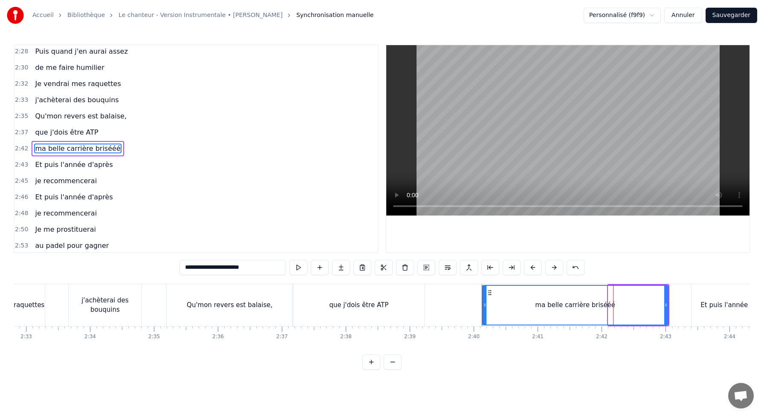
drag, startPoint x: 608, startPoint y: 300, endPoint x: 483, endPoint y: 302, distance: 125.4
click at [483, 302] on div at bounding box center [484, 305] width 3 height 39
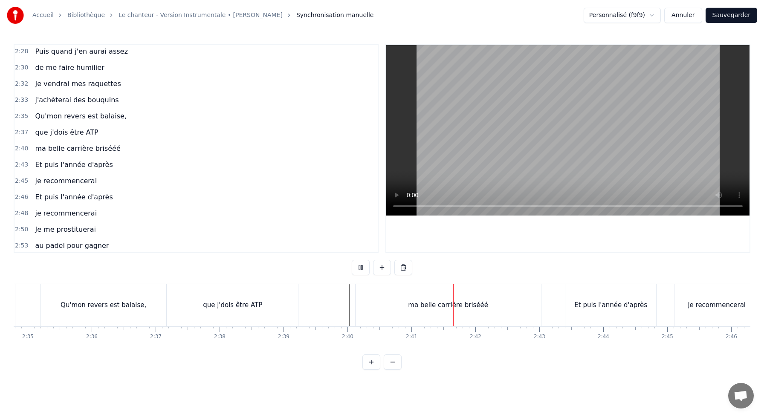
scroll to position [0, 9900]
click at [736, 14] on button "Sauvegarder" at bounding box center [732, 15] width 52 height 15
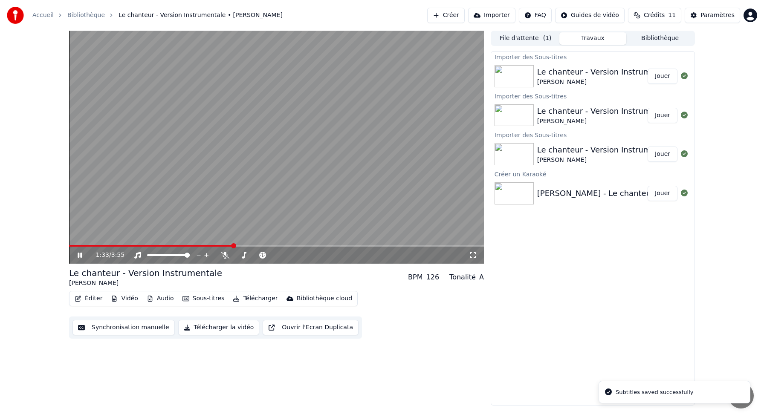
click at [233, 246] on span at bounding box center [276, 246] width 415 height 2
click at [80, 255] on icon at bounding box center [80, 255] width 4 height 5
click at [202, 246] on span at bounding box center [151, 246] width 164 height 2
click at [245, 246] on span at bounding box center [276, 246] width 415 height 2
click at [261, 246] on span at bounding box center [276, 246] width 415 height 2
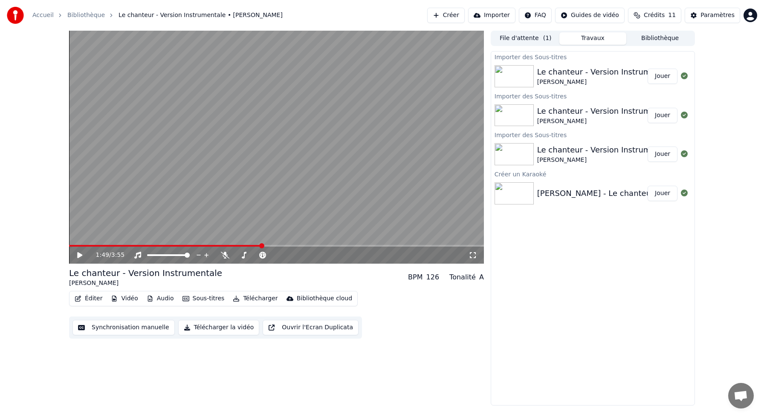
click at [78, 256] on icon at bounding box center [79, 255] width 5 height 6
click at [185, 243] on video at bounding box center [276, 147] width 415 height 233
click at [162, 245] on span at bounding box center [115, 246] width 93 height 2
click at [80, 256] on icon at bounding box center [79, 255] width 5 height 6
click at [208, 247] on div "1:05 / 3:55" at bounding box center [276, 255] width 415 height 17
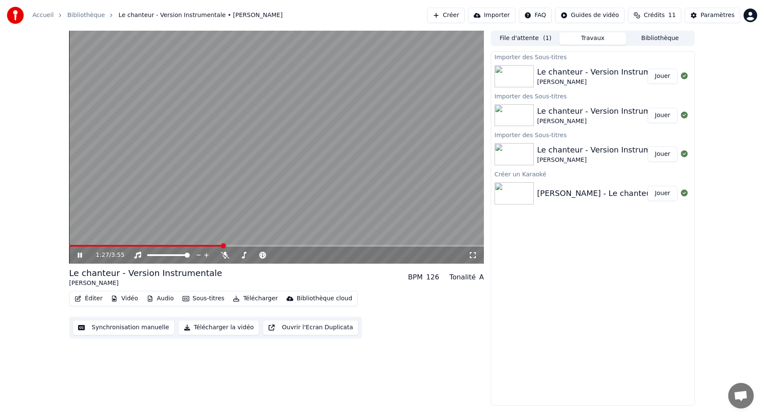
click at [223, 246] on span at bounding box center [276, 246] width 415 height 2
click at [88, 301] on button "Éditer" at bounding box center [88, 299] width 35 height 12
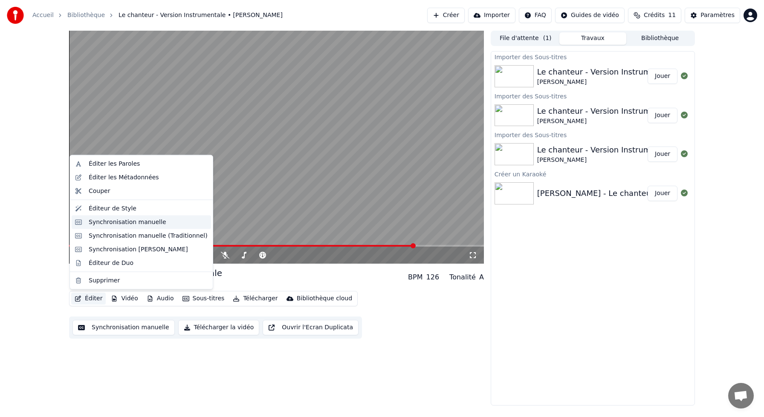
click at [131, 219] on div "Synchronisation manuelle" at bounding box center [128, 222] width 78 height 9
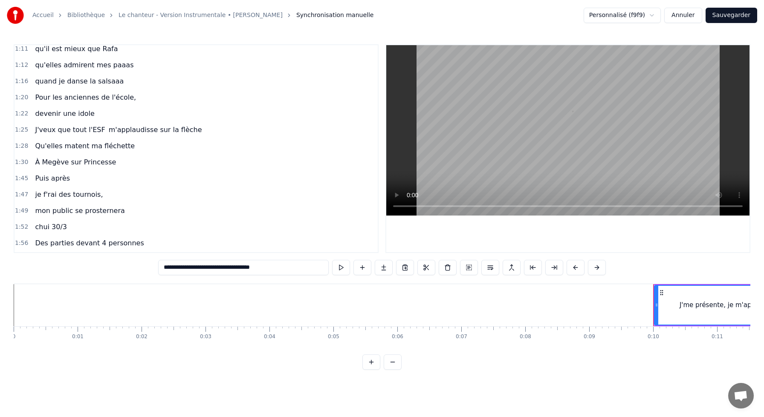
scroll to position [814, 0]
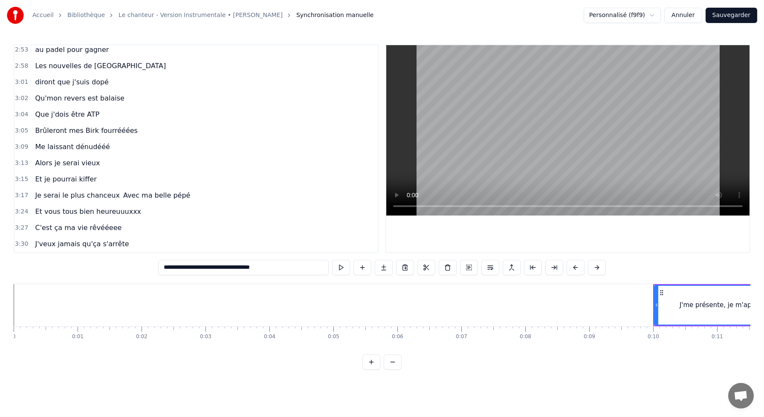
click at [60, 159] on span "Alors je serai vieux" at bounding box center [67, 163] width 67 height 10
type input "**********"
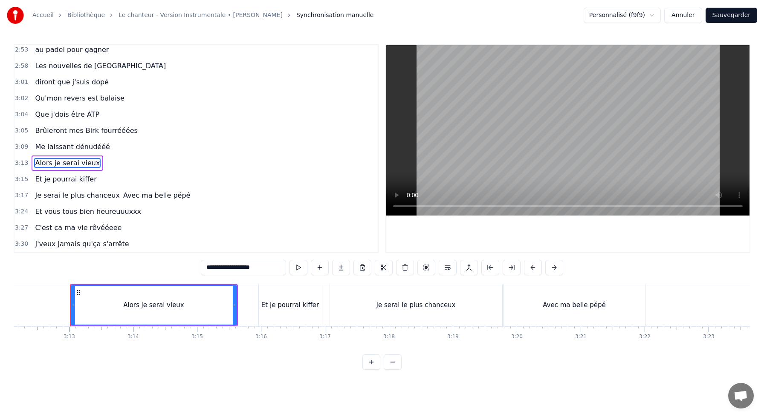
scroll to position [0, 12303]
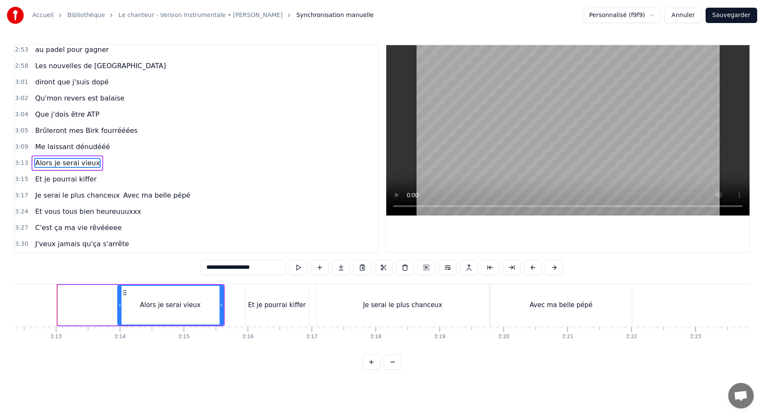
drag, startPoint x: 61, startPoint y: 308, endPoint x: 124, endPoint y: 312, distance: 62.8
click at [122, 312] on div at bounding box center [119, 305] width 3 height 39
click at [736, 18] on button "Sauvegarder" at bounding box center [732, 15] width 52 height 15
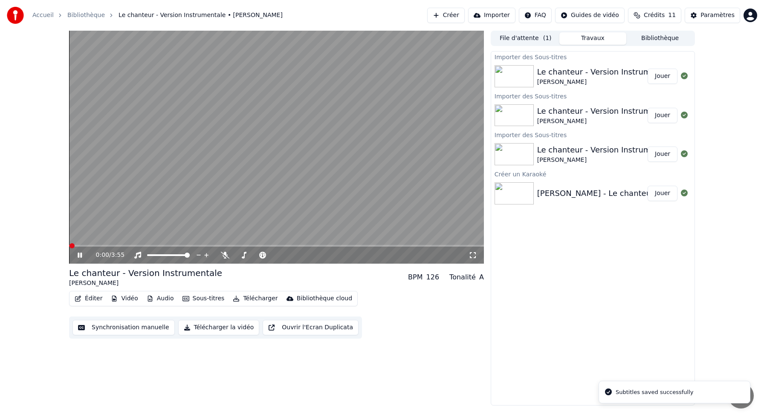
click at [308, 245] on video at bounding box center [276, 147] width 415 height 233
click at [364, 246] on span at bounding box center [276, 246] width 415 height 2
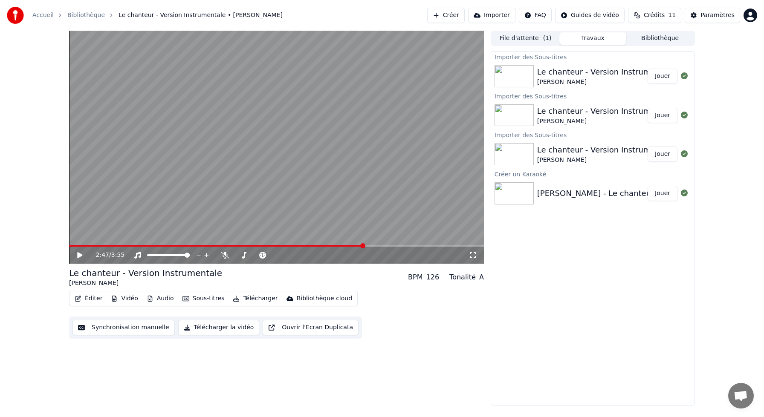
click at [79, 253] on icon at bounding box center [79, 255] width 5 height 6
click at [387, 245] on video at bounding box center [276, 147] width 415 height 233
click at [385, 245] on video at bounding box center [276, 147] width 415 height 233
click at [382, 245] on span at bounding box center [276, 246] width 415 height 2
click at [78, 254] on icon at bounding box center [80, 255] width 4 height 5
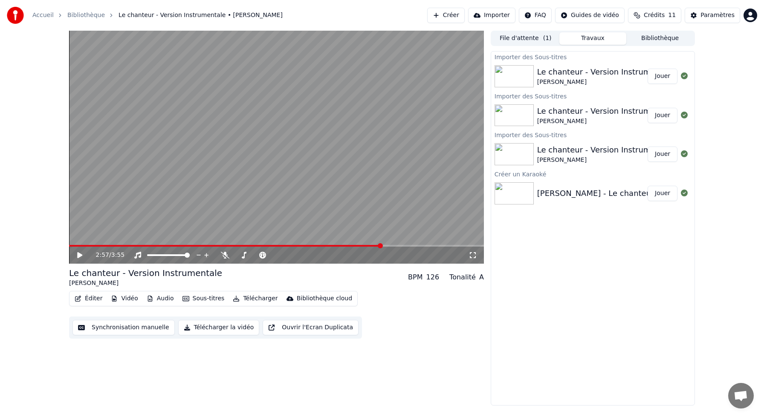
click at [78, 254] on icon at bounding box center [79, 255] width 5 height 6
click at [90, 298] on button "Éditer" at bounding box center [88, 299] width 35 height 12
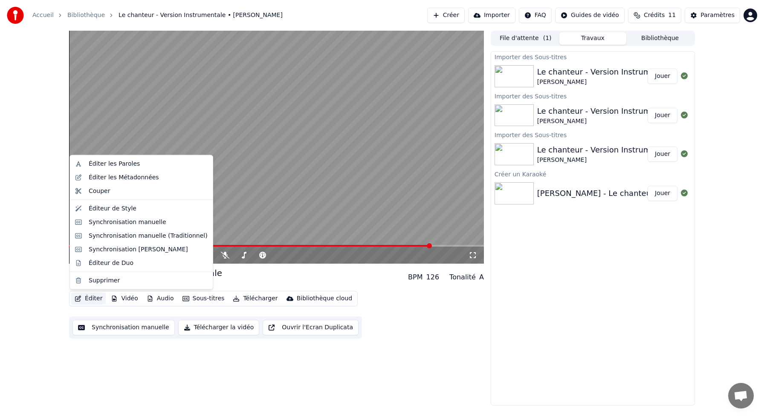
click at [91, 298] on button "Éditer" at bounding box center [88, 299] width 35 height 12
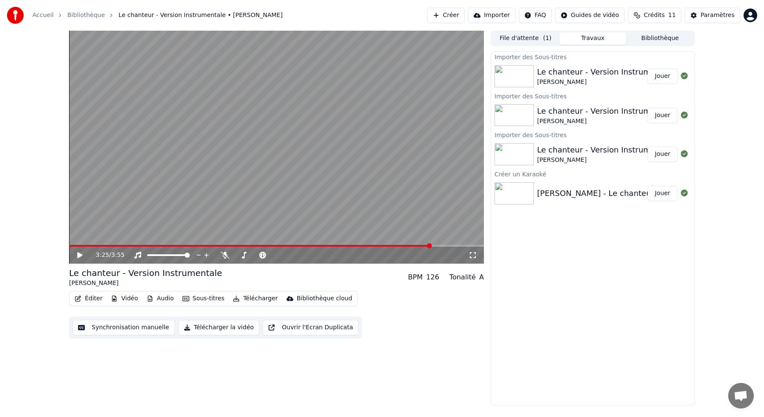
click at [75, 256] on div "3:25 / 3:55" at bounding box center [276, 255] width 408 height 9
click at [80, 255] on icon at bounding box center [79, 255] width 5 height 6
click at [76, 254] on icon at bounding box center [86, 255] width 20 height 7
click at [246, 304] on button "Télécharger" at bounding box center [255, 299] width 52 height 12
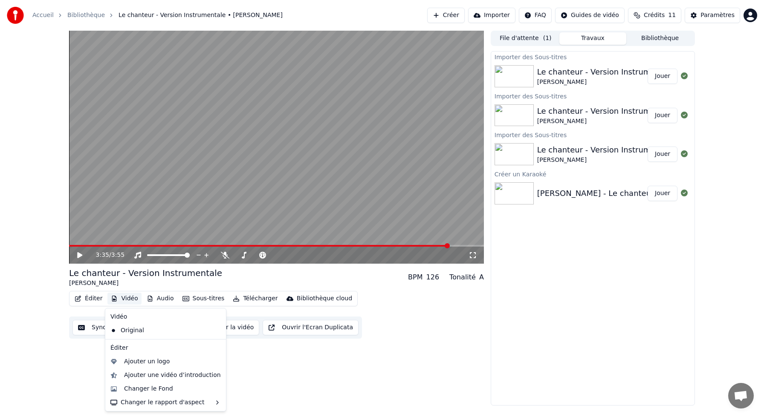
click at [229, 329] on button "Télécharger la vidéo" at bounding box center [218, 327] width 81 height 15
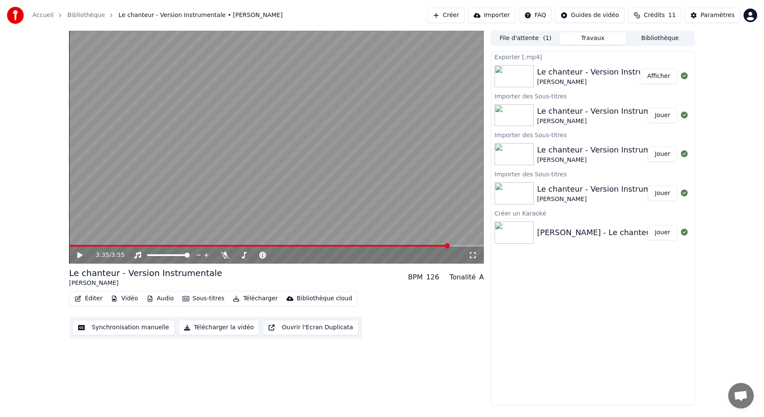
click at [650, 83] on button "Afficher" at bounding box center [659, 76] width 38 height 15
click at [653, 76] on button "Afficher" at bounding box center [659, 76] width 38 height 15
